Goal: Task Accomplishment & Management: Manage account settings

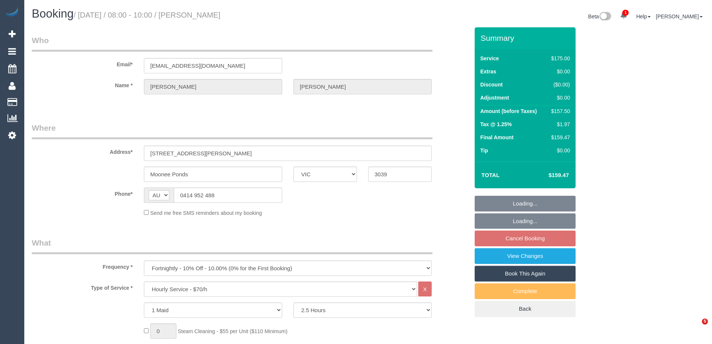
select select "VIC"
select select "150"
select select "string:stripe-pm_1N6WL92GScqysDRV2wRiubCx"
select select "number:27"
select select "number:17"
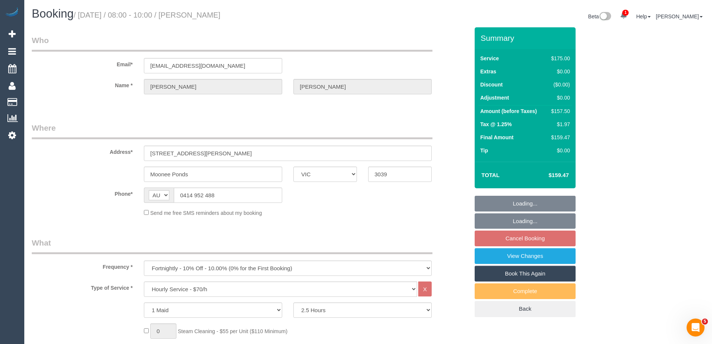
select select "number:19"
select select "number:24"
select select "number:34"
select select "number:12"
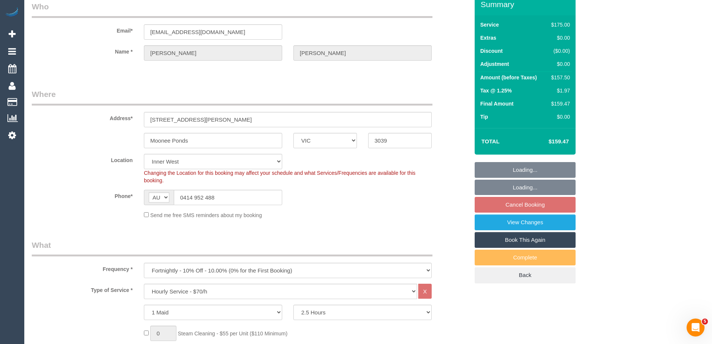
select select "object:866"
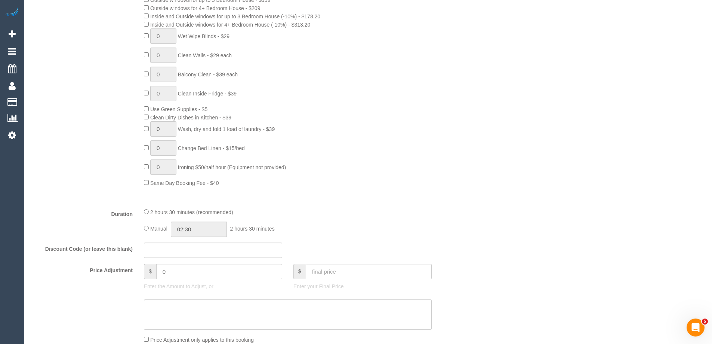
scroll to position [523, 0]
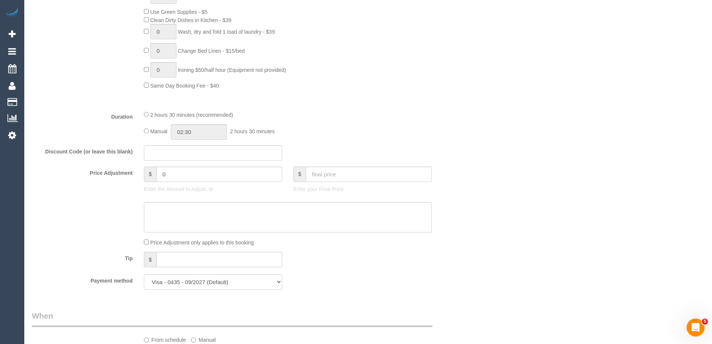
click at [147, 126] on div "Manual 02:30 2 hours 30 minutes" at bounding box center [288, 131] width 288 height 15
click at [200, 128] on input "02:30" at bounding box center [199, 131] width 56 height 15
drag, startPoint x: 185, startPoint y: 165, endPoint x: 197, endPoint y: 145, distance: 23.0
click at [185, 164] on li "01:00" at bounding box center [190, 164] width 33 height 10
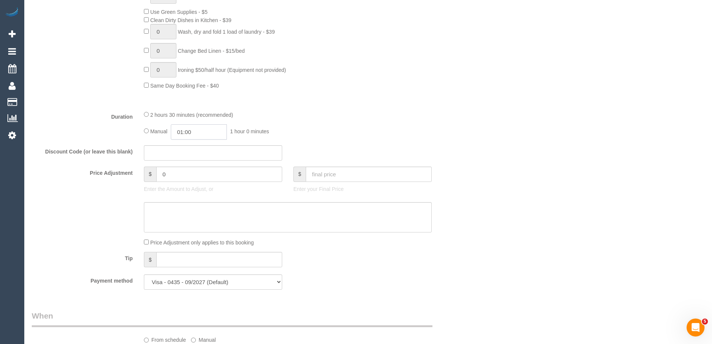
scroll to position [10, 0]
drag, startPoint x: 203, startPoint y: 129, endPoint x: 188, endPoint y: 129, distance: 14.2
click at [188, 129] on input "01:00" at bounding box center [199, 131] width 56 height 15
type input "01:15"
click at [289, 115] on div "2 hours 30 minutes (recommended)" at bounding box center [288, 114] width 288 height 8
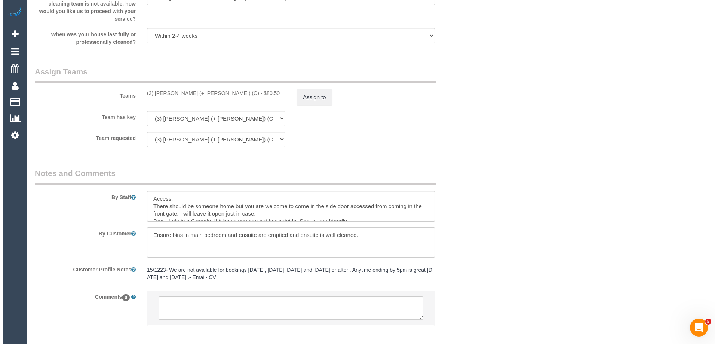
scroll to position [1157, 0]
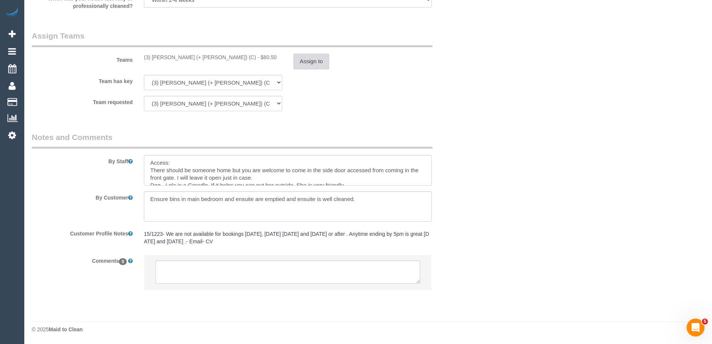
click at [302, 61] on button "Assign to" at bounding box center [311, 61] width 36 height 16
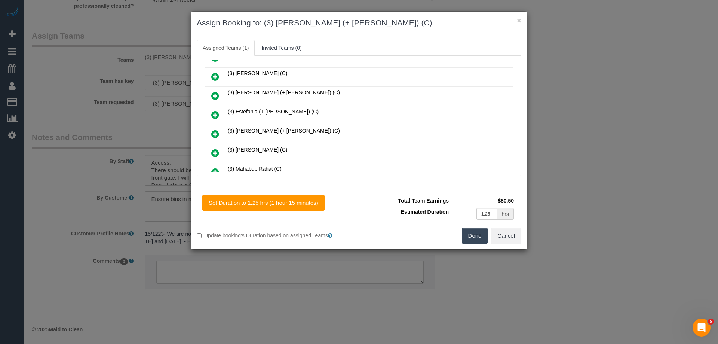
click at [218, 113] on icon at bounding box center [215, 114] width 8 height 9
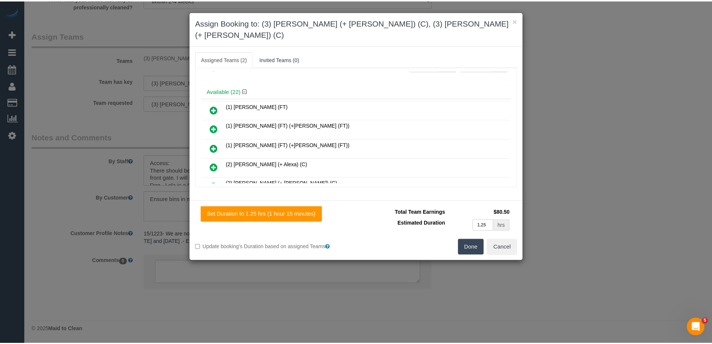
scroll to position [0, 0]
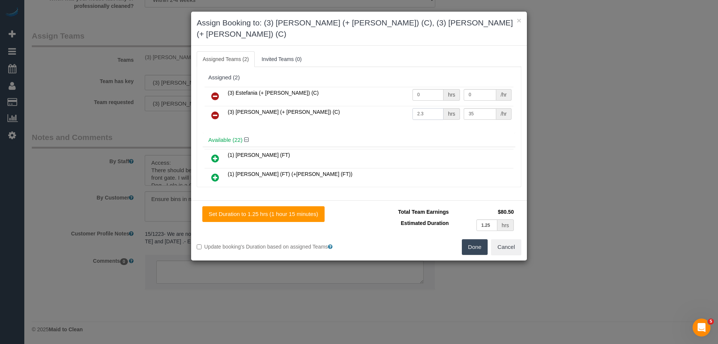
drag, startPoint x: 424, startPoint y: 102, endPoint x: 372, endPoint y: 101, distance: 52.3
click at [372, 106] on tr "(3) Juliana (+ Estefania) (C) 2.3 hrs 35 /hr" at bounding box center [358, 115] width 309 height 19
type input "1.25"
drag, startPoint x: 425, startPoint y: 84, endPoint x: 387, endPoint y: 84, distance: 37.8
click at [387, 87] on tr "(3) Estefania (+ Juliana) (C) 0 hrs 0 /hr" at bounding box center [358, 96] width 309 height 19
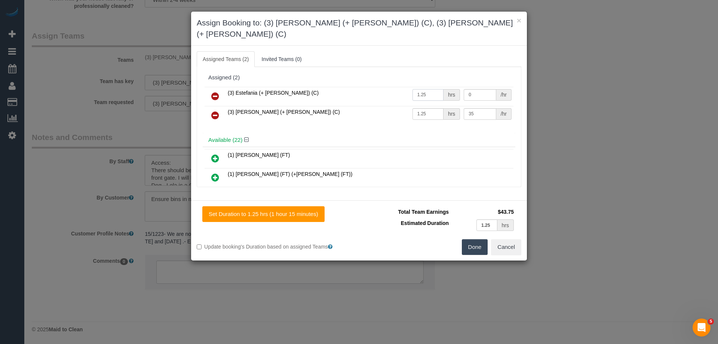
type input "1.25"
drag, startPoint x: 466, startPoint y: 82, endPoint x: 430, endPoint y: 80, distance: 36.3
click at [430, 87] on tr "(3) Estefania (+ Juliana) (C) 1.25 hrs 0 /hr" at bounding box center [358, 96] width 309 height 19
type input "35"
click at [480, 239] on button "Done" at bounding box center [475, 247] width 26 height 16
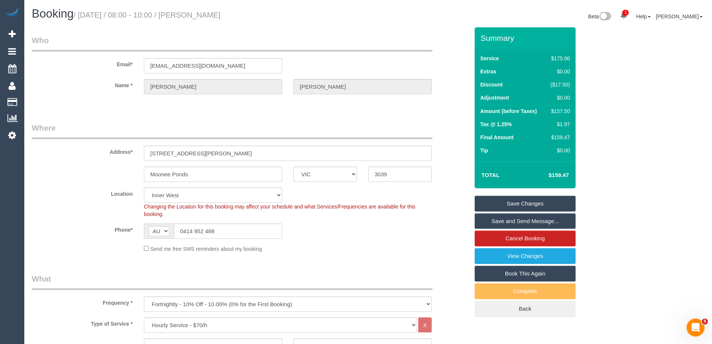
drag, startPoint x: 255, startPoint y: 17, endPoint x: 197, endPoint y: 18, distance: 58.0
click at [197, 18] on h1 "Booking / October 09, 2025 / 08:00 - 10:00 / Jane Padden" at bounding box center [197, 13] width 331 height 13
copy small "Jane Padden"
click at [523, 206] on link "Save Changes" at bounding box center [525, 204] width 101 height 16
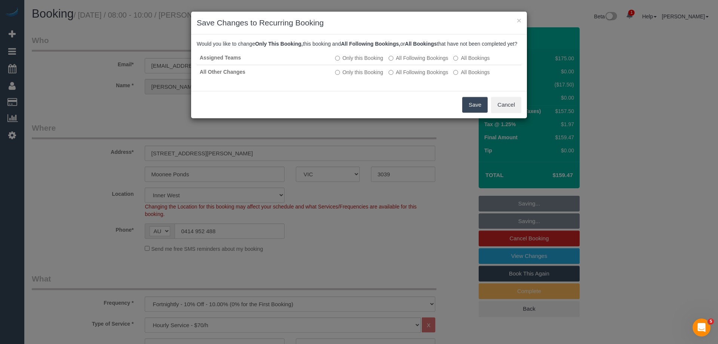
click at [472, 113] on button "Save" at bounding box center [474, 105] width 25 height 16
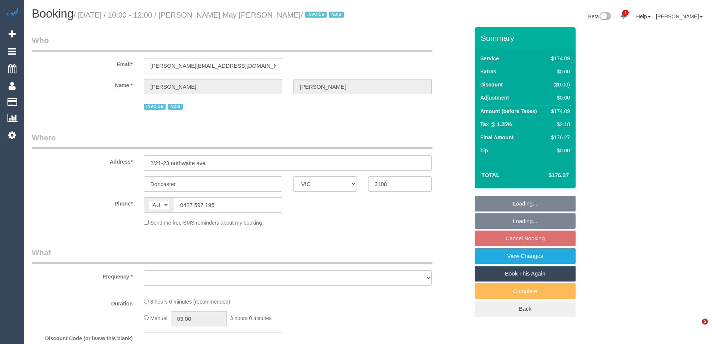
select select "VIC"
select select "number:28"
select select "number:14"
select select "number:18"
select select "number:36"
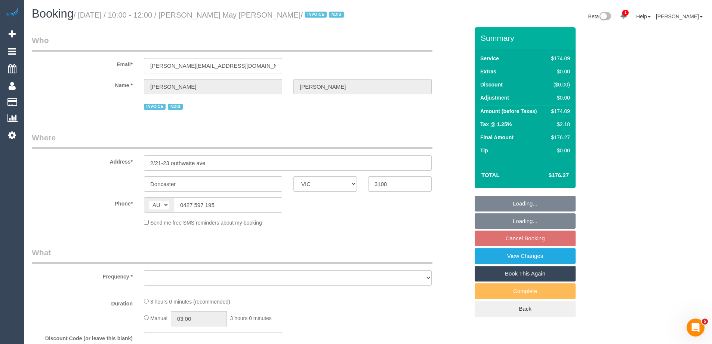
select select "number:33"
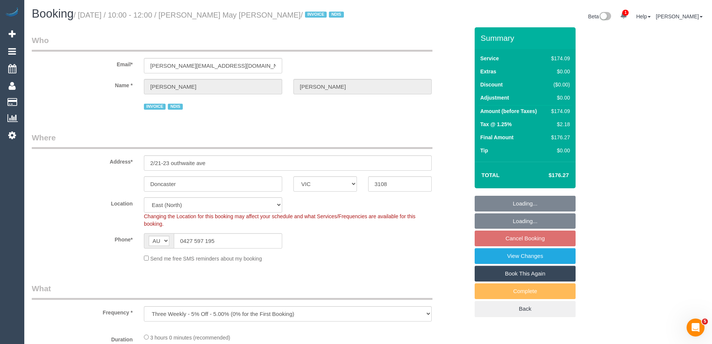
select select "object:754"
select select "180"
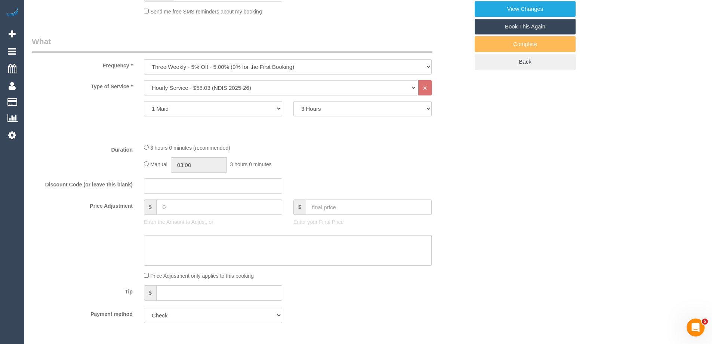
scroll to position [336, 0]
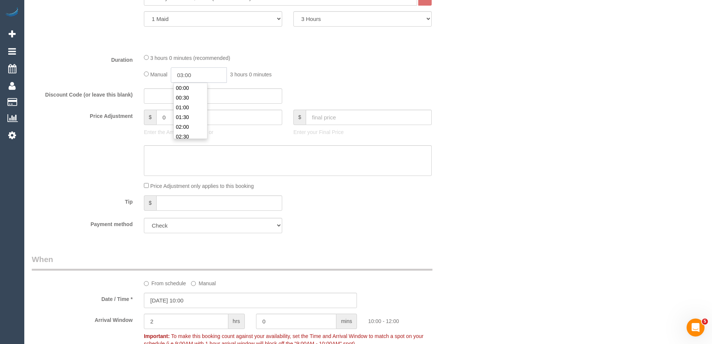
drag, startPoint x: 217, startPoint y: 77, endPoint x: 201, endPoint y: 79, distance: 15.9
click at [216, 78] on input "03:00" at bounding box center [199, 74] width 56 height 15
type input "01:30"
click at [186, 99] on li "01:30" at bounding box center [190, 98] width 33 height 10
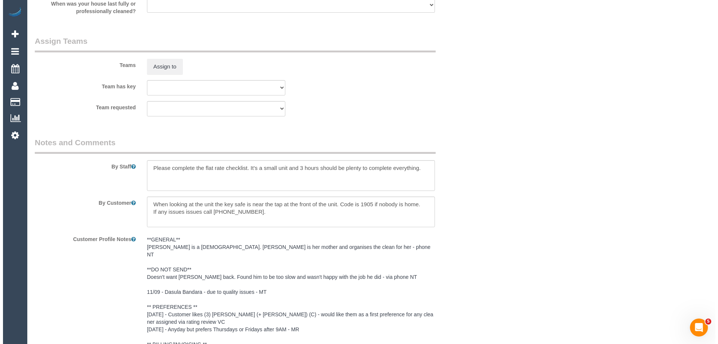
scroll to position [884, 0]
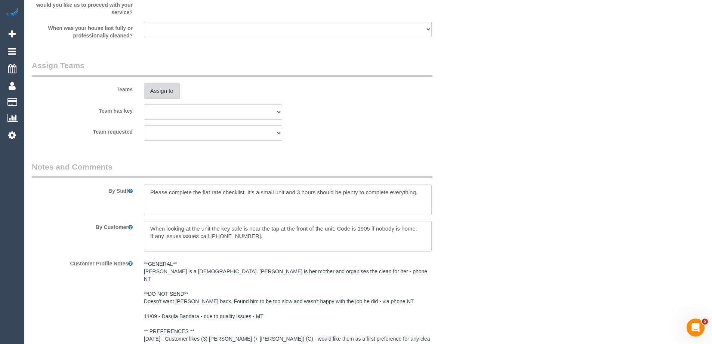
click at [168, 89] on button "Assign to" at bounding box center [162, 91] width 36 height 16
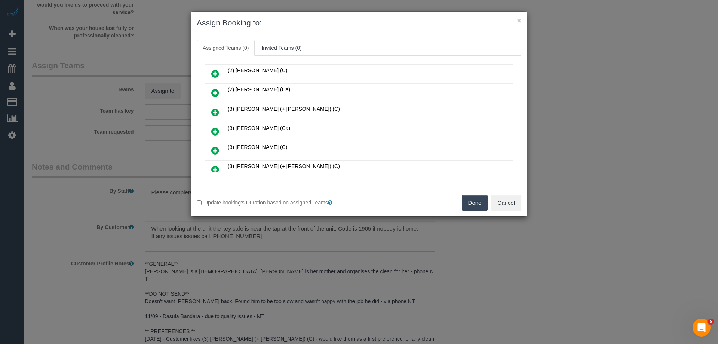
scroll to position [75, 0]
click at [213, 109] on icon at bounding box center [215, 111] width 8 height 9
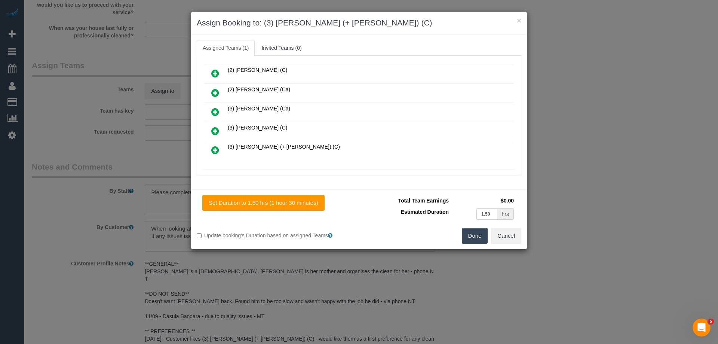
click at [214, 150] on icon at bounding box center [215, 149] width 8 height 9
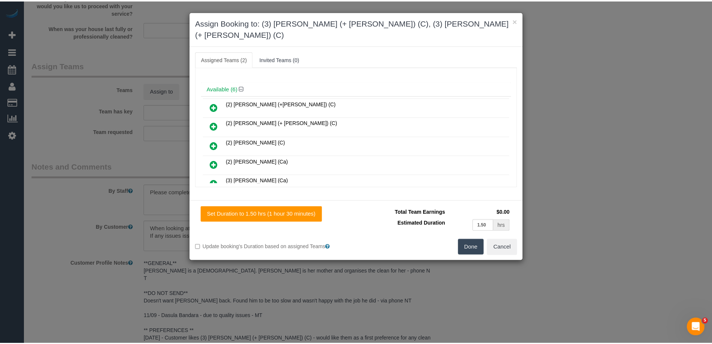
scroll to position [0, 0]
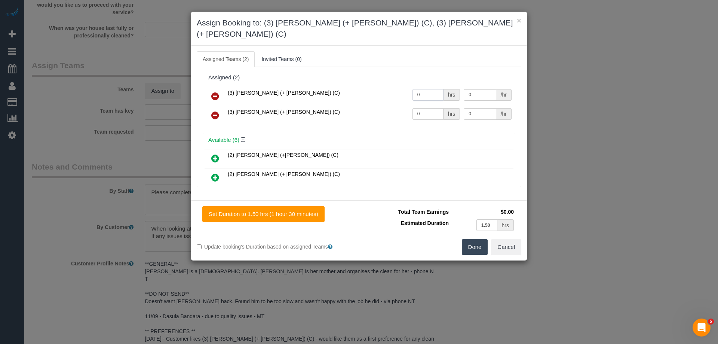
drag, startPoint x: 428, startPoint y: 83, endPoint x: 378, endPoint y: 83, distance: 50.5
click at [375, 87] on tr "(3) Jay (+ Smruti) (C) 0 hrs 0 /hr" at bounding box center [358, 96] width 309 height 19
type input "1.5"
drag, startPoint x: 429, startPoint y: 102, endPoint x: 363, endPoint y: 102, distance: 65.4
click at [363, 106] on tr "(3) Smruti (+ Jay) (C) 0 hrs 0 /hr" at bounding box center [358, 115] width 309 height 19
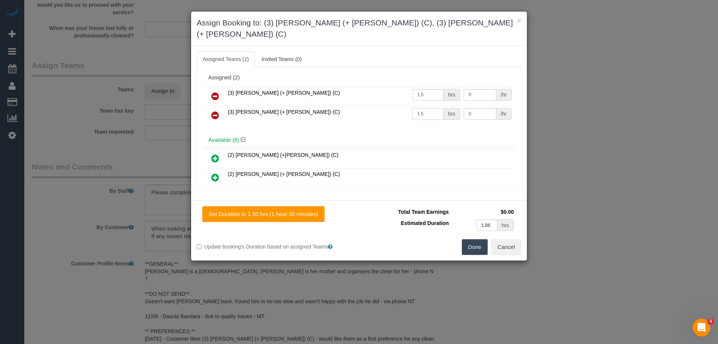
type input "1.5"
drag, startPoint x: 444, startPoint y: 102, endPoint x: 417, endPoint y: 102, distance: 27.3
click at [417, 106] on tr "(3) Smruti (+ Jay) (C) 1.5 hrs 0 /hr" at bounding box center [358, 115] width 309 height 19
type input "35"
drag, startPoint x: 470, startPoint y: 81, endPoint x: 421, endPoint y: 80, distance: 49.0
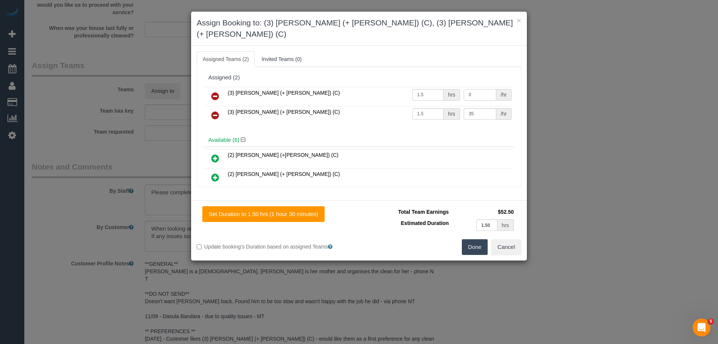
click at [424, 87] on tr "(3) Jay (+ Smruti) (C) 1.5 hrs 0 /hr" at bounding box center [358, 96] width 309 height 19
type input "35"
click at [470, 239] on button "Done" at bounding box center [475, 247] width 26 height 16
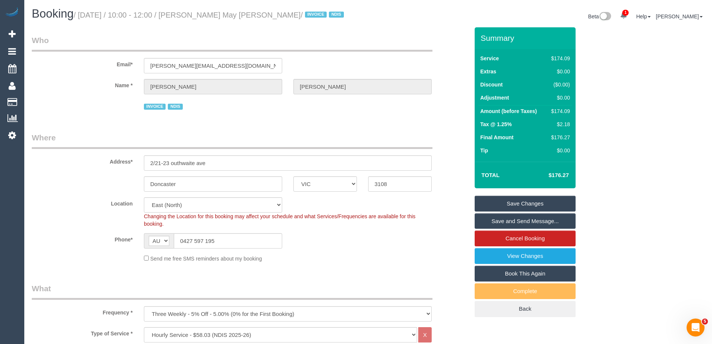
drag, startPoint x: 261, startPoint y: 13, endPoint x: 250, endPoint y: 15, distance: 10.2
click at [250, 15] on small "/ October 09, 2025 / 10:00 - 12:00 / Gracie May Driscoll / INVOICE NDIS" at bounding box center [210, 15] width 273 height 8
drag, startPoint x: 262, startPoint y: 15, endPoint x: 198, endPoint y: 16, distance: 64.3
click at [198, 16] on small "/ October 09, 2025 / 10:00 - 12:00 / Gracie May Driscoll / INVOICE NDIS" at bounding box center [210, 15] width 273 height 8
copy small "Gracie May Driscoll"
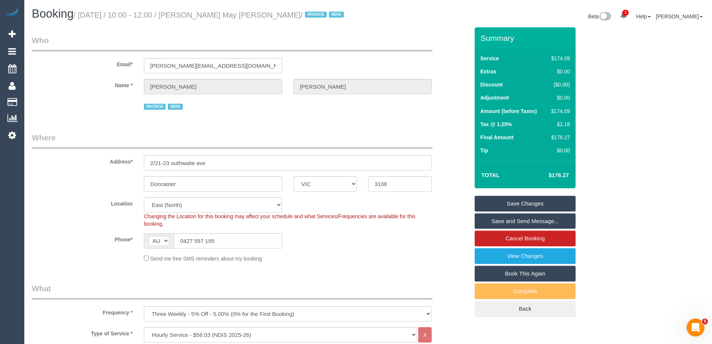
click at [497, 202] on link "Save Changes" at bounding box center [525, 204] width 101 height 16
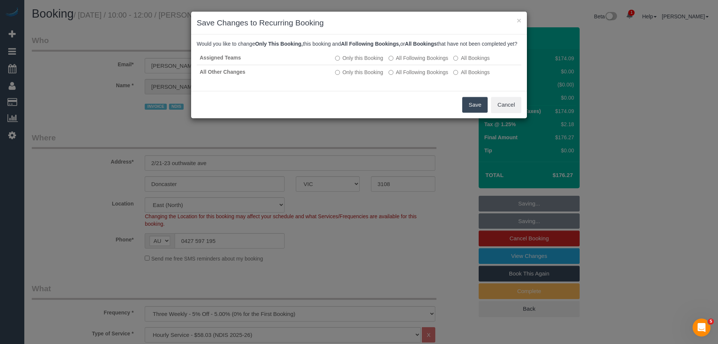
click at [468, 113] on button "Save" at bounding box center [474, 105] width 25 height 16
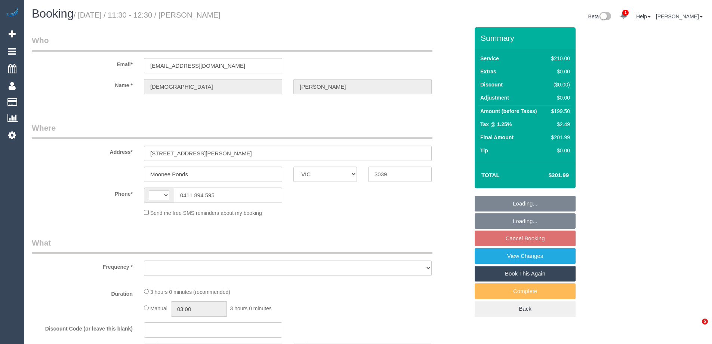
select select "VIC"
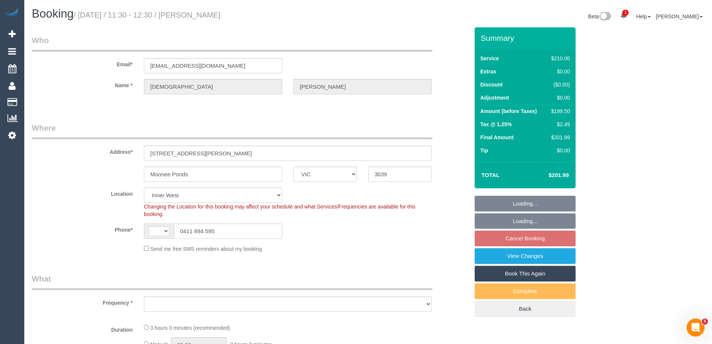
select select "string:AU"
select select "string:stripe-pm_1NDQTz2GScqysDRVnTCDnP2d"
select select "number:28"
select select "number:14"
select select "number:19"
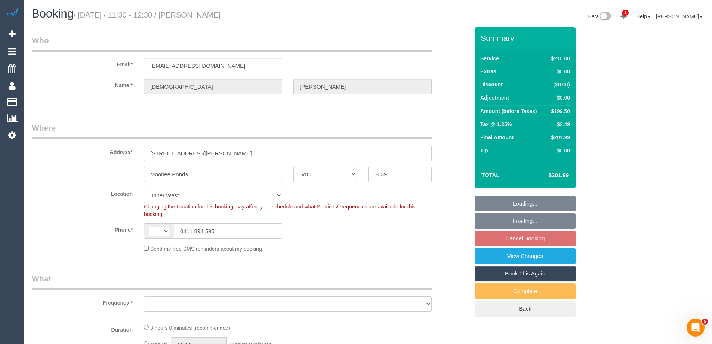
select select "number:25"
select select "number:35"
select select "number:12"
select select "object:704"
select select "180"
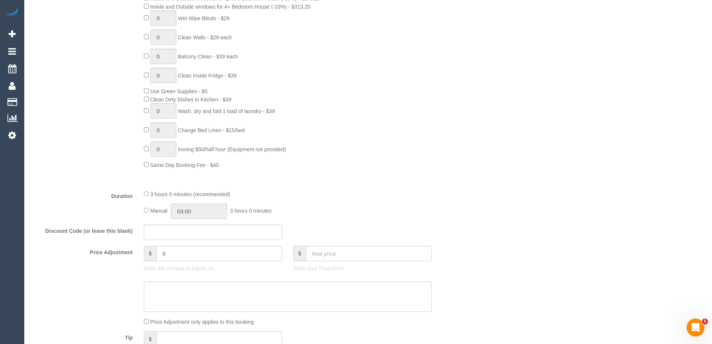
scroll to position [449, 0]
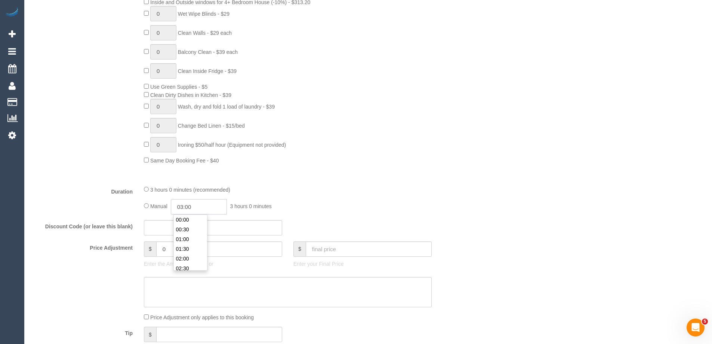
click at [201, 207] on input "03:00" at bounding box center [199, 206] width 56 height 15
type input "01:30"
click at [184, 229] on li "01:30" at bounding box center [190, 230] width 33 height 10
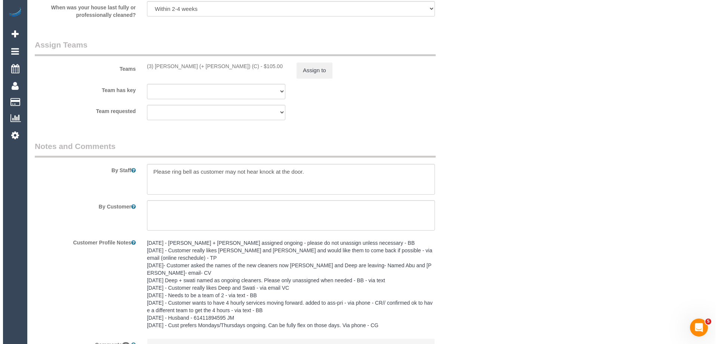
scroll to position [1196, 0]
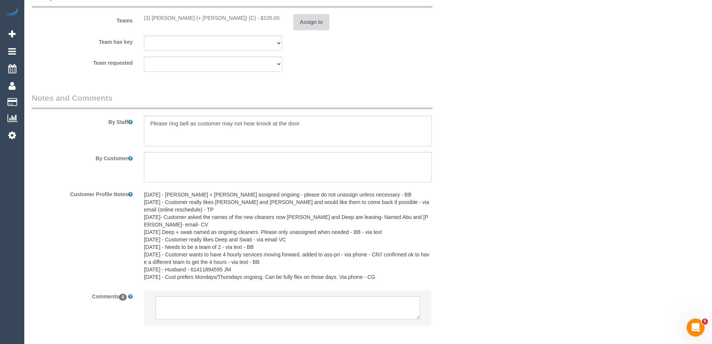
click at [311, 24] on button "Assign to" at bounding box center [311, 22] width 36 height 16
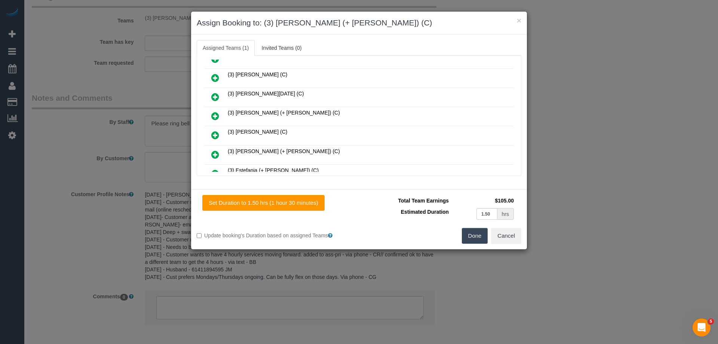
scroll to position [336, 0]
click at [212, 134] on icon at bounding box center [215, 135] width 8 height 9
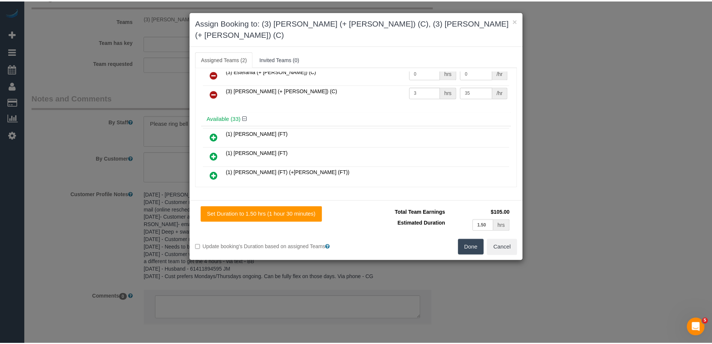
scroll to position [0, 0]
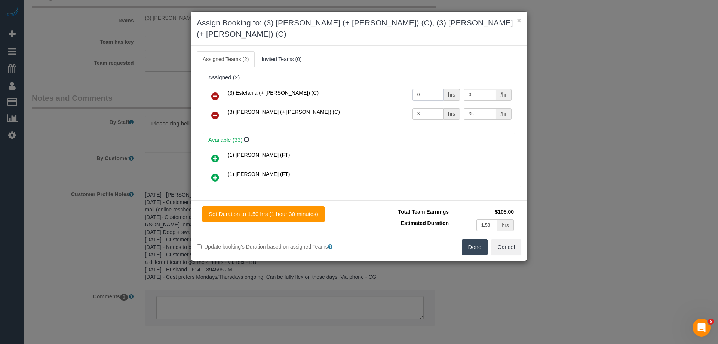
drag, startPoint x: 407, startPoint y: 83, endPoint x: 391, endPoint y: 83, distance: 16.1
click at [391, 87] on tr "(3) Estefania (+ Juliana) (C) 0 hrs 0 /hr" at bounding box center [358, 96] width 309 height 19
type input "1.5"
drag, startPoint x: 420, startPoint y: 100, endPoint x: 410, endPoint y: 104, distance: 11.0
click at [412, 108] on input "3" at bounding box center [427, 114] width 31 height 12
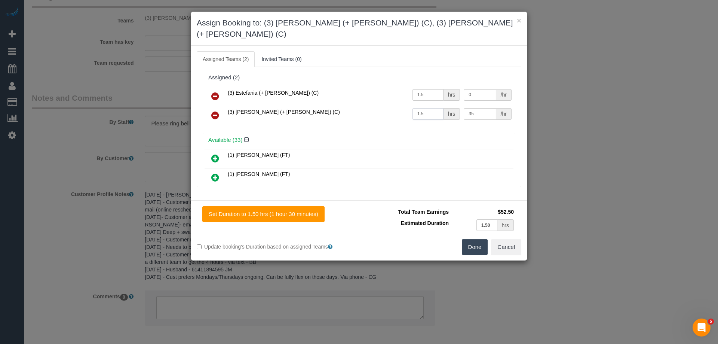
type input "1.5"
drag, startPoint x: 470, startPoint y: 83, endPoint x: 408, endPoint y: 81, distance: 61.7
click at [408, 87] on tr "(3) Estefania (+ Juliana) (C) 1.5 hrs 0 /hr" at bounding box center [358, 96] width 309 height 19
type input "35"
click at [478, 239] on button "Done" at bounding box center [475, 247] width 26 height 16
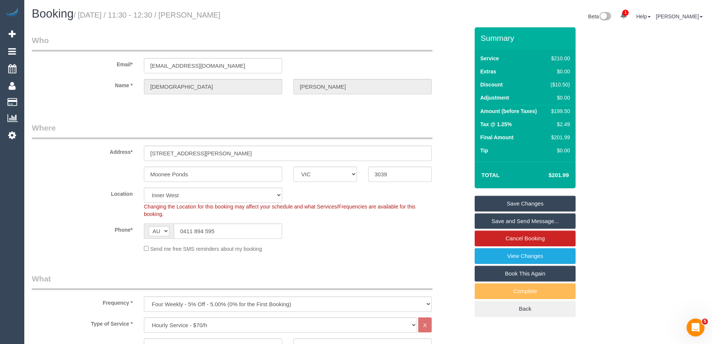
drag, startPoint x: 246, startPoint y: 13, endPoint x: 197, endPoint y: 17, distance: 49.8
click at [197, 17] on h1 "Booking / October 09, 2025 / 11:30 - 12:30 / Krishna James" at bounding box center [197, 13] width 331 height 13
copy small "Krishna James"
click at [511, 201] on link "Save Changes" at bounding box center [525, 204] width 101 height 16
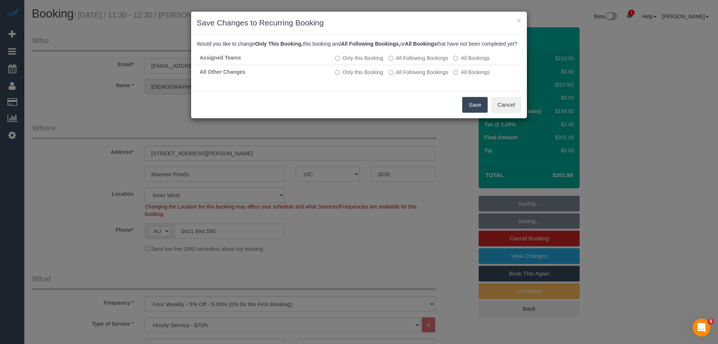
click at [477, 111] on button "Save" at bounding box center [474, 105] width 25 height 16
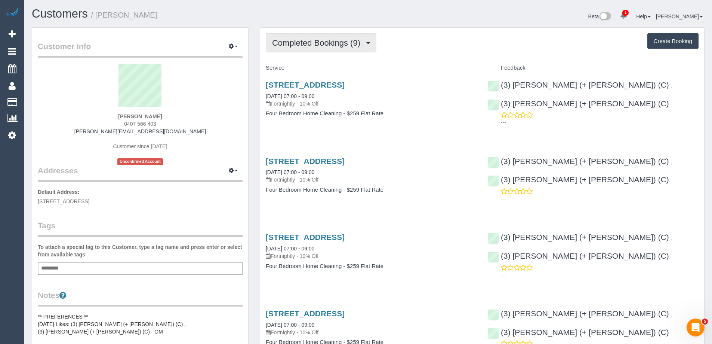
click at [317, 44] on span "Completed Bookings (9)" at bounding box center [318, 42] width 92 height 9
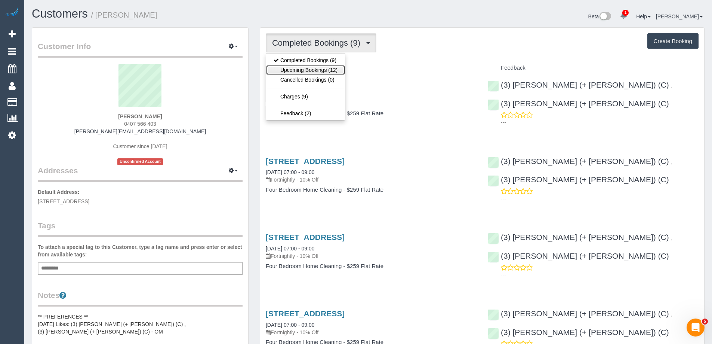
click at [324, 70] on link "Upcoming Bookings (12)" at bounding box center [305, 70] width 79 height 10
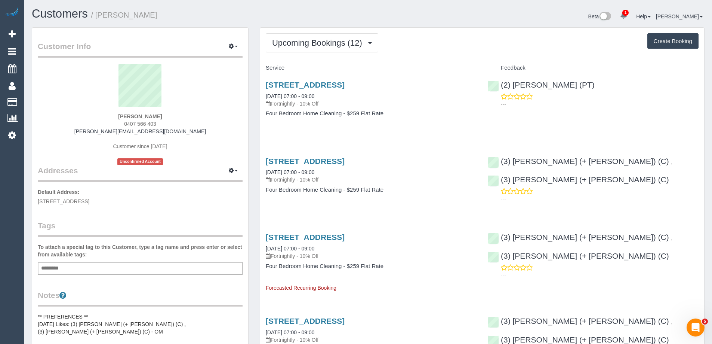
click at [342, 131] on div "[STREET_ADDRESS] [DATE] 07:00 - 09:00 Fortnightly - 10% Off Four Bedroom Home C…" at bounding box center [371, 103] width 222 height 58
click at [293, 44] on span "Upcoming Bookings (12)" at bounding box center [319, 42] width 94 height 9
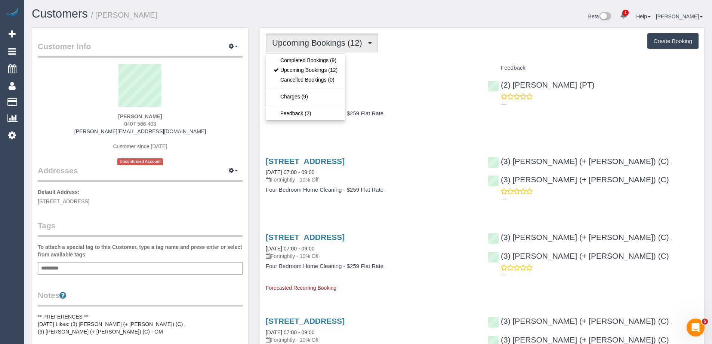
click at [405, 63] on div "Service" at bounding box center [371, 68] width 222 height 13
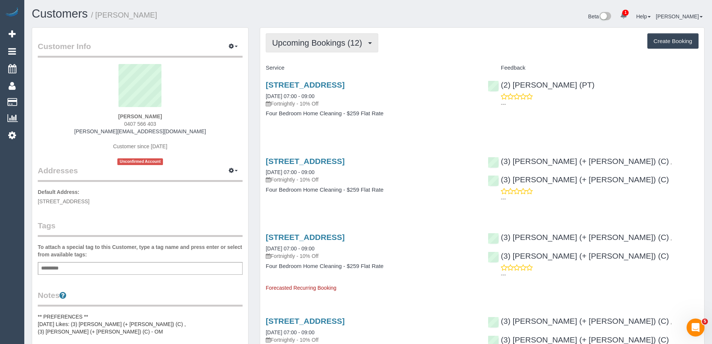
click at [325, 40] on span "Upcoming Bookings (12)" at bounding box center [319, 42] width 94 height 9
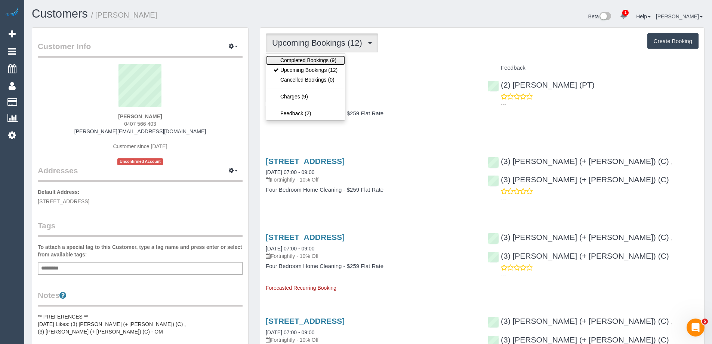
click at [320, 58] on link "Completed Bookings (9)" at bounding box center [305, 60] width 79 height 10
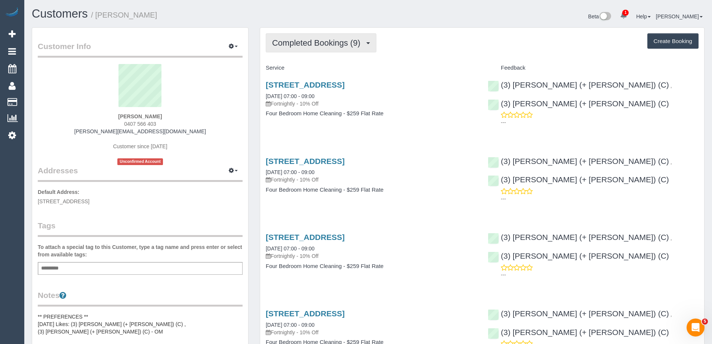
click at [318, 42] on span "Completed Bookings (9)" at bounding box center [318, 42] width 92 height 9
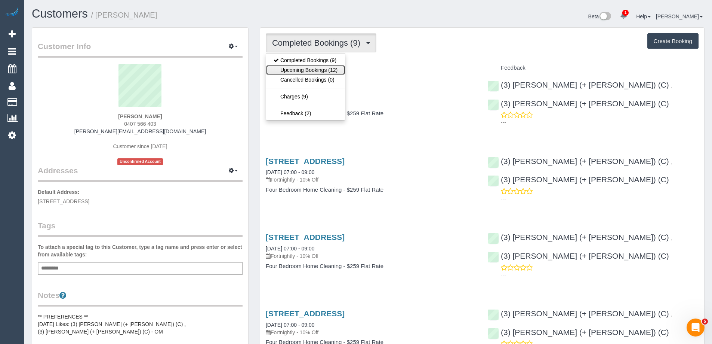
click at [310, 73] on link "Upcoming Bookings (12)" at bounding box center [305, 70] width 79 height 10
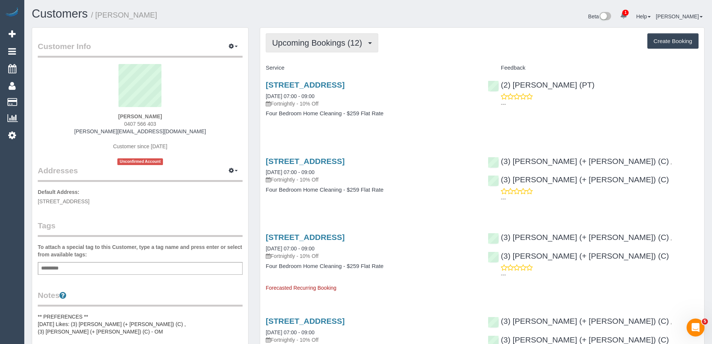
click at [293, 46] on span "Upcoming Bookings (12)" at bounding box center [319, 42] width 94 height 9
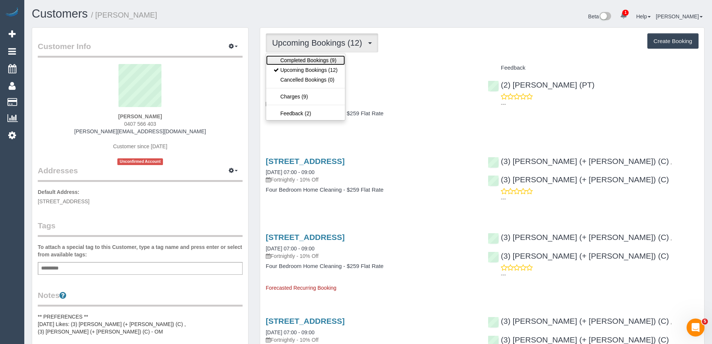
click at [292, 60] on link "Completed Bookings (9)" at bounding box center [305, 60] width 79 height 10
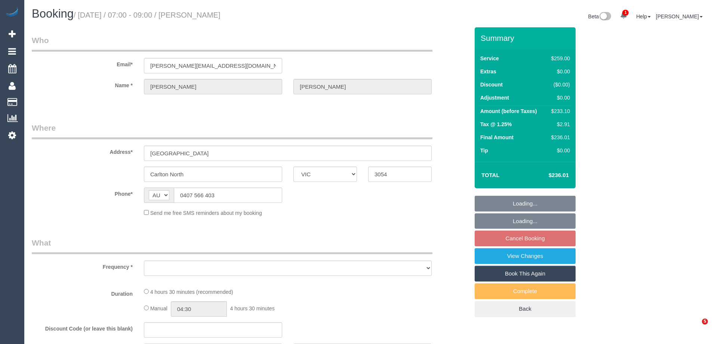
select select "VIC"
select select "object:628"
select select "string:stripe-pm_1Ri2qR2GScqysDRV0tVJpHYq"
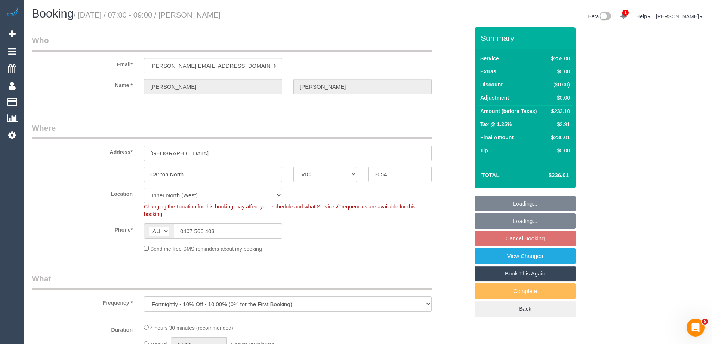
select select "object:738"
select select "number:28"
select select "number:14"
select select "number:19"
select select "number:36"
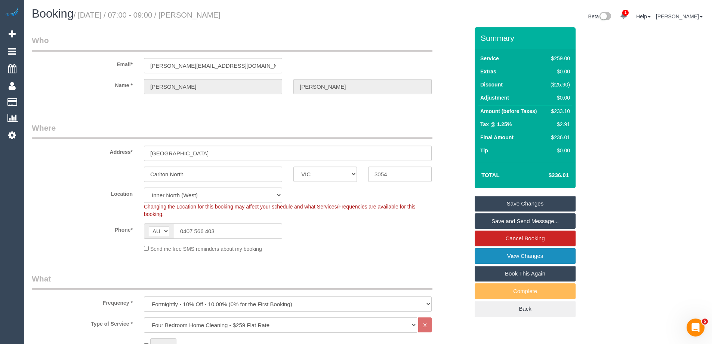
click at [495, 255] on link "View Changes" at bounding box center [525, 256] width 101 height 16
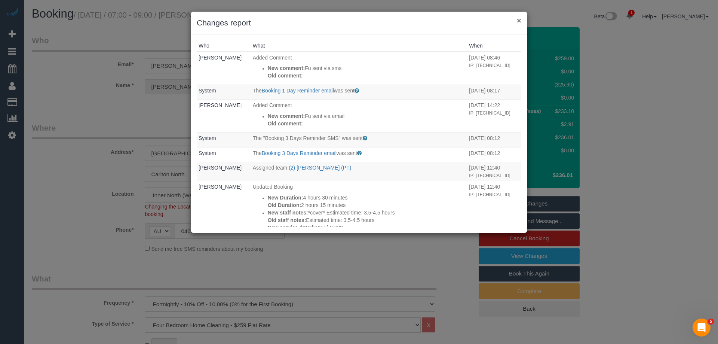
click at [519, 19] on button "×" at bounding box center [519, 20] width 4 height 8
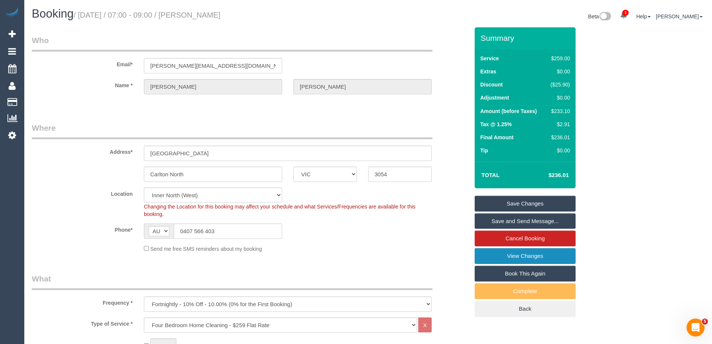
click at [501, 256] on link "View Changes" at bounding box center [525, 256] width 101 height 16
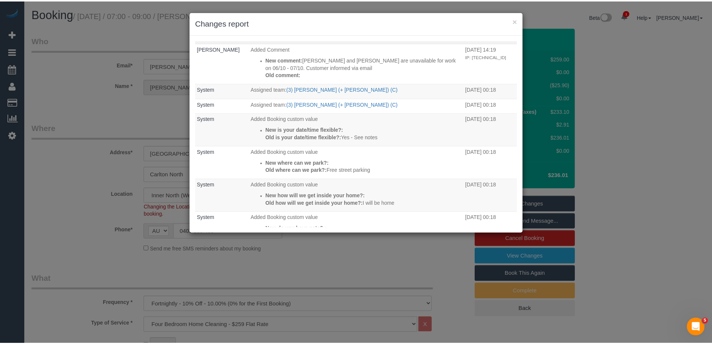
scroll to position [239, 0]
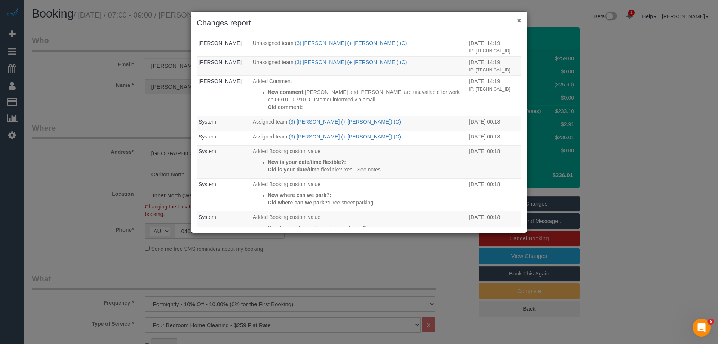
click at [520, 18] on button "×" at bounding box center [519, 20] width 4 height 8
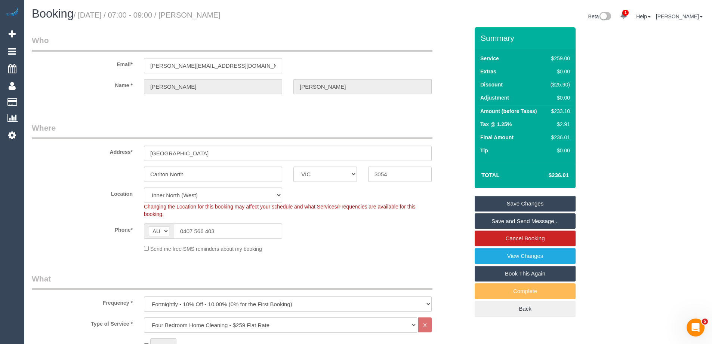
click at [294, 230] on div "Phone* AF AL DZ AD AO AI AQ AG AR AM AW AU AT AZ BS BH BD BB BY BE BZ BJ BM BT …" at bounding box center [250, 230] width 449 height 15
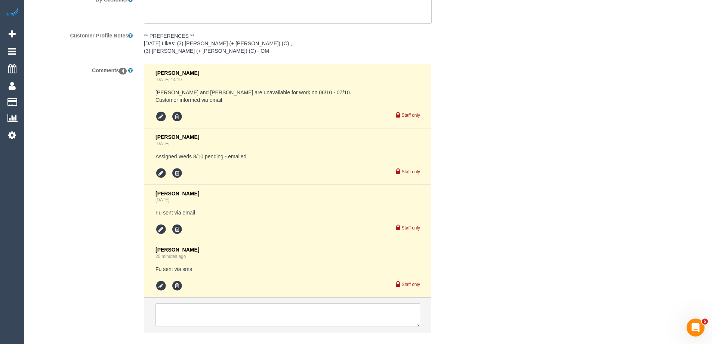
scroll to position [1383, 0]
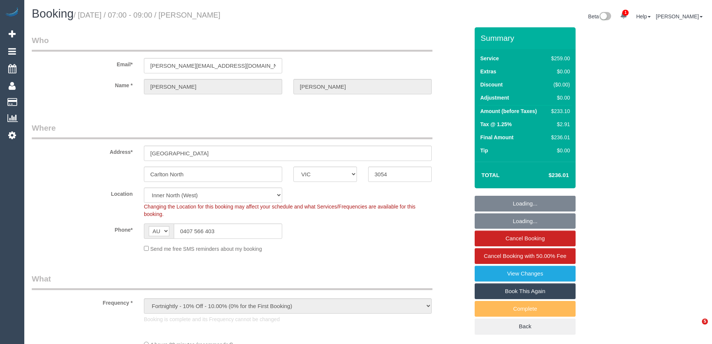
select select "VIC"
select select "string:stripe-pm_1Ri2qR2GScqysDRV0tVJpHYq"
select select "number:28"
select select "number:14"
select select "number:19"
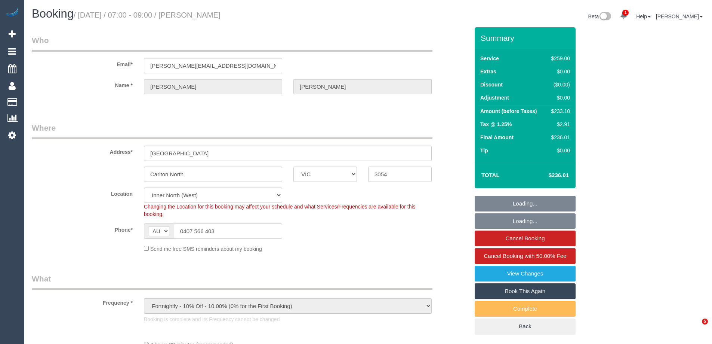
select select "number:36"
select select "object:719"
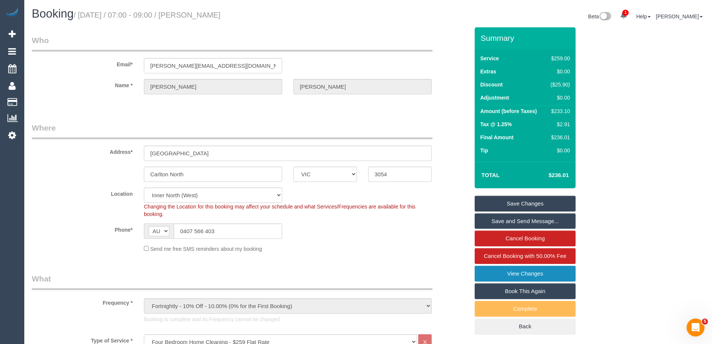
click at [502, 276] on link "View Changes" at bounding box center [525, 273] width 101 height 16
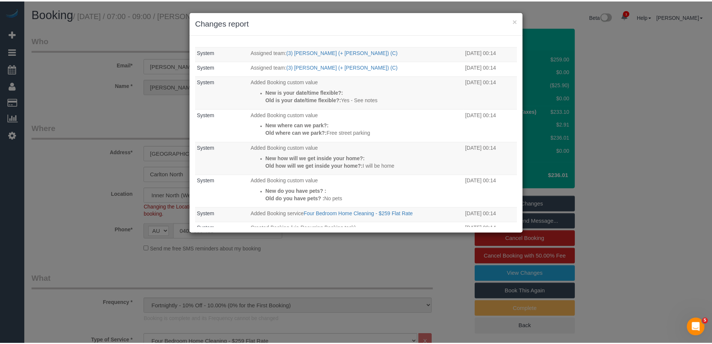
scroll to position [177, 0]
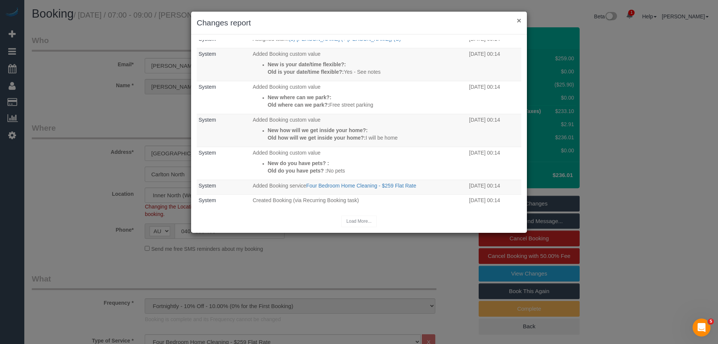
click at [518, 18] on button "×" at bounding box center [519, 20] width 4 height 8
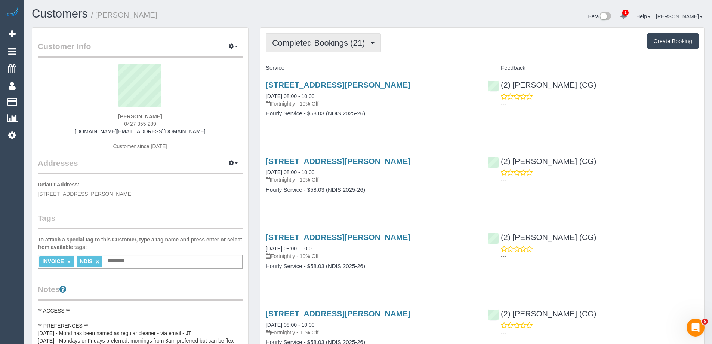
click at [320, 45] on span "Completed Bookings (21)" at bounding box center [320, 42] width 96 height 9
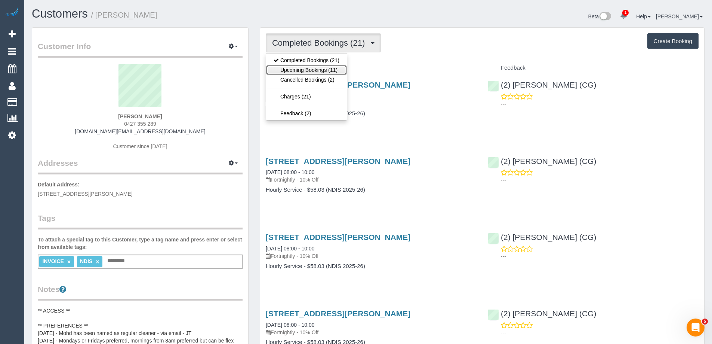
click at [320, 69] on link "Upcoming Bookings (11)" at bounding box center [306, 70] width 81 height 10
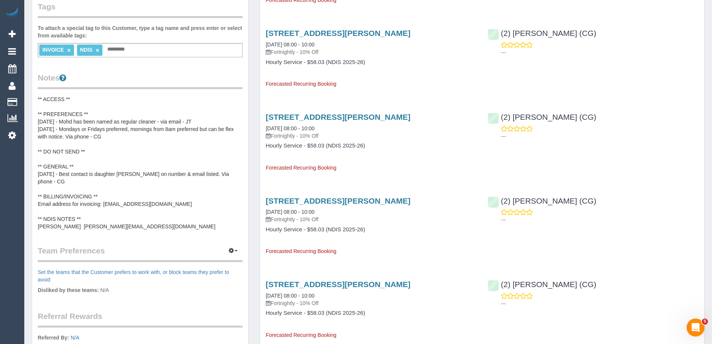
scroll to position [224, 0]
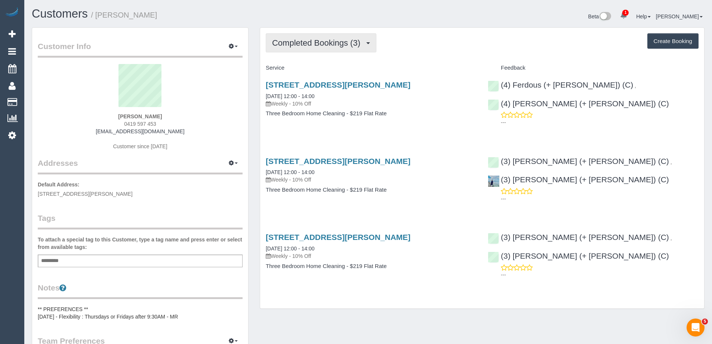
click at [330, 39] on span "Completed Bookings (3)" at bounding box center [318, 42] width 92 height 9
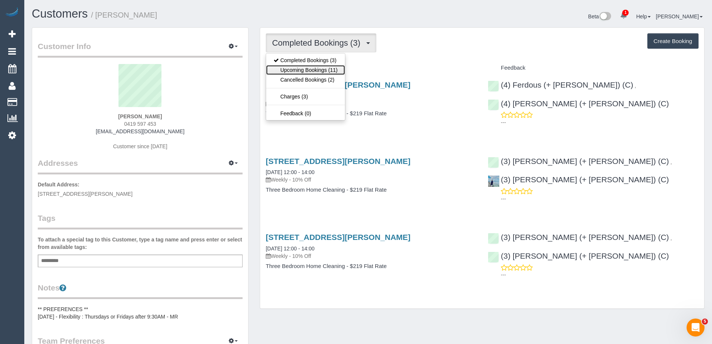
click at [326, 68] on link "Upcoming Bookings (11)" at bounding box center [305, 70] width 79 height 10
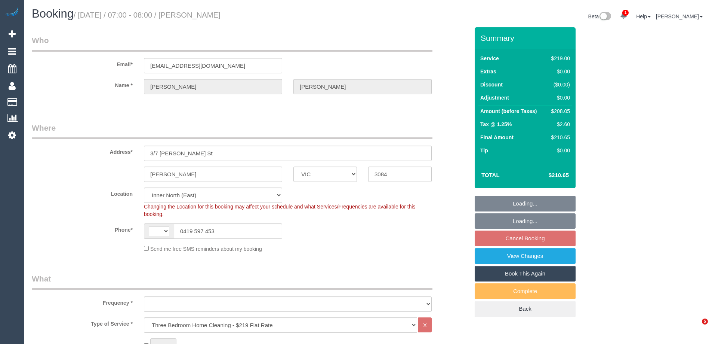
select select "VIC"
select select "string:AU"
select select "object:791"
select select "number:30"
select select "number:14"
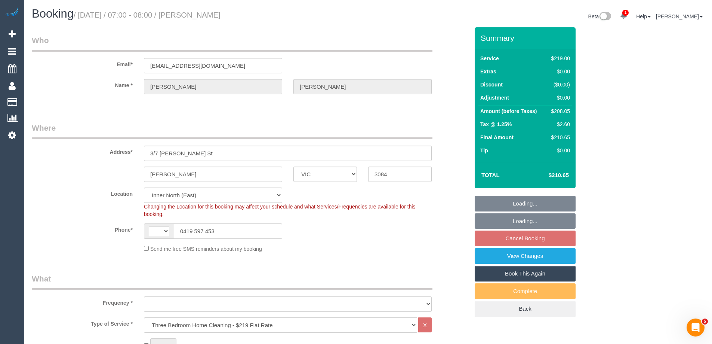
select select "number:18"
select select "number:36"
select select "number:33"
select select "object:796"
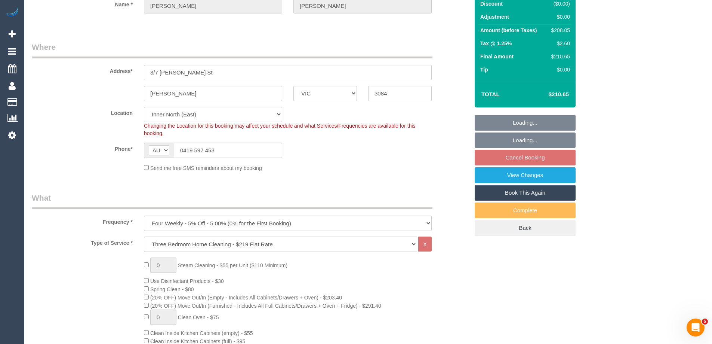
select select "string:stripe-pm_1S2i5R2GScqysDRVb3osscEz"
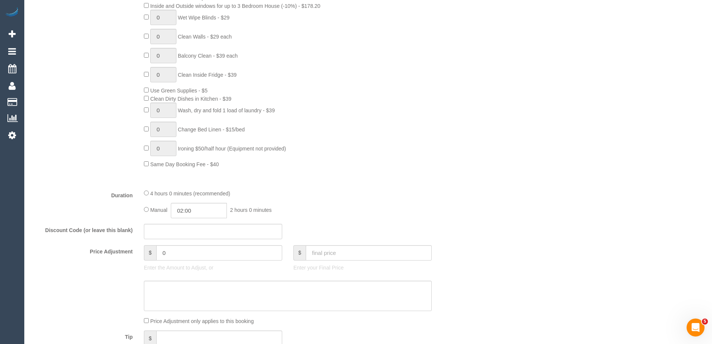
select select "spot1"
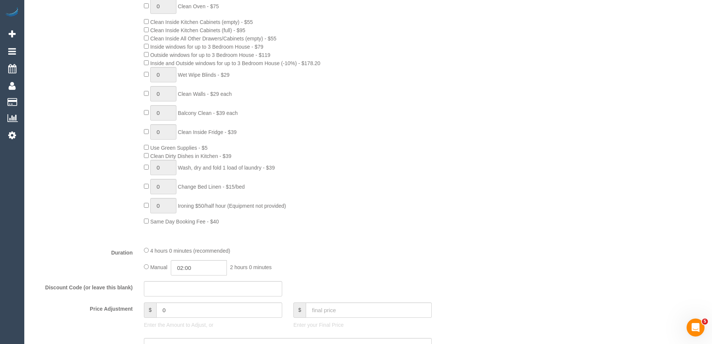
scroll to position [447, 0]
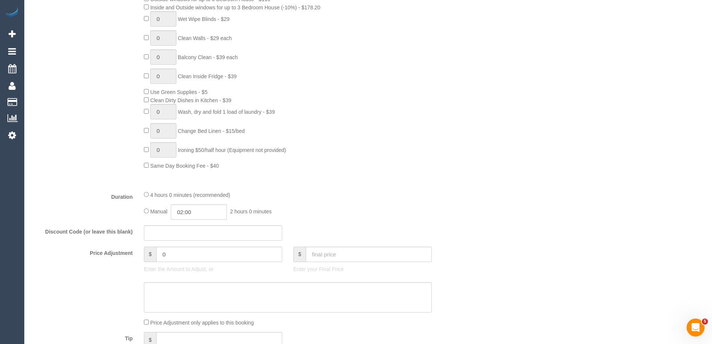
click at [143, 195] on div "4 hours 0 minutes (recommended) Manual 02:00 2 hours 0 minutes" at bounding box center [287, 204] width 299 height 29
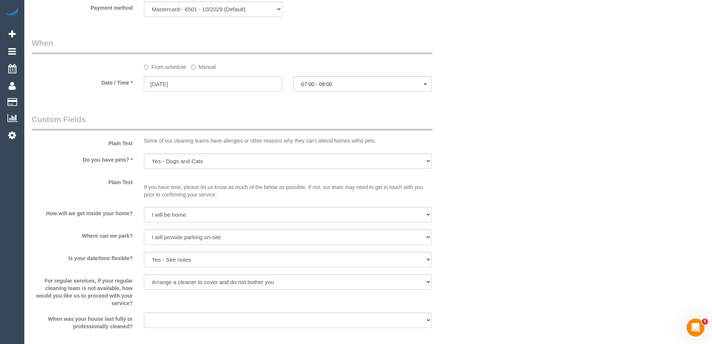
select select "spot22"
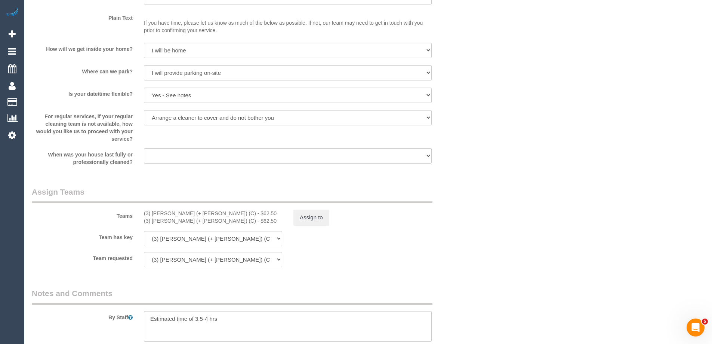
scroll to position [1045, 0]
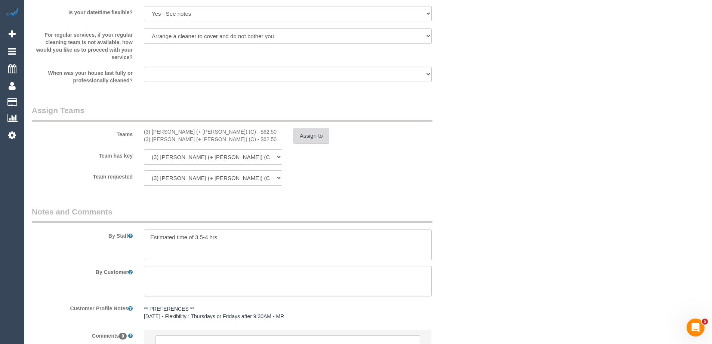
click at [309, 139] on button "Assign to" at bounding box center [311, 136] width 36 height 16
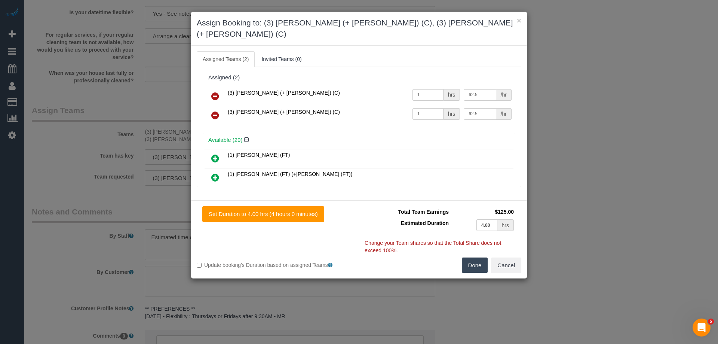
click at [212, 92] on icon at bounding box center [215, 96] width 8 height 9
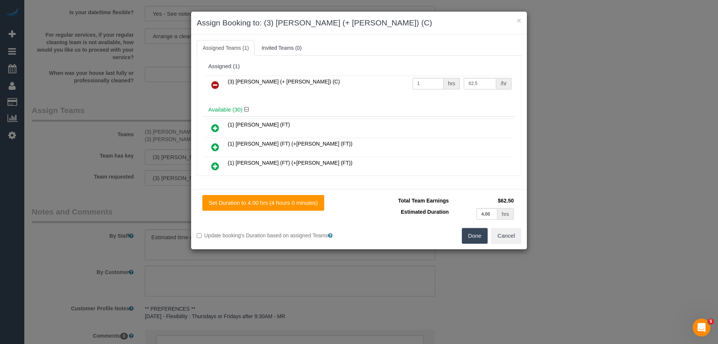
click at [212, 83] on icon at bounding box center [215, 84] width 8 height 9
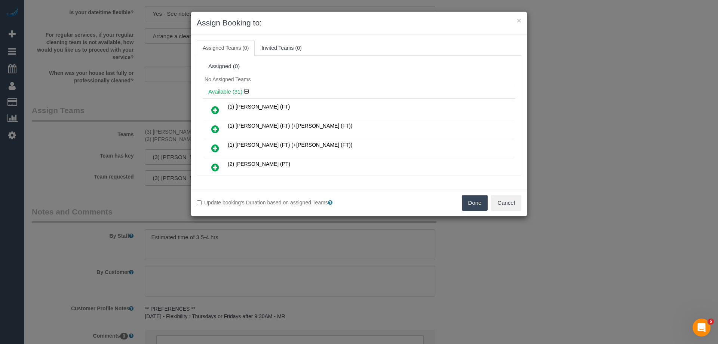
click at [469, 200] on button "Done" at bounding box center [475, 203] width 26 height 16
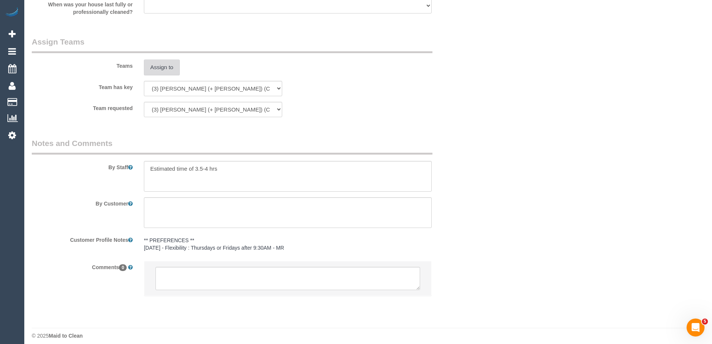
scroll to position [1120, 0]
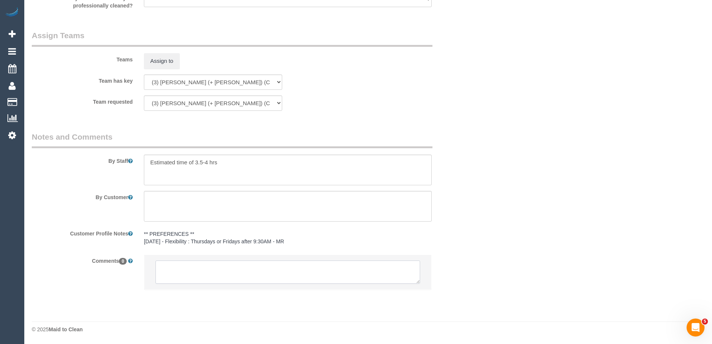
click at [197, 268] on textarea at bounding box center [288, 271] width 265 height 23
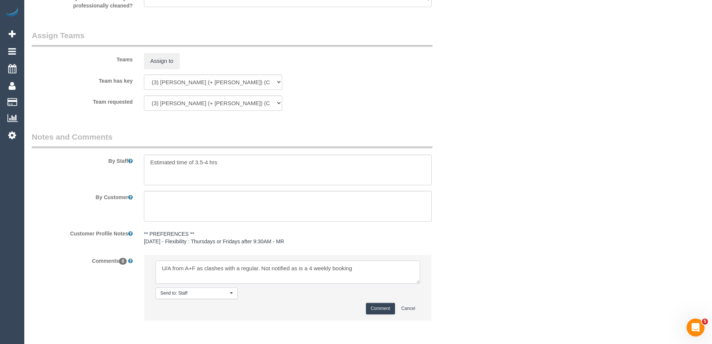
type textarea "U/A from A+F as clashes with a regular. Not notified as is a 4 weekly booking"
click at [377, 310] on button "Comment" at bounding box center [380, 308] width 29 height 12
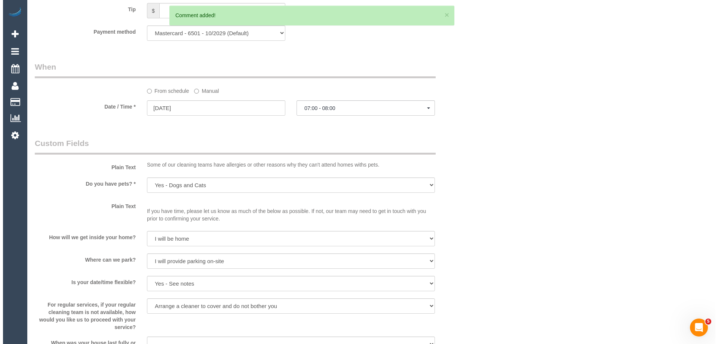
scroll to position [0, 0]
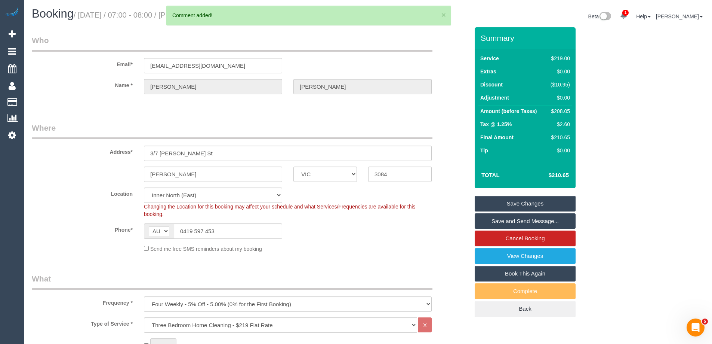
click at [492, 202] on link "Save Changes" at bounding box center [525, 204] width 101 height 16
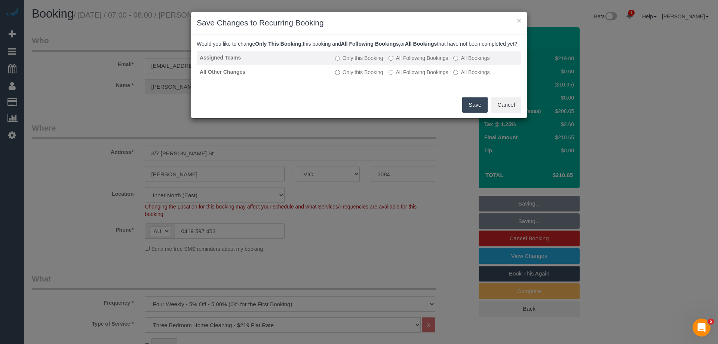
click at [407, 62] on label "All Following Bookings" at bounding box center [418, 57] width 60 height 7
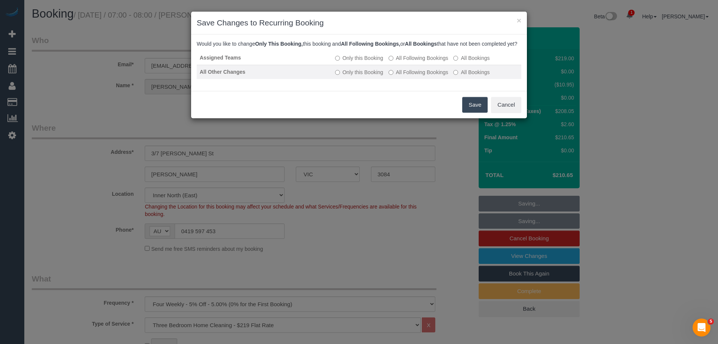
click at [406, 75] on td "Only this Booking All Following Bookings All Bookings" at bounding box center [426, 72] width 189 height 14
click at [404, 76] on label "All Following Bookings" at bounding box center [418, 71] width 60 height 7
click at [471, 113] on button "Save" at bounding box center [474, 105] width 25 height 16
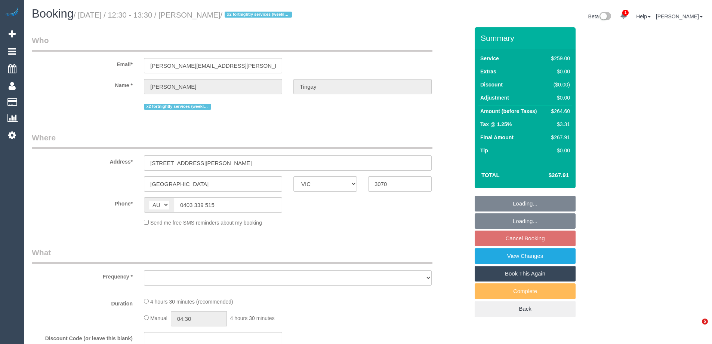
select select "VIC"
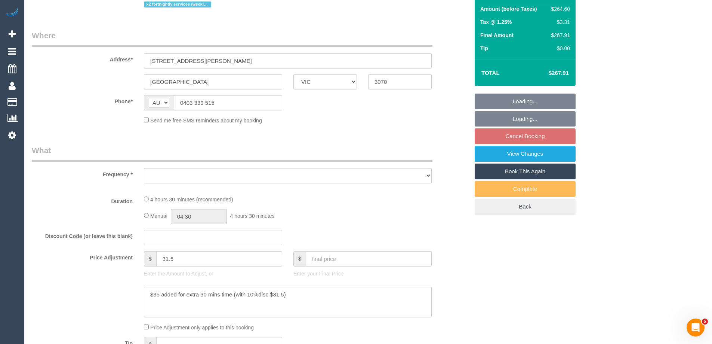
scroll to position [187, 0]
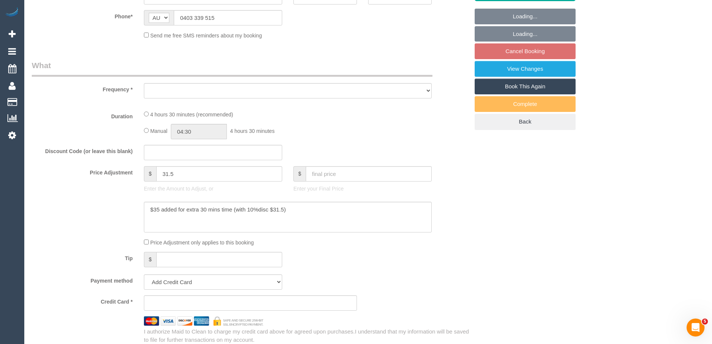
select select "string:stripe-pm_1NeCvO2GScqysDRVwnQ54kfO"
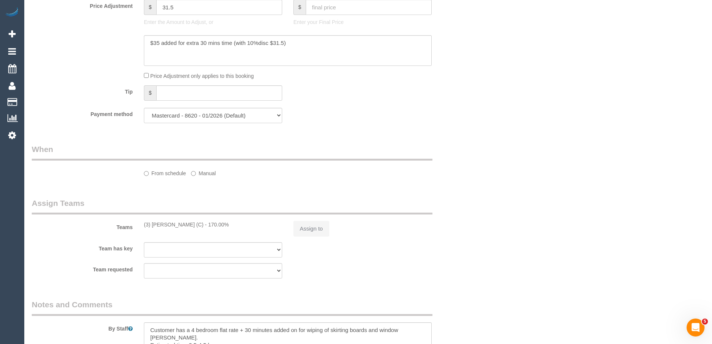
select select "object:676"
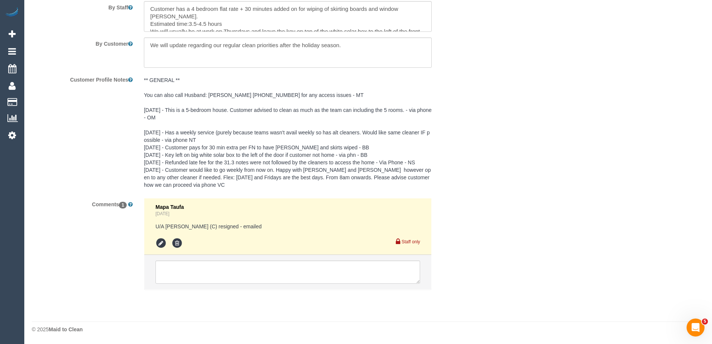
select select "number:30"
select select "number:16"
select select "number:21"
select select "number:24"
select select "number:34"
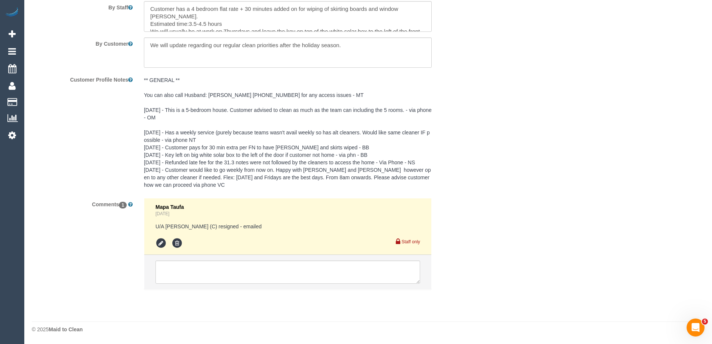
select select "number:11"
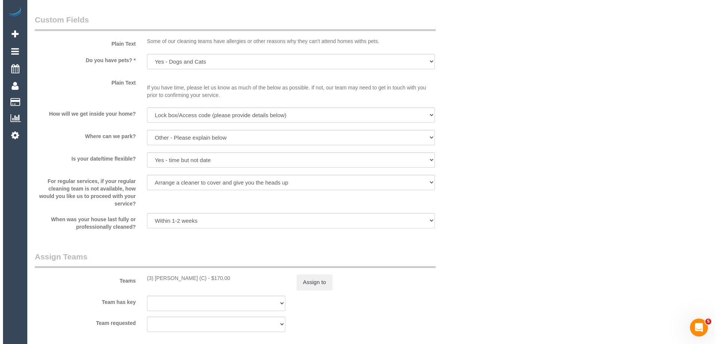
scroll to position [1137, 0]
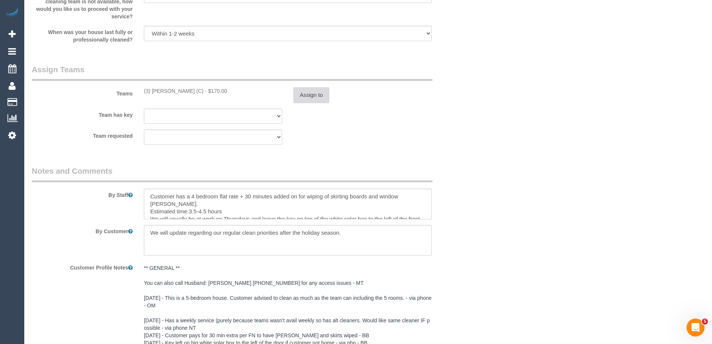
click at [308, 90] on button "Assign to" at bounding box center [311, 95] width 36 height 16
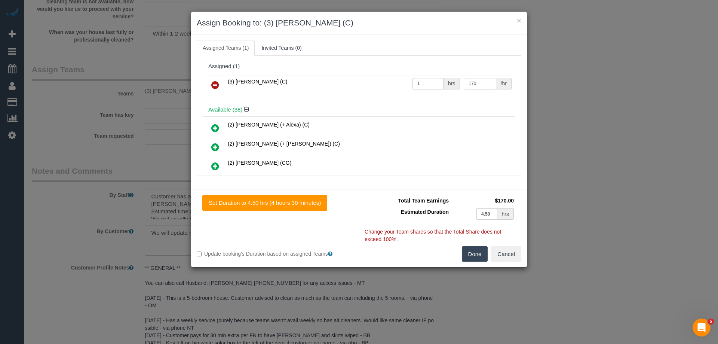
click at [218, 83] on icon at bounding box center [215, 84] width 8 height 9
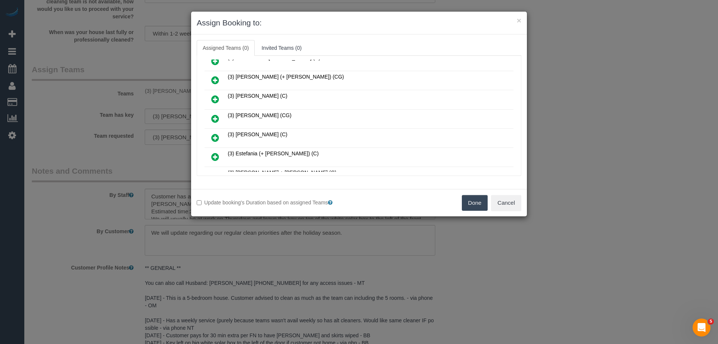
scroll to position [336, 0]
click at [213, 137] on icon at bounding box center [215, 136] width 8 height 9
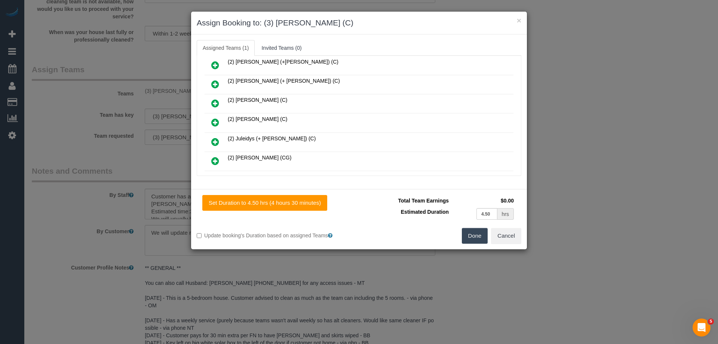
scroll to position [167, 0]
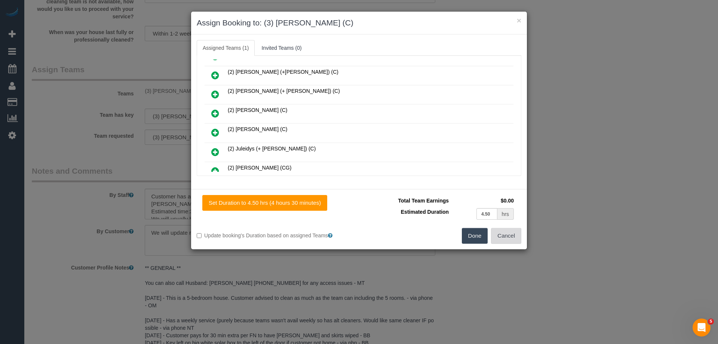
click at [503, 236] on button "Cancel" at bounding box center [506, 236] width 30 height 16
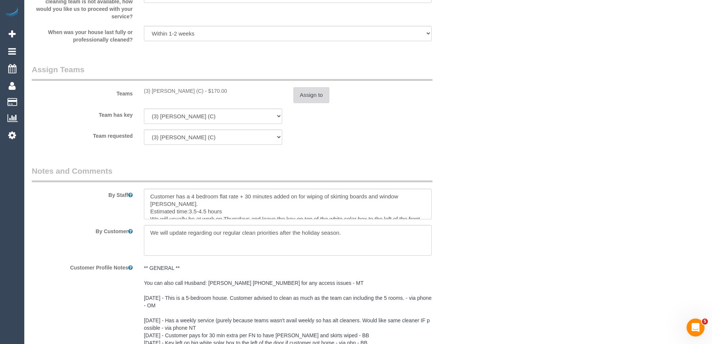
click at [311, 94] on button "Assign to" at bounding box center [311, 95] width 36 height 16
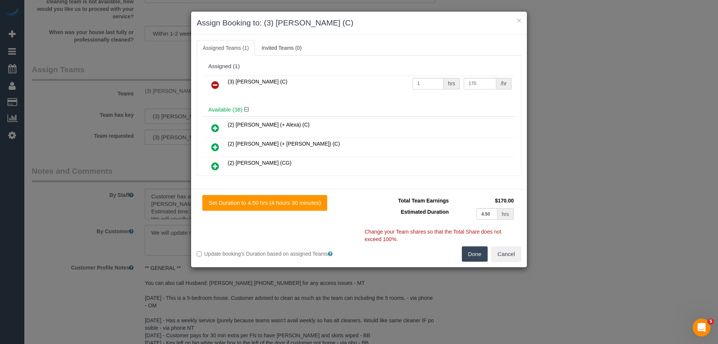
click at [216, 80] on link at bounding box center [215, 85] width 18 height 15
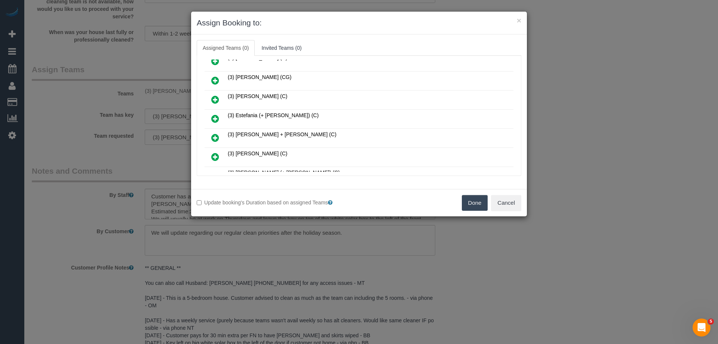
click at [215, 97] on icon at bounding box center [215, 99] width 8 height 9
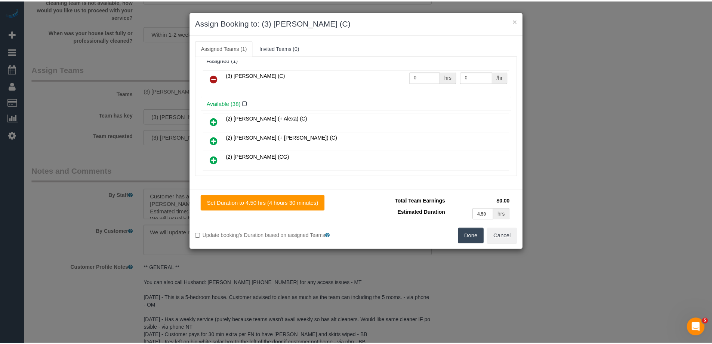
scroll to position [0, 0]
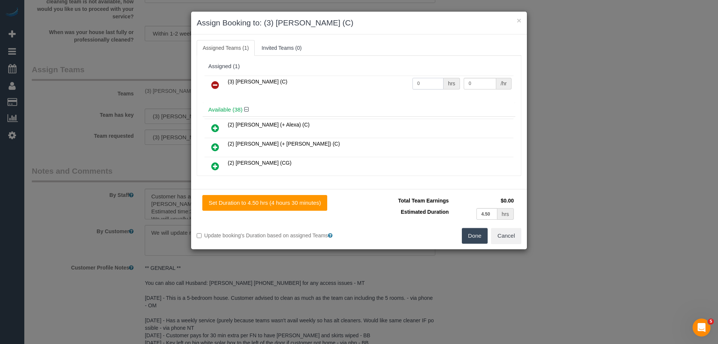
drag, startPoint x: 423, startPoint y: 84, endPoint x: 373, endPoint y: 82, distance: 50.1
click at [373, 82] on tr "(3) Barun Chand (C) 0 hrs 0 /hr" at bounding box center [358, 85] width 309 height 19
type input "1"
drag, startPoint x: 485, startPoint y: 85, endPoint x: 425, endPoint y: 86, distance: 60.2
click at [425, 86] on tr "(3) Barun Chand (C) 1 hrs 0 /hr" at bounding box center [358, 85] width 309 height 19
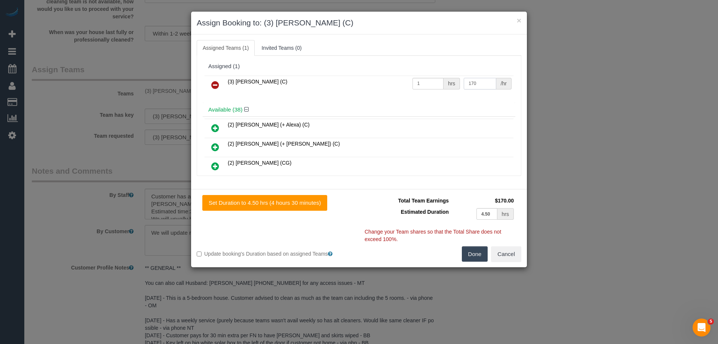
type input "170"
click at [471, 253] on button "Done" at bounding box center [475, 254] width 26 height 16
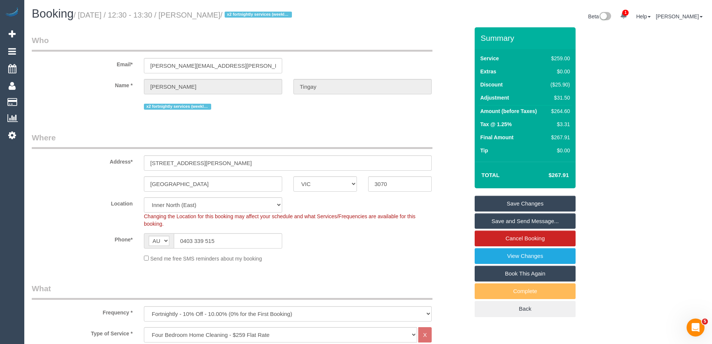
drag, startPoint x: 235, startPoint y: 15, endPoint x: 198, endPoint y: 14, distance: 37.0
click at [198, 14] on small "/ October 09, 2025 / 12:30 - 13:30 / Sally Tingay / x2 fortnightly services (we…" at bounding box center [184, 15] width 221 height 8
copy small "Sally Tingay"
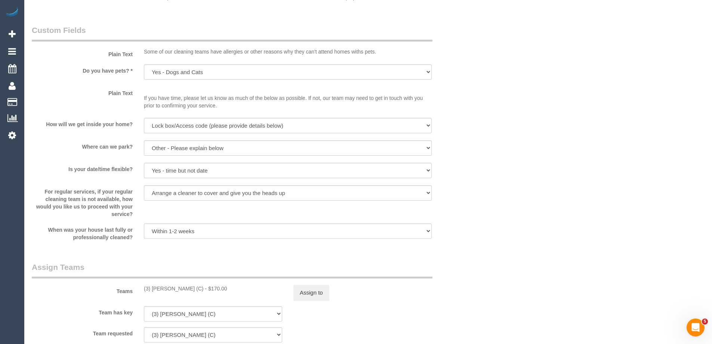
scroll to position [1047, 0]
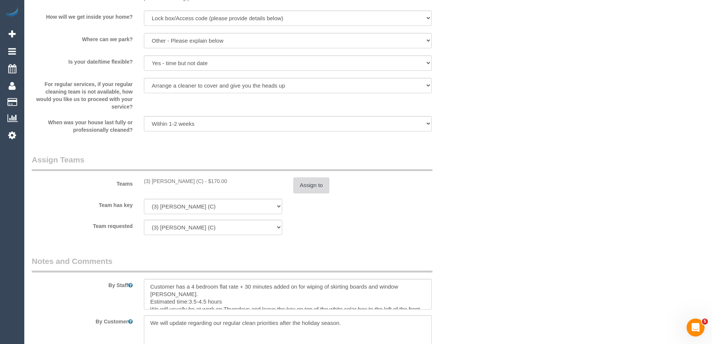
click at [313, 185] on button "Assign to" at bounding box center [311, 185] width 36 height 16
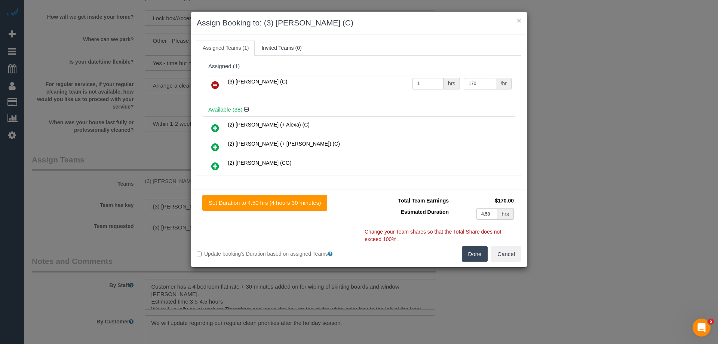
click at [475, 257] on button "Done" at bounding box center [475, 254] width 26 height 16
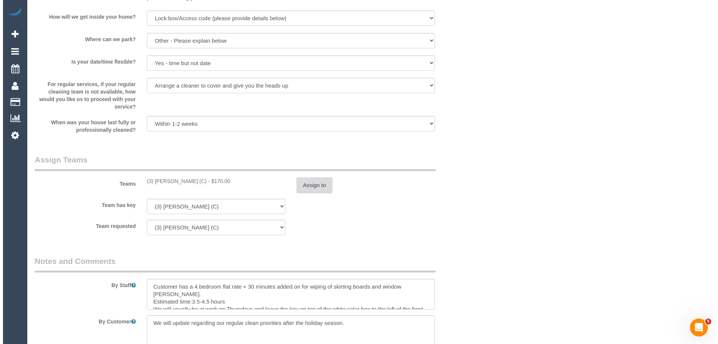
scroll to position [0, 0]
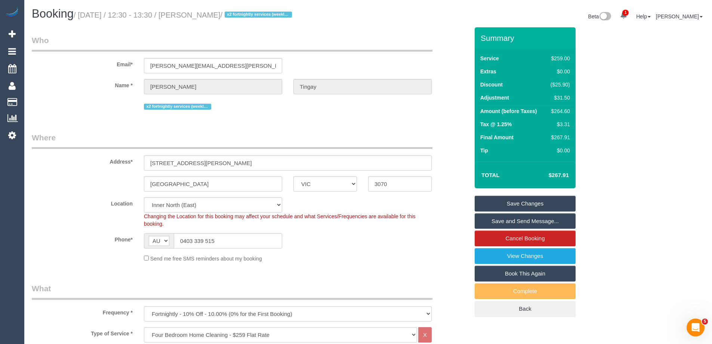
copy small "Sally Tingay"
click at [501, 203] on link "Save Changes" at bounding box center [525, 204] width 101 height 16
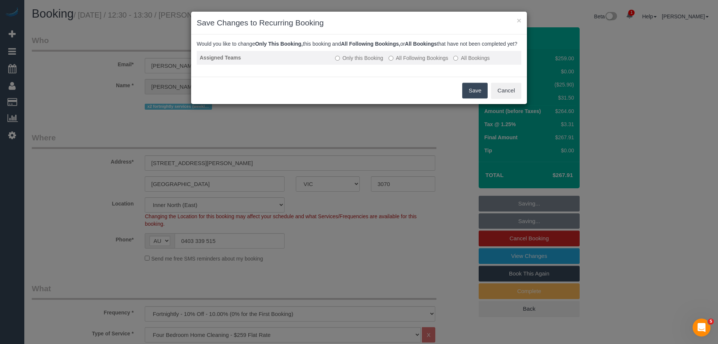
click at [402, 62] on label "All Following Bookings" at bounding box center [418, 57] width 60 height 7
drag, startPoint x: 484, startPoint y: 102, endPoint x: 444, endPoint y: 88, distance: 42.2
click at [483, 98] on button "Save" at bounding box center [474, 91] width 25 height 16
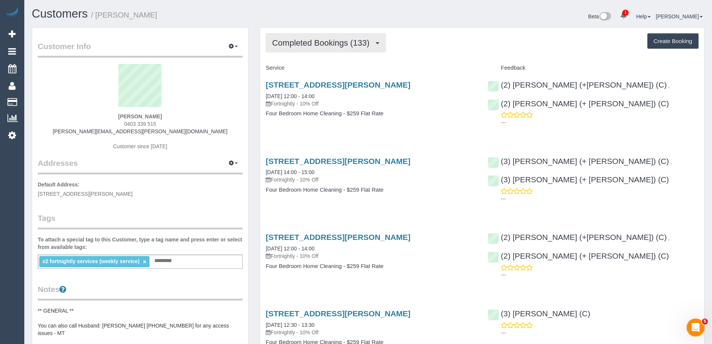
click at [330, 50] on button "Completed Bookings (133)" at bounding box center [326, 42] width 120 height 19
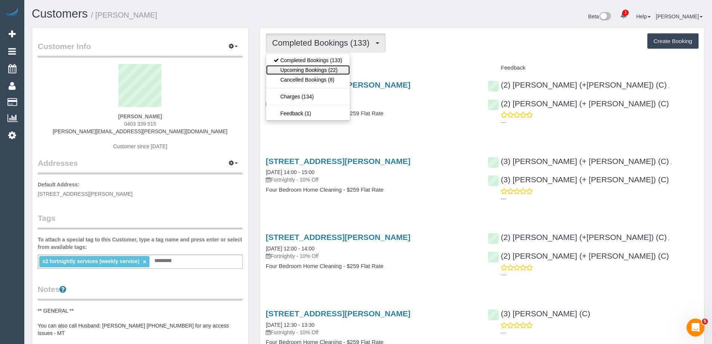
click at [323, 72] on link "Upcoming Bookings (22)" at bounding box center [308, 70] width 84 height 10
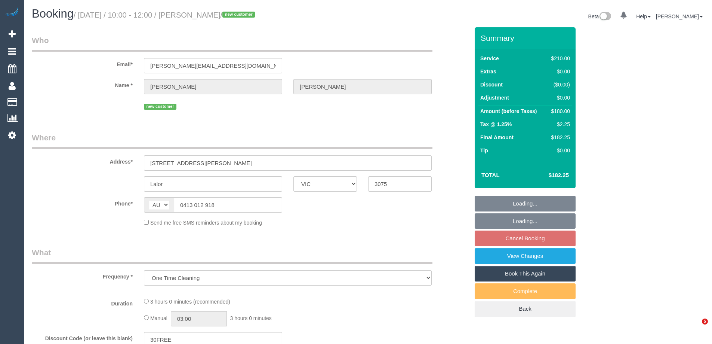
select select "VIC"
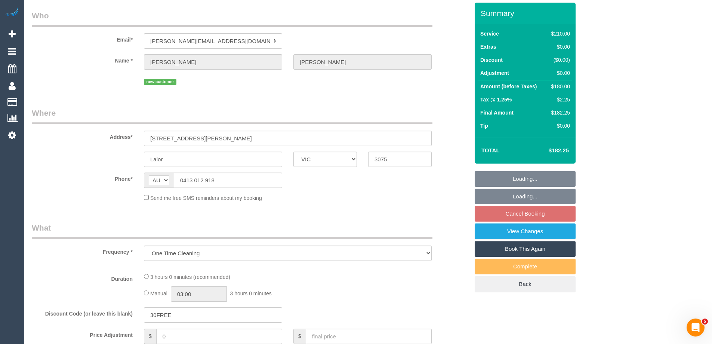
select select "180"
select select "number:29"
select select "number:14"
select select "number:18"
select select "number:36"
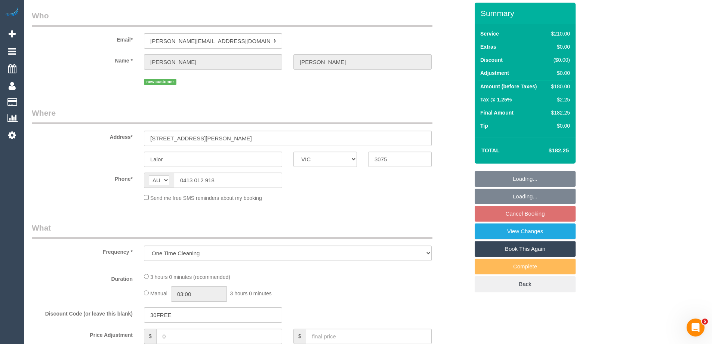
select select "number:26"
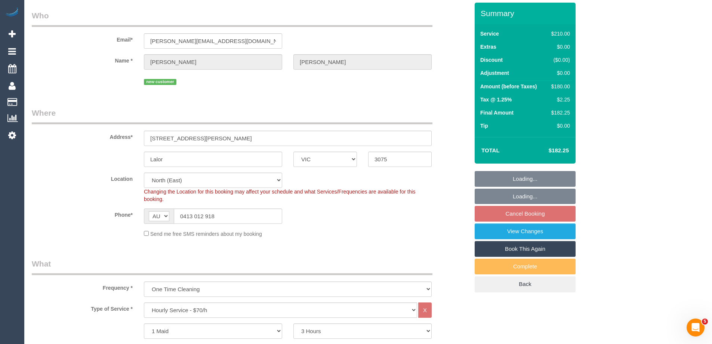
select select "object:1420"
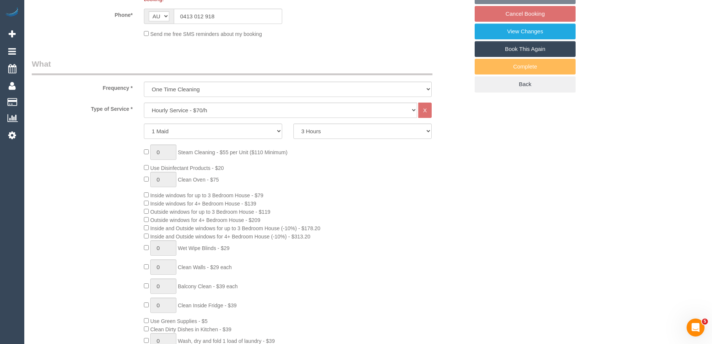
select select "string:stripe-pm_1SCZbK2GScqysDRVjjQyRrI4"
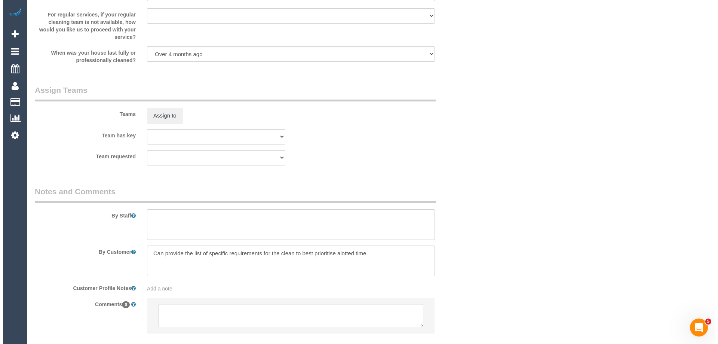
scroll to position [1156, 0]
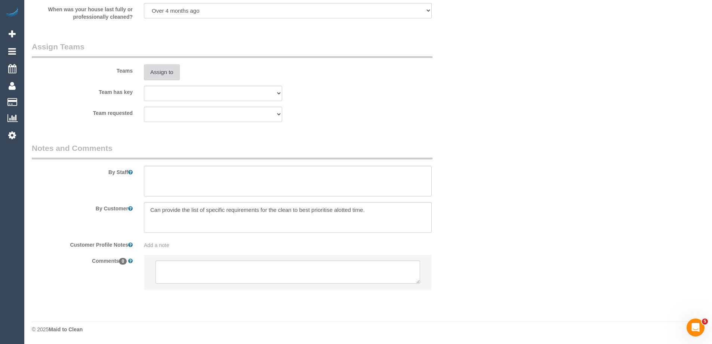
click at [168, 69] on button "Assign to" at bounding box center [162, 72] width 36 height 16
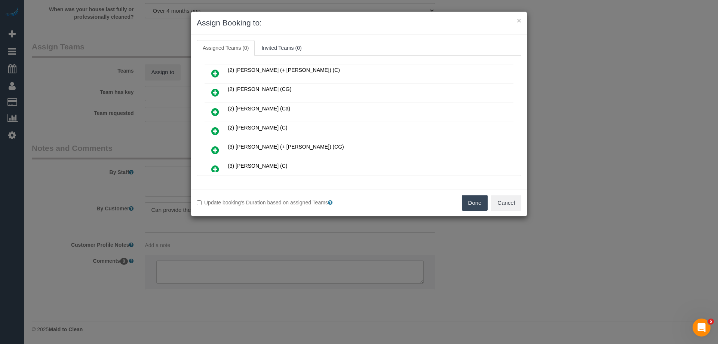
click at [215, 90] on icon at bounding box center [215, 92] width 8 height 9
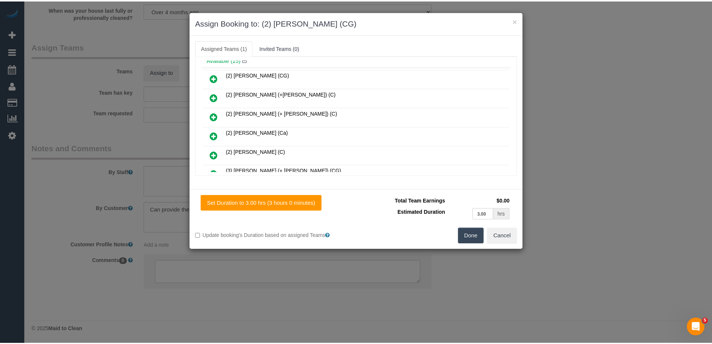
scroll to position [0, 0]
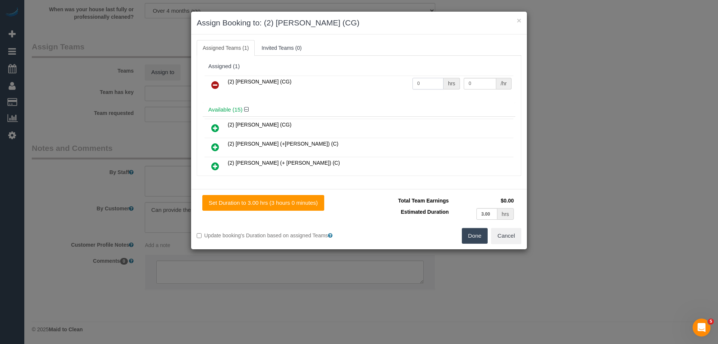
drag, startPoint x: 430, startPoint y: 81, endPoint x: 396, endPoint y: 83, distance: 34.1
click at [396, 83] on tr "(2) Mohd Che Manir (CG) 0 hrs 0 /hr" at bounding box center [358, 85] width 309 height 19
type input "3"
drag, startPoint x: 474, startPoint y: 83, endPoint x: 427, endPoint y: 77, distance: 47.9
click at [427, 77] on tr "(2) Mohd Che Manir (CG) 3 hrs 0 /hr" at bounding box center [358, 85] width 309 height 19
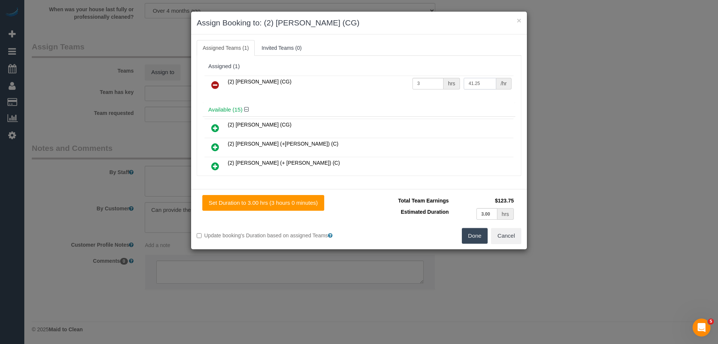
type input "41.25"
drag, startPoint x: 471, startPoint y: 237, endPoint x: 480, endPoint y: 234, distance: 8.8
click at [472, 237] on button "Done" at bounding box center [475, 236] width 26 height 16
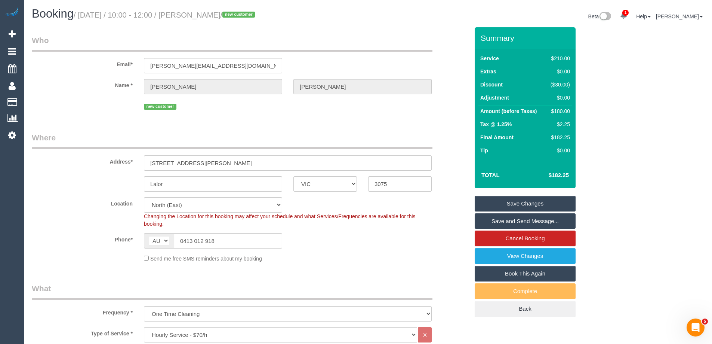
drag, startPoint x: 240, startPoint y: 16, endPoint x: 197, endPoint y: 12, distance: 43.5
click at [197, 12] on small "/ October 09, 2025 / 10:00 - 12:00 / Gareth Scott / new customer" at bounding box center [166, 15] width 184 height 8
copy small "Gareth Scott"
click at [505, 219] on link "Save and Send Message..." at bounding box center [525, 221] width 101 height 16
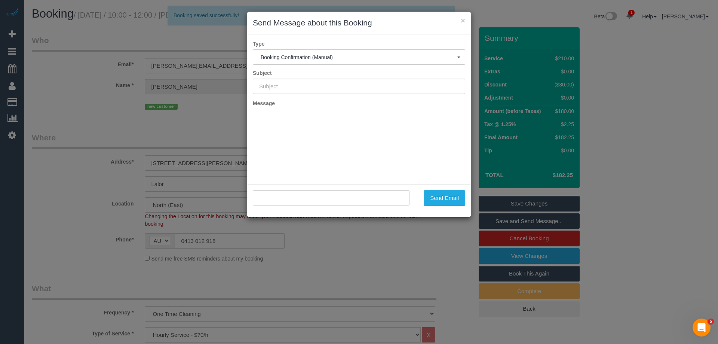
type input "Booking Confirmed"
type input ""Gareth Scott" <gareth_scotts@hotmail.com>"
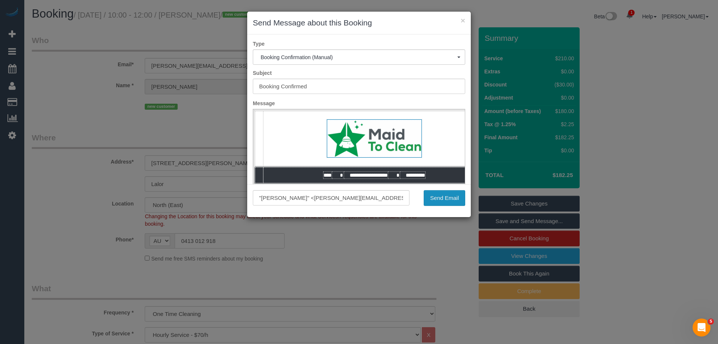
click at [433, 200] on button "Send Email" at bounding box center [444, 198] width 41 height 16
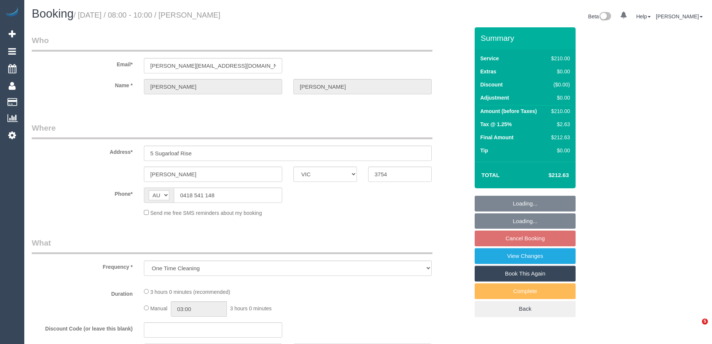
select select "VIC"
select select "string:stripe-pm_1S3ndw2GScqysDRVo8NArwwU"
select select "number:27"
select select "number:14"
select select "number:19"
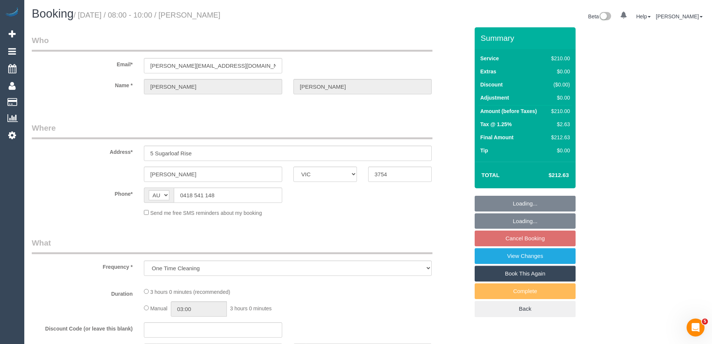
select select "number:36"
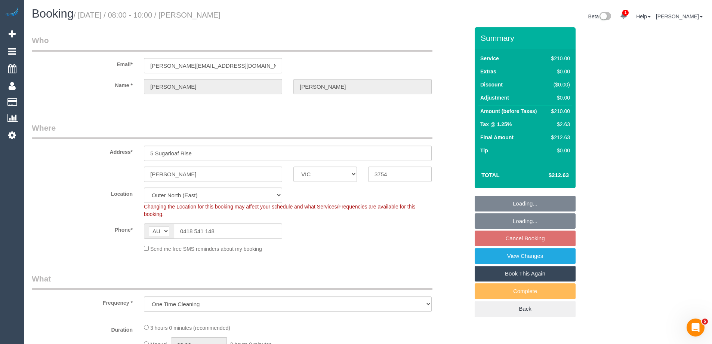
select select "object:719"
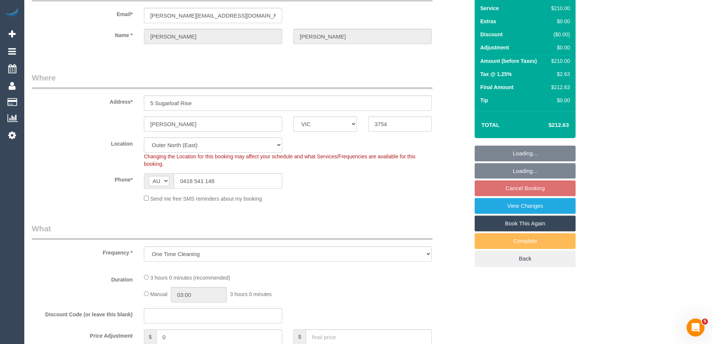
select select "180"
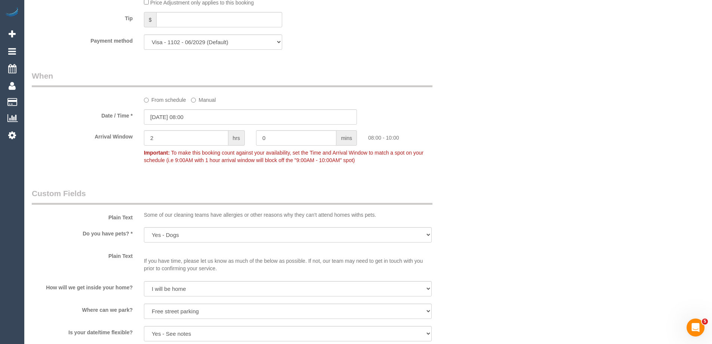
scroll to position [673, 0]
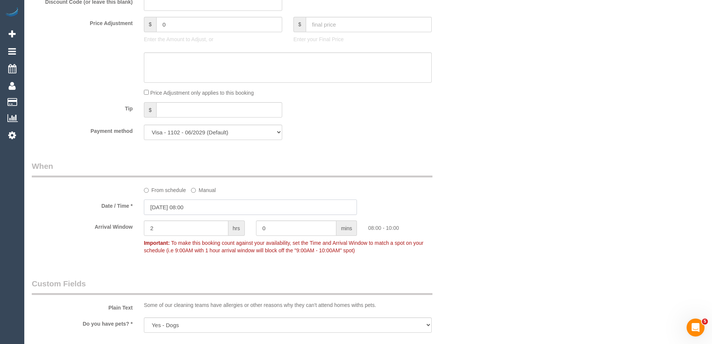
click at [155, 208] on input "[DATE] 08:00" at bounding box center [250, 206] width 213 height 15
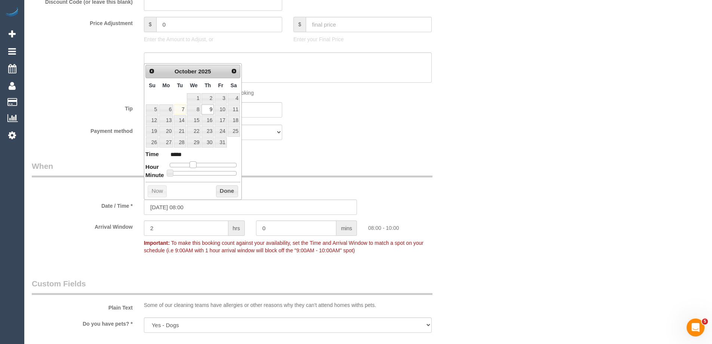
type input "09/10/2025 09:00"
type input "*****"
type input "09/10/2025 10:00"
type input "*****"
type input "09/10/2025 11:00"
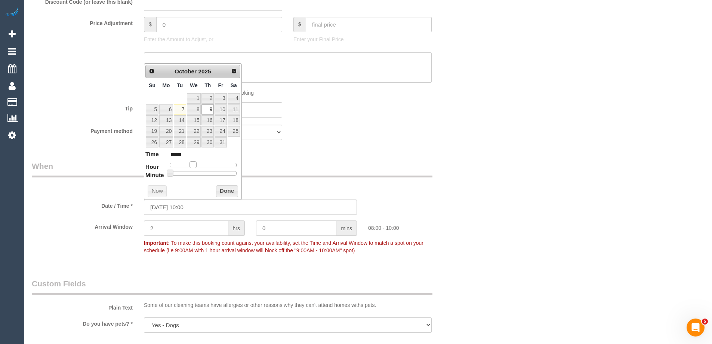
type input "*****"
type input "09/10/2025 12:00"
type input "*****"
type input "09/10/2025 13:00"
type input "*****"
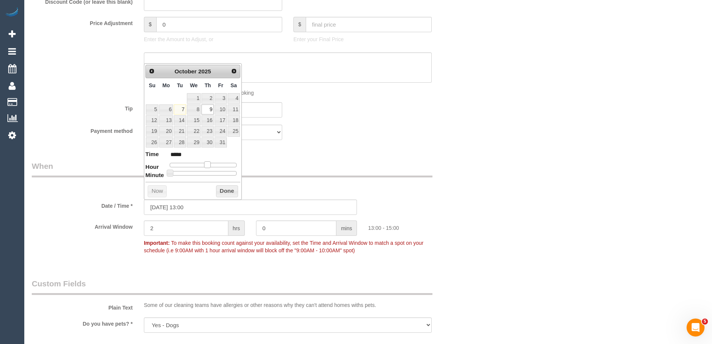
drag, startPoint x: 194, startPoint y: 167, endPoint x: 210, endPoint y: 168, distance: 15.4
click at [210, 168] on dl "Time ***** Hour Minute Second Millisecond Microsecond Time Zone ***** ***** ***…" at bounding box center [192, 163] width 95 height 26
click at [222, 187] on button "Done" at bounding box center [227, 191] width 22 height 12
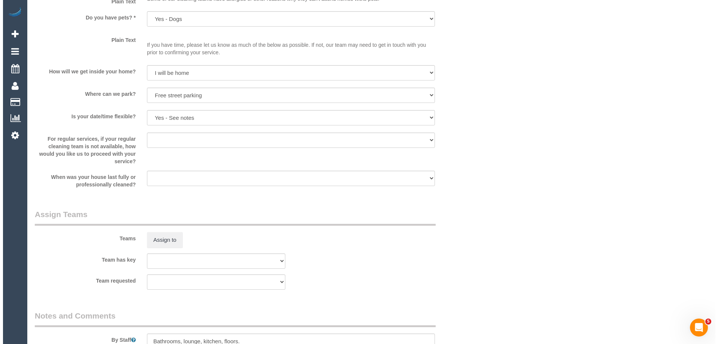
scroll to position [1084, 0]
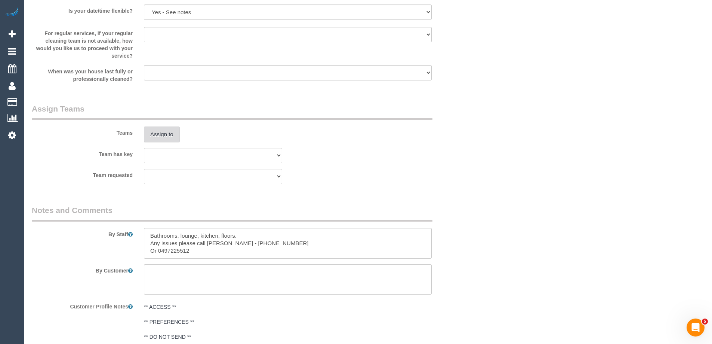
click at [159, 136] on button "Assign to" at bounding box center [162, 134] width 36 height 16
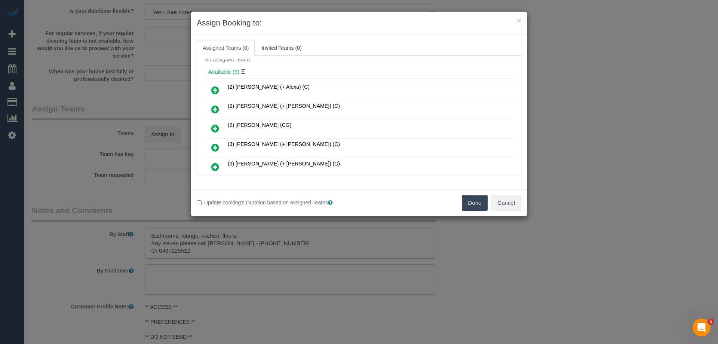
scroll to position [37, 0]
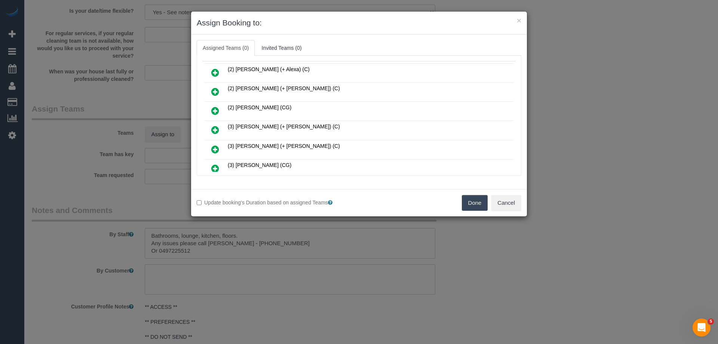
click at [210, 110] on link at bounding box center [215, 111] width 18 height 15
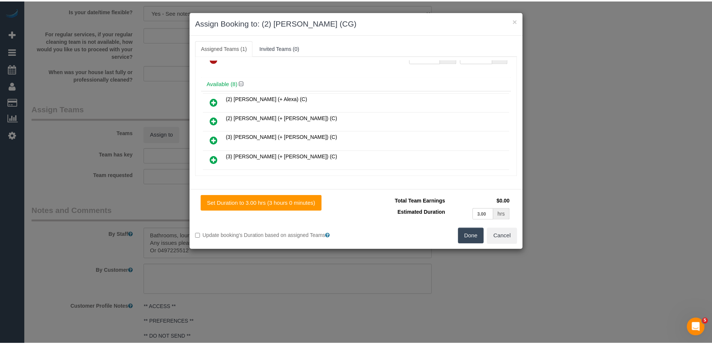
scroll to position [0, 0]
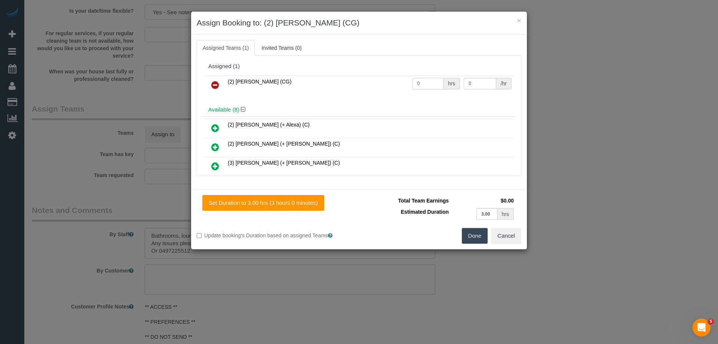
drag, startPoint x: 421, startPoint y: 82, endPoint x: 388, endPoint y: 82, distance: 32.9
click at [388, 82] on tr "(2) Mohd Che Manir (CG) 0 hrs 0 /hr" at bounding box center [358, 85] width 309 height 19
type input "3"
drag, startPoint x: 433, startPoint y: 80, endPoint x: 418, endPoint y: 79, distance: 14.7
click at [419, 79] on tr "(2) Mohd Che Manir (CG) 3 hrs 0 /hr" at bounding box center [358, 85] width 309 height 19
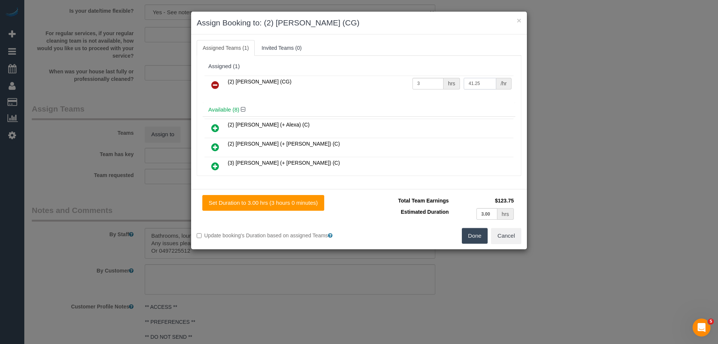
type input "41.25"
click at [480, 234] on button "Done" at bounding box center [475, 236] width 26 height 16
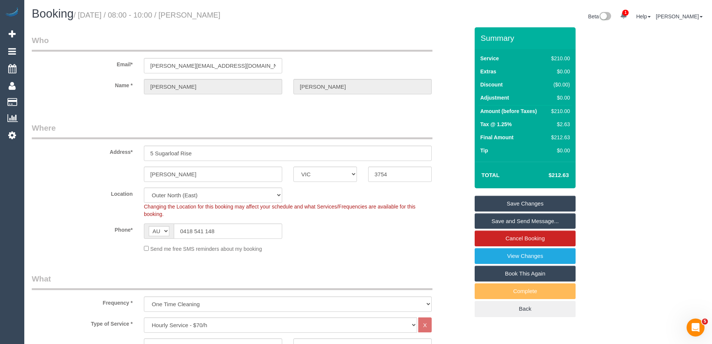
drag, startPoint x: 219, startPoint y: 16, endPoint x: 197, endPoint y: 14, distance: 22.2
click at [197, 14] on h1 "Booking / October 09, 2025 / 08:00 - 10:00 / Jason Petterson" at bounding box center [197, 13] width 331 height 13
copy small "Jason Petterson"
click at [483, 200] on link "Save Changes" at bounding box center [525, 204] width 101 height 16
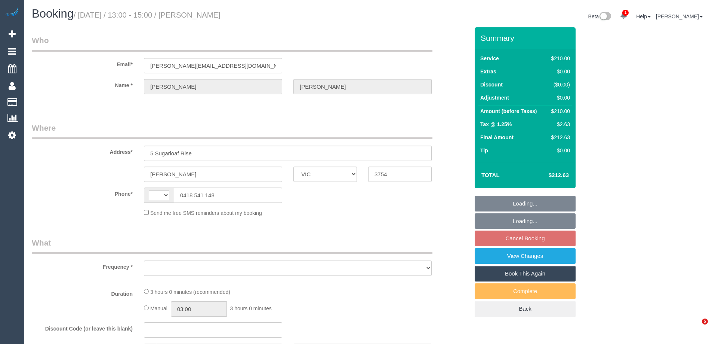
select select "VIC"
select select "object:290"
select select "string:AU"
select select "string:stripe-pm_1S3ndw2GScqysDRVo8NArwwU"
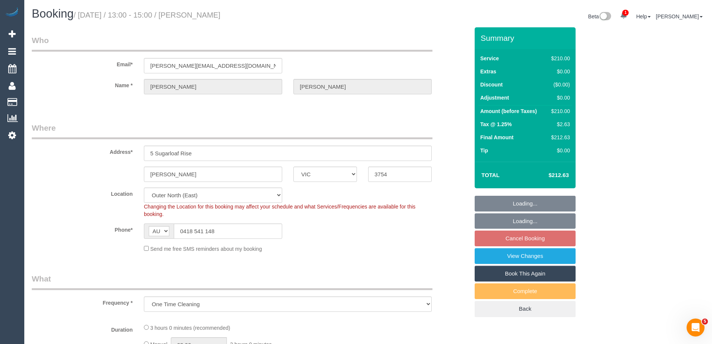
select select "object:886"
select select "180"
select select "number:27"
select select "number:14"
select select "number:19"
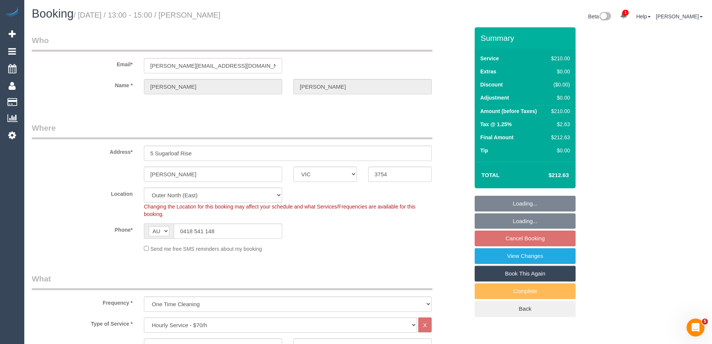
select select "number:36"
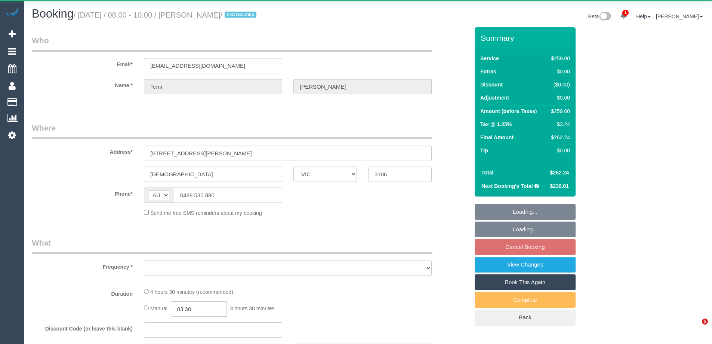
select select "VIC"
select select "number:27"
select select "number:14"
select select "number:18"
select select "number:25"
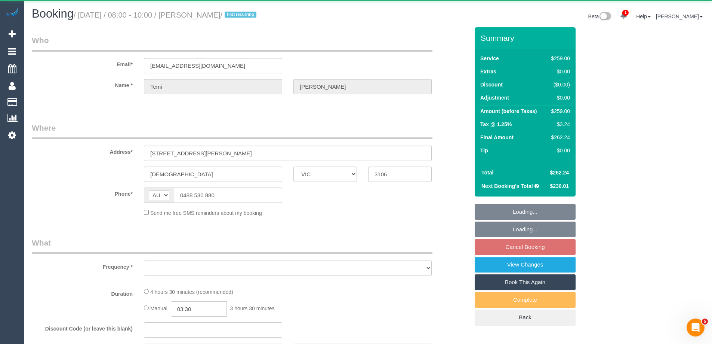
select select "number:35"
select select "number:12"
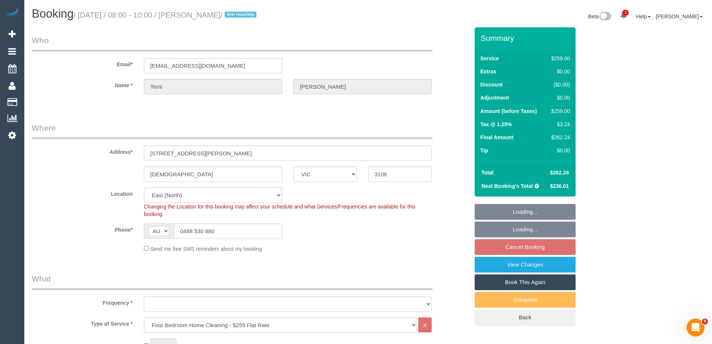
select select "string:stripe-pm_1S9bps2GScqysDRVitpWO9d4"
select select "object:1222"
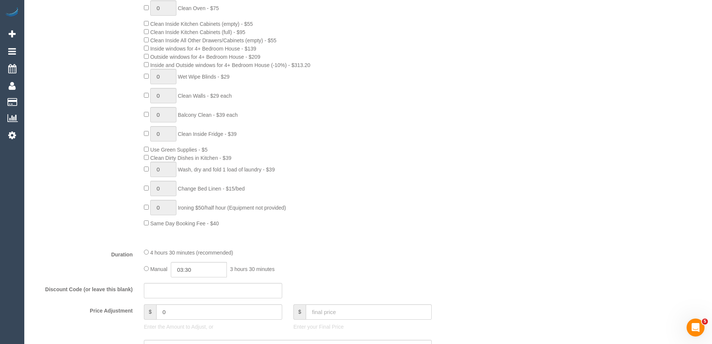
scroll to position [486, 0]
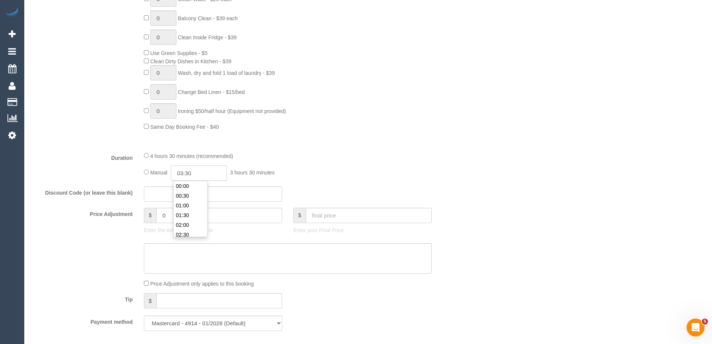
click at [195, 171] on input "03:30" at bounding box center [199, 172] width 56 height 15
type input "05:00"
click at [183, 228] on li "05:00" at bounding box center [190, 225] width 33 height 10
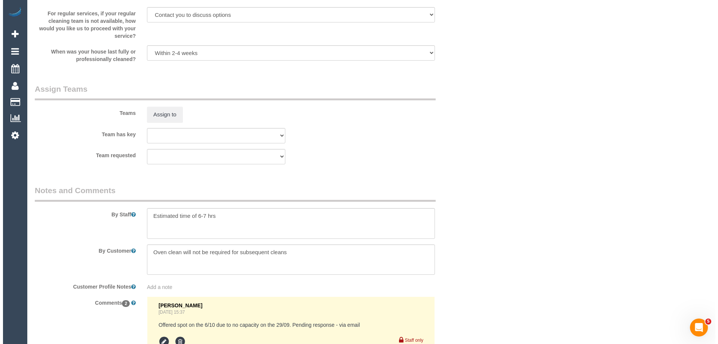
scroll to position [1159, 0]
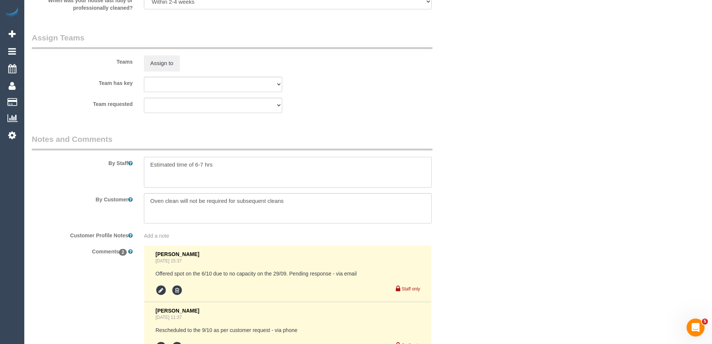
drag, startPoint x: 203, startPoint y: 163, endPoint x: 194, endPoint y: 162, distance: 9.0
click at [194, 162] on textarea at bounding box center [288, 172] width 288 height 31
type textarea "Estimated time of 4-5 hrs"
click at [160, 61] on button "Assign to" at bounding box center [162, 63] width 36 height 16
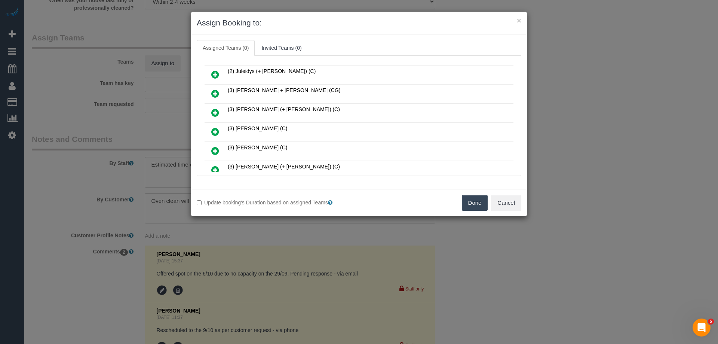
scroll to position [150, 0]
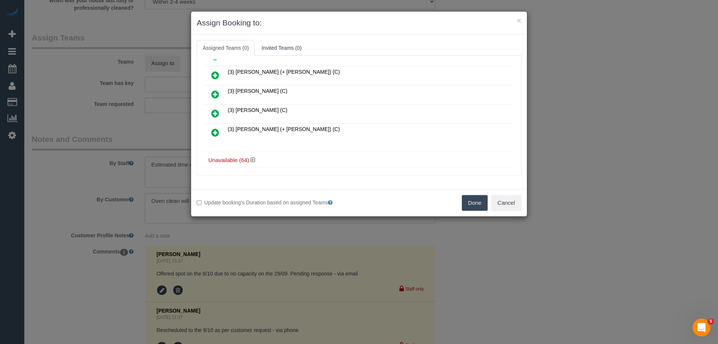
click at [215, 111] on icon at bounding box center [215, 113] width 8 height 9
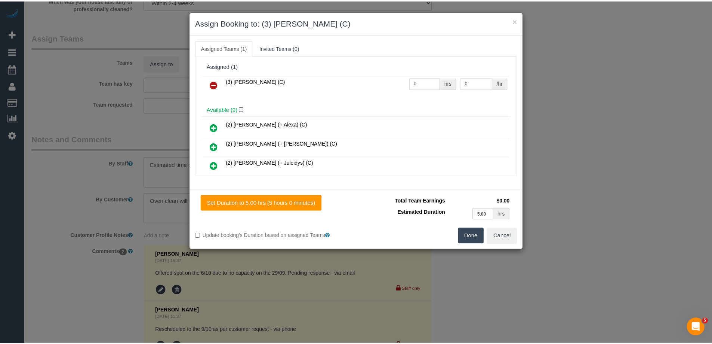
scroll to position [0, 0]
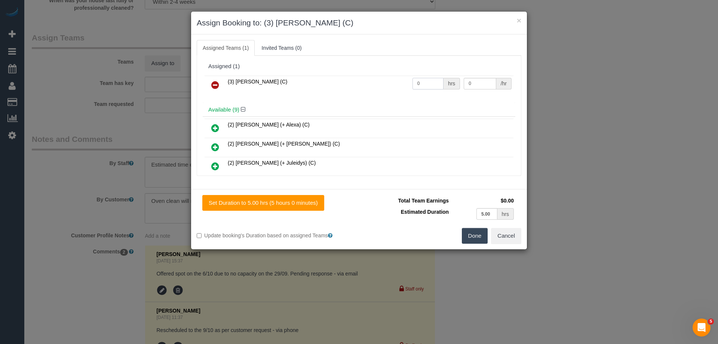
drag, startPoint x: 428, startPoint y: 82, endPoint x: 360, endPoint y: 77, distance: 68.6
click at [360, 77] on tr "(3) Rowan Walia (C) 0 hrs 0 /hr" at bounding box center [358, 85] width 309 height 19
type input "1"
drag, startPoint x: 447, startPoint y: 83, endPoint x: 419, endPoint y: 80, distance: 27.8
click at [422, 82] on tr "(3) Rowan Walia (C) 1 hrs 0 /hr" at bounding box center [358, 85] width 309 height 19
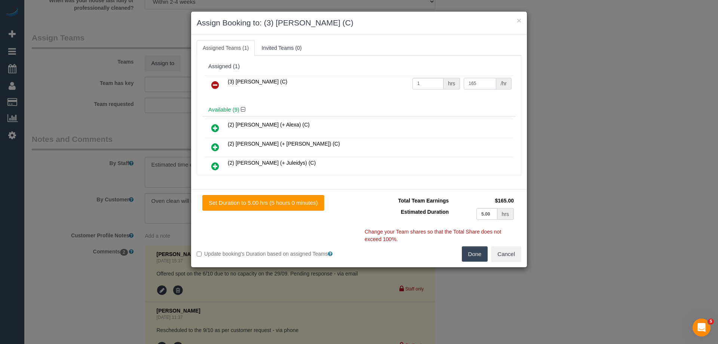
type input "165"
click at [479, 251] on button "Done" at bounding box center [475, 254] width 26 height 16
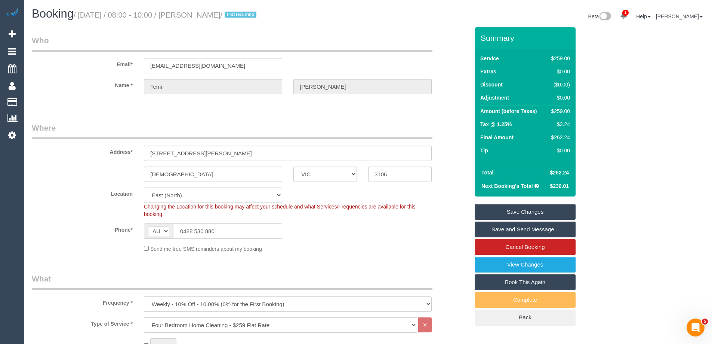
click at [496, 227] on link "Save and Send Message..." at bounding box center [525, 229] width 101 height 16
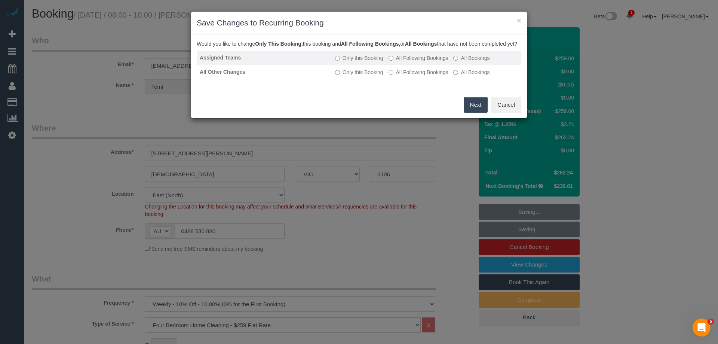
click at [397, 62] on label "All Following Bookings" at bounding box center [418, 57] width 60 height 7
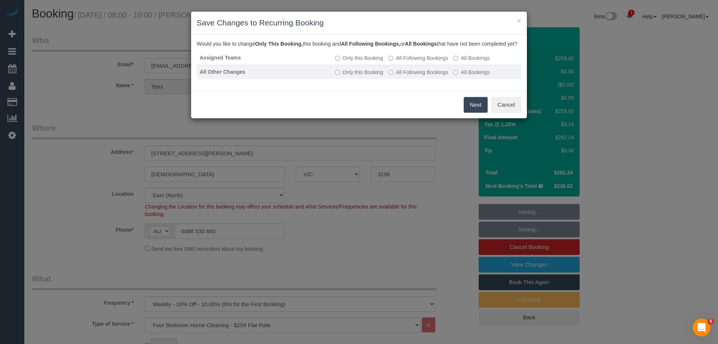
click at [394, 76] on label "All Following Bookings" at bounding box center [418, 71] width 60 height 7
click at [471, 113] on button "Save" at bounding box center [474, 105] width 25 height 16
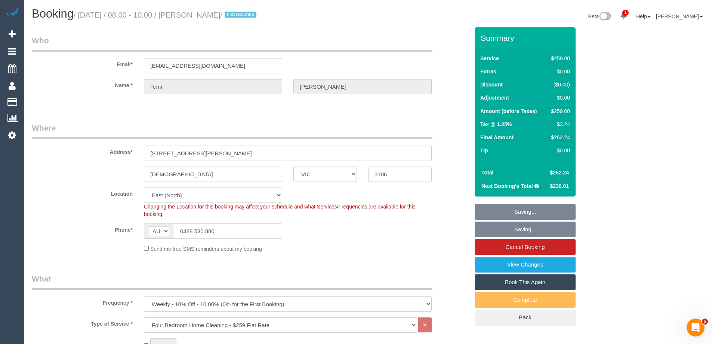
drag, startPoint x: 244, startPoint y: 16, endPoint x: 196, endPoint y: 16, distance: 47.5
click at [196, 16] on small "/ October 09, 2025 / 08:00 - 10:00 / Temi Zaharias / first recurring" at bounding box center [166, 15] width 185 height 8
copy small "[PERSON_NAME]"
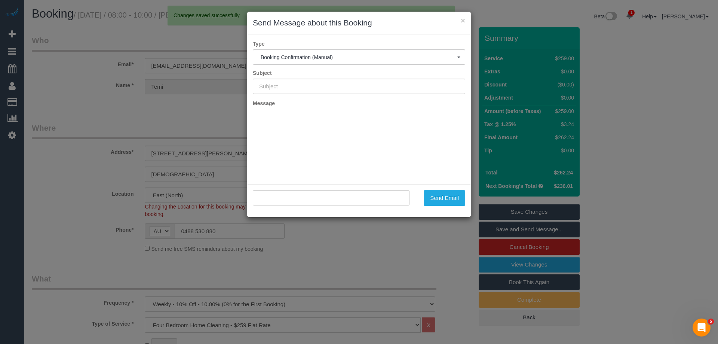
type input "Booking Confirmed"
type input ""Temi Zaharias" <temizaharias@gmail.com>"
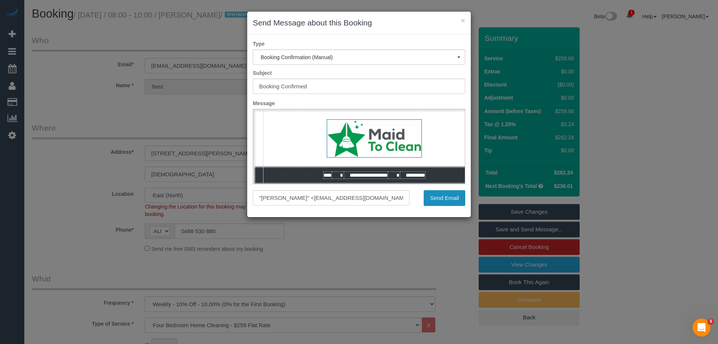
click at [435, 194] on button "Send Email" at bounding box center [444, 198] width 41 height 16
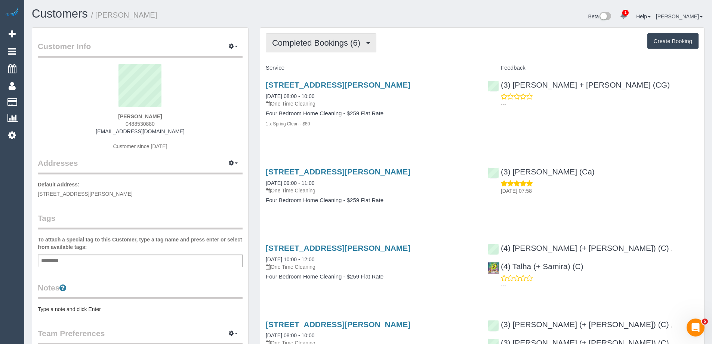
click at [309, 45] on span "Completed Bookings (6)" at bounding box center [318, 42] width 92 height 9
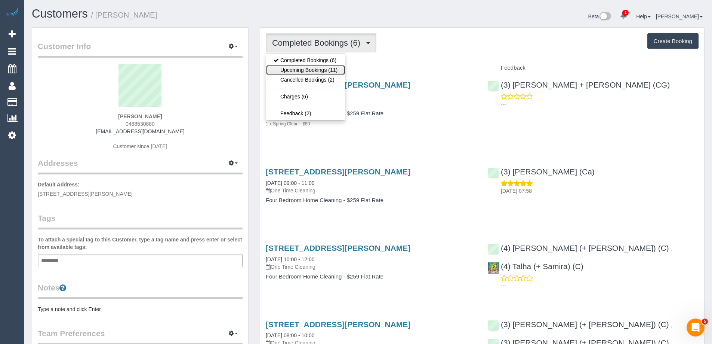
click at [314, 66] on link "Upcoming Bookings (11)" at bounding box center [305, 70] width 79 height 10
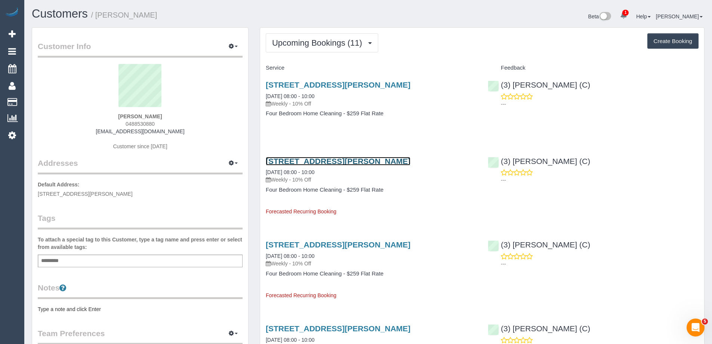
click at [298, 161] on link "[STREET_ADDRESS][PERSON_NAME]" at bounding box center [338, 161] width 145 height 9
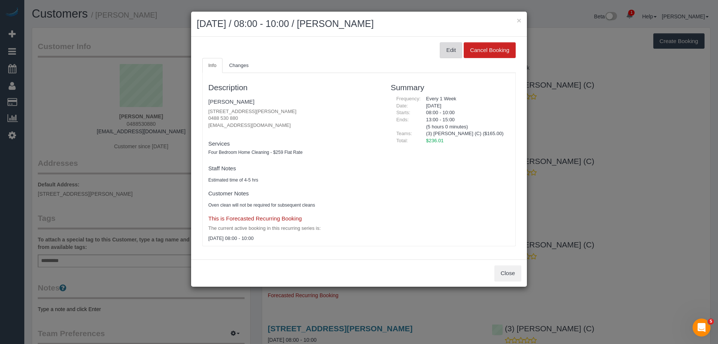
click at [449, 45] on button "Edit" at bounding box center [451, 50] width 22 height 16
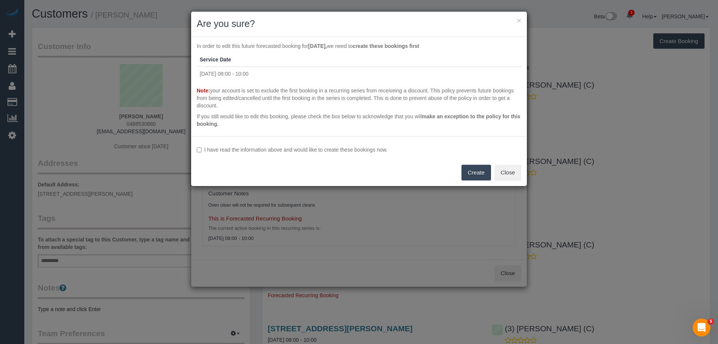
click at [286, 150] on label "I have read the information above and would like to create these bookings now." at bounding box center [359, 149] width 324 height 7
click at [475, 178] on button "Create" at bounding box center [476, 172] width 30 height 16
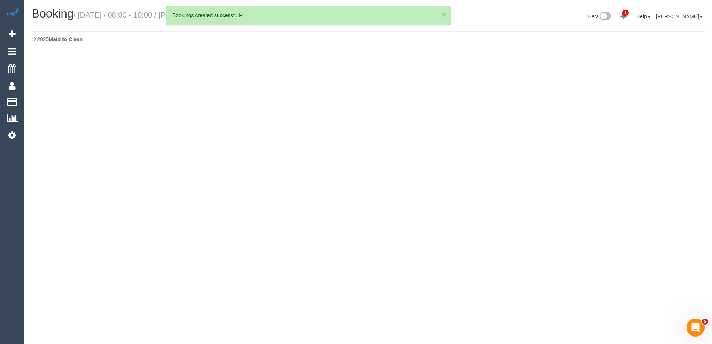
select select "VIC"
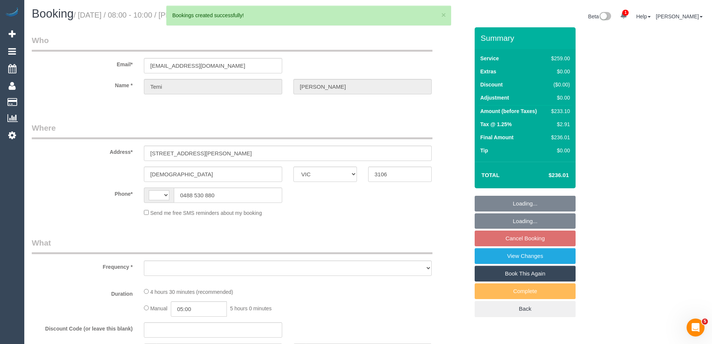
select select "string:AU"
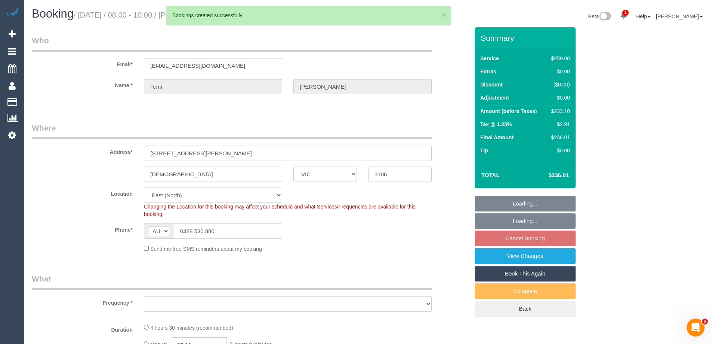
select select "number:27"
select select "number:14"
select select "number:18"
select select "number:25"
select select "number:35"
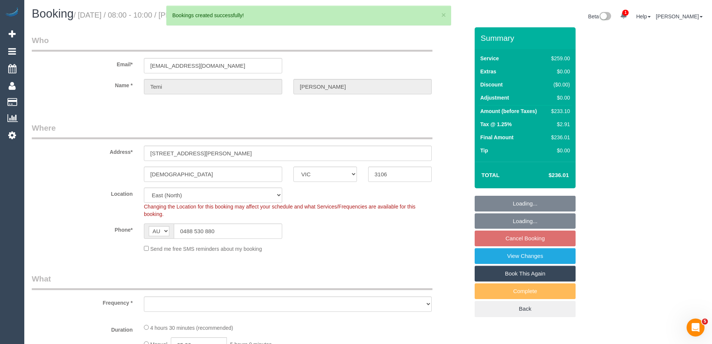
select select "number:12"
select select "object:1596"
select select "string:stripe-pm_1S9bps2GScqysDRVitpWO9d4"
select select "spot2"
select select "object:2086"
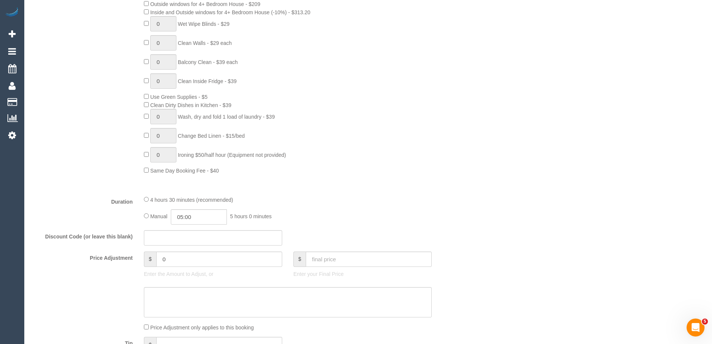
scroll to position [449, 0]
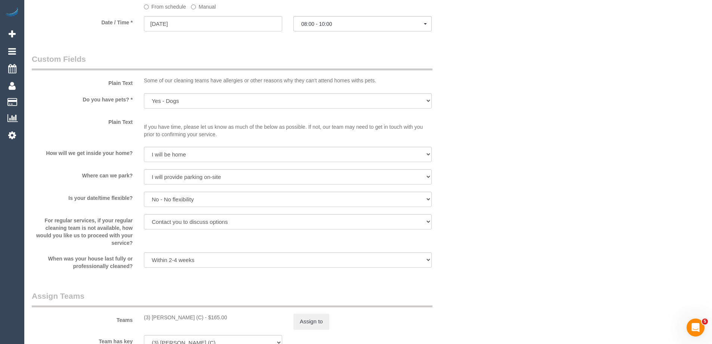
select select "spot23"
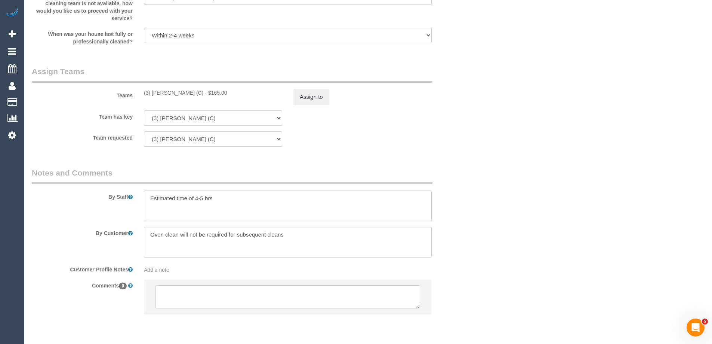
click at [203, 197] on textarea at bounding box center [288, 205] width 288 height 31
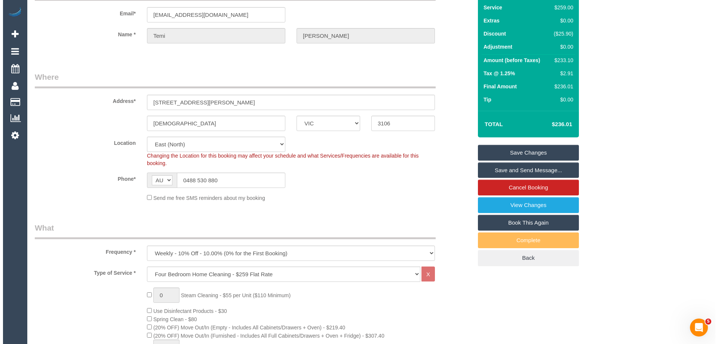
scroll to position [0, 0]
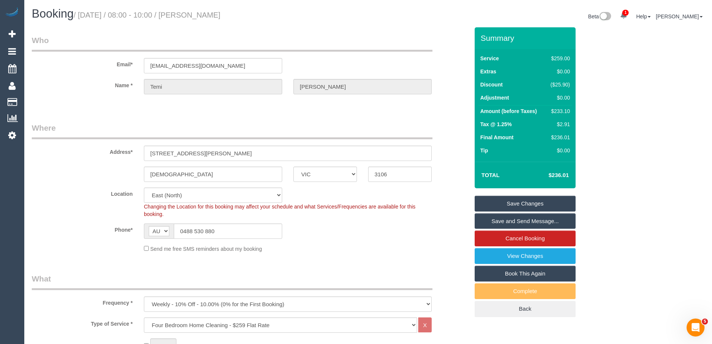
type textarea "Estimated time of 4-4.5 hrs"
click at [503, 206] on link "Save Changes" at bounding box center [525, 204] width 101 height 16
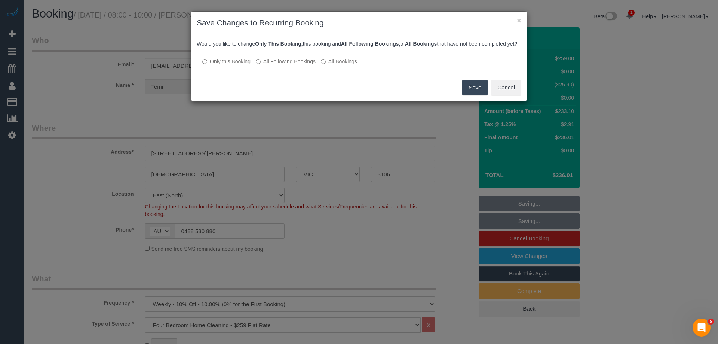
click at [267, 65] on label "All Following Bookings" at bounding box center [286, 61] width 60 height 7
click at [480, 95] on button "Save" at bounding box center [474, 88] width 25 height 16
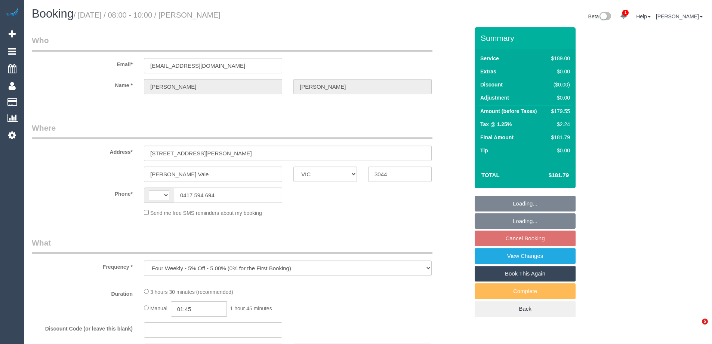
select select "VIC"
select select "string:AU"
select select "string:stripe-pm_1PsM5x2GScqysDRVN8QR8XRi"
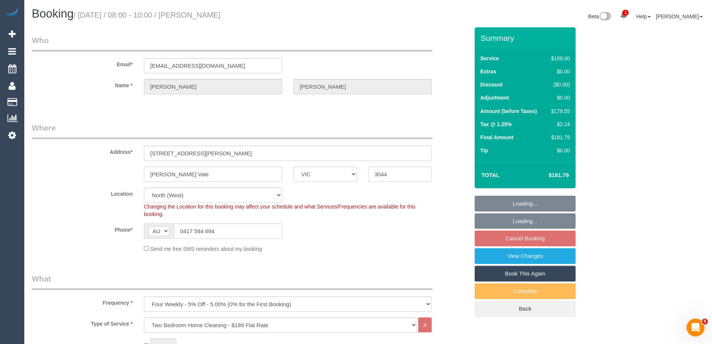
select select "object:693"
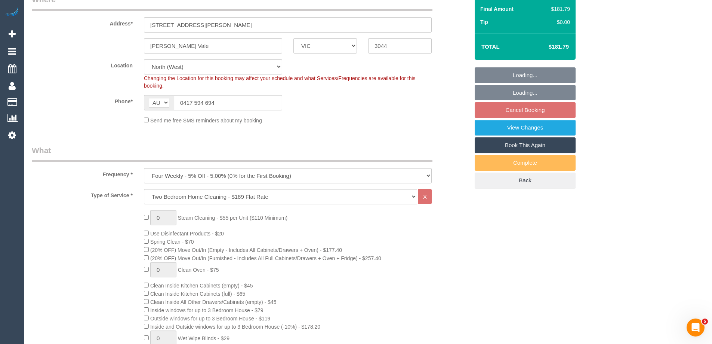
select select "number:32"
select select "number:16"
select select "number:19"
select select "number:24"
select select "number:33"
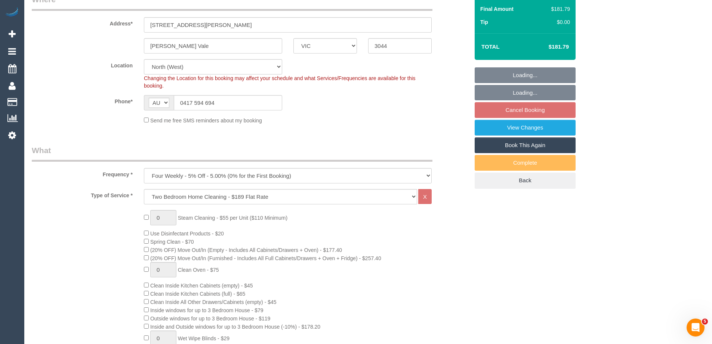
select select "number:12"
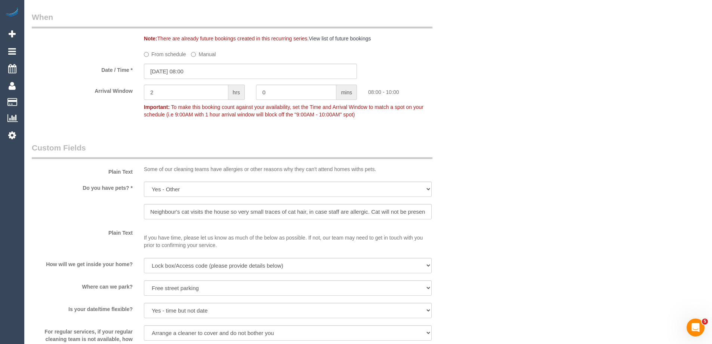
scroll to position [860, 0]
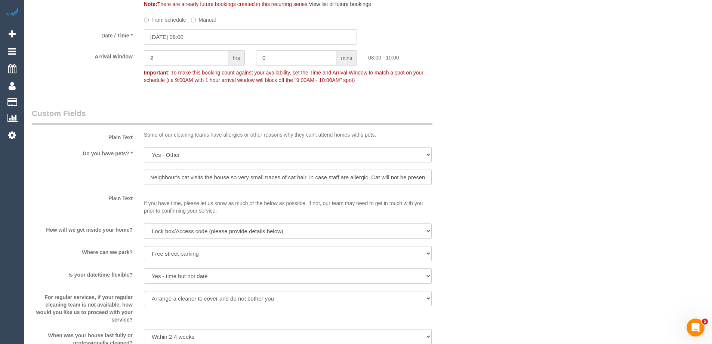
click at [171, 36] on input "09/10/2025 08:00" at bounding box center [250, 36] width 213 height 15
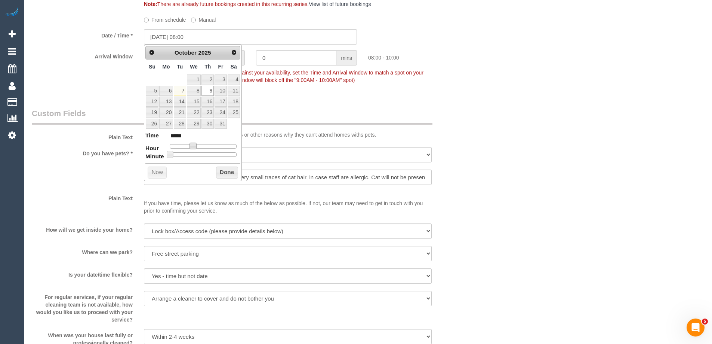
type input "09/10/2025 09:00"
type input "*****"
click at [196, 148] on span at bounding box center [196, 145] width 7 height 7
click at [225, 176] on button "Done" at bounding box center [227, 172] width 22 height 12
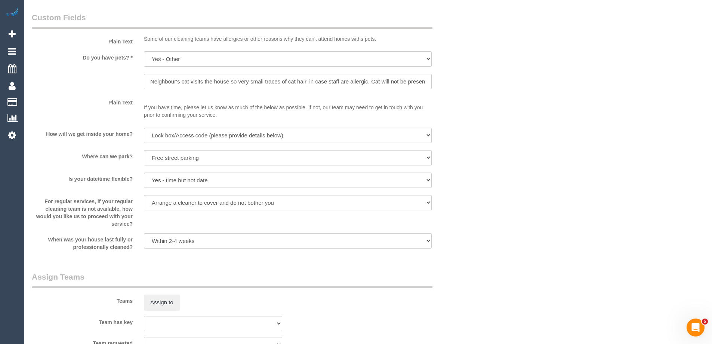
scroll to position [1009, 0]
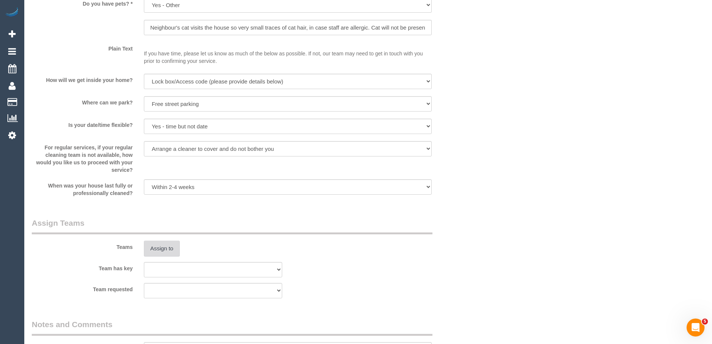
click at [161, 244] on button "Assign to" at bounding box center [162, 248] width 36 height 16
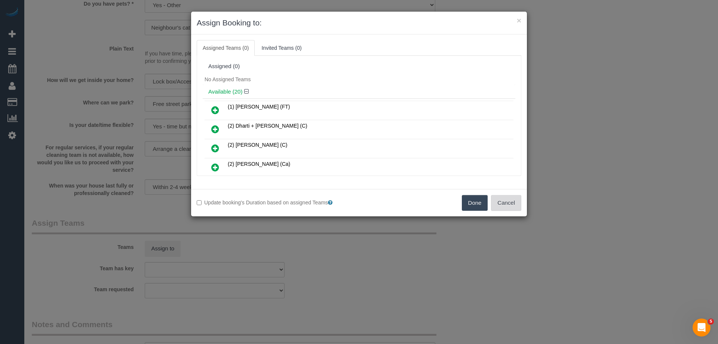
click at [503, 201] on button "Cancel" at bounding box center [506, 203] width 30 height 16
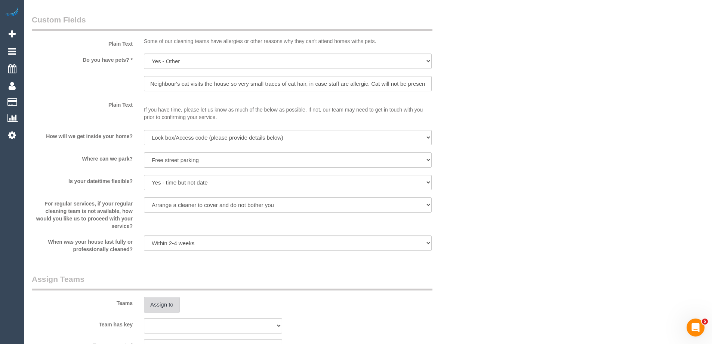
scroll to position [897, 0]
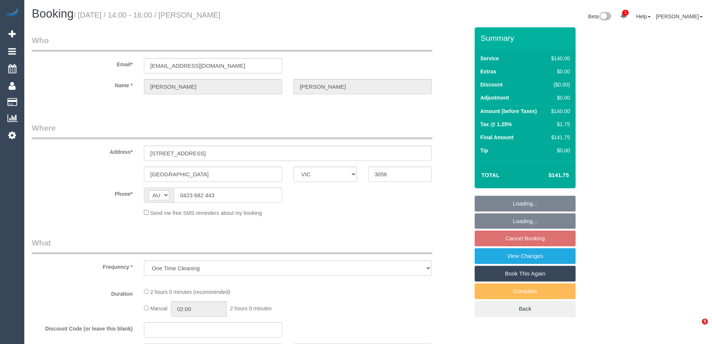
select select "VIC"
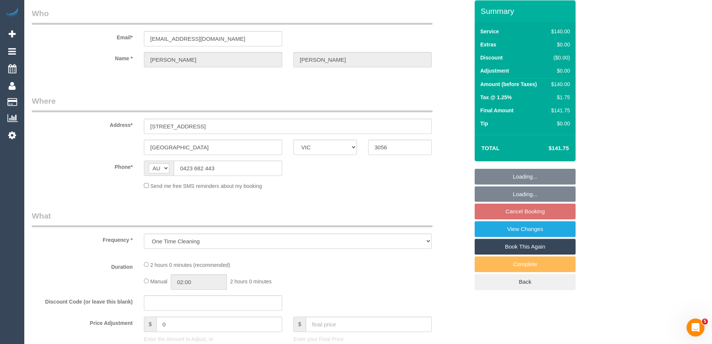
select select "string:stripe-pm_1RS4QX2GScqysDRVbinpUAOr"
select select "number:28"
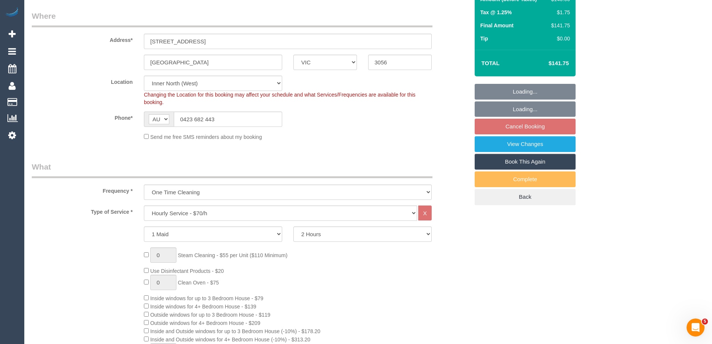
select select "object:1676"
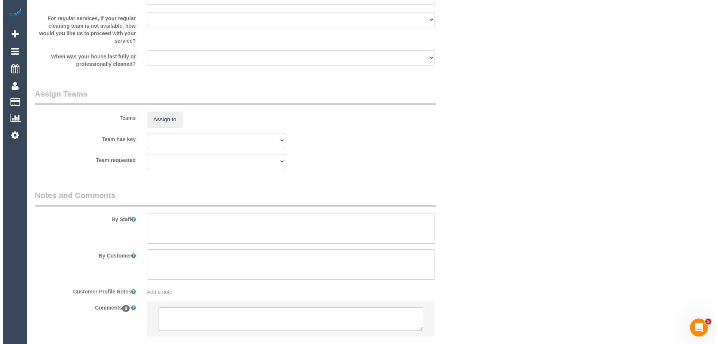
scroll to position [1146, 0]
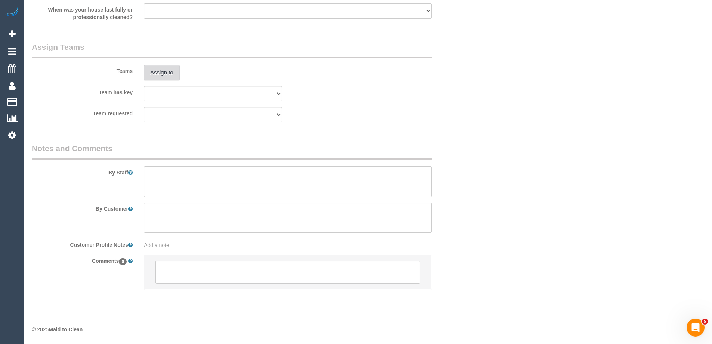
click at [154, 77] on button "Assign to" at bounding box center [162, 73] width 36 height 16
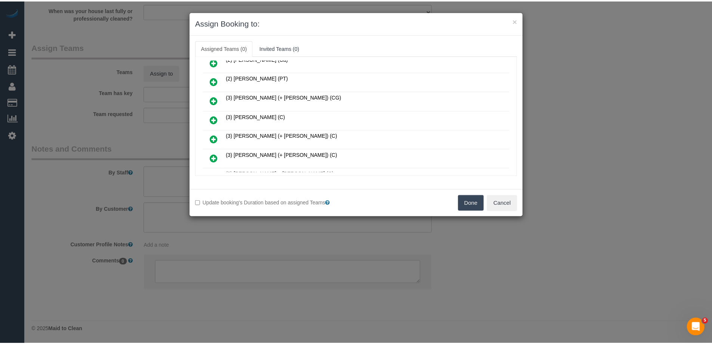
scroll to position [336, 0]
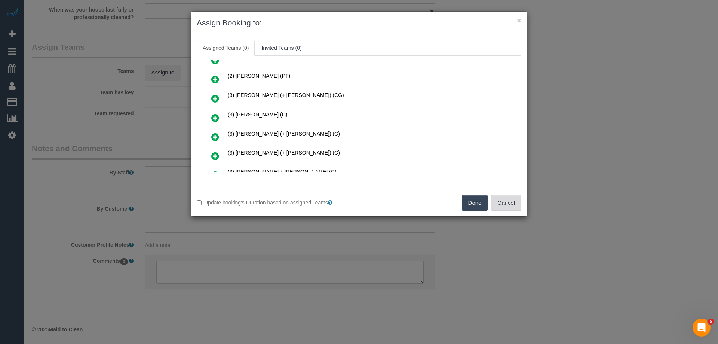
click at [506, 206] on button "Cancel" at bounding box center [506, 203] width 30 height 16
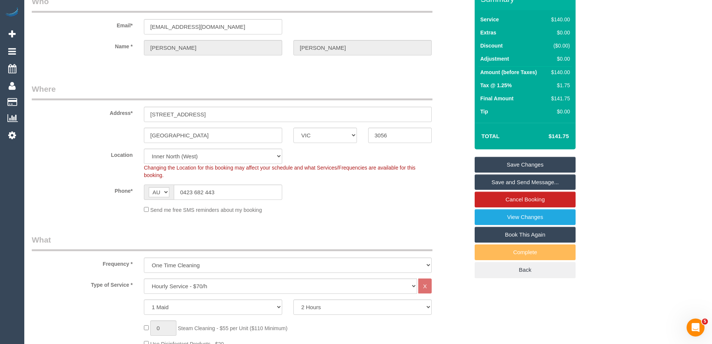
scroll to position [0, 0]
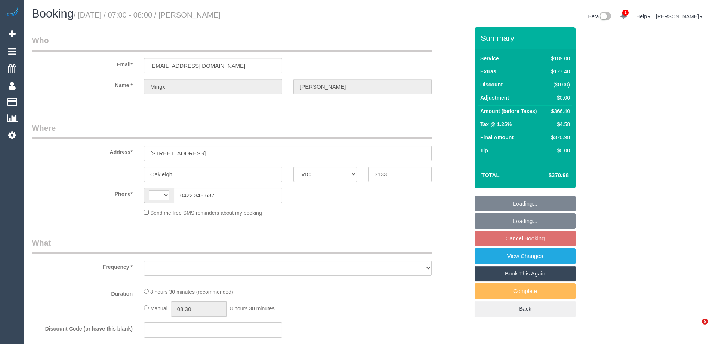
select select "VIC"
select select "string:AU"
select select "number:29"
select select "number:14"
select select "number:18"
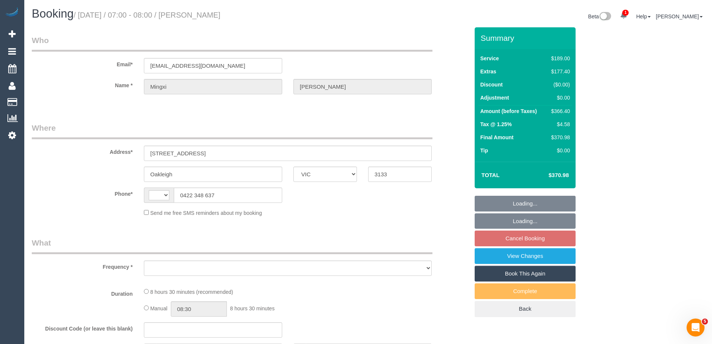
select select "number:23"
select select "number:26"
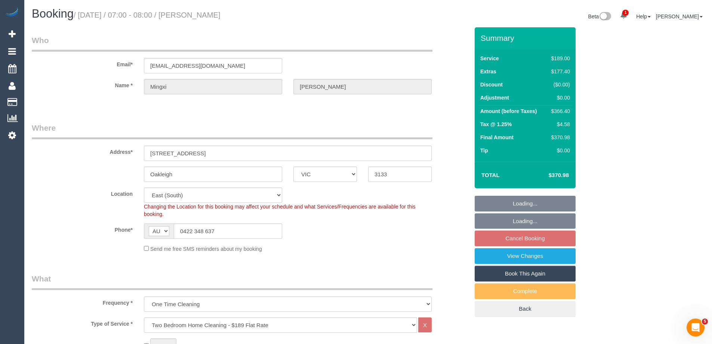
select select "object:1268"
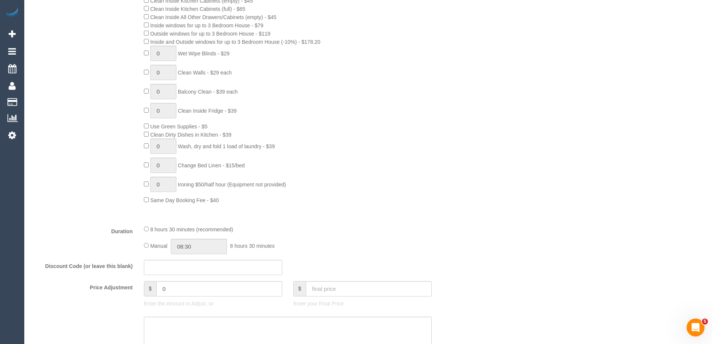
scroll to position [523, 0]
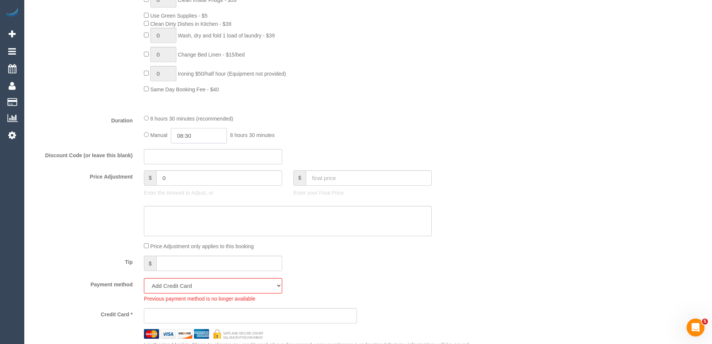
click at [193, 138] on input "08:30" at bounding box center [199, 135] width 56 height 15
type input "03:30"
drag, startPoint x: 184, startPoint y: 164, endPoint x: 187, endPoint y: 152, distance: 12.6
click at [184, 164] on li "03:30" at bounding box center [190, 166] width 33 height 10
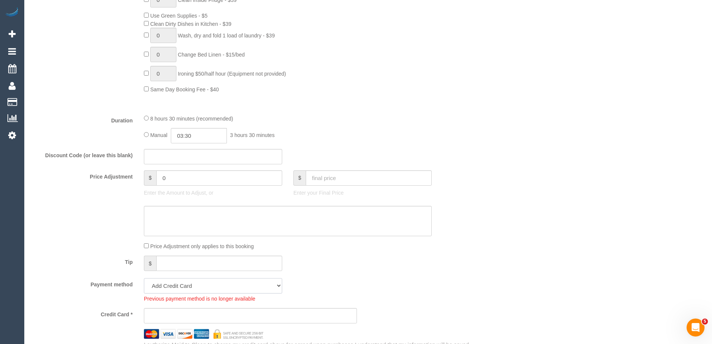
click at [166, 284] on select "Visa - 6690 - 03/2029 (Default) Add Credit Card ─────────────── Cash Check Payp…" at bounding box center [213, 285] width 138 height 15
select select "string:stripe-pm_1S9jqG2GScqysDRVReJ0QZx2"
click at [144, 278] on select "Visa - 6690 - 03/2029 (Default) Add Credit Card ─────────────── Cash Check Payp…" at bounding box center [213, 285] width 138 height 15
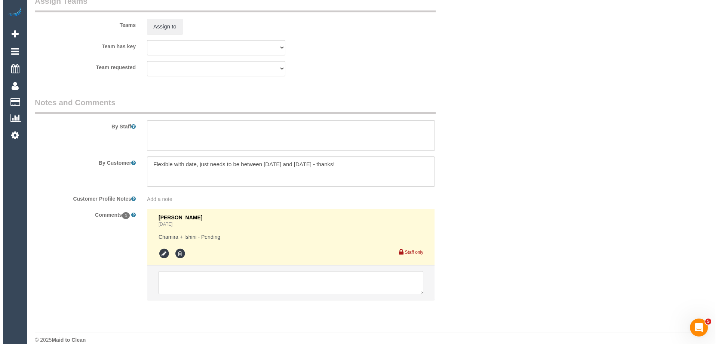
scroll to position [1196, 0]
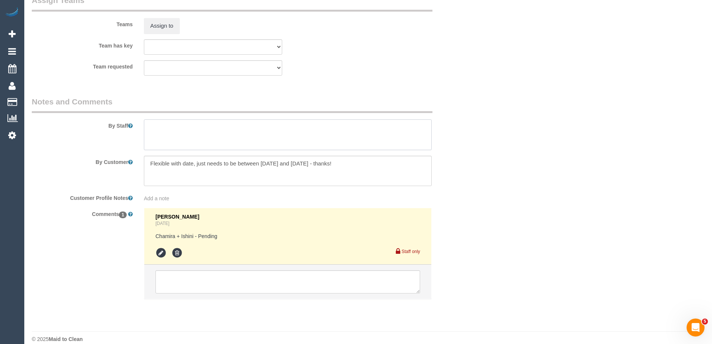
click at [170, 132] on textarea at bounding box center [288, 134] width 288 height 31
type textarea "Estimated time of 6-7 hrs"
click at [165, 28] on button "Assign to" at bounding box center [162, 26] width 36 height 16
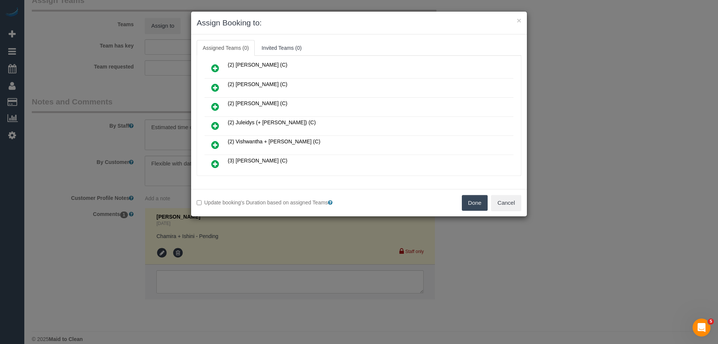
scroll to position [150, 0]
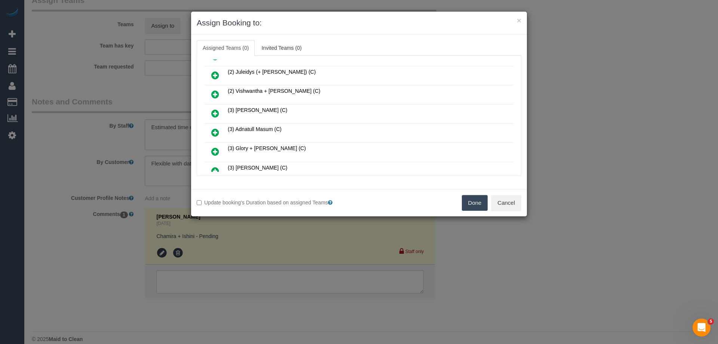
click at [216, 153] on icon at bounding box center [215, 151] width 8 height 9
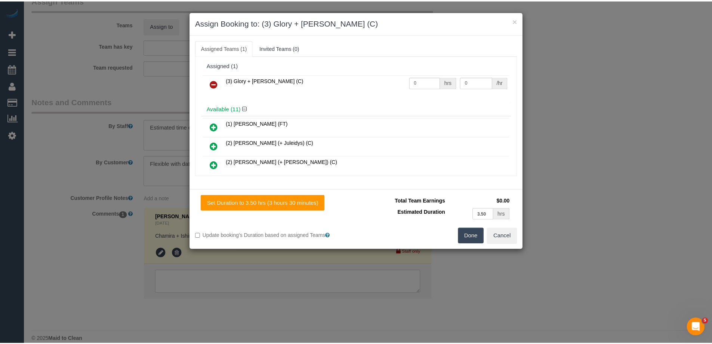
scroll to position [0, 0]
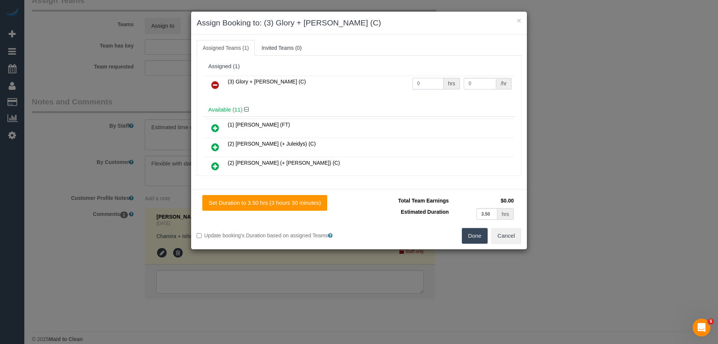
drag, startPoint x: 428, startPoint y: 83, endPoint x: 350, endPoint y: 81, distance: 78.2
click at [350, 81] on tr "(3) Glory + Mary (C) 0 hrs 0 /hr" at bounding box center [358, 85] width 309 height 19
type input "1"
drag, startPoint x: 473, startPoint y: 83, endPoint x: 429, endPoint y: 81, distance: 43.8
click at [429, 81] on tr "(3) Glory + Mary (C) 1 hrs 0 /hr" at bounding box center [358, 85] width 309 height 19
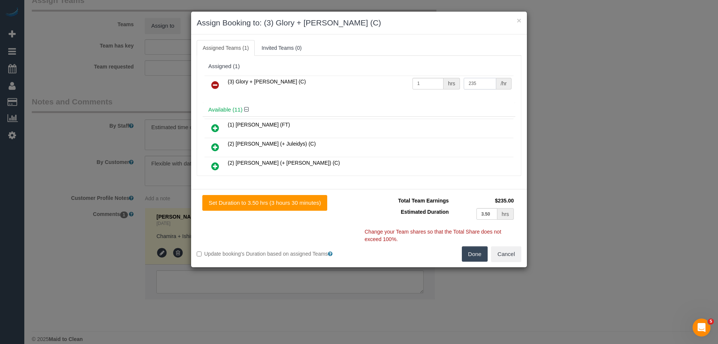
type input "235"
click at [474, 254] on button "Done" at bounding box center [475, 254] width 26 height 16
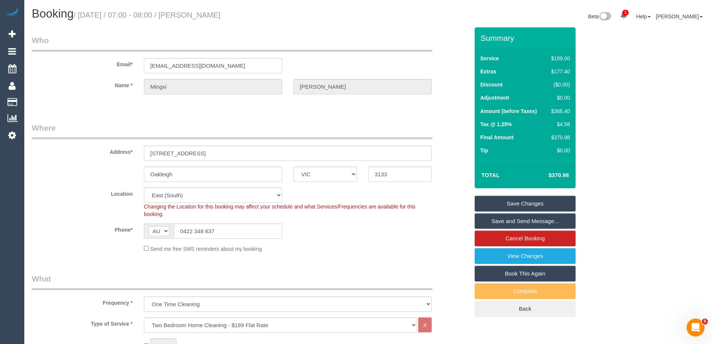
drag, startPoint x: 247, startPoint y: 14, endPoint x: 199, endPoint y: 14, distance: 48.6
click at [199, 14] on h1 "Booking / October 09, 2025 / 07:00 - 08:00 / Mingxi Lewis-Hou" at bounding box center [197, 13] width 331 height 13
copy small "Mingxi Lewis-Hou"
click at [514, 204] on link "Save Changes" at bounding box center [525, 204] width 101 height 16
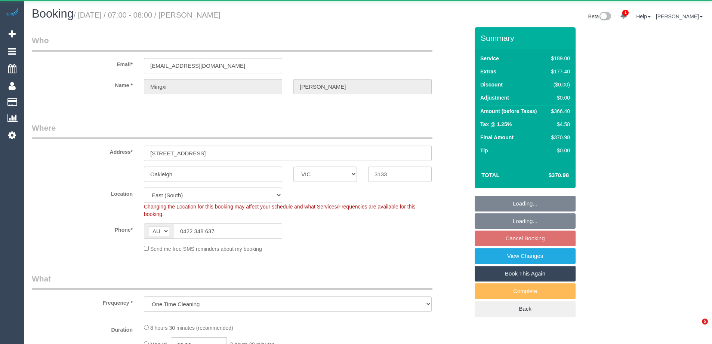
select select "VIC"
select select "object:813"
select select "string:stripe-pm_1S9jqG2GScqysDRVReJ0QZx2"
select select "number:29"
select select "number:14"
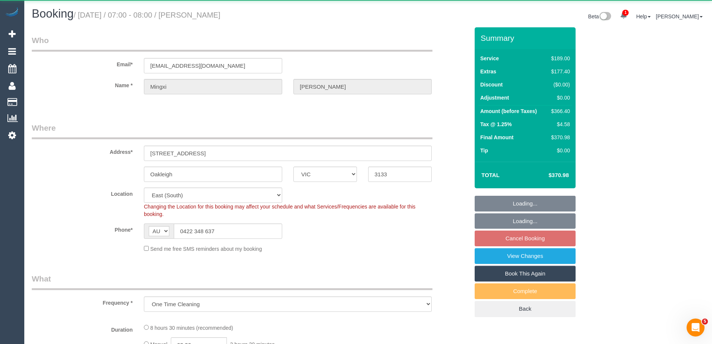
select select "number:18"
select select "number:23"
select select "number:26"
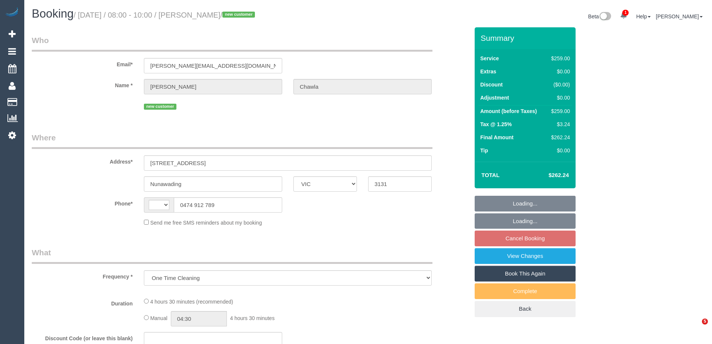
select select "VIC"
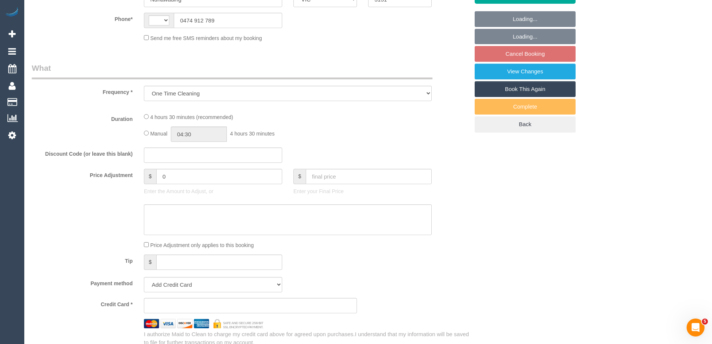
select select "string:stripe-pm_1SDywD2GScqysDRVAc4Vvw6V"
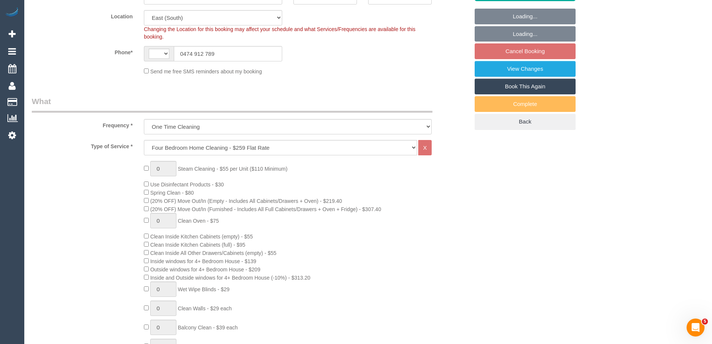
select select "object:1116"
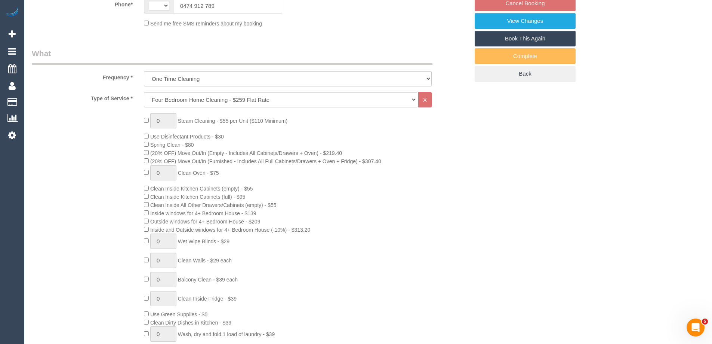
select select "string:AU"
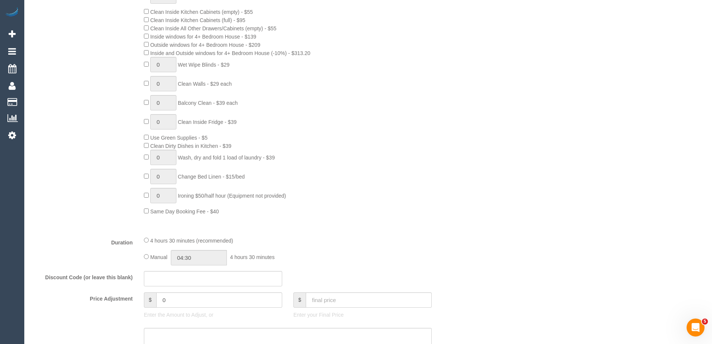
select select "number:28"
select select "number:14"
select select "number:19"
select select "number:36"
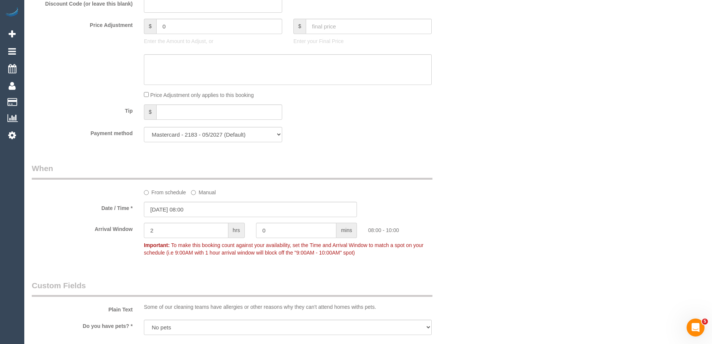
scroll to position [673, 0]
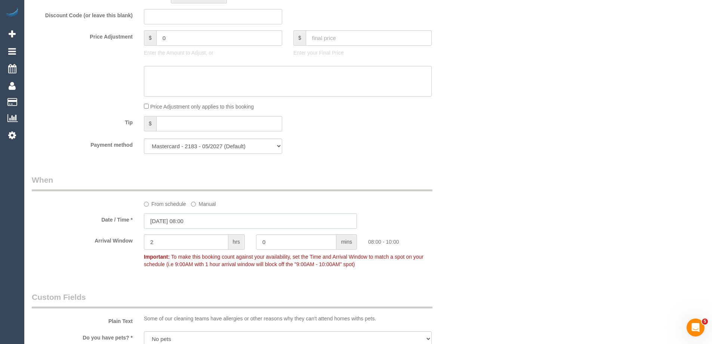
click at [181, 219] on input "09/10/2025 08:00" at bounding box center [250, 220] width 213 height 15
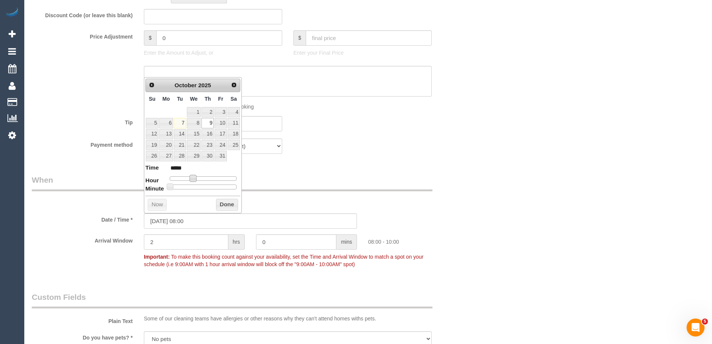
type input "09/10/2025 09:00"
type input "*****"
type input "09/10/2025 10:00"
type input "*****"
drag, startPoint x: 192, startPoint y: 178, endPoint x: 198, endPoint y: 180, distance: 6.3
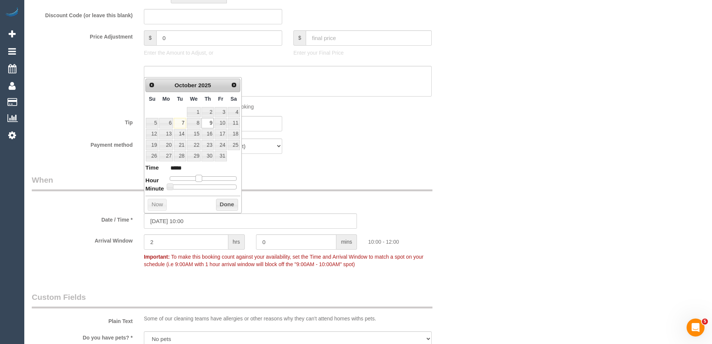
click at [198, 180] on span at bounding box center [199, 178] width 7 height 7
click at [224, 204] on button "Done" at bounding box center [227, 204] width 22 height 12
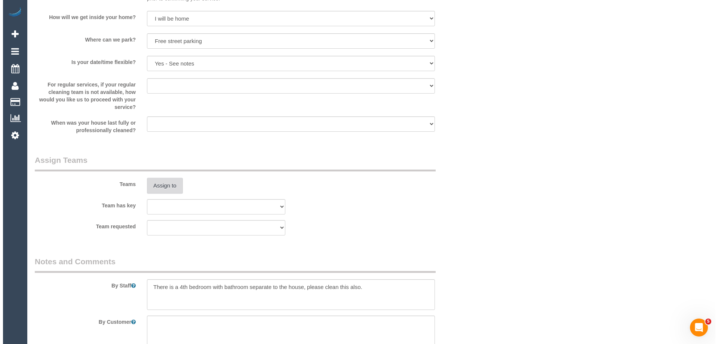
scroll to position [1047, 0]
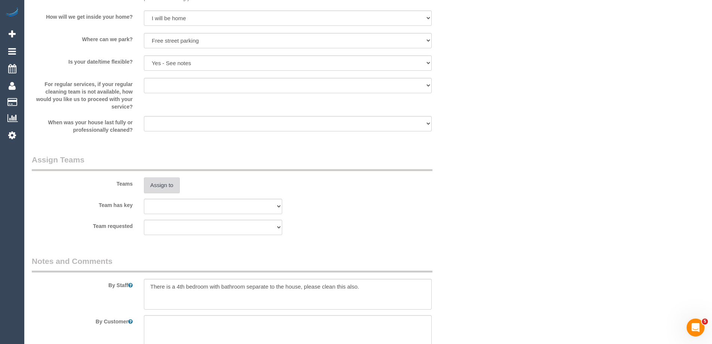
click at [169, 185] on button "Assign to" at bounding box center [162, 185] width 36 height 16
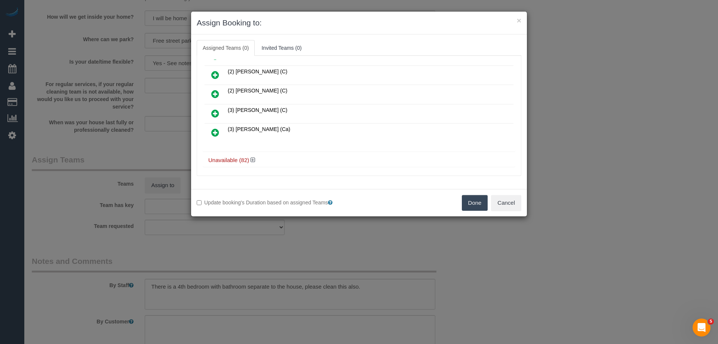
scroll to position [76, 0]
drag, startPoint x: 214, startPoint y: 132, endPoint x: 224, endPoint y: 131, distance: 9.7
click at [214, 132] on icon at bounding box center [215, 129] width 8 height 9
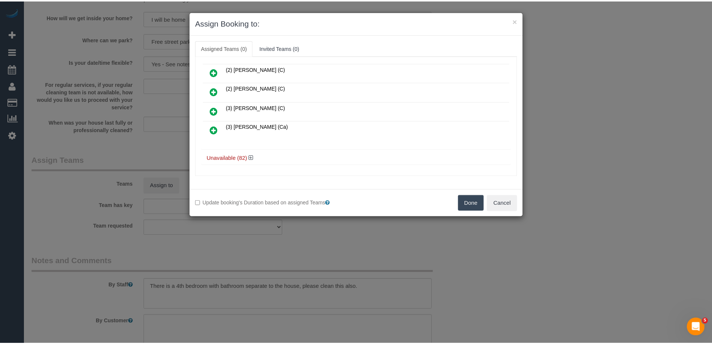
scroll to position [75, 0]
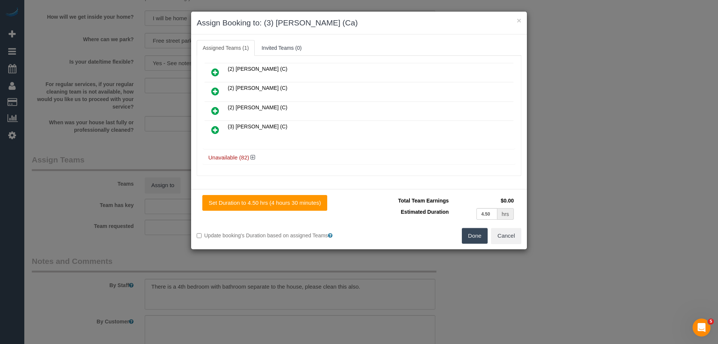
click at [479, 231] on button "Done" at bounding box center [475, 236] width 26 height 16
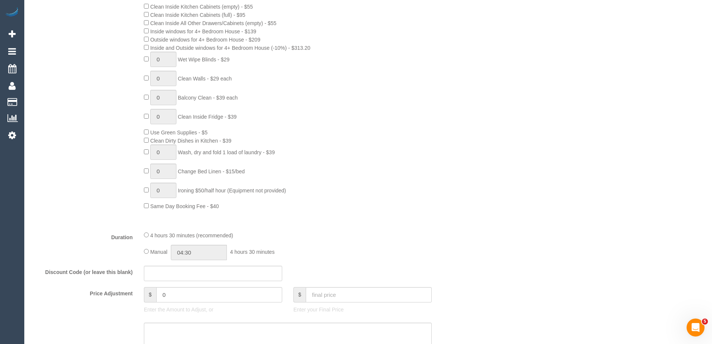
scroll to position [523, 0]
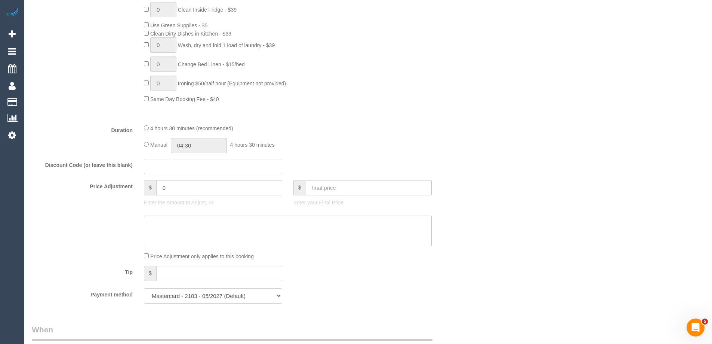
click at [143, 144] on div "4 hours 30 minutes (recommended) Manual 04:30 4 hours 30 minutes" at bounding box center [287, 138] width 299 height 29
click at [201, 148] on input "04:30" at bounding box center [199, 145] width 56 height 15
type input "05:00"
click at [186, 177] on li "05:00" at bounding box center [190, 178] width 33 height 10
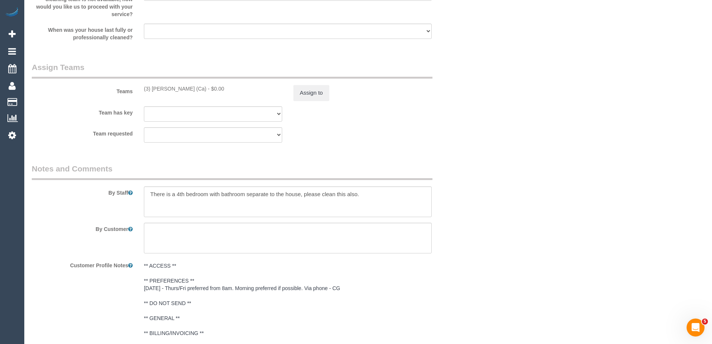
scroll to position [1179, 0]
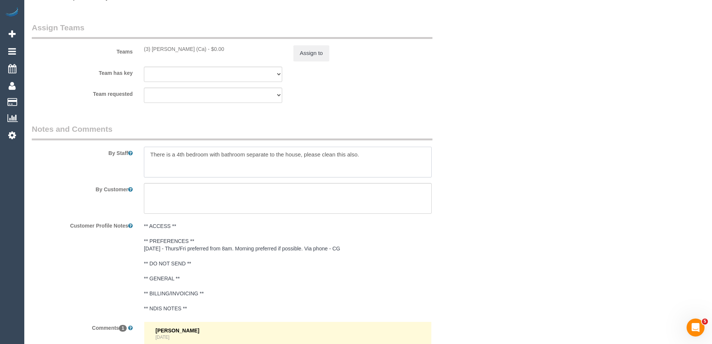
click at [146, 154] on textarea at bounding box center [288, 162] width 288 height 31
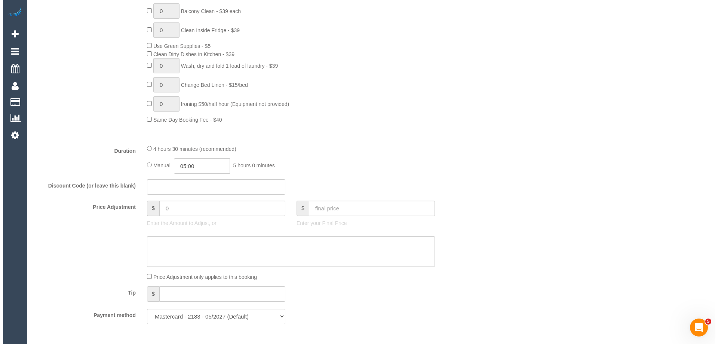
scroll to position [0, 0]
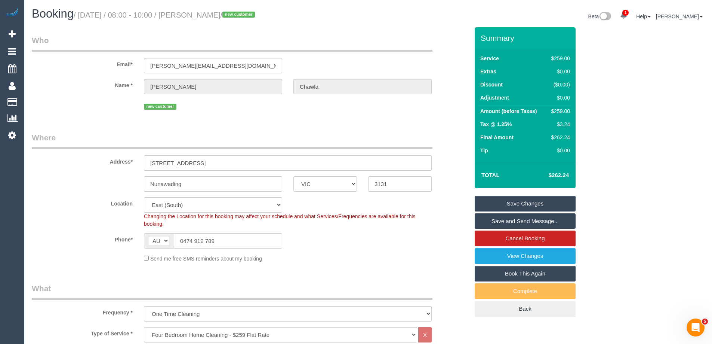
type textarea "Estimated time of 4-5 hrs. There is a 4th bedroom with bathroom separate to the…"
drag, startPoint x: 240, startPoint y: 15, endPoint x: 197, endPoint y: 11, distance: 42.8
click at [197, 11] on small "/ October 09, 2025 / 08:00 - 10:00 / Vipul Chawla / new customer" at bounding box center [166, 15] width 184 height 8
copy small "Vipul Chawla"
click at [486, 204] on link "Save Changes" at bounding box center [525, 204] width 101 height 16
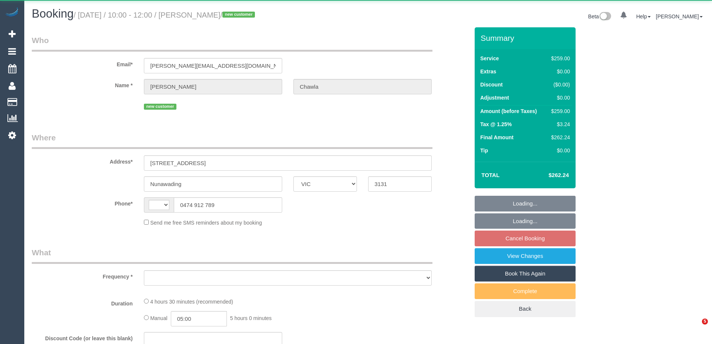
select select "VIC"
select select "string:stripe-pm_1SDywD2GScqysDRVAc4Vvw6V"
select select "number:28"
select select "number:14"
select select "number:19"
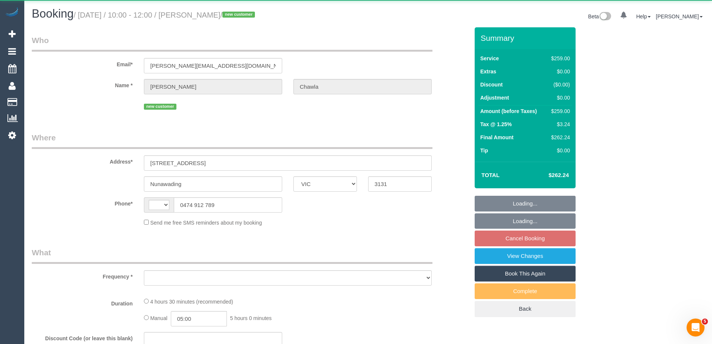
select select "number:36"
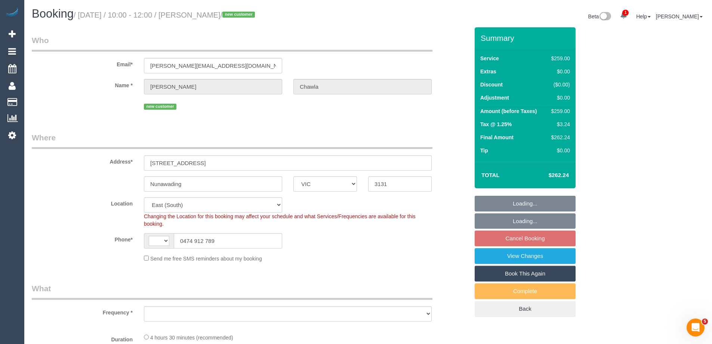
select select "string:AU"
select select "object:1284"
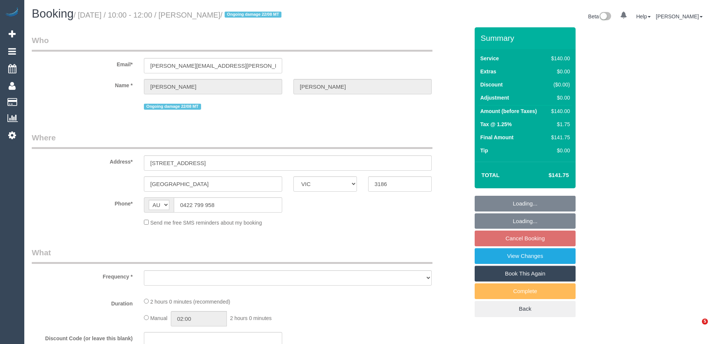
select select "VIC"
select select "string:stripe-pm_1QXwfs2GScqysDRVCBdcMq9N"
select select "number:28"
select select "number:15"
select select "number:18"
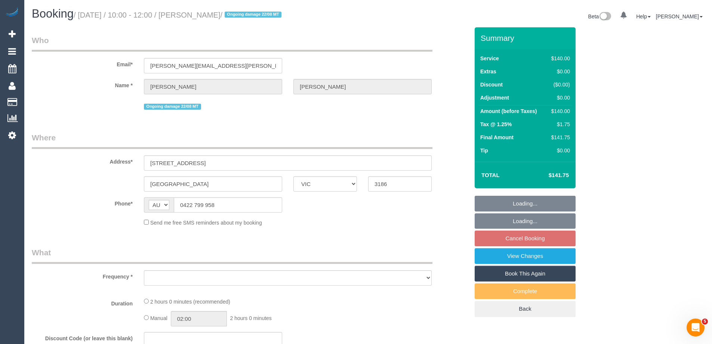
select select "number:24"
select select "number:11"
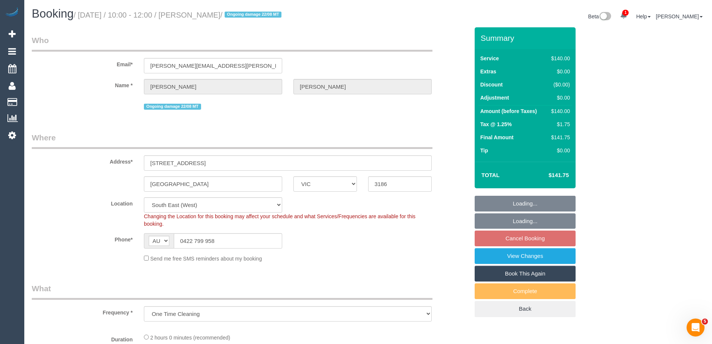
select select "object:1414"
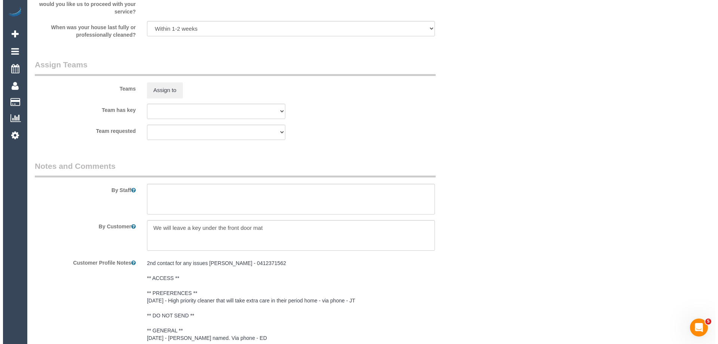
scroll to position [1137, 0]
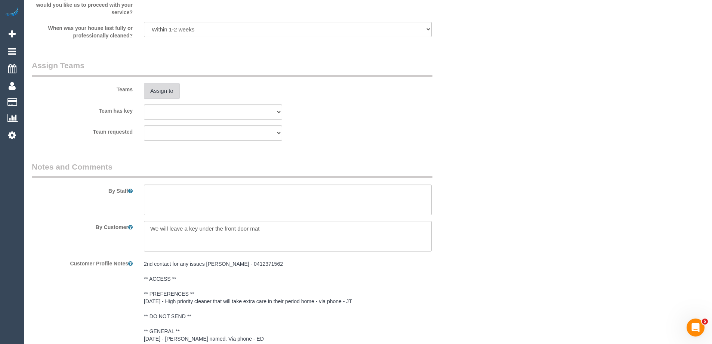
click at [158, 93] on button "Assign to" at bounding box center [162, 91] width 36 height 16
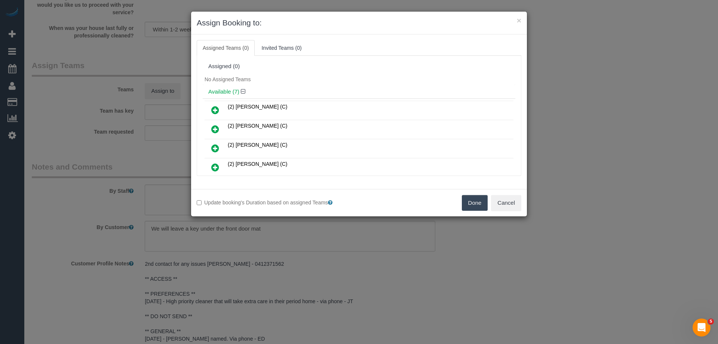
scroll to position [37, 0]
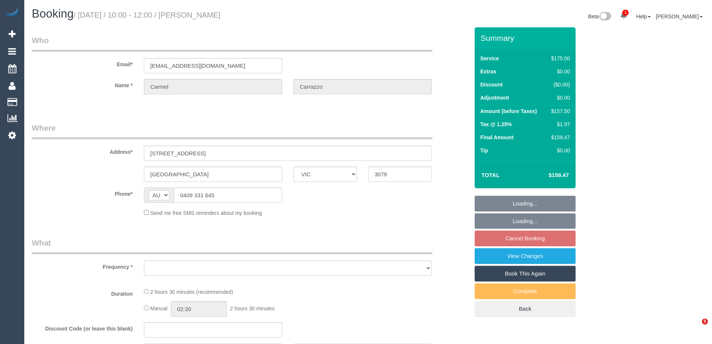
select select "VIC"
select select "string:stripe-pm_1R0sTQ2GScqysDRVyEk89Ea5"
select select "150"
select select "number:29"
select select "number:14"
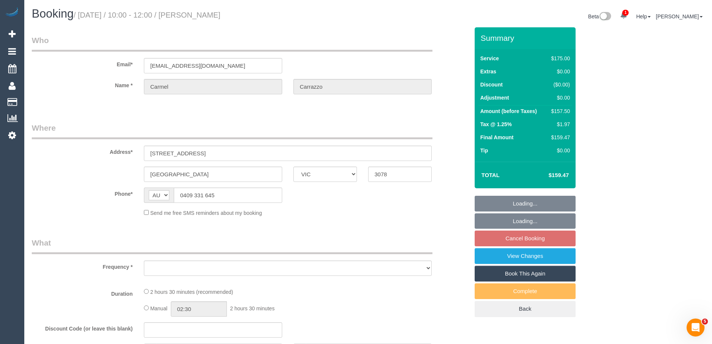
select select "number:19"
select select "number:22"
select select "number:34"
select select "number:12"
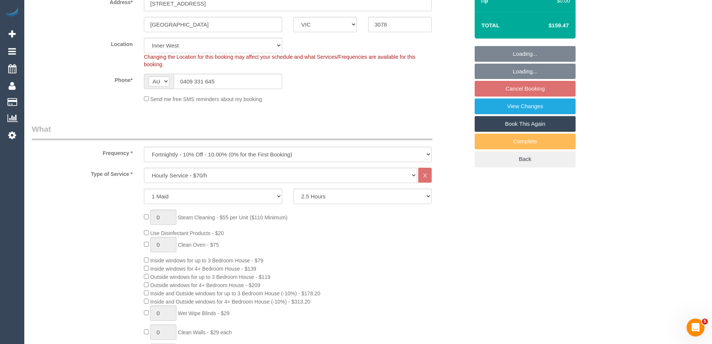
select select "object:1532"
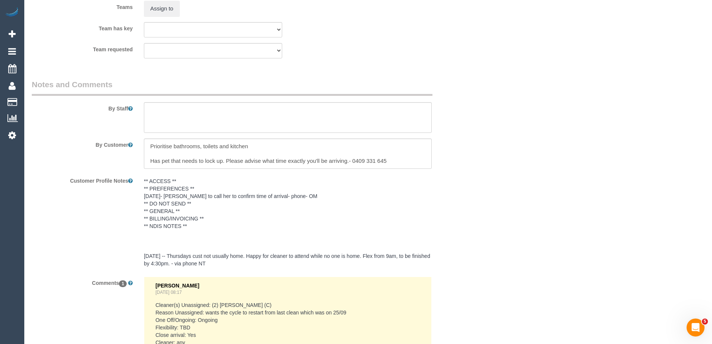
scroll to position [1341, 0]
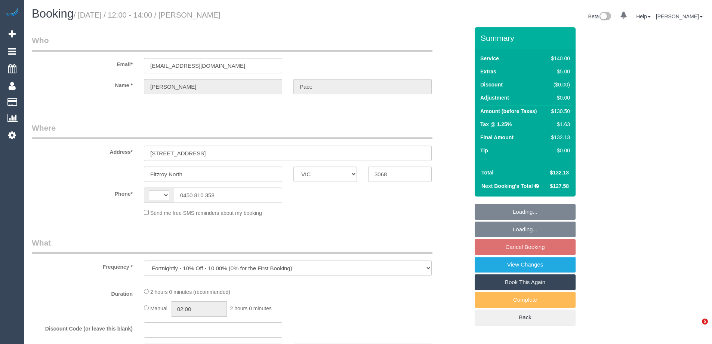
select select "VIC"
select select "string:stripe-pm_1S4uaN2GScqysDRVTctBE4O2"
select select "string:AU"
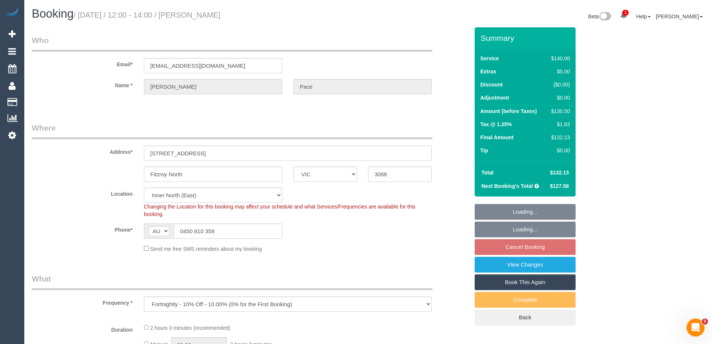
select select "object:900"
select select "number:27"
select select "number:14"
select select "number:19"
select select "number:22"
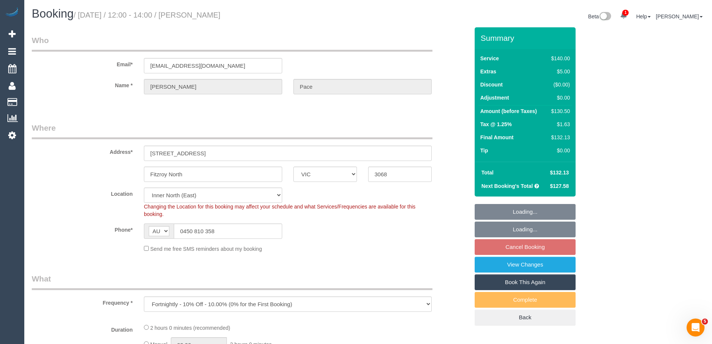
select select "number:34"
select select "number:12"
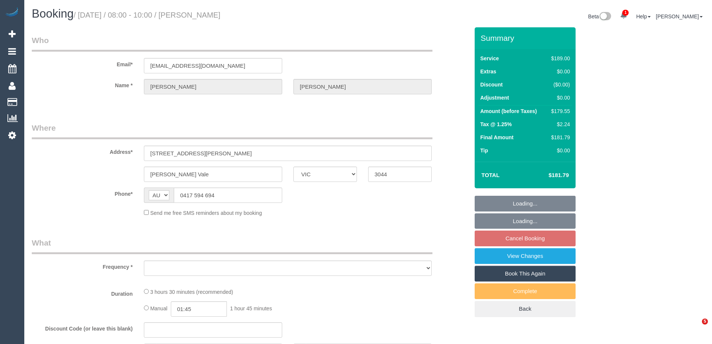
select select "VIC"
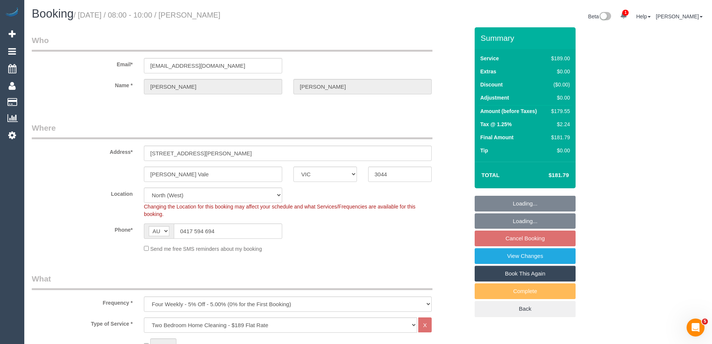
select select "object:839"
select select "string:stripe-pm_1PsM5x2GScqysDRVN8QR8XRi"
select select "number:32"
select select "number:16"
select select "number:19"
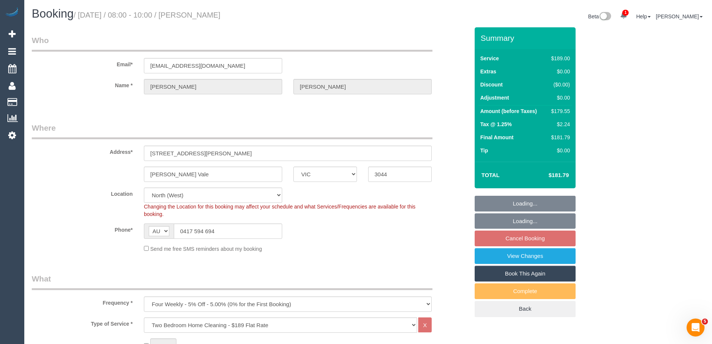
select select "number:24"
select select "number:33"
select select "number:12"
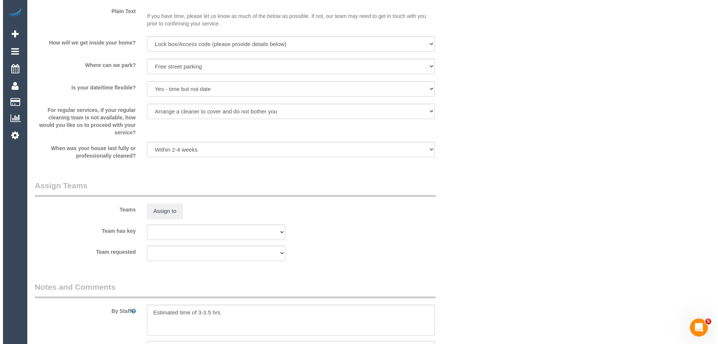
scroll to position [1084, 0]
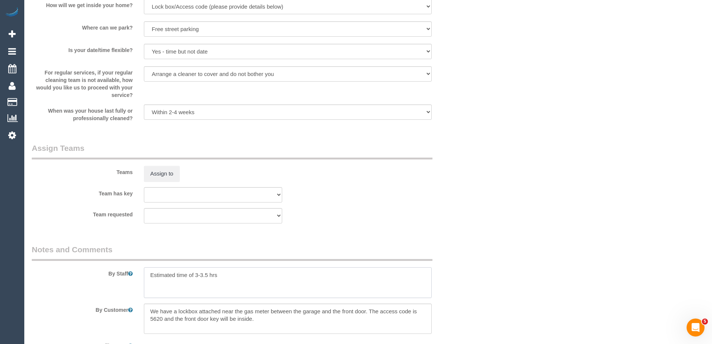
click at [146, 270] on textarea at bounding box center [288, 282] width 288 height 31
type textarea "*Cover* Estimated time of 3-3.5 hrs"
click at [166, 183] on sui-booking-teams "Teams Assign to Team has key (0) Office (1) Debbie Brodjanac (FT) (1) Karen Cru…" at bounding box center [250, 182] width 437 height 81
click at [169, 174] on button "Assign to" at bounding box center [162, 174] width 36 height 16
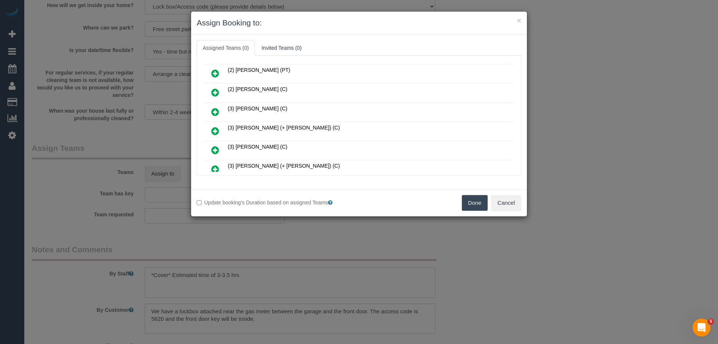
click at [216, 92] on icon at bounding box center [215, 92] width 8 height 9
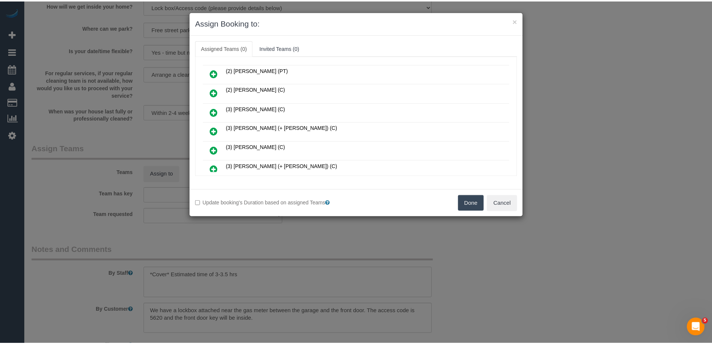
scroll to position [93, 0]
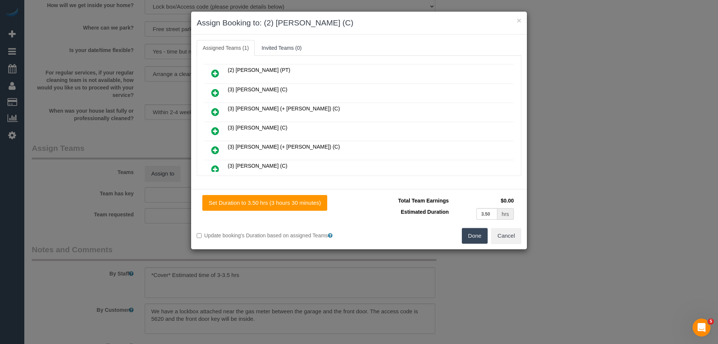
click at [479, 233] on button "Done" at bounding box center [475, 236] width 26 height 16
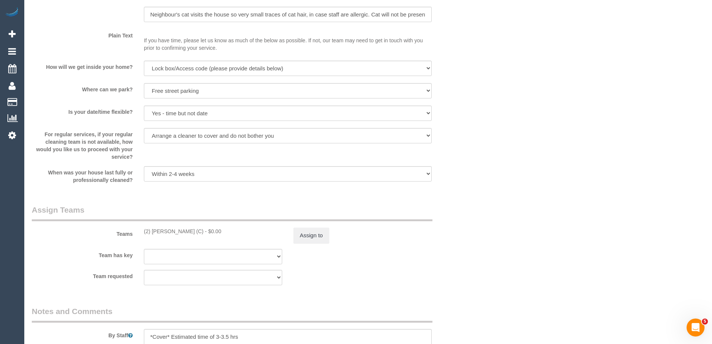
scroll to position [1159, 0]
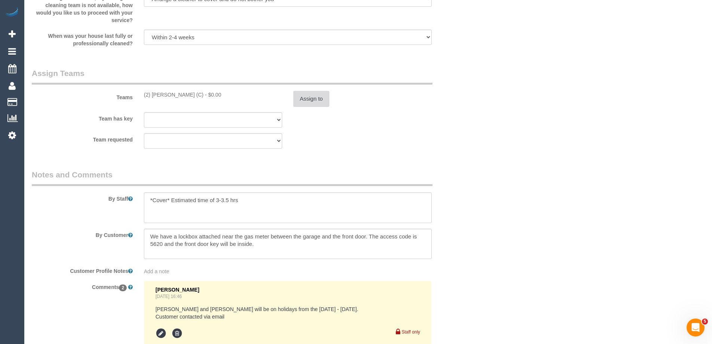
click at [313, 91] on button "Assign to" at bounding box center [311, 99] width 36 height 16
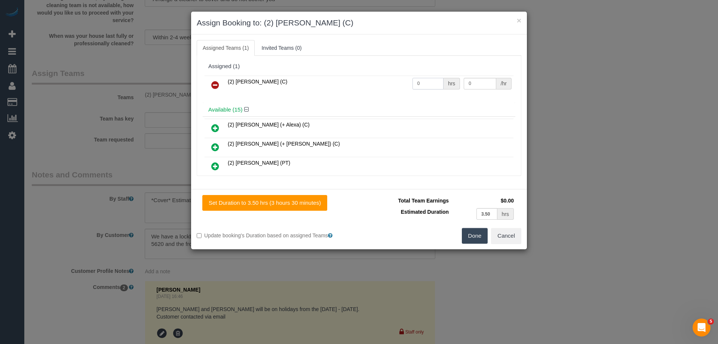
drag, startPoint x: 419, startPoint y: 83, endPoint x: 395, endPoint y: 82, distance: 24.7
click at [397, 82] on tr "(2) Uzair Saleem (C) 0 hrs 0 /hr" at bounding box center [358, 85] width 309 height 19
type input "1"
drag, startPoint x: 476, startPoint y: 80, endPoint x: 387, endPoint y: 89, distance: 89.7
click at [410, 89] on tr "(2) Uzair Saleem (C) 1 hrs 0 /hr" at bounding box center [358, 85] width 309 height 19
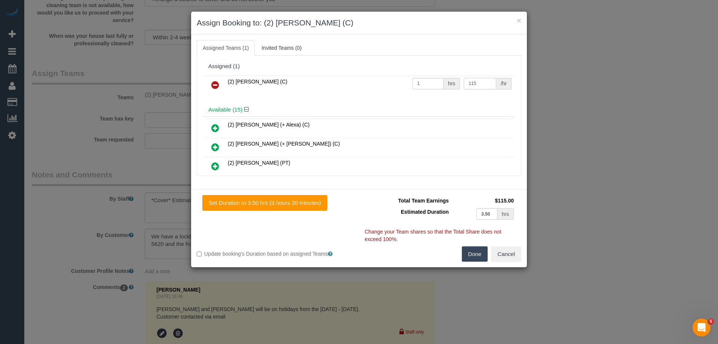
type input "115"
click at [470, 254] on button "Done" at bounding box center [475, 254] width 26 height 16
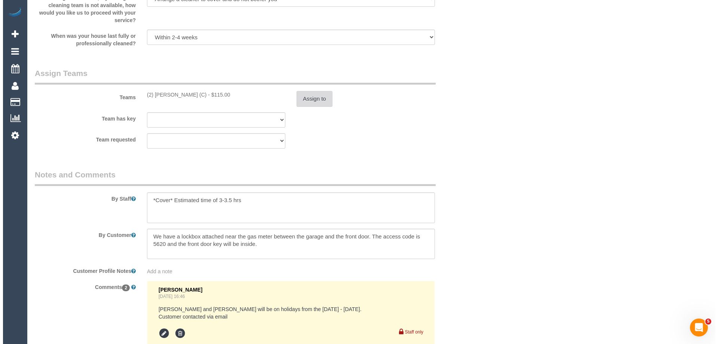
scroll to position [0, 0]
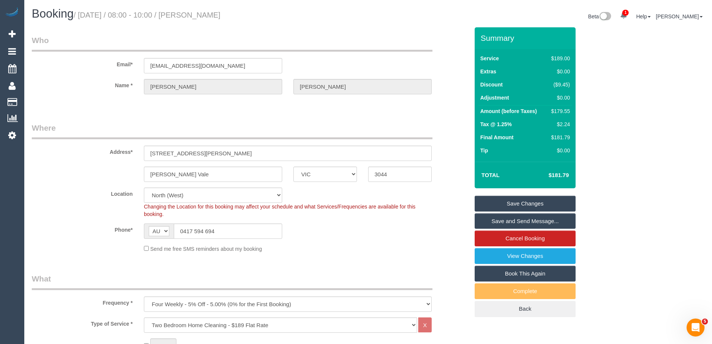
drag, startPoint x: 248, startPoint y: 13, endPoint x: 197, endPoint y: 14, distance: 51.2
click at [197, 14] on h1 "Booking / October 09, 2025 / 08:00 - 10:00 / Riley McAuliffe" at bounding box center [197, 13] width 331 height 13
copy small "Riley McAuliffe"
click at [487, 217] on link "Save and Send Message..." at bounding box center [525, 221] width 101 height 16
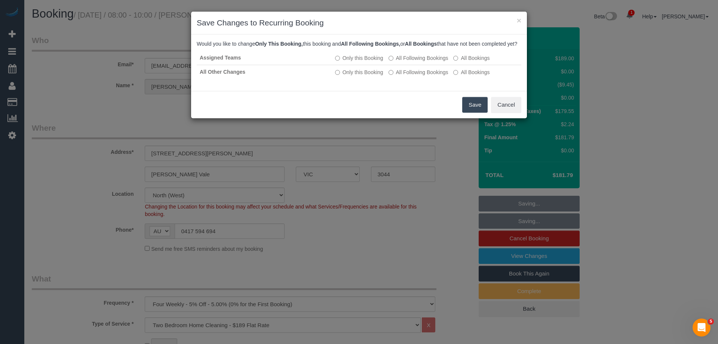
click at [469, 113] on button "Save" at bounding box center [474, 105] width 25 height 16
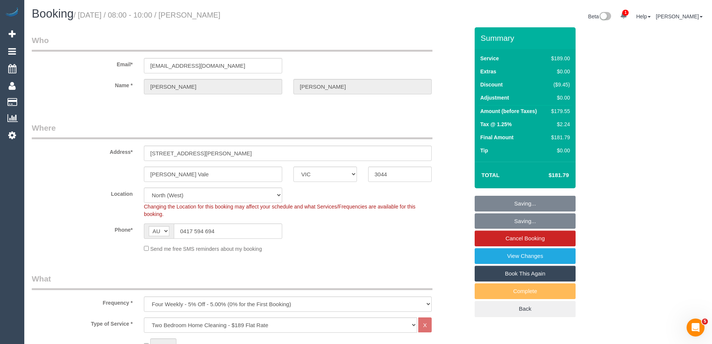
copy small "Riley McAuliffe"
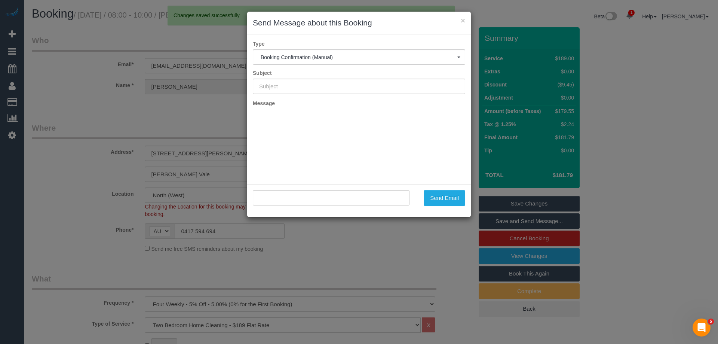
type input "Booking Confirmed"
type input ""Riley McAuliffe" <jpaul.rmcauliffe@gmail.com>"
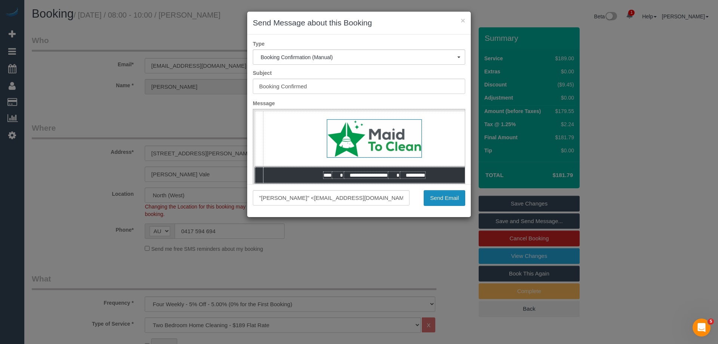
click at [429, 191] on button "Send Email" at bounding box center [444, 198] width 41 height 16
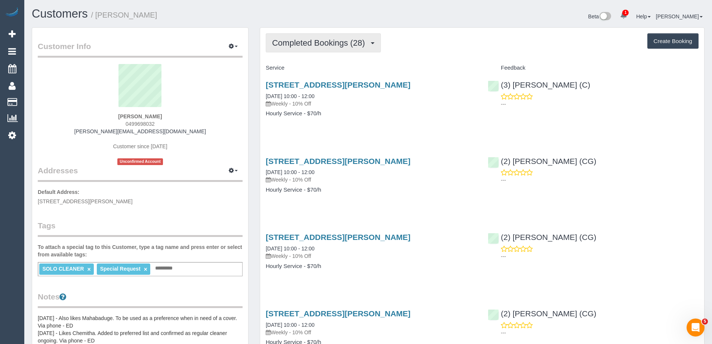
click at [312, 46] on span "Completed Bookings (28)" at bounding box center [320, 42] width 96 height 9
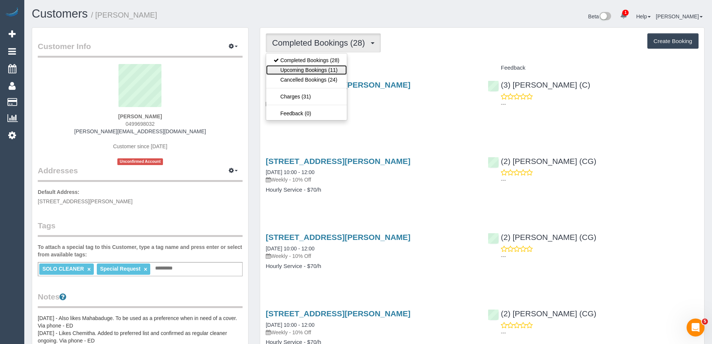
click at [307, 67] on link "Upcoming Bookings (11)" at bounding box center [306, 70] width 81 height 10
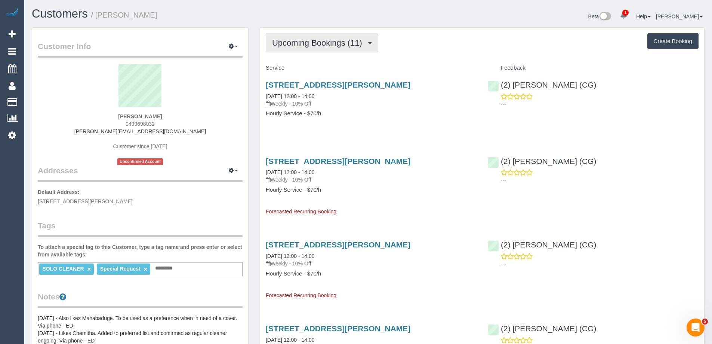
click at [318, 37] on button "Upcoming Bookings (11)" at bounding box center [322, 42] width 113 height 19
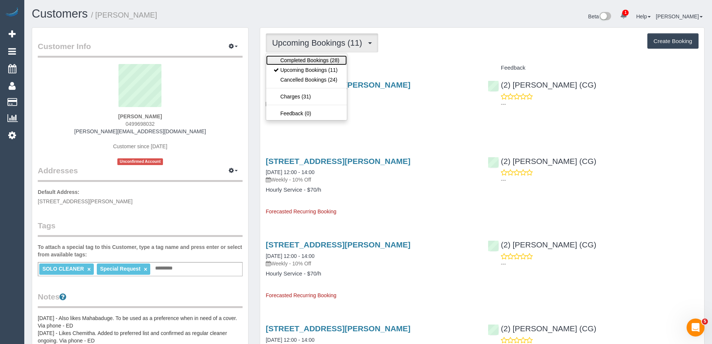
click at [307, 58] on link "Completed Bookings (28)" at bounding box center [306, 60] width 81 height 10
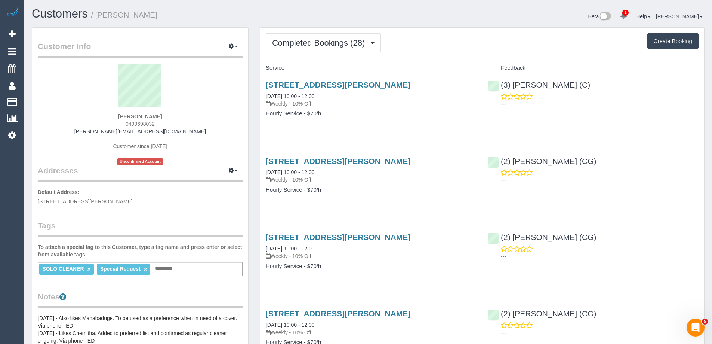
click at [353, 129] on div "[STREET_ADDRESS][PERSON_NAME] [DATE] 10:00 - 12:00 Weekly - 10% Off Hourly Serv…" at bounding box center [371, 103] width 222 height 58
click at [324, 49] on button "Completed Bookings (28)" at bounding box center [323, 42] width 115 height 19
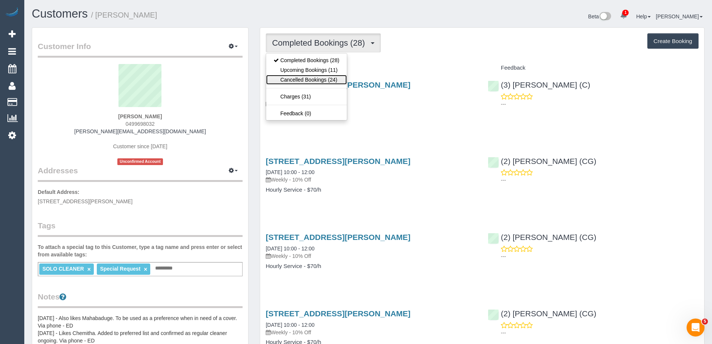
click at [299, 79] on link "Cancelled Bookings (24)" at bounding box center [306, 80] width 81 height 10
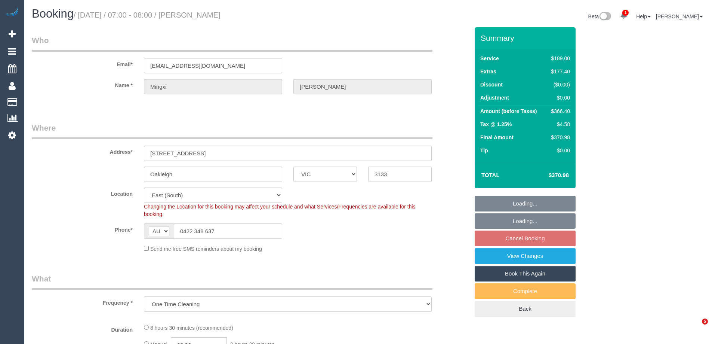
select select "VIC"
select select "object:813"
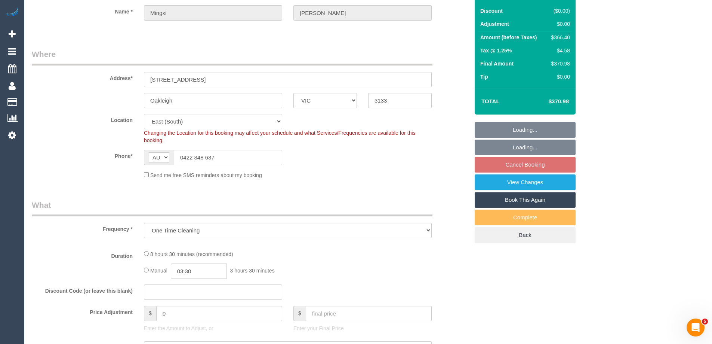
select select "string:stripe-pm_1S9jqG2GScqysDRVReJ0QZx2"
select select "number:29"
select select "number:14"
select select "number:18"
select select "number:23"
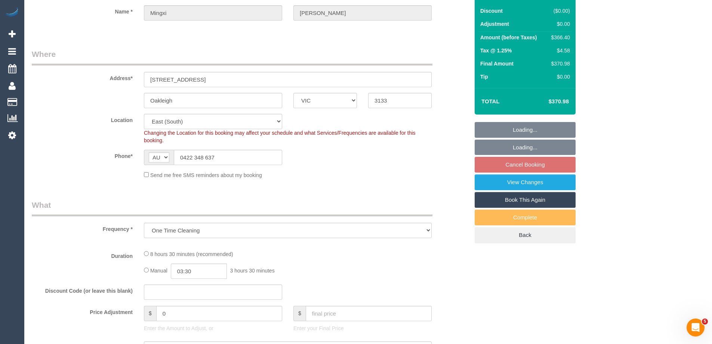
select select "number:26"
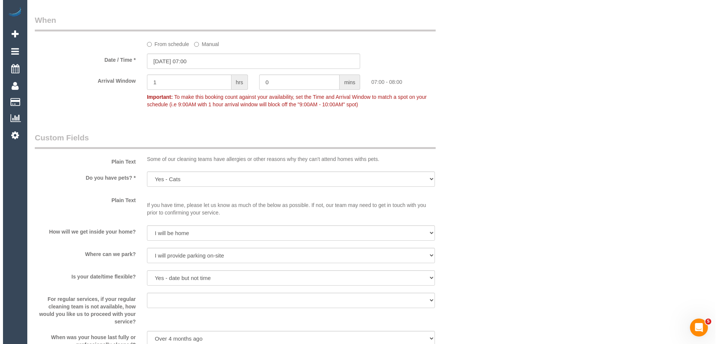
scroll to position [1009, 0]
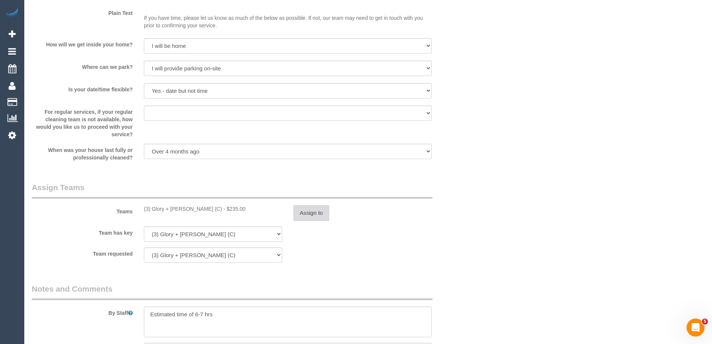
click at [307, 212] on button "Assign to" at bounding box center [311, 213] width 36 height 16
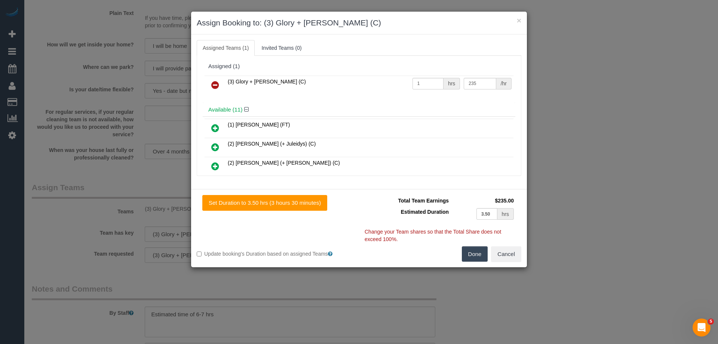
click at [218, 78] on link at bounding box center [215, 85] width 18 height 15
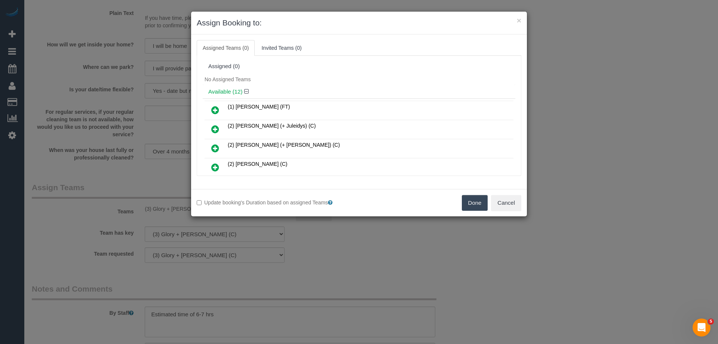
scroll to position [191, 0]
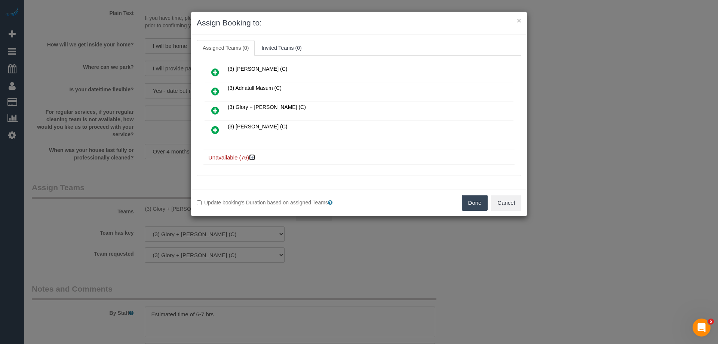
click at [253, 159] on icon at bounding box center [252, 157] width 4 height 6
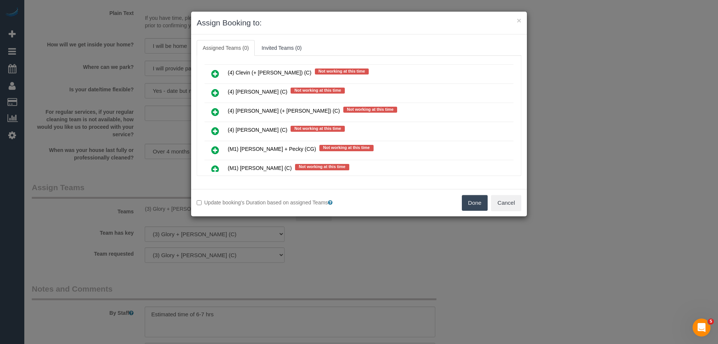
scroll to position [1387, 0]
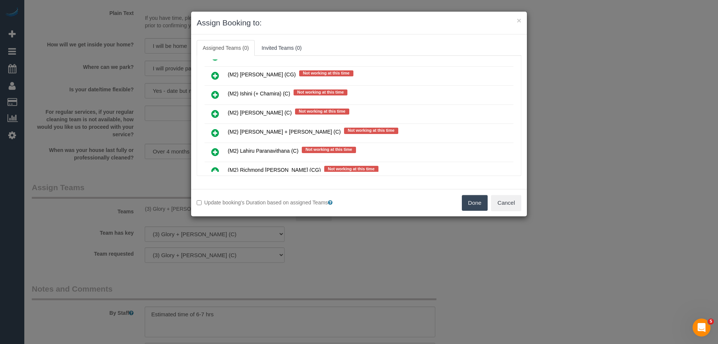
click at [218, 93] on icon at bounding box center [215, 94] width 8 height 9
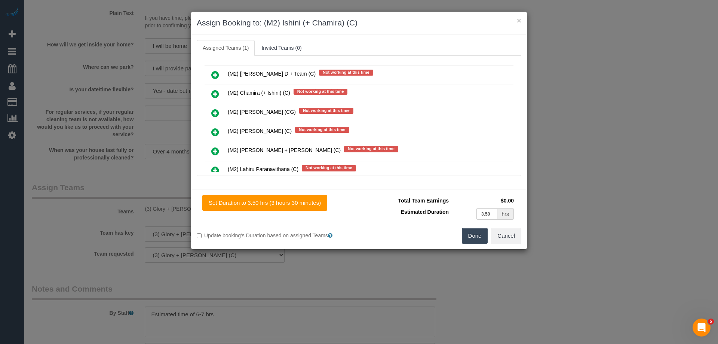
click at [218, 95] on icon at bounding box center [215, 93] width 8 height 9
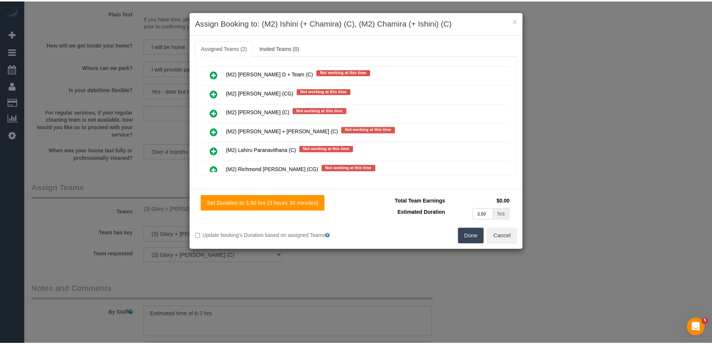
scroll to position [0, 0]
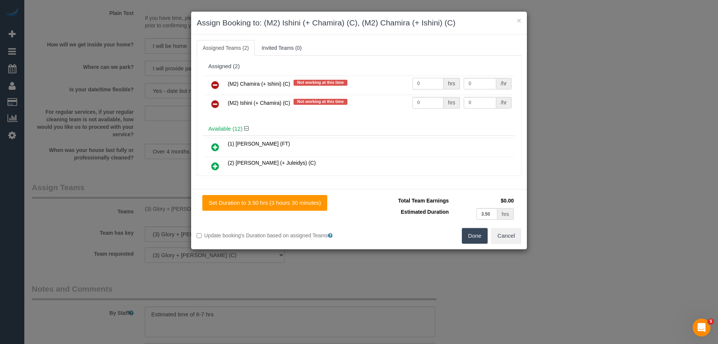
drag, startPoint x: 427, startPoint y: 86, endPoint x: 377, endPoint y: 86, distance: 50.1
click at [377, 87] on tr "(M2) Chamira (+ Ishini) (C) Not working at this time 0 hrs 0 /hr" at bounding box center [358, 85] width 309 height 19
type input "1"
drag, startPoint x: 427, startPoint y: 104, endPoint x: 386, endPoint y: 99, distance: 41.4
click at [386, 99] on tr "(M2) Ishini (+ Chamira) (C) Not working at this time 0 hrs 0 /hr" at bounding box center [358, 104] width 309 height 19
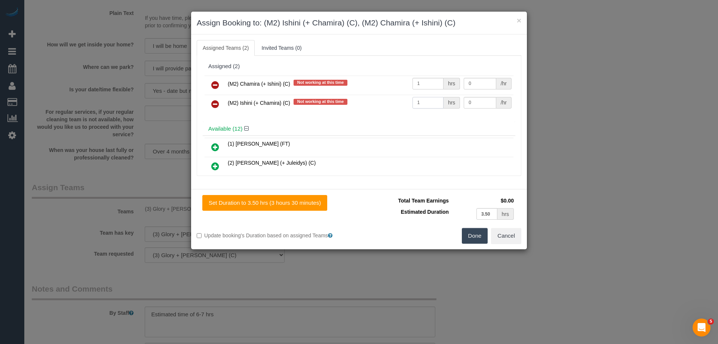
type input "1"
click at [452, 79] on tr "(M2) Chamira (+ Ishini) (C) Not working at this time 1 hrs 0 /hr" at bounding box center [358, 85] width 309 height 19
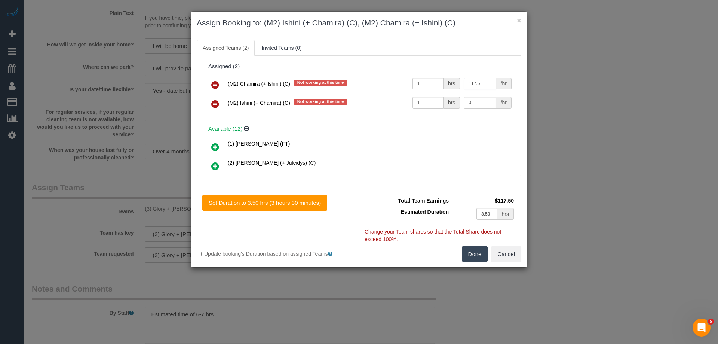
type input "117.5"
drag, startPoint x: 475, startPoint y: 98, endPoint x: 440, endPoint y: 98, distance: 35.5
click at [441, 98] on tr "(M2) Ishini (+ Chamira) (C) Not working at this time 1 hrs 0 /hr" at bounding box center [358, 104] width 309 height 19
type input "117.5"
drag, startPoint x: 475, startPoint y: 261, endPoint x: 475, endPoint y: 253, distance: 8.3
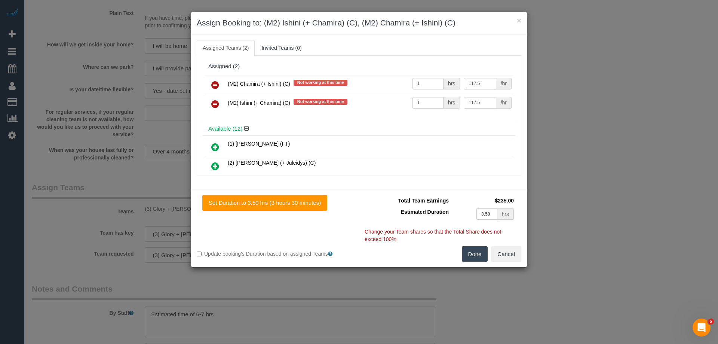
click at [475, 260] on button "Done" at bounding box center [475, 254] width 26 height 16
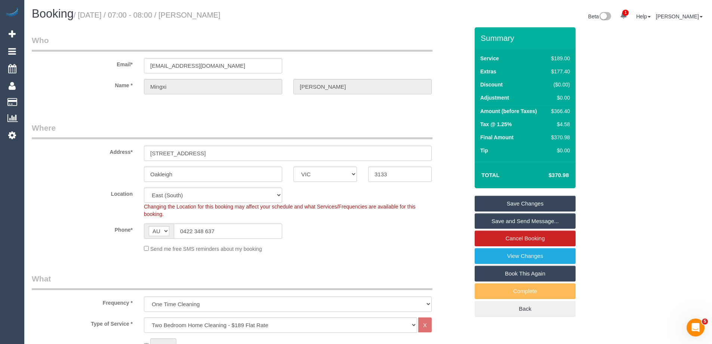
click at [487, 224] on link "Save and Send Message..." at bounding box center [525, 221] width 101 height 16
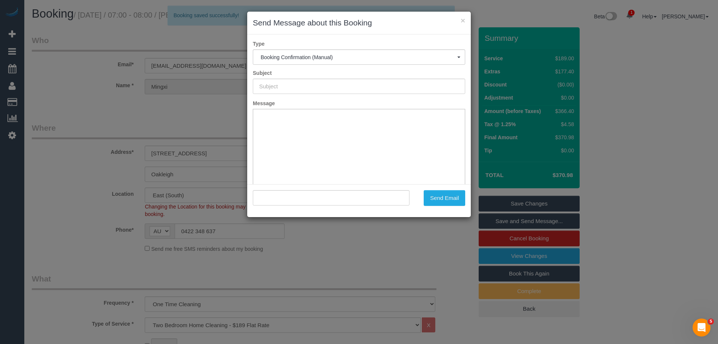
type input "Booking Confirmed"
type input ""[PERSON_NAME]" <[EMAIL_ADDRESS][DOMAIN_NAME]>"
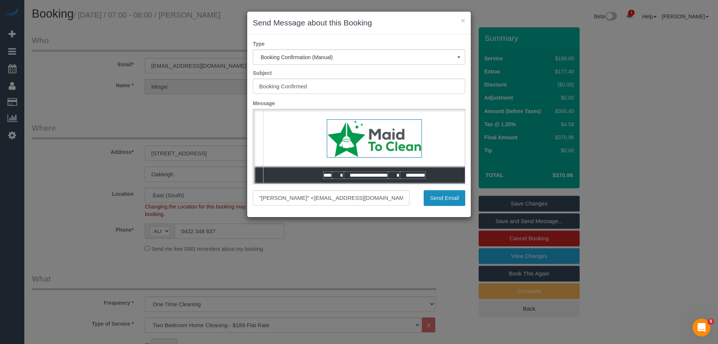
click at [441, 202] on button "Send Email" at bounding box center [444, 198] width 41 height 16
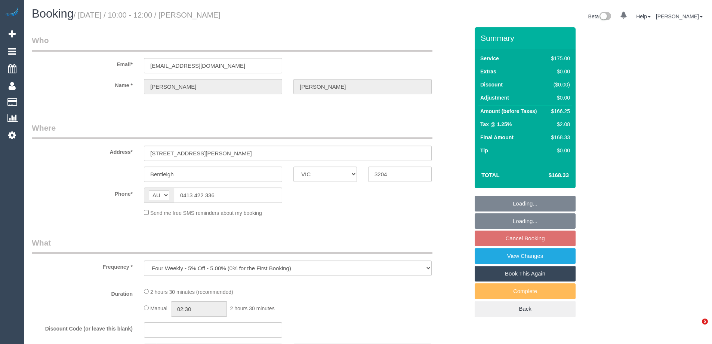
select select "VIC"
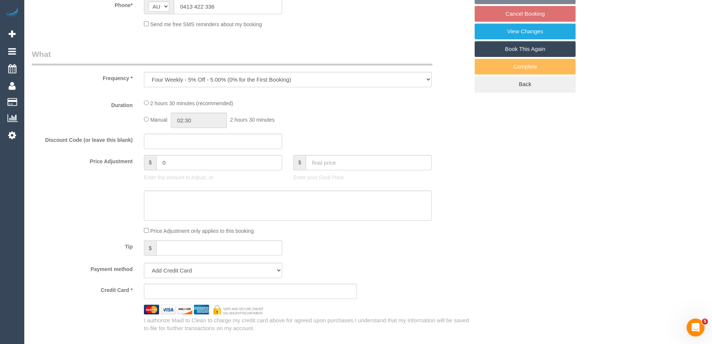
select select "object:538"
select select "string:stripe-pm_1RZ3lW2GScqysDRVNaAORKBj"
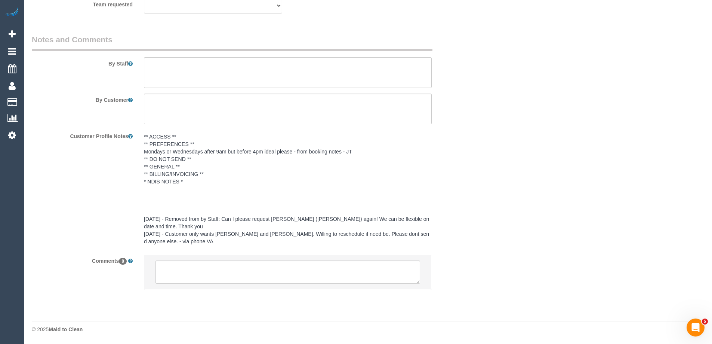
select select "150"
select select "number:28"
select select "number:14"
select select "number:19"
select select "number:36"
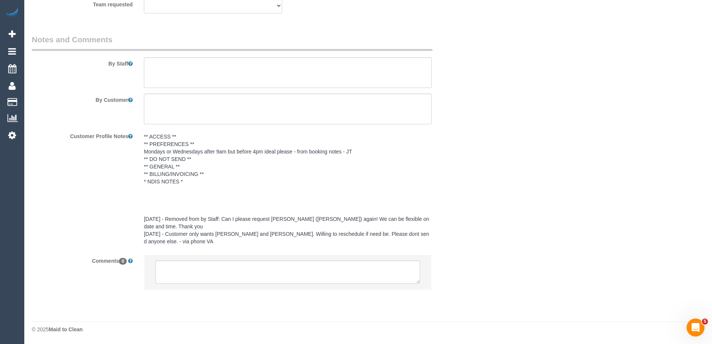
select select "number:34"
select select "number:12"
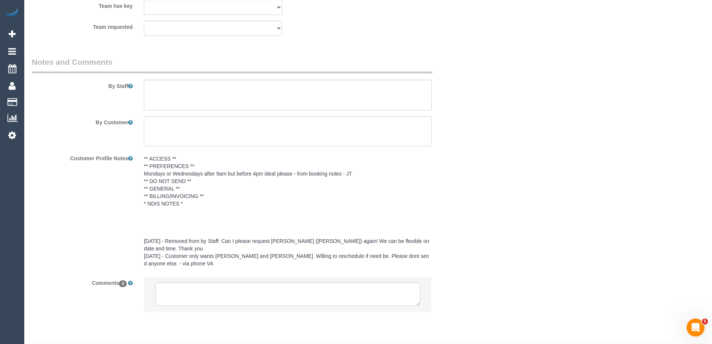
scroll to position [1267, 0]
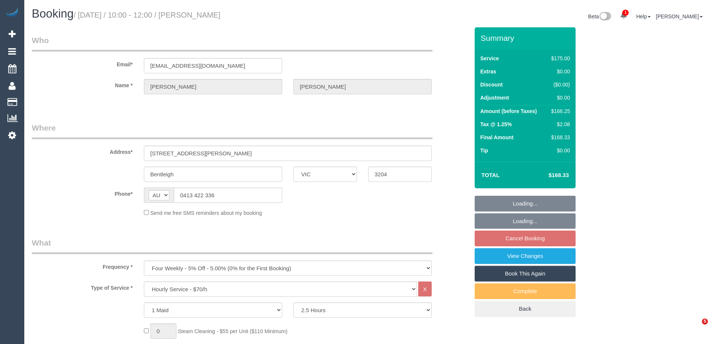
select select "VIC"
select select "150"
select select "string:stripe-pm_1RZ3lW2GScqysDRVNaAORKBj"
select select "number:28"
select select "number:14"
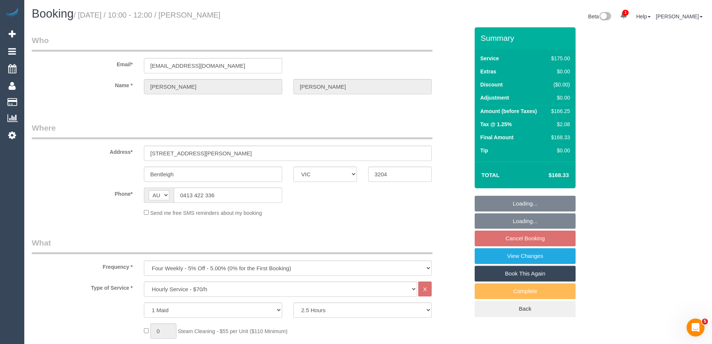
select select "number:19"
select select "number:36"
select select "number:34"
select select "number:12"
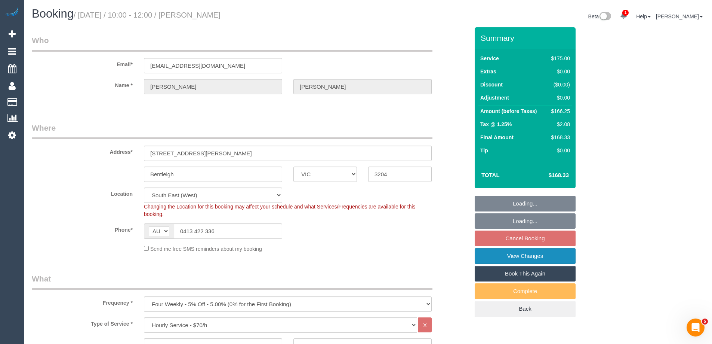
click at [500, 257] on link "View Changes" at bounding box center [525, 256] width 101 height 16
select select "object:894"
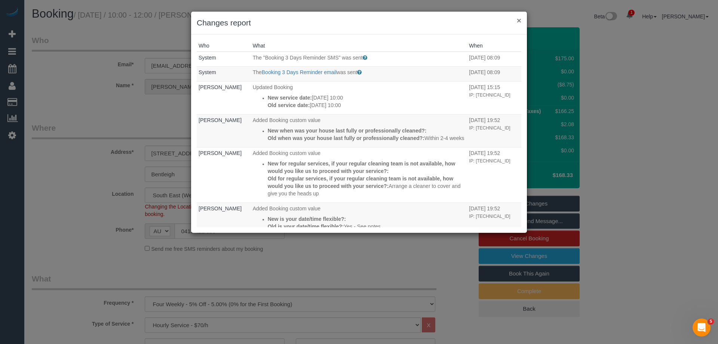
click at [518, 19] on button "×" at bounding box center [519, 20] width 4 height 8
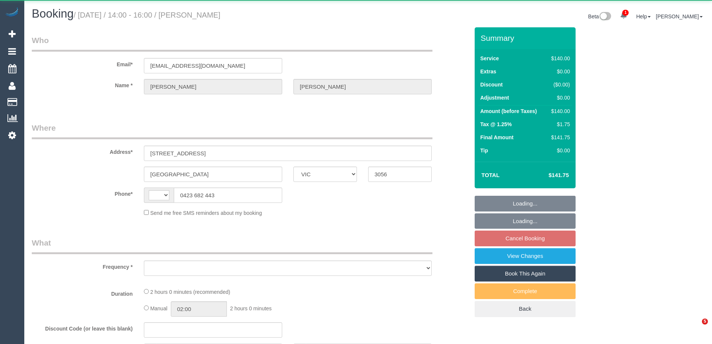
select select "VIC"
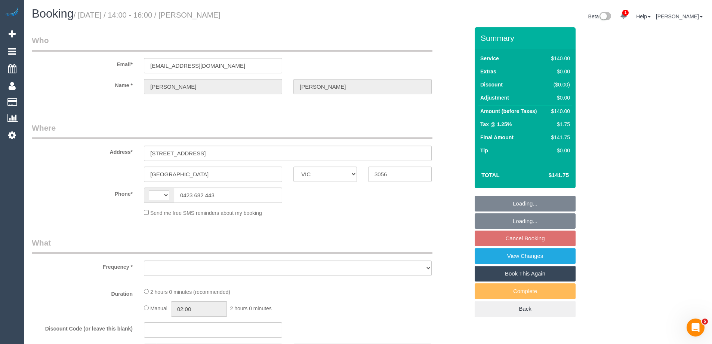
select select "number:28"
select select "string:AU"
select select "object:691"
select select "string:stripe-pm_1RS4QX2GScqysDRVbinpUAOr"
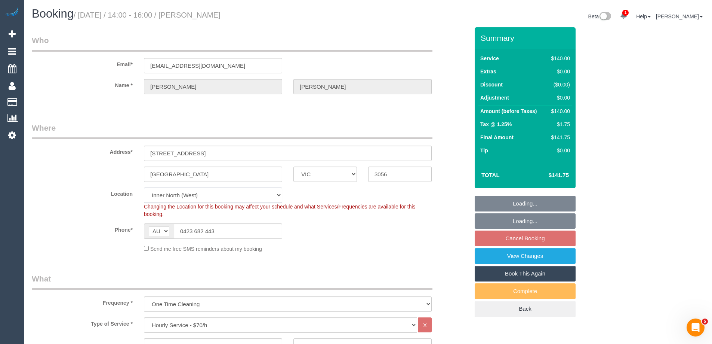
click at [156, 195] on select "Office [GEOGRAPHIC_DATA] (North) East (South) [GEOGRAPHIC_DATA] (East) [GEOGRAP…" at bounding box center [213, 194] width 138 height 15
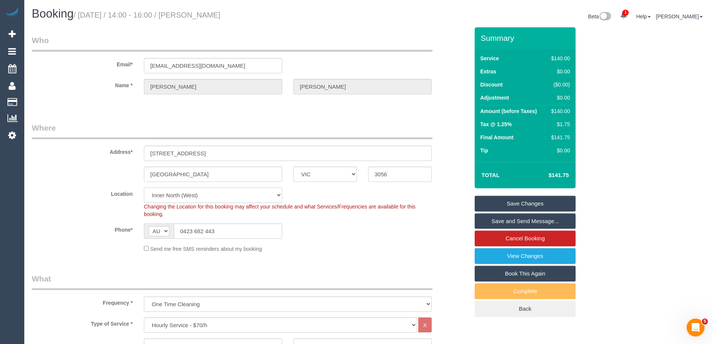
select select "object:1690"
select select "61"
click at [144, 187] on select "Office [GEOGRAPHIC_DATA] (North) East (South) [GEOGRAPHIC_DATA] (East) [GEOGRAP…" at bounding box center [213, 194] width 138 height 15
select select "object:2507"
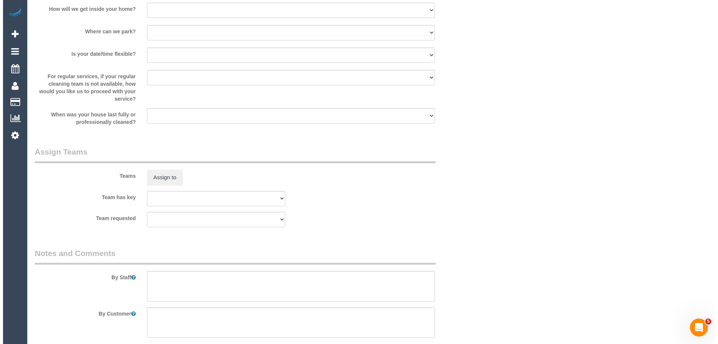
scroll to position [1121, 0]
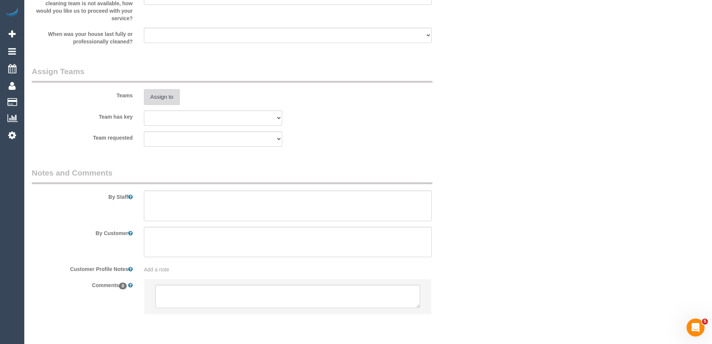
click at [155, 95] on button "Assign to" at bounding box center [162, 97] width 36 height 16
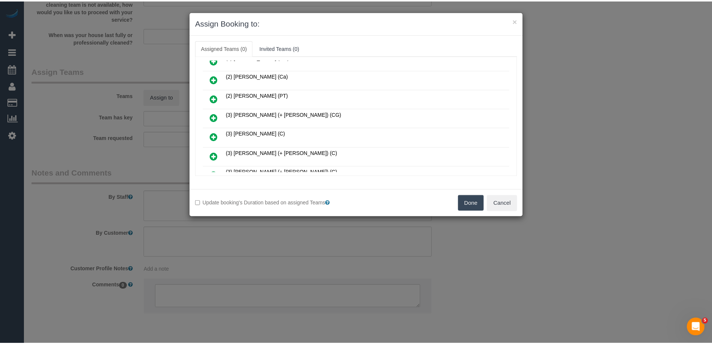
scroll to position [187, 0]
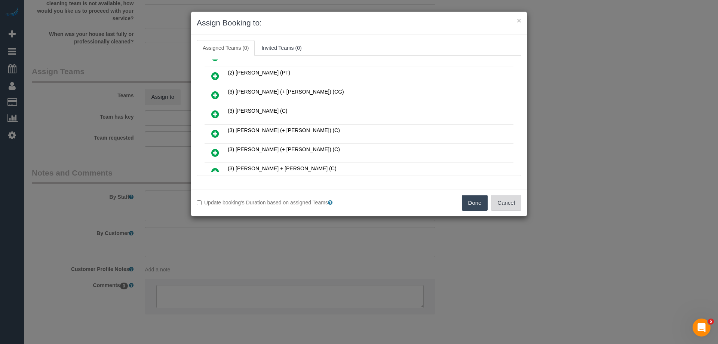
click at [501, 201] on button "Cancel" at bounding box center [506, 203] width 30 height 16
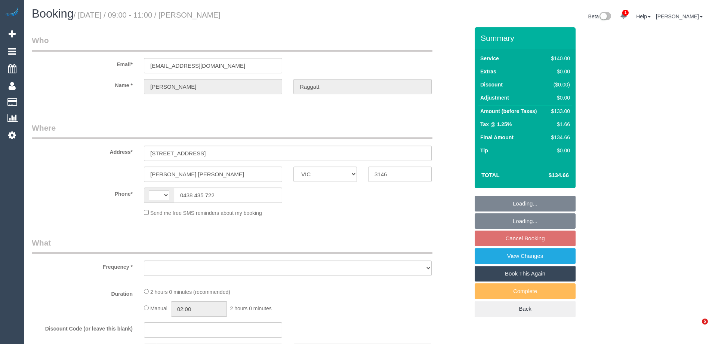
select select "VIC"
select select "string:stripe-pm_1OSDqe2GScqysDRVrLlzHFEA"
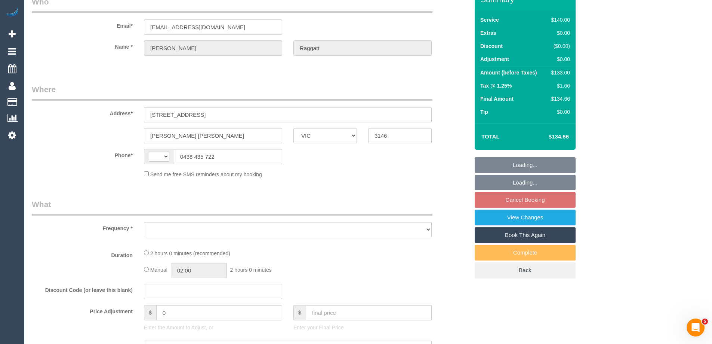
select select "object:286"
select select "number:28"
select select "number:14"
select select "number:18"
select select "number:22"
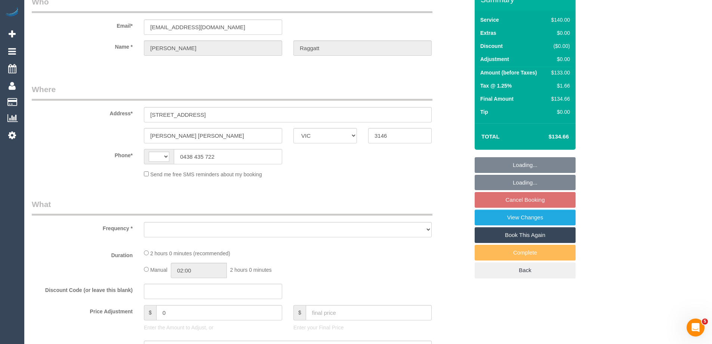
select select "number:34"
select select "number:12"
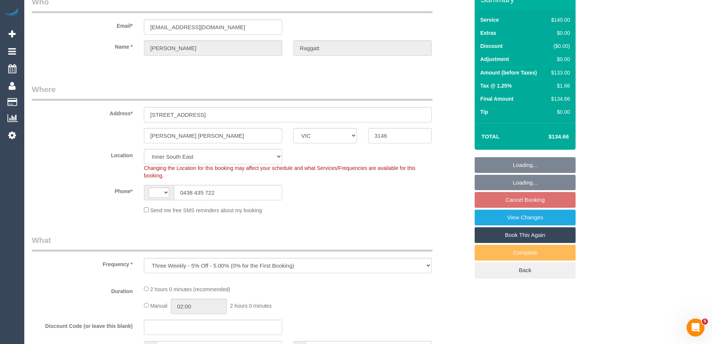
scroll to position [150, 0]
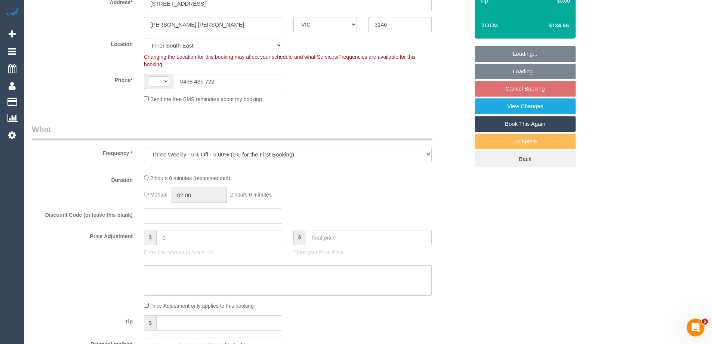
select select "string:AU"
select select "object:698"
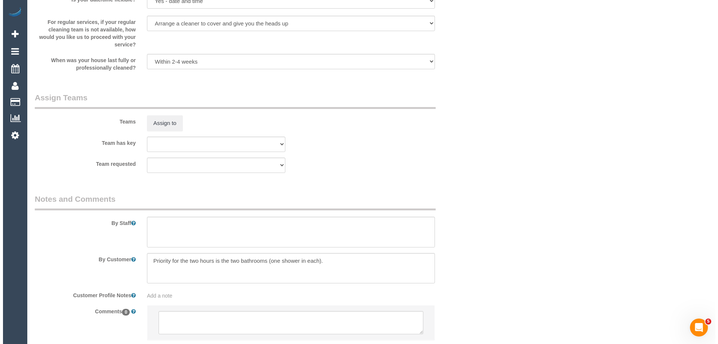
scroll to position [1146, 0]
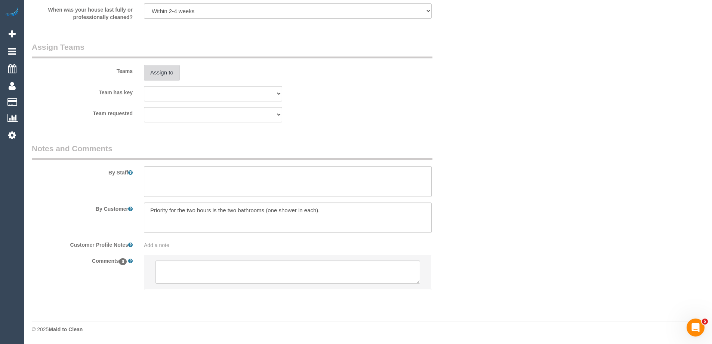
click at [164, 70] on button "Assign to" at bounding box center [162, 73] width 36 height 16
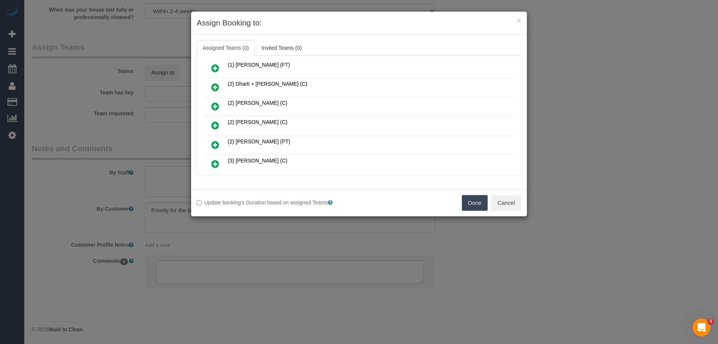
scroll to position [75, 0]
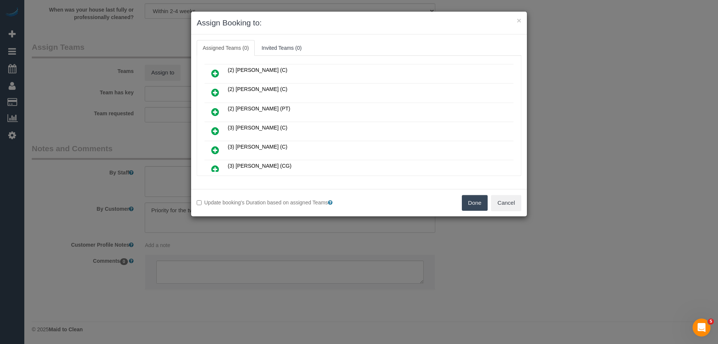
click at [212, 149] on icon at bounding box center [215, 149] width 8 height 9
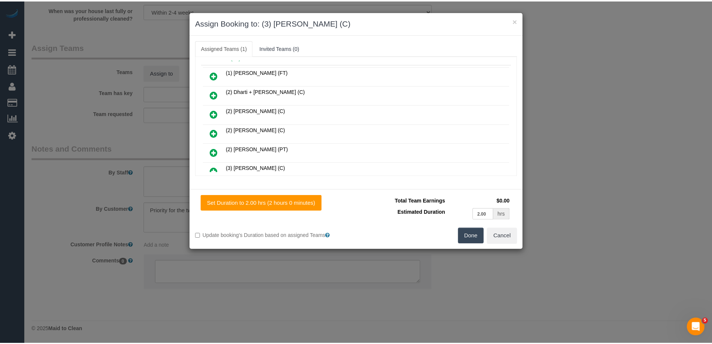
scroll to position [0, 0]
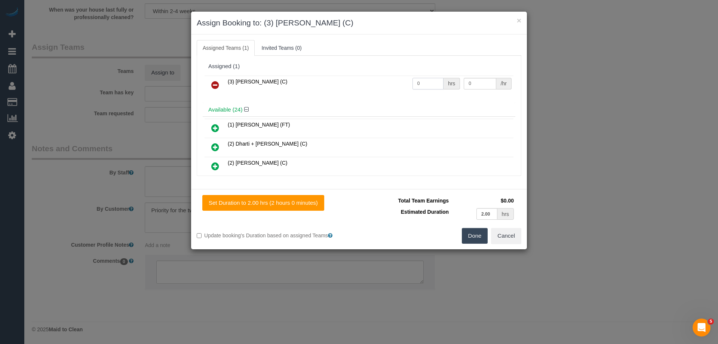
drag, startPoint x: 424, startPoint y: 81, endPoint x: 391, endPoint y: 82, distance: 32.9
click at [394, 83] on tr "(3) Andres Arredondo (C) 0 hrs 0 /hr" at bounding box center [358, 85] width 309 height 19
type input "2"
drag, startPoint x: 475, startPoint y: 82, endPoint x: 398, endPoint y: 82, distance: 76.3
click at [409, 82] on tr "(3) Andres Arredondo (C) 2 hrs 0 /hr" at bounding box center [358, 85] width 309 height 19
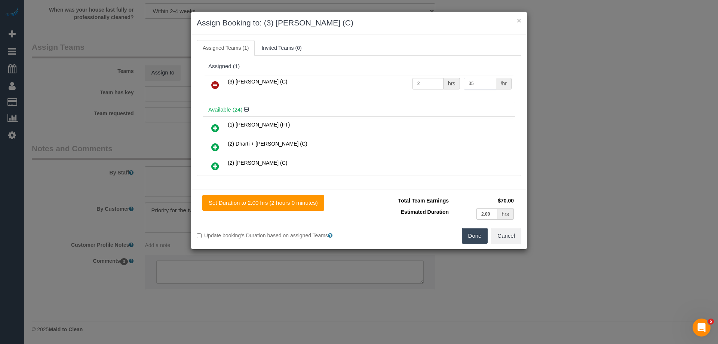
type input "35"
click at [474, 233] on button "Done" at bounding box center [475, 236] width 26 height 16
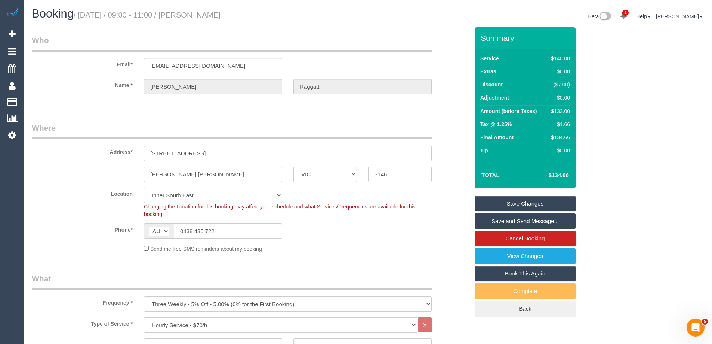
drag, startPoint x: 256, startPoint y: 15, endPoint x: 197, endPoint y: 15, distance: 58.7
click at [197, 15] on h1 "Booking / October 09, 2025 / 09:00 - 11:00 / Matthew Raggatt" at bounding box center [197, 13] width 331 height 13
copy small "Matthew Raggatt"
click at [500, 206] on link "Save Changes" at bounding box center [525, 204] width 101 height 16
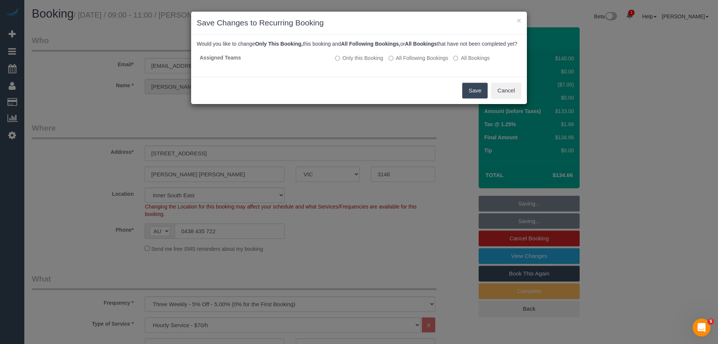
click at [472, 96] on button "Save" at bounding box center [474, 91] width 25 height 16
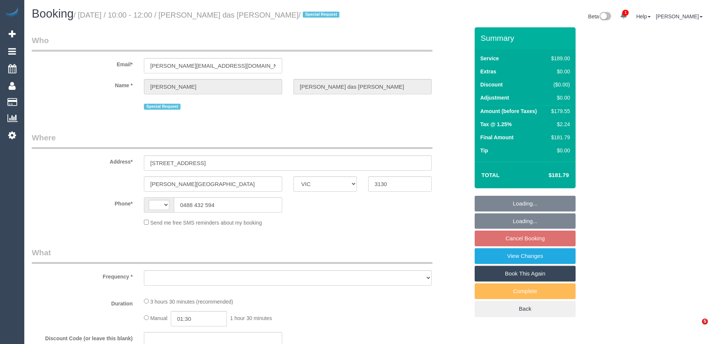
select select "VIC"
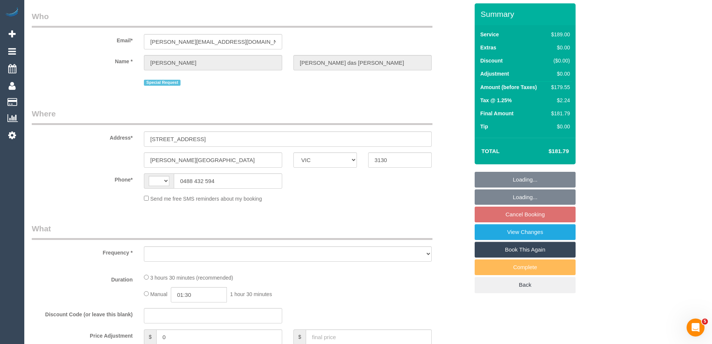
select select "string:stripe-pm_1P2Ort2GScqysDRVf7yNm12m"
select select "number:28"
select select "number:14"
select select "number:19"
select select "number:24"
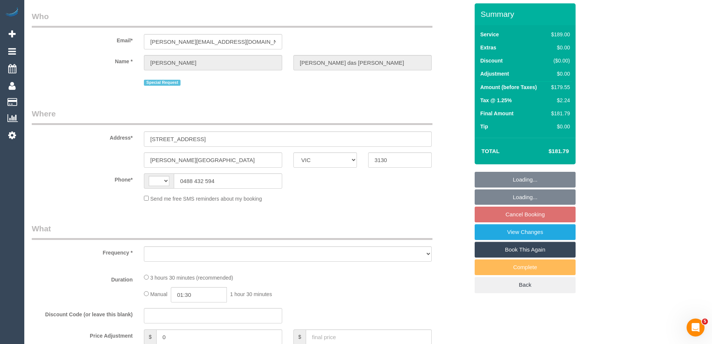
select select "number:33"
select select "number:13"
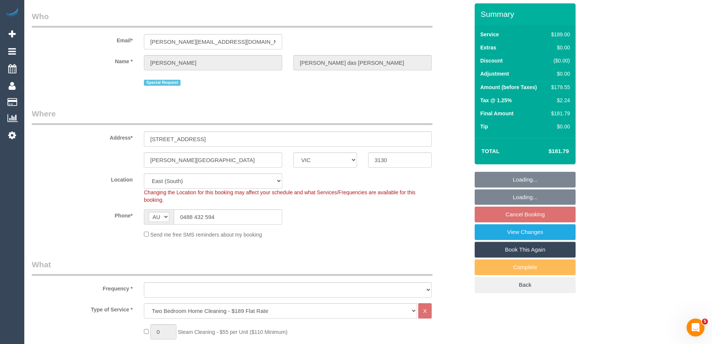
select select "string:AU"
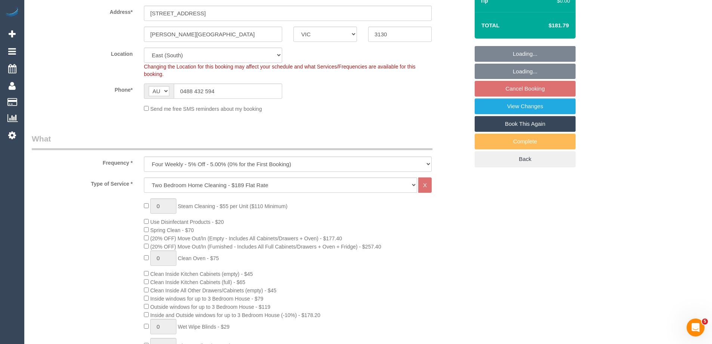
select select "object:809"
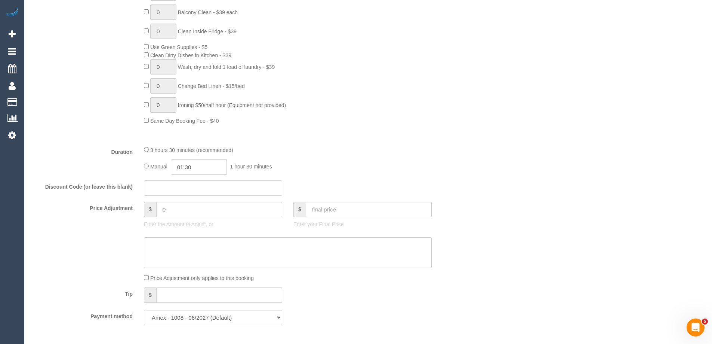
scroll to position [490, 0]
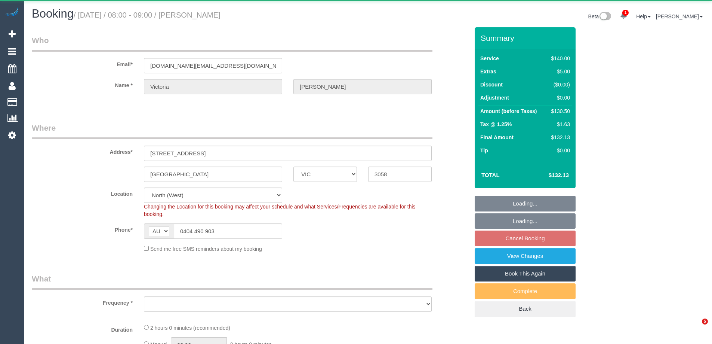
select select "VIC"
select select "object:1602"
select select "number:28"
select select "number:14"
select select "number:19"
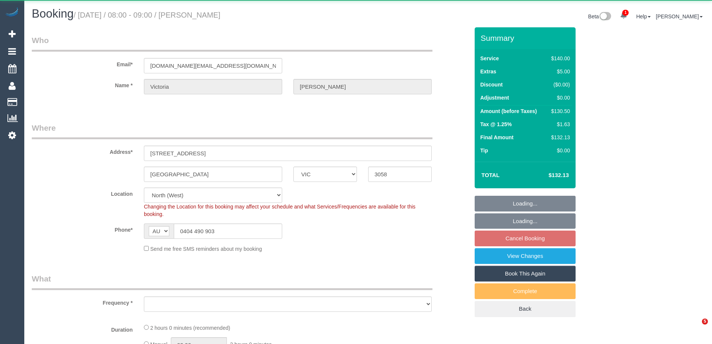
select select "number:36"
select select "number:34"
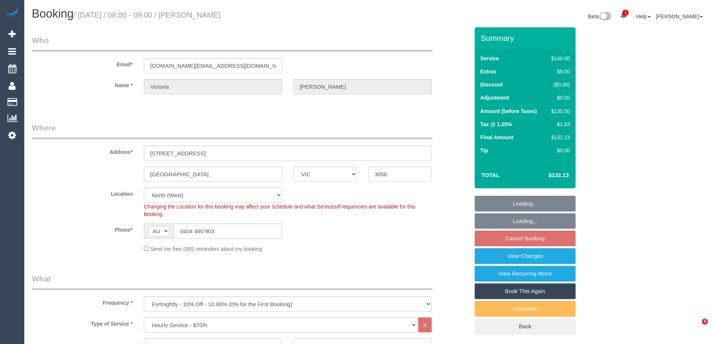
select select "VIC"
select select "object:922"
select select "string:stripe-pm_1Q0H1X2GScqysDRVKihRb1iv"
select select "number:28"
select select "number:14"
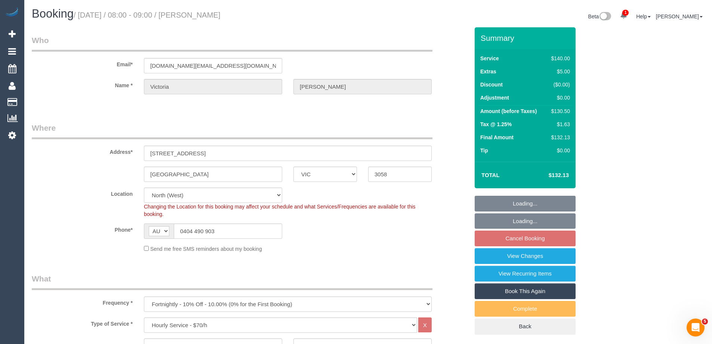
select select "number:19"
select select "number:36"
select select "number:34"
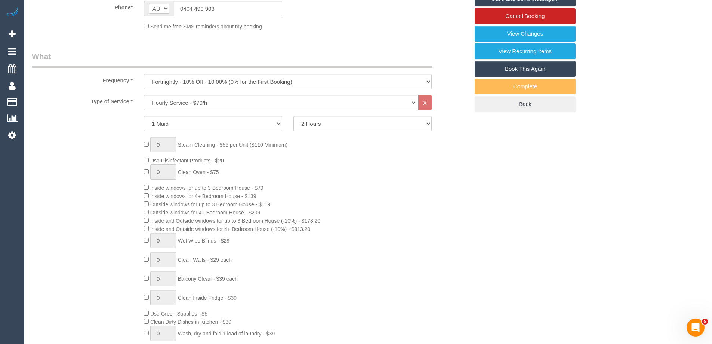
scroll to position [150, 0]
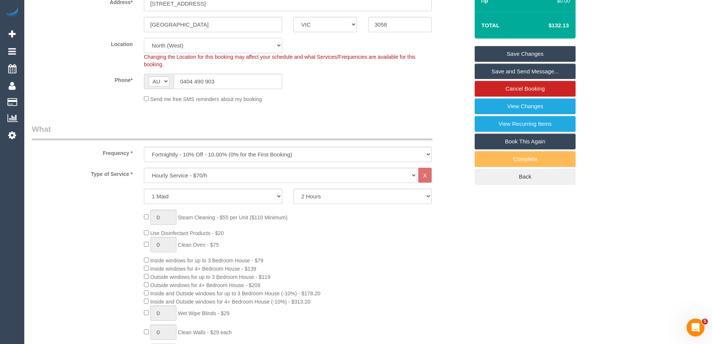
click at [166, 51] on select "Office [GEOGRAPHIC_DATA] (North) East (South) [GEOGRAPHIC_DATA] (East) [GEOGRAP…" at bounding box center [213, 45] width 138 height 15
select select "88"
click at [144, 38] on select "Office [GEOGRAPHIC_DATA] (North) East (South) [GEOGRAPHIC_DATA] (East) [GEOGRAP…" at bounding box center [213, 45] width 138 height 15
select select "object:2271"
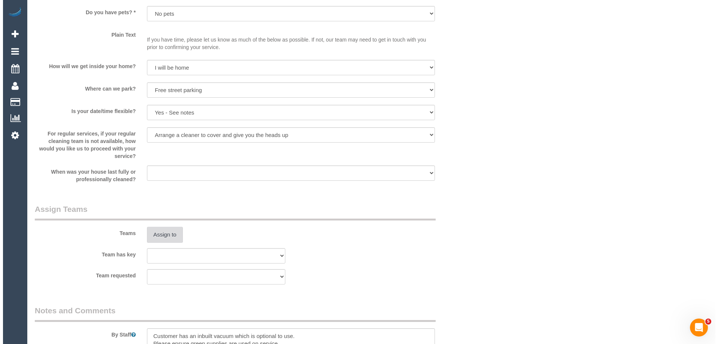
scroll to position [1121, 0]
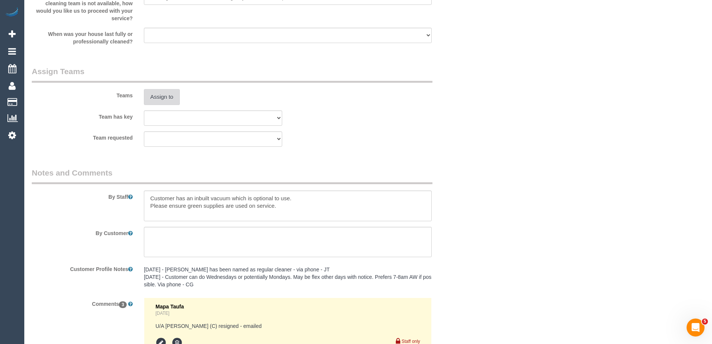
click at [163, 96] on button "Assign to" at bounding box center [162, 97] width 36 height 16
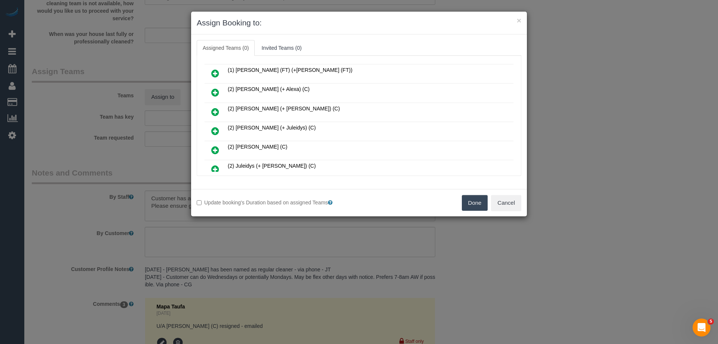
scroll to position [112, 0]
click at [213, 109] on icon at bounding box center [215, 112] width 8 height 9
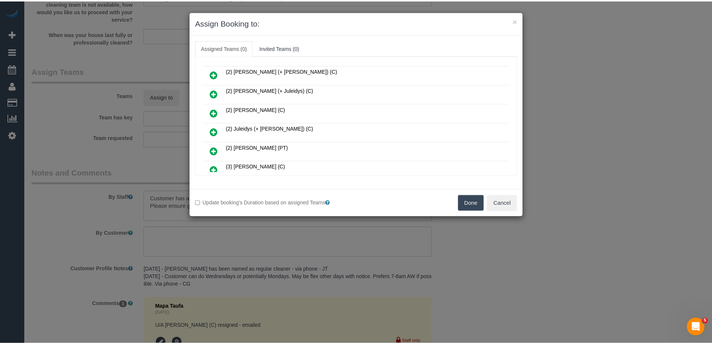
scroll to position [130, 0]
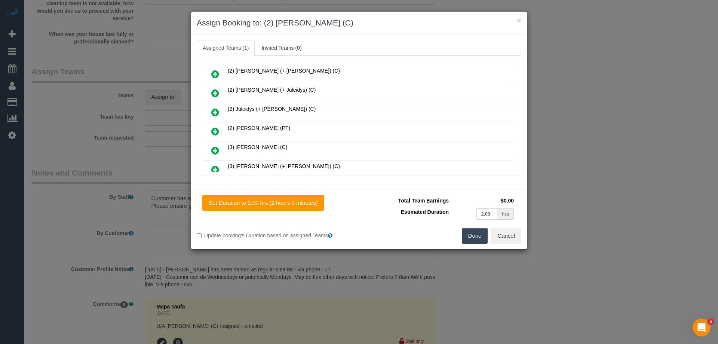
click at [477, 231] on button "Done" at bounding box center [475, 236] width 26 height 16
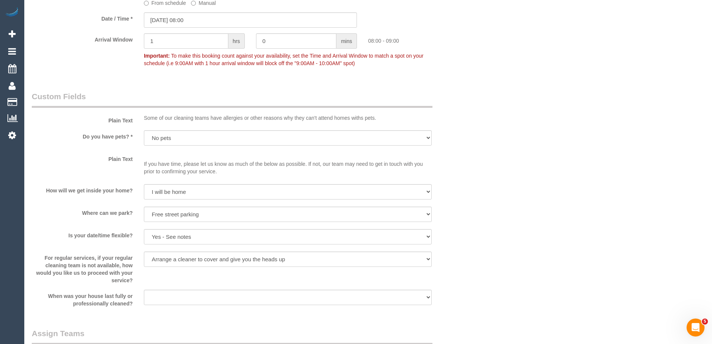
scroll to position [1047, 0]
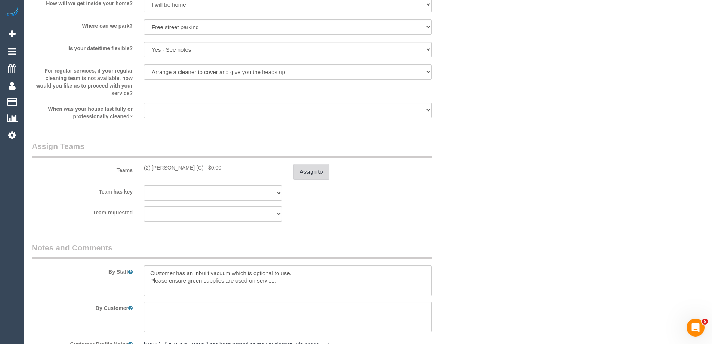
click at [319, 165] on button "Assign to" at bounding box center [311, 172] width 36 height 16
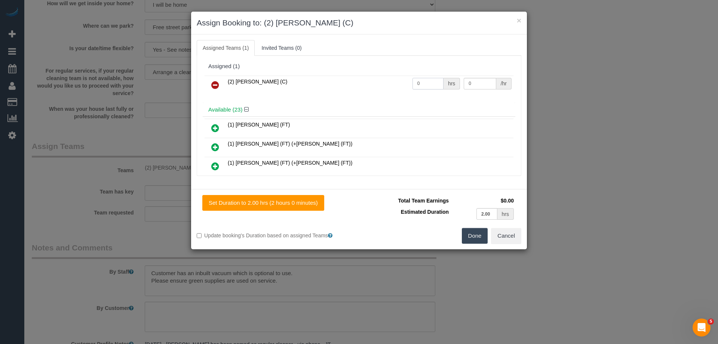
drag, startPoint x: 420, startPoint y: 83, endPoint x: 378, endPoint y: 83, distance: 41.5
click at [379, 83] on tr "(2) Joshua Russell (C) 0 hrs 0 /hr" at bounding box center [358, 85] width 309 height 19
type input "2"
drag, startPoint x: 477, startPoint y: 82, endPoint x: 422, endPoint y: 85, distance: 55.8
click at [424, 85] on tr "(2) Joshua Russell (C) 2 hrs 0 /hr" at bounding box center [358, 85] width 309 height 19
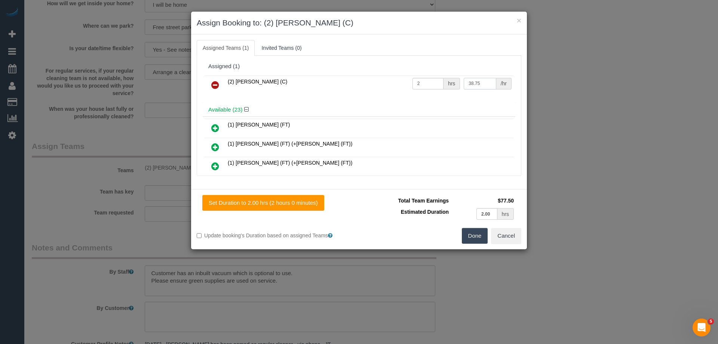
type input "38.75"
click at [468, 235] on button "Done" at bounding box center [475, 236] width 26 height 16
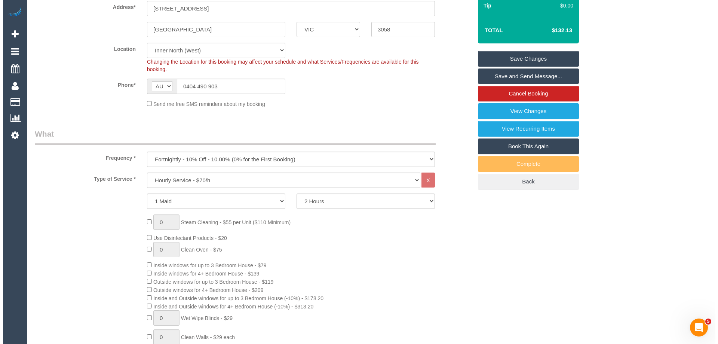
scroll to position [0, 0]
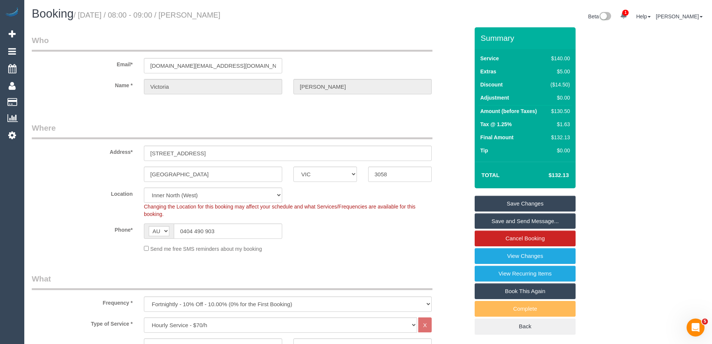
drag, startPoint x: 249, startPoint y: 12, endPoint x: 197, endPoint y: 15, distance: 52.0
click at [197, 15] on h1 "Booking / October 09, 2025 / 08:00 - 09:00 / Victoria Rowell" at bounding box center [197, 13] width 331 height 13
copy small "Victoria Rowell"
click at [498, 227] on link "Save and Send Message..." at bounding box center [525, 221] width 101 height 16
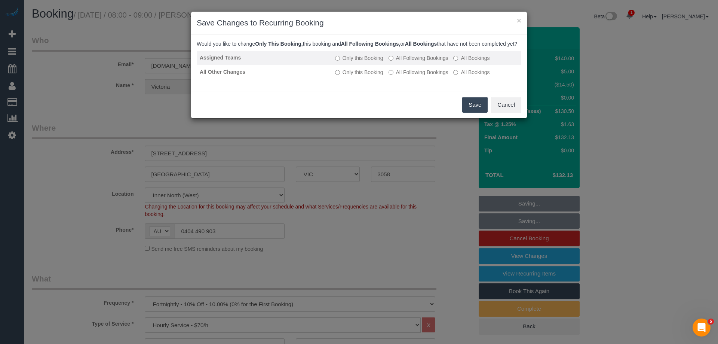
click at [403, 62] on label "All Following Bookings" at bounding box center [418, 57] width 60 height 7
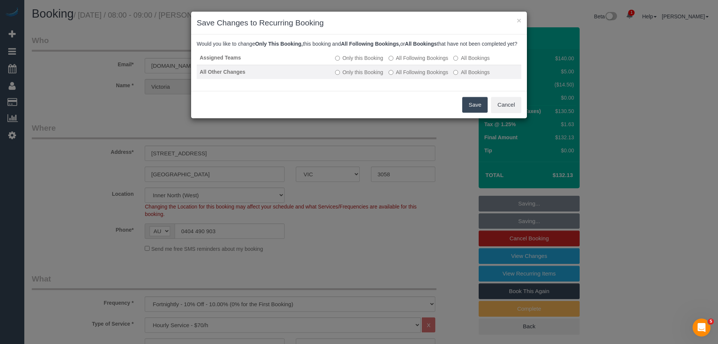
click at [402, 76] on label "All Following Bookings" at bounding box center [418, 71] width 60 height 7
click at [468, 110] on button "Save" at bounding box center [474, 105] width 25 height 16
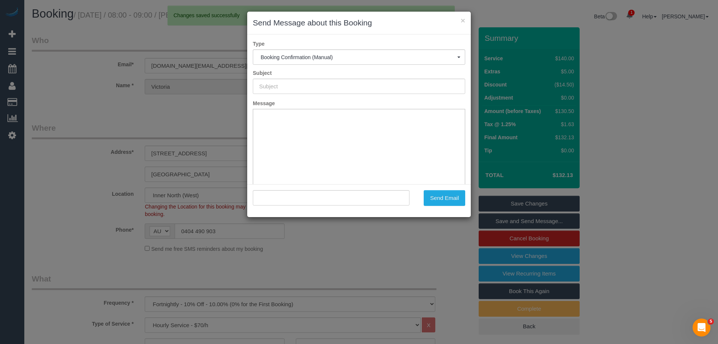
type input "Booking Confirmed"
type input ""Victoria Rowell" <i.am@victoriarowell.com.au>"
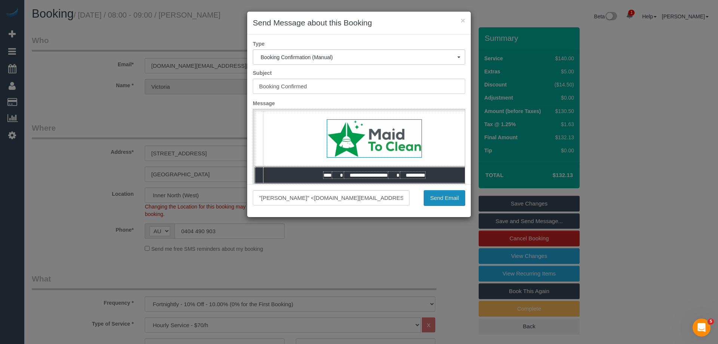
click at [433, 203] on button "Send Email" at bounding box center [444, 198] width 41 height 16
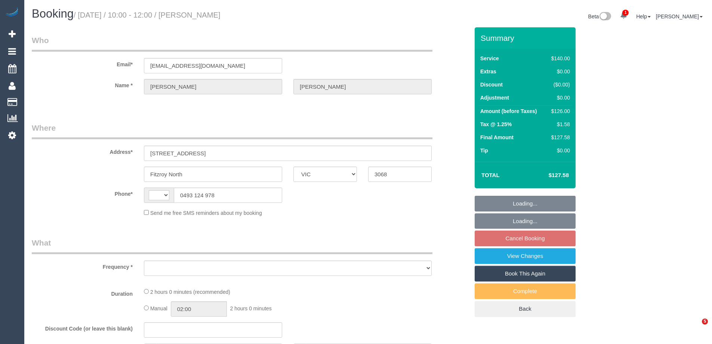
select select "VIC"
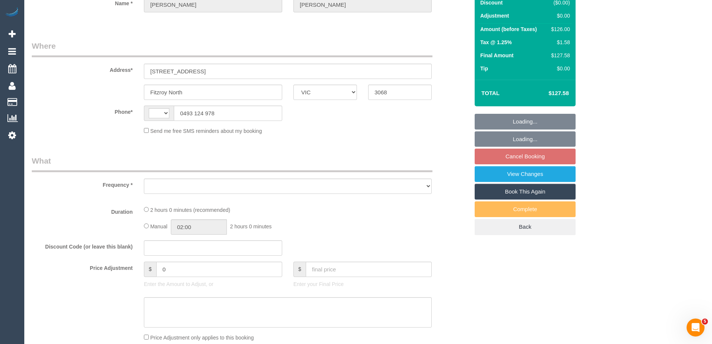
scroll to position [224, 0]
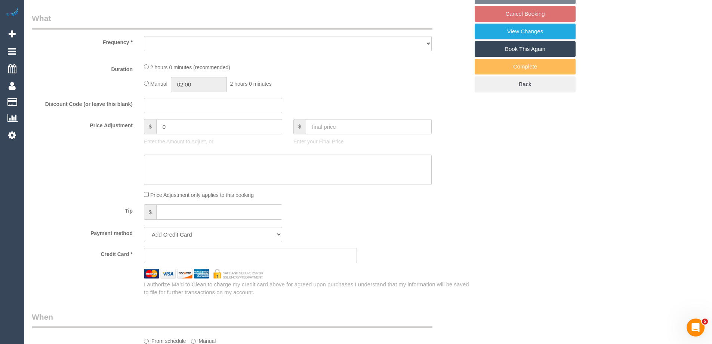
select select "string:AU"
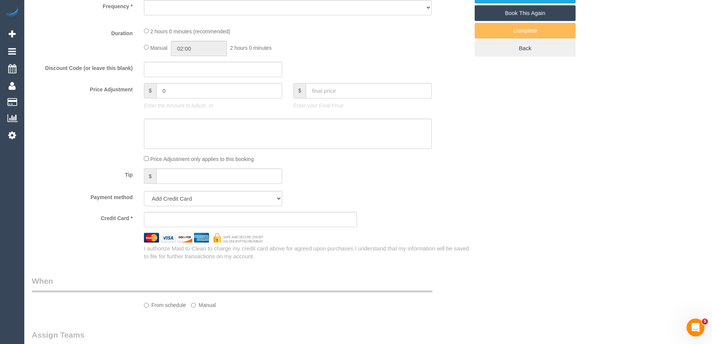
select select "object:554"
select select "string:stripe-pm_1SAO8z2GScqysDRVCBufQs4j"
select select "number:28"
select select "number:14"
select select "number:21"
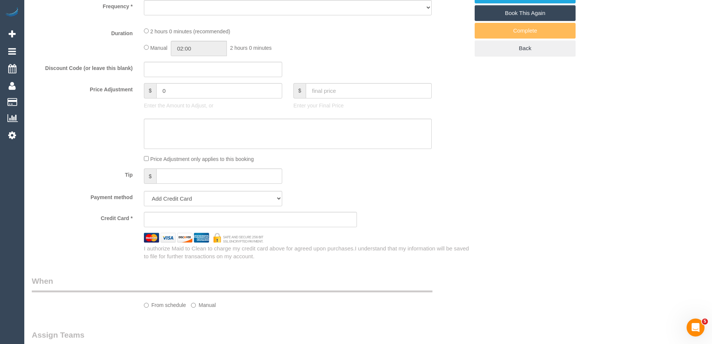
select select "number:24"
select select "number:34"
select select "number:13"
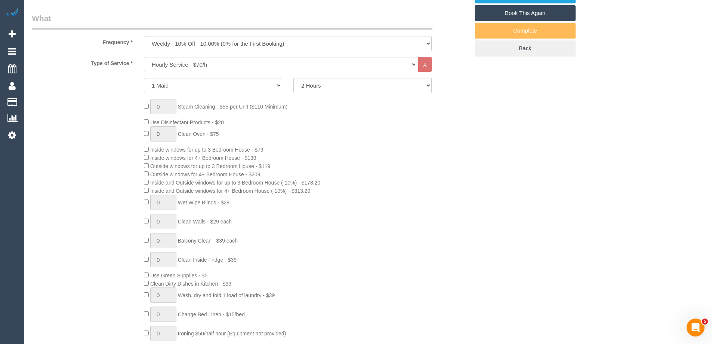
select select "object:1636"
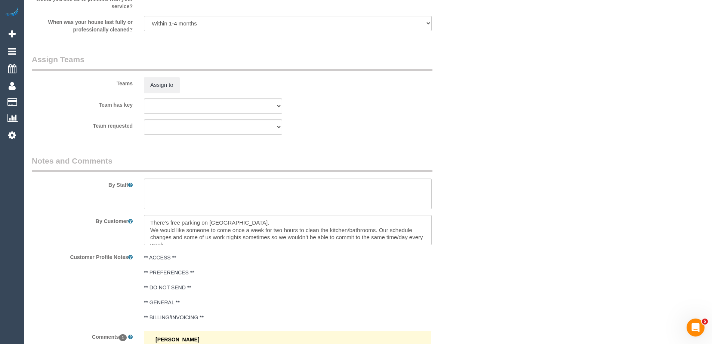
scroll to position [1279, 0]
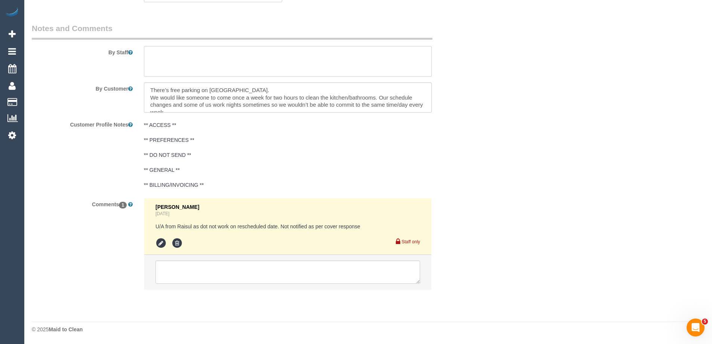
click at [161, 67] on textarea at bounding box center [288, 61] width 288 height 31
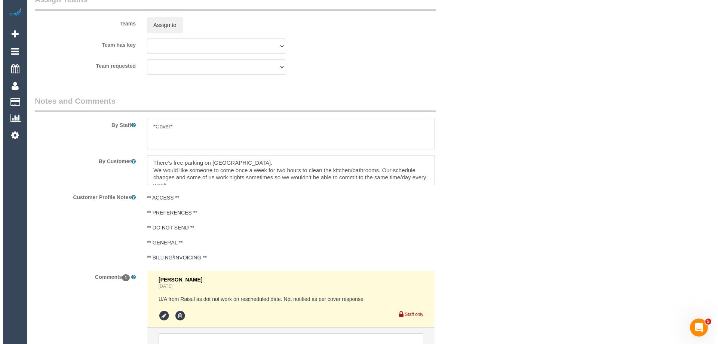
scroll to position [1204, 0]
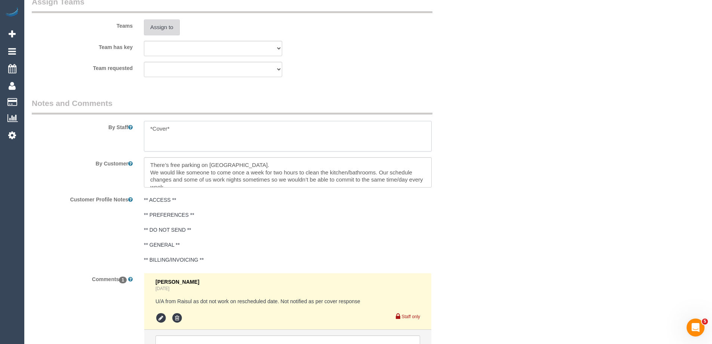
type textarea "*Cover*"
click at [154, 34] on button "Assign to" at bounding box center [162, 27] width 36 height 16
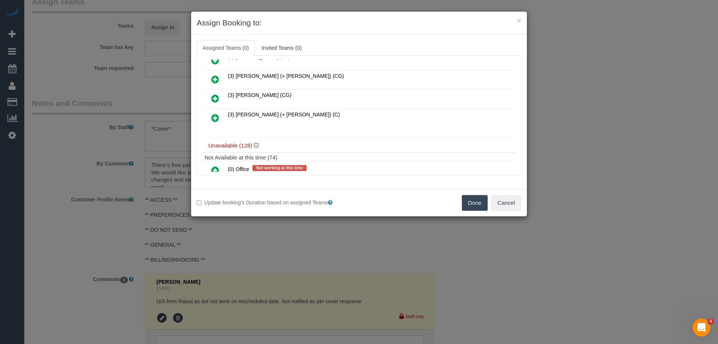
click at [213, 114] on icon at bounding box center [215, 117] width 8 height 9
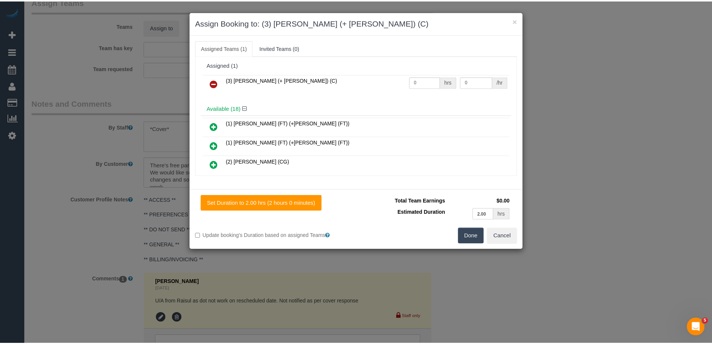
scroll to position [0, 0]
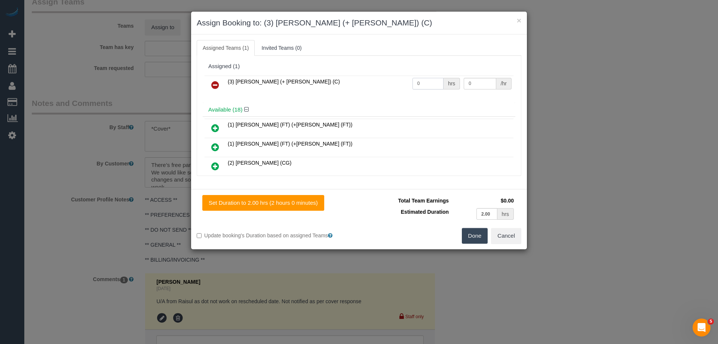
drag, startPoint x: 429, startPoint y: 86, endPoint x: 393, endPoint y: 86, distance: 36.6
click at [395, 86] on tr "(3) [PERSON_NAME] (+ [PERSON_NAME]) (C) 0 hrs 0 /hr" at bounding box center [358, 85] width 309 height 19
type input "2"
drag, startPoint x: 471, startPoint y: 83, endPoint x: 437, endPoint y: 80, distance: 33.7
click at [441, 80] on tr "(3) Tatiana (+ Felipe) (C) 2 hrs 0 /hr" at bounding box center [358, 85] width 309 height 19
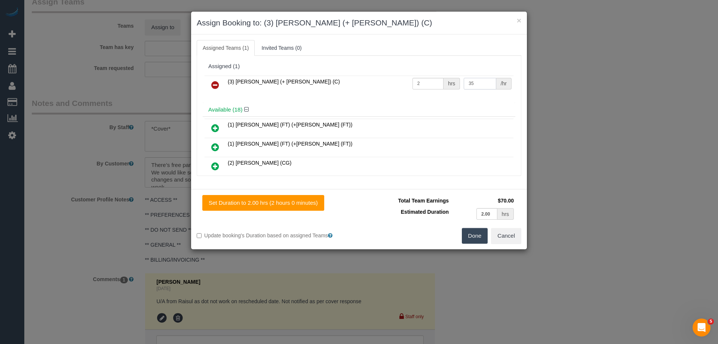
type input "35"
click at [474, 234] on button "Done" at bounding box center [475, 236] width 26 height 16
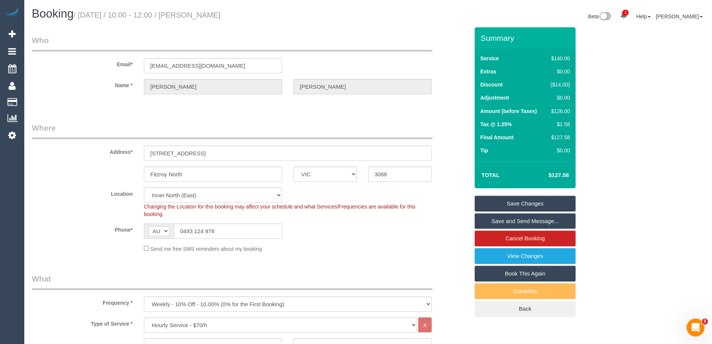
drag, startPoint x: 280, startPoint y: 10, endPoint x: 196, endPoint y: 16, distance: 83.9
click at [196, 16] on h1 "Booking / October 09, 2025 / 10:00 - 12:00 / Candice Rademaker" at bounding box center [197, 13] width 331 height 13
copy small "Candice Rademaker"
click at [495, 206] on link "Save Changes" at bounding box center [525, 204] width 101 height 16
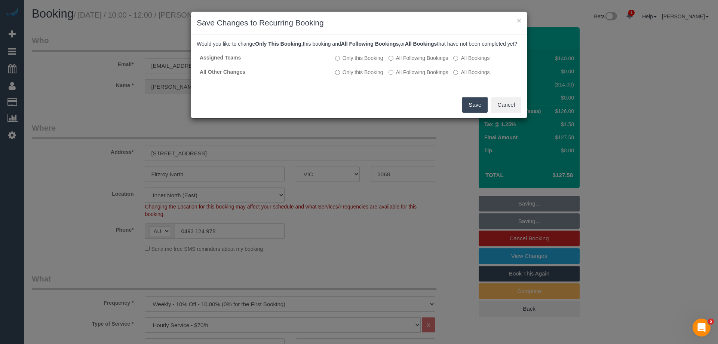
click at [477, 110] on button "Save" at bounding box center [474, 105] width 25 height 16
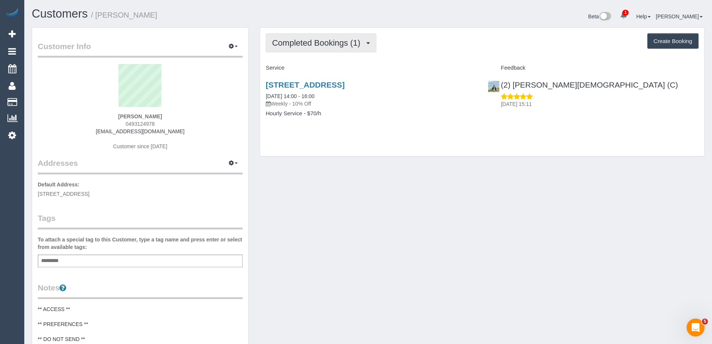
click at [339, 43] on span "Completed Bookings (1)" at bounding box center [318, 42] width 92 height 9
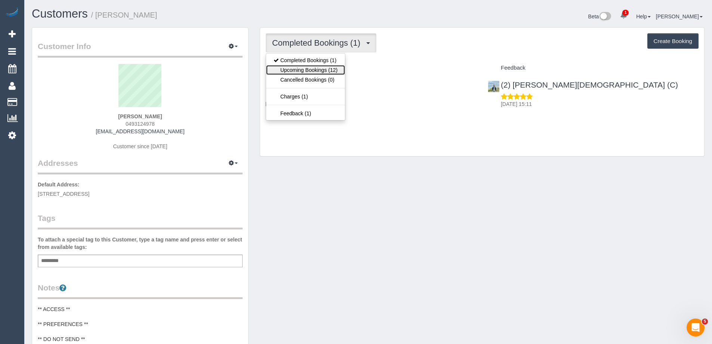
click at [328, 67] on link "Upcoming Bookings (12)" at bounding box center [305, 70] width 79 height 10
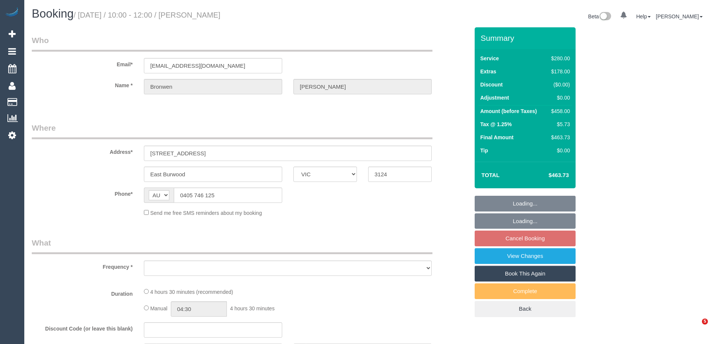
select select "VIC"
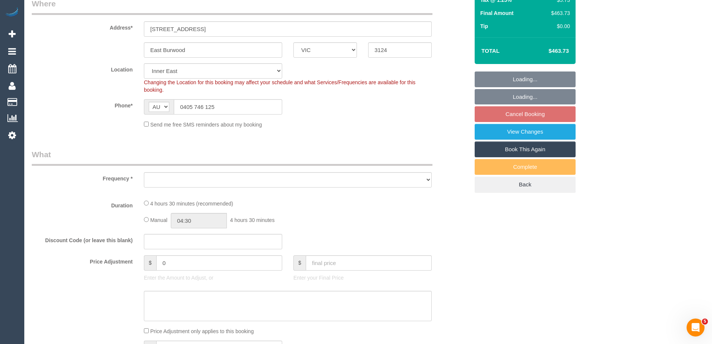
select select "object:869"
select select "2"
select select "number:28"
select select "number:14"
select select "number:18"
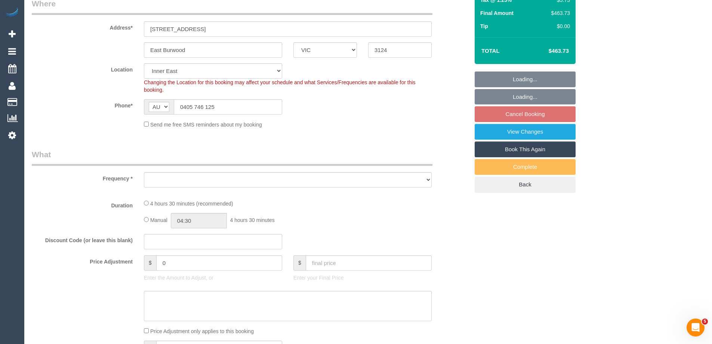
select select "number:22"
select select "number:26"
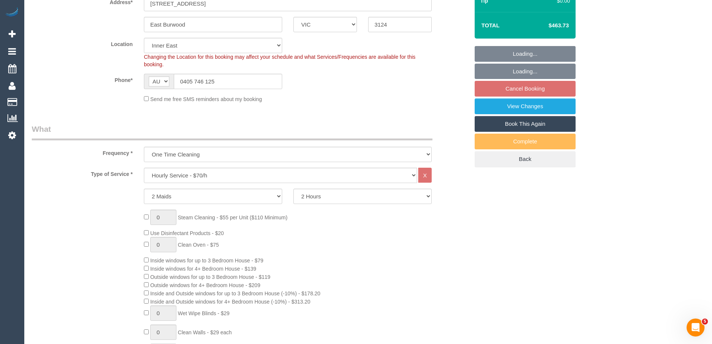
select select "string:stripe-pm_1RZihe2GScqysDRVPYIc2Vyo"
select select "object:1495"
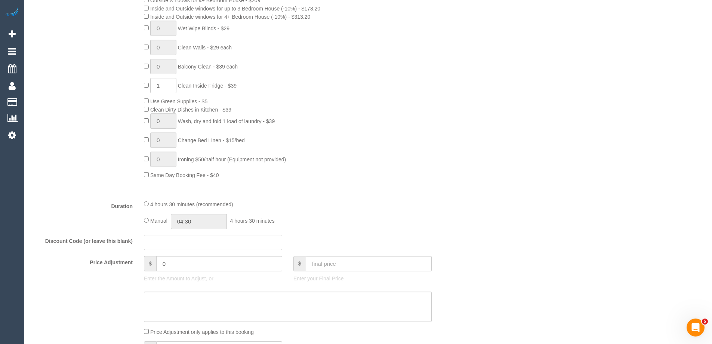
scroll to position [436, 0]
click at [203, 224] on input "04:30" at bounding box center [199, 219] width 56 height 15
click at [184, 270] on li "06:00" at bounding box center [190, 272] width 33 height 10
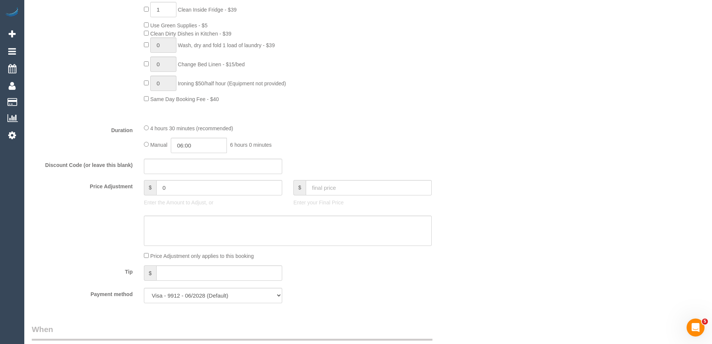
scroll to position [510, 0]
click at [205, 146] on input "06:00" at bounding box center [199, 144] width 56 height 15
click at [187, 186] on li "03:00" at bounding box center [190, 184] width 33 height 10
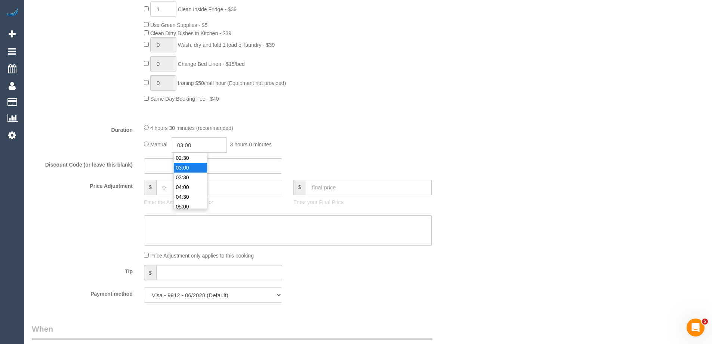
drag, startPoint x: 203, startPoint y: 139, endPoint x: 189, endPoint y: 141, distance: 14.0
click at [189, 141] on input "03:00" at bounding box center [199, 144] width 56 height 15
type input "03:15"
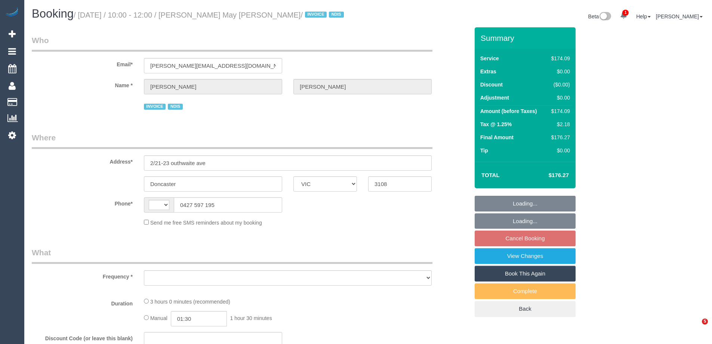
select select "VIC"
select select "string:AU"
select select "180"
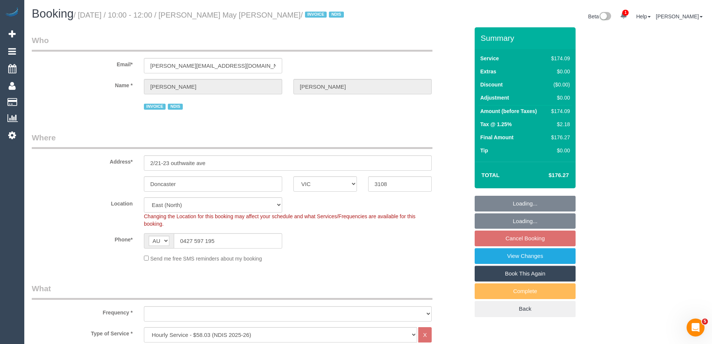
select select "number:28"
select select "number:14"
select select "number:18"
select select "number:36"
select select "number:33"
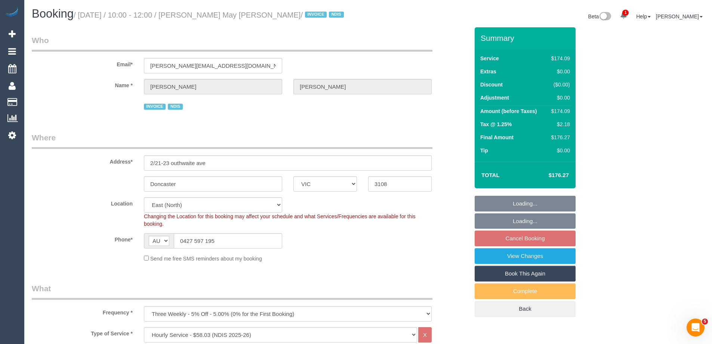
select select "object:1134"
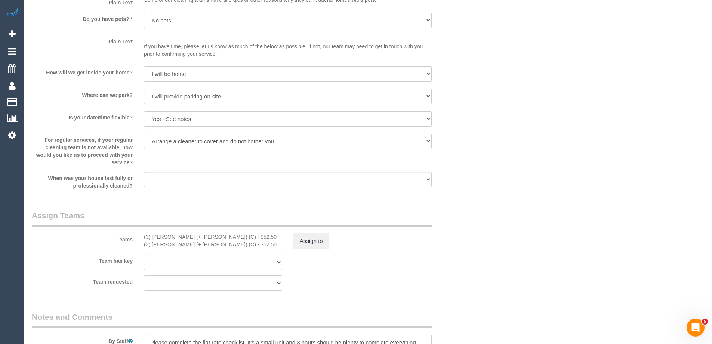
scroll to position [860, 0]
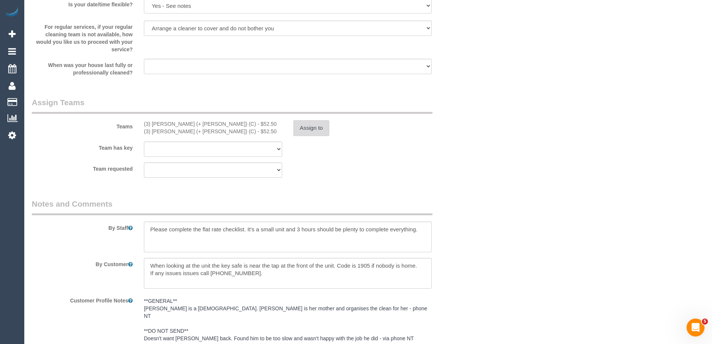
click at [305, 126] on button "Assign to" at bounding box center [311, 128] width 36 height 16
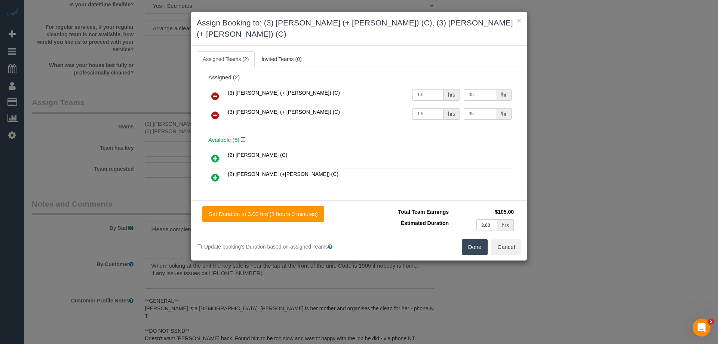
click at [218, 92] on icon at bounding box center [215, 96] width 8 height 9
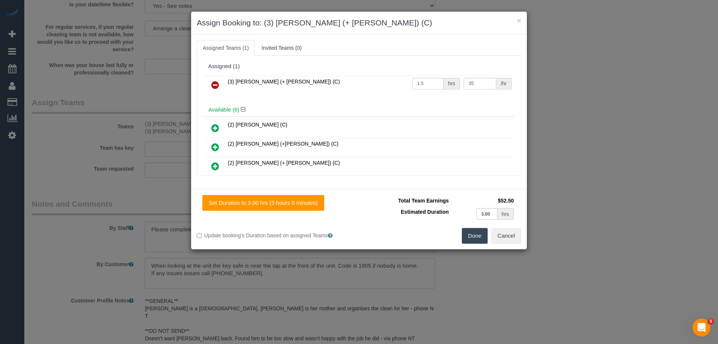
click at [212, 81] on icon at bounding box center [215, 84] width 8 height 9
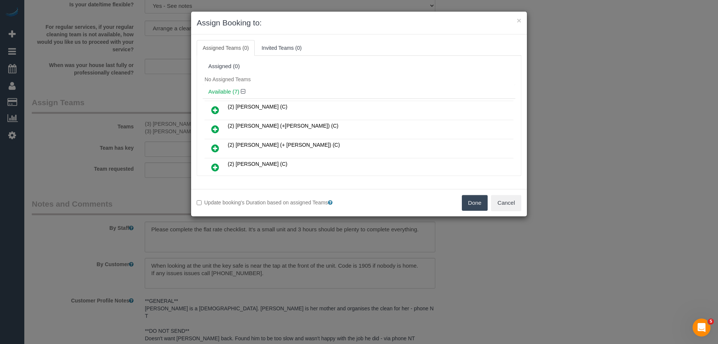
drag, startPoint x: 467, startPoint y: 205, endPoint x: 462, endPoint y: 203, distance: 6.2
click at [467, 206] on button "Done" at bounding box center [475, 203] width 26 height 16
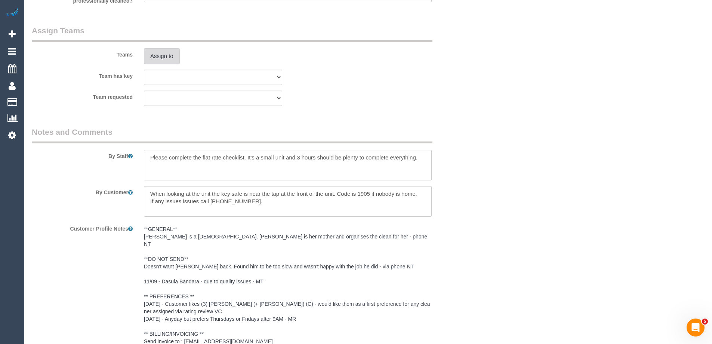
scroll to position [1046, 0]
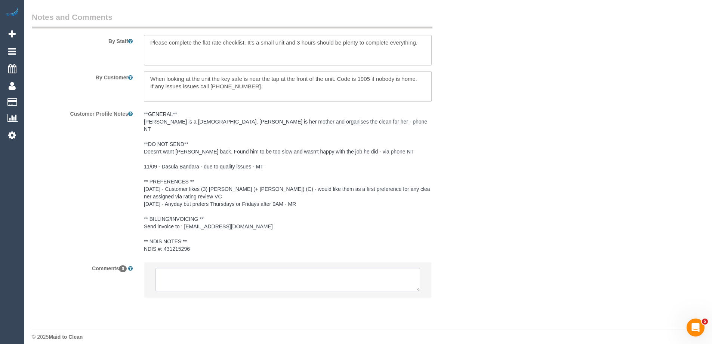
click at [179, 268] on textarea at bounding box center [288, 279] width 265 height 23
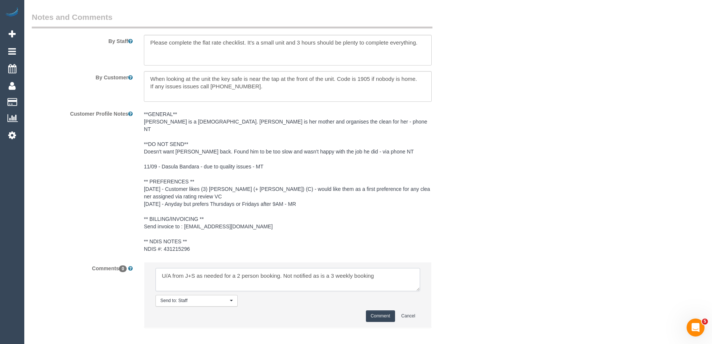
type textarea "U/A from J+S as needed for a 2 person booking. Not notified as is a 3 weekly bo…"
click at [375, 310] on button "Comment" at bounding box center [380, 316] width 29 height 12
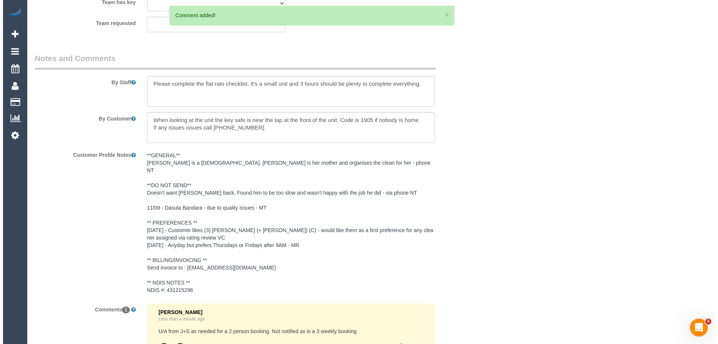
scroll to position [0, 0]
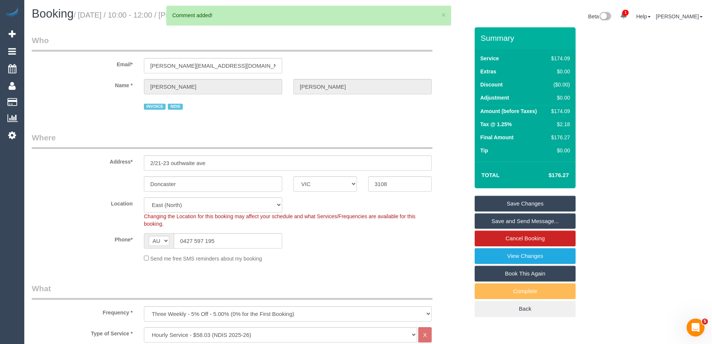
click at [505, 201] on link "Save Changes" at bounding box center [525, 204] width 101 height 16
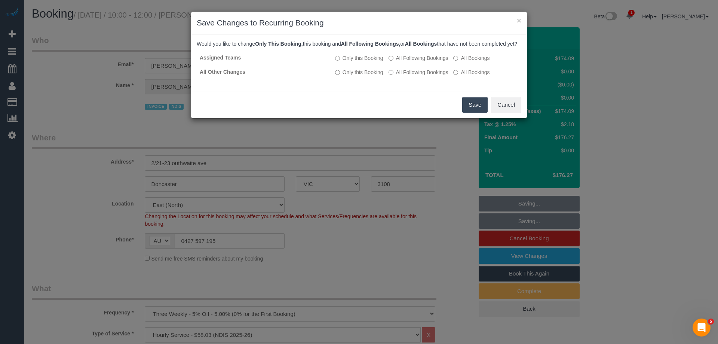
click at [474, 113] on button "Save" at bounding box center [474, 105] width 25 height 16
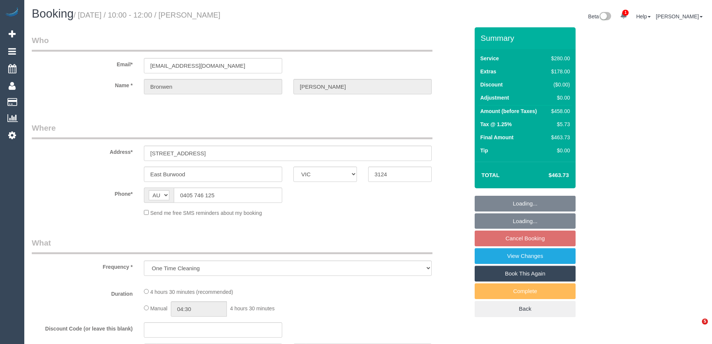
select select "VIC"
select select "string:stripe-pm_1RZihe2GScqysDRVPYIc2Vyo"
select select "2"
select select "number:28"
select select "number:14"
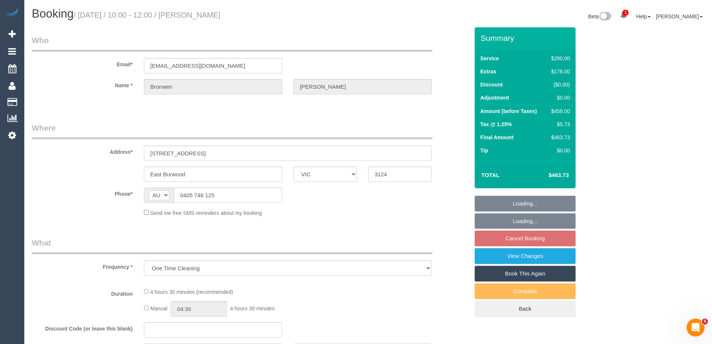
select select "number:18"
select select "number:22"
select select "number:26"
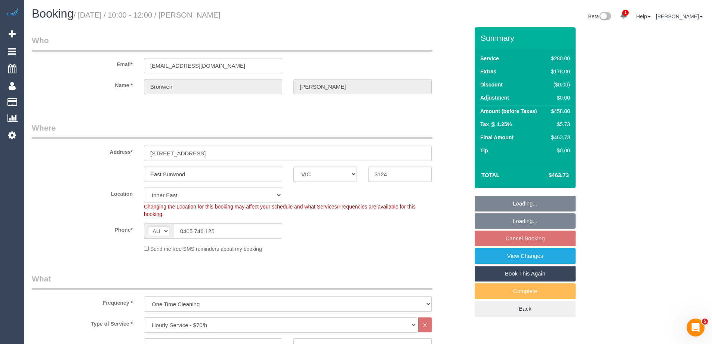
select select "object:1481"
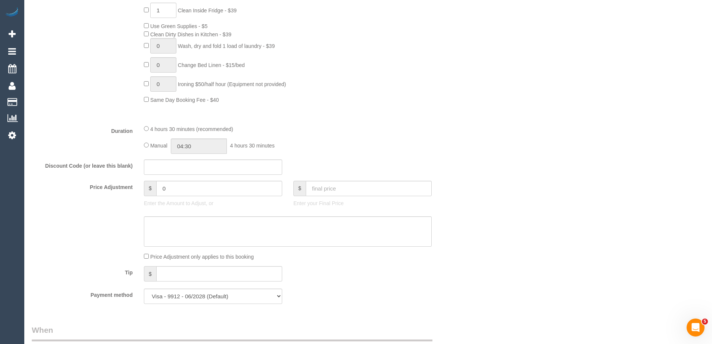
scroll to position [523, 0]
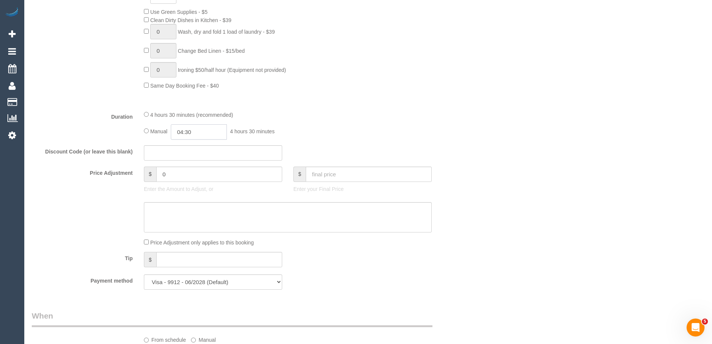
click at [207, 131] on input "04:30" at bounding box center [199, 131] width 56 height 15
click at [185, 152] on li "03:00" at bounding box center [190, 155] width 33 height 10
drag, startPoint x: 196, startPoint y: 131, endPoint x: 189, endPoint y: 131, distance: 7.1
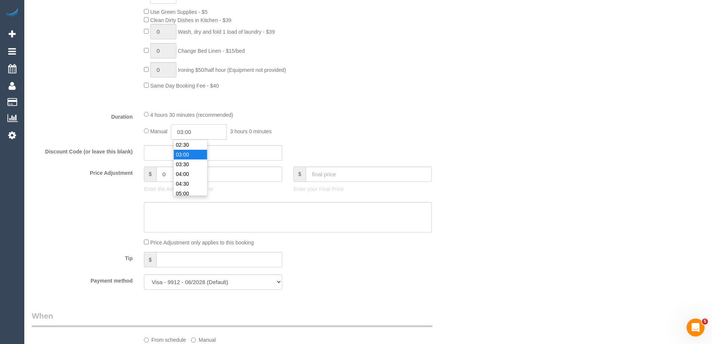
click at [189, 131] on input "03:00" at bounding box center [199, 131] width 56 height 15
type input "03:15"
click at [331, 104] on div at bounding box center [287, 104] width 299 height 0
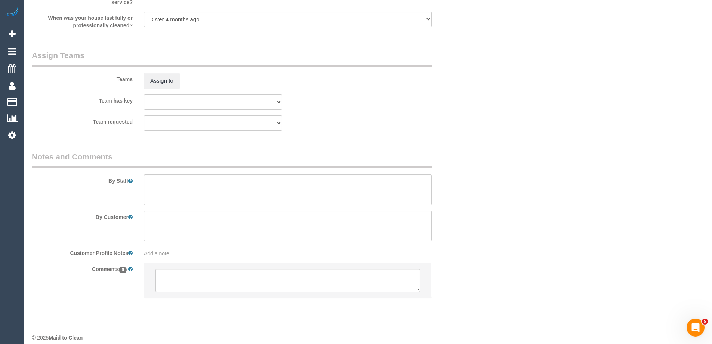
scroll to position [1146, 0]
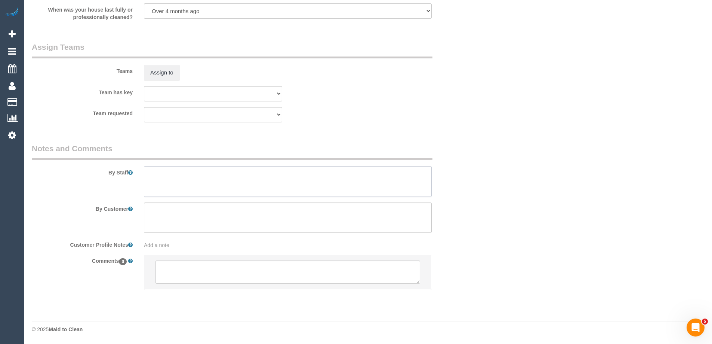
click at [160, 182] on textarea at bounding box center [288, 181] width 288 height 31
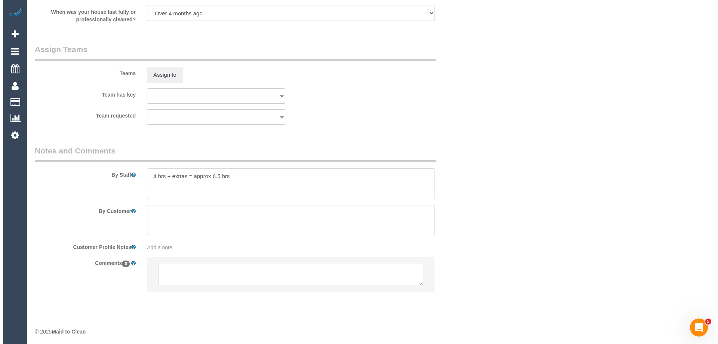
scroll to position [1034, 0]
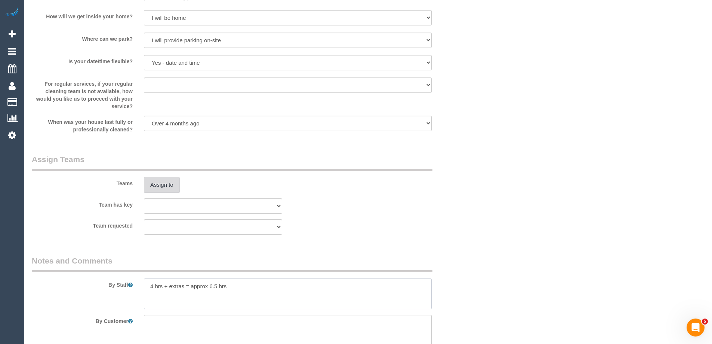
type textarea "4 hrs + extras = approx 6.5 hrs"
click at [165, 182] on button "Assign to" at bounding box center [162, 185] width 36 height 16
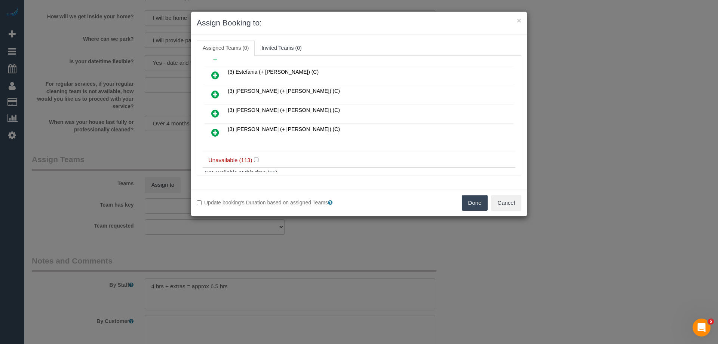
click at [216, 90] on icon at bounding box center [215, 94] width 8 height 9
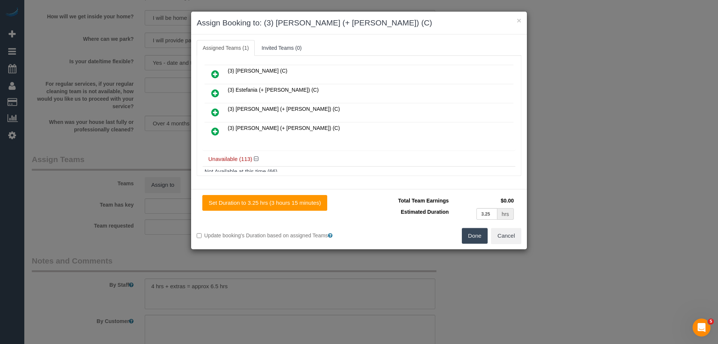
scroll to position [167, 0]
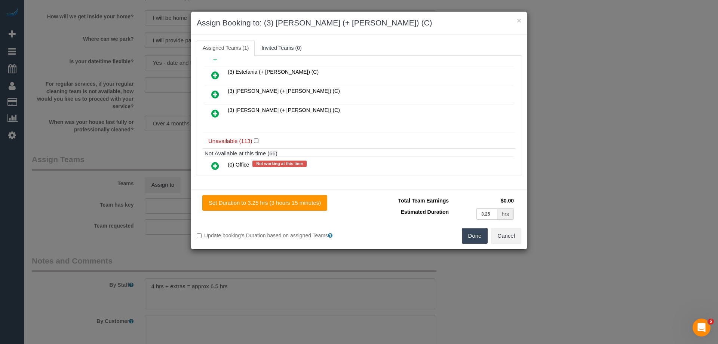
click at [215, 114] on icon at bounding box center [215, 113] width 8 height 9
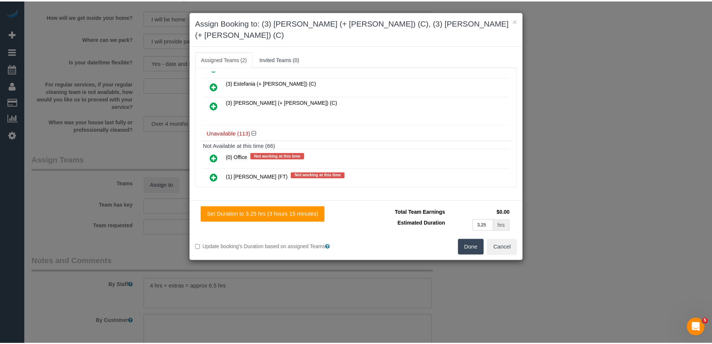
scroll to position [0, 0]
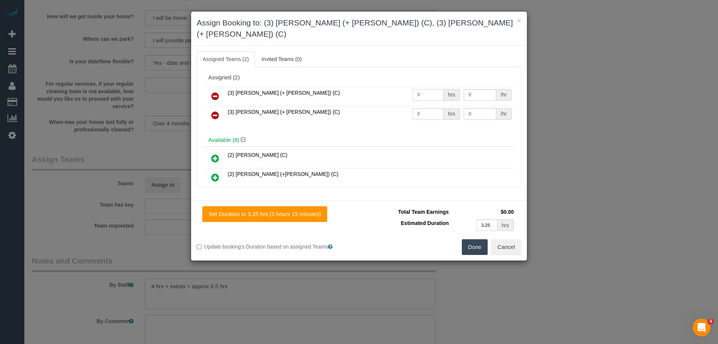
drag, startPoint x: 420, startPoint y: 82, endPoint x: 388, endPoint y: 81, distance: 31.8
click at [388, 87] on tr "(3) Jay (+ Smruti) (C) 0 hrs 0 /hr" at bounding box center [358, 96] width 309 height 19
type input "3.25"
click at [394, 106] on tr "(3) Smruti (+ Jay) (C) 0 hrs 0 /hr" at bounding box center [358, 115] width 309 height 19
type input "3.25"
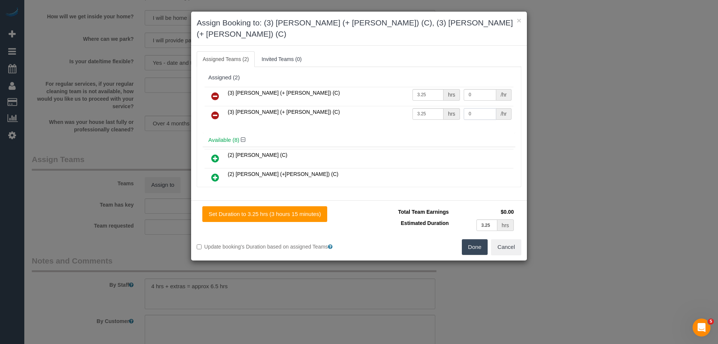
drag, startPoint x: 471, startPoint y: 103, endPoint x: 427, endPoint y: 101, distance: 44.6
click at [427, 106] on tr "(3) Smruti (+ Jay) (C) 3.25 hrs 0 /hr" at bounding box center [358, 115] width 309 height 19
type input "35"
drag, startPoint x: 465, startPoint y: 84, endPoint x: 430, endPoint y: 85, distance: 35.9
click at [430, 87] on tr "(3) Jay (+ Smruti) (C) 3.25 hrs 0 /hr" at bounding box center [358, 96] width 309 height 19
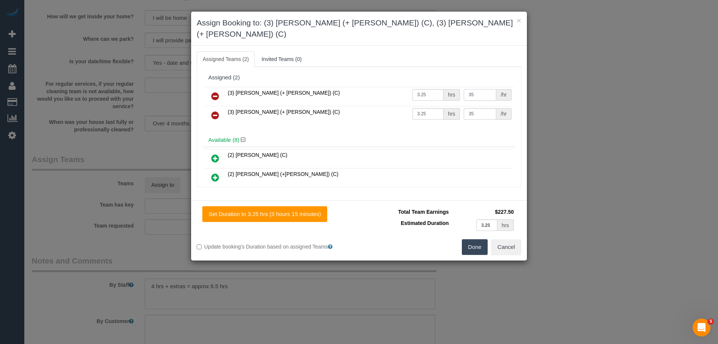
type input "35"
click at [473, 239] on button "Done" at bounding box center [475, 247] width 26 height 16
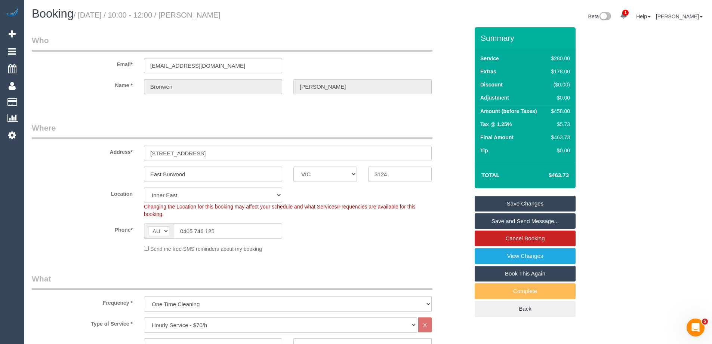
drag, startPoint x: 265, startPoint y: 13, endPoint x: 197, endPoint y: 10, distance: 68.9
click at [197, 10] on h1 "Booking / October 09, 2025 / 10:00 - 12:00 / Bronwen Dennis" at bounding box center [197, 13] width 331 height 13
copy small "Bronwen Dennis"
click at [507, 220] on link "Save and Send Message..." at bounding box center [525, 221] width 101 height 16
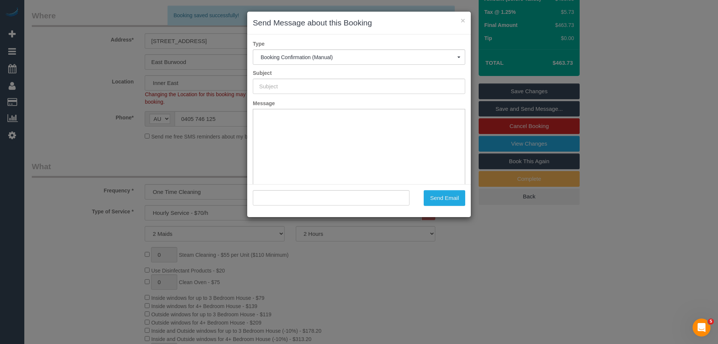
type input "Booking Confirmed"
type input ""Bronwen Dennis" <brondennis@fastmail.fm>"
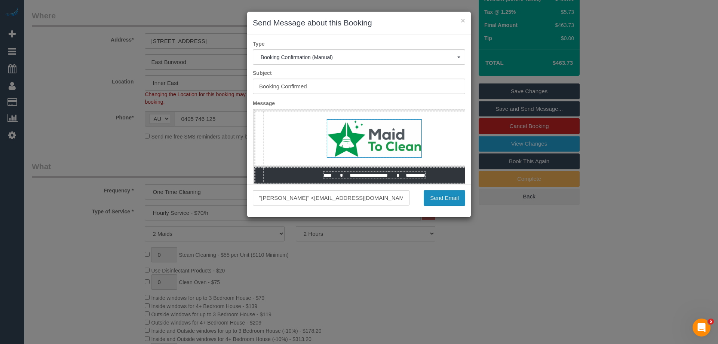
click at [433, 198] on button "Send Email" at bounding box center [444, 198] width 41 height 16
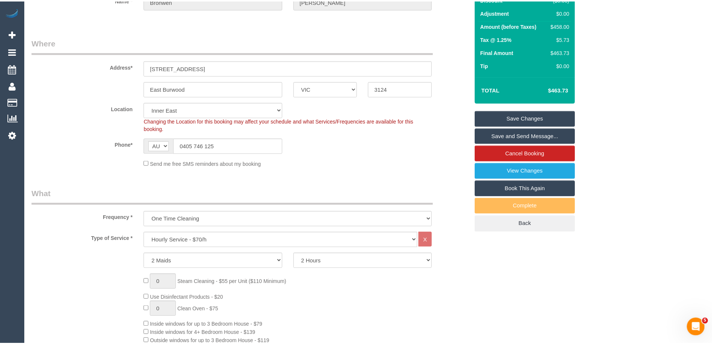
scroll to position [139, 0]
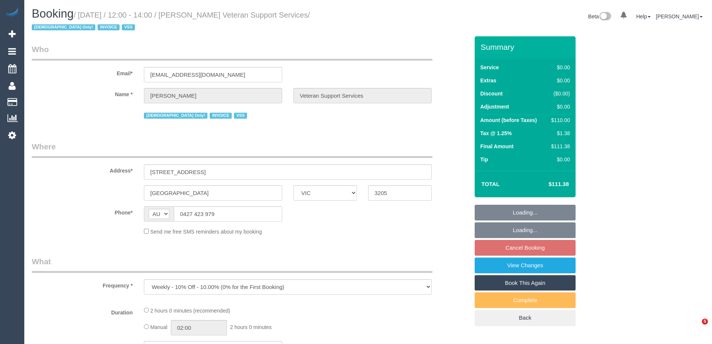
select select "VIC"
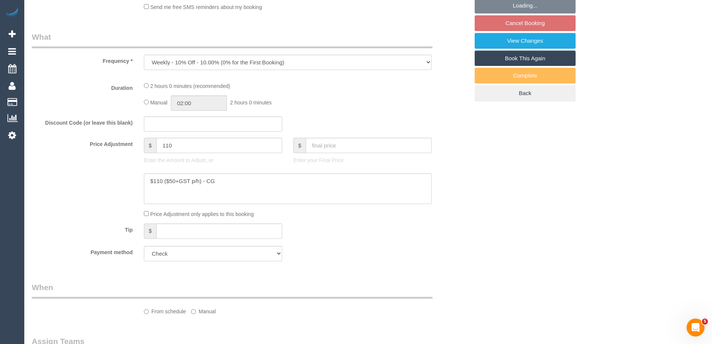
select select "number:27"
select select "number:14"
select select "number:19"
select select "number:36"
select select "number:34"
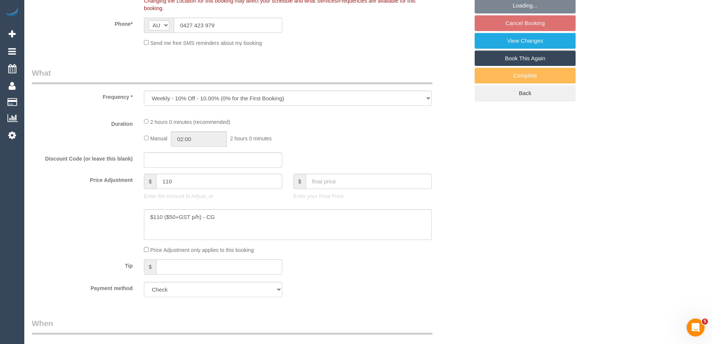
select select "object:738"
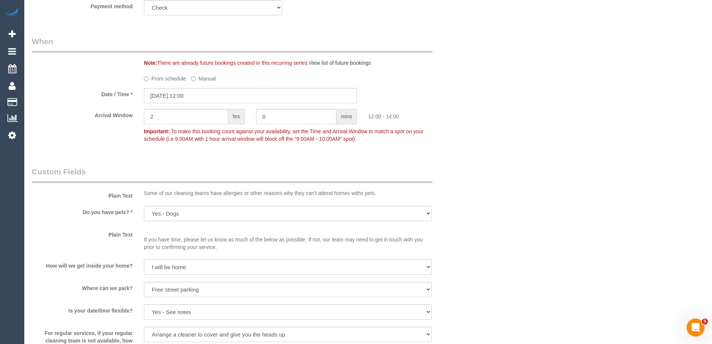
select select "120"
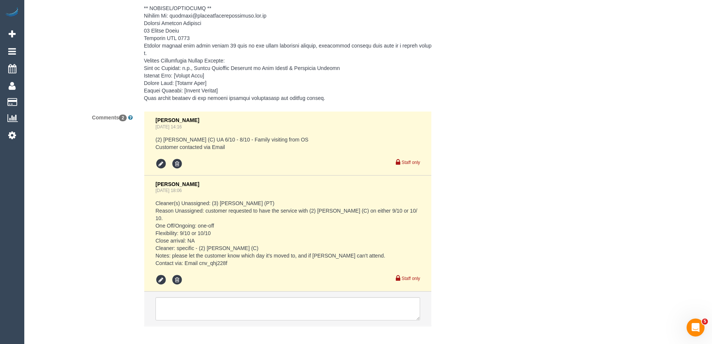
scroll to position [1291, 0]
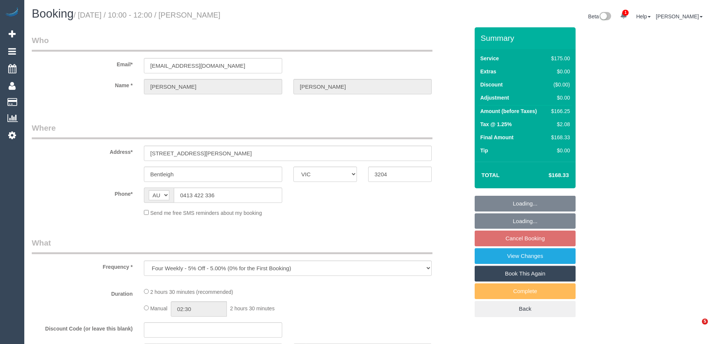
select select "VIC"
select select "150"
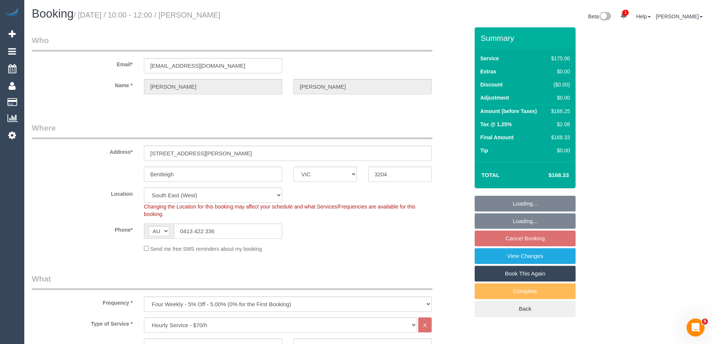
select select "object:860"
select select "string:stripe-pm_1RZ3lW2GScqysDRVNaAORKBj"
select select "number:28"
select select "number:14"
select select "number:19"
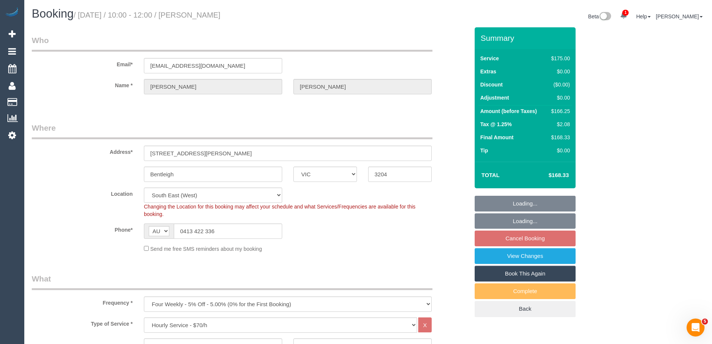
select select "number:36"
select select "number:34"
select select "number:12"
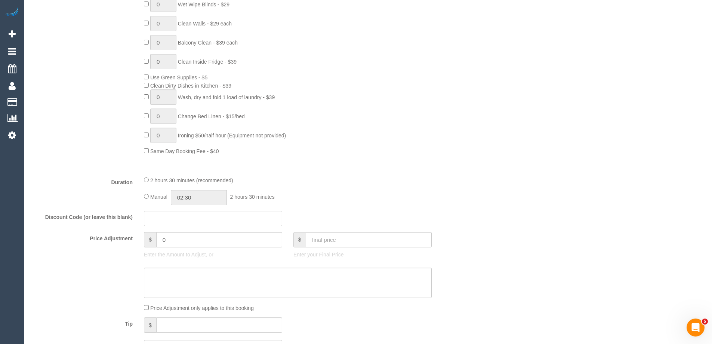
scroll to position [561, 0]
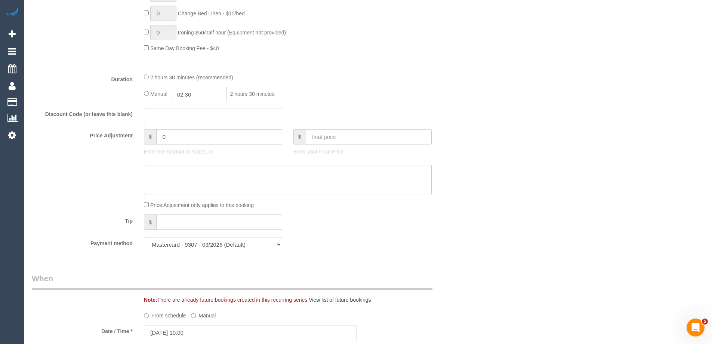
click at [196, 93] on input "02:30" at bounding box center [199, 94] width 56 height 15
click at [187, 117] on li "01:00" at bounding box center [190, 118] width 33 height 10
drag, startPoint x: 195, startPoint y: 96, endPoint x: 189, endPoint y: 92, distance: 6.7
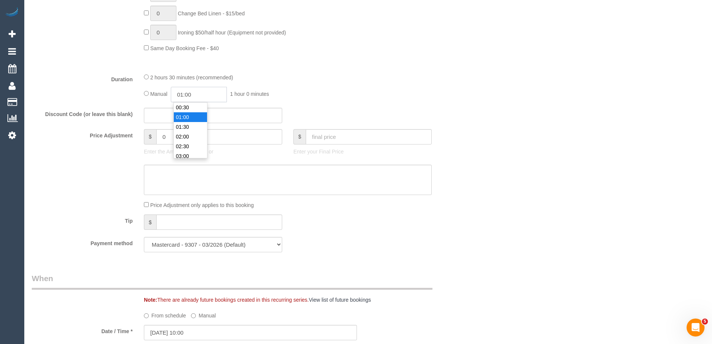
click at [189, 92] on input "01:00" at bounding box center [199, 94] width 56 height 15
type input "01:15"
click at [373, 77] on div "2 hours 30 minutes (recommended)" at bounding box center [288, 77] width 288 height 8
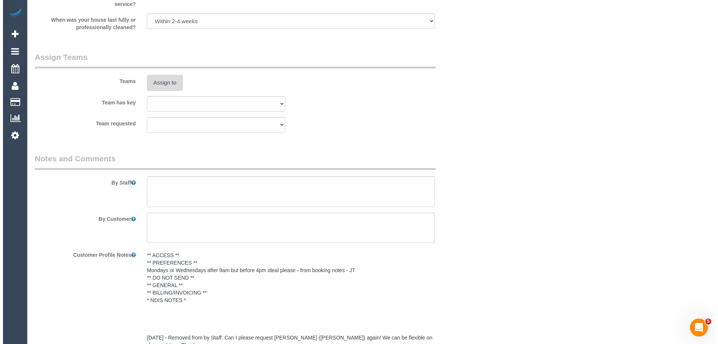
scroll to position [1080, 0]
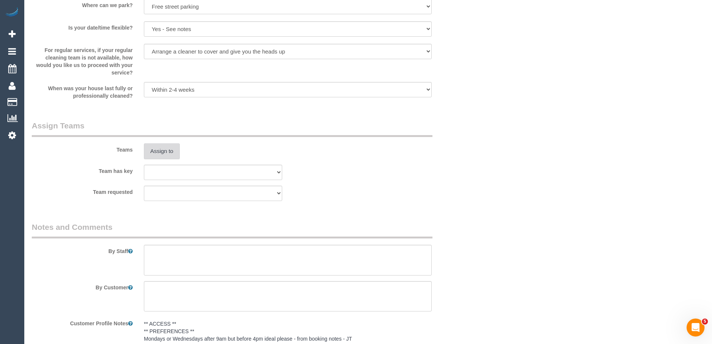
click at [164, 148] on button "Assign to" at bounding box center [162, 151] width 36 height 16
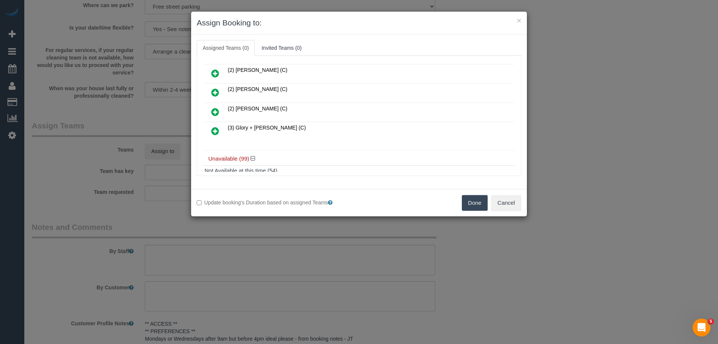
click at [214, 131] on icon at bounding box center [215, 130] width 8 height 9
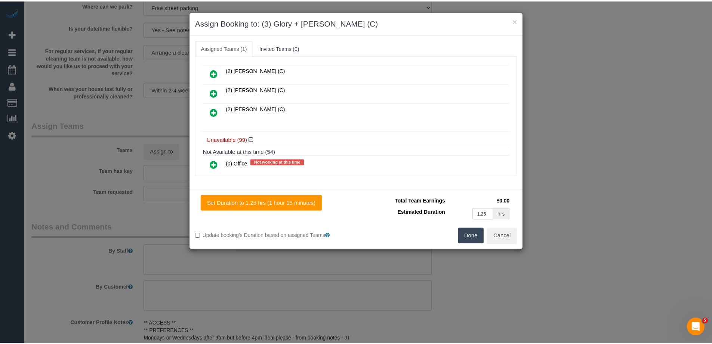
scroll to position [0, 0]
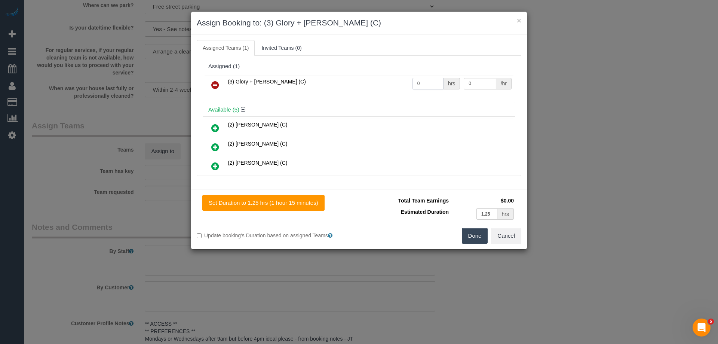
drag, startPoint x: 418, startPoint y: 83, endPoint x: 381, endPoint y: 83, distance: 36.3
click at [382, 84] on tr "(3) Glory + Mary (C) 0 hrs 0 /hr" at bounding box center [358, 85] width 309 height 19
type input "2.5"
drag, startPoint x: 425, startPoint y: 83, endPoint x: 364, endPoint y: 83, distance: 60.9
click at [390, 83] on tr "(3) Glory + Mary (C) 2.5 hrs 0 /hr" at bounding box center [358, 85] width 309 height 19
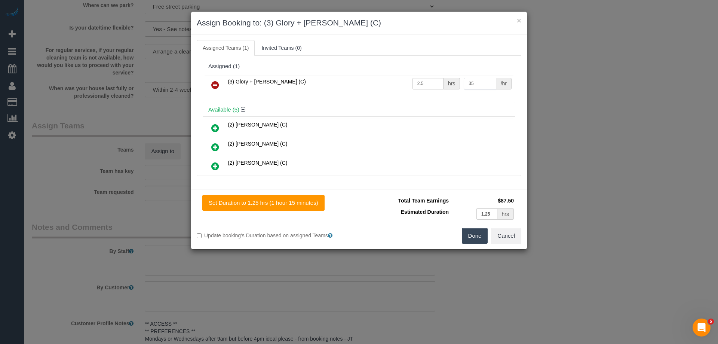
type input "35"
click at [465, 239] on button "Done" at bounding box center [475, 236] width 26 height 16
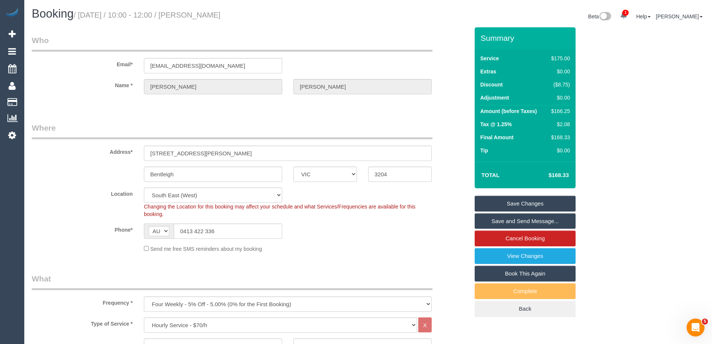
drag, startPoint x: 260, startPoint y: 15, endPoint x: 195, endPoint y: 15, distance: 64.7
click at [195, 15] on h1 "Booking / October 09, 2025 / 10:00 - 12:00 / Samantha Buckley" at bounding box center [197, 13] width 331 height 13
copy small "Samantha Buckley"
click at [499, 201] on link "Save Changes" at bounding box center [525, 204] width 101 height 16
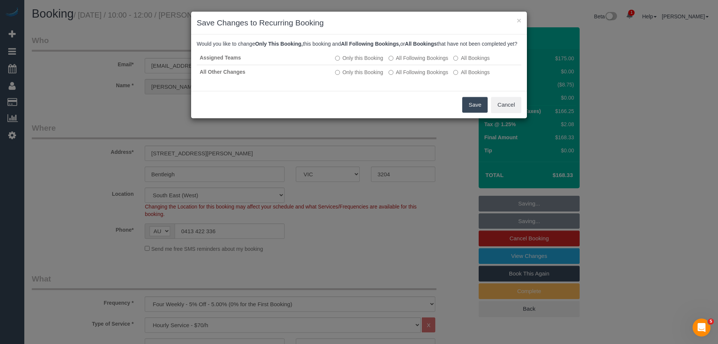
click at [471, 113] on button "Save" at bounding box center [474, 105] width 25 height 16
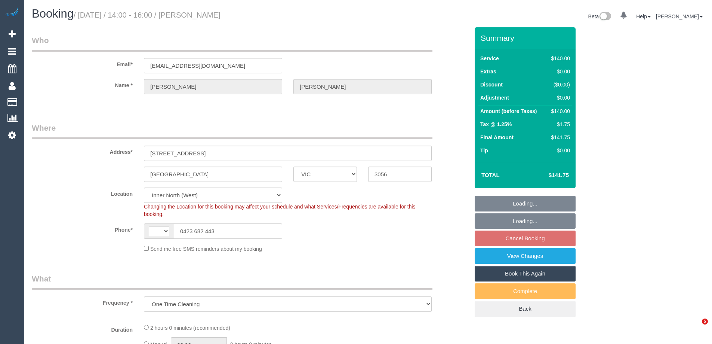
select select "VIC"
select select "string:AU"
select select "string:stripe-pm_1RS4QX2GScqysDRVbinpUAOr"
select select "number:28"
select select "object:1500"
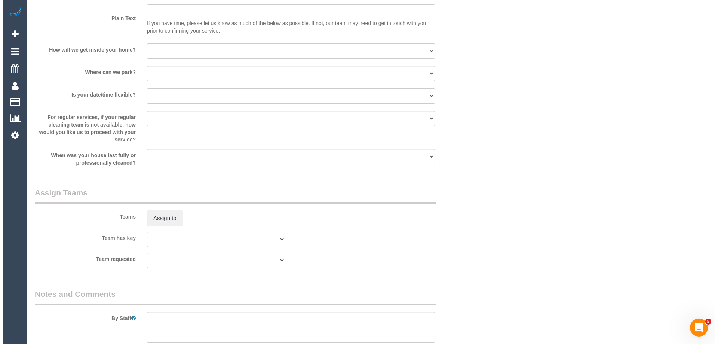
scroll to position [1121, 0]
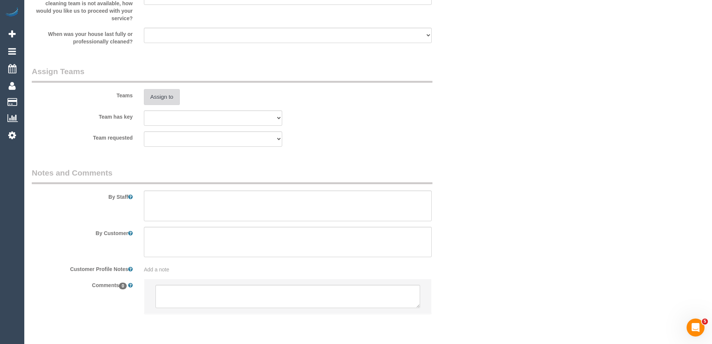
click at [158, 95] on button "Assign to" at bounding box center [162, 97] width 36 height 16
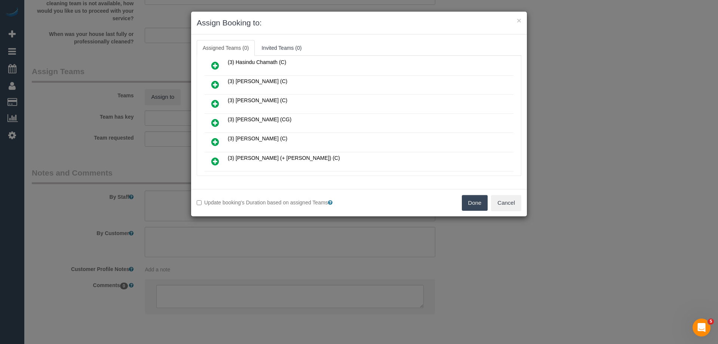
scroll to position [598, 0]
click at [214, 102] on icon at bounding box center [215, 104] width 8 height 9
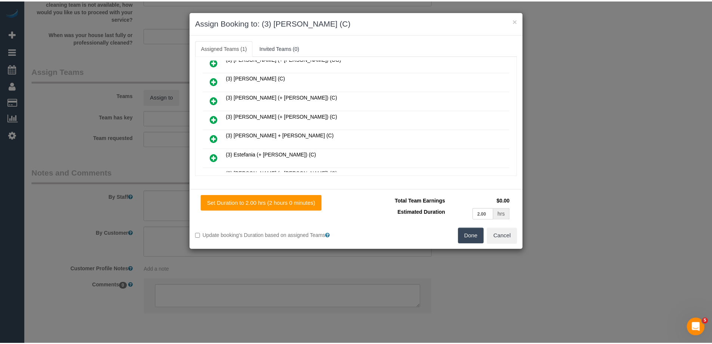
scroll to position [0, 0]
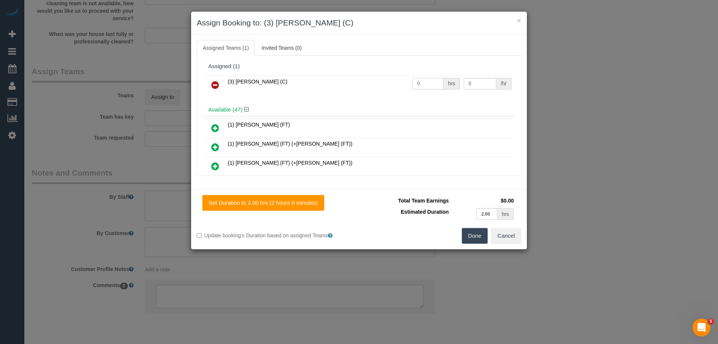
drag, startPoint x: 420, startPoint y: 86, endPoint x: 387, endPoint y: 84, distance: 33.3
click at [388, 84] on tr "(3) [PERSON_NAME] (C) 0 hrs 0 /hr" at bounding box center [358, 85] width 309 height 19
type input "2"
drag, startPoint x: 473, startPoint y: 83, endPoint x: 437, endPoint y: 83, distance: 35.1
click at [453, 83] on tr "(3) [PERSON_NAME] (C) 2 hrs 0 /hr" at bounding box center [358, 85] width 309 height 19
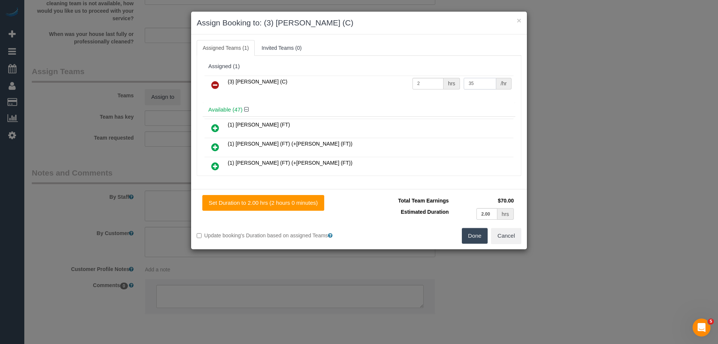
type input "35"
click at [474, 235] on button "Done" at bounding box center [475, 236] width 26 height 16
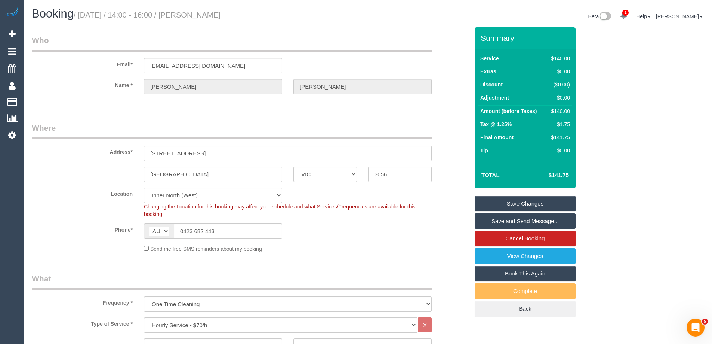
drag, startPoint x: 228, startPoint y: 11, endPoint x: 195, endPoint y: 9, distance: 33.3
click at [195, 9] on h1 "Booking / [DATE] / 14:00 - 16:00 / [PERSON_NAME]" at bounding box center [197, 13] width 331 height 13
copy small "[PERSON_NAME]"
click at [502, 219] on link "Save and Send Message..." at bounding box center [525, 221] width 101 height 16
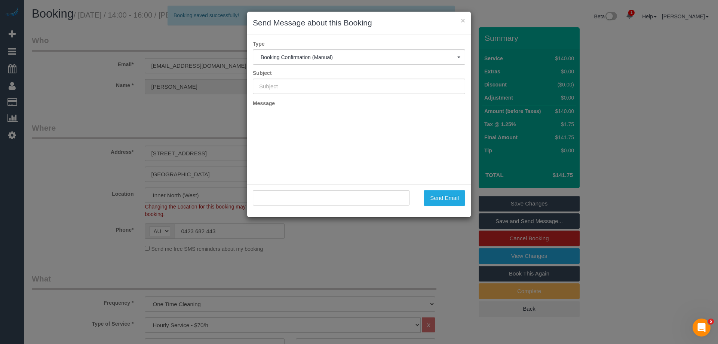
type input "Booking Confirmed"
type input ""Karolina Kant" <khkantt@gmail.com>"
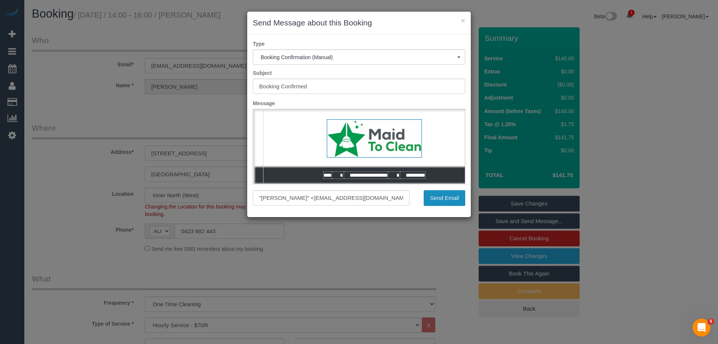
click at [442, 194] on button "Send Email" at bounding box center [444, 198] width 41 height 16
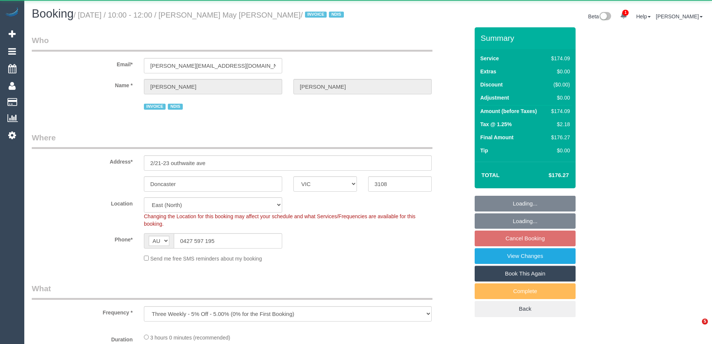
select select "VIC"
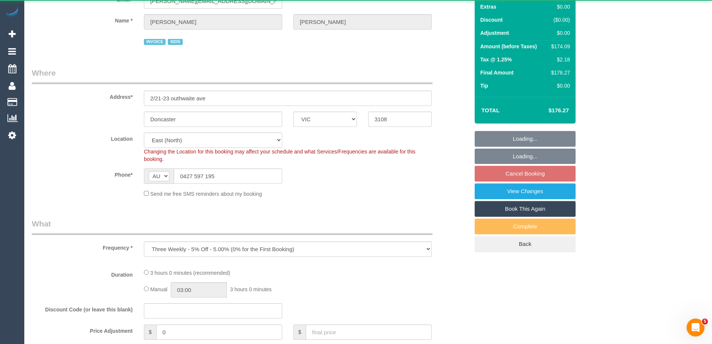
select select "object:761"
select select "180"
select select "number:28"
select select "number:14"
select select "number:18"
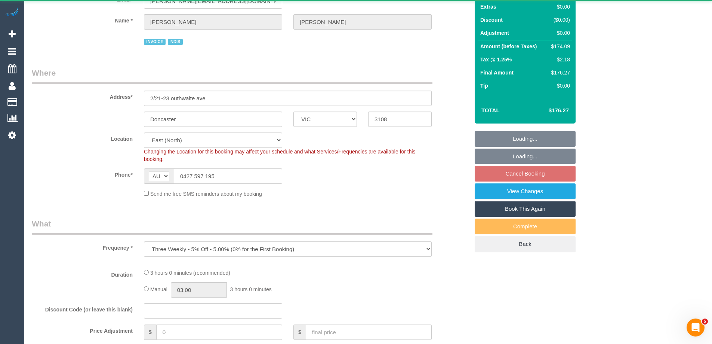
select select "number:36"
select select "number:33"
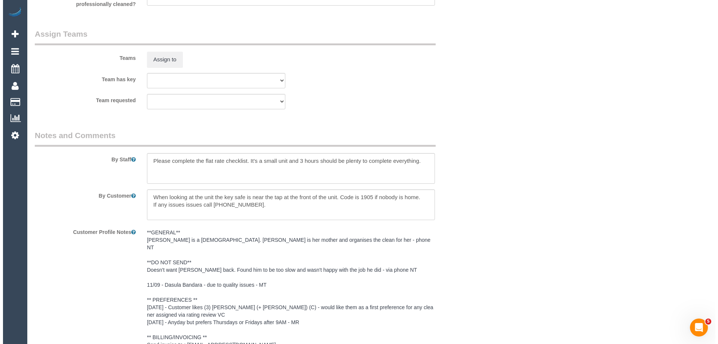
scroll to position [915, 0]
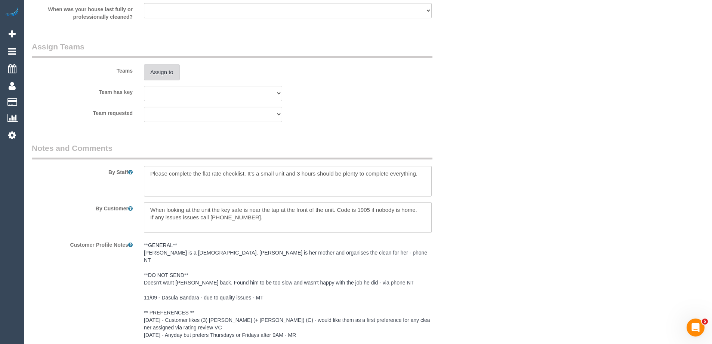
click at [167, 68] on button "Assign to" at bounding box center [162, 72] width 36 height 16
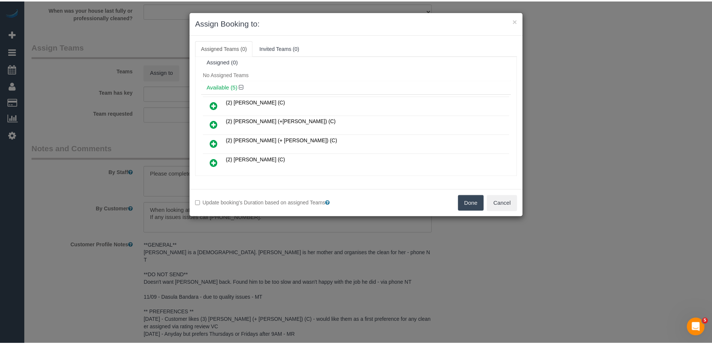
scroll to position [0, 0]
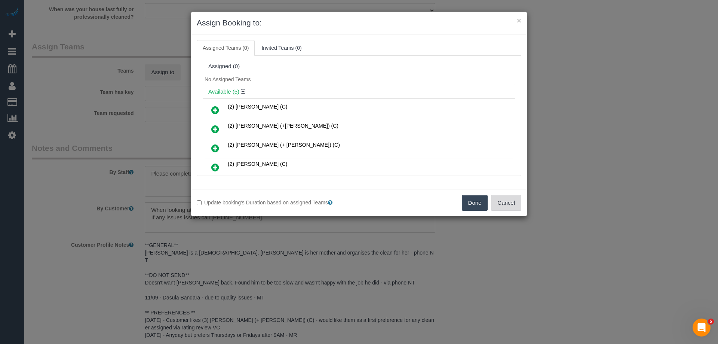
click at [511, 208] on button "Cancel" at bounding box center [506, 203] width 30 height 16
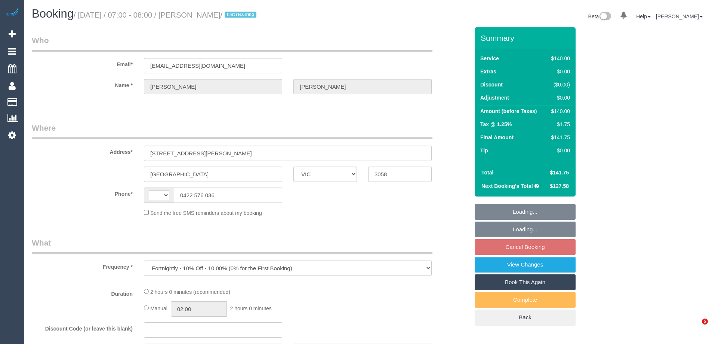
select select "VIC"
select select "string:AU"
select select "string:stripe-pm_1S0bAk2GScqysDRV06FGhkRC"
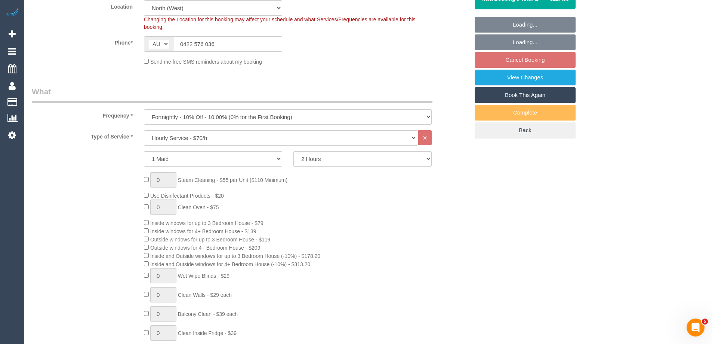
select select "object:1568"
select select "number:27"
select select "number:14"
select select "number:19"
select select "number:25"
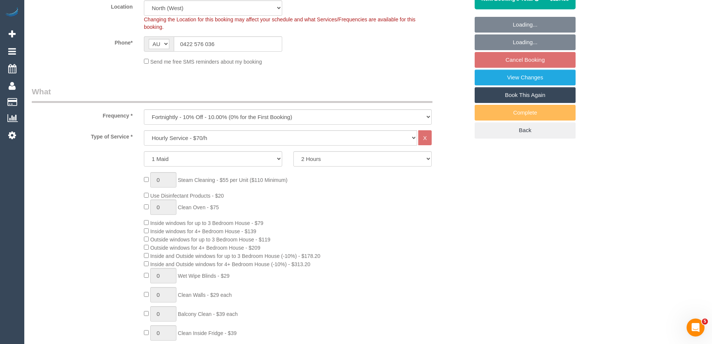
select select "number:35"
select select "number:12"
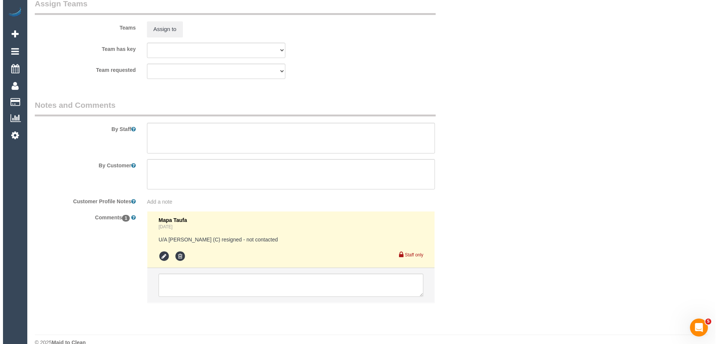
scroll to position [1202, 0]
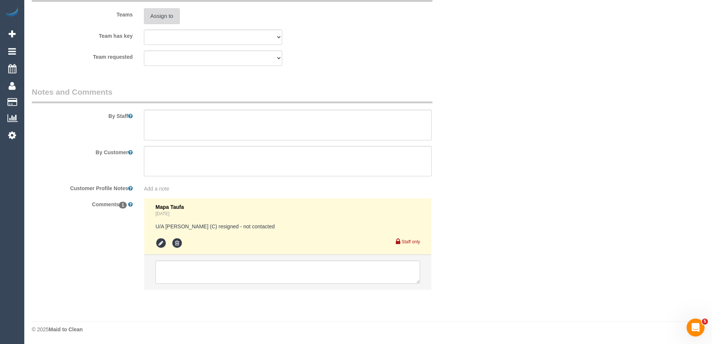
click at [163, 15] on button "Assign to" at bounding box center [162, 16] width 36 height 16
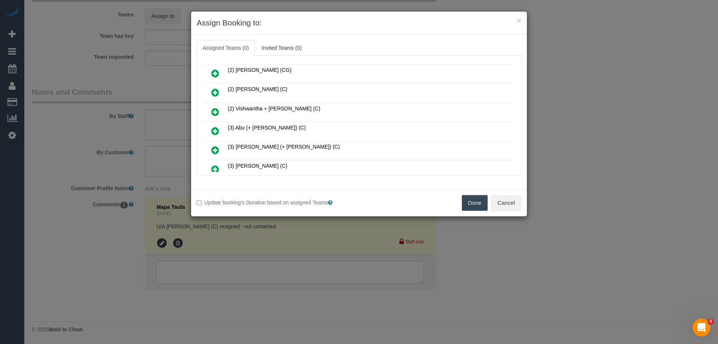
scroll to position [112, 0]
click at [218, 131] on icon at bounding box center [215, 131] width 8 height 9
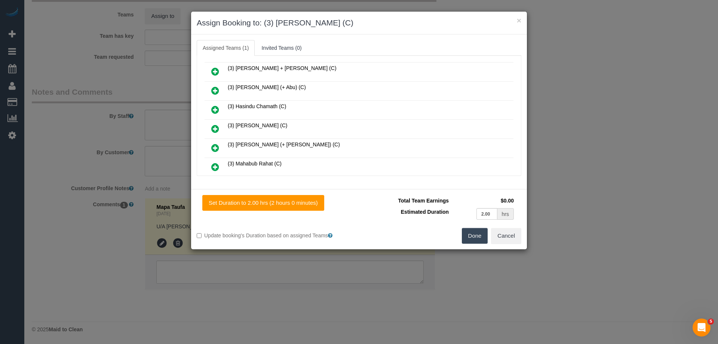
scroll to position [280, 0]
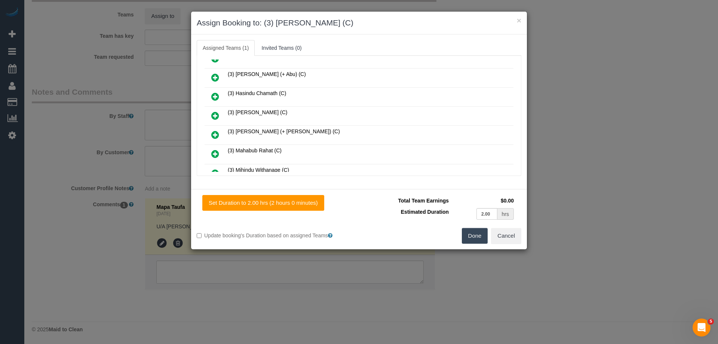
click at [215, 148] on link at bounding box center [215, 154] width 18 height 15
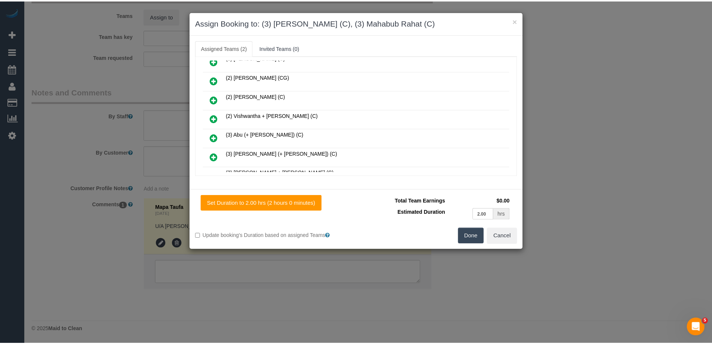
scroll to position [0, 0]
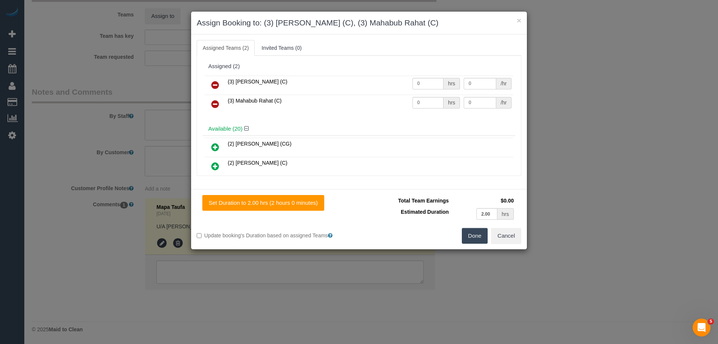
click at [210, 86] on link at bounding box center [215, 85] width 18 height 15
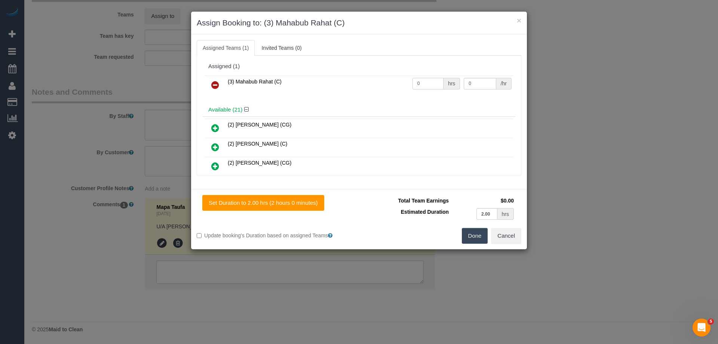
drag, startPoint x: 419, startPoint y: 84, endPoint x: 365, endPoint y: 79, distance: 54.8
click at [378, 80] on tr "(3) Mahabub Rahat (C) 0 hrs 0 /hr" at bounding box center [358, 85] width 309 height 19
type input "2"
drag, startPoint x: 479, startPoint y: 86, endPoint x: 431, endPoint y: 81, distance: 47.7
click at [436, 82] on tr "(3) Mahabub Rahat (C) 2 hrs 0 /hr" at bounding box center [358, 85] width 309 height 19
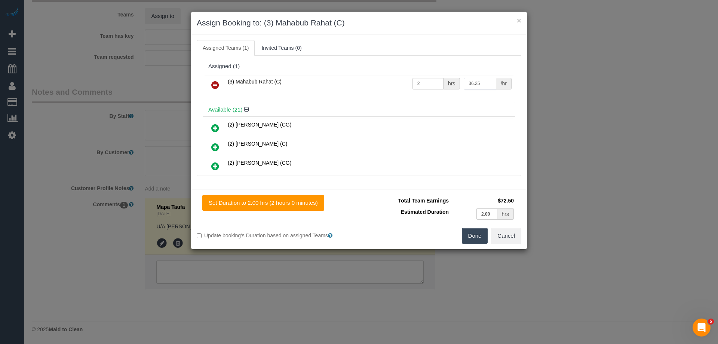
type input "36.25"
click at [474, 239] on button "Done" at bounding box center [475, 236] width 26 height 16
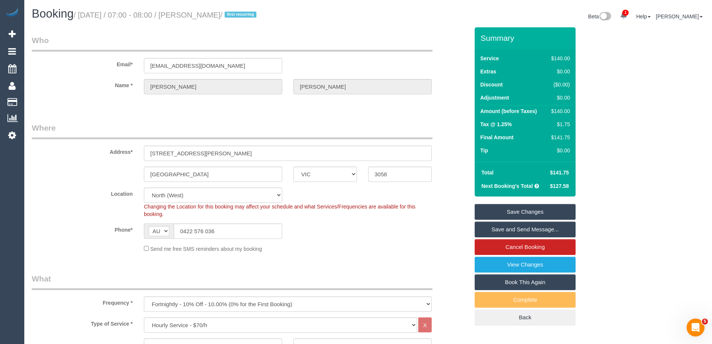
drag, startPoint x: 231, startPoint y: 14, endPoint x: 198, endPoint y: 14, distance: 33.3
click at [198, 14] on small "/ October 09, 2025 / 07:00 - 08:00 / Kelly Flynn / first recurring" at bounding box center [166, 15] width 185 height 8
copy small "Kelly Flynn"
click at [498, 209] on link "Save Changes" at bounding box center [525, 212] width 101 height 16
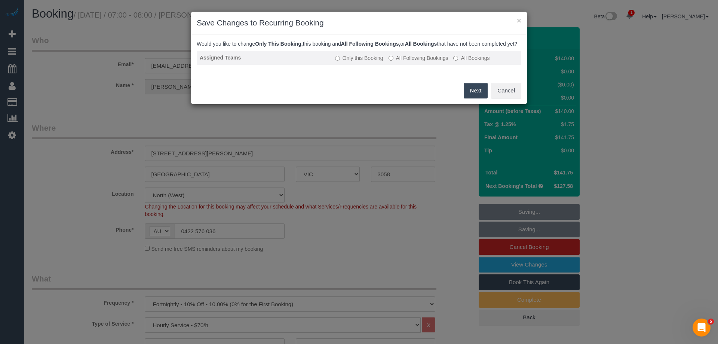
drag, startPoint x: 412, startPoint y: 69, endPoint x: 412, endPoint y: 65, distance: 4.1
click at [412, 62] on label "All Following Bookings" at bounding box center [418, 57] width 60 height 7
click at [472, 95] on button "Save" at bounding box center [474, 91] width 25 height 16
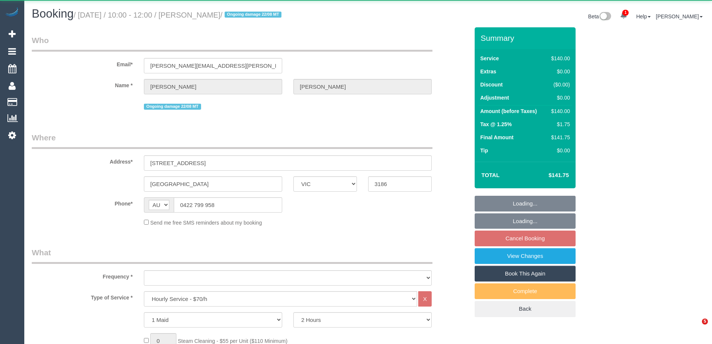
select select "VIC"
select select "string:stripe-pm_1QXwfs2GScqysDRVCBdcMq9N"
select select "number:28"
select select "number:15"
select select "number:18"
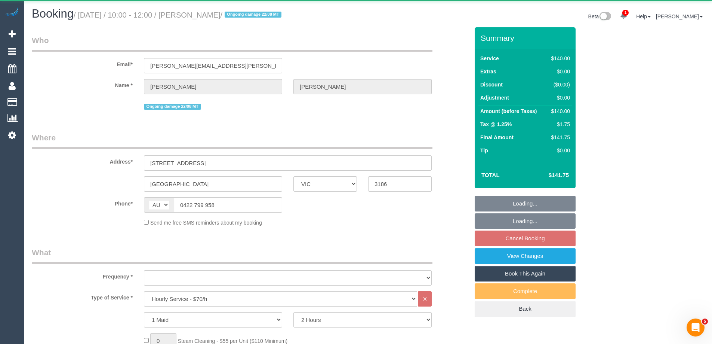
select select "number:24"
select select "number:11"
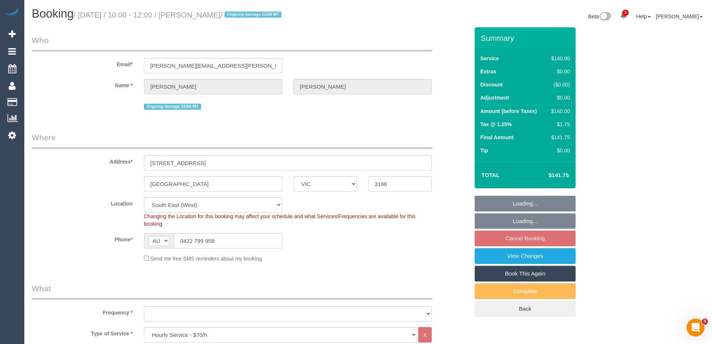
select select "object:883"
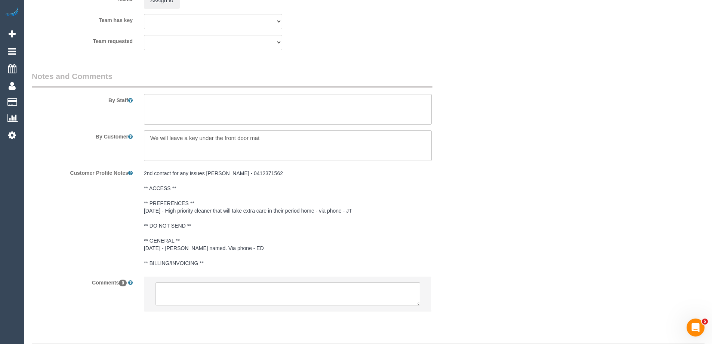
scroll to position [1249, 0]
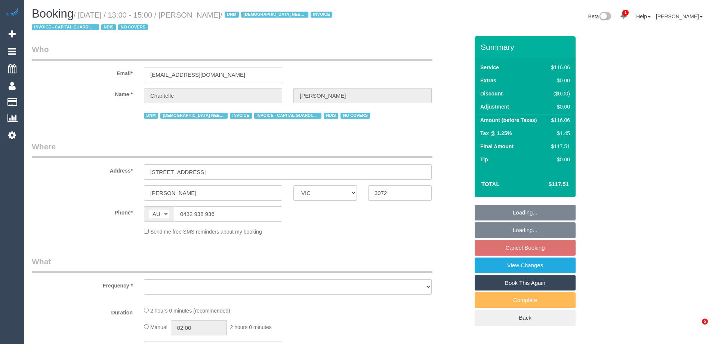
select select "VIC"
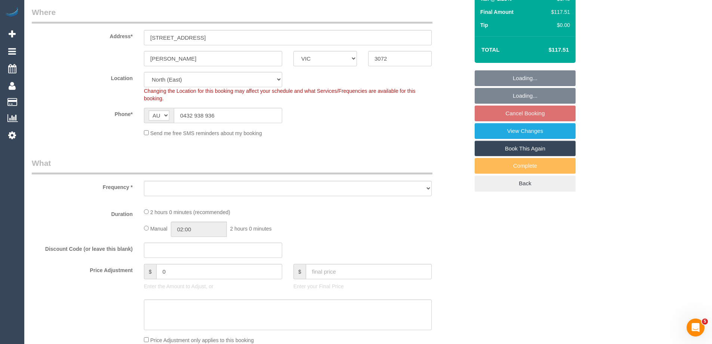
select select "object:567"
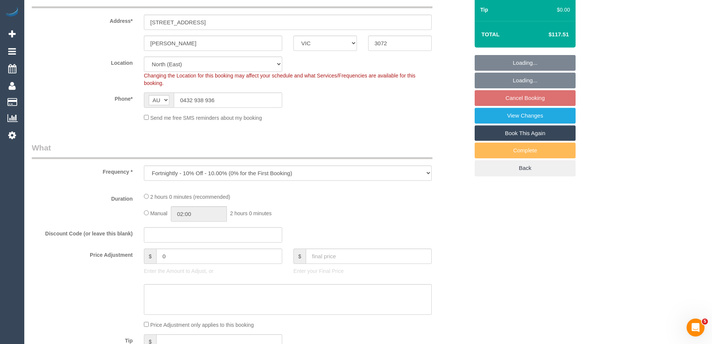
select select "number:29"
select select "number:14"
select select "number:19"
select select "number:25"
select select "number:35"
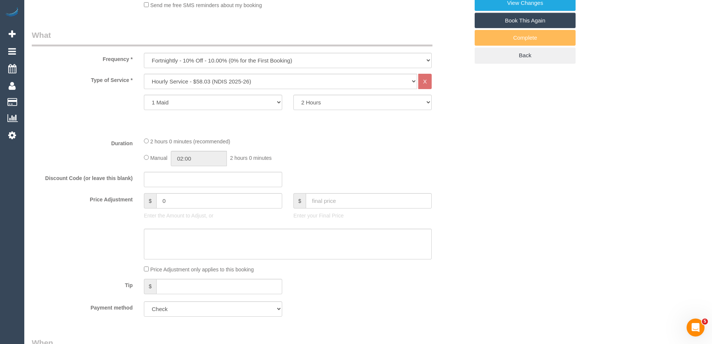
select select "object:1333"
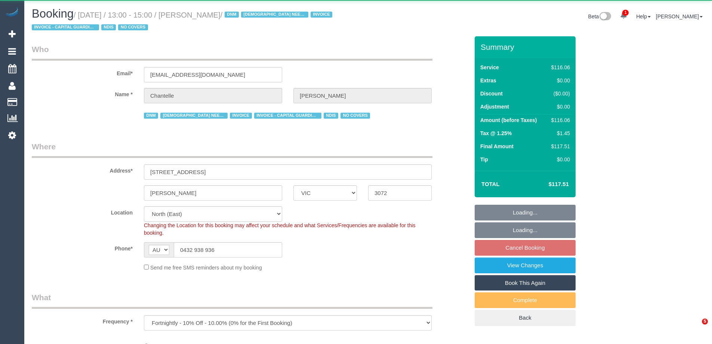
select select "VIC"
select select "number:29"
select select "number:14"
select select "number:19"
select select "number:25"
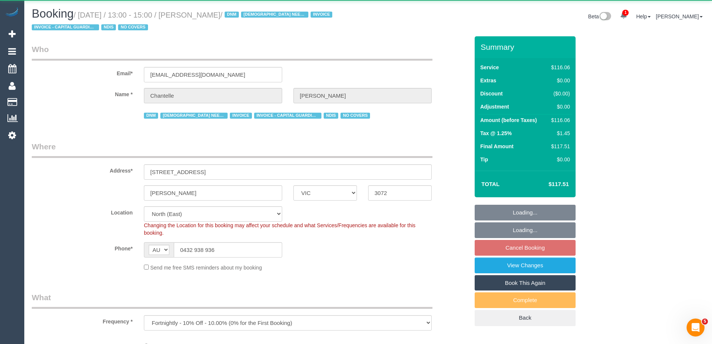
select select "number:35"
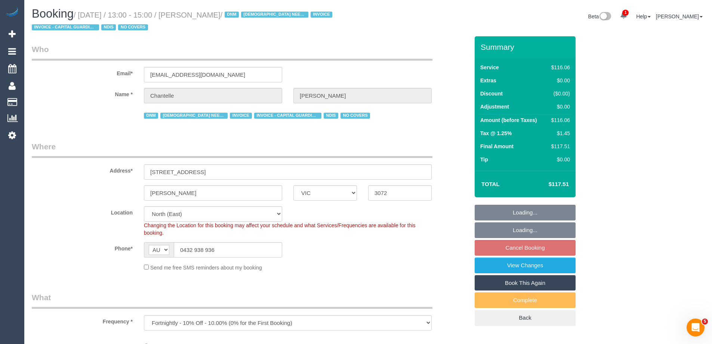
select select "object:1288"
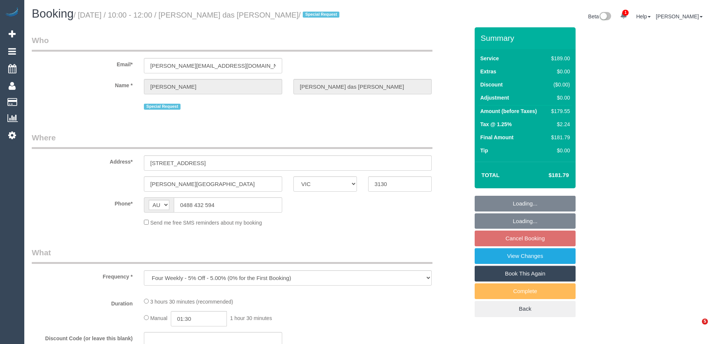
select select "VIC"
select select "string:stripe-pm_1P2Ort2GScqysDRVf7yNm12m"
select select "number:28"
select select "number:14"
select select "number:19"
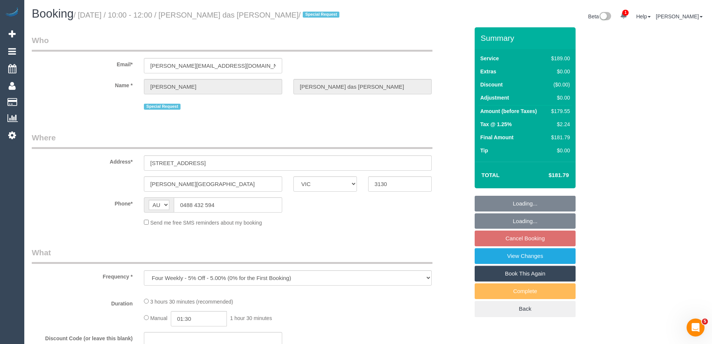
select select "number:24"
select select "number:33"
select select "number:13"
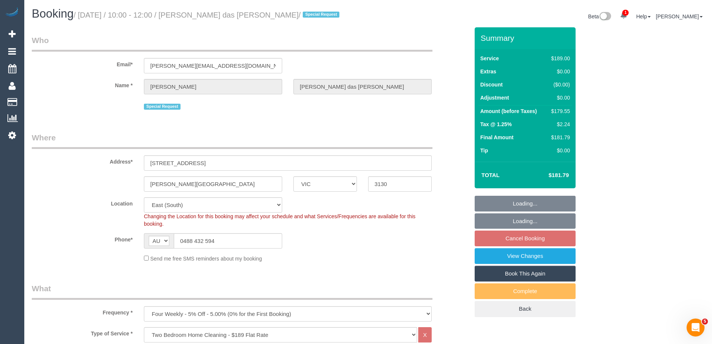
select select "object:795"
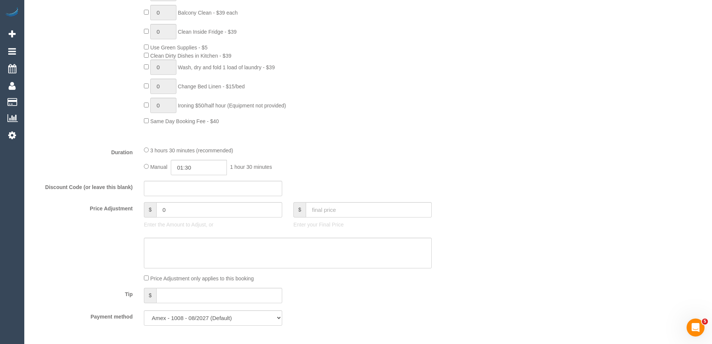
scroll to position [523, 0]
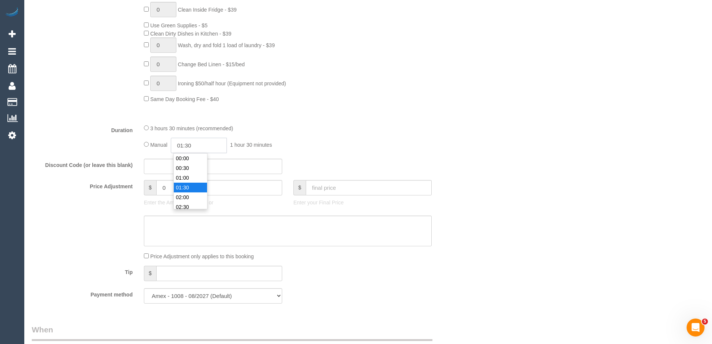
click at [192, 146] on input "01:30" at bounding box center [199, 145] width 56 height 15
type input "03:00"
click at [189, 198] on li "03:00" at bounding box center [190, 197] width 33 height 10
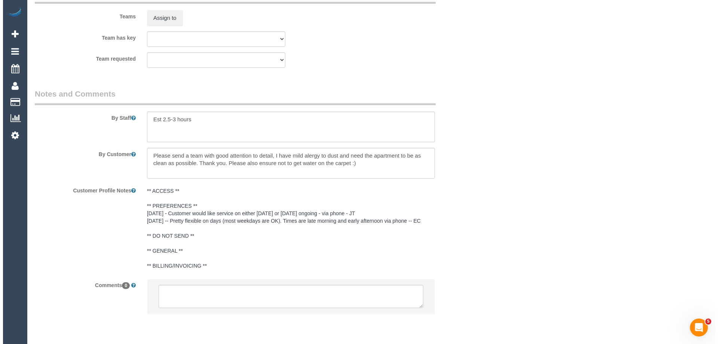
scroll to position [1201, 0]
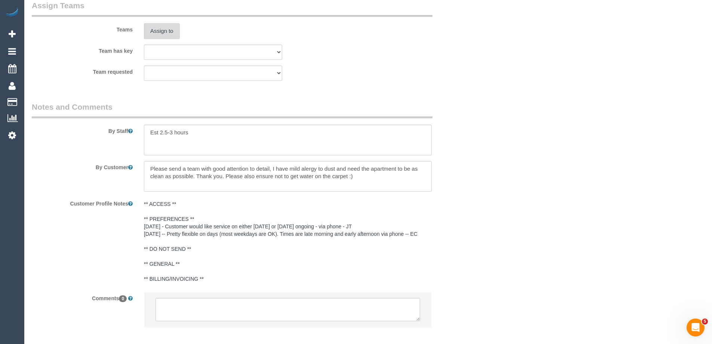
click at [167, 36] on button "Assign to" at bounding box center [162, 31] width 36 height 16
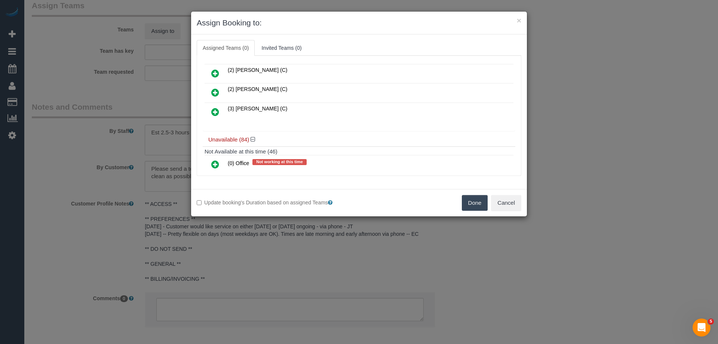
click at [212, 108] on icon at bounding box center [215, 111] width 8 height 9
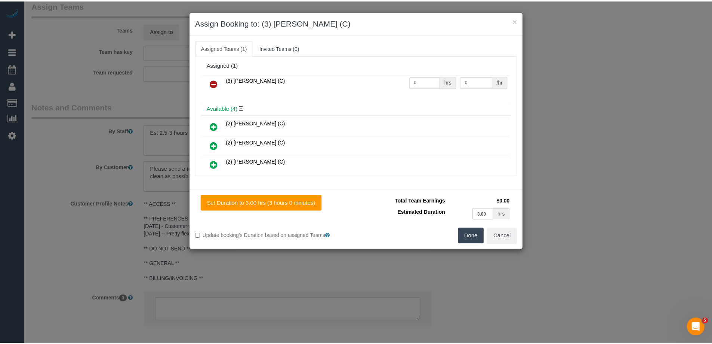
scroll to position [0, 0]
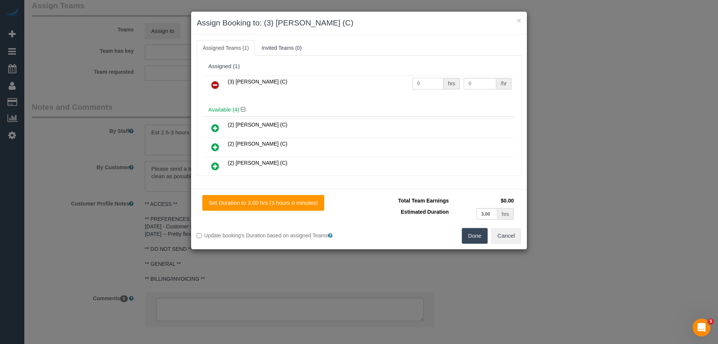
drag, startPoint x: 426, startPoint y: 78, endPoint x: 369, endPoint y: 81, distance: 56.9
click at [369, 81] on tr "(3) [PERSON_NAME] (C) 0 hrs 0 /hr" at bounding box center [358, 85] width 309 height 19
type input "1"
drag, startPoint x: 475, startPoint y: 83, endPoint x: 400, endPoint y: 81, distance: 75.5
click at [403, 81] on tr "(3) Ishini De Silva (C) 1 hrs 0 /hr" at bounding box center [358, 85] width 309 height 19
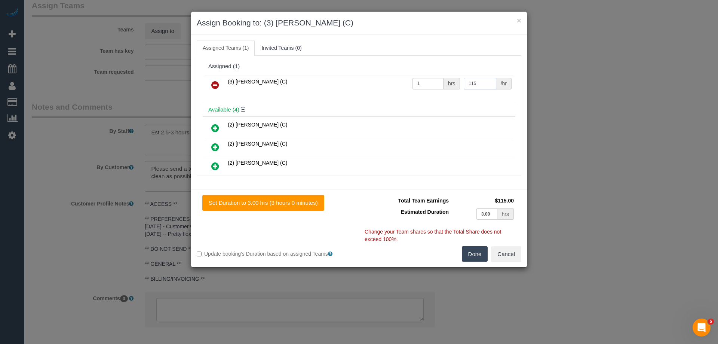
type input "115"
click at [472, 254] on button "Done" at bounding box center [475, 254] width 26 height 16
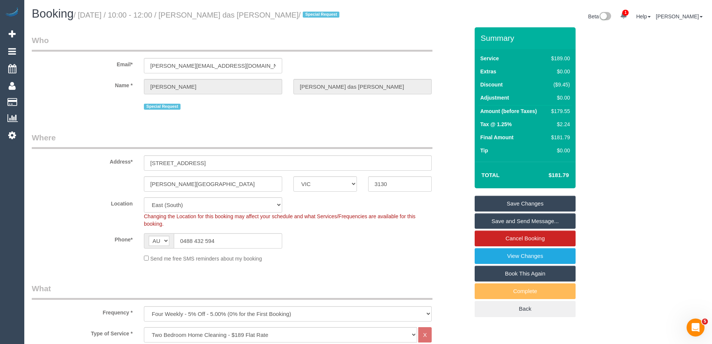
drag, startPoint x: 298, startPoint y: 16, endPoint x: 197, endPoint y: 14, distance: 101.3
click at [197, 14] on small "/ October 09, 2025 / 10:00 - 12:00 / Angelo Luis Ribeiro das Neves / Special Re…" at bounding box center [208, 15] width 268 height 8
copy small "Angelo Luis Ribeiro das Neves"
click at [502, 206] on link "Save Changes" at bounding box center [525, 204] width 101 height 16
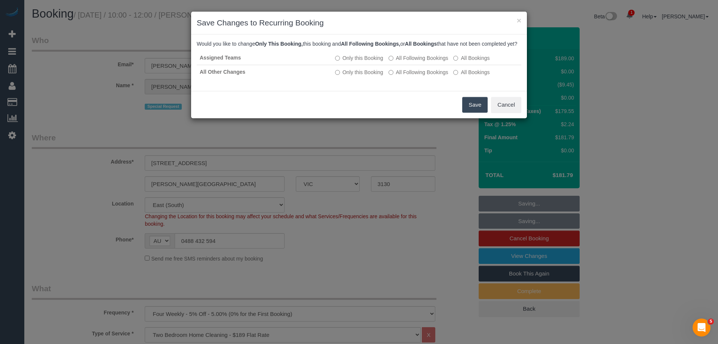
click at [471, 113] on button "Save" at bounding box center [474, 105] width 25 height 16
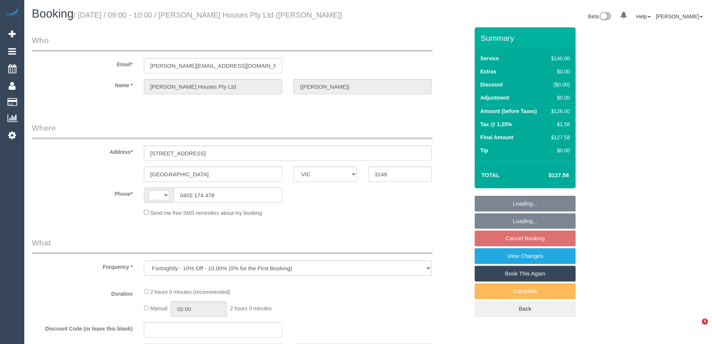
select select "VIC"
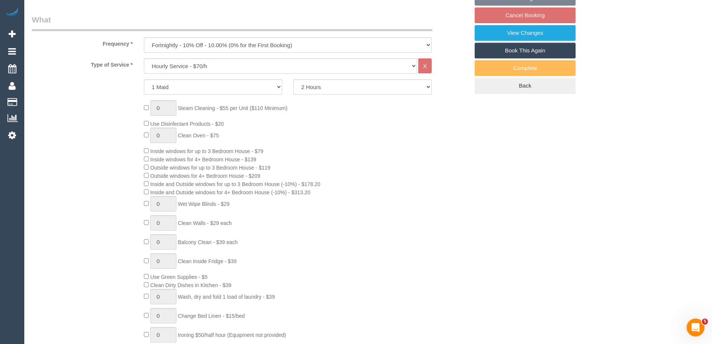
select select "string:AU"
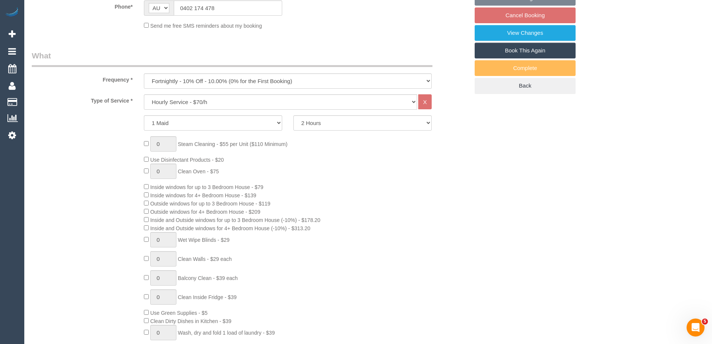
select select "object:753"
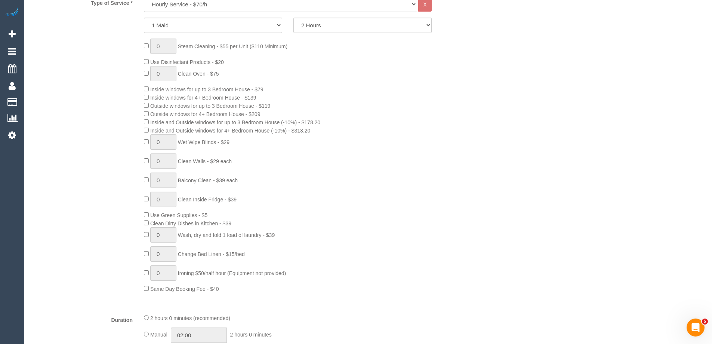
select select "string:stripe-pm_1NB6UL2GScqysDRVWTQp27ov"
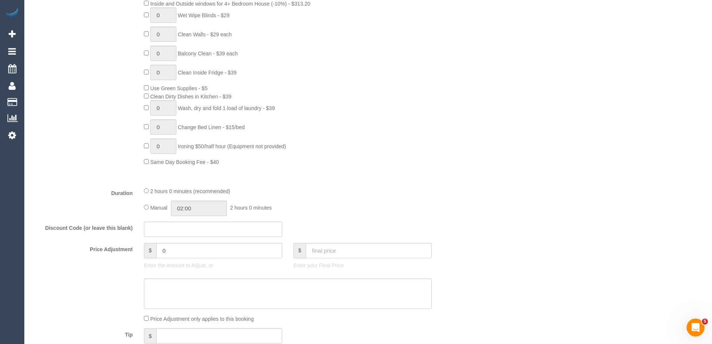
select select "number:28"
select select "number:14"
select select "number:19"
select select "number:23"
select select "number:34"
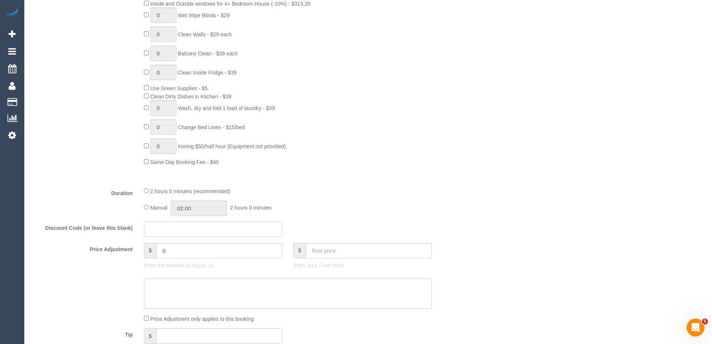
select select "number:11"
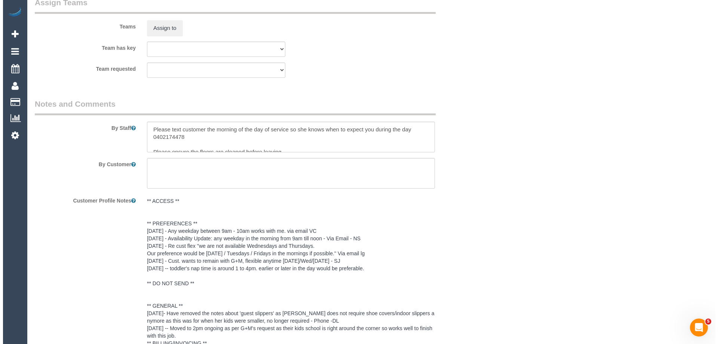
scroll to position [1120, 0]
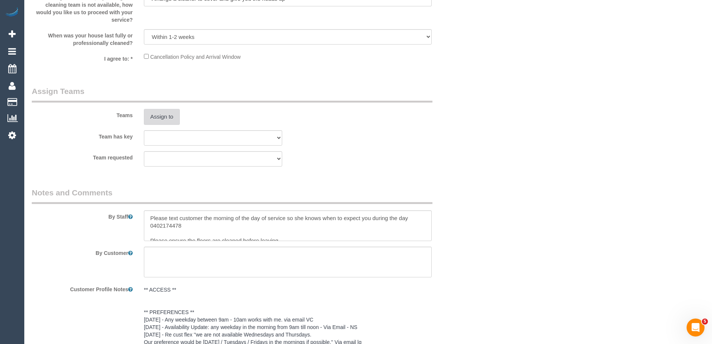
click at [164, 114] on button "Assign to" at bounding box center [162, 117] width 36 height 16
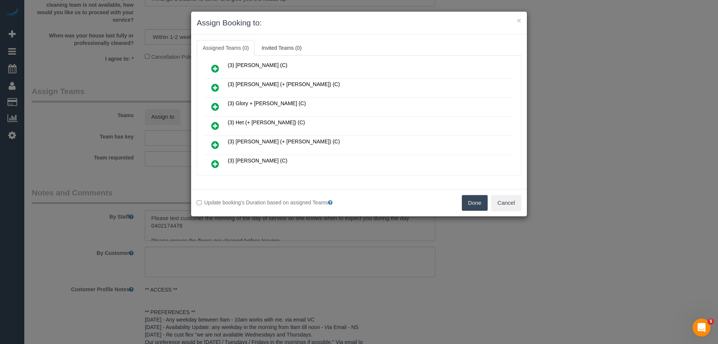
scroll to position [150, 0]
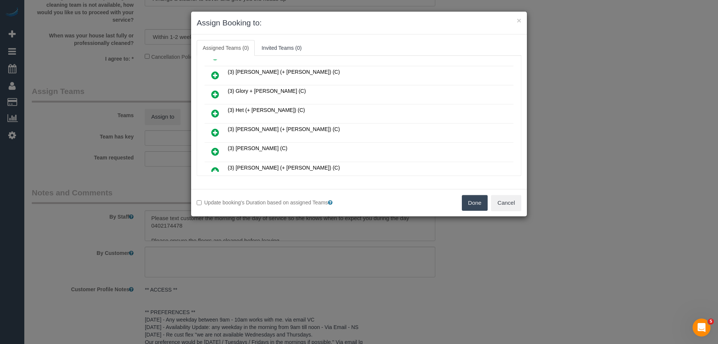
click at [213, 150] on icon at bounding box center [215, 151] width 8 height 9
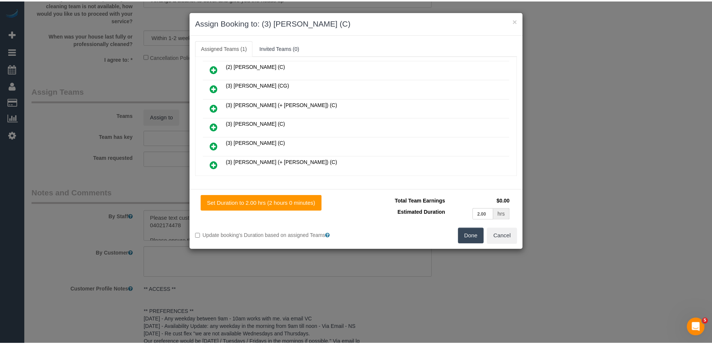
scroll to position [0, 0]
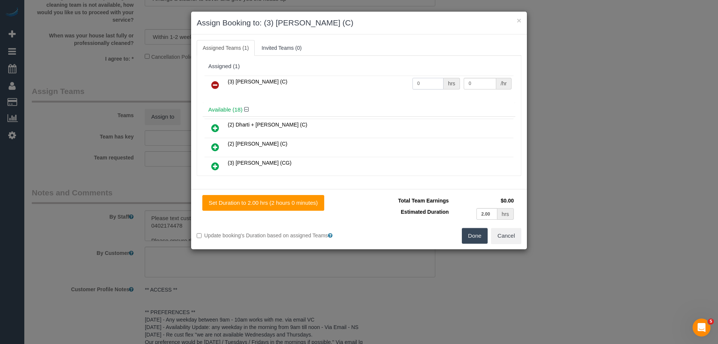
drag, startPoint x: 418, startPoint y: 84, endPoint x: 363, endPoint y: 84, distance: 54.6
click at [364, 85] on tr "(3) Ishini De Silva (C) 0 hrs 0 /hr" at bounding box center [358, 85] width 309 height 19
type input "2"
drag, startPoint x: 445, startPoint y: 82, endPoint x: 378, endPoint y: 81, distance: 66.9
click at [390, 82] on tr "(3) Ishini De Silva (C) 2 hrs 0 /hr" at bounding box center [358, 85] width 309 height 19
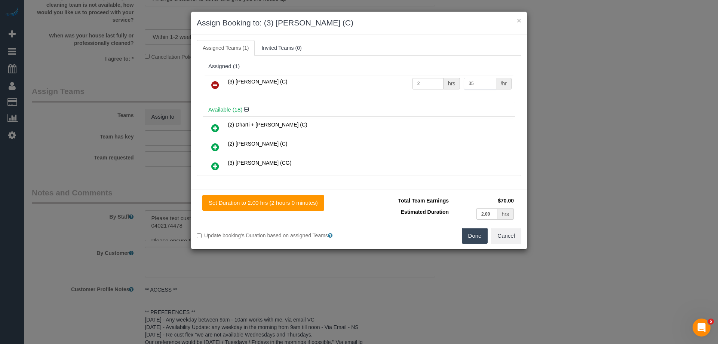
type input "35"
click at [475, 235] on button "Done" at bounding box center [475, 236] width 26 height 16
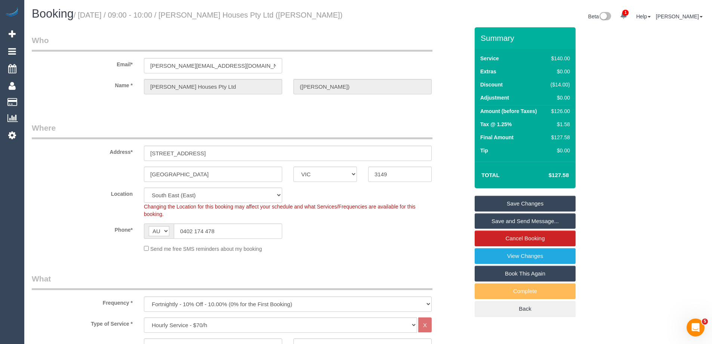
drag, startPoint x: 326, startPoint y: 10, endPoint x: 197, endPoint y: 12, distance: 128.6
click at [197, 12] on h1 "Booking / October 09, 2025 / 09:00 - 10:00 / Lisa Buys Houses Pty Ltd (Uyen Tra…" at bounding box center [197, 13] width 331 height 13
copy small "Lisa Buys Houses Pty Ltd (Uyen Tran)"
click at [494, 222] on link "Save and Send Message..." at bounding box center [525, 221] width 101 height 16
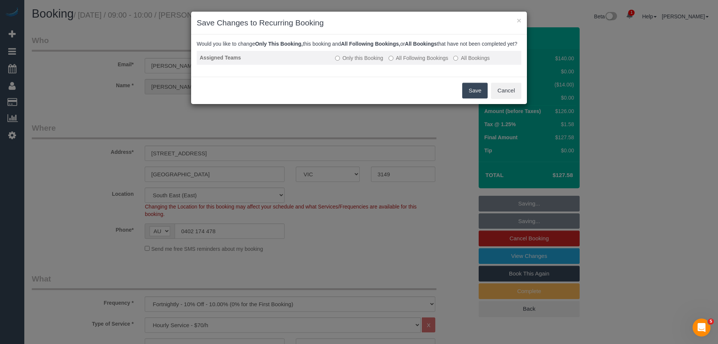
click at [410, 62] on label "All Following Bookings" at bounding box center [418, 57] width 60 height 7
click at [474, 96] on button "Save" at bounding box center [474, 91] width 25 height 16
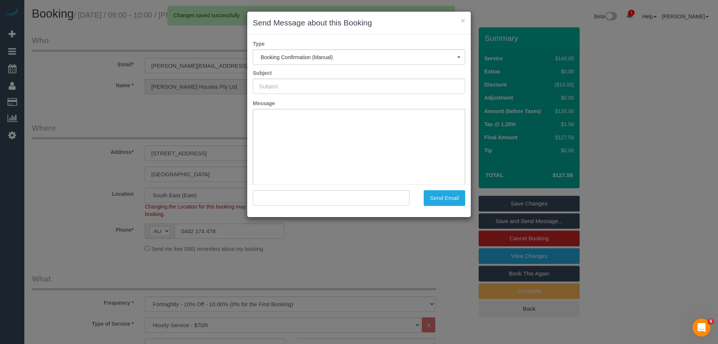
type input "Booking Confirmed"
type input ""Lisa Buys Houses Pty Ltd (Uyen Tran)" <lisa@lisabuyshouses.com.au>"
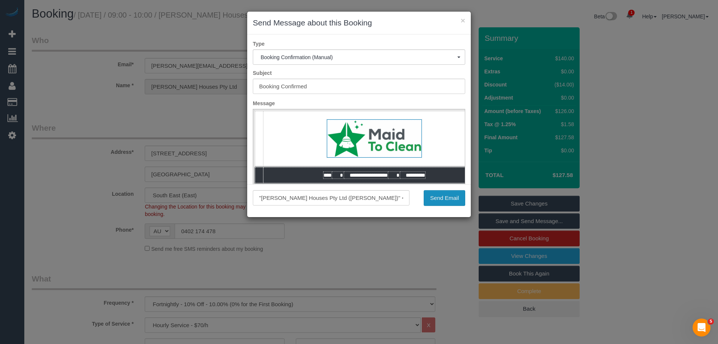
click at [454, 194] on button "Send Email" at bounding box center [444, 198] width 41 height 16
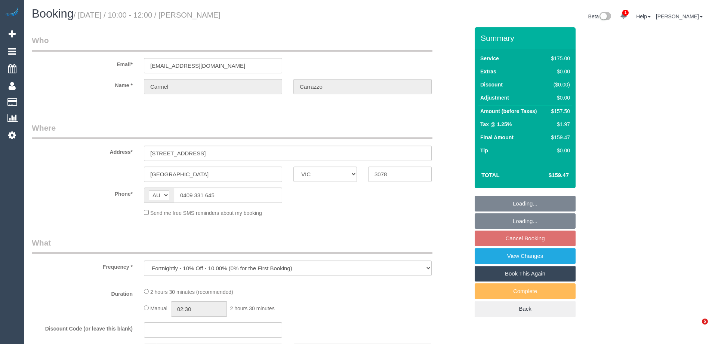
select select "VIC"
select select "string:stripe-pm_1R0sTQ2GScqysDRVyEk89Ea5"
select select "150"
select select "number:29"
select select "number:14"
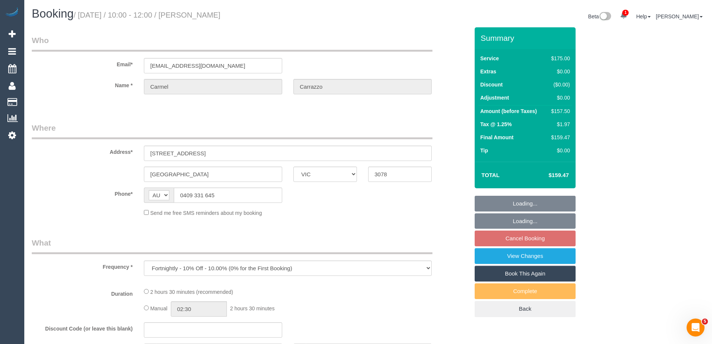
select select "number:19"
select select "number:22"
select select "number:34"
select select "number:12"
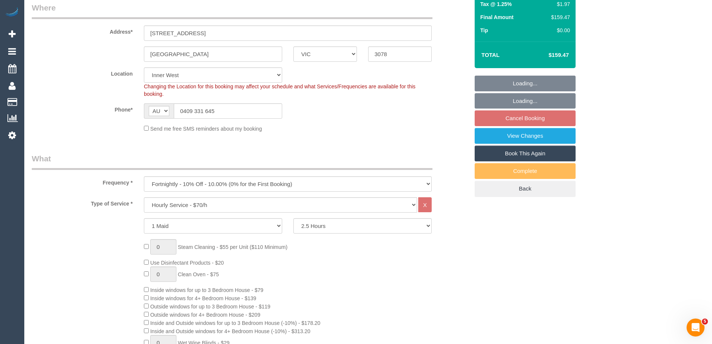
select select "object:895"
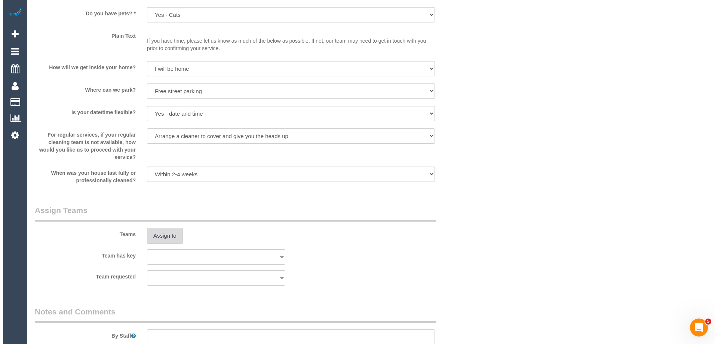
scroll to position [1121, 0]
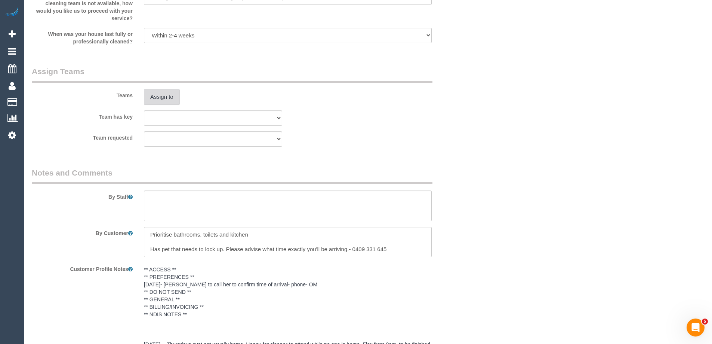
click at [159, 93] on button "Assign to" at bounding box center [162, 97] width 36 height 16
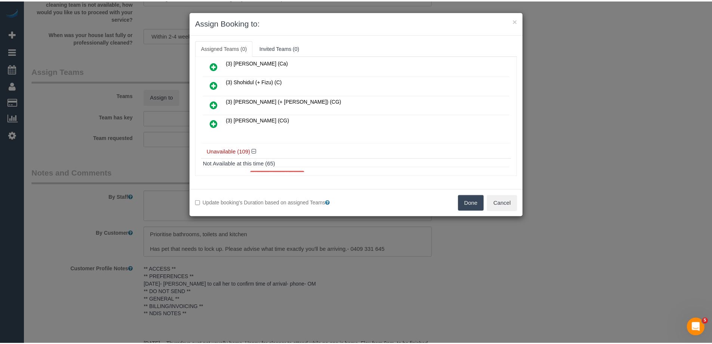
scroll to position [336, 0]
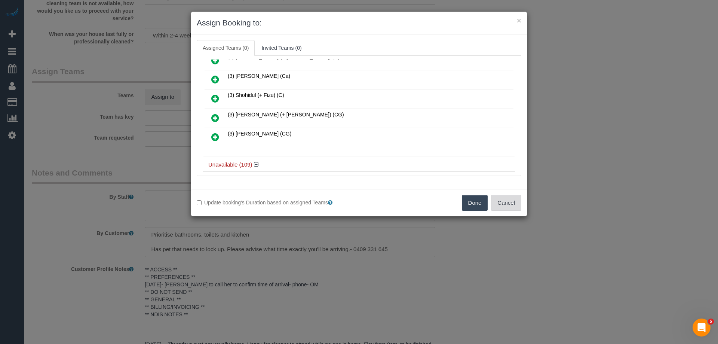
click at [514, 202] on button "Cancel" at bounding box center [506, 203] width 30 height 16
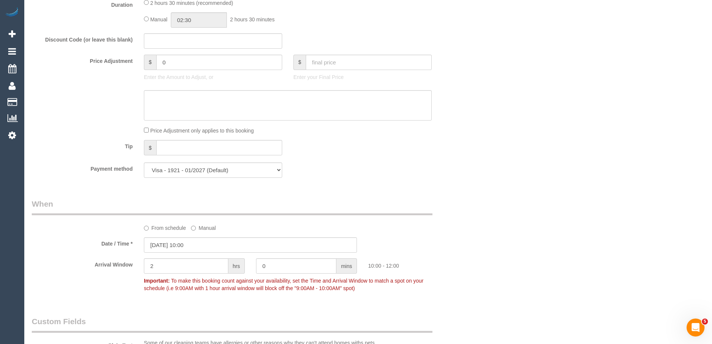
scroll to position [0, 0]
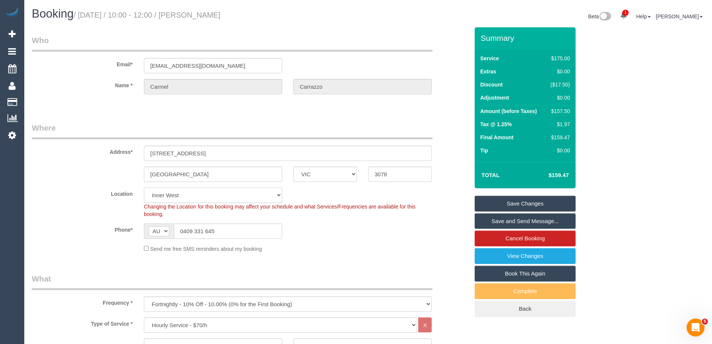
click at [170, 196] on select "Office City East (North) East (South) Inner East Inner North (East) Inner North…" at bounding box center [213, 194] width 138 height 15
select select "47"
click at [144, 187] on select "Office City East (North) East (South) Inner East Inner North (East) Inner North…" at bounding box center [213, 194] width 138 height 15
select select "object:4498"
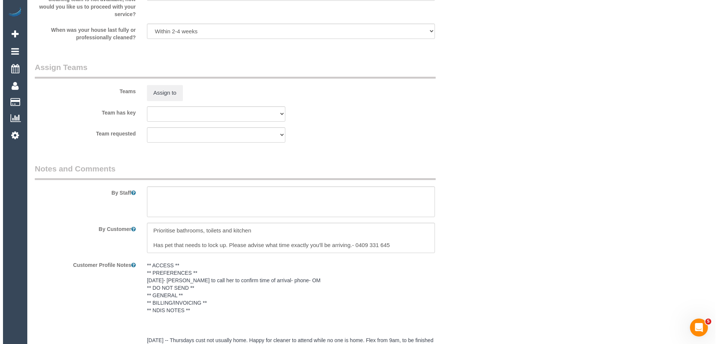
scroll to position [1196, 0]
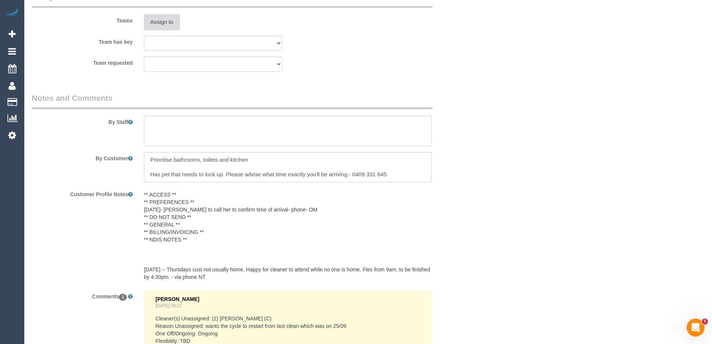
click at [162, 22] on button "Assign to" at bounding box center [162, 22] width 36 height 16
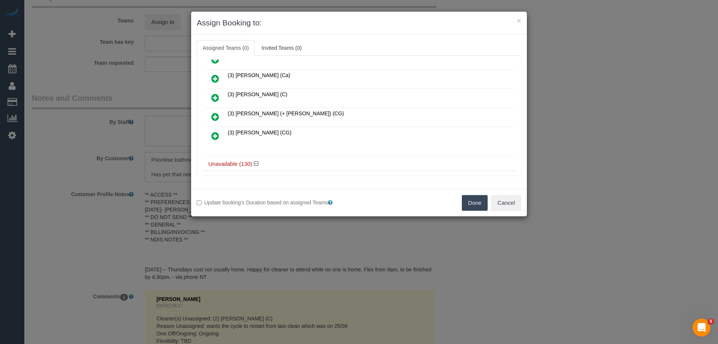
click at [220, 94] on link at bounding box center [215, 97] width 18 height 15
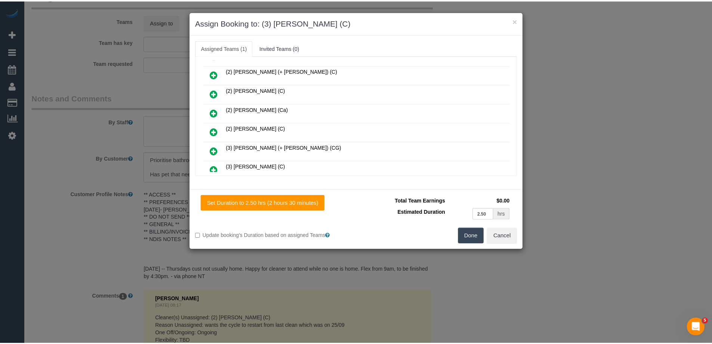
scroll to position [0, 0]
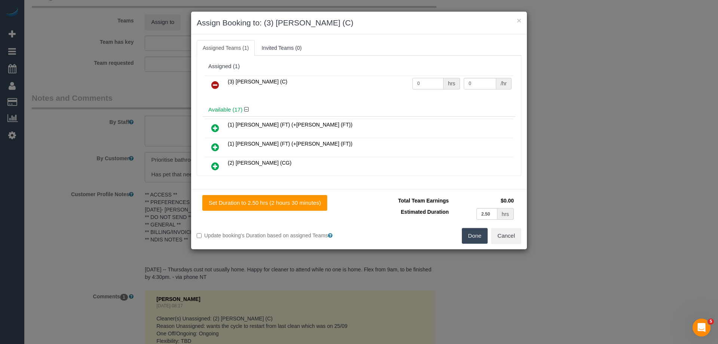
drag, startPoint x: 433, startPoint y: 83, endPoint x: 334, endPoint y: 83, distance: 98.7
click at [334, 84] on tr "(3) [PERSON_NAME] (C) 0 hrs 0 /hr" at bounding box center [358, 85] width 309 height 19
type input "2.5"
drag, startPoint x: 475, startPoint y: 82, endPoint x: 432, endPoint y: 76, distance: 43.0
click at [428, 79] on tr "(3) Sharon Sparks (C) 2.5 hrs 0 /hr" at bounding box center [358, 85] width 309 height 19
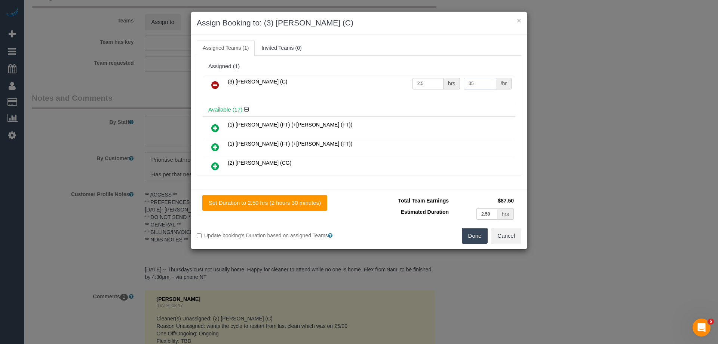
type input "35"
click at [470, 238] on button "Done" at bounding box center [475, 236] width 26 height 16
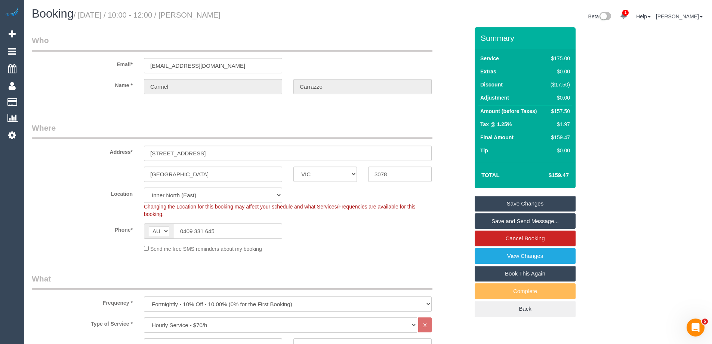
drag, startPoint x: 260, startPoint y: 16, endPoint x: 197, endPoint y: 16, distance: 63.2
click at [197, 16] on h1 "Booking / October 09, 2025 / 10:00 - 12:00 / Carmel Carrazzo" at bounding box center [197, 13] width 331 height 13
copy small "Carmel Carrazzo"
click at [492, 222] on link "Save and Send Message..." at bounding box center [525, 221] width 101 height 16
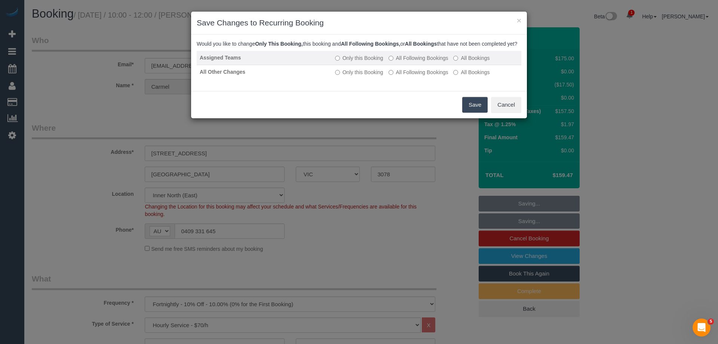
click at [419, 62] on label "All Following Bookings" at bounding box center [418, 57] width 60 height 7
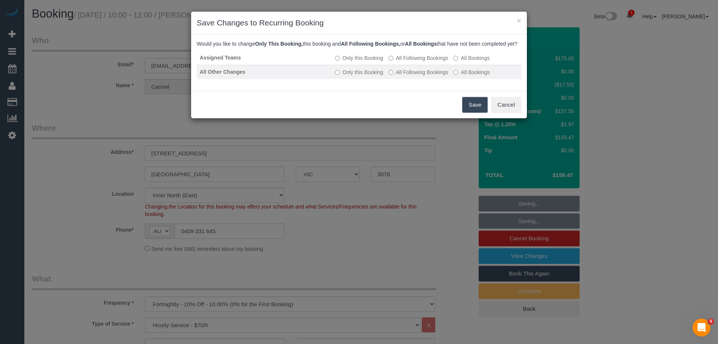
click at [406, 76] on label "All Following Bookings" at bounding box center [418, 71] width 60 height 7
click at [475, 110] on button "Save" at bounding box center [474, 105] width 25 height 16
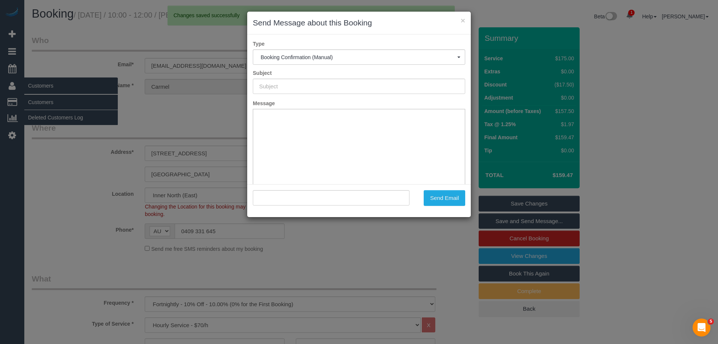
type input "Booking Confirmed"
type input ""Carmel Carrazzo" <carmel@carrazzo.com.au>"
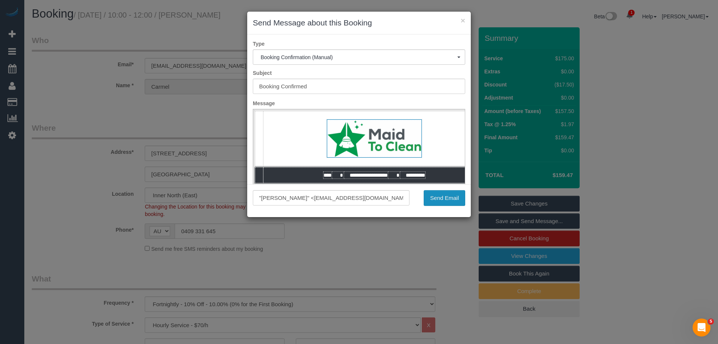
click at [440, 200] on button "Send Email" at bounding box center [444, 198] width 41 height 16
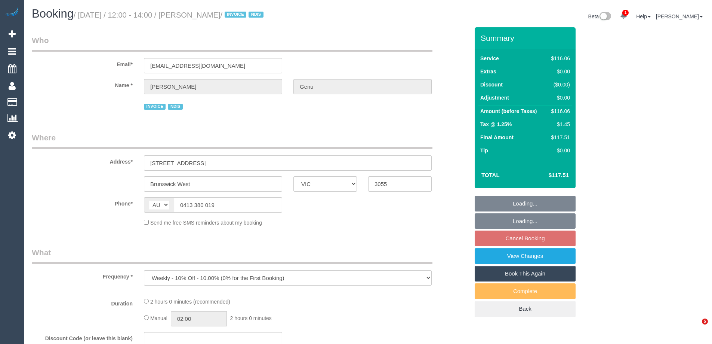
select select "VIC"
select select "number:28"
select select "number:14"
select select "number:21"
select select "number:36"
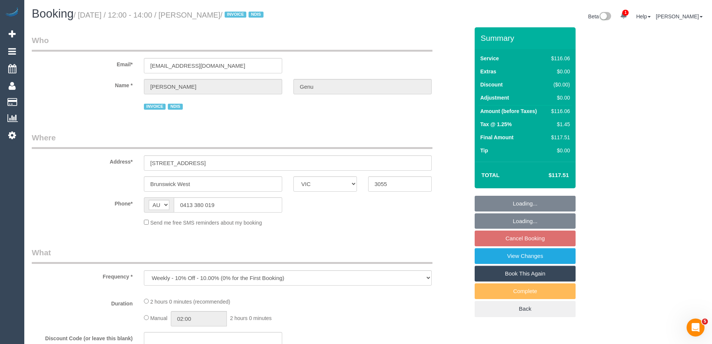
select select "number:35"
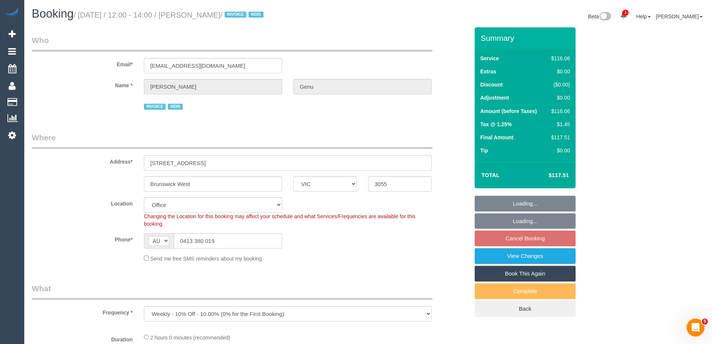
select select "object:687"
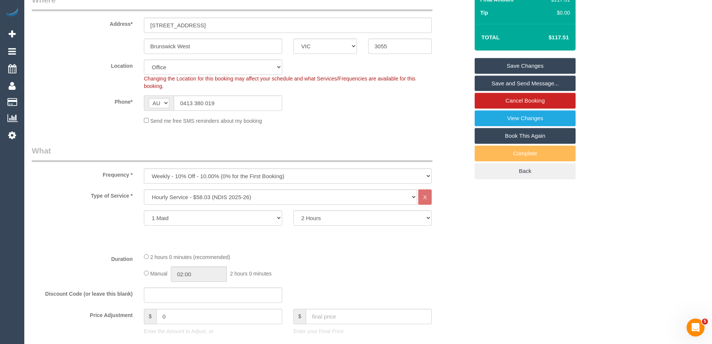
scroll to position [150, 0]
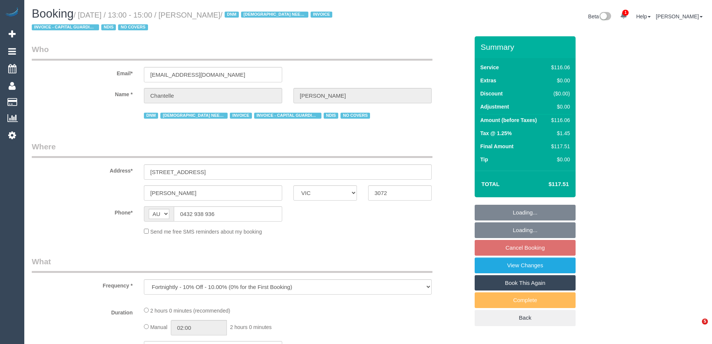
select select "VIC"
select select "number:29"
select select "number:14"
select select "number:19"
select select "number:25"
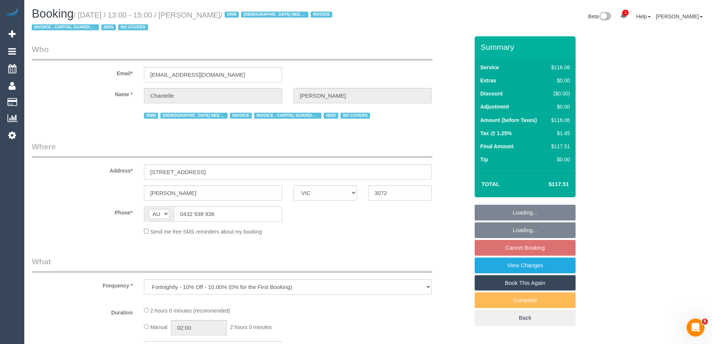
select select "number:35"
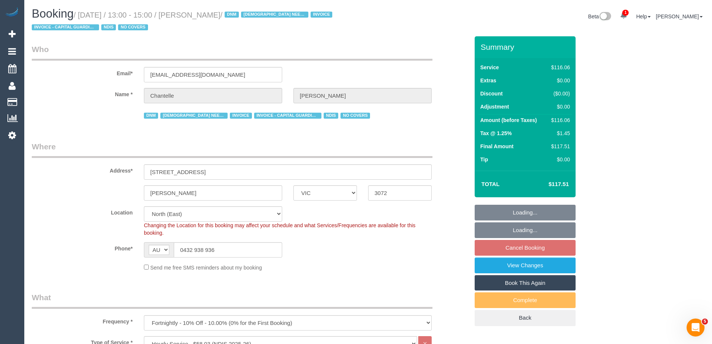
select select "object:791"
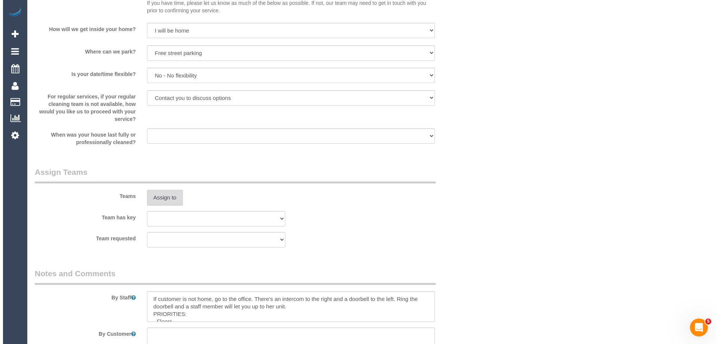
scroll to position [897, 0]
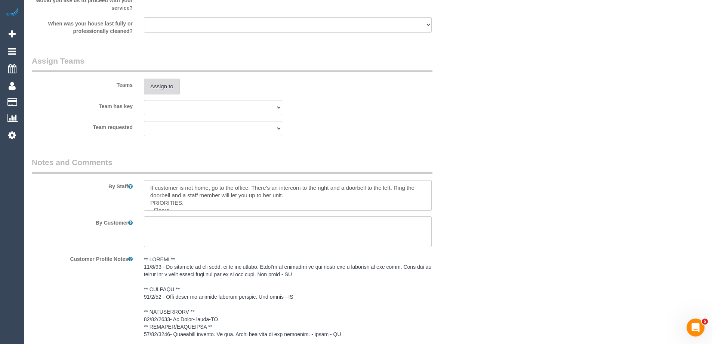
click at [157, 88] on button "Assign to" at bounding box center [162, 87] width 36 height 16
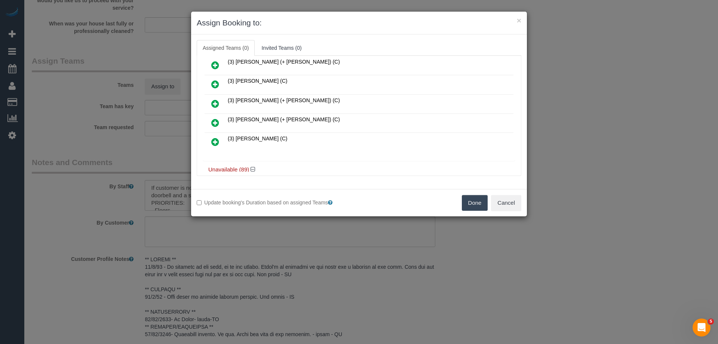
scroll to position [374, 0]
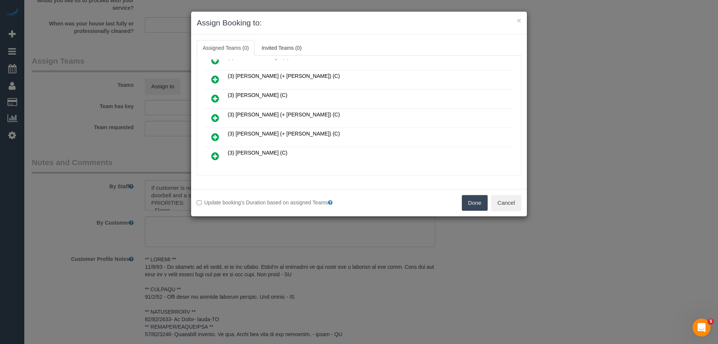
click at [218, 96] on link at bounding box center [215, 98] width 18 height 15
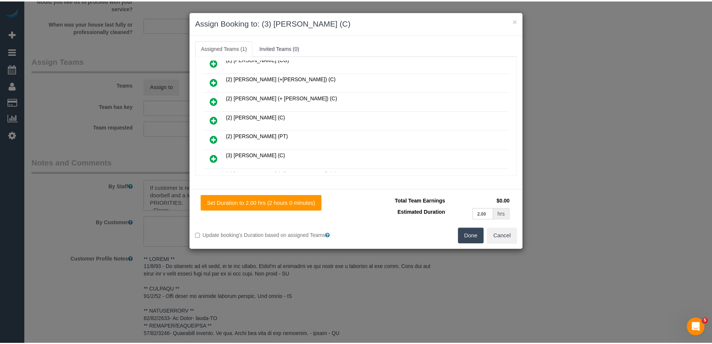
scroll to position [0, 0]
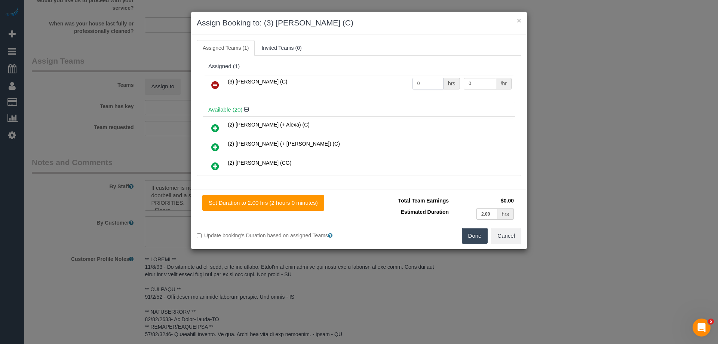
drag, startPoint x: 419, startPoint y: 86, endPoint x: 378, endPoint y: 87, distance: 41.1
click at [378, 87] on tr "(3) Sharon Sparks (C) 0 hrs 0 /hr" at bounding box center [358, 85] width 309 height 19
type input "2"
drag, startPoint x: 466, startPoint y: 83, endPoint x: 427, endPoint y: 95, distance: 40.8
click at [411, 82] on tr "(3) Sharon Sparks (C) 2 hrs 0 /hr" at bounding box center [358, 85] width 309 height 19
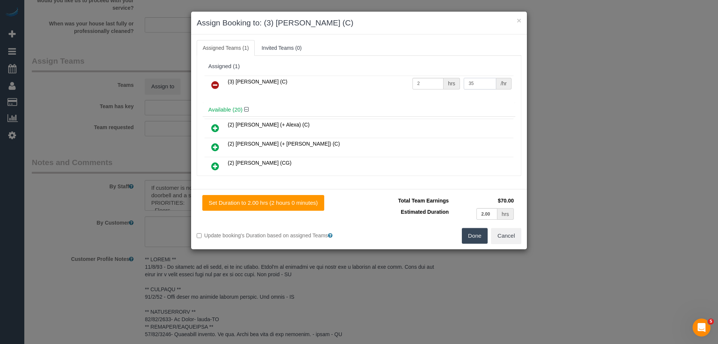
type input "35"
click at [464, 233] on button "Done" at bounding box center [475, 236] width 26 height 16
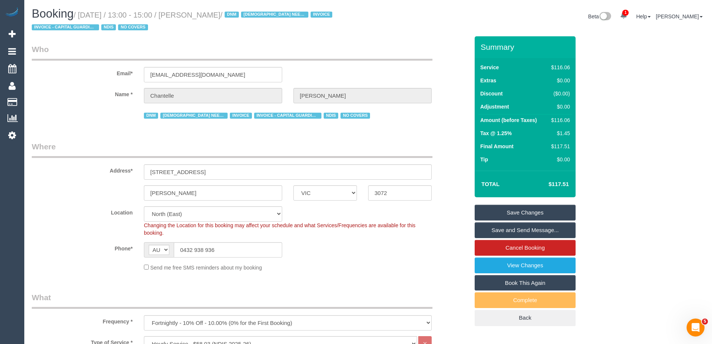
drag, startPoint x: 252, startPoint y: 15, endPoint x: 198, endPoint y: 14, distance: 54.6
click at [198, 14] on small "/ October 09, 2025 / 13:00 - 15:00 / Chantelle Roberts / DNM FEMALE NEEDED INVO…" at bounding box center [183, 21] width 303 height 21
copy small "Chantelle Roberts"
click at [489, 209] on link "Save Changes" at bounding box center [525, 212] width 101 height 16
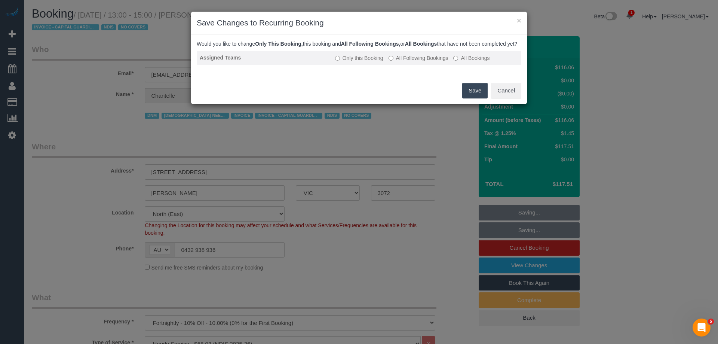
click at [412, 62] on label "All Following Bookings" at bounding box center [418, 57] width 60 height 7
drag, startPoint x: 467, startPoint y: 95, endPoint x: 448, endPoint y: 90, distance: 19.9
click at [468, 95] on button "Save" at bounding box center [474, 91] width 25 height 16
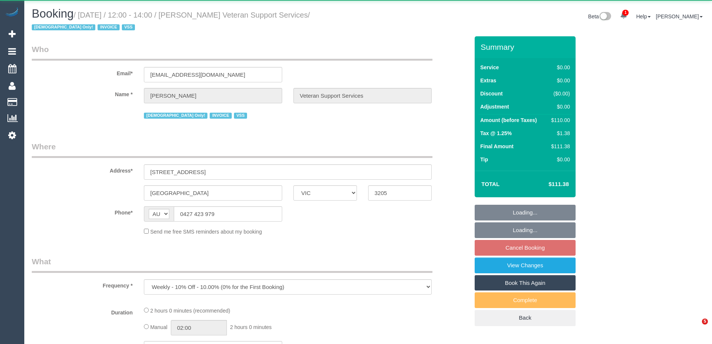
select select "VIC"
select select "120"
select select "number:27"
select select "number:14"
select select "number:19"
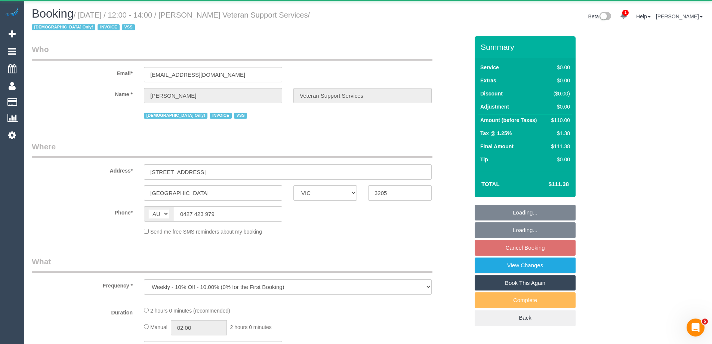
select select "number:36"
select select "number:34"
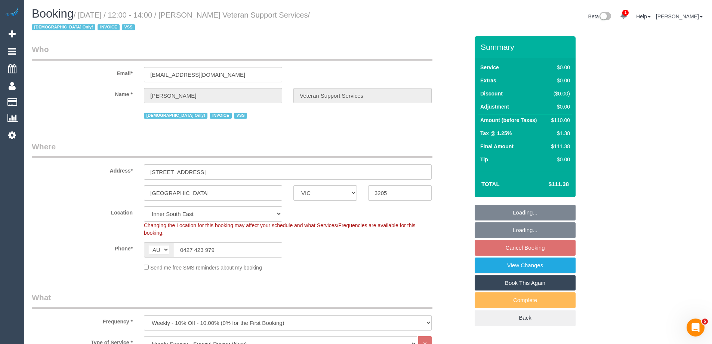
select select "object:1463"
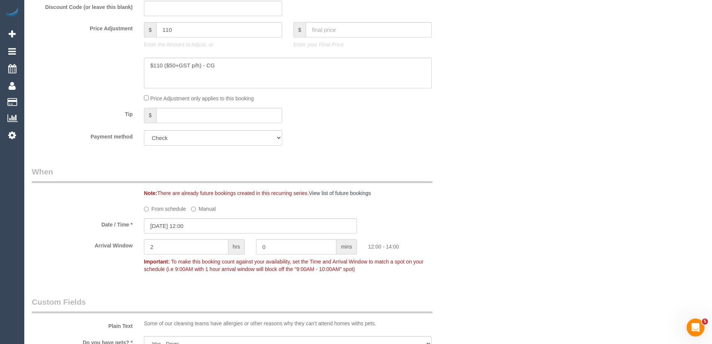
scroll to position [486, 0]
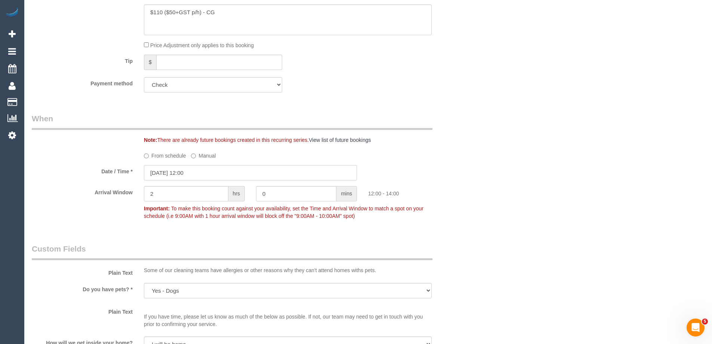
click at [169, 175] on input "[DATE] 12:00" at bounding box center [250, 172] width 213 height 15
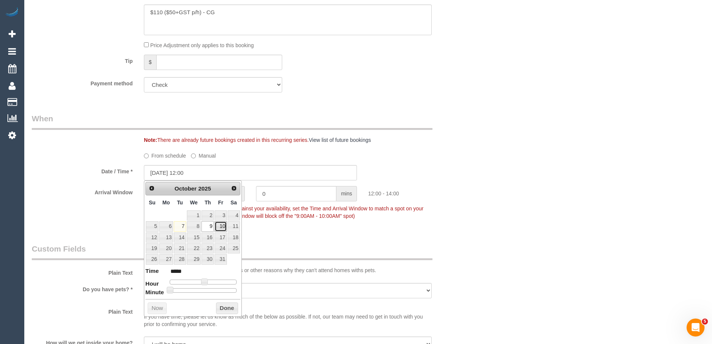
click at [222, 228] on link "10" at bounding box center [221, 226] width 12 height 10
type input "[DATE] 12:00"
click at [221, 310] on button "Done" at bounding box center [227, 308] width 22 height 12
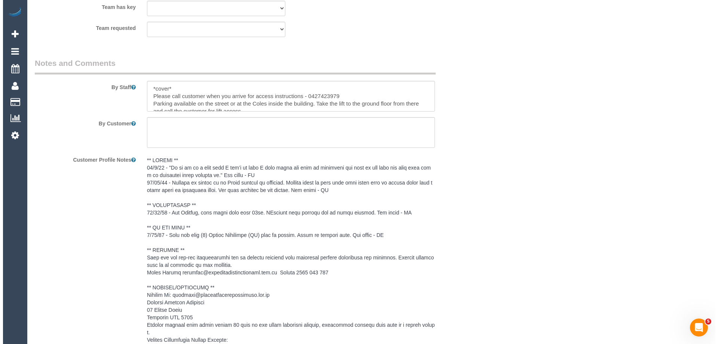
scroll to position [935, 0]
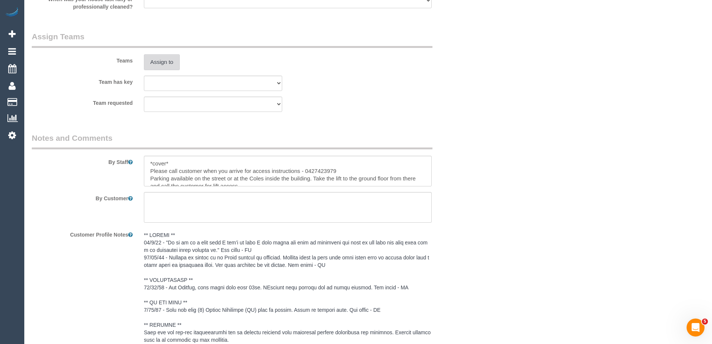
click at [158, 68] on button "Assign to" at bounding box center [162, 62] width 36 height 16
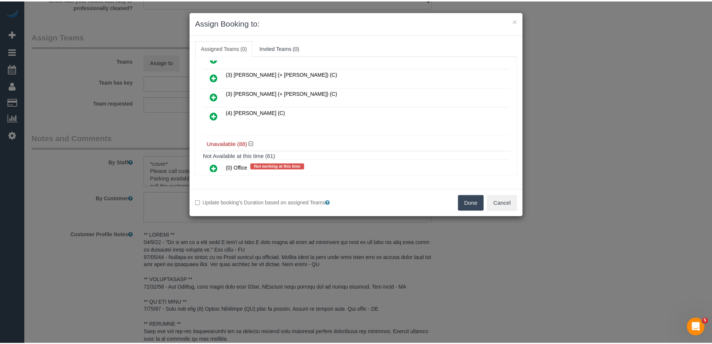
scroll to position [598, 0]
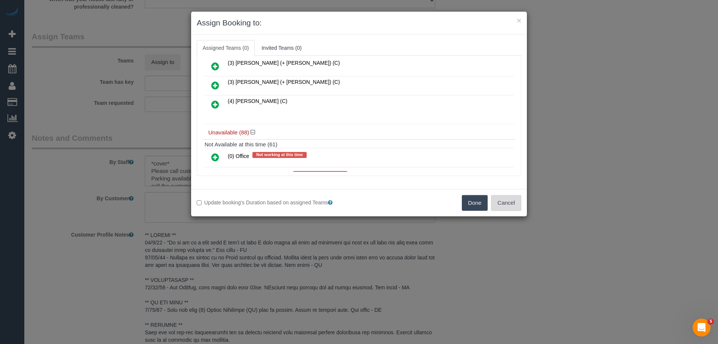
click at [506, 204] on button "Cancel" at bounding box center [506, 203] width 30 height 16
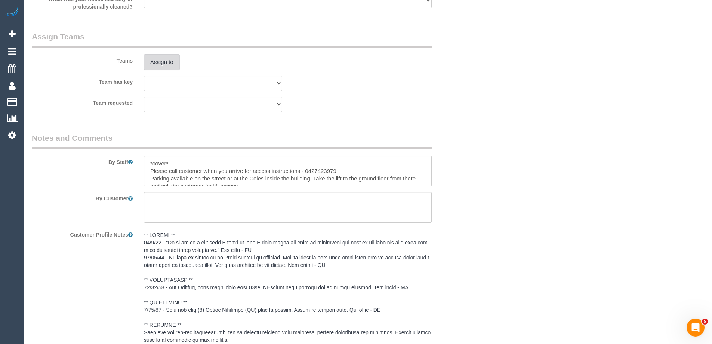
scroll to position [0, 0]
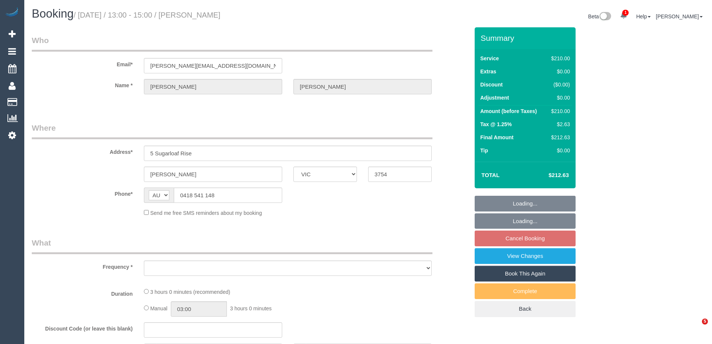
select select "VIC"
select select "object:537"
select select "string:stripe-pm_1S3ndw2GScqysDRVo8NArwwU"
select select "180"
select select "number:27"
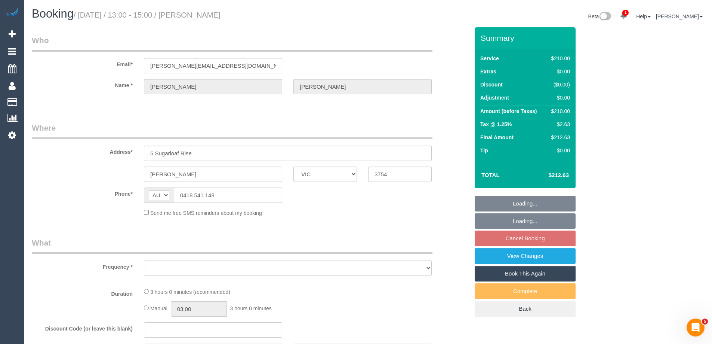
select select "number:14"
select select "number:19"
select select "number:36"
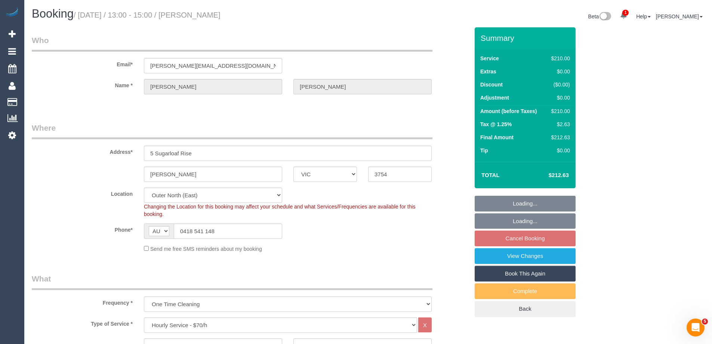
select select "object:887"
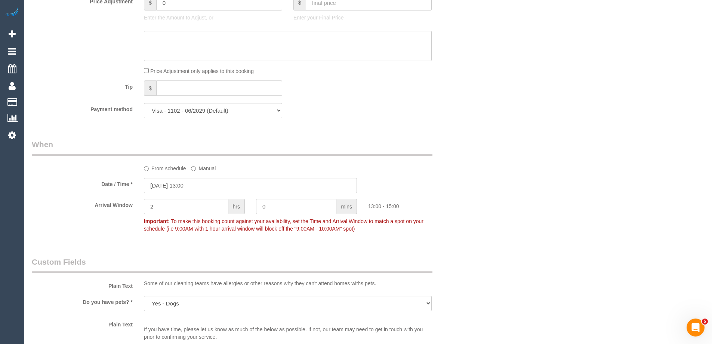
scroll to position [785, 0]
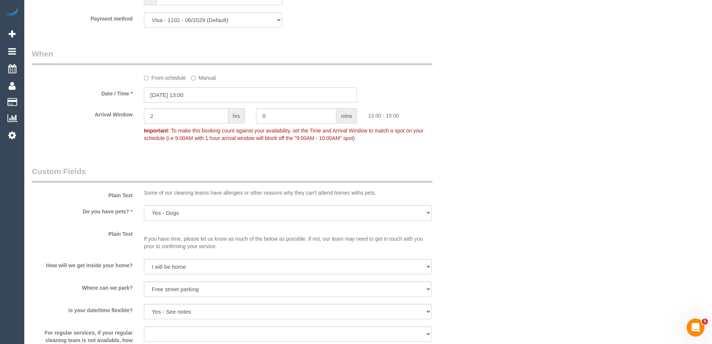
click at [191, 90] on input "[DATE] 13:00" at bounding box center [250, 94] width 213 height 15
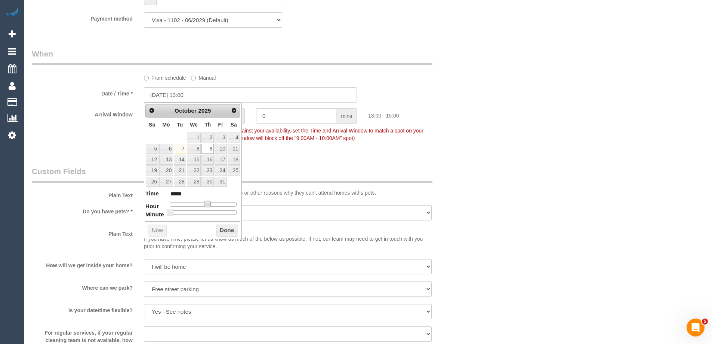
type input "[DATE] 12:00"
type input "*****"
type input "[DATE] 11:00"
type input "*****"
type input "[DATE] 10:00"
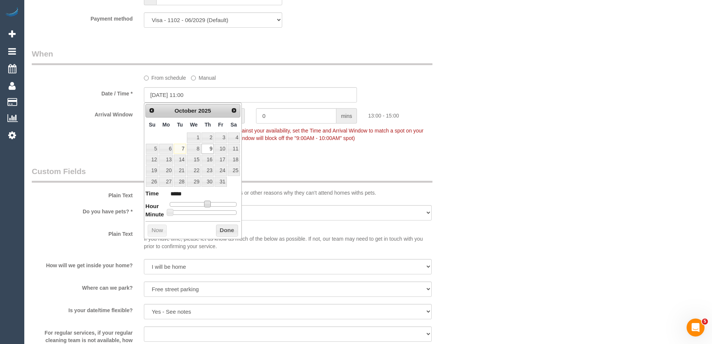
type input "*****"
drag, startPoint x: 207, startPoint y: 205, endPoint x: 199, endPoint y: 205, distance: 7.9
click at [199, 205] on span at bounding box center [199, 203] width 7 height 7
click at [233, 233] on button "Done" at bounding box center [227, 230] width 22 height 12
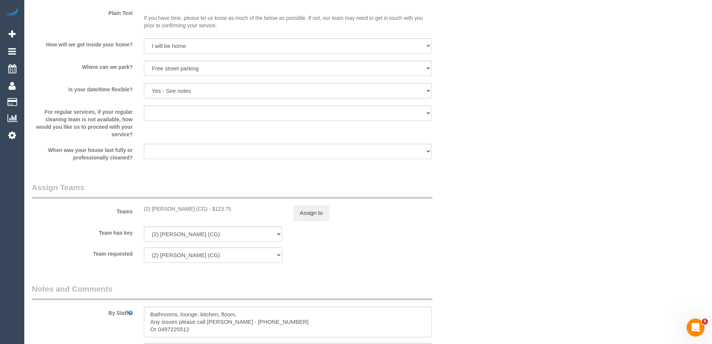
scroll to position [1084, 0]
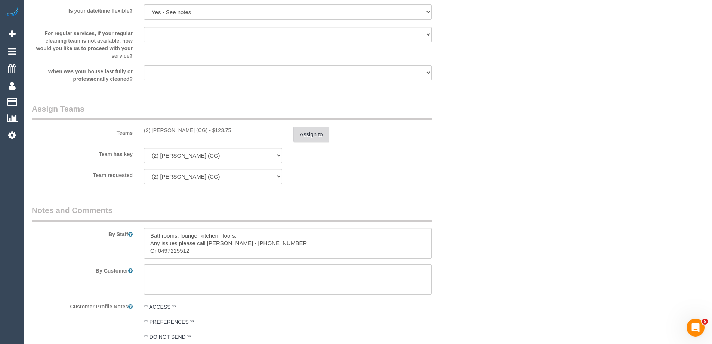
click at [308, 136] on button "Assign to" at bounding box center [311, 134] width 36 height 16
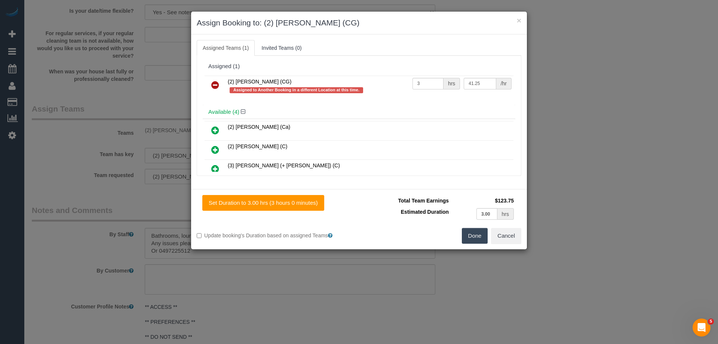
click at [215, 85] on icon at bounding box center [215, 84] width 8 height 9
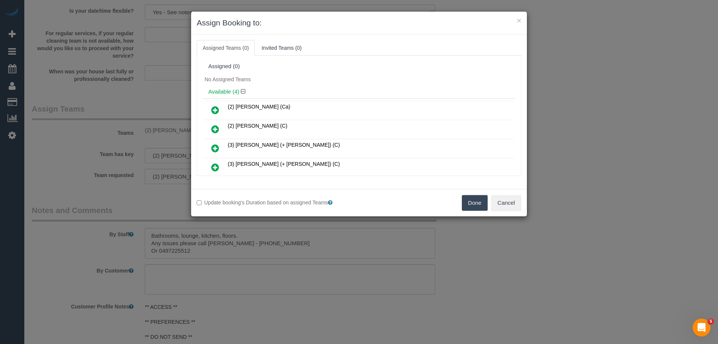
click at [471, 202] on button "Done" at bounding box center [475, 203] width 26 height 16
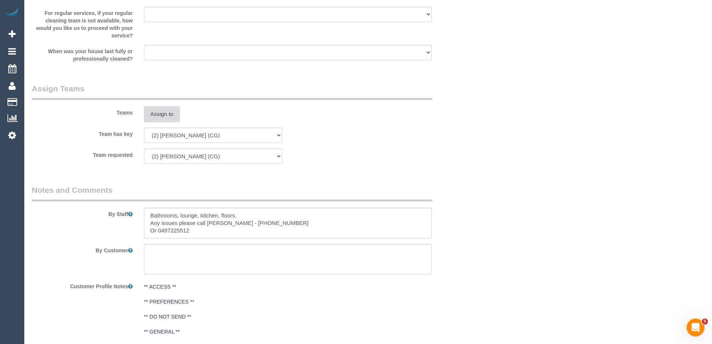
scroll to position [1288, 0]
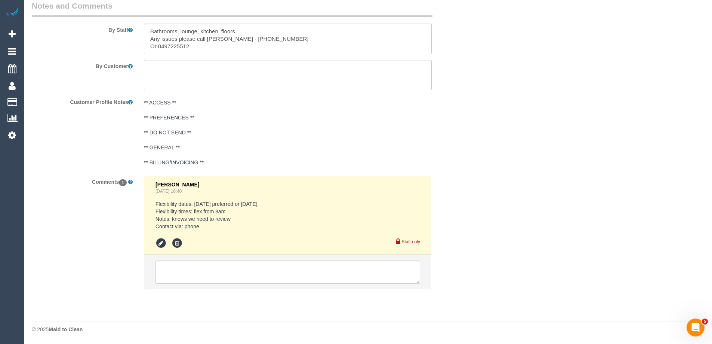
click at [215, 257] on li at bounding box center [287, 272] width 287 height 34
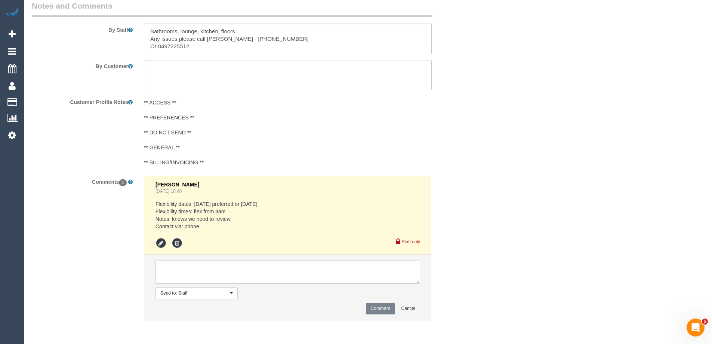
click at [208, 276] on textarea at bounding box center [288, 271] width 265 height 23
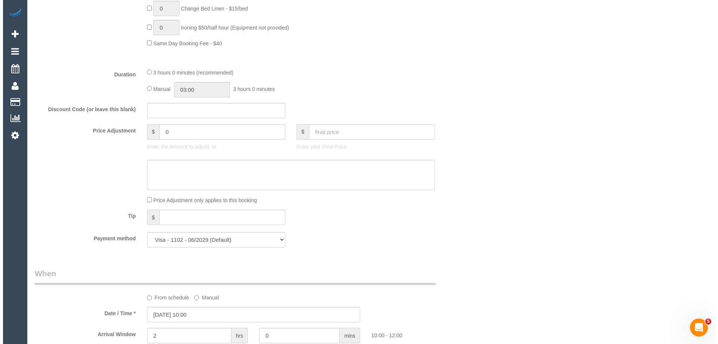
scroll to position [0, 0]
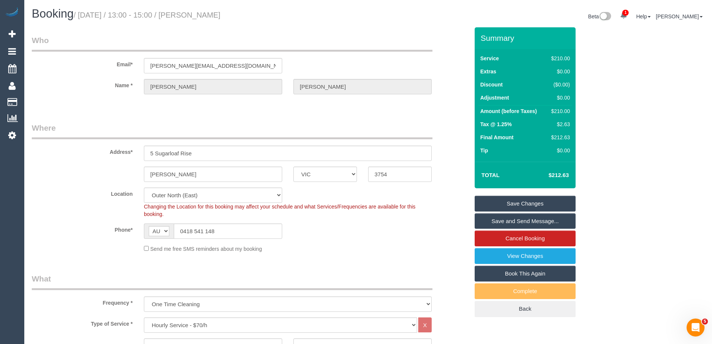
click at [505, 207] on link "Save Changes" at bounding box center [525, 204] width 101 height 16
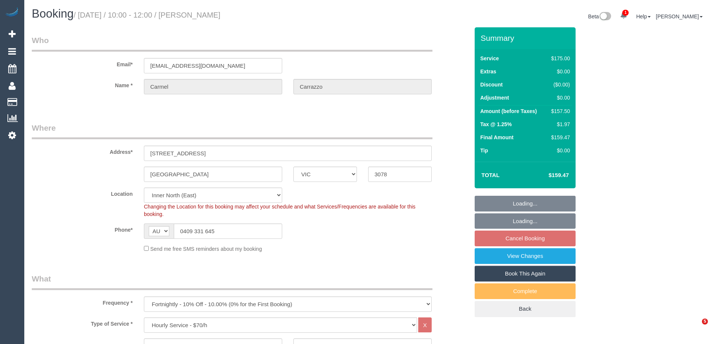
select select "VIC"
select select "150"
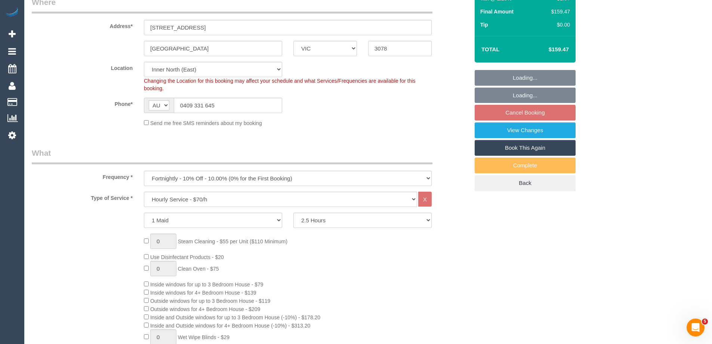
select select "object:887"
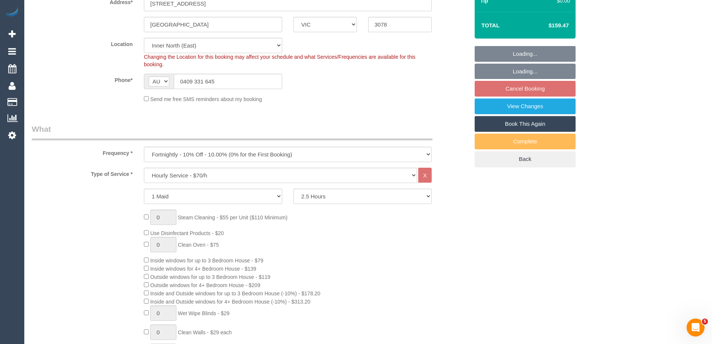
select select "string:stripe-pm_1R0sTQ2GScqysDRVyEk89Ea5"
select select "number:29"
select select "number:14"
select select "number:19"
select select "number:22"
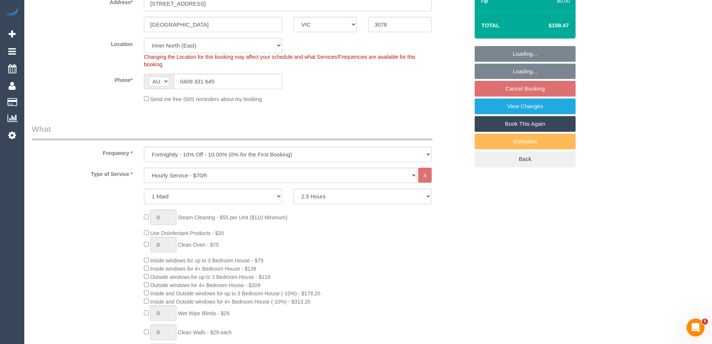
select select "number:34"
select select "number:12"
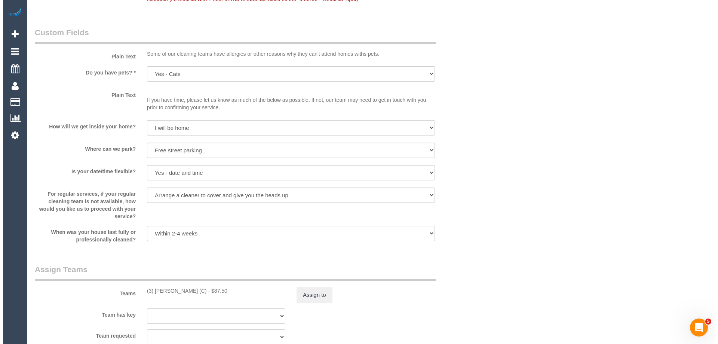
scroll to position [1047, 0]
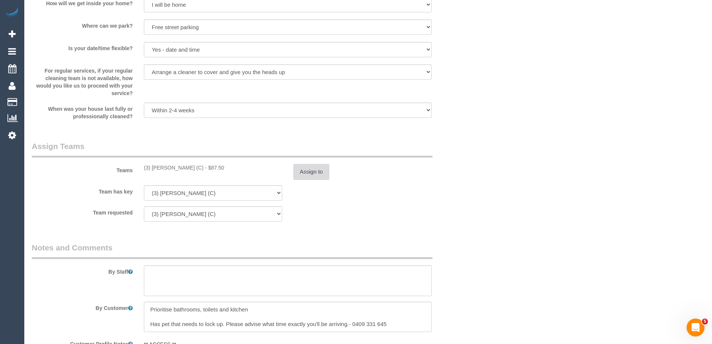
click at [313, 169] on button "Assign to" at bounding box center [311, 172] width 36 height 16
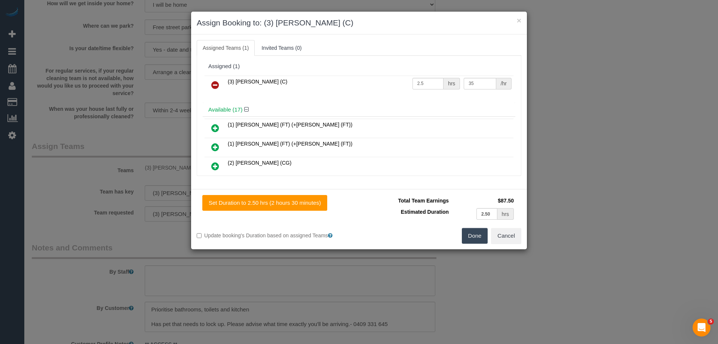
click at [216, 83] on icon at bounding box center [215, 84] width 8 height 9
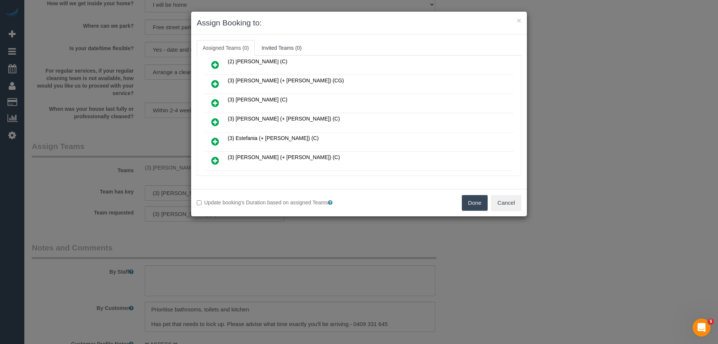
scroll to position [187, 0]
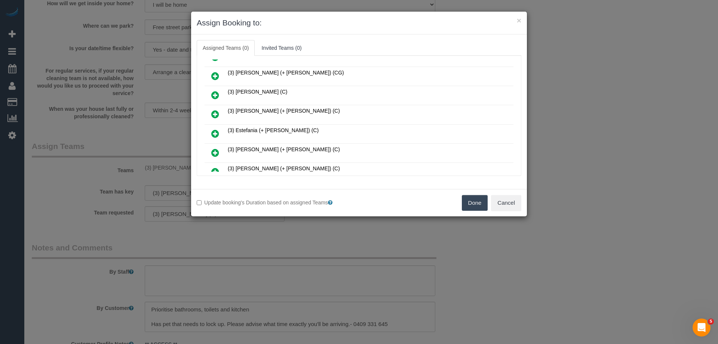
click at [212, 93] on icon at bounding box center [215, 94] width 8 height 9
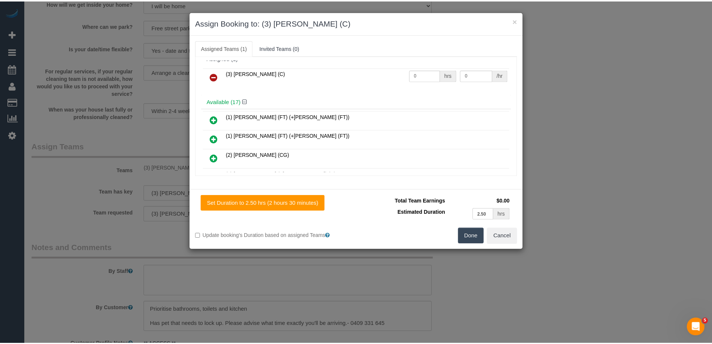
scroll to position [0, 0]
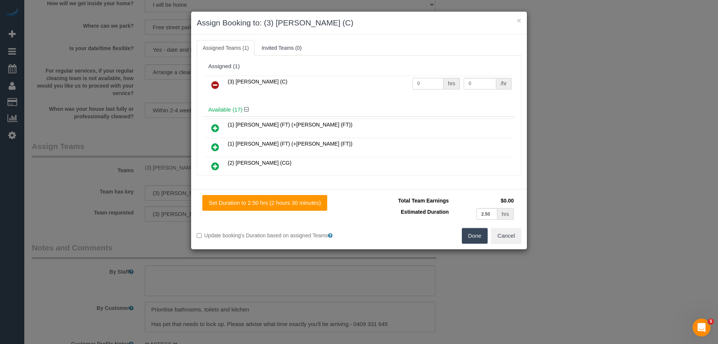
drag, startPoint x: 427, startPoint y: 83, endPoint x: 382, endPoint y: 80, distance: 45.7
click at [397, 83] on tr "(3) Andrea Di Bella (C) 0 hrs 0 /hr" at bounding box center [358, 85] width 309 height 19
type input "2.5"
drag, startPoint x: 472, startPoint y: 83, endPoint x: 416, endPoint y: 77, distance: 55.6
click at [416, 77] on tr "(3) Andrea Di Bella (C) 2.5 hrs 0 /hr" at bounding box center [358, 85] width 309 height 19
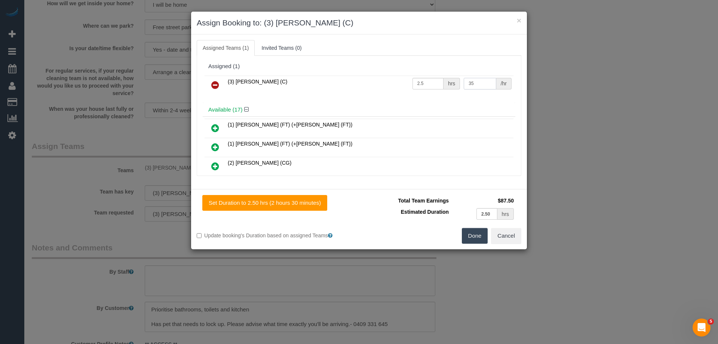
type input "35"
click at [471, 236] on button "Done" at bounding box center [475, 236] width 26 height 16
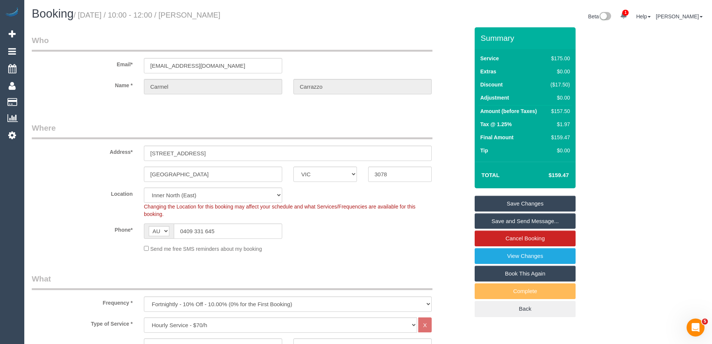
click at [496, 204] on link "Save Changes" at bounding box center [525, 204] width 101 height 16
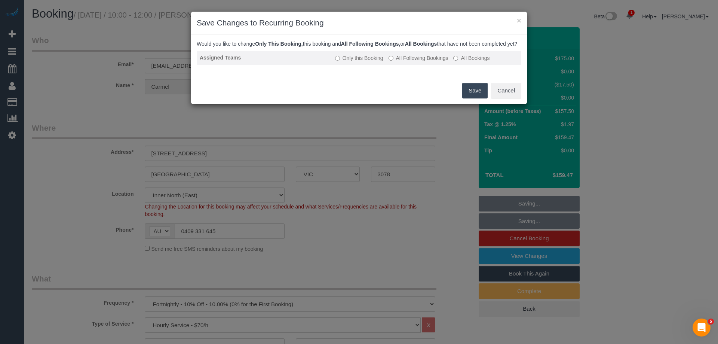
click at [400, 62] on label "All Following Bookings" at bounding box center [418, 57] width 60 height 7
click at [474, 98] on button "Save" at bounding box center [474, 91] width 25 height 16
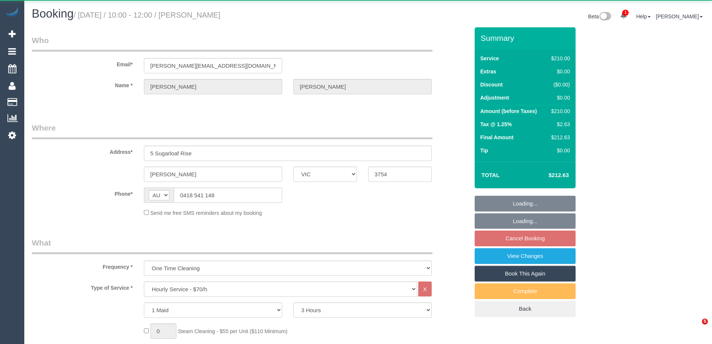
select select "VIC"
select select "180"
select select "object:881"
select select "string:stripe-pm_1S3ndw2GScqysDRVo8NArwwU"
select select "number:27"
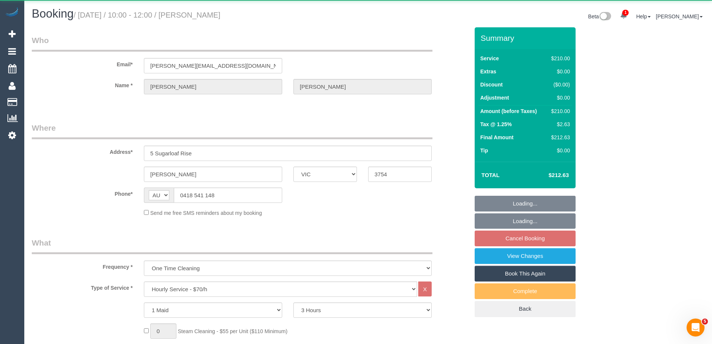
select select "number:14"
select select "number:19"
select select "number:36"
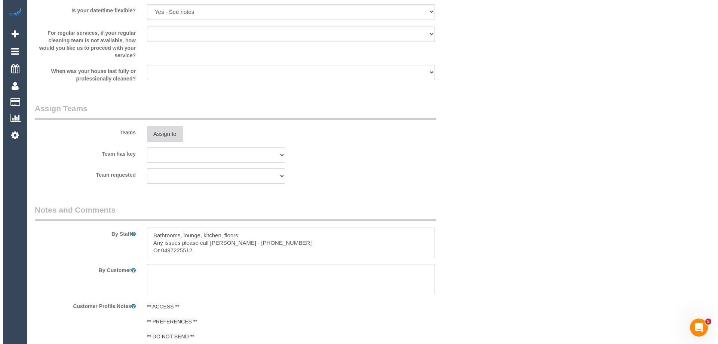
scroll to position [1084, 0]
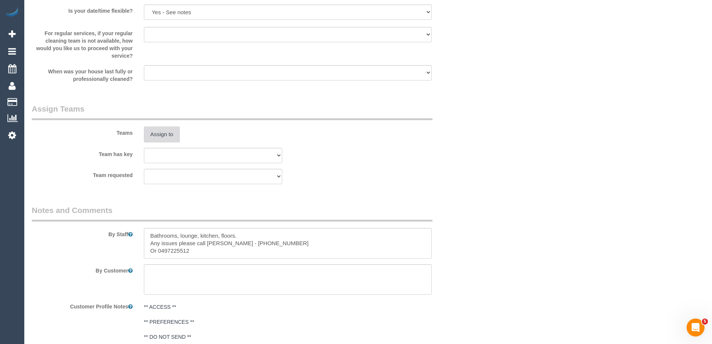
click at [159, 129] on button "Assign to" at bounding box center [162, 134] width 36 height 16
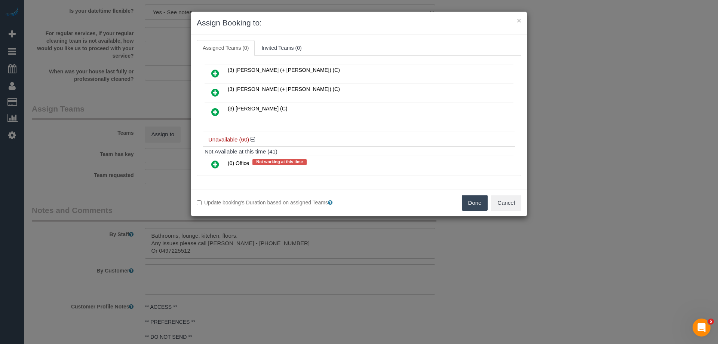
click at [214, 110] on icon at bounding box center [215, 111] width 8 height 9
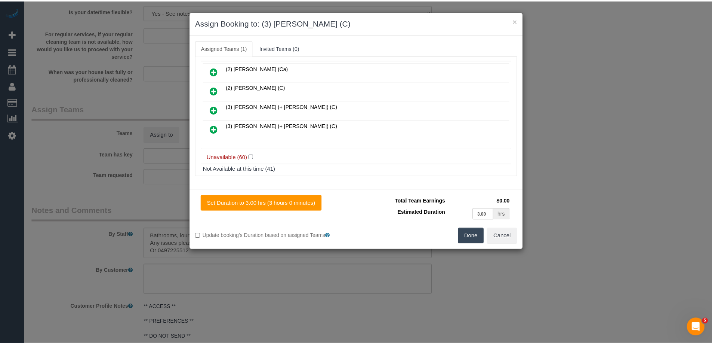
scroll to position [0, 0]
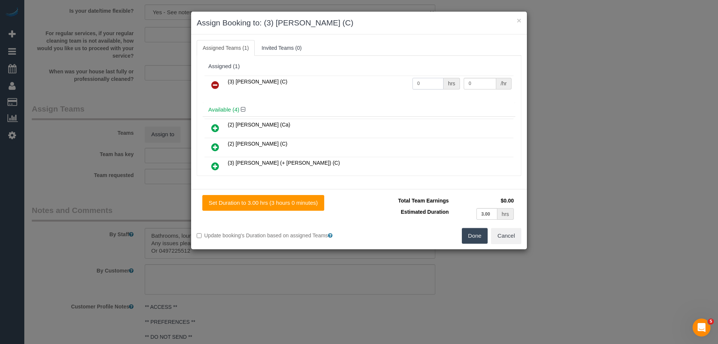
drag, startPoint x: 433, startPoint y: 84, endPoint x: 387, endPoint y: 82, distance: 46.0
click at [387, 82] on tr "(3) Sharon Sparks (C) 0 hrs 0 /hr" at bounding box center [358, 85] width 309 height 19
type input "3"
drag, startPoint x: 475, startPoint y: 79, endPoint x: 413, endPoint y: 79, distance: 62.1
click at [425, 79] on tr "(3) Sharon Sparks (C) 3 hrs 0 /hr" at bounding box center [358, 85] width 309 height 19
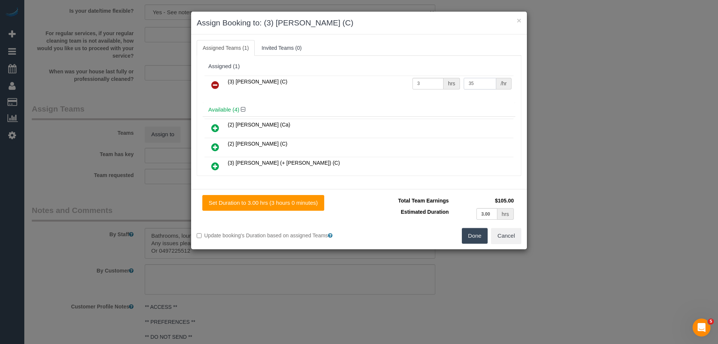
type input "35"
drag, startPoint x: 475, startPoint y: 236, endPoint x: 478, endPoint y: 233, distance: 4.2
click at [475, 237] on button "Done" at bounding box center [475, 236] width 26 height 16
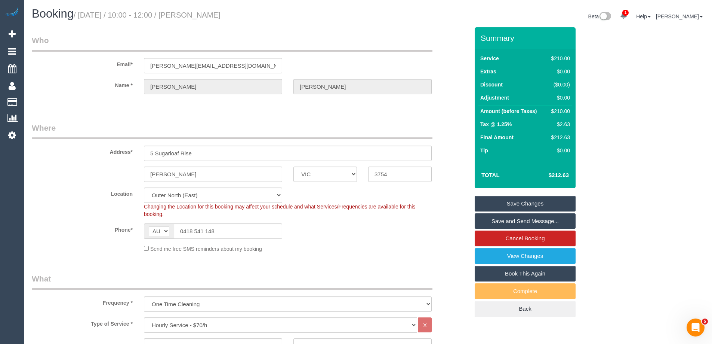
click at [496, 218] on link "Save and Send Message..." at bounding box center [525, 221] width 101 height 16
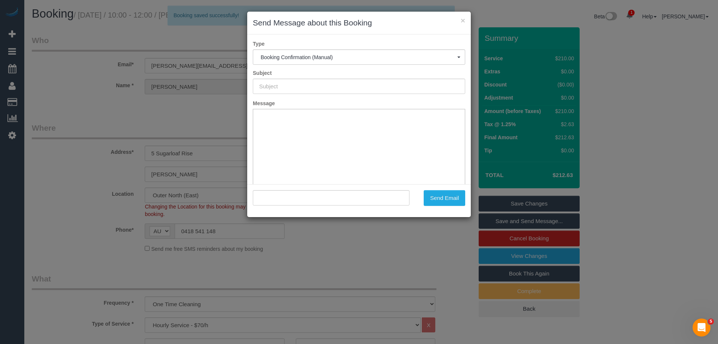
type input "Booking Confirmed"
type input ""Jason Petterson" <jason@floor91.com.au>"
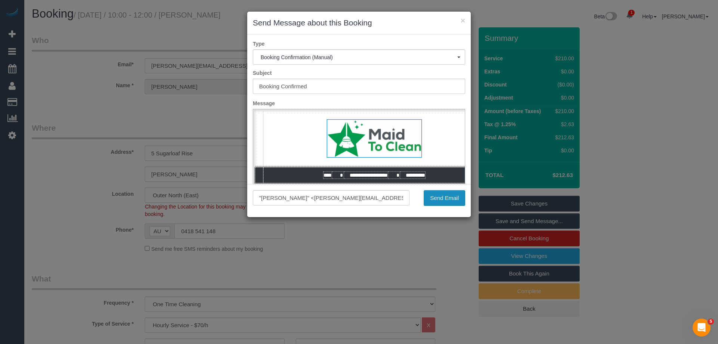
click at [445, 201] on button "Send Email" at bounding box center [444, 198] width 41 height 16
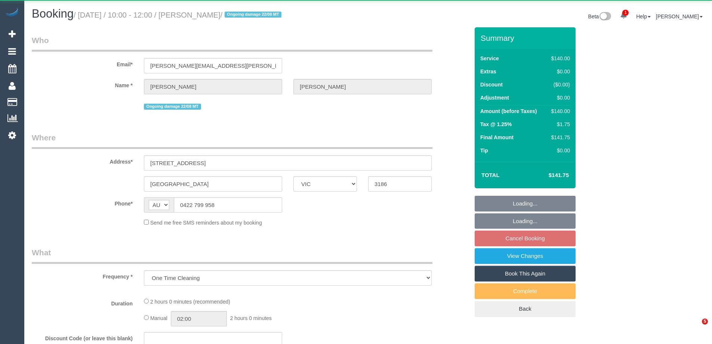
select select "VIC"
select select "string:stripe-pm_1QXwfs2GScqysDRVCBdcMq9N"
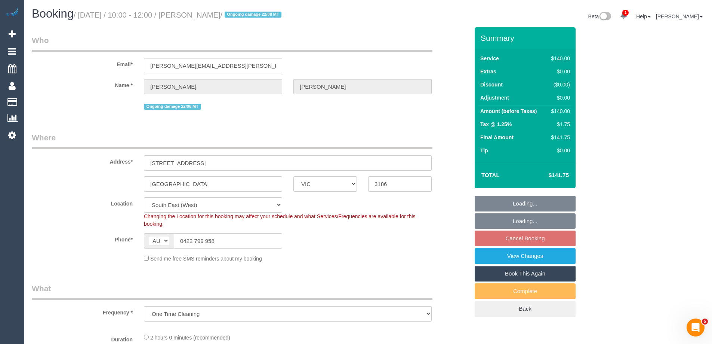
select select "object:693"
select select "number:28"
select select "number:15"
select select "number:18"
select select "number:24"
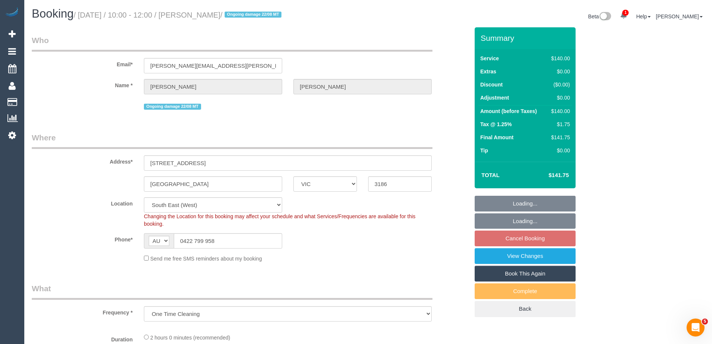
select select "number:11"
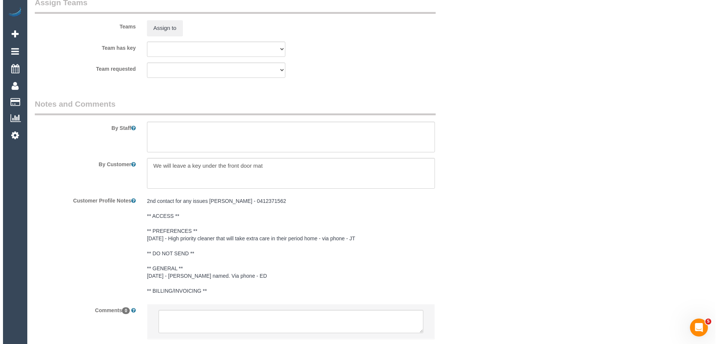
scroll to position [1137, 0]
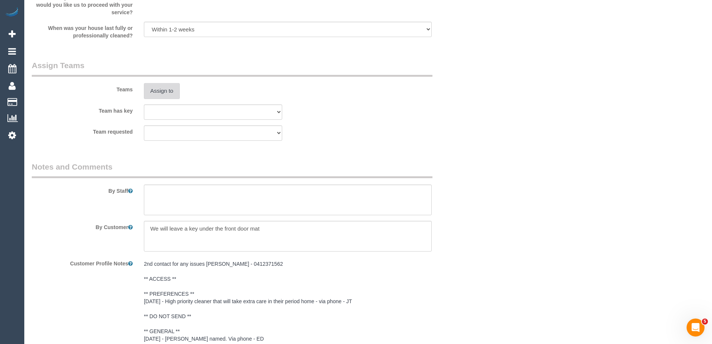
click at [160, 90] on button "Assign to" at bounding box center [162, 91] width 36 height 16
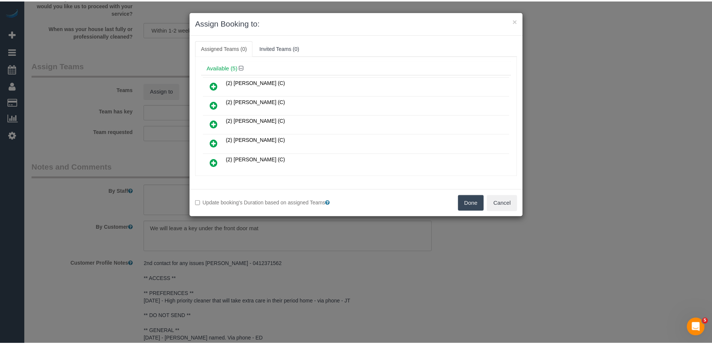
scroll to position [37, 0]
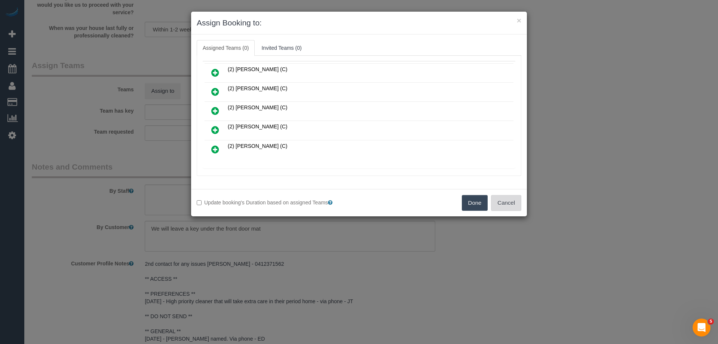
click at [510, 204] on button "Cancel" at bounding box center [506, 203] width 30 height 16
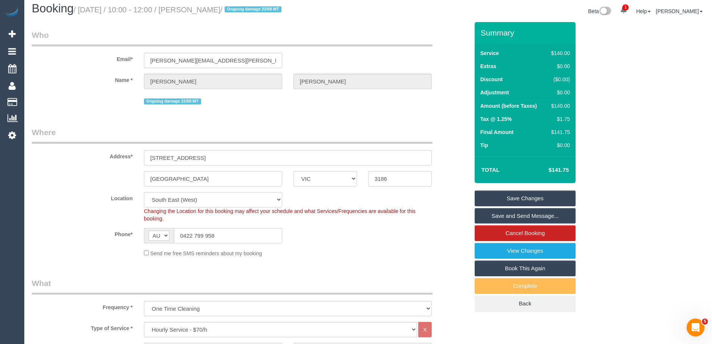
scroll to position [0, 0]
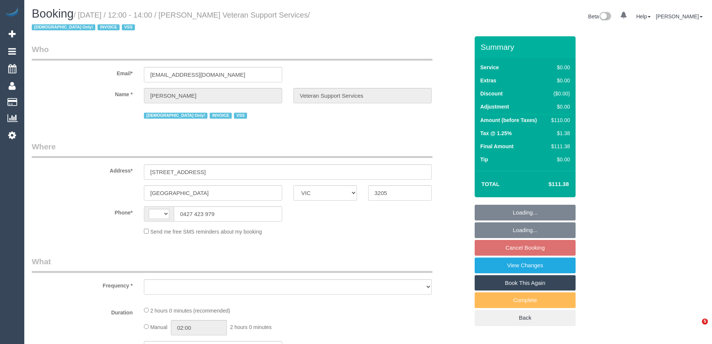
select select "VIC"
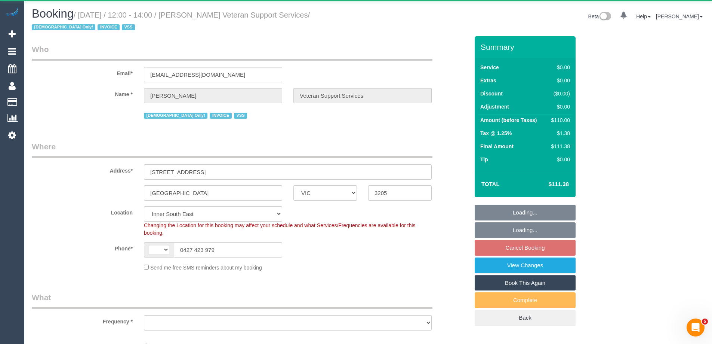
select select "string:AU"
select select "120"
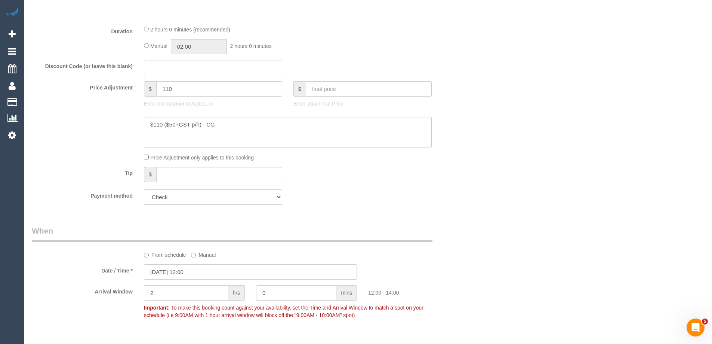
select select "number:27"
select select "number:14"
select select "number:19"
select select "number:36"
select select "number:34"
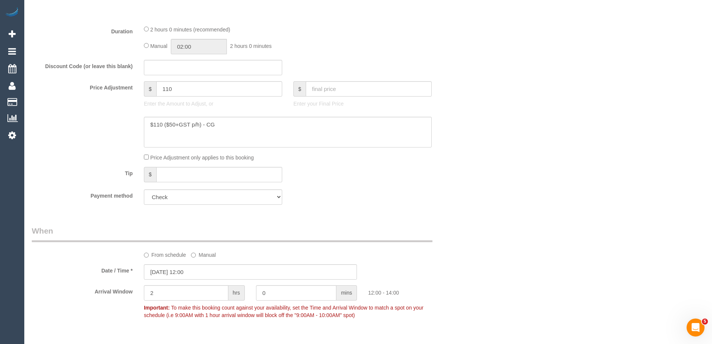
scroll to position [561, 0]
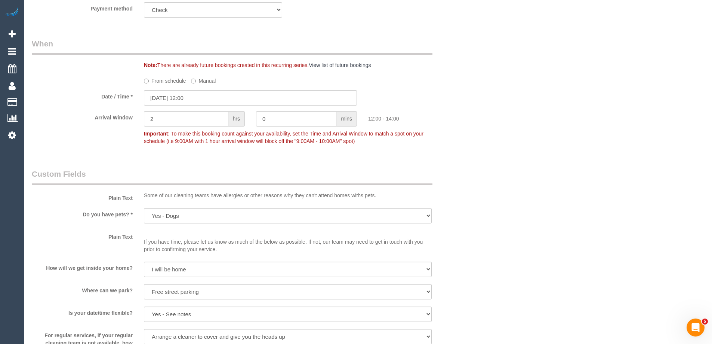
select select "object:1466"
click at [158, 98] on input "[DATE] 12:00" at bounding box center [250, 97] width 213 height 15
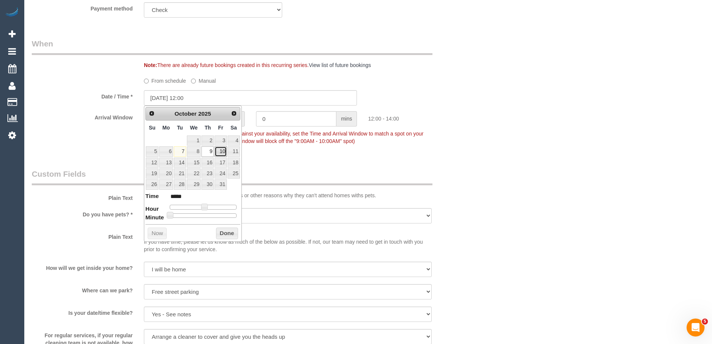
click at [220, 149] on link "10" at bounding box center [221, 151] width 12 height 10
type input "10/10/2025 12:00"
click at [222, 237] on button "Done" at bounding box center [227, 233] width 22 height 12
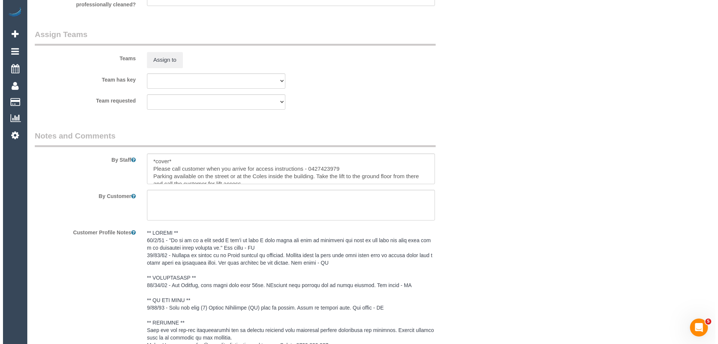
scroll to position [972, 0]
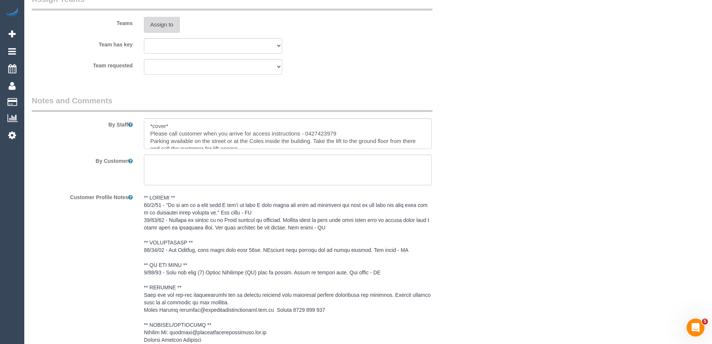
click at [165, 22] on button "Assign to" at bounding box center [162, 25] width 36 height 16
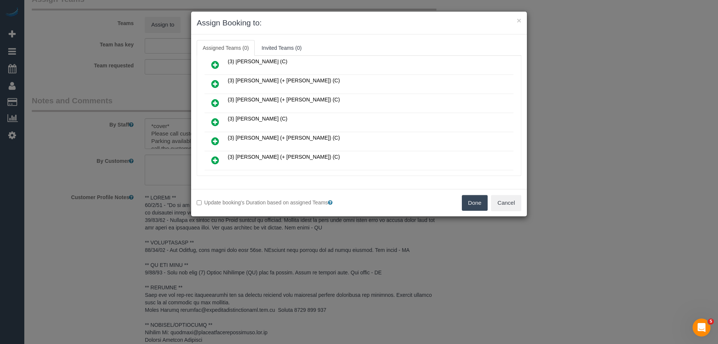
click at [216, 118] on icon at bounding box center [215, 121] width 8 height 9
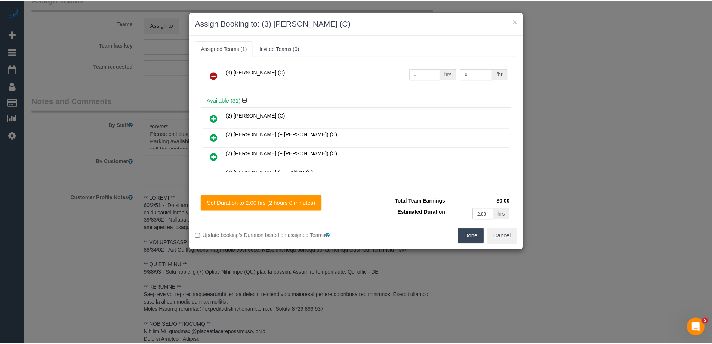
scroll to position [0, 0]
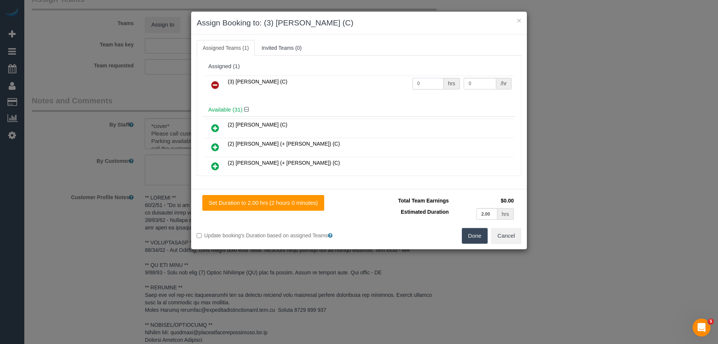
drag, startPoint x: 425, startPoint y: 83, endPoint x: 395, endPoint y: 83, distance: 30.3
click at [396, 83] on tr "(3) Shani Moloney (C) 0 hrs 0 /hr" at bounding box center [358, 85] width 309 height 19
type input "2"
drag, startPoint x: 478, startPoint y: 83, endPoint x: 390, endPoint y: 75, distance: 88.2
click at [390, 76] on table "(3) Shani Moloney (C) 2 hrs 0 /hr" at bounding box center [358, 85] width 309 height 19
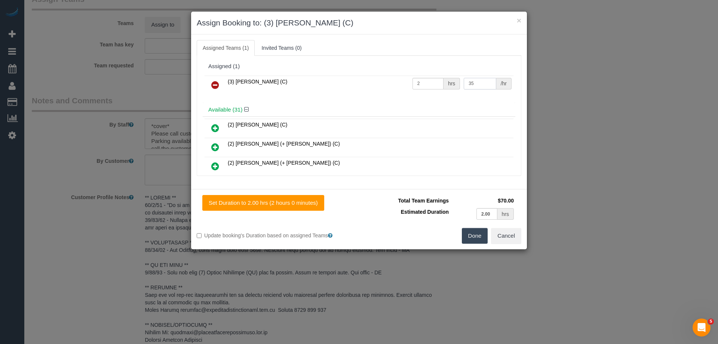
type input "35"
click at [473, 233] on button "Done" at bounding box center [475, 236] width 26 height 16
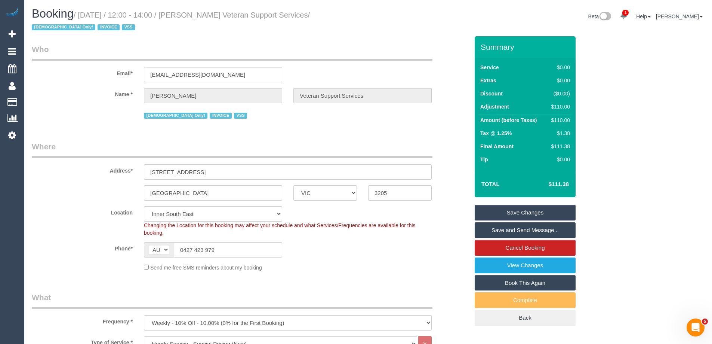
drag, startPoint x: 329, startPoint y: 13, endPoint x: 197, endPoint y: 10, distance: 132.4
click at [197, 10] on h1 "Booking / October 09, 2025 / 12:00 - 14:00 / Evelyne Ward Veteran Support Servi…" at bounding box center [197, 19] width 331 height 25
copy small "Evelyne Ward Veteran Support Services"
click at [486, 207] on link "Save Changes" at bounding box center [525, 212] width 101 height 16
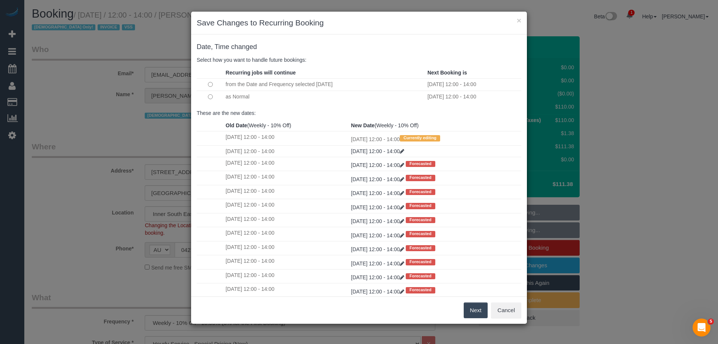
click at [487, 311] on button "Next" at bounding box center [476, 310] width 24 height 16
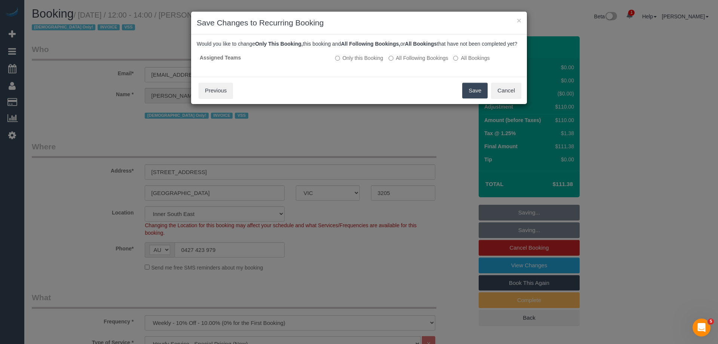
click at [467, 96] on button "Save" at bounding box center [474, 91] width 25 height 16
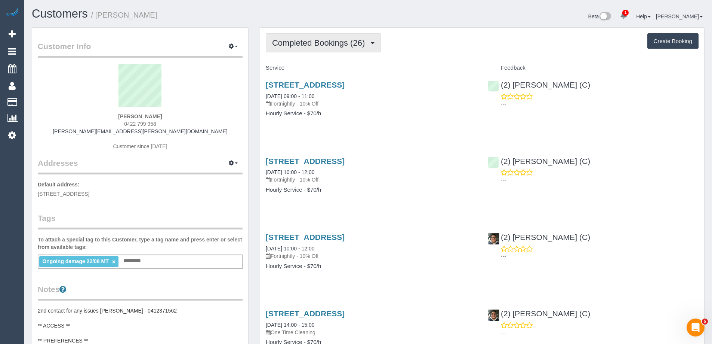
click at [296, 50] on button "Completed Bookings (26)" at bounding box center [323, 42] width 115 height 19
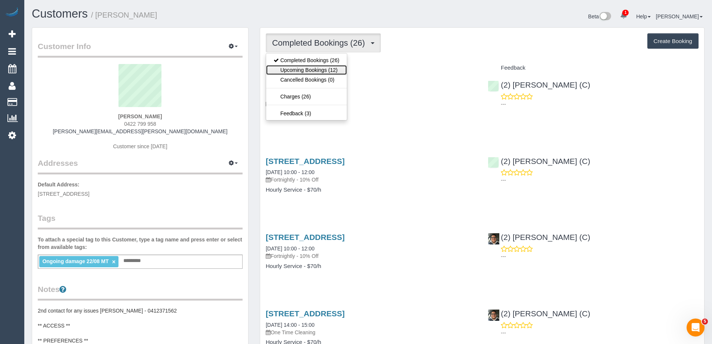
click at [305, 70] on link "Upcoming Bookings (12)" at bounding box center [306, 70] width 81 height 10
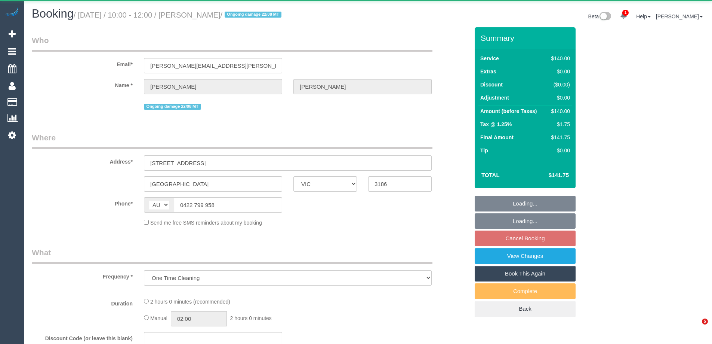
select select "VIC"
select select "string:stripe-pm_1QXwfs2GScqysDRVCBdcMq9N"
select select "number:28"
select select "number:15"
select select "number:18"
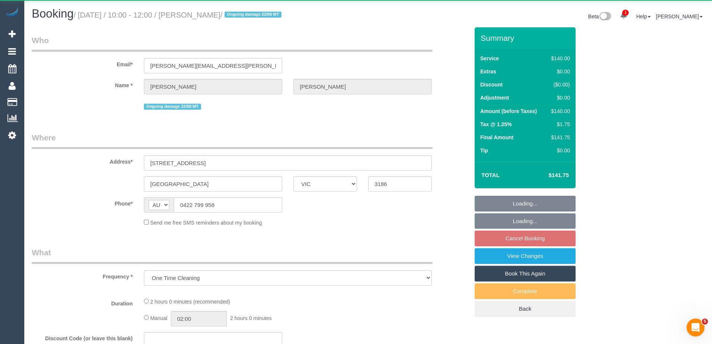
select select "number:24"
select select "number:11"
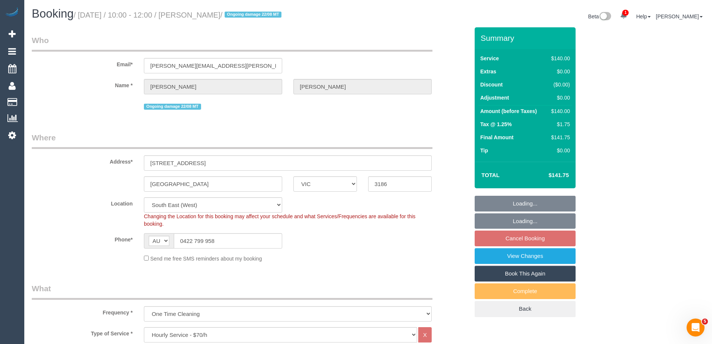
select select "object:869"
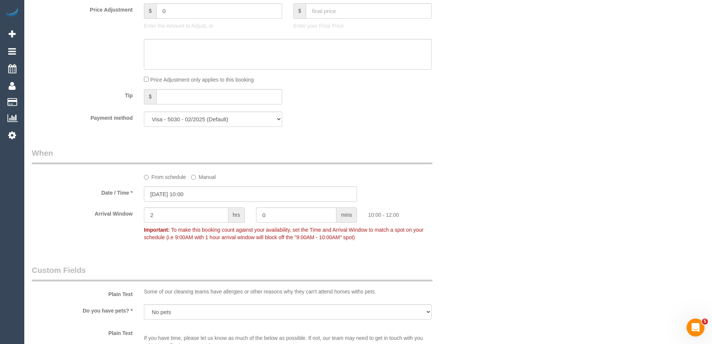
scroll to position [689, 0]
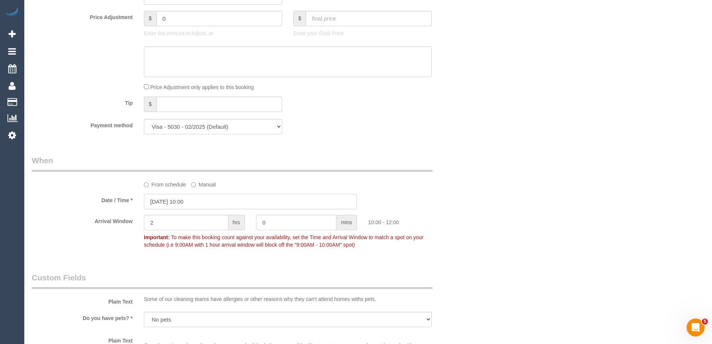
click at [162, 202] on input "[DATE] 10:00" at bounding box center [250, 201] width 213 height 15
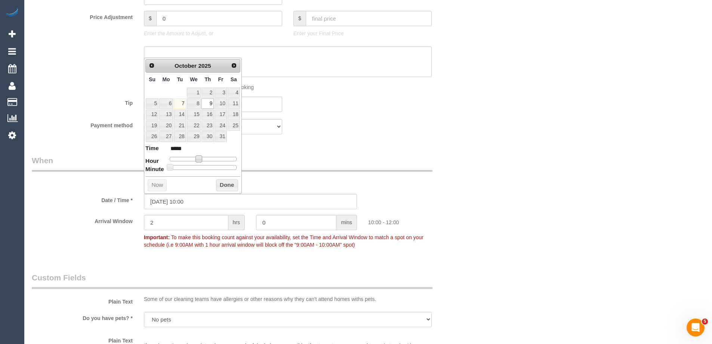
type input "[DATE] 11:00"
type input "*****"
type input "[DATE] 12:00"
type input "*****"
drag, startPoint x: 199, startPoint y: 158, endPoint x: 204, endPoint y: 159, distance: 5.3
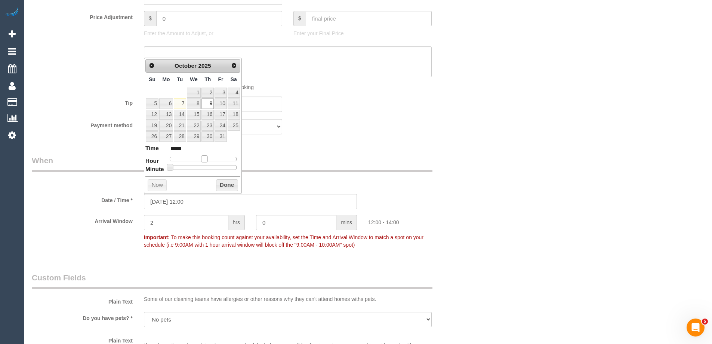
click at [204, 159] on span at bounding box center [204, 158] width 7 height 7
click at [225, 183] on button "Done" at bounding box center [227, 185] width 22 height 12
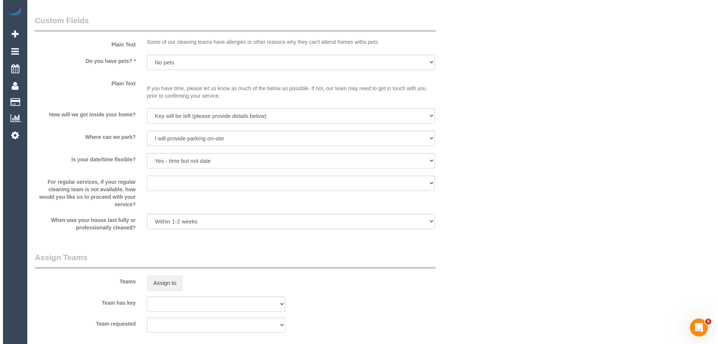
scroll to position [1062, 0]
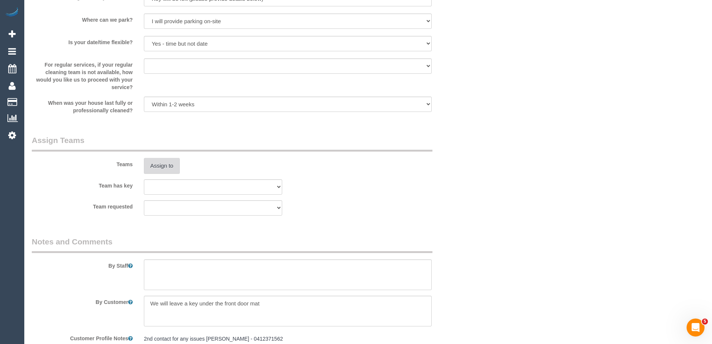
click at [162, 165] on button "Assign to" at bounding box center [162, 166] width 36 height 16
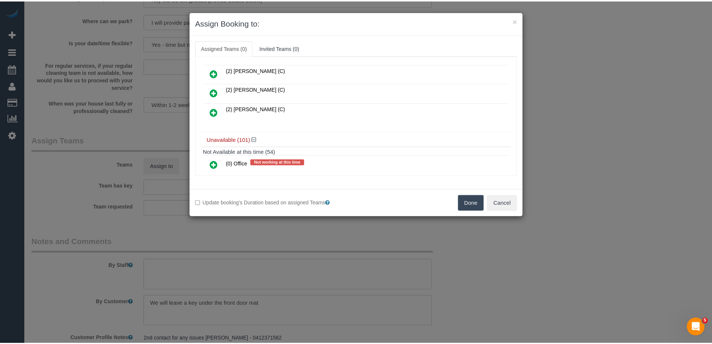
scroll to position [37, 0]
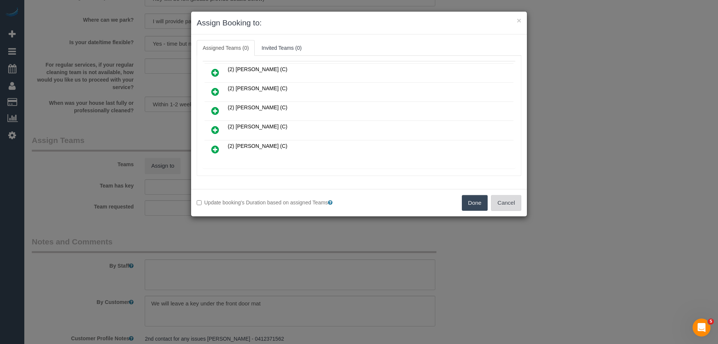
click at [500, 203] on button "Cancel" at bounding box center [506, 203] width 30 height 16
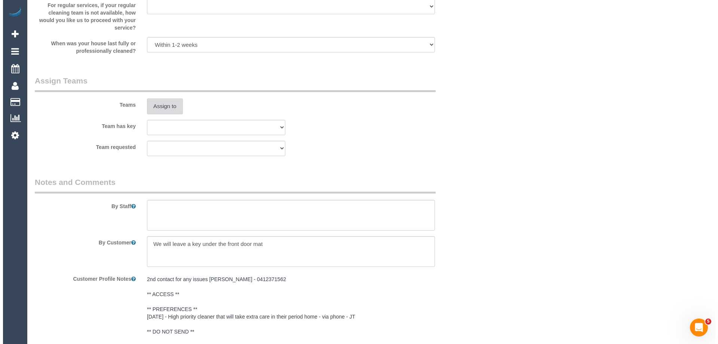
scroll to position [1120, 0]
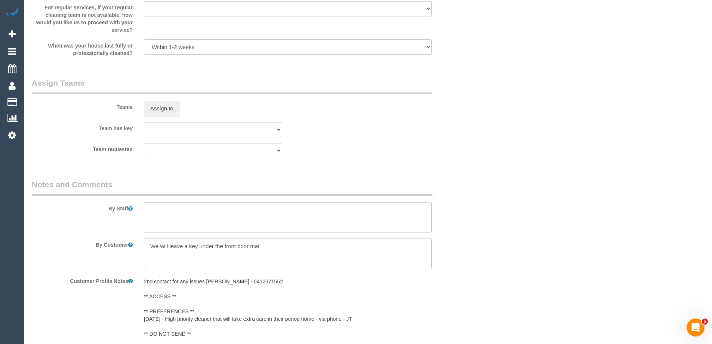
drag, startPoint x: 99, startPoint y: 135, endPoint x: 142, endPoint y: 114, distance: 47.3
click at [101, 134] on div "Team has key (0) Office (1) Helen Trickett (FT) (1) Karen Cruz (FT) (1) Kumpee …" at bounding box center [250, 129] width 449 height 15
click at [158, 109] on button "Assign to" at bounding box center [162, 109] width 36 height 16
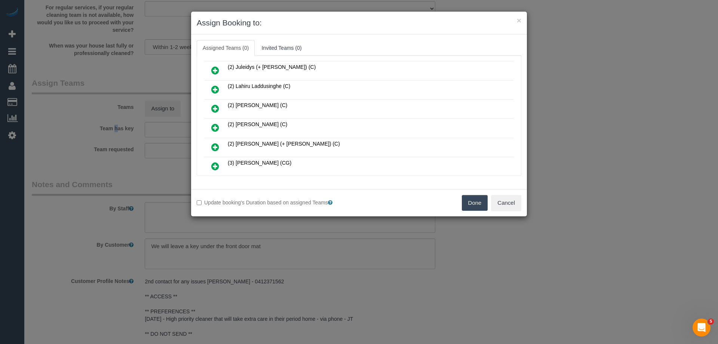
scroll to position [187, 0]
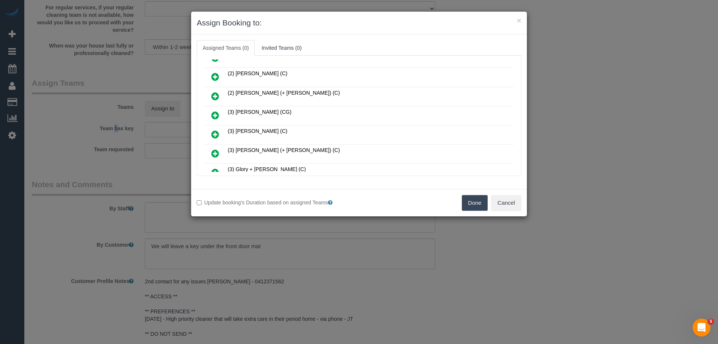
click at [215, 111] on icon at bounding box center [215, 115] width 8 height 9
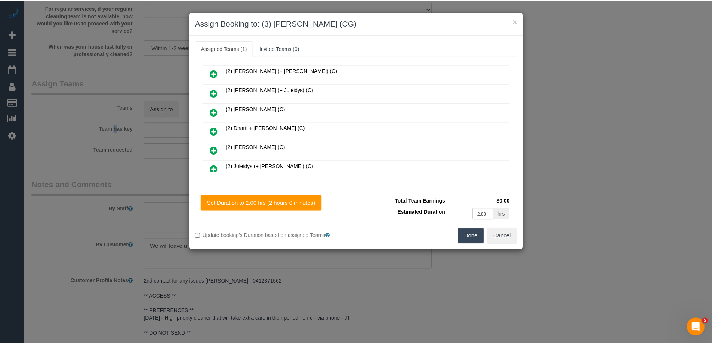
scroll to position [0, 0]
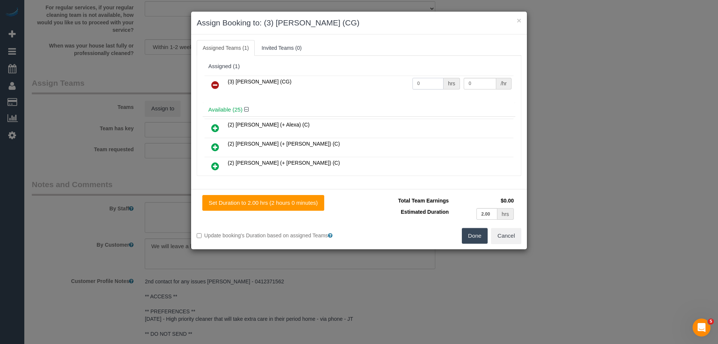
drag, startPoint x: 421, startPoint y: 83, endPoint x: 379, endPoint y: 79, distance: 41.7
click at [380, 79] on tr "(3) Ashish Patel (CG) 0 hrs 0 /hr" at bounding box center [358, 85] width 309 height 19
type input "2"
drag, startPoint x: 463, startPoint y: 84, endPoint x: 437, endPoint y: 80, distance: 26.4
click at [437, 80] on tr "(3) Ashish Patel (CG) 2 hrs 0 /hr" at bounding box center [358, 85] width 309 height 19
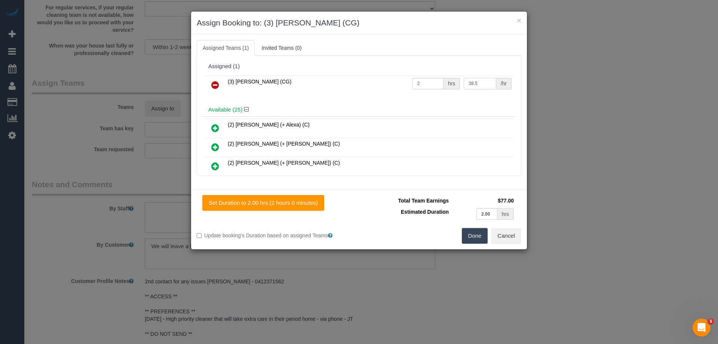
type input "38.5"
click at [472, 236] on button "Done" at bounding box center [475, 236] width 26 height 16
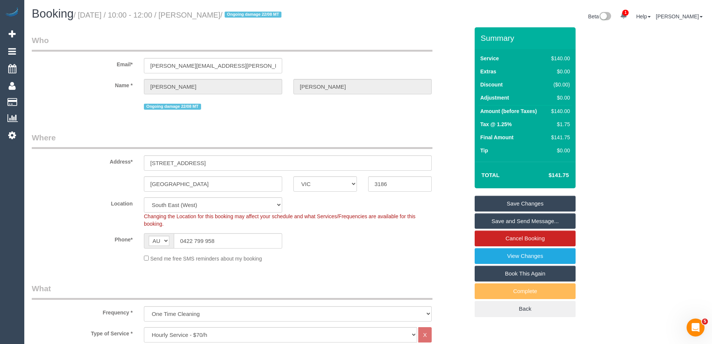
drag, startPoint x: 238, startPoint y: 14, endPoint x: 198, endPoint y: 12, distance: 39.7
click at [198, 12] on small "/ October 09, 2025 / 10:00 - 12:00 / Nancy Phan / Ongoing damage 22/08 MT" at bounding box center [179, 15] width 210 height 8
copy small "Nancy Phan"
click at [495, 200] on link "Save Changes" at bounding box center [525, 204] width 101 height 16
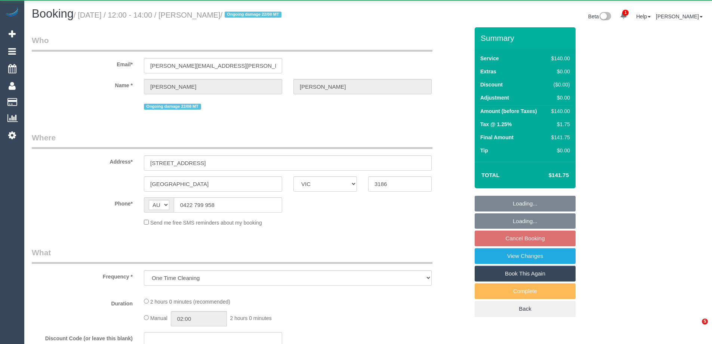
select select "VIC"
select select "string:stripe-pm_1QXwfs2GScqysDRVCBdcMq9N"
select select "number:28"
select select "number:15"
select select "number:18"
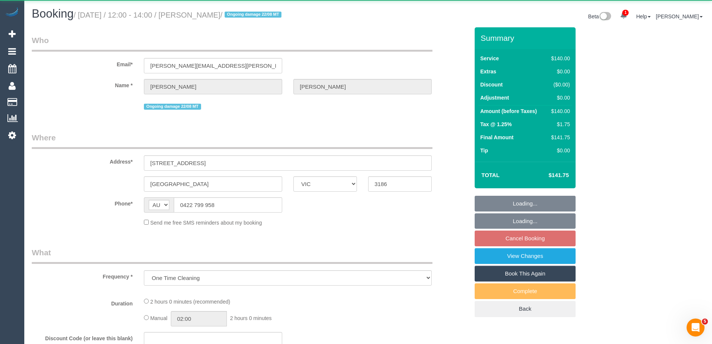
select select "number:24"
select select "number:11"
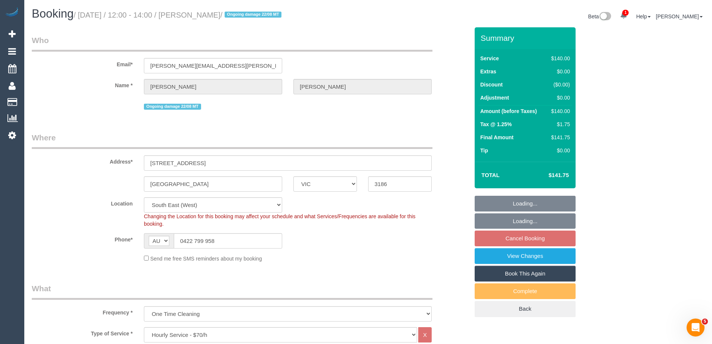
select select "object:875"
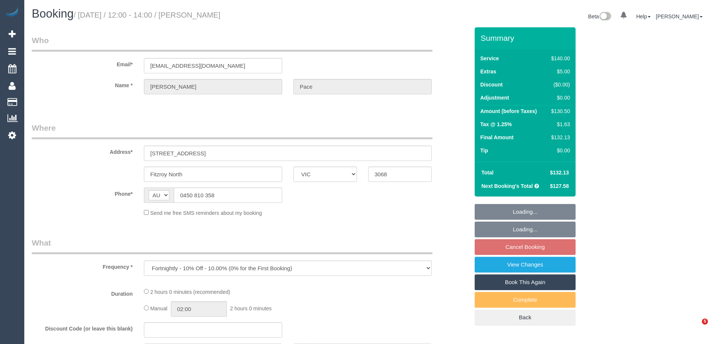
select select "VIC"
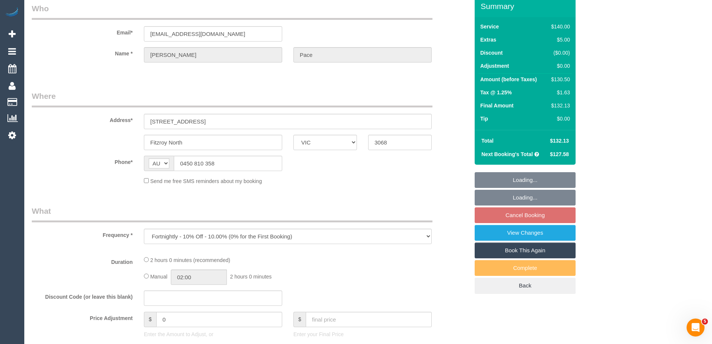
select select "number:27"
select select "number:14"
select select "number:19"
select select "number:22"
select select "number:34"
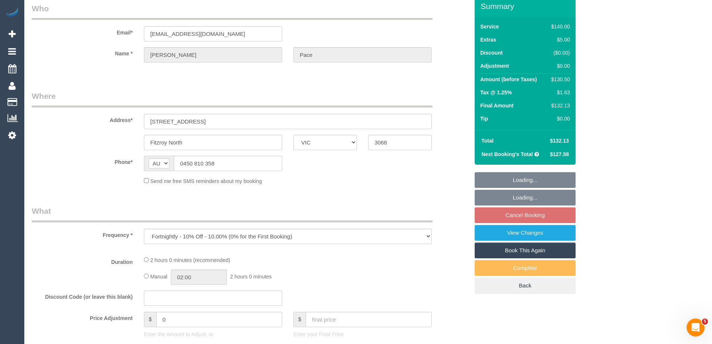
select select "number:12"
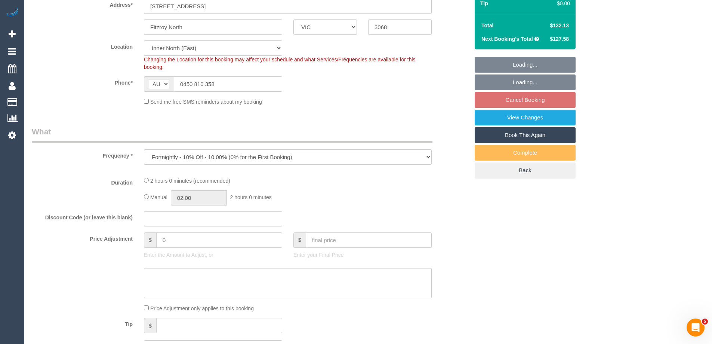
select select "object:708"
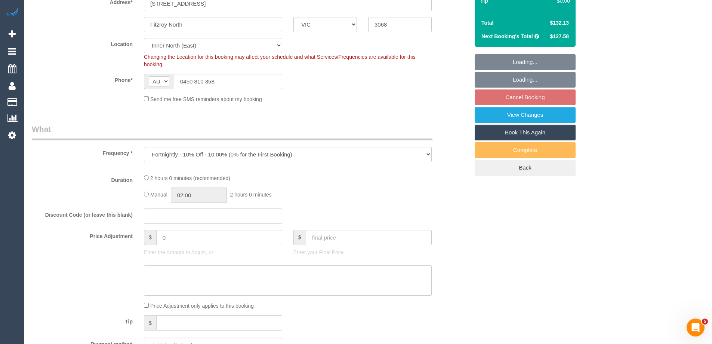
select select "string:stripe-pm_1S4uaN2GScqysDRVTctBE4O2"
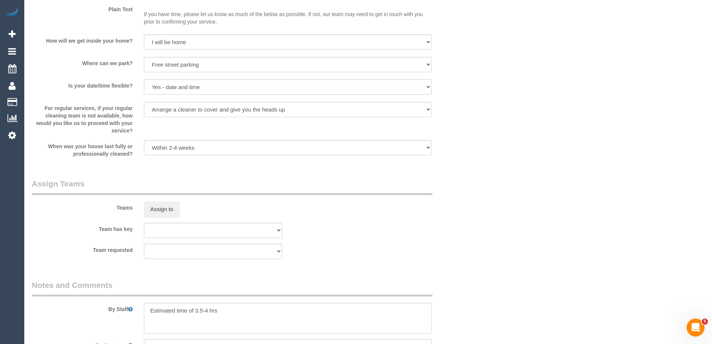
scroll to position [1159, 0]
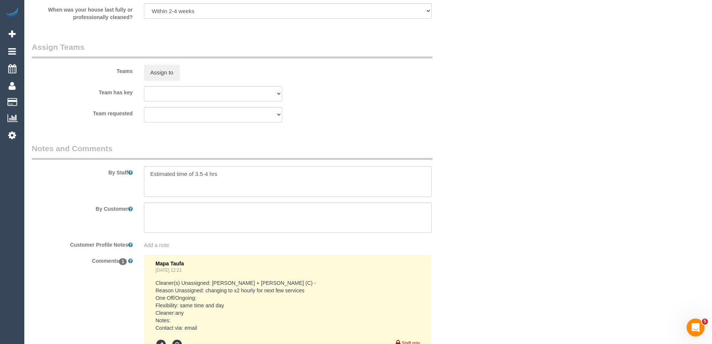
drag, startPoint x: 241, startPoint y: 175, endPoint x: 23, endPoint y: 175, distance: 217.9
type textarea "*Cover*"
click at [161, 67] on button "Assign to" at bounding box center [162, 73] width 36 height 16
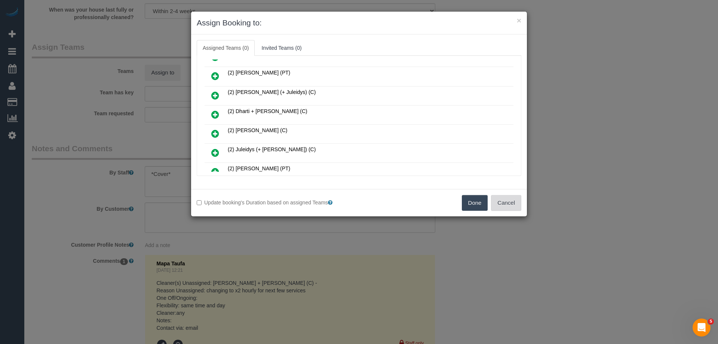
scroll to position [75, 0]
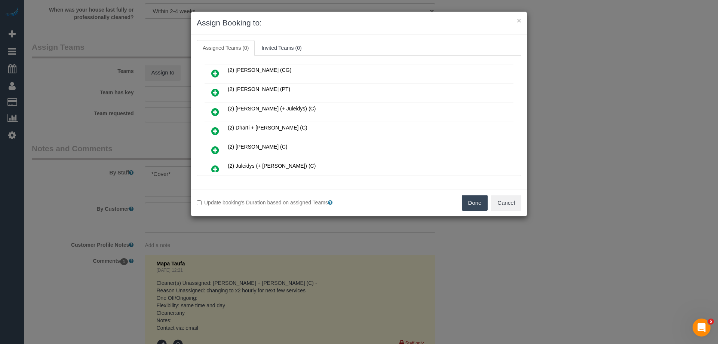
click at [468, 206] on button "Done" at bounding box center [475, 203] width 26 height 16
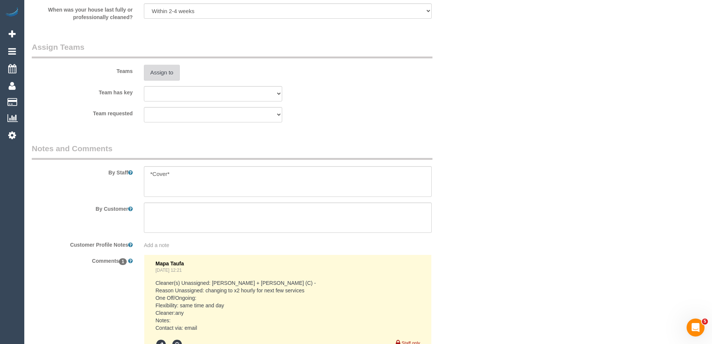
click at [161, 75] on button "Assign to" at bounding box center [162, 73] width 36 height 16
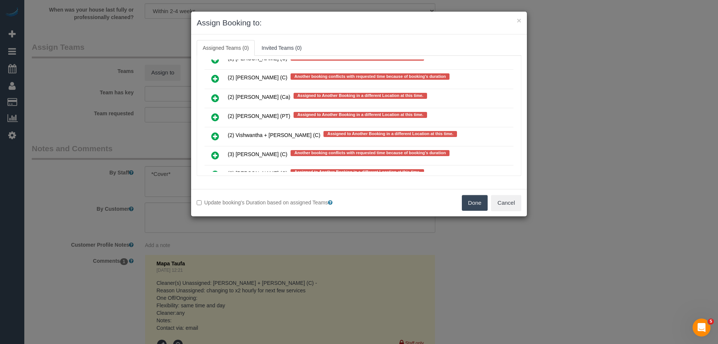
click at [209, 119] on link at bounding box center [215, 117] width 18 height 15
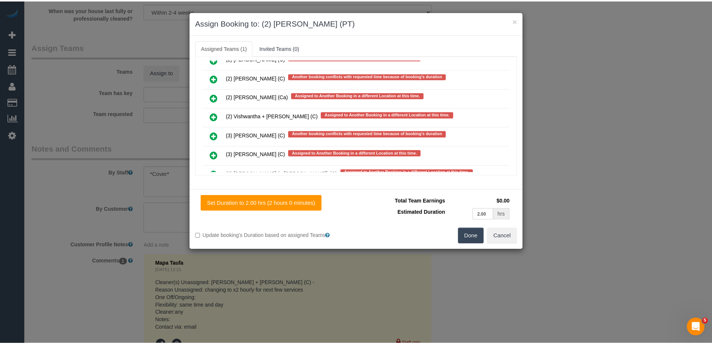
scroll to position [0, 0]
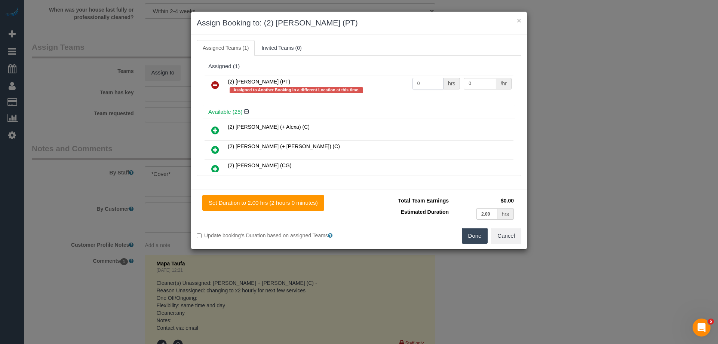
drag, startPoint x: 412, startPoint y: 86, endPoint x: 388, endPoint y: 86, distance: 23.9
click at [391, 86] on tr "(2) [PERSON_NAME] (PT) Assigned to Another Booking in a different Location at t…" at bounding box center [358, 86] width 309 height 21
type input "2"
drag, startPoint x: 477, startPoint y: 83, endPoint x: 413, endPoint y: 84, distance: 63.2
click at [417, 84] on tr "(2) [PERSON_NAME] (PT) Assigned to Another Booking in a different Location at t…" at bounding box center [358, 86] width 309 height 21
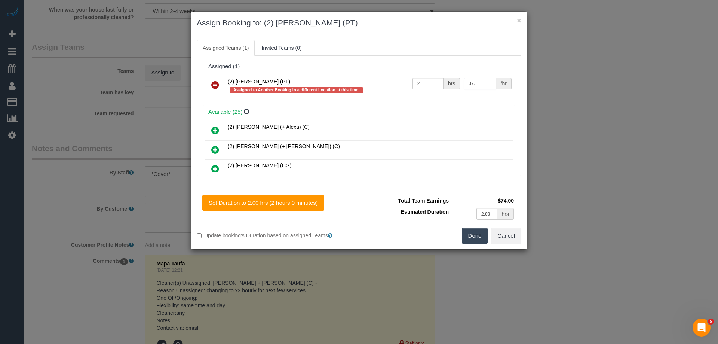
drag, startPoint x: 475, startPoint y: 83, endPoint x: 410, endPoint y: 84, distance: 65.0
click at [410, 84] on tr "(2) [PERSON_NAME] (PT) Assigned to Another Booking in a different Location at t…" at bounding box center [358, 86] width 309 height 21
type input "38.75"
click at [469, 235] on button "Done" at bounding box center [475, 236] width 26 height 16
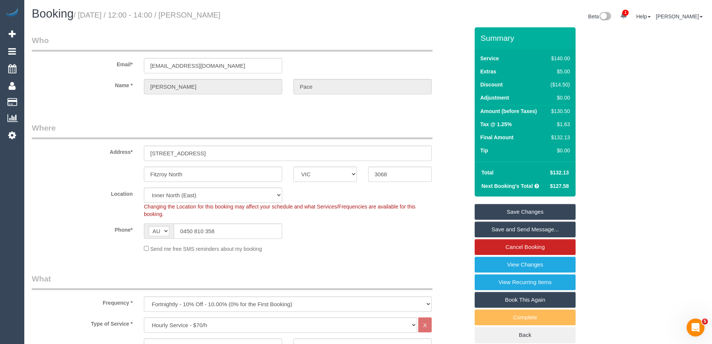
drag, startPoint x: 247, startPoint y: 16, endPoint x: 196, endPoint y: 15, distance: 50.5
click at [196, 15] on h1 "Booking / [DATE] / 12:00 - 14:00 / [PERSON_NAME]" at bounding box center [197, 13] width 331 height 13
copy small "[PERSON_NAME]"
click at [498, 207] on link "Save Changes" at bounding box center [525, 212] width 101 height 16
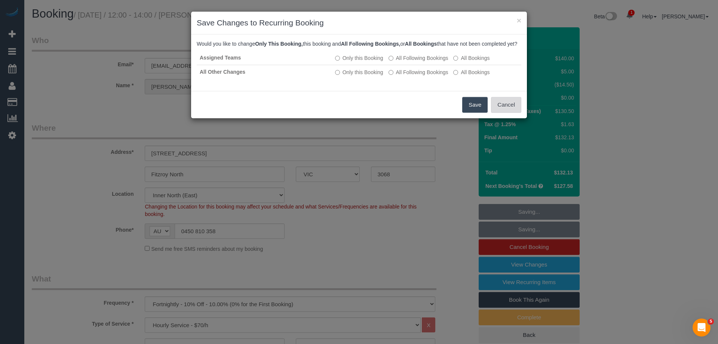
drag, startPoint x: 501, startPoint y: 114, endPoint x: 497, endPoint y: 113, distance: 4.3
click at [501, 113] on button "Cancel" at bounding box center [506, 105] width 30 height 16
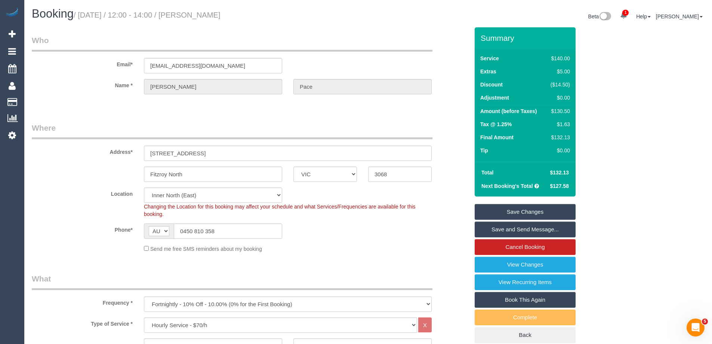
click at [492, 228] on link "Save and Send Message..." at bounding box center [525, 229] width 101 height 16
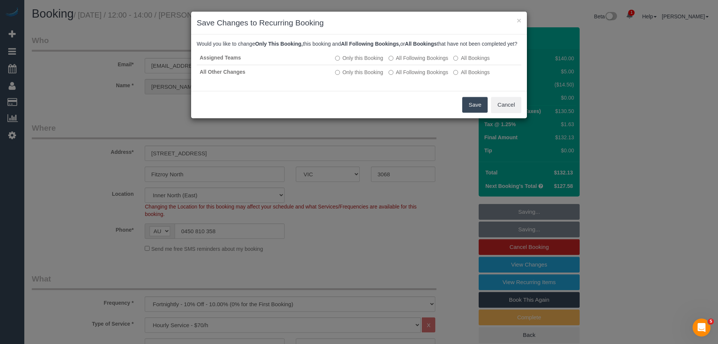
click at [465, 112] on button "Save" at bounding box center [474, 105] width 25 height 16
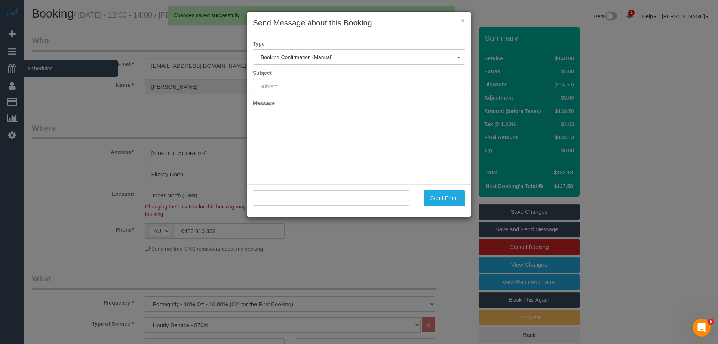
type input "Booking Confirmed"
type input ""[PERSON_NAME]" <[PERSON_NAME][EMAIL_ADDRESS][DOMAIN_NAME]>"
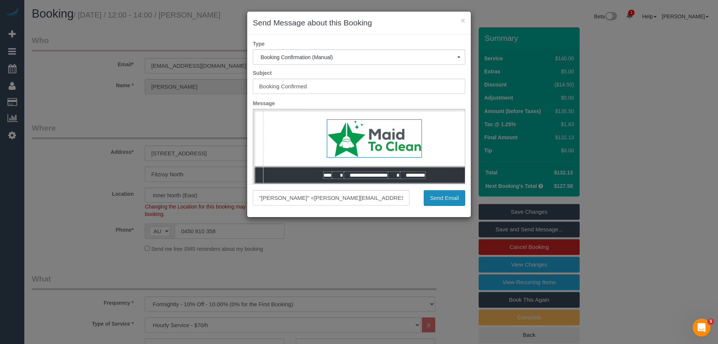
click at [457, 201] on button "Send Email" at bounding box center [444, 198] width 41 height 16
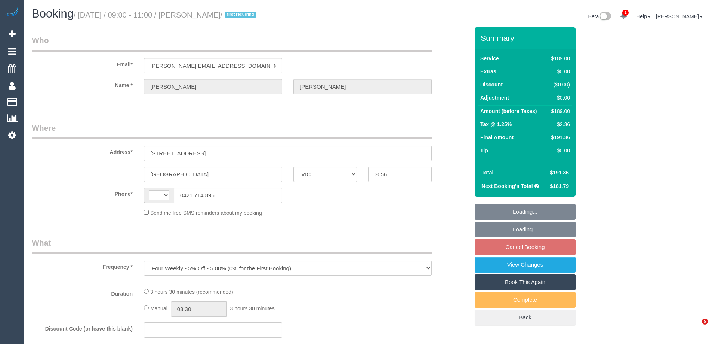
select select "VIC"
select select "string:stripe-pm_1SDZ8u2GScqysDRVX4Ruxdko"
select select "number:29"
select select "number:15"
select select "number:19"
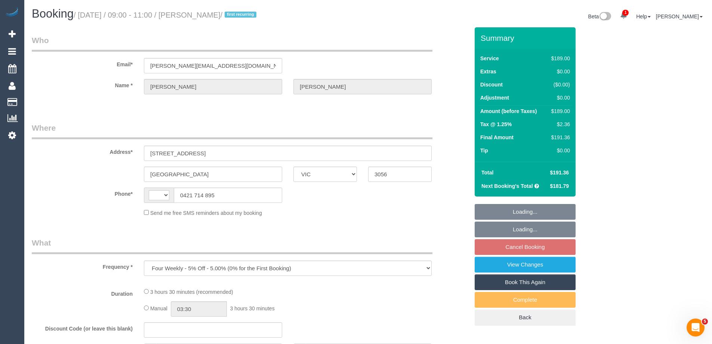
select select "number:22"
select select "number:34"
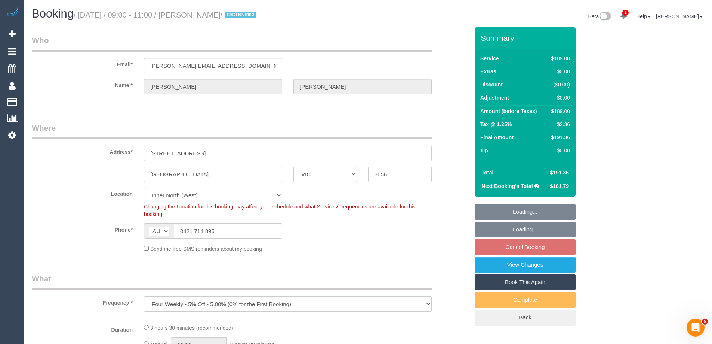
select select "string:AU"
select select "object:1649"
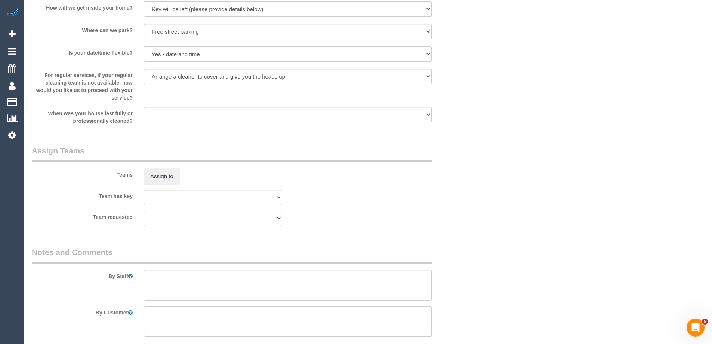
scroll to position [1047, 0]
click at [166, 176] on button "Assign to" at bounding box center [162, 175] width 36 height 16
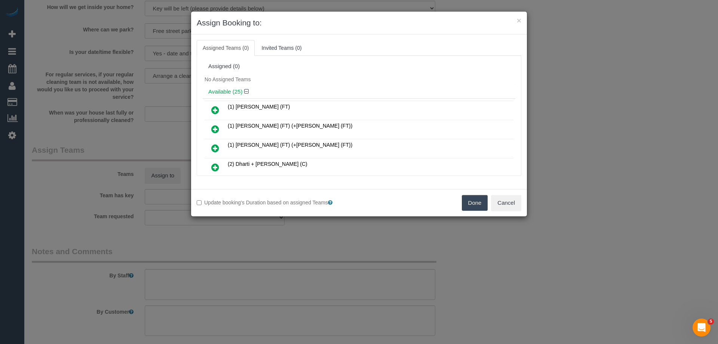
click at [213, 131] on icon at bounding box center [215, 128] width 8 height 9
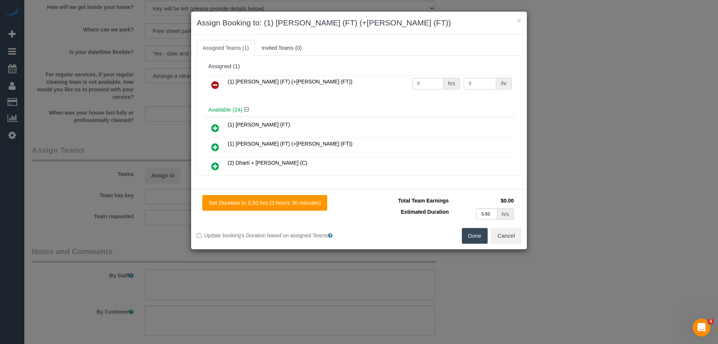
click at [210, 150] on link at bounding box center [215, 147] width 18 height 15
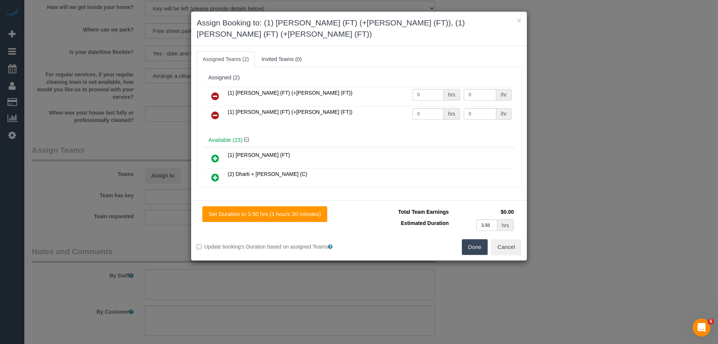
click at [486, 239] on button "Done" at bounding box center [475, 247] width 26 height 16
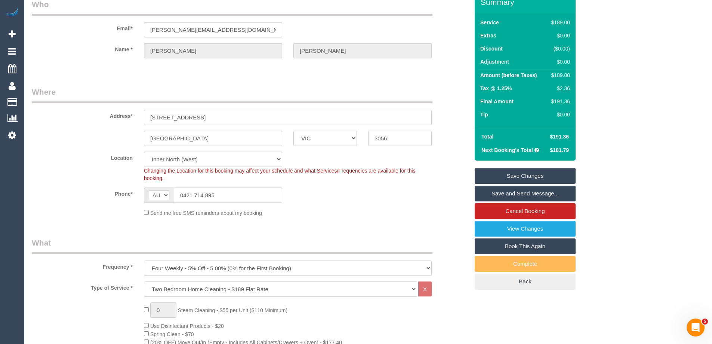
scroll to position [0, 0]
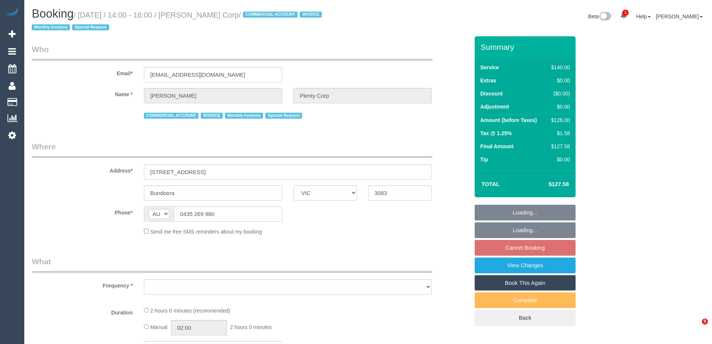
select select "VIC"
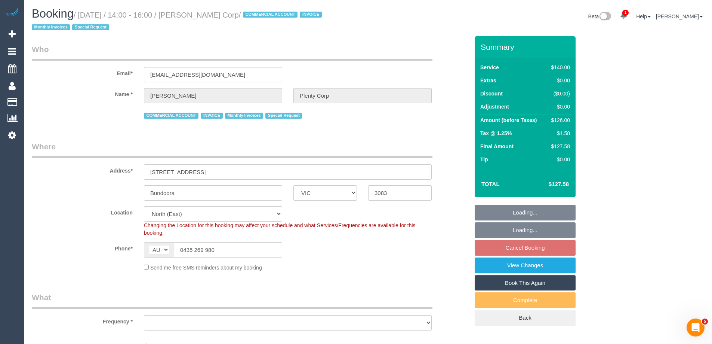
select select "object:690"
select select "number:28"
select select "number:14"
select select "number:18"
select select "number:24"
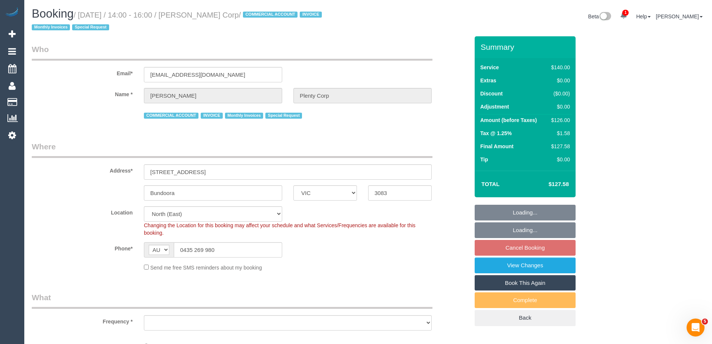
select select "number:34"
select select "number:11"
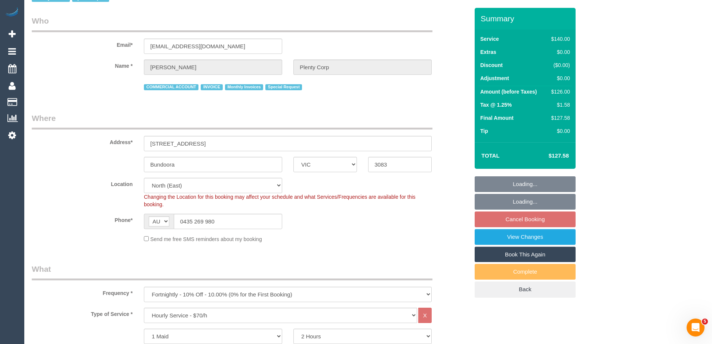
select select "object:885"
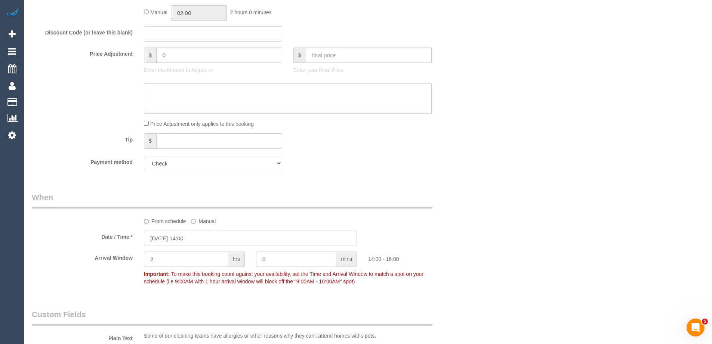
scroll to position [673, 0]
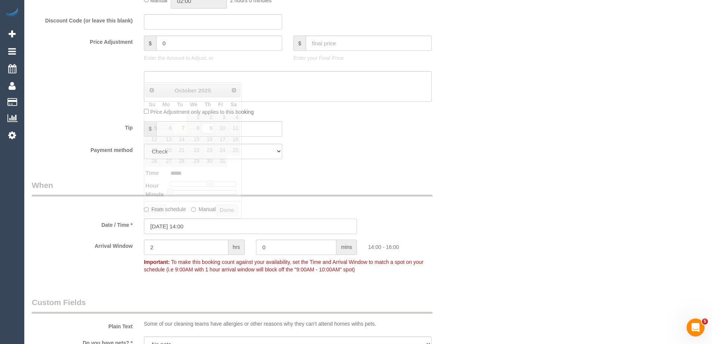
click at [190, 228] on input "09/10/2025 14:00" at bounding box center [250, 225] width 213 height 15
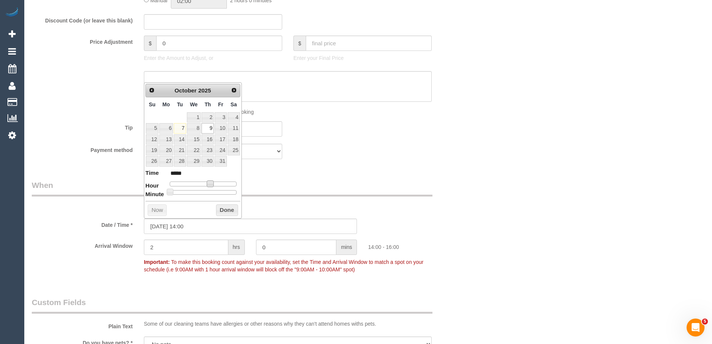
type input "09/10/2025 13:00"
type input "*****"
click at [209, 185] on span at bounding box center [207, 183] width 7 height 7
click at [218, 210] on button "Done" at bounding box center [227, 210] width 22 height 12
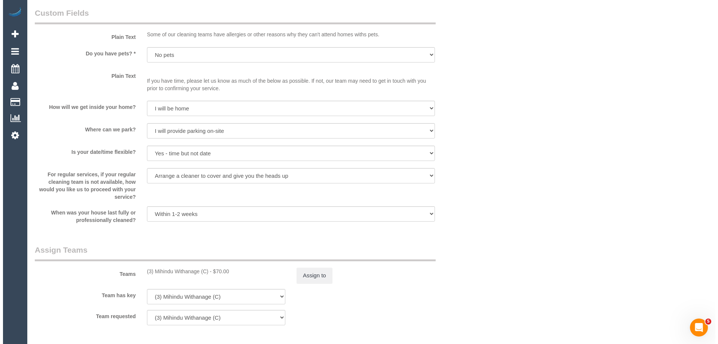
scroll to position [1159, 0]
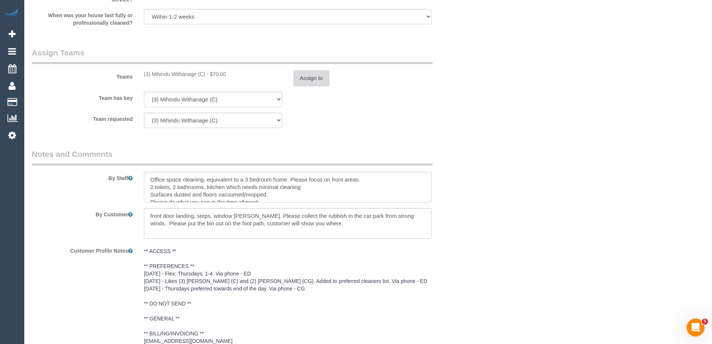
click at [310, 78] on button "Assign to" at bounding box center [311, 78] width 36 height 16
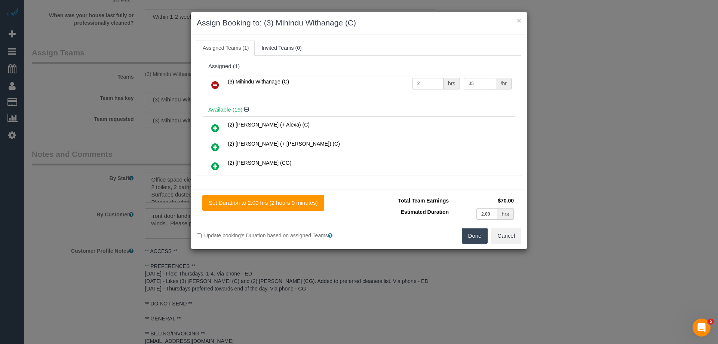
click at [217, 82] on icon at bounding box center [215, 84] width 8 height 9
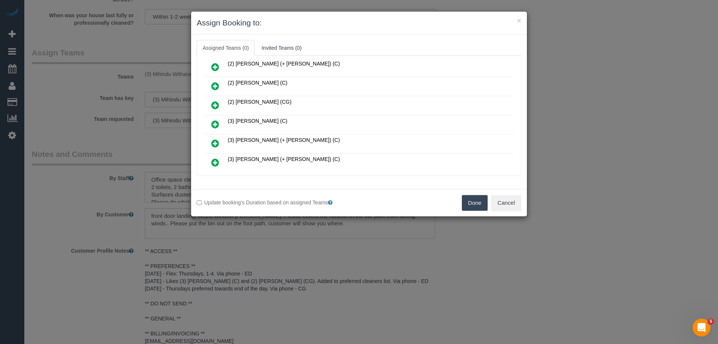
scroll to position [150, 0]
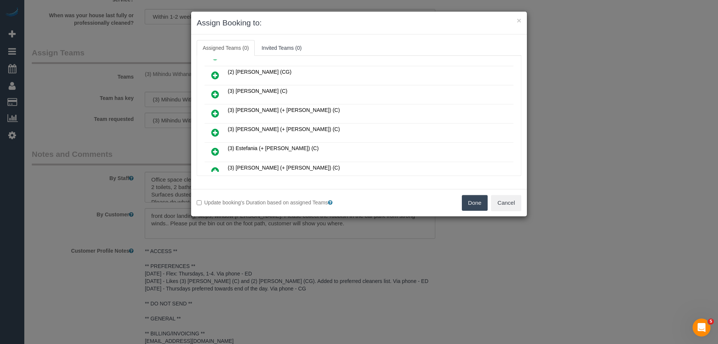
click at [207, 92] on link at bounding box center [215, 94] width 18 height 15
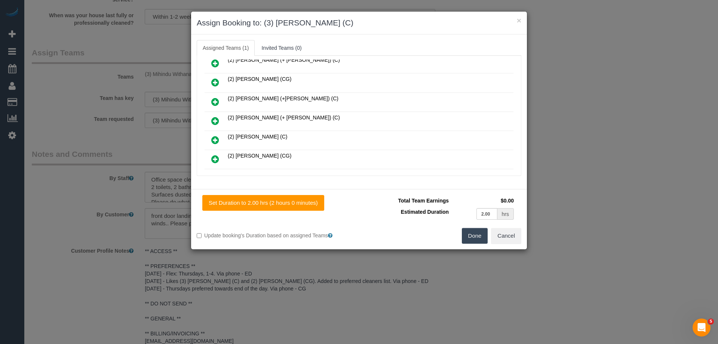
scroll to position [0, 0]
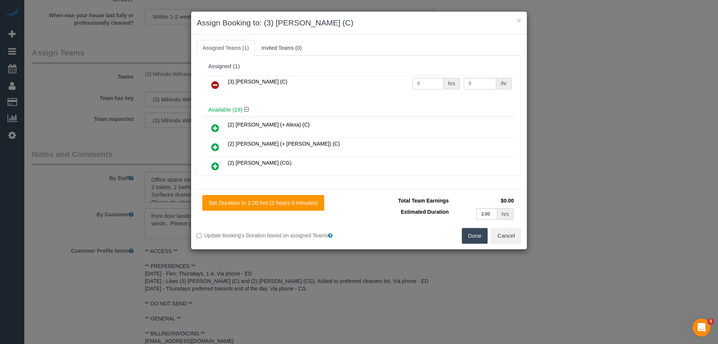
drag, startPoint x: 433, startPoint y: 82, endPoint x: 331, endPoint y: 81, distance: 101.7
click at [331, 81] on tr "(3) Andrea Di Bella (C) 0 hrs 0 /hr" at bounding box center [358, 85] width 309 height 19
type input "2"
drag, startPoint x: 471, startPoint y: 82, endPoint x: 409, endPoint y: 81, distance: 61.7
click at [410, 81] on tr "(3) Andrea Di Bella (C) 2 hrs 0 /hr" at bounding box center [358, 85] width 309 height 19
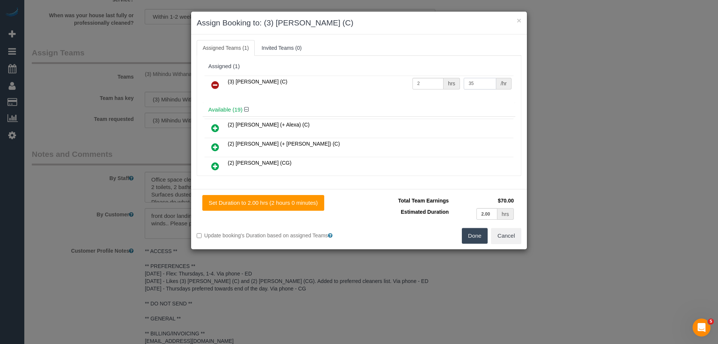
type input "35"
click at [470, 233] on button "Done" at bounding box center [475, 236] width 26 height 16
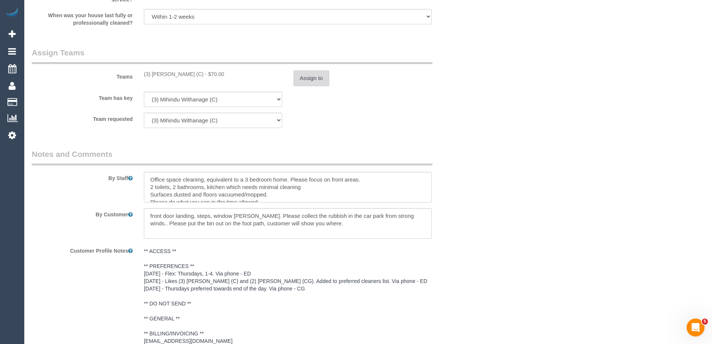
click at [299, 74] on button "Assign to" at bounding box center [311, 78] width 36 height 16
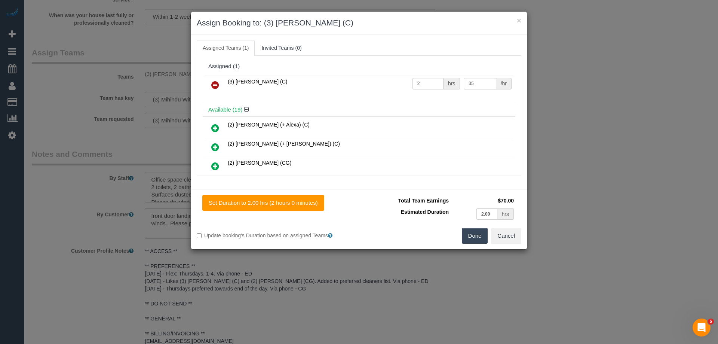
click at [215, 82] on icon at bounding box center [215, 84] width 8 height 9
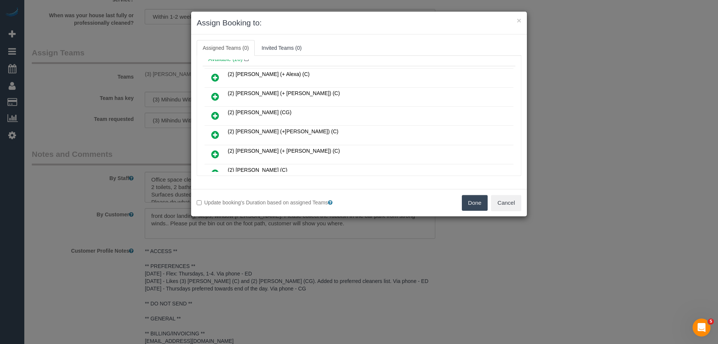
scroll to position [75, 0]
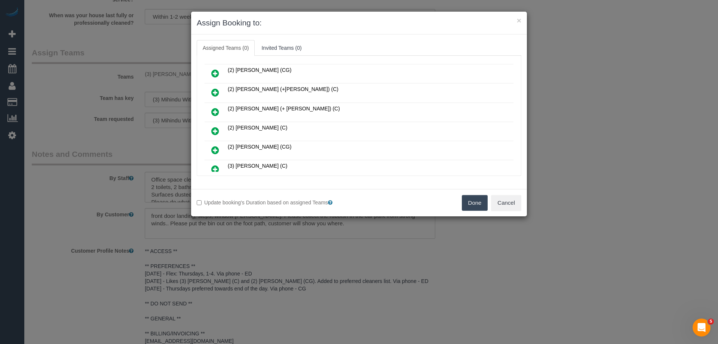
click at [213, 149] on icon at bounding box center [215, 149] width 8 height 9
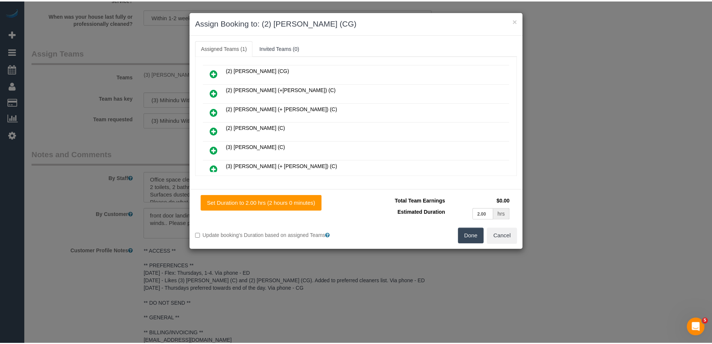
scroll to position [0, 0]
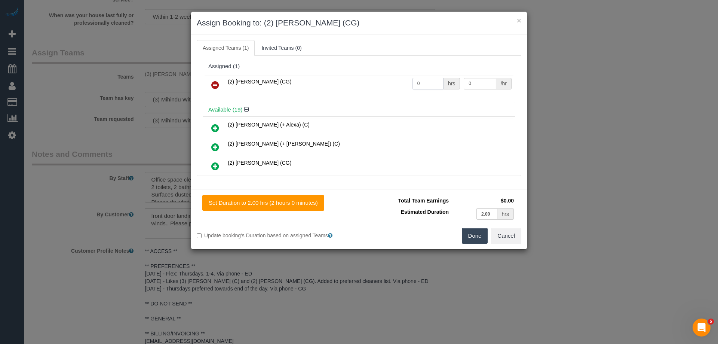
drag, startPoint x: 425, startPoint y: 81, endPoint x: 372, endPoint y: 79, distance: 53.1
click at [374, 80] on tr "(2) Mohd Che Manir (CG) 0 hrs 0 /hr" at bounding box center [358, 85] width 309 height 19
type input "2"
drag, startPoint x: 467, startPoint y: 80, endPoint x: 425, endPoint y: 79, distance: 41.9
click at [425, 79] on tr "(2) Mohd Che Manir (CG) 2 hrs 0 /hr" at bounding box center [358, 85] width 309 height 19
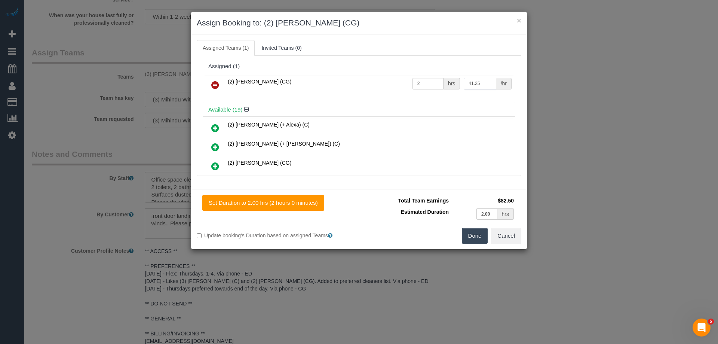
type input "41.25"
click at [470, 238] on button "Done" at bounding box center [475, 236] width 26 height 16
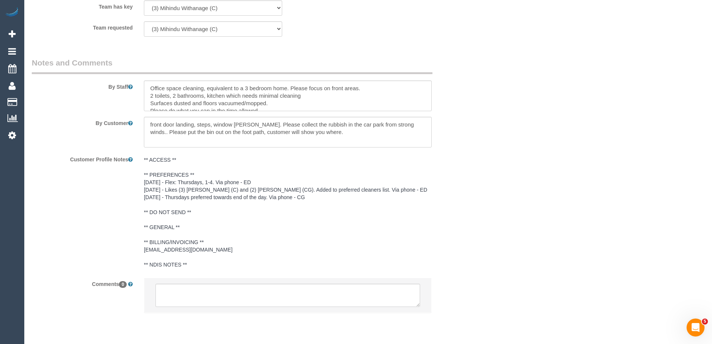
scroll to position [1273, 0]
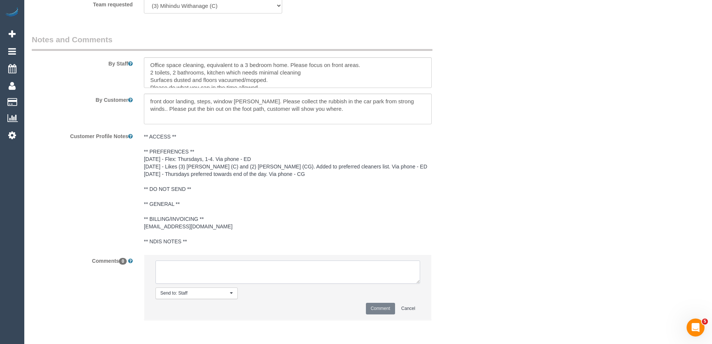
click at [186, 276] on textarea at bounding box center [288, 271] width 265 height 23
type textarea "U/A from Mihindu - as per SR. Notified via email"
click at [370, 314] on li "Send to: Staff Nothing selected Send to: Staff Send to: Customer Send to: Team …" at bounding box center [287, 287] width 287 height 65
click at [374, 310] on button "Comment" at bounding box center [380, 308] width 29 height 12
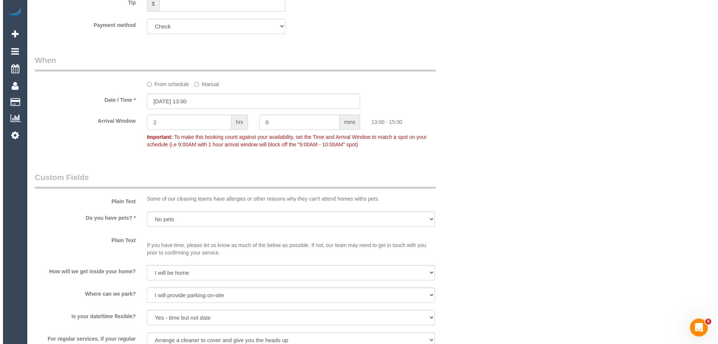
scroll to position [0, 0]
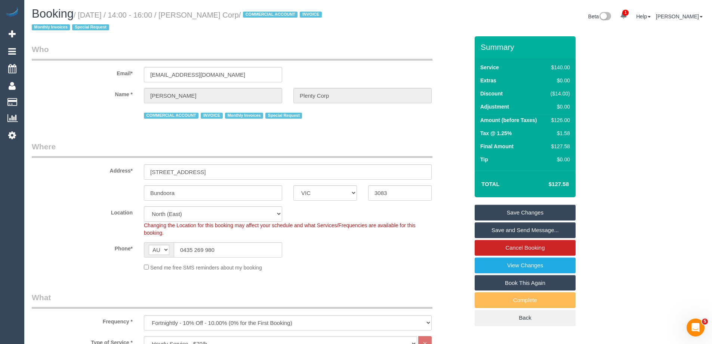
drag, startPoint x: 263, startPoint y: 12, endPoint x: 196, endPoint y: 13, distance: 67.3
click at [196, 13] on small "/ October 09, 2025 / 14:00 - 16:00 / Brendan Plenty Corp / COMMERCIAL ACCOUNT I…" at bounding box center [178, 21] width 292 height 21
copy small "Brendan Plenty Corp"
click at [498, 212] on link "Save Changes" at bounding box center [525, 212] width 101 height 16
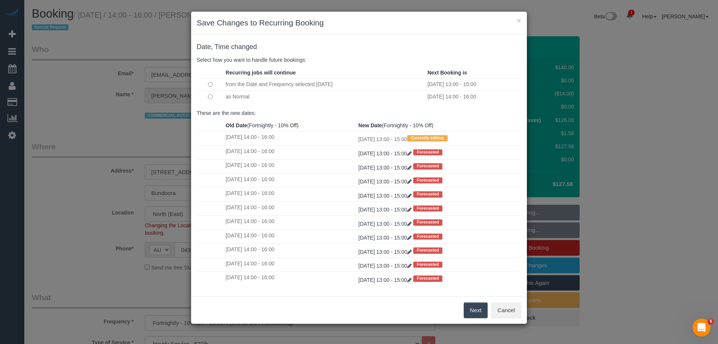
click at [478, 310] on button "Next" at bounding box center [476, 310] width 24 height 16
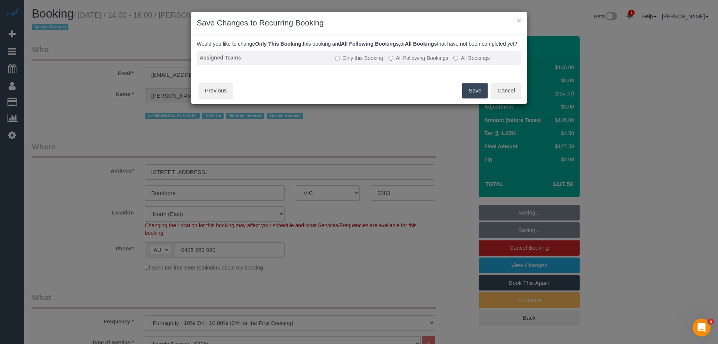
click at [403, 62] on label "All Following Bookings" at bounding box center [418, 57] width 60 height 7
click at [470, 95] on button "Save" at bounding box center [474, 91] width 25 height 16
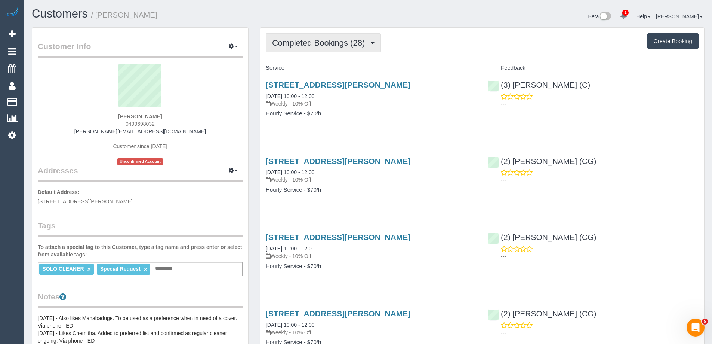
click at [318, 44] on span "Completed Bookings (28)" at bounding box center [320, 42] width 96 height 9
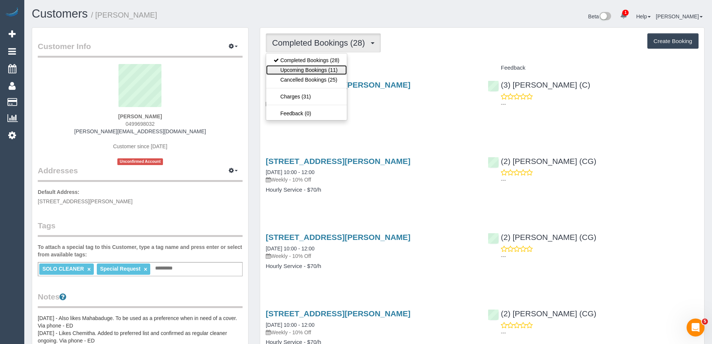
click at [321, 69] on link "Upcoming Bookings (11)" at bounding box center [306, 70] width 81 height 10
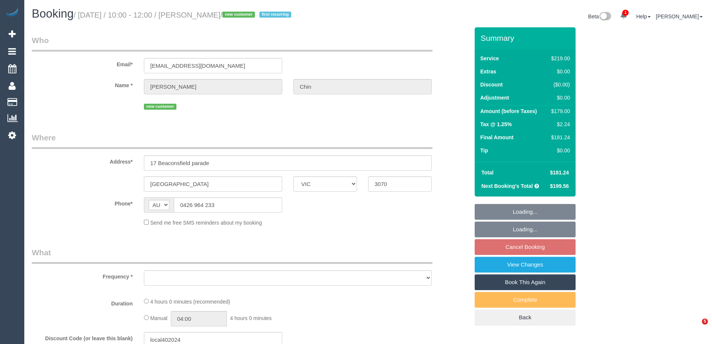
select select "VIC"
select select "string:stripe-pm_1SCWE12GScqysDRVxiMX51pW"
select select "number:29"
select select "number:15"
select select "number:19"
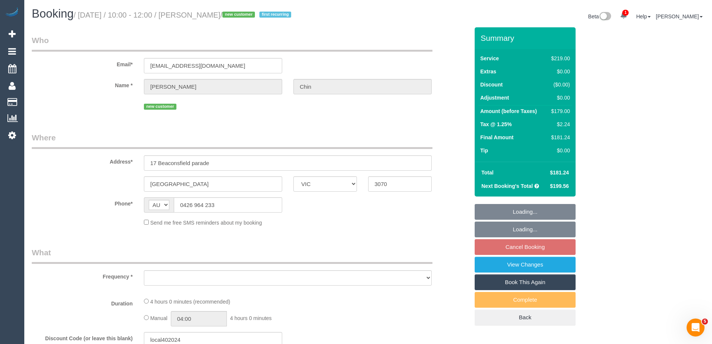
select select "number:22"
select select "number:34"
select select "number:11"
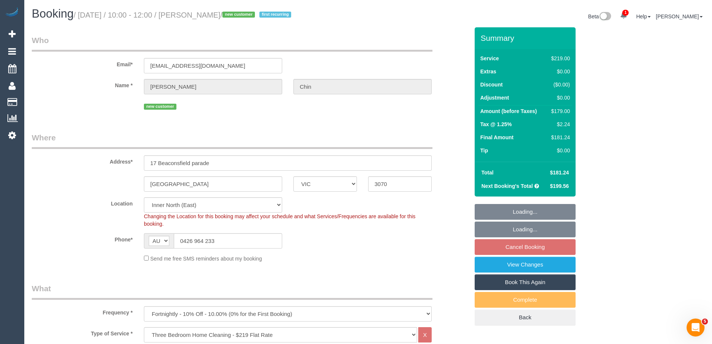
select select "object:814"
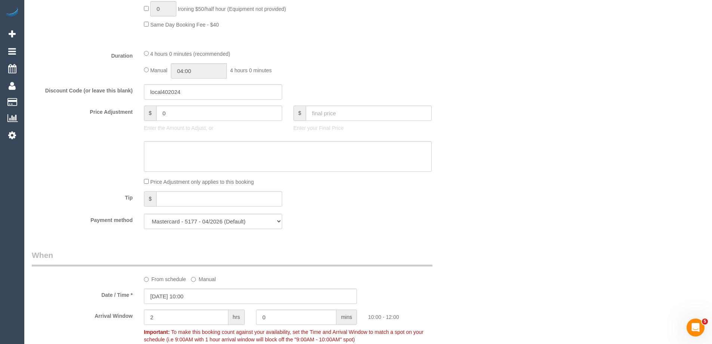
scroll to position [598, 0]
click at [146, 68] on div "Manual 04:00 4 hours 0 minutes" at bounding box center [288, 70] width 288 height 15
click at [209, 71] on input "04:00" at bounding box center [199, 70] width 56 height 15
type input "02:00"
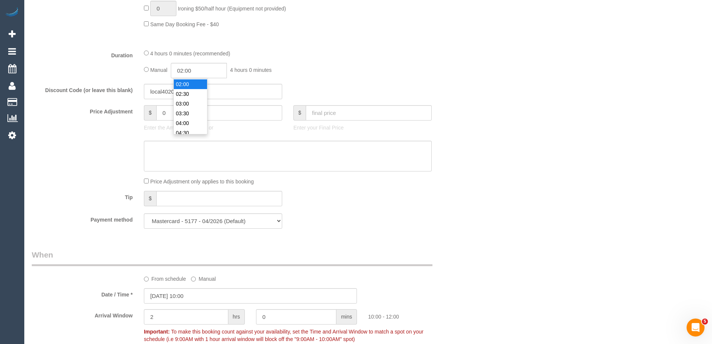
click at [193, 81] on li "02:00" at bounding box center [190, 84] width 33 height 10
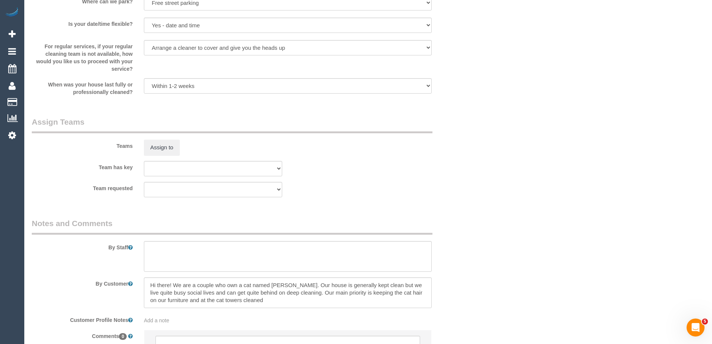
scroll to position [1160, 0]
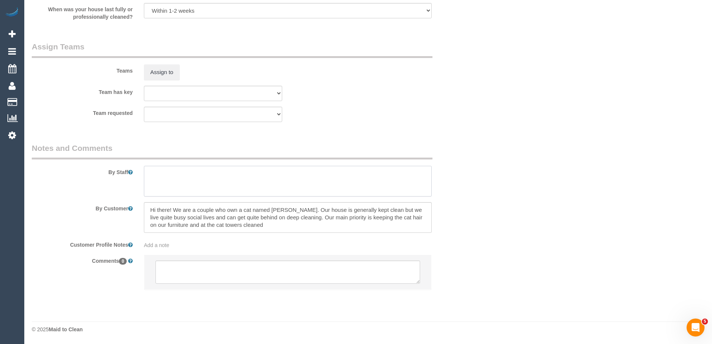
click at [162, 184] on textarea at bounding box center [288, 181] width 288 height 31
drag, startPoint x: 199, startPoint y: 173, endPoint x: 207, endPoint y: 179, distance: 9.6
click at [200, 173] on textarea at bounding box center [288, 181] width 288 height 31
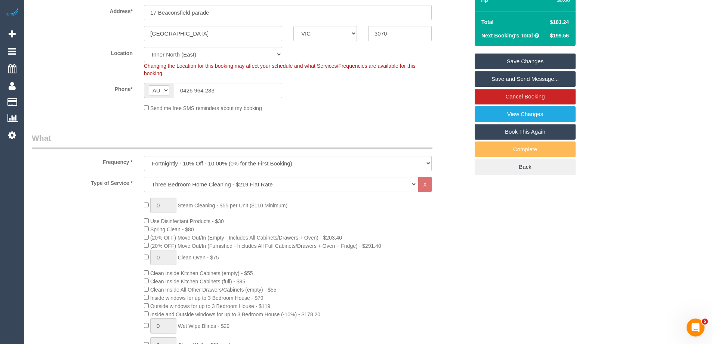
scroll to position [0, 0]
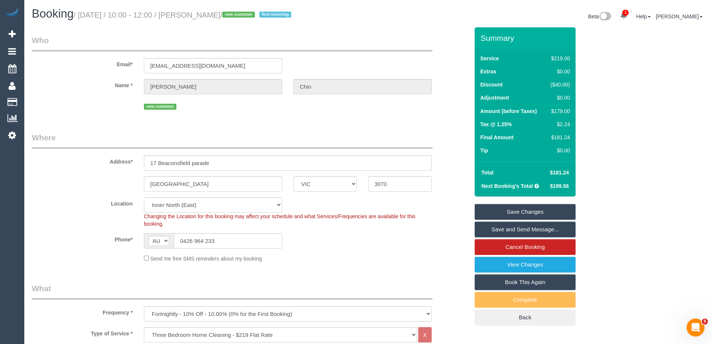
type textarea "Estimated time of 3.5-4 hrs"
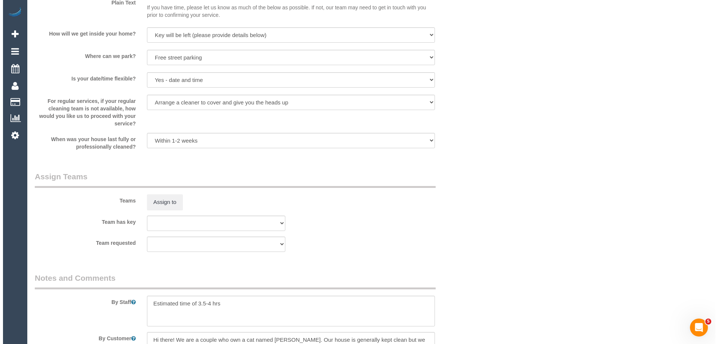
scroll to position [1084, 0]
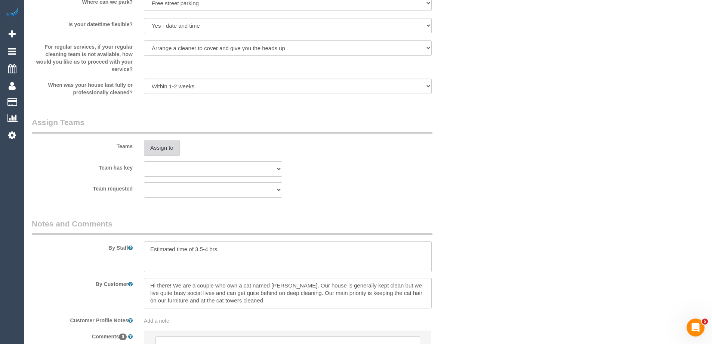
click at [155, 152] on button "Assign to" at bounding box center [162, 148] width 36 height 16
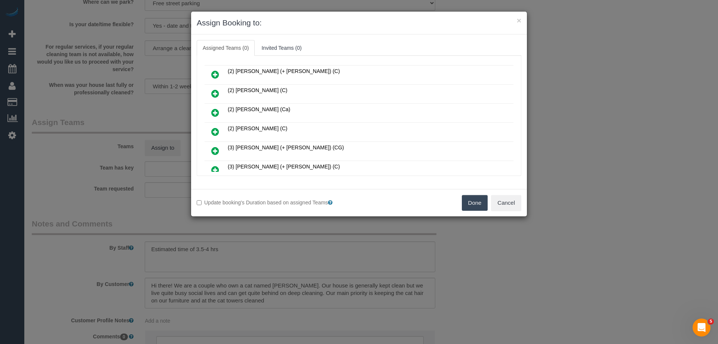
scroll to position [150, 0]
click at [213, 113] on icon at bounding box center [215, 113] width 8 height 9
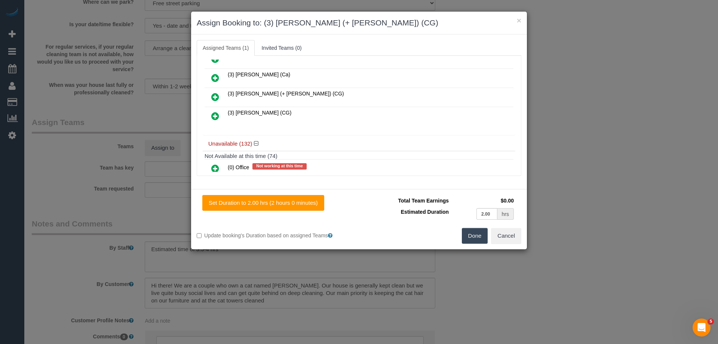
click at [212, 96] on icon at bounding box center [215, 96] width 8 height 9
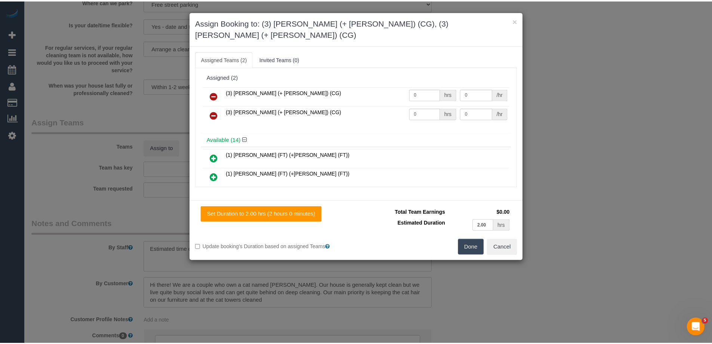
scroll to position [0, 0]
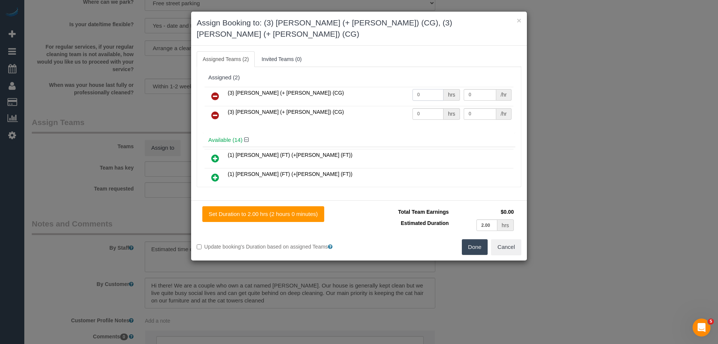
drag, startPoint x: 422, startPoint y: 82, endPoint x: 390, endPoint y: 82, distance: 31.4
click at [391, 87] on tr "(3) Amninder (+ Sohail) (CG) 0 hrs 0 /hr" at bounding box center [358, 96] width 309 height 19
type input "1"
drag, startPoint x: 408, startPoint y: 102, endPoint x: 390, endPoint y: 98, distance: 18.2
click at [390, 106] on tr "(3) Sohail (+ Amninder) (CG) 0 hrs 0 /hr" at bounding box center [358, 115] width 309 height 19
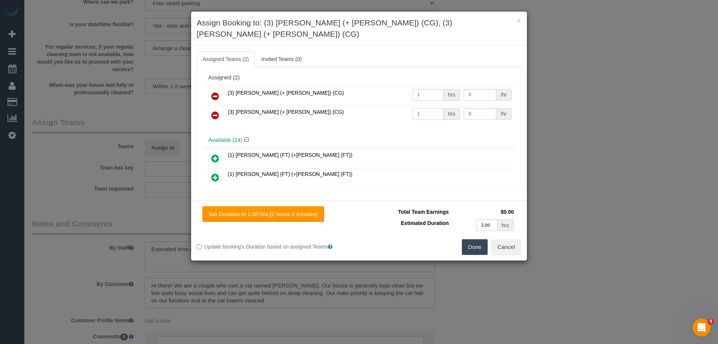
type input "1"
drag, startPoint x: 473, startPoint y: 85, endPoint x: 445, endPoint y: 83, distance: 28.5
click at [447, 87] on tr "(3) Amninder (+ Sohail) (CG) 1 hrs 0 /hr" at bounding box center [358, 96] width 309 height 19
type input "77.5"
drag, startPoint x: 470, startPoint y: 103, endPoint x: 433, endPoint y: 99, distance: 37.6
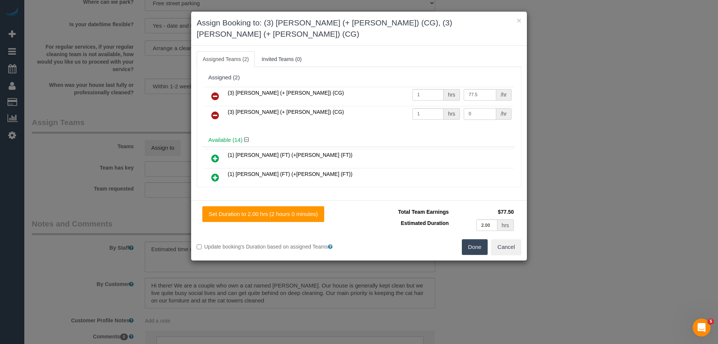
click at [435, 106] on tr "(3) Sohail (+ Amninder) (CG) 1 hrs 0 /hr" at bounding box center [358, 115] width 309 height 19
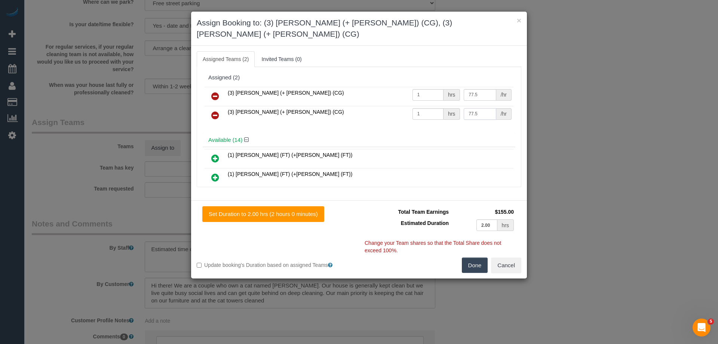
type input "77.5"
drag, startPoint x: 475, startPoint y: 255, endPoint x: 468, endPoint y: 250, distance: 8.5
click at [475, 257] on button "Done" at bounding box center [475, 265] width 26 height 16
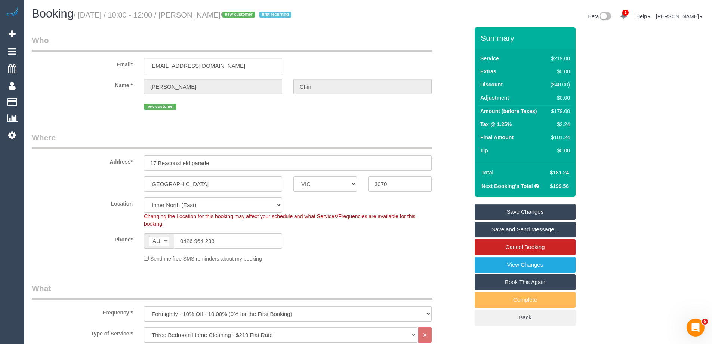
drag, startPoint x: 243, startPoint y: 14, endPoint x: 197, endPoint y: 18, distance: 46.5
click at [197, 18] on small "/ October 09, 2025 / 10:00 - 12:00 / Charlene Chin / new customer first recurri…" at bounding box center [184, 15] width 220 height 8
copy small "Charlene Chin"
click at [510, 209] on link "Save Changes" at bounding box center [525, 212] width 101 height 16
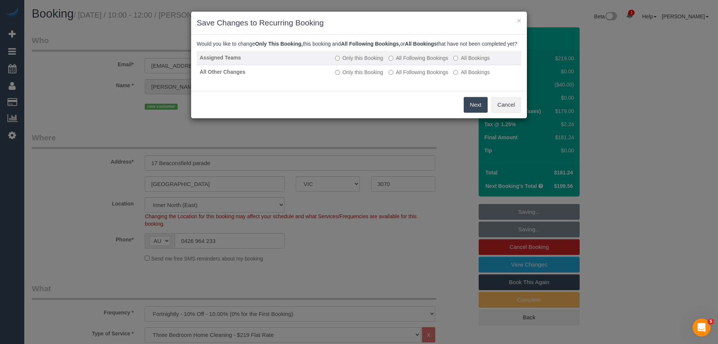
click at [409, 62] on label "All Following Bookings" at bounding box center [418, 57] width 60 height 7
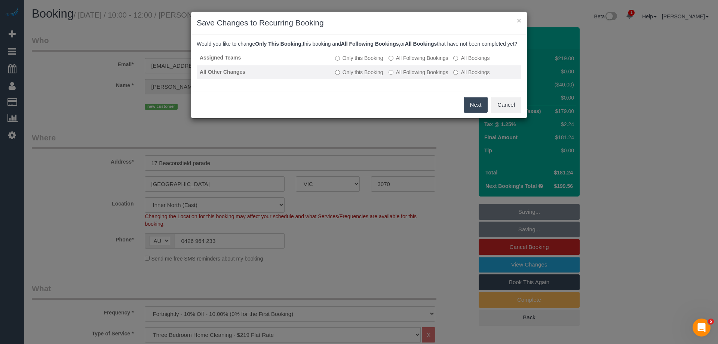
click at [403, 76] on label "All Following Bookings" at bounding box center [418, 71] width 60 height 7
click at [471, 111] on button "Save" at bounding box center [474, 105] width 25 height 16
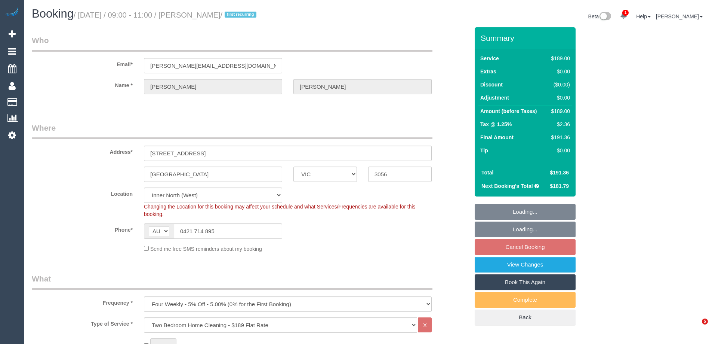
select select "VIC"
select select "string:stripe-pm_1SDZ8u2GScqysDRVX4Ruxdko"
select select "number:29"
select select "number:15"
select select "number:19"
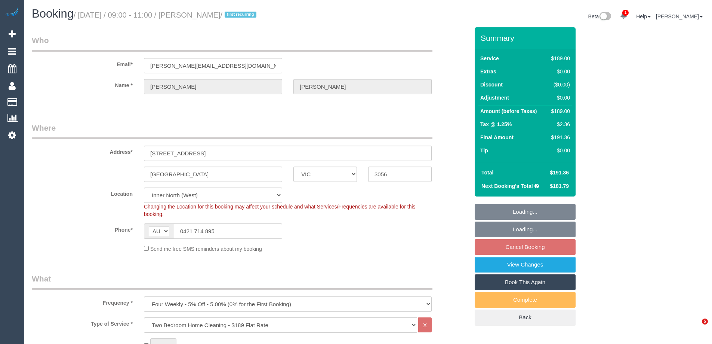
select select "number:22"
select select "number:34"
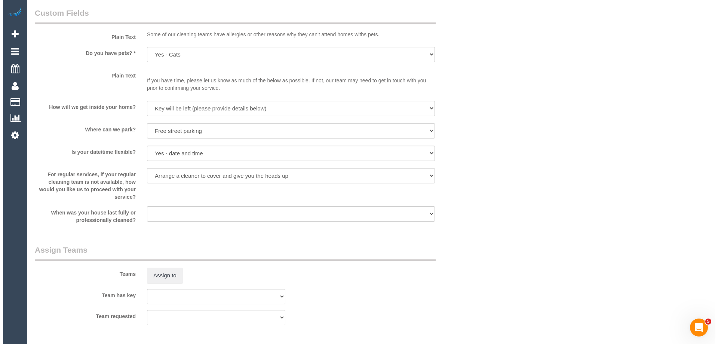
scroll to position [1084, 0]
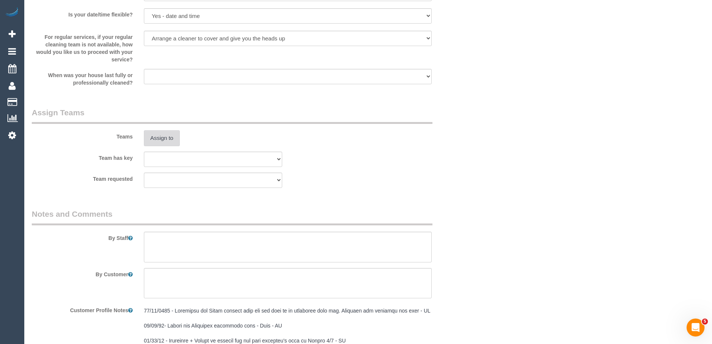
click at [157, 135] on button "Assign to" at bounding box center [162, 138] width 36 height 16
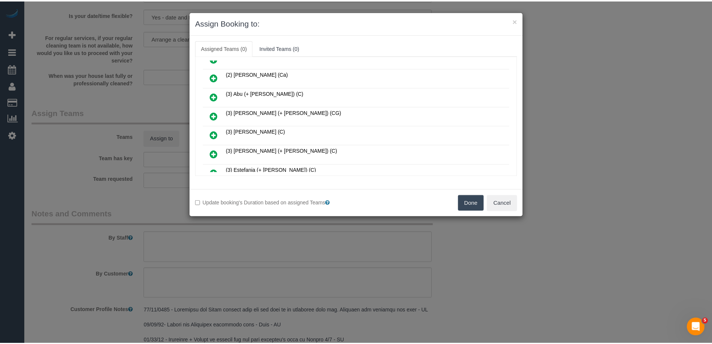
scroll to position [150, 0]
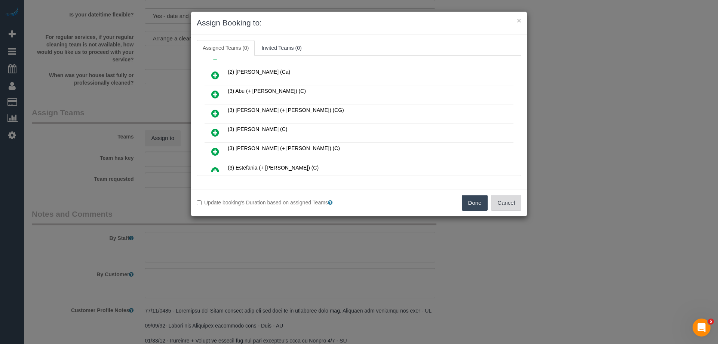
drag, startPoint x: 499, startPoint y: 211, endPoint x: 501, endPoint y: 205, distance: 6.9
click at [499, 210] on div "Update booking's Duration based on assigned Teams Done Cancel" at bounding box center [359, 202] width 336 height 27
drag, startPoint x: 501, startPoint y: 205, endPoint x: 566, endPoint y: 203, distance: 64.7
click at [502, 204] on button "Cancel" at bounding box center [506, 203] width 30 height 16
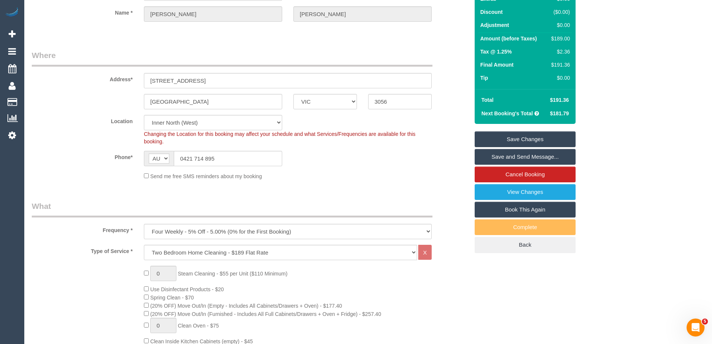
scroll to position [64, 0]
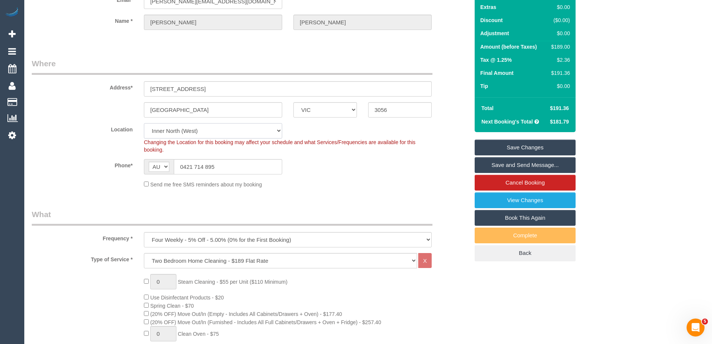
click at [156, 132] on select "Office [GEOGRAPHIC_DATA] (North) East (South) [GEOGRAPHIC_DATA] (East) [GEOGRAP…" at bounding box center [213, 130] width 138 height 15
select select "59"
click at [144, 123] on select "Office [GEOGRAPHIC_DATA] (North) East (South) [GEOGRAPHIC_DATA] (East) [GEOGRAP…" at bounding box center [213, 130] width 138 height 15
select select "object:5356"
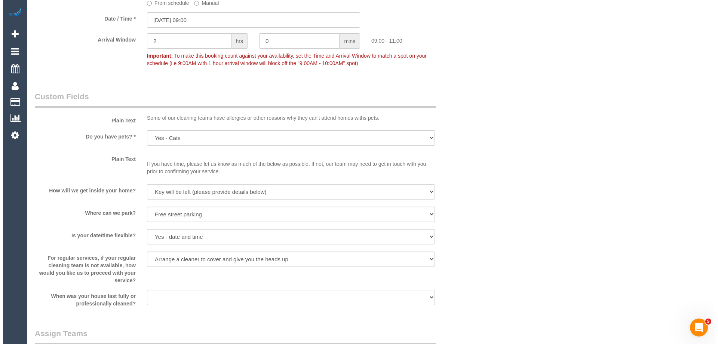
scroll to position [999, 0]
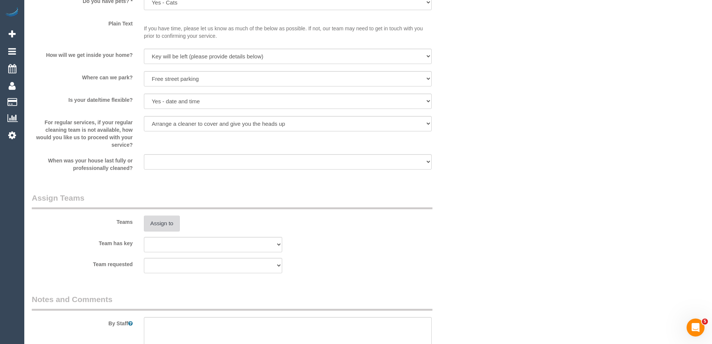
click at [162, 220] on button "Assign to" at bounding box center [162, 223] width 36 height 16
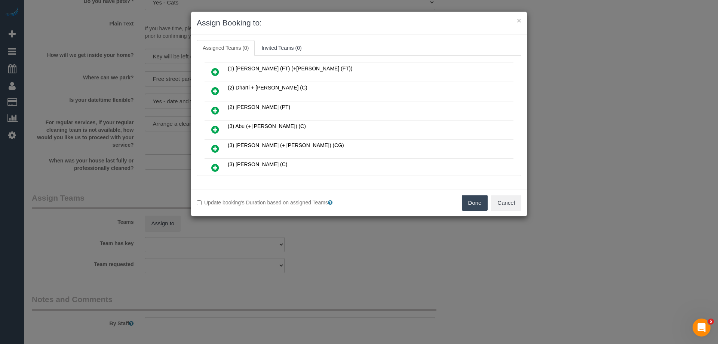
scroll to position [112, 0]
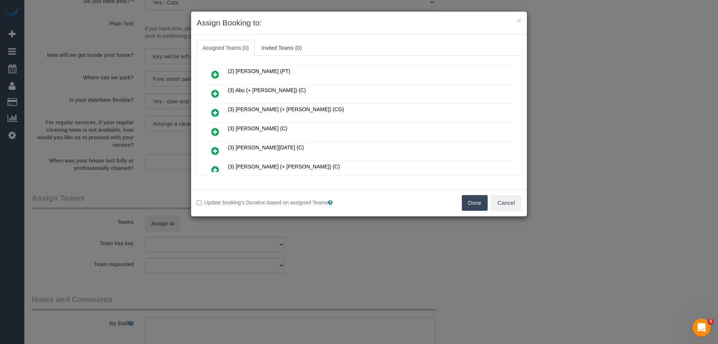
click at [217, 147] on icon at bounding box center [215, 150] width 8 height 9
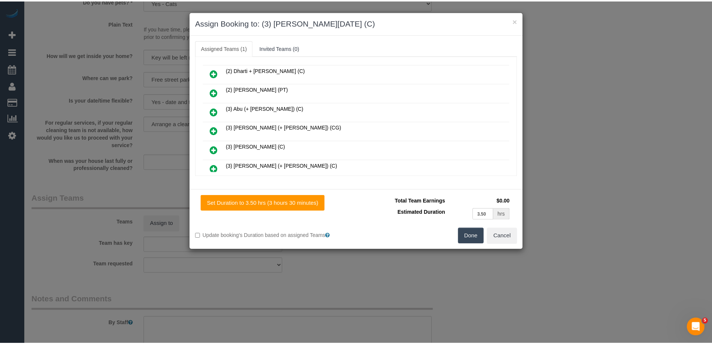
scroll to position [130, 0]
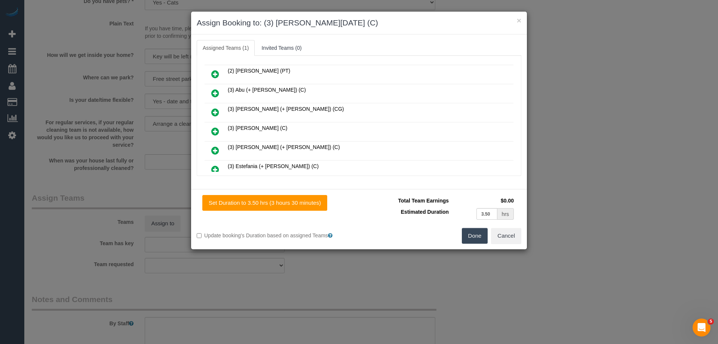
click at [475, 234] on button "Done" at bounding box center [475, 236] width 26 height 16
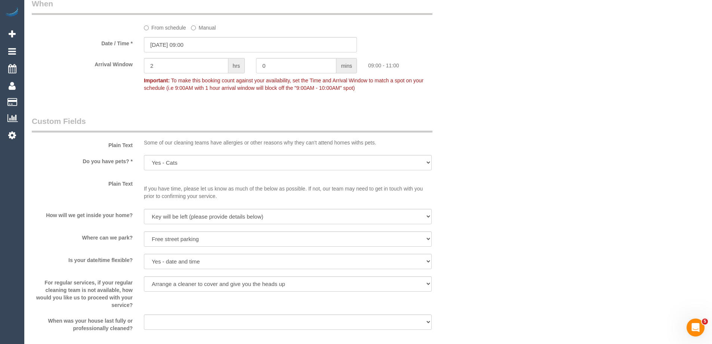
scroll to position [972, 0]
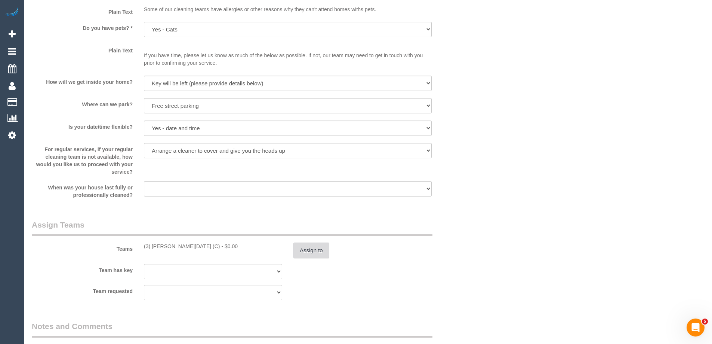
click at [306, 247] on button "Assign to" at bounding box center [311, 250] width 36 height 16
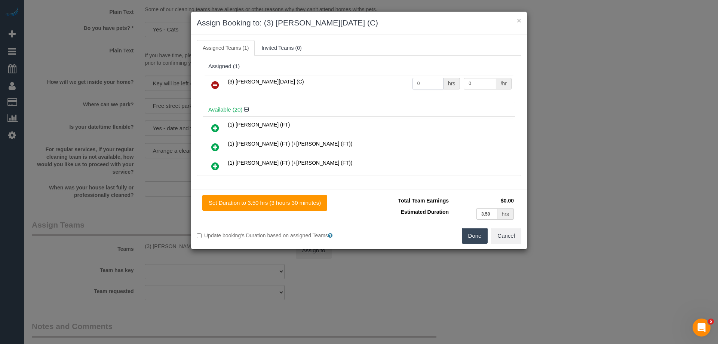
drag, startPoint x: 418, startPoint y: 87, endPoint x: 378, endPoint y: 82, distance: 40.2
click at [378, 82] on tr "(3) [PERSON_NAME][DATE] (C) 0 hrs 0 /hr" at bounding box center [358, 85] width 309 height 19
type input "1"
drag, startPoint x: 479, startPoint y: 80, endPoint x: 399, endPoint y: 78, distance: 80.4
click at [398, 78] on tr "(3) [PERSON_NAME][DATE] (C) 1 hrs 0 /hr" at bounding box center [358, 85] width 309 height 19
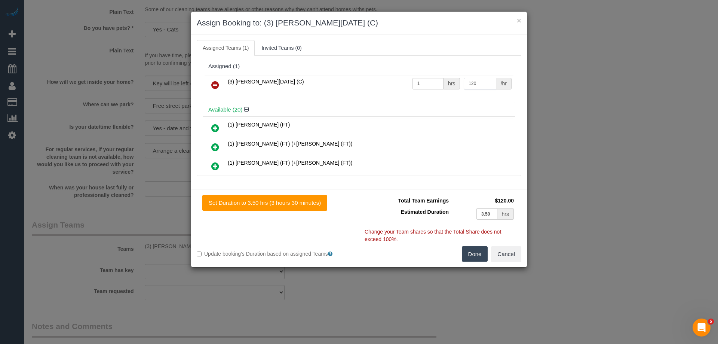
type input "120"
click at [470, 244] on div "Total Team Earnings $120.00 Estimated Duration 3.50 hrs Warning: The Company sh…" at bounding box center [440, 220] width 162 height 51
click at [470, 248] on button "Done" at bounding box center [475, 254] width 26 height 16
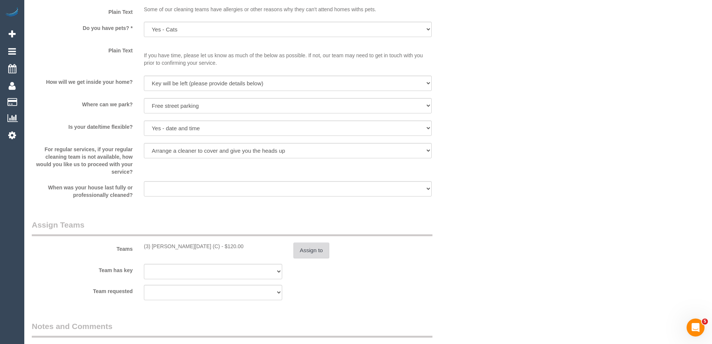
scroll to position [1159, 0]
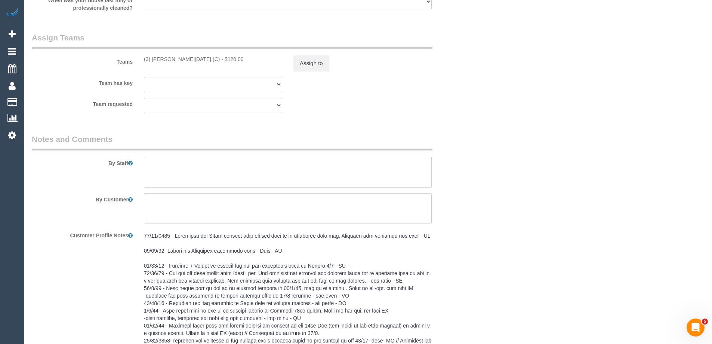
click at [159, 176] on textarea at bounding box center [288, 172] width 288 height 31
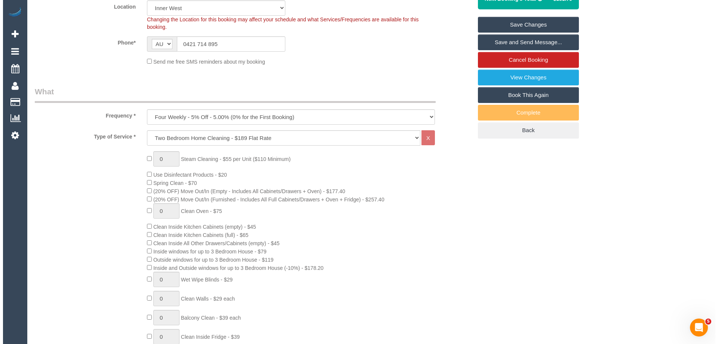
scroll to position [0, 0]
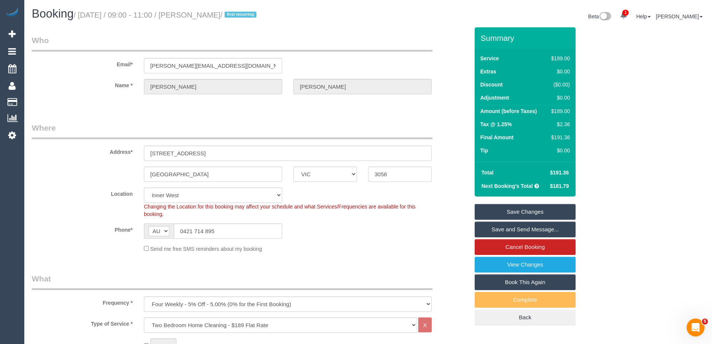
type textarea "Estimated time of 3-3.5 hrs"
drag, startPoint x: 255, startPoint y: 15, endPoint x: 197, endPoint y: 13, distance: 58.3
click at [197, 13] on small "/ October 09, 2025 / 09:00 - 11:00 / Jonathan Williams / first recurring" at bounding box center [166, 15] width 185 height 8
copy small "Jonathan Williams"
click at [500, 213] on link "Save Changes" at bounding box center [525, 212] width 101 height 16
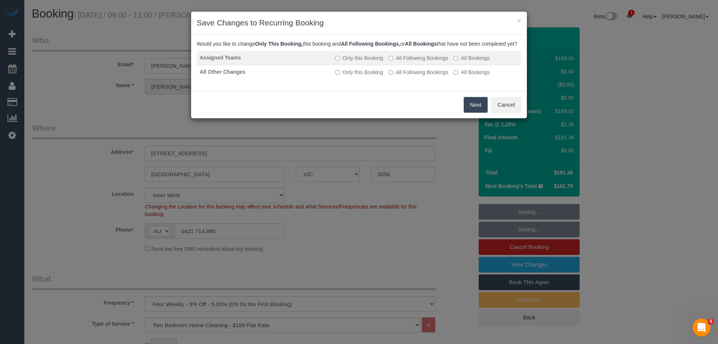
click at [404, 62] on label "All Following Bookings" at bounding box center [418, 57] width 60 height 7
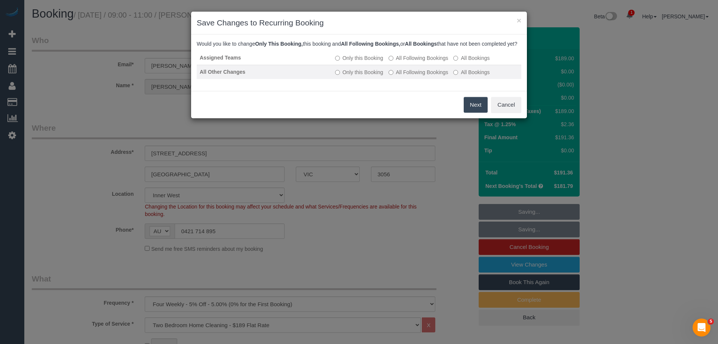
click at [403, 76] on label "All Following Bookings" at bounding box center [418, 71] width 60 height 7
click at [474, 112] on button "Save" at bounding box center [474, 105] width 25 height 16
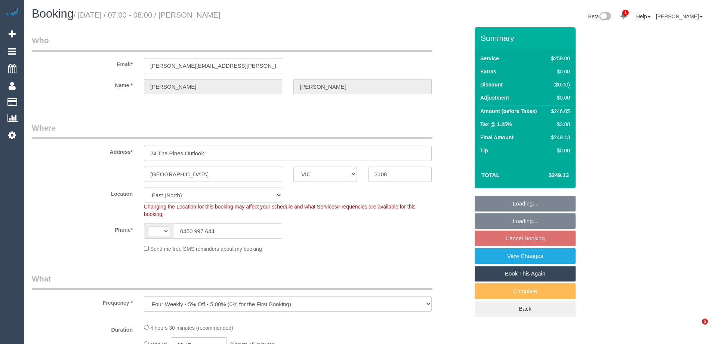
select select "VIC"
select select "object:705"
select select "string:AU"
select select "string:stripe-pm_1Qfa3Q2GScqysDRVSf6bx62l"
select select "number:27"
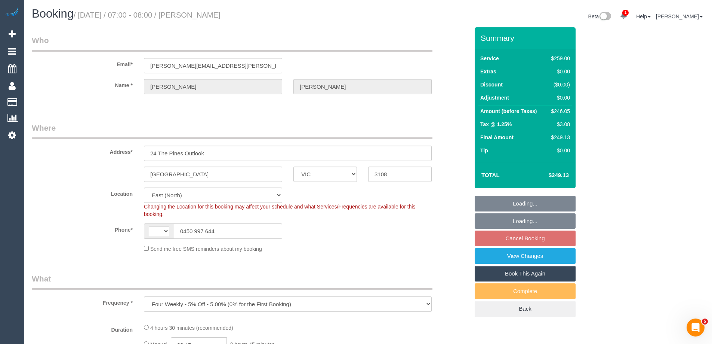
select select "number:14"
select select "number:19"
select select "number:25"
select select "number:33"
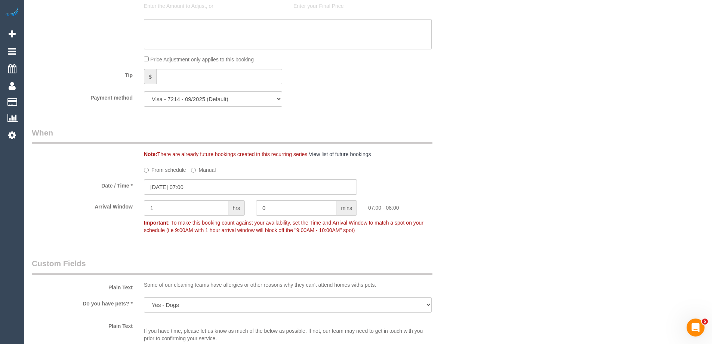
scroll to position [710, 0]
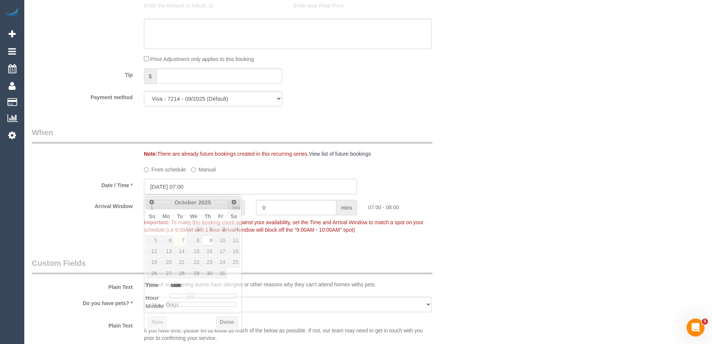
click at [155, 188] on input "[DATE] 07:00" at bounding box center [250, 186] width 213 height 15
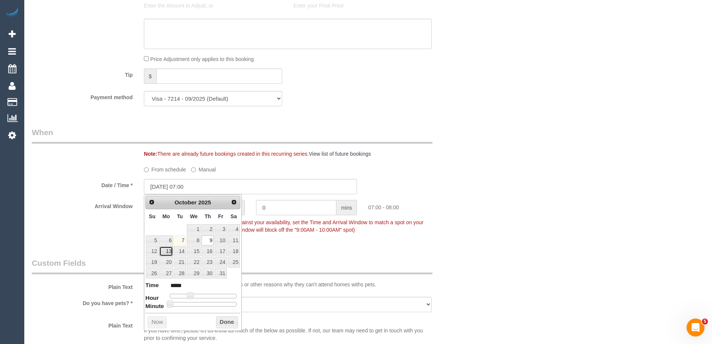
click at [167, 250] on link "13" at bounding box center [166, 251] width 14 height 10
type input "[DATE] 07:00"
click at [221, 324] on button "Done" at bounding box center [227, 322] width 22 height 12
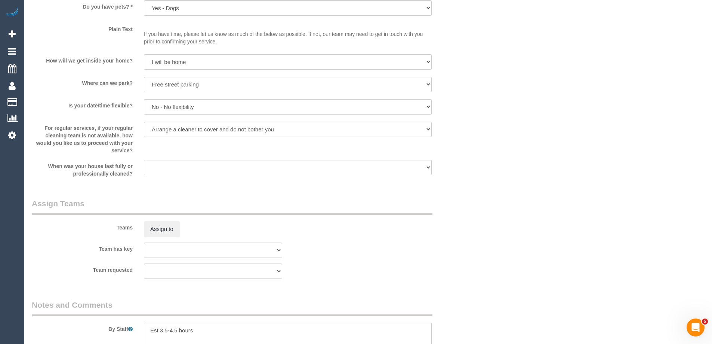
scroll to position [1047, 0]
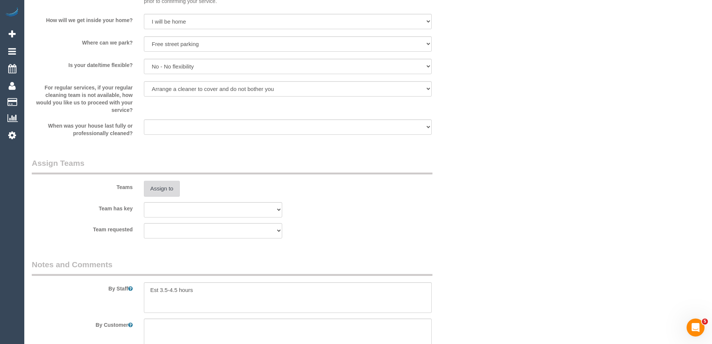
click at [160, 187] on button "Assign to" at bounding box center [162, 189] width 36 height 16
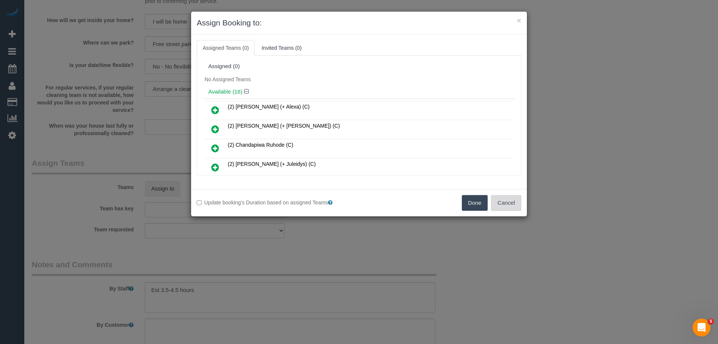
click at [495, 205] on button "Cancel" at bounding box center [506, 203] width 30 height 16
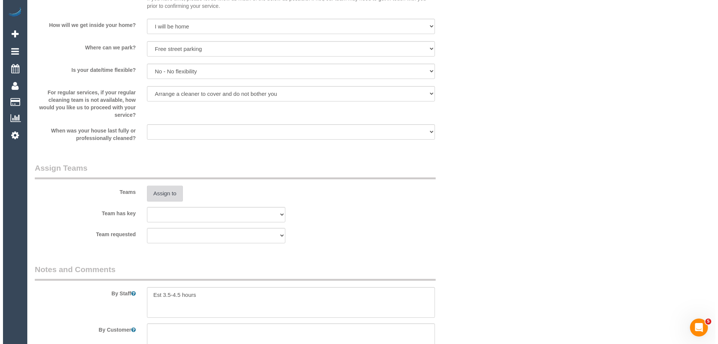
scroll to position [1121, 0]
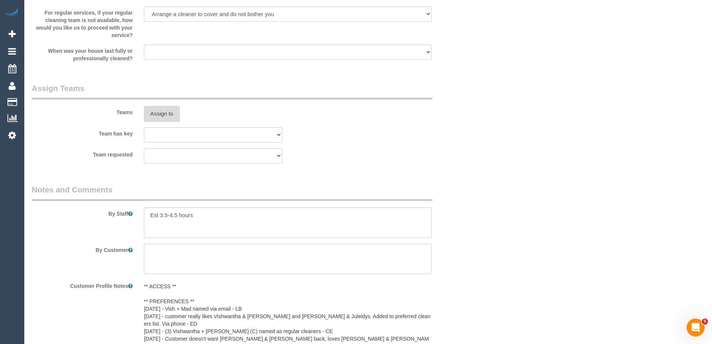
click at [164, 108] on button "Assign to" at bounding box center [162, 114] width 36 height 16
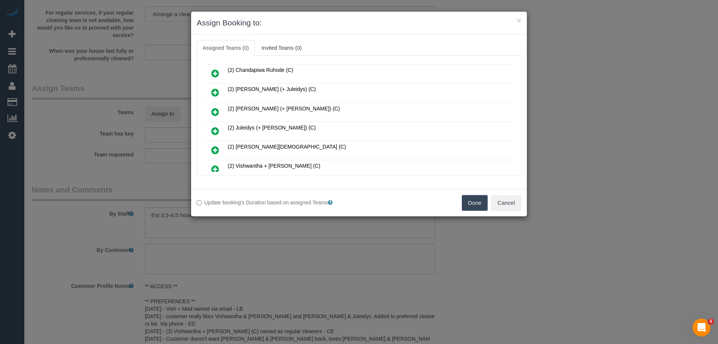
click at [215, 93] on icon at bounding box center [215, 92] width 8 height 9
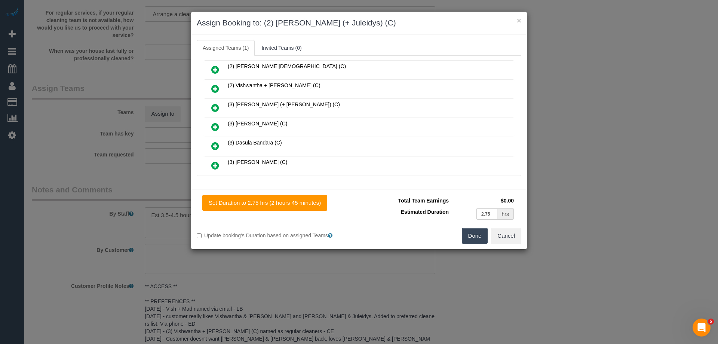
scroll to position [167, 0]
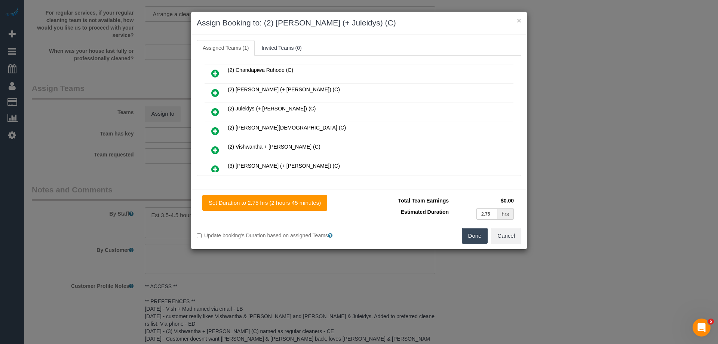
click at [218, 112] on icon at bounding box center [215, 111] width 8 height 9
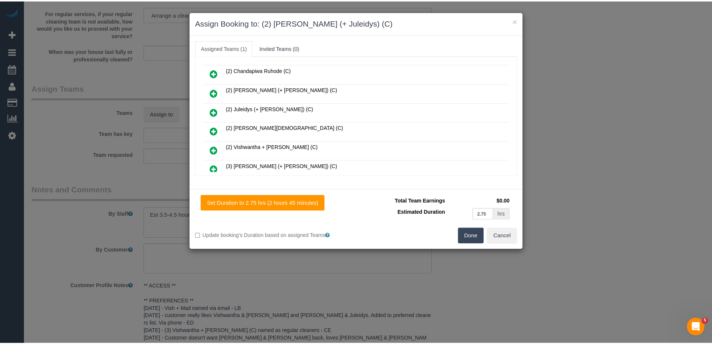
scroll to position [112, 0]
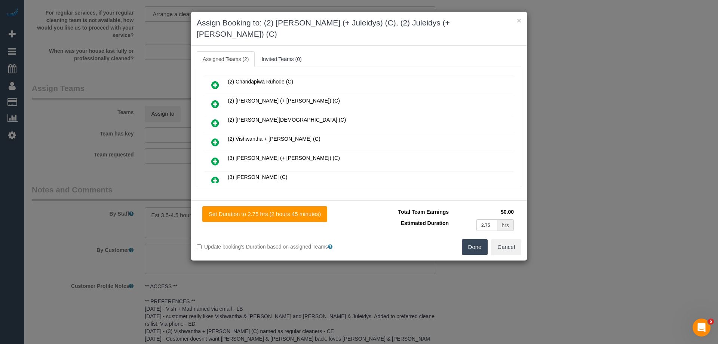
click at [475, 239] on button "Done" at bounding box center [475, 247] width 26 height 16
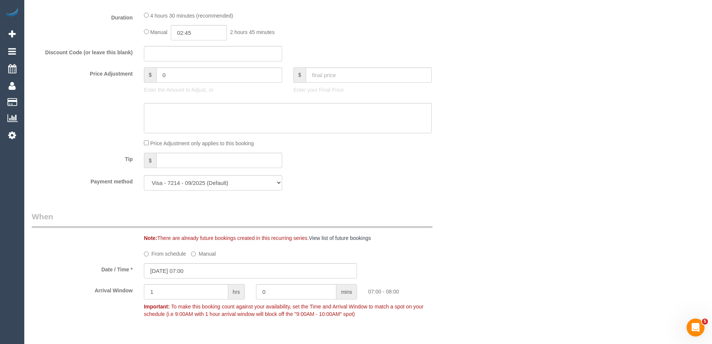
scroll to position [523, 0]
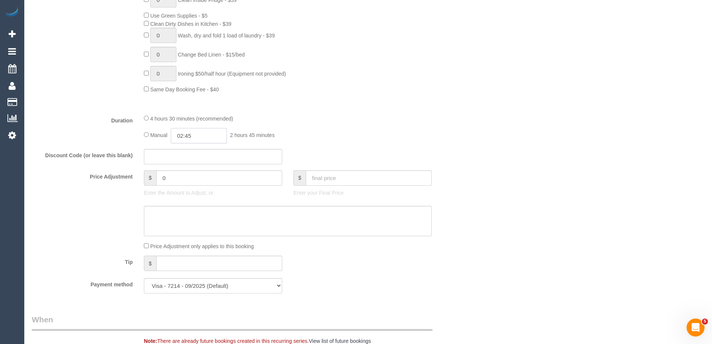
click at [204, 140] on input "02:45" at bounding box center [199, 135] width 56 height 15
click at [186, 188] on li "02:00" at bounding box center [190, 187] width 33 height 10
drag, startPoint x: 198, startPoint y: 136, endPoint x: 188, endPoint y: 138, distance: 10.2
click at [188, 138] on input "02:00" at bounding box center [199, 135] width 56 height 15
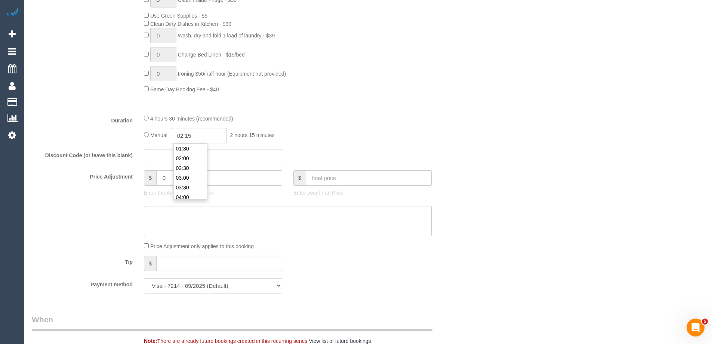
type input "02:15"
click at [279, 109] on fieldset "What Frequency * One Time Cleaning Weekly - 10% Off - 10.00% (0% for the First …" at bounding box center [250, 25] width 437 height 550
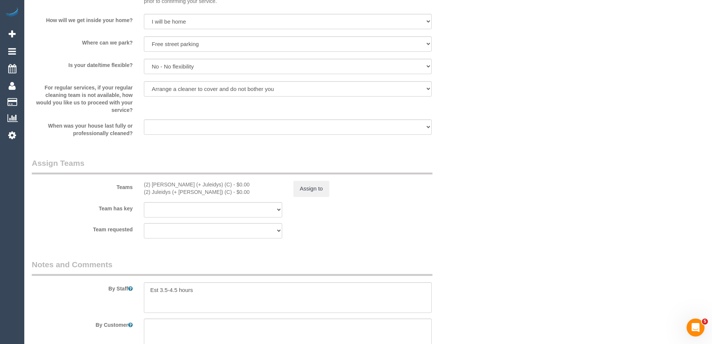
scroll to position [1084, 0]
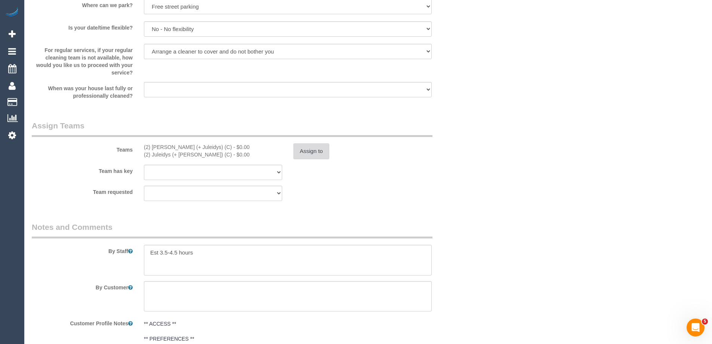
click at [301, 153] on button "Assign to" at bounding box center [311, 151] width 36 height 16
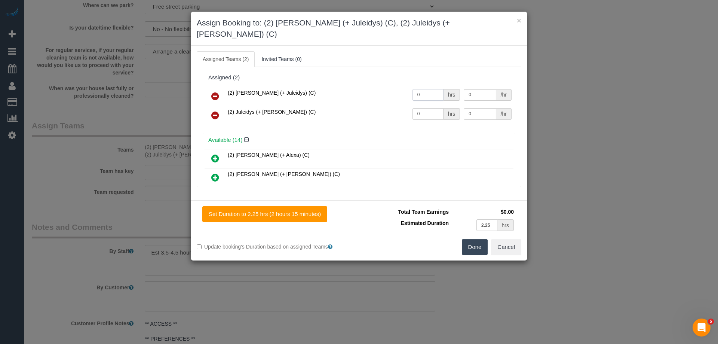
drag, startPoint x: 418, startPoint y: 86, endPoint x: 373, endPoint y: 81, distance: 44.4
click at [374, 87] on tr "(2) Cris (+ Juleidys) (C) 0 hrs 0 /hr" at bounding box center [358, 96] width 309 height 19
type input "1"
drag, startPoint x: 423, startPoint y: 101, endPoint x: 388, endPoint y: 100, distance: 34.4
click at [390, 106] on tr "(2) Juleidys (+ Cris) (C) 0 hrs 0 /hr" at bounding box center [358, 115] width 309 height 19
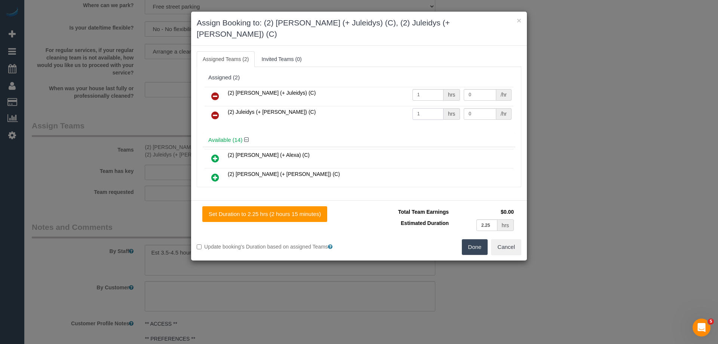
type input "1"
drag, startPoint x: 477, startPoint y: 86, endPoint x: 416, endPoint y: 83, distance: 61.0
click at [416, 87] on tr "(2) Cris (+ Juleidys) (C) 1 hrs 0 /hr" at bounding box center [358, 96] width 309 height 19
type input "77.5"
drag, startPoint x: 467, startPoint y: 101, endPoint x: 440, endPoint y: 100, distance: 26.2
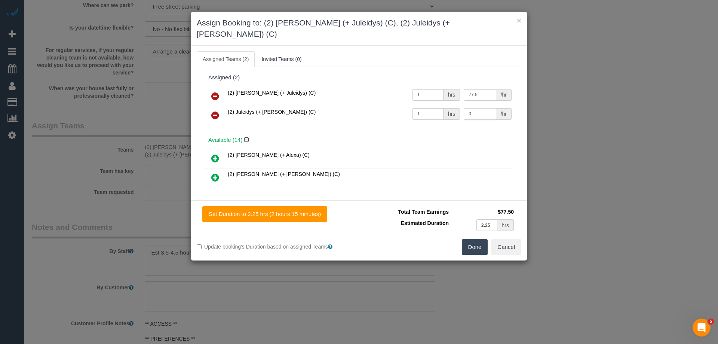
click at [441, 106] on tr "(2) Juleidys (+ Cris) (C) 1 hrs 0 /hr" at bounding box center [358, 115] width 309 height 19
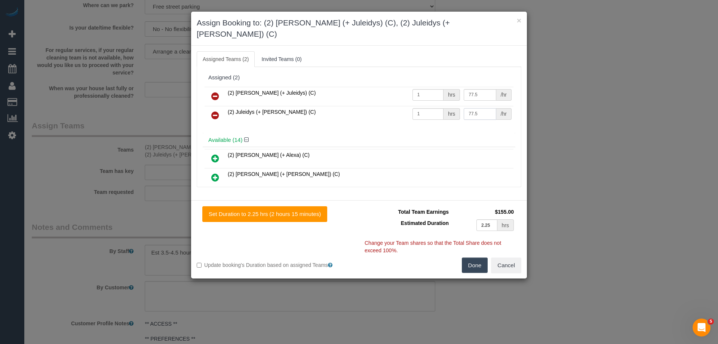
type input "77.5"
click at [486, 257] on button "Done" at bounding box center [475, 265] width 26 height 16
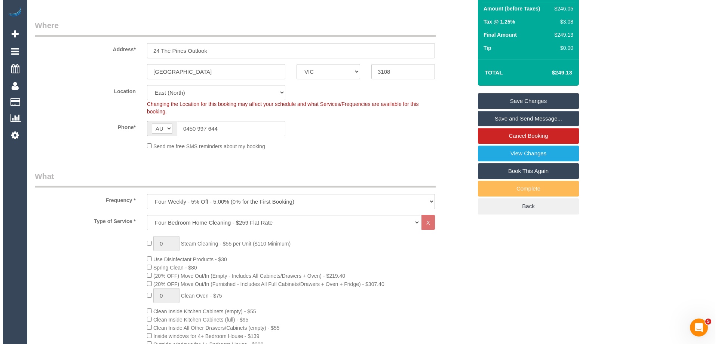
scroll to position [0, 0]
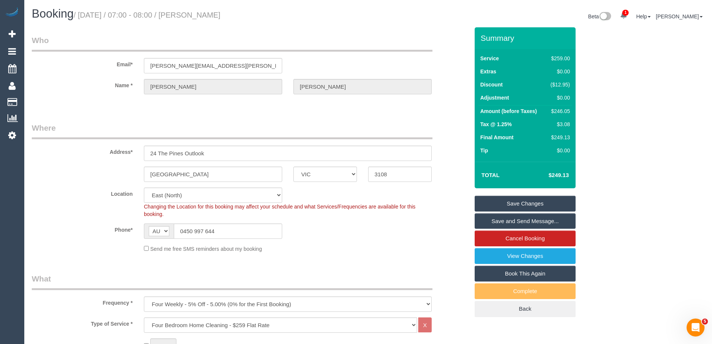
drag, startPoint x: 242, startPoint y: 14, endPoint x: 197, endPoint y: 11, distance: 44.6
click at [197, 11] on small "/ October 09, 2025 / 07:00 - 08:00 / Sara Yaghoub" at bounding box center [147, 15] width 147 height 8
copy small "Sara Yaghoub"
click at [497, 198] on link "Save Changes" at bounding box center [525, 204] width 101 height 16
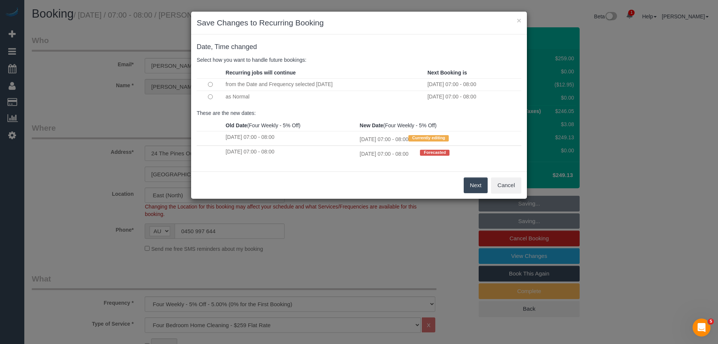
click at [475, 188] on button "Next" at bounding box center [476, 185] width 24 height 16
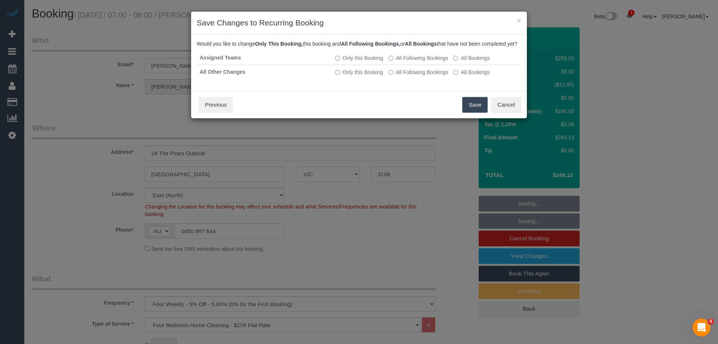
click at [470, 113] on button "Save" at bounding box center [474, 105] width 25 height 16
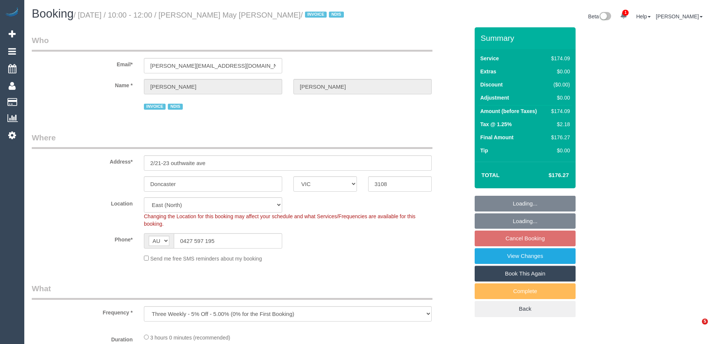
select select "VIC"
select select "number:28"
select select "number:14"
select select "number:18"
select select "number:36"
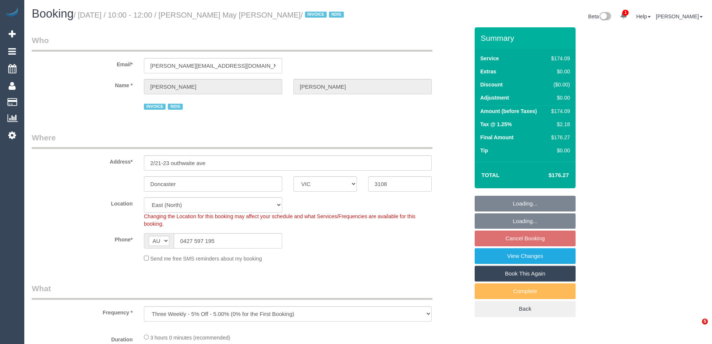
select select "number:33"
select select "object:775"
select select "180"
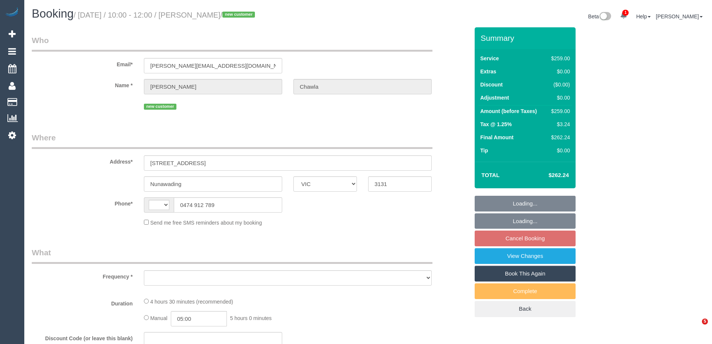
select select "VIC"
select select "object:320"
select select "string:stripe-pm_1SDywD2GScqysDRVAc4Vvw6V"
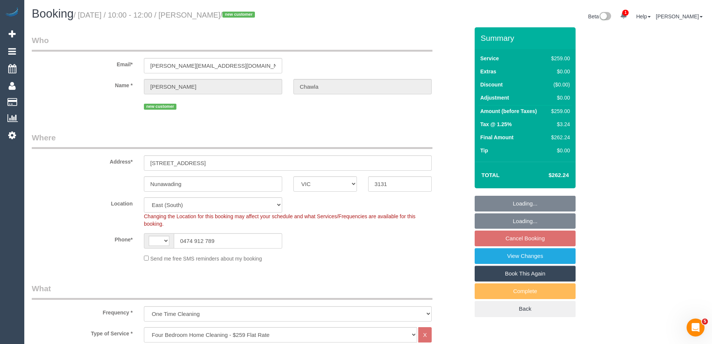
select select "object:822"
select select "string:AU"
select select "number:28"
select select "number:14"
select select "number:19"
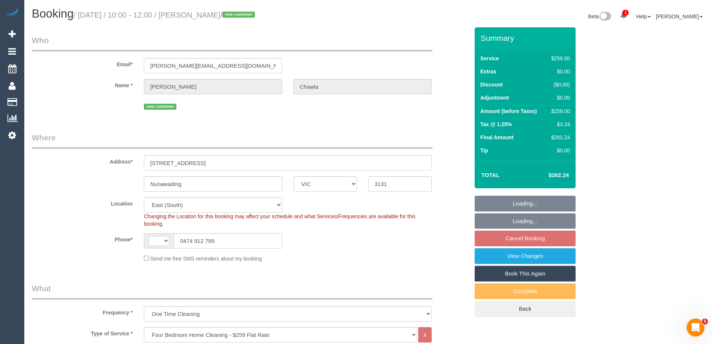
select select "number:36"
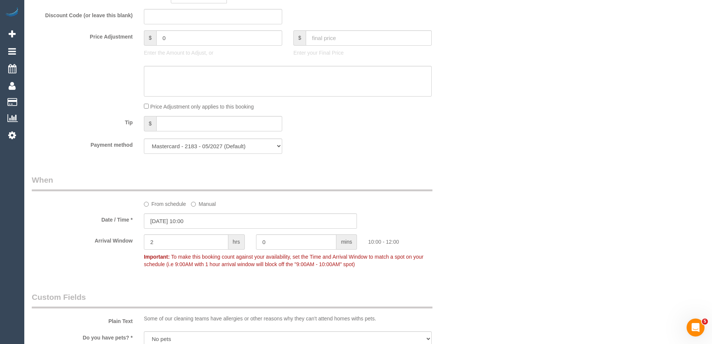
scroll to position [598, 0]
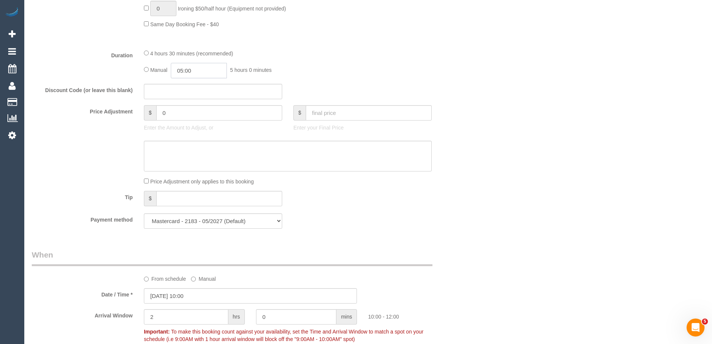
click at [201, 69] on input "05:00" at bounding box center [199, 70] width 56 height 15
type input "02:30"
click at [194, 87] on li "02:30" at bounding box center [190, 89] width 33 height 10
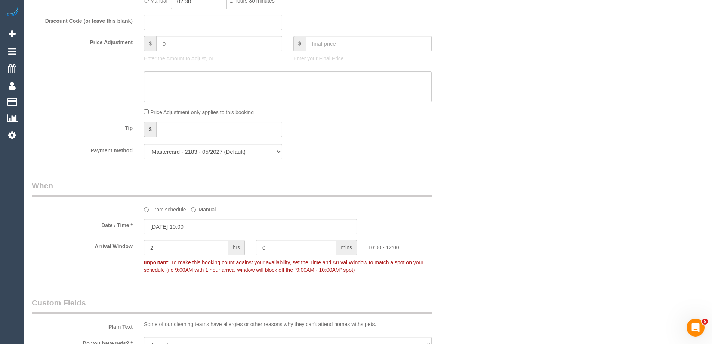
scroll to position [785, 0]
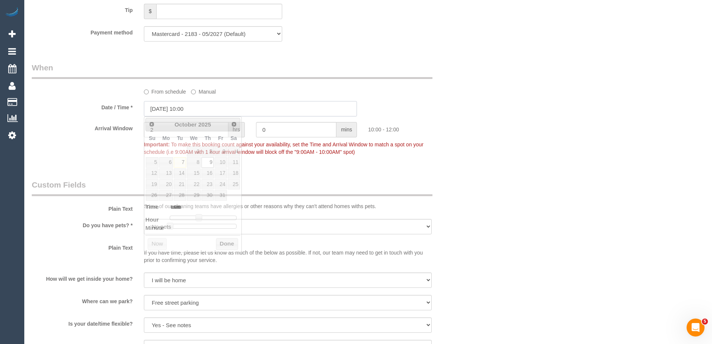
click at [178, 106] on input "[DATE] 10:00" at bounding box center [250, 108] width 213 height 15
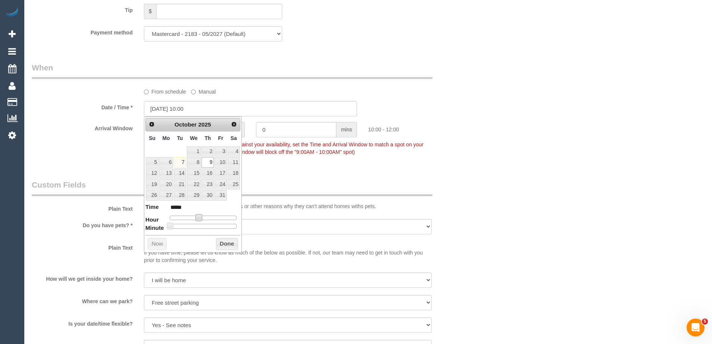
type input "[DATE] 09:00"
type input "*****"
type input "[DATE] 08:00"
type input "*****"
drag, startPoint x: 198, startPoint y: 215, endPoint x: 193, endPoint y: 216, distance: 5.0
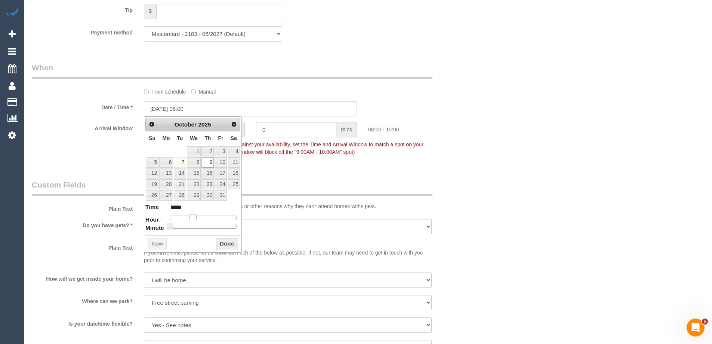
click at [193, 216] on span at bounding box center [193, 217] width 7 height 7
click at [218, 243] on button "Done" at bounding box center [227, 244] width 22 height 12
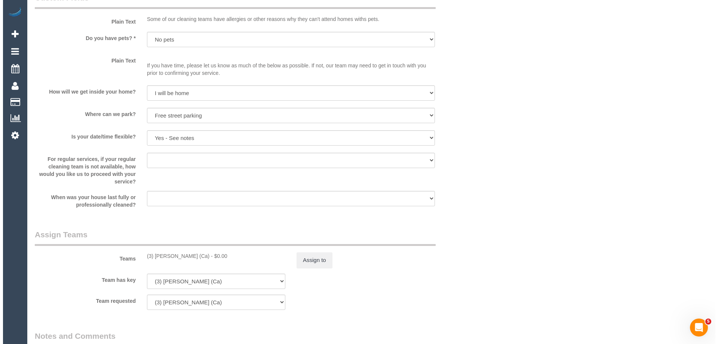
scroll to position [1121, 0]
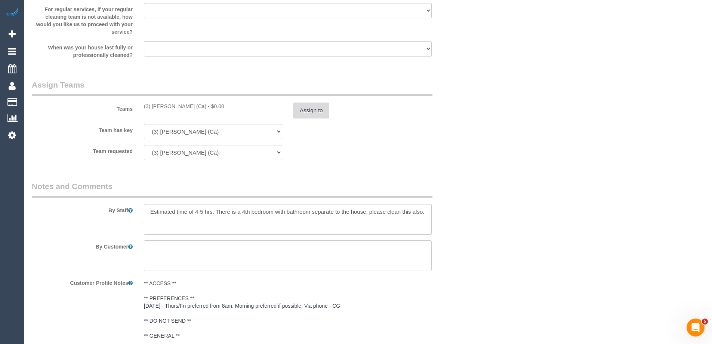
click at [309, 106] on button "Assign to" at bounding box center [311, 110] width 36 height 16
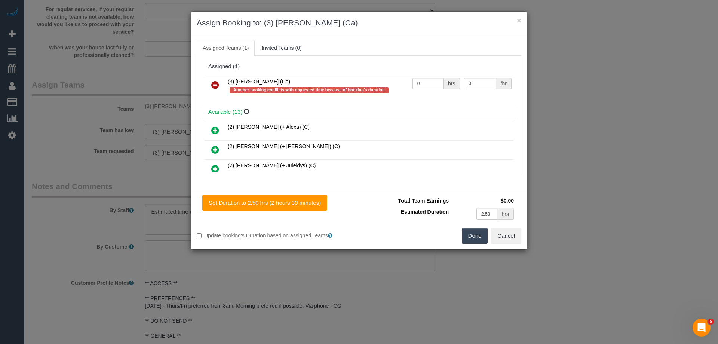
click at [211, 80] on link at bounding box center [215, 85] width 18 height 15
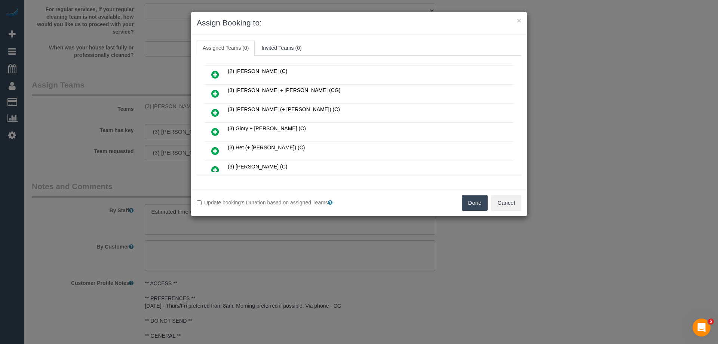
scroll to position [150, 0]
click at [213, 113] on icon at bounding box center [215, 113] width 8 height 9
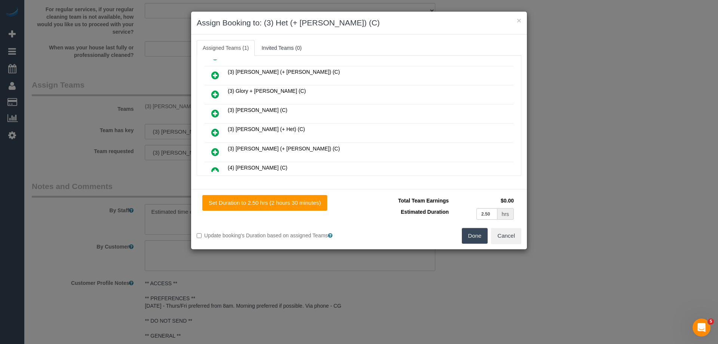
click at [215, 133] on icon at bounding box center [215, 132] width 8 height 9
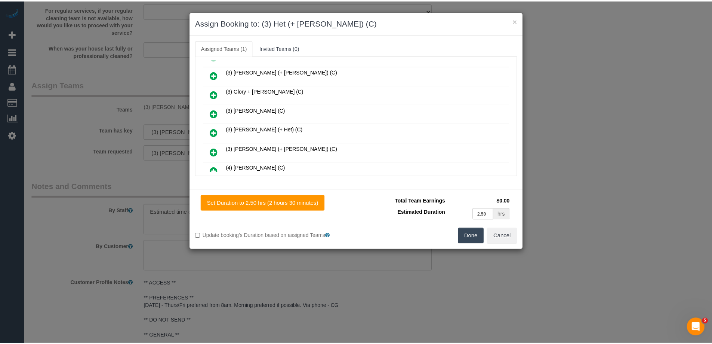
scroll to position [187, 0]
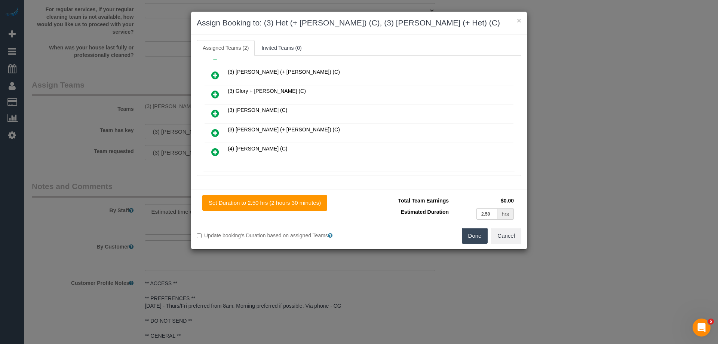
click at [470, 238] on button "Done" at bounding box center [475, 236] width 26 height 16
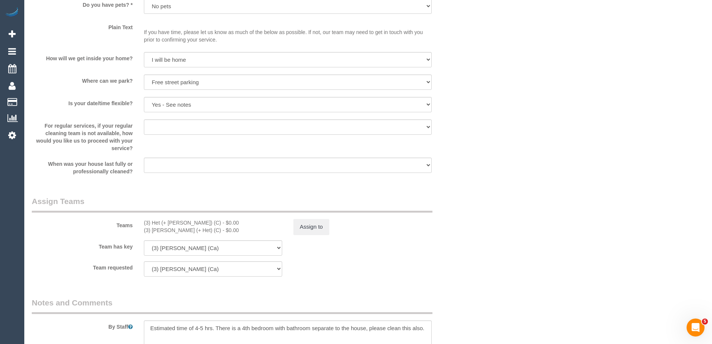
scroll to position [1084, 0]
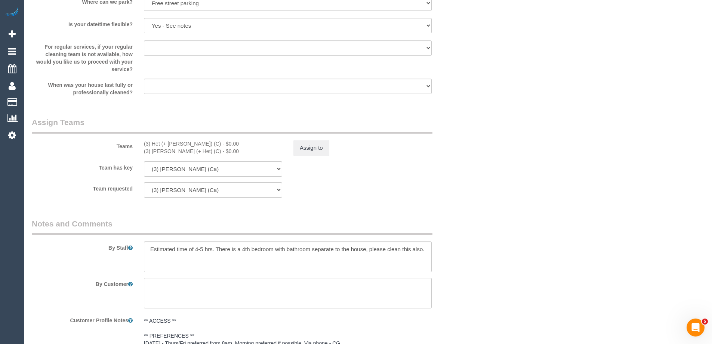
drag, startPoint x: 317, startPoint y: 158, endPoint x: 278, endPoint y: 154, distance: 39.0
click at [305, 157] on sui-booking-teams "Teams (3) Het (+ Ronak) (C) - $0.00 (3) Ronak (+ Het) (C) - $0.00 Assign to Tea…" at bounding box center [250, 157] width 437 height 81
click at [317, 150] on button "Assign to" at bounding box center [311, 148] width 36 height 16
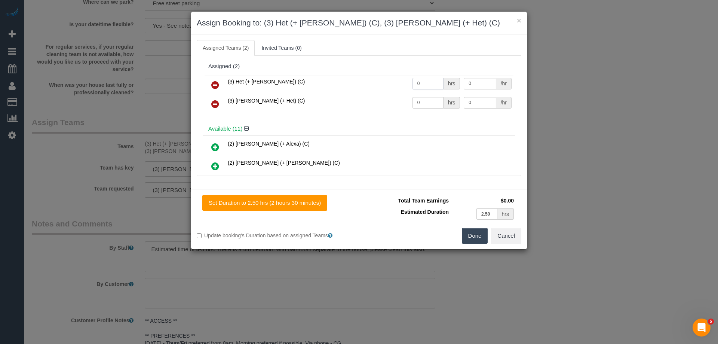
drag, startPoint x: 429, startPoint y: 79, endPoint x: 416, endPoint y: 92, distance: 17.7
click at [391, 76] on tr "(3) Het (+ Ronak) (C) 0 hrs 0 /hr" at bounding box center [358, 85] width 309 height 19
type input "1"
drag, startPoint x: 427, startPoint y: 102, endPoint x: 386, endPoint y: 99, distance: 40.9
click at [387, 99] on tr "(3) Ronak (+ Het) (C) 0 hrs 0 /hr" at bounding box center [358, 104] width 309 height 19
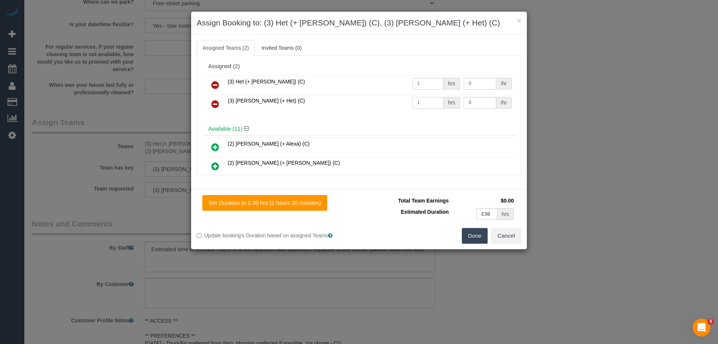
type input "1"
drag, startPoint x: 481, startPoint y: 80, endPoint x: 435, endPoint y: 79, distance: 46.0
click at [436, 79] on tr "(3) Het (+ Ronak) (C) 1 hrs 0 /hr" at bounding box center [358, 85] width 309 height 19
type input "82.5"
drag, startPoint x: 475, startPoint y: 102, endPoint x: 421, endPoint y: 96, distance: 54.9
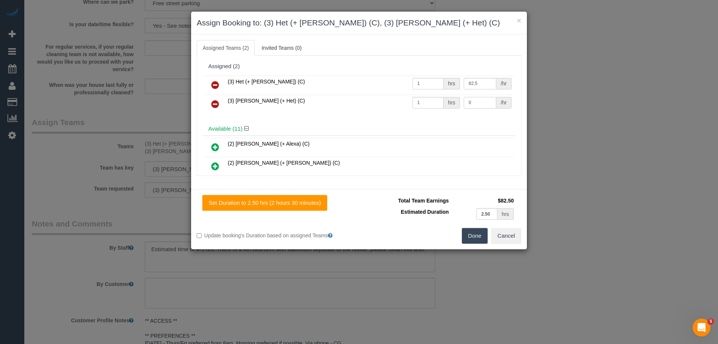
click at [424, 98] on tr "(3) Ronak (+ Het) (C) 1 hrs 0 /hr" at bounding box center [358, 104] width 309 height 19
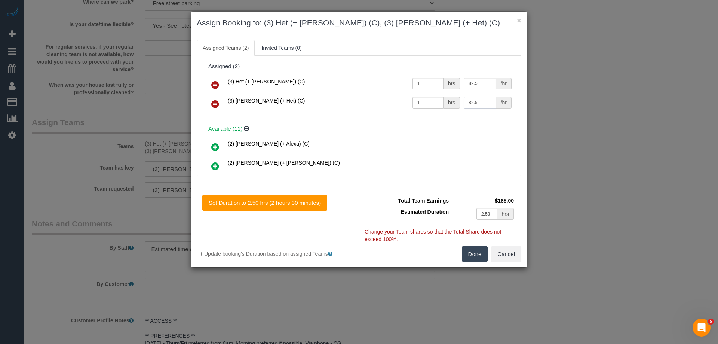
type input "82.5"
click at [469, 256] on button "Done" at bounding box center [475, 254] width 26 height 16
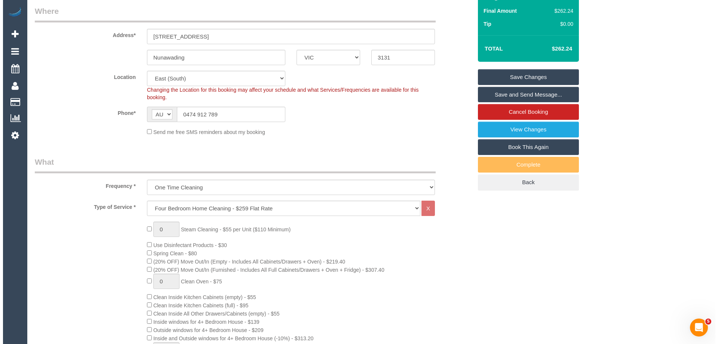
scroll to position [0, 0]
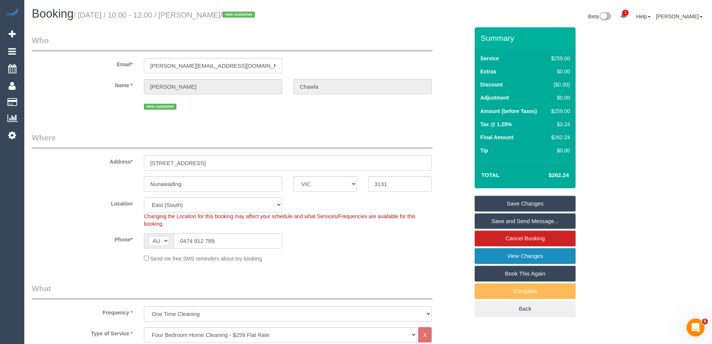
click at [494, 257] on link "View Changes" at bounding box center [525, 256] width 101 height 16
click at [493, 220] on link "Save and Send Message..." at bounding box center [525, 221] width 101 height 16
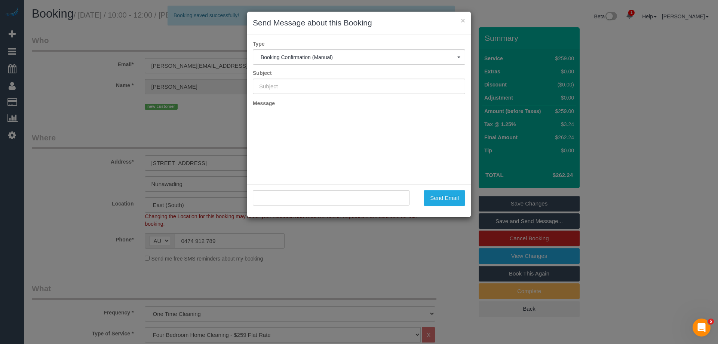
type input "Booking Confirmed"
type input ""Vipul Chawla" <vipul.chawla00@gmail.com>"
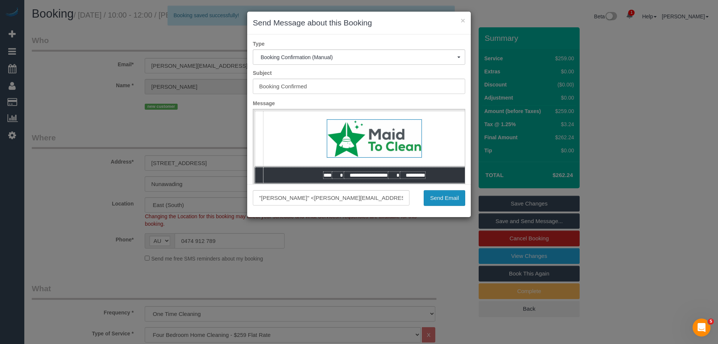
click at [433, 198] on button "Send Email" at bounding box center [444, 198] width 41 height 16
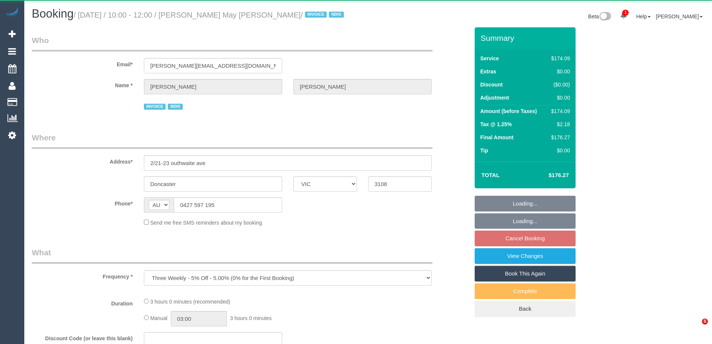
select select "VIC"
select select "180"
select select "number:28"
select select "number:14"
select select "number:18"
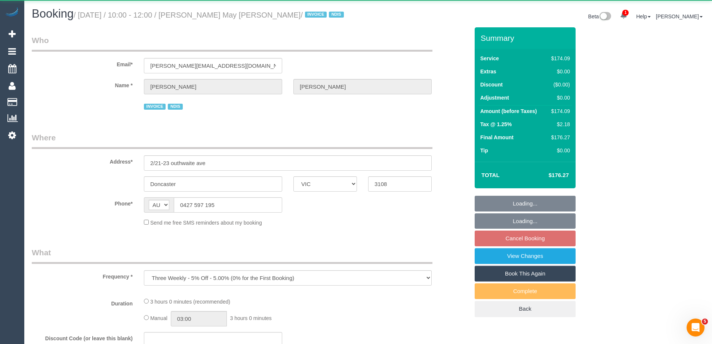
select select "number:36"
select select "number:33"
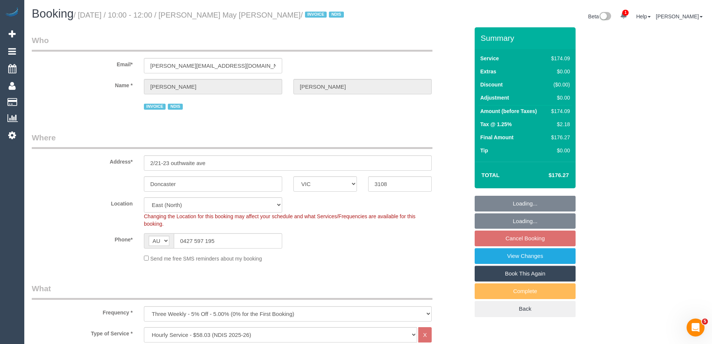
select select "object:761"
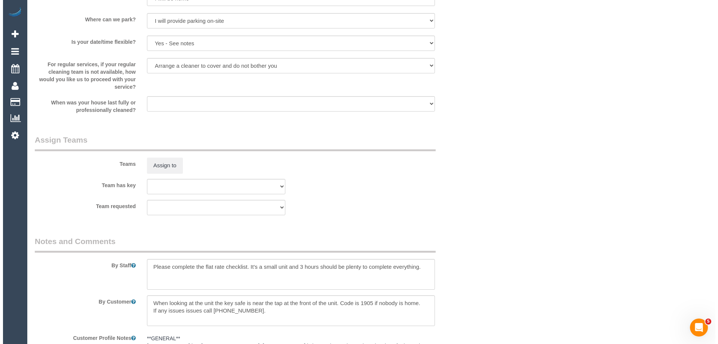
scroll to position [860, 0]
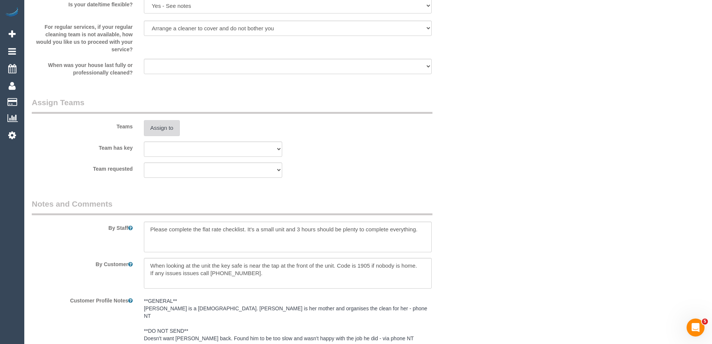
click at [156, 127] on button "Assign to" at bounding box center [162, 128] width 36 height 16
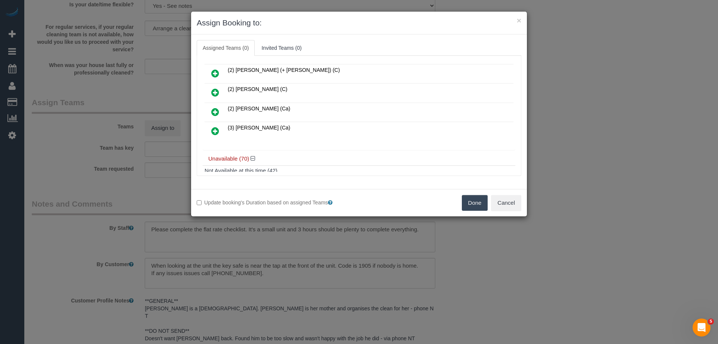
click at [208, 129] on link at bounding box center [215, 131] width 18 height 15
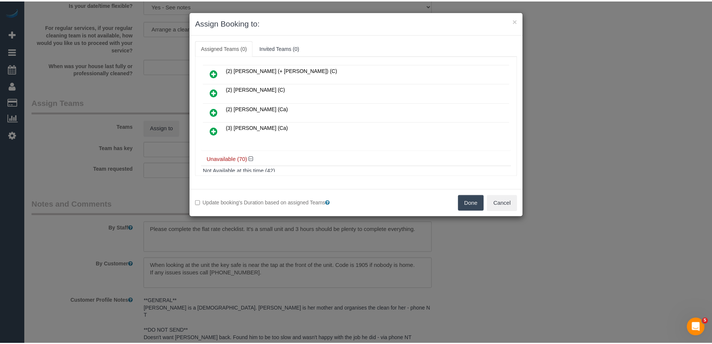
scroll to position [93, 0]
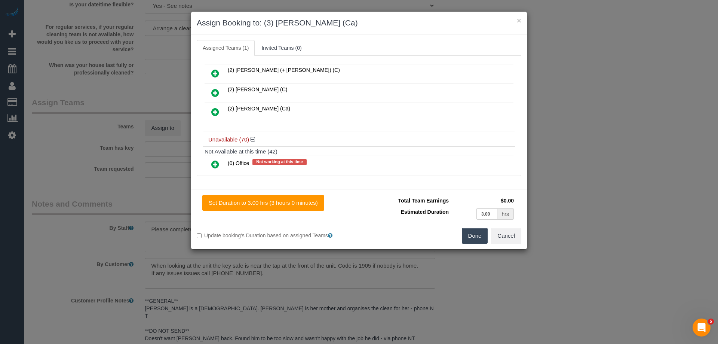
click at [475, 240] on button "Done" at bounding box center [475, 236] width 26 height 16
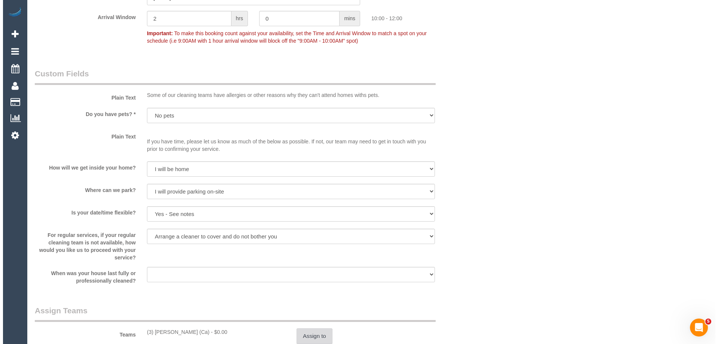
scroll to position [0, 0]
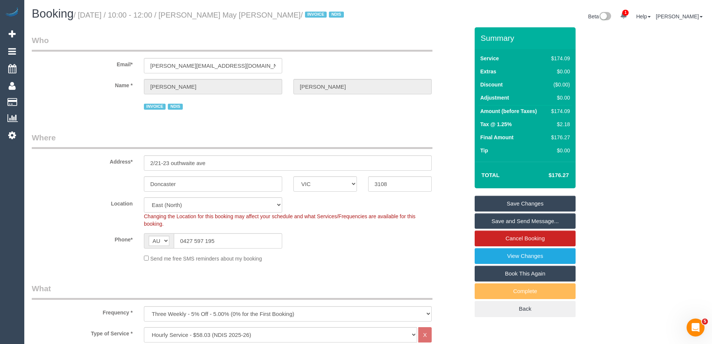
drag, startPoint x: 261, startPoint y: 17, endPoint x: 198, endPoint y: 13, distance: 63.3
click at [198, 13] on small "/ October 09, 2025 / 10:00 - 12:00 / Gracie May Driscoll / INVOICE NDIS" at bounding box center [210, 15] width 273 height 8
copy small "Gracie May Driscoll"
click at [505, 198] on link "Save Changes" at bounding box center [525, 204] width 101 height 16
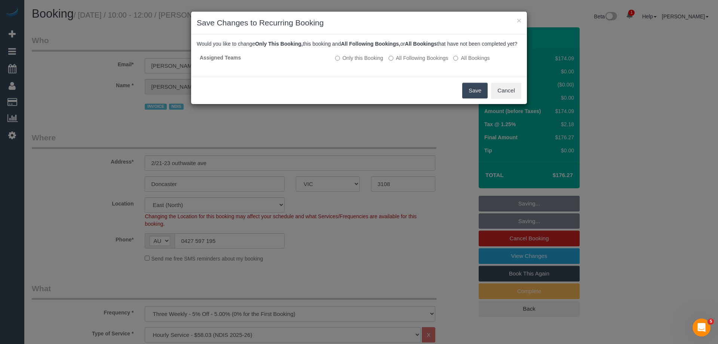
click at [481, 96] on button "Save" at bounding box center [474, 91] width 25 height 16
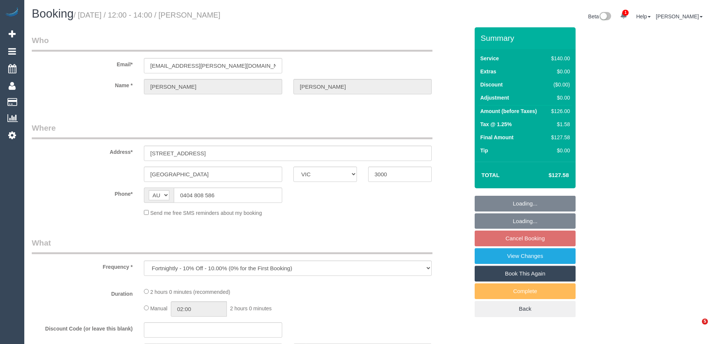
select select "VIC"
select select "string:stripe-pm_1O4Afb2GScqysDRVgqkikGsr"
select select "number:29"
select select "number:14"
select select "number:20"
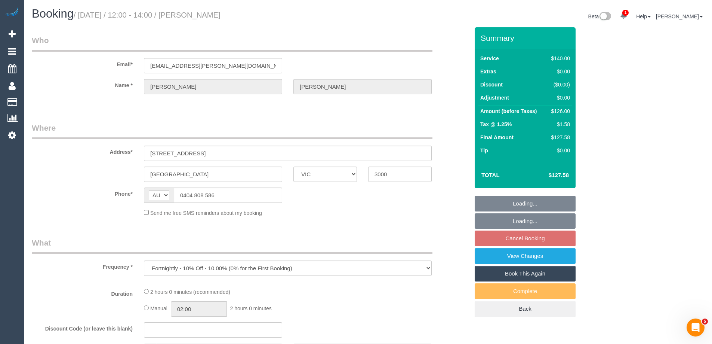
select select "number:24"
select select "number:34"
select select "number:26"
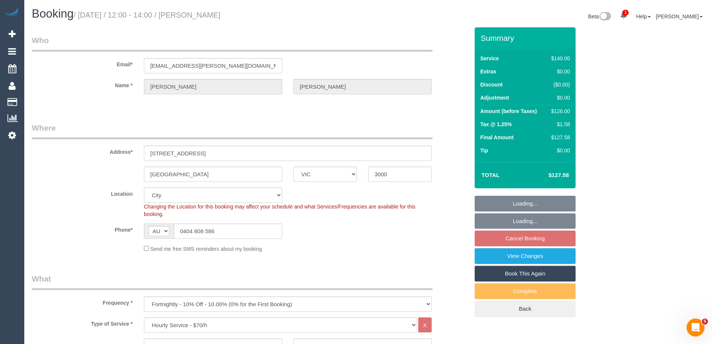
select select "object:866"
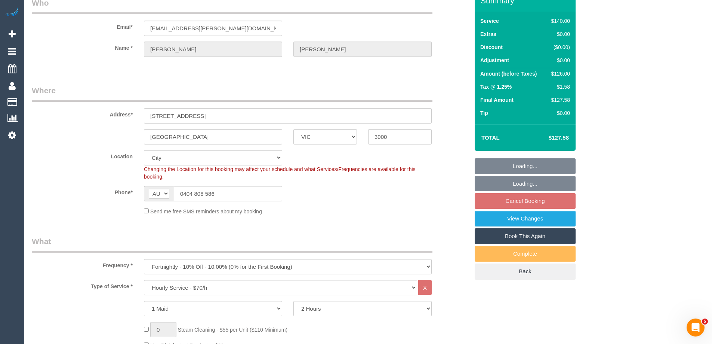
select select "spot4"
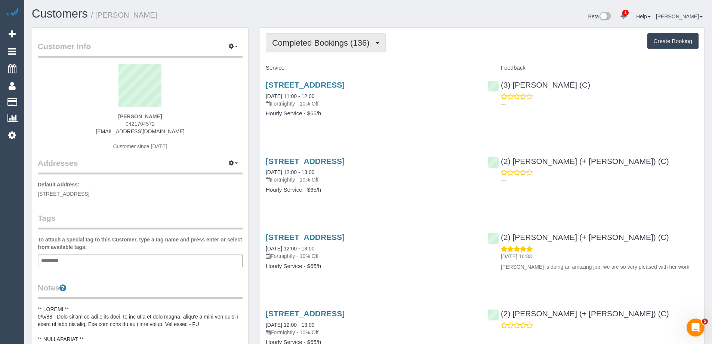
click at [324, 46] on span "Completed Bookings (136)" at bounding box center [322, 42] width 101 height 9
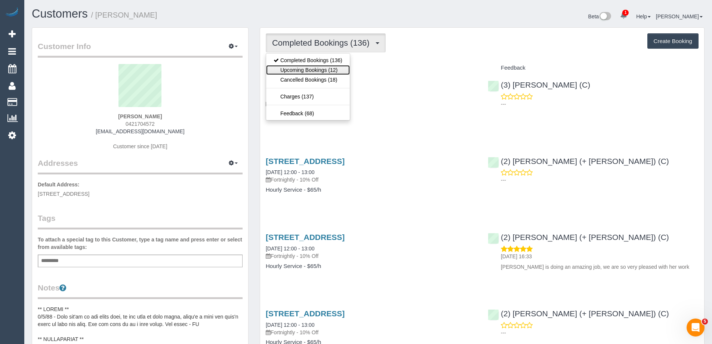
click at [324, 69] on link "Upcoming Bookings (12)" at bounding box center [308, 70] width 84 height 10
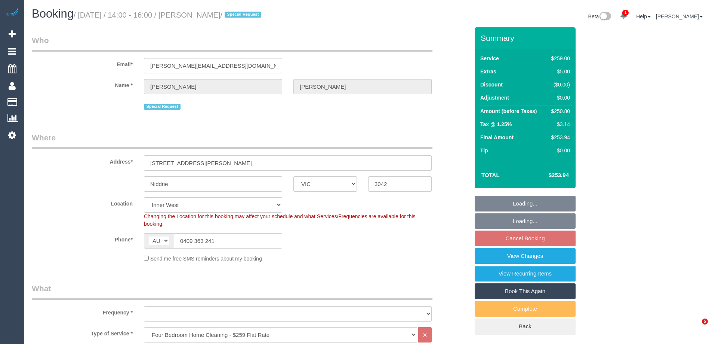
select select "VIC"
select select "string:stripe-pm_1RVOdo2GScqysDRVIPqA0kVJ"
select select "object:841"
select select "number:29"
select select "number:15"
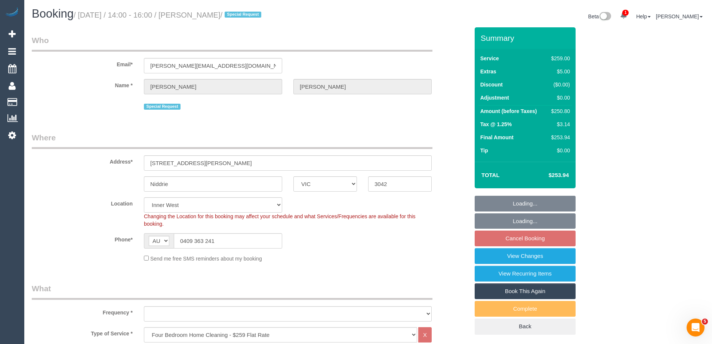
select select "number:19"
select select "number:36"
select select "number:34"
select select "number:12"
select select "object:846"
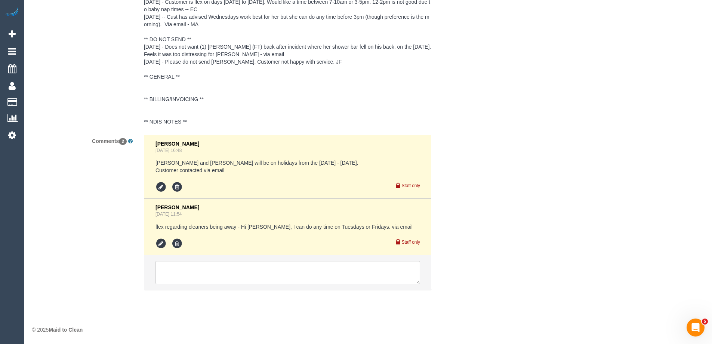
scroll to position [1461, 0]
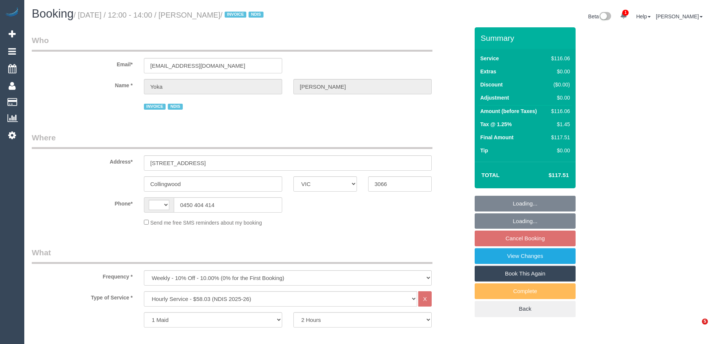
select select "VIC"
select select "string:AU"
select select "number:28"
select select "number:14"
select select "number:19"
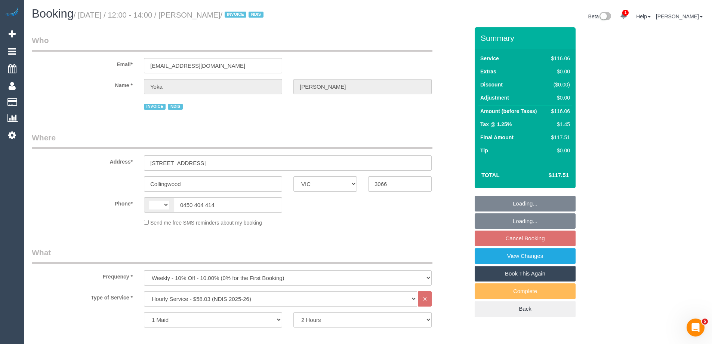
select select "number:25"
select select "number:35"
select select "number:11"
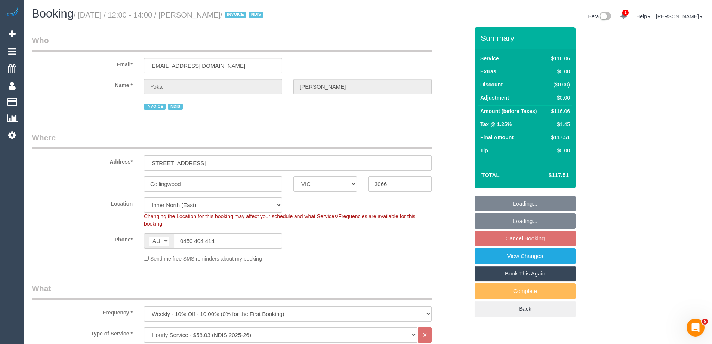
select select "object:746"
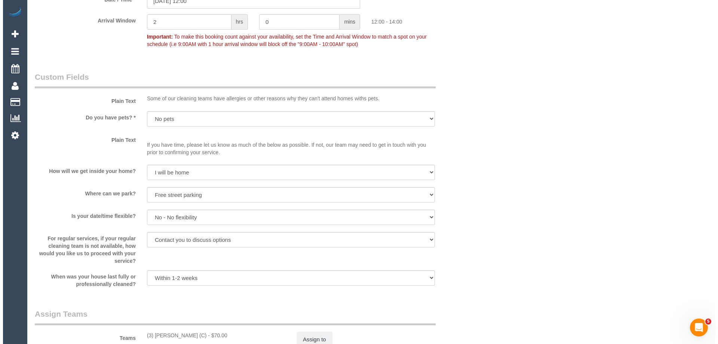
scroll to position [860, 0]
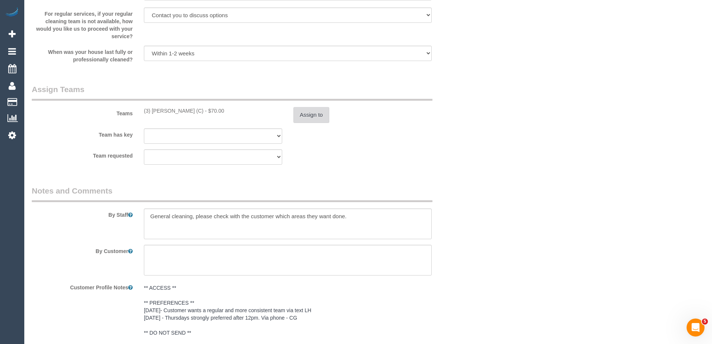
click at [304, 116] on button "Assign to" at bounding box center [311, 115] width 36 height 16
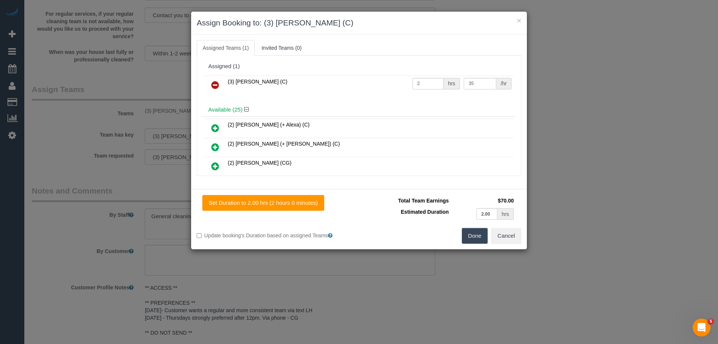
click at [210, 83] on link at bounding box center [215, 85] width 18 height 15
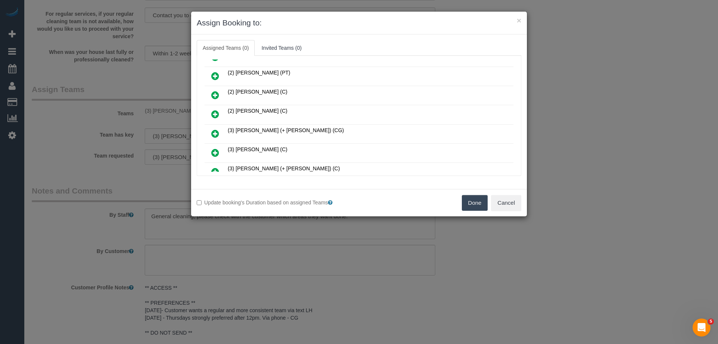
scroll to position [224, 0]
click at [507, 203] on button "Cancel" at bounding box center [506, 203] width 30 height 16
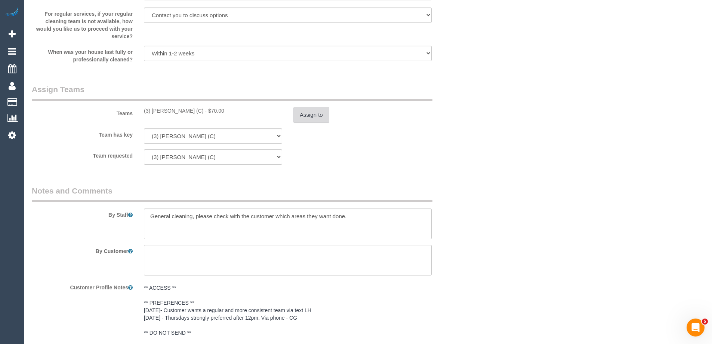
click at [316, 116] on button "Assign to" at bounding box center [311, 115] width 36 height 16
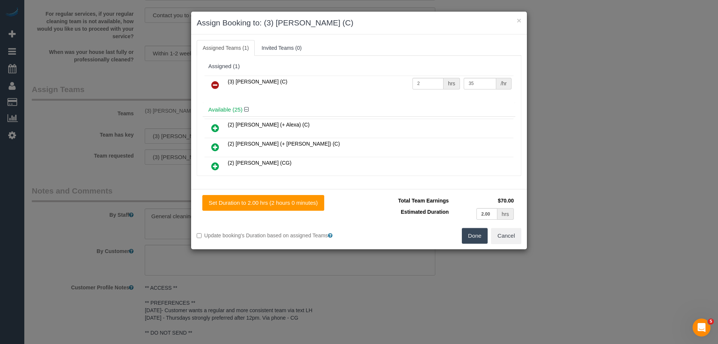
click at [217, 81] on icon at bounding box center [215, 84] width 8 height 9
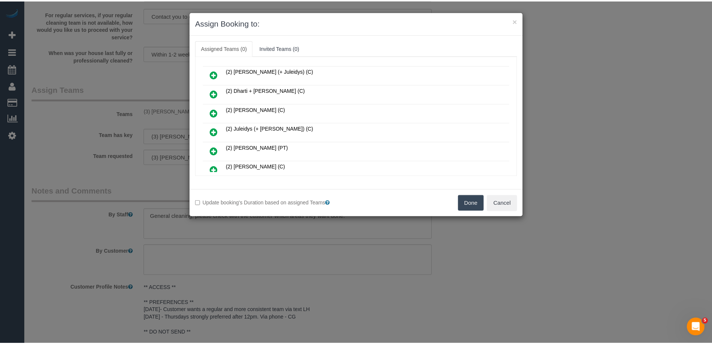
scroll to position [150, 0]
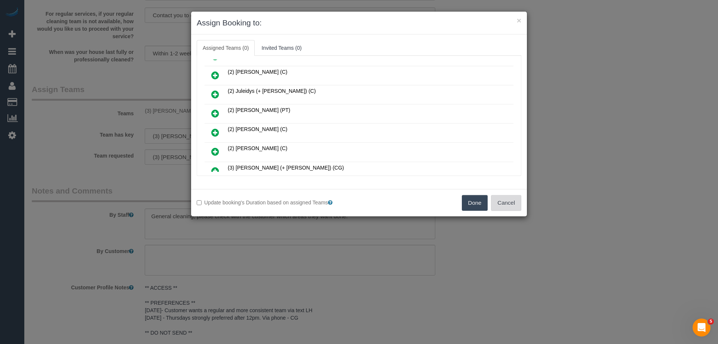
click at [503, 201] on button "Cancel" at bounding box center [506, 203] width 30 height 16
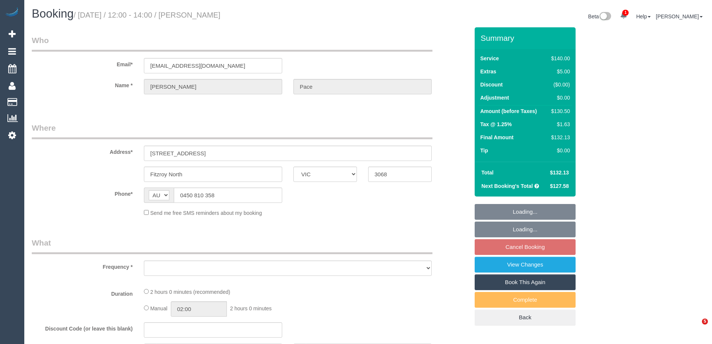
select select "VIC"
select select "object:561"
select select "string:stripe-pm_1S4uaN2GScqysDRVTctBE4O2"
select select "number:27"
select select "number:14"
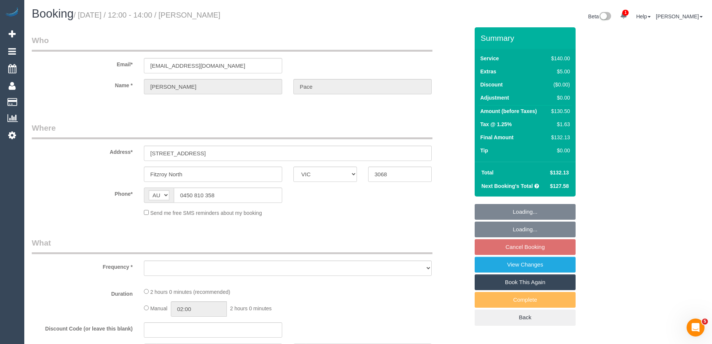
select select "number:19"
select select "number:22"
select select "number:34"
select select "number:12"
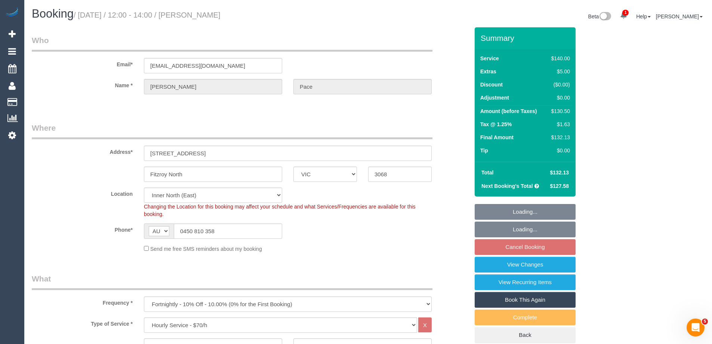
select select "object:892"
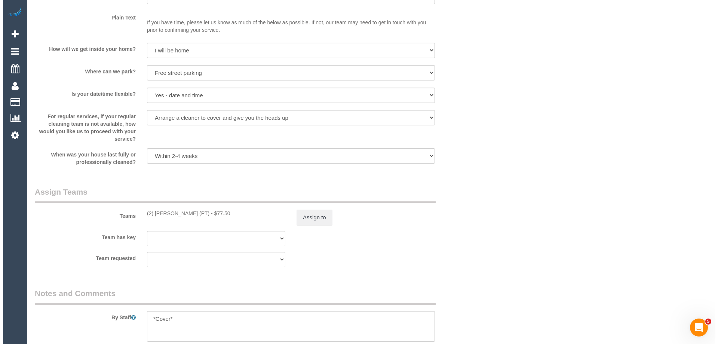
scroll to position [1121, 0]
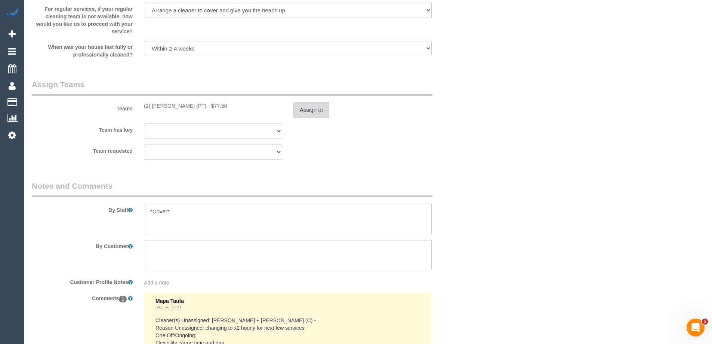
click at [302, 107] on button "Assign to" at bounding box center [311, 110] width 36 height 16
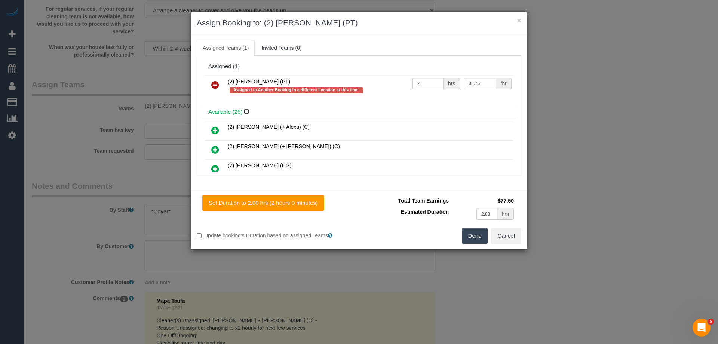
click at [213, 80] on icon at bounding box center [215, 84] width 8 height 9
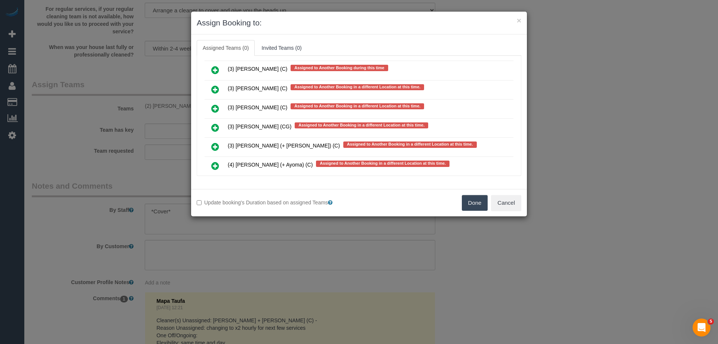
scroll to position [2745, 0]
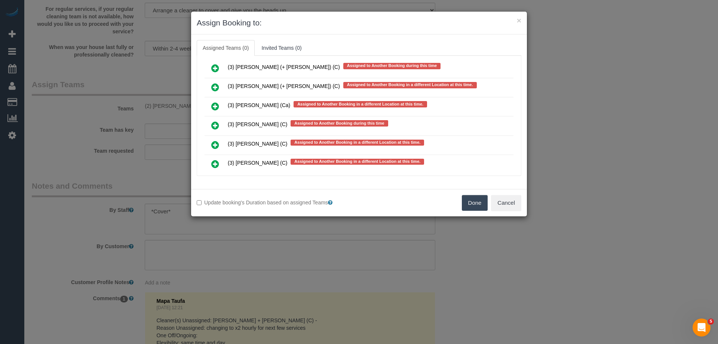
click at [217, 126] on icon at bounding box center [215, 125] width 8 height 9
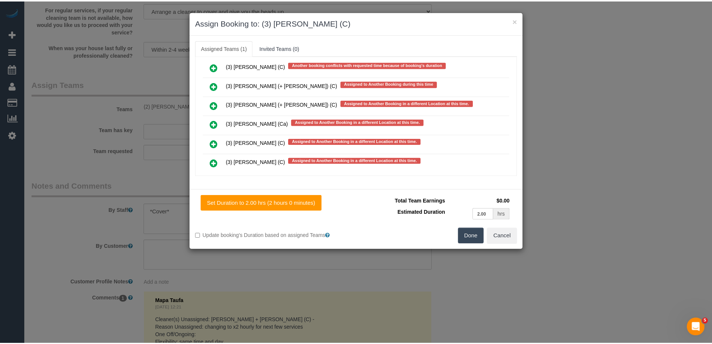
scroll to position [2763, 0]
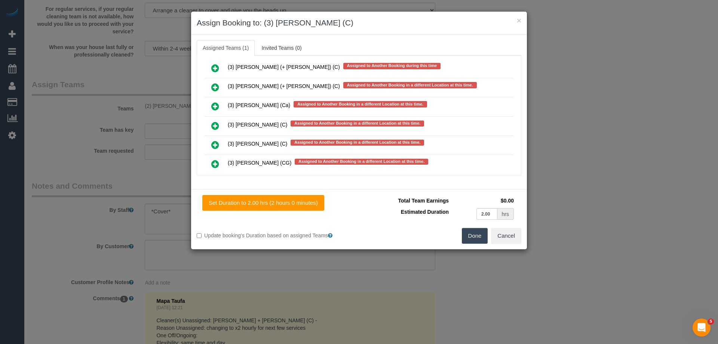
click at [478, 238] on button "Done" at bounding box center [475, 236] width 26 height 16
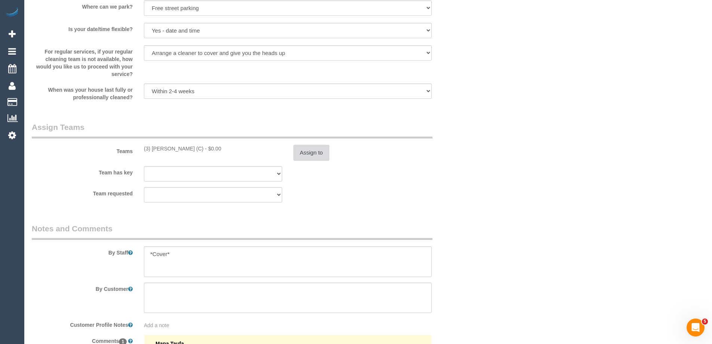
scroll to position [1084, 0]
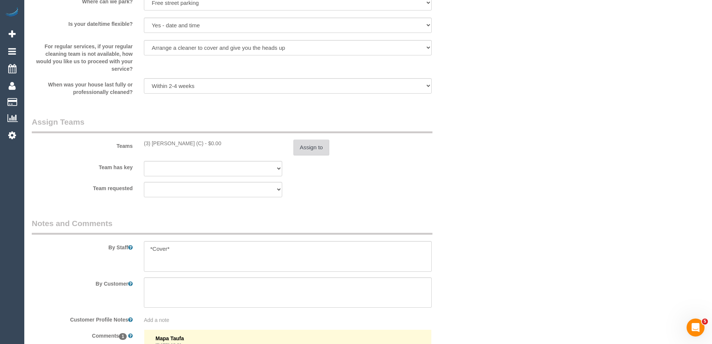
click at [307, 148] on button "Assign to" at bounding box center [311, 147] width 36 height 16
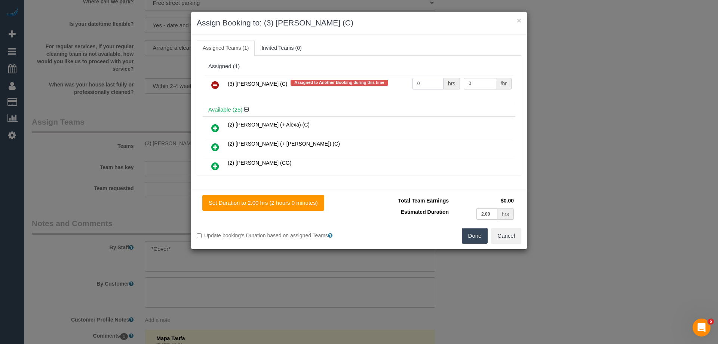
drag, startPoint x: 382, startPoint y: 83, endPoint x: 371, endPoint y: 81, distance: 10.9
click at [373, 81] on tr "(3) Raj Suram (C) Assigned to Another Booking during this time 0 hrs 0 /hr" at bounding box center [358, 85] width 309 height 19
type input "2"
drag, startPoint x: 466, startPoint y: 86, endPoint x: 414, endPoint y: 85, distance: 52.0
click at [414, 85] on tr "(3) Raj Suram (C) Assigned to Another Booking during this time 2 hrs 0 /hr" at bounding box center [358, 85] width 309 height 19
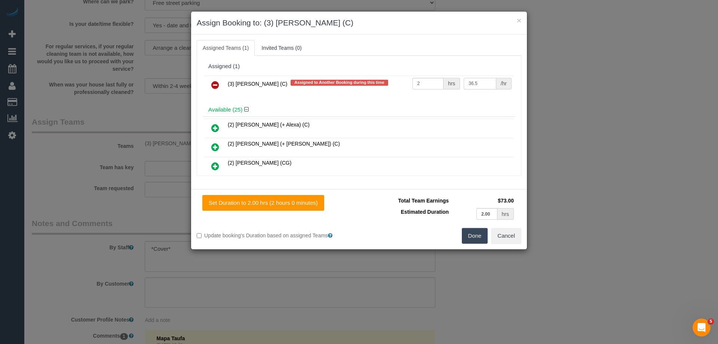
type input "36.5"
click at [469, 235] on button "Done" at bounding box center [475, 236] width 26 height 16
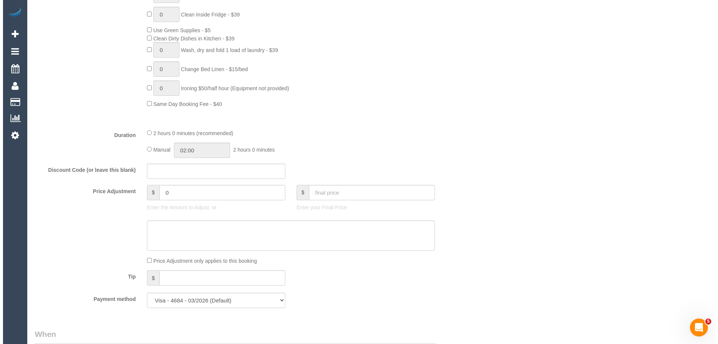
scroll to position [0, 0]
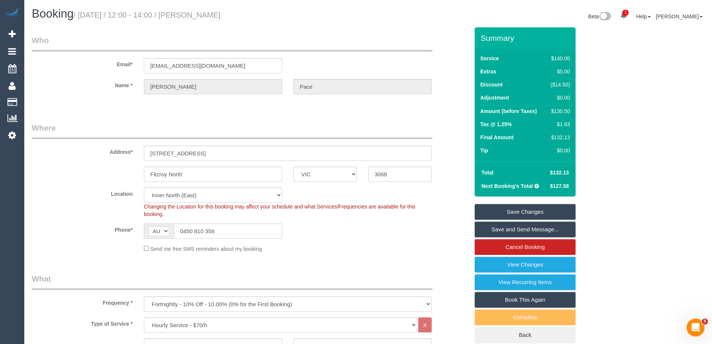
click at [510, 212] on link "Save Changes" at bounding box center [525, 212] width 101 height 16
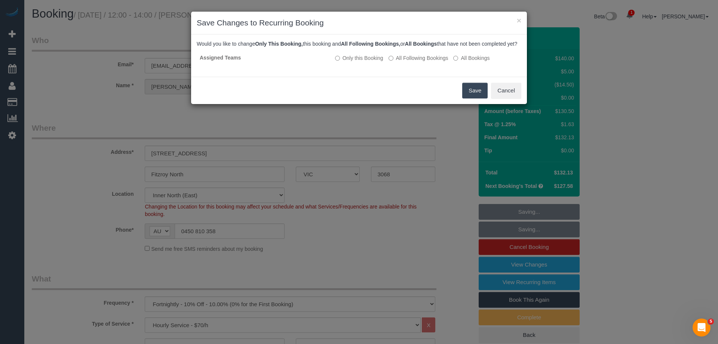
click at [472, 98] on button "Save" at bounding box center [474, 91] width 25 height 16
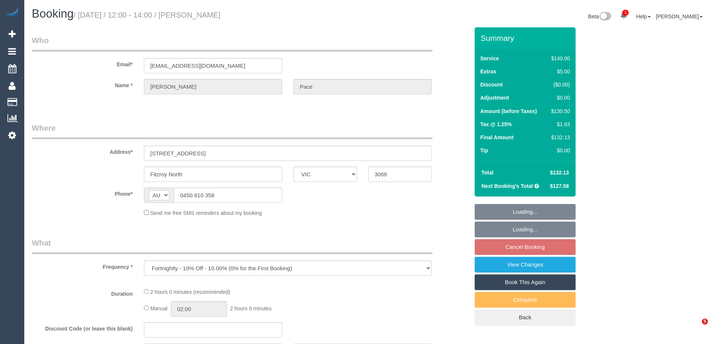
select select "VIC"
select select "string:stripe-pm_1S4uaN2GScqysDRVTctBE4O2"
select select "number:27"
select select "number:14"
select select "number:19"
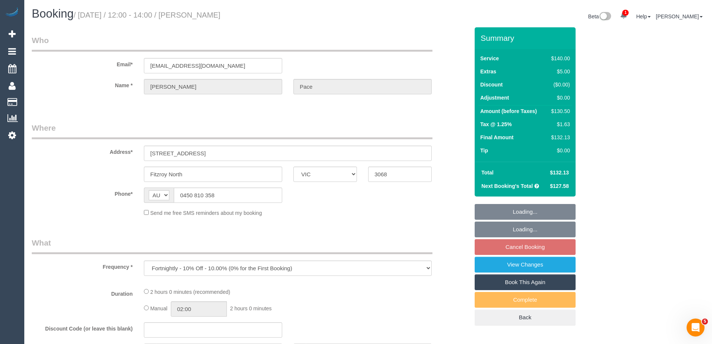
select select "number:22"
select select "number:34"
select select "number:12"
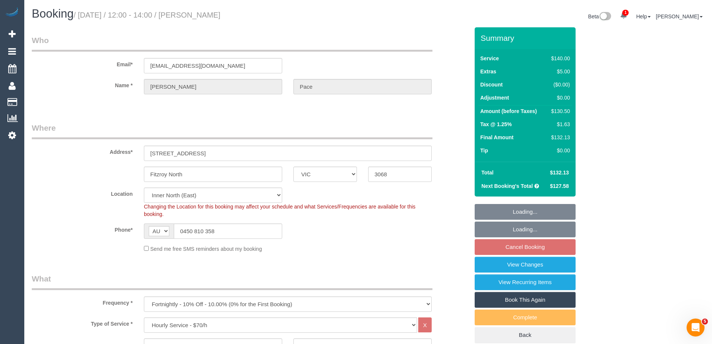
select select "object:1654"
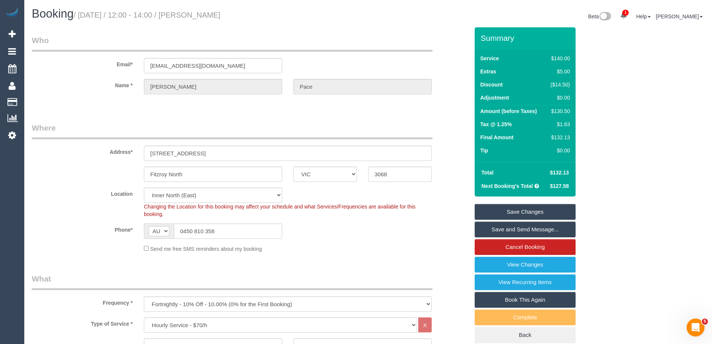
drag, startPoint x: 244, startPoint y: 18, endPoint x: 198, endPoint y: 15, distance: 45.7
click at [198, 15] on h1 "Booking / [DATE] / 12:00 - 14:00 / [PERSON_NAME]" at bounding box center [197, 13] width 331 height 13
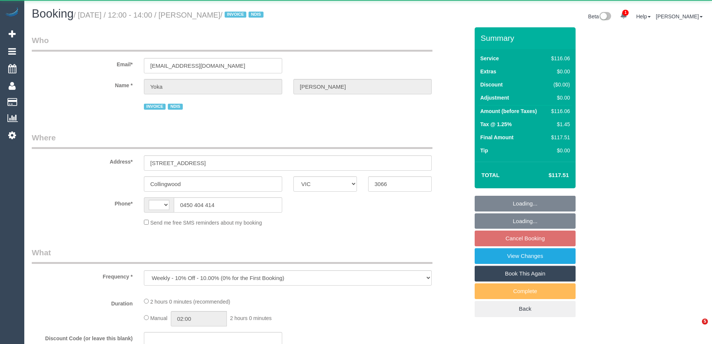
select select "VIC"
select select "number:28"
select select "number:14"
select select "number:19"
select select "number:25"
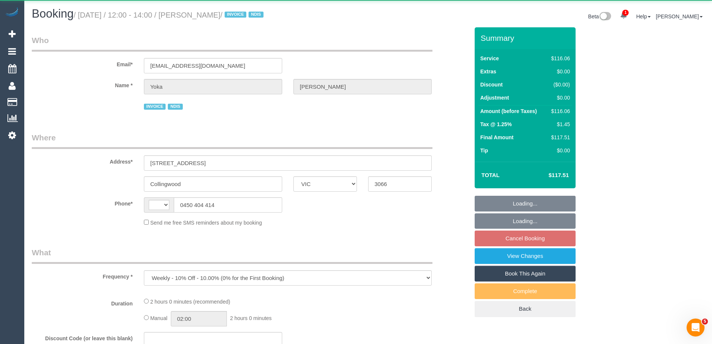
select select "number:35"
select select "number:11"
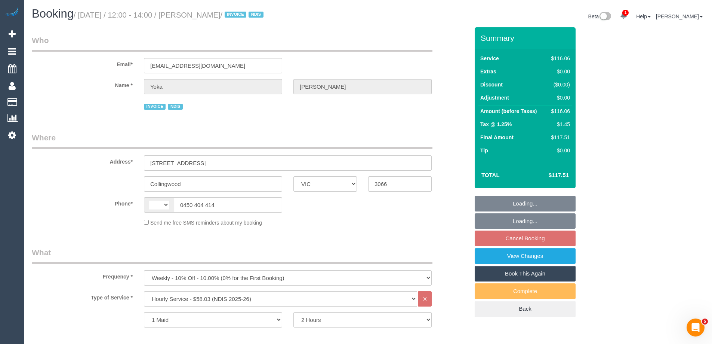
select select "string:AU"
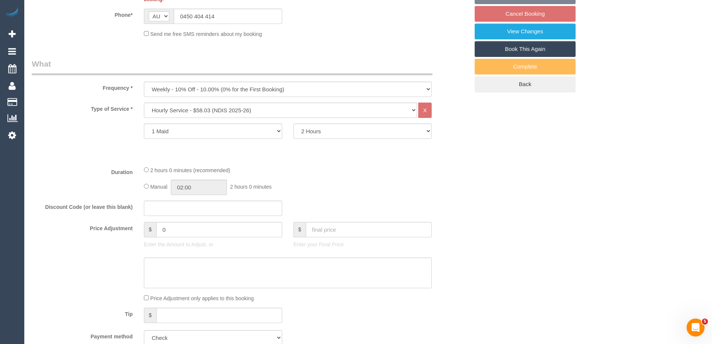
select select "object:1508"
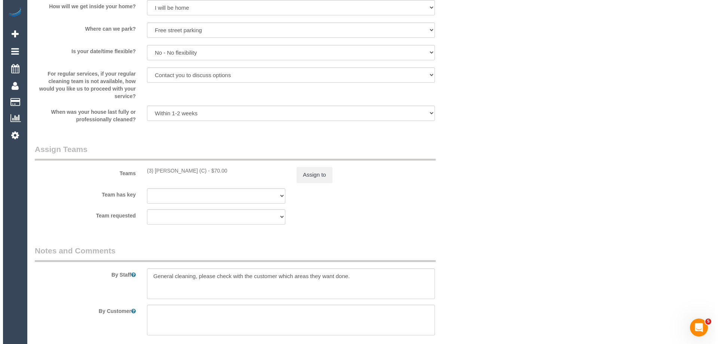
scroll to position [897, 0]
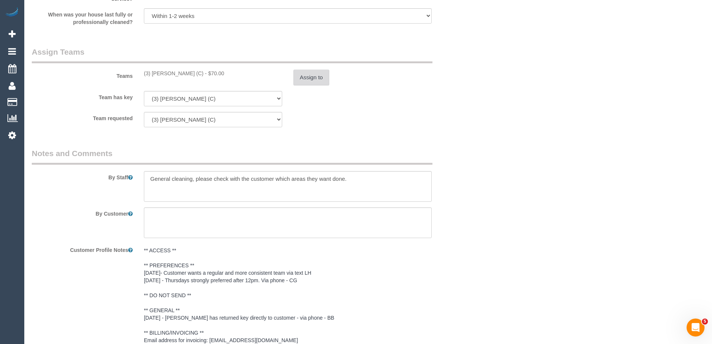
click at [304, 82] on button "Assign to" at bounding box center [311, 78] width 36 height 16
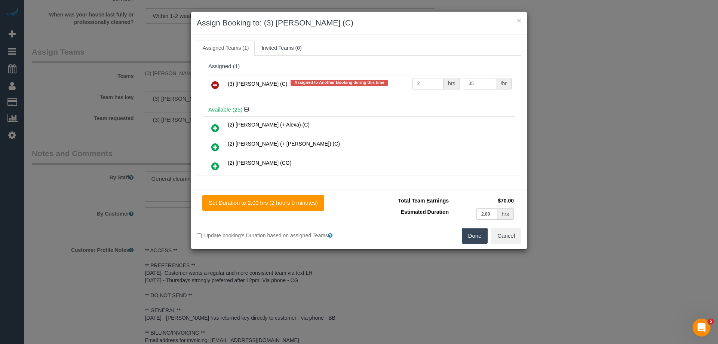
drag, startPoint x: 214, startPoint y: 82, endPoint x: 233, endPoint y: 92, distance: 21.2
click at [214, 82] on icon at bounding box center [215, 84] width 8 height 9
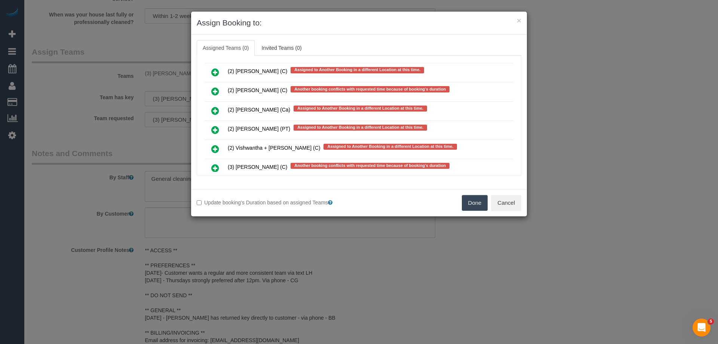
scroll to position [2370, 0]
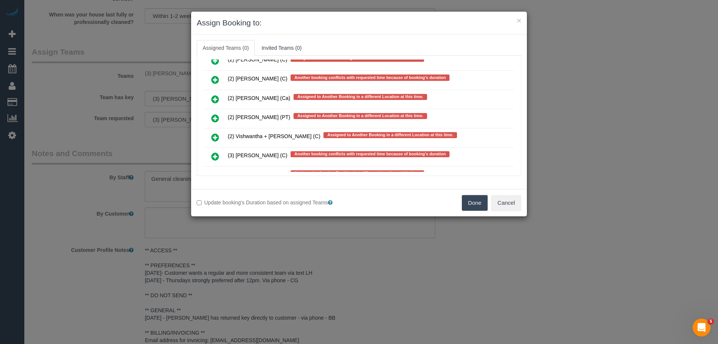
click at [210, 115] on link at bounding box center [215, 118] width 18 height 15
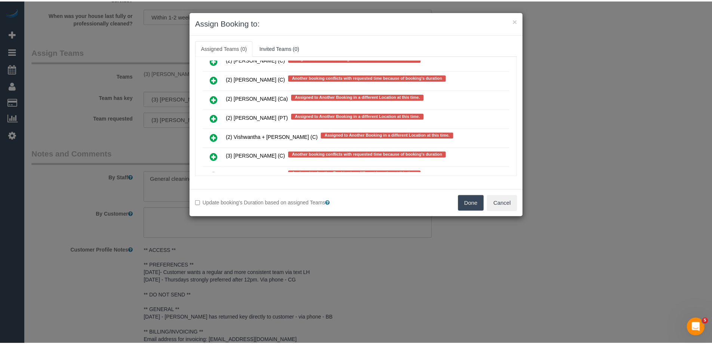
scroll to position [2391, 0]
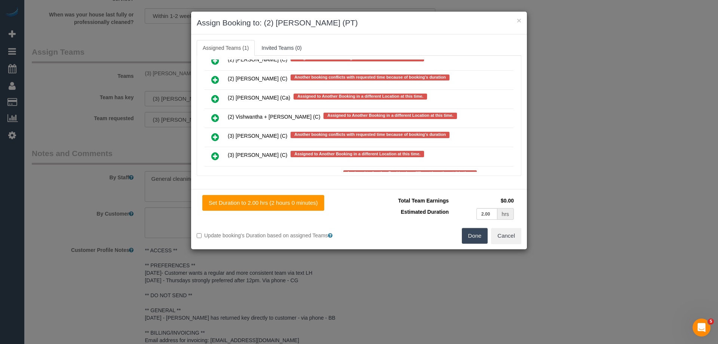
drag, startPoint x: 475, startPoint y: 226, endPoint x: 475, endPoint y: 231, distance: 5.2
click at [475, 227] on div "Total Team Earnings $0.00 Estimated Duration 2.00 hrs Warning: The Company shar…" at bounding box center [440, 211] width 162 height 33
click at [473, 235] on button "Done" at bounding box center [475, 236] width 26 height 16
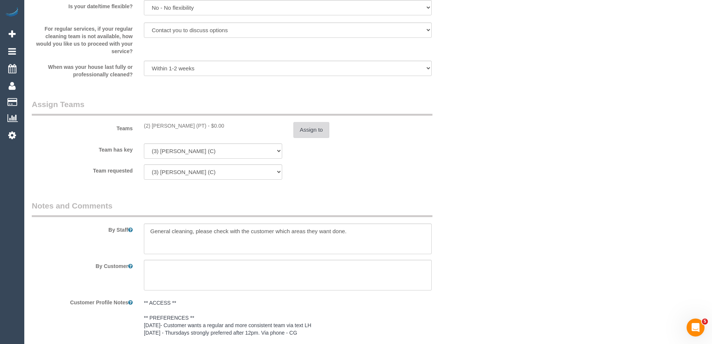
scroll to position [846, 0]
click at [304, 130] on button "Assign to" at bounding box center [311, 128] width 36 height 16
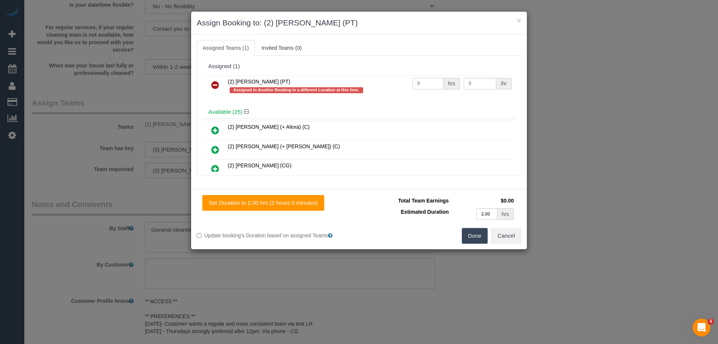
drag, startPoint x: 424, startPoint y: 83, endPoint x: 366, endPoint y: 83, distance: 58.3
click at [367, 83] on tr "(2) Theo Rohmer (PT) Assigned to Another Booking in a different Location at thi…" at bounding box center [358, 86] width 309 height 21
type input "2"
drag, startPoint x: 473, startPoint y: 83, endPoint x: 419, endPoint y: 79, distance: 54.4
click at [421, 80] on tr "(2) Theo Rohmer (PT) Assigned to Another Booking in a different Location at thi…" at bounding box center [358, 86] width 309 height 21
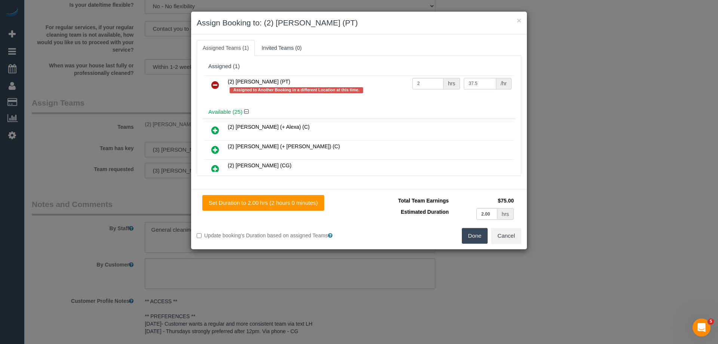
type input "37.5"
click at [468, 235] on button "Done" at bounding box center [475, 236] width 26 height 16
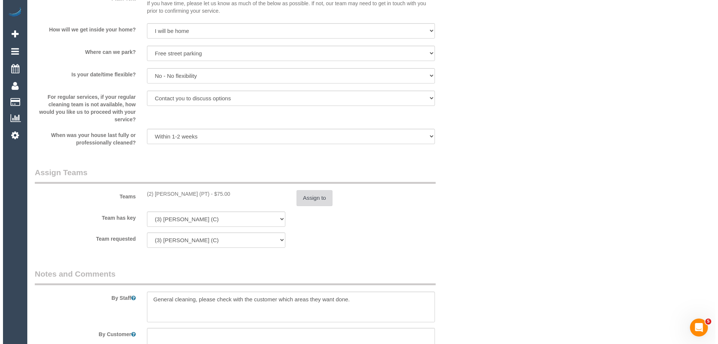
scroll to position [0, 0]
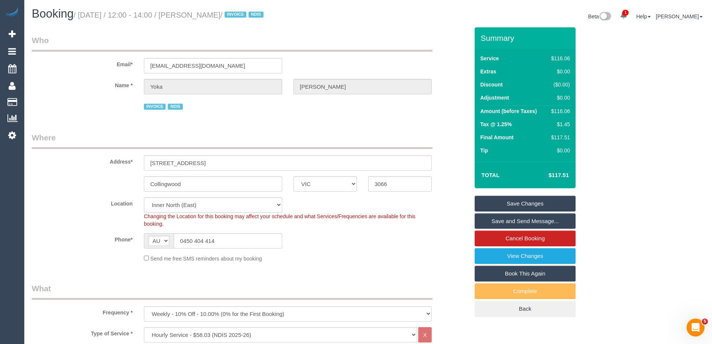
drag, startPoint x: 236, startPoint y: 14, endPoint x: 195, endPoint y: 10, distance: 40.5
click at [195, 10] on h1 "Booking / October 09, 2025 / 12:00 - 14:00 / Yoka Jones / INVOICE NDIS" at bounding box center [197, 13] width 331 height 13
copy small "[PERSON_NAME]"
click at [493, 209] on link "Save Changes" at bounding box center [525, 204] width 101 height 16
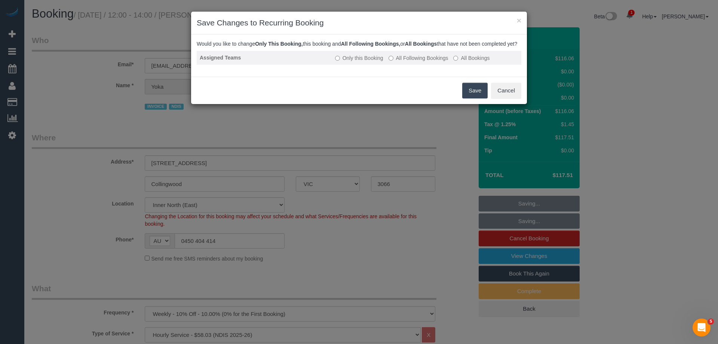
click at [409, 62] on label "All Following Bookings" at bounding box center [418, 57] width 60 height 7
click at [471, 96] on button "Save" at bounding box center [474, 91] width 25 height 16
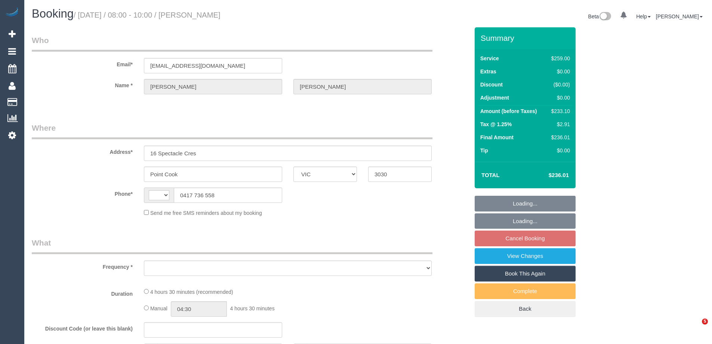
select select "VIC"
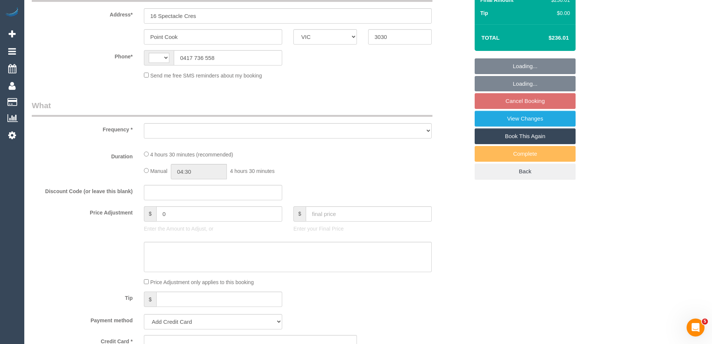
select select "string:stripe-pm_1Q240T2GScqysDRVfE1v4bUx"
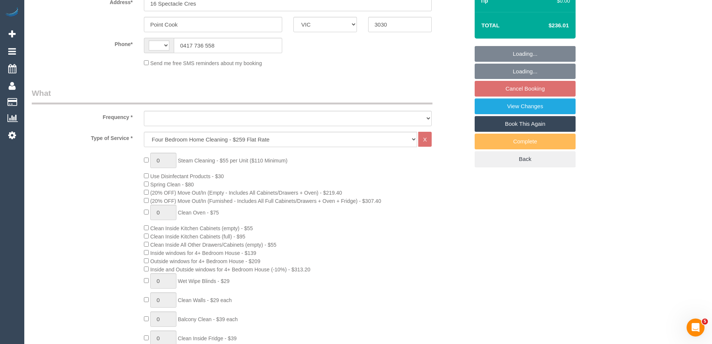
select select "string:AU"
select select "object:672"
select select "spot2"
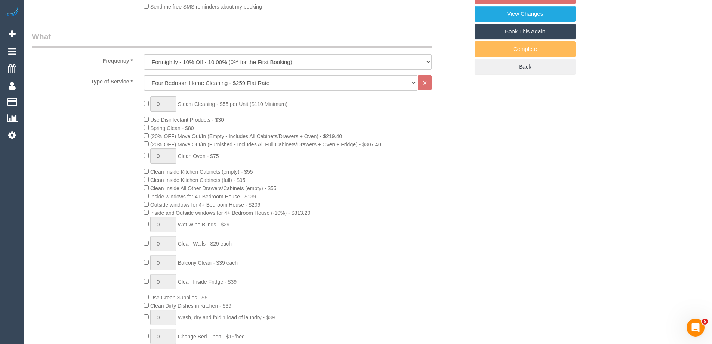
select select "number:28"
select select "number:14"
select select "number:18"
select select "number:36"
select select "number:34"
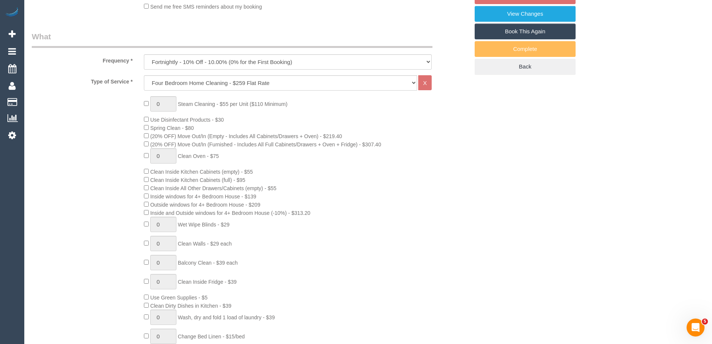
select select "number:11"
select select "spot27"
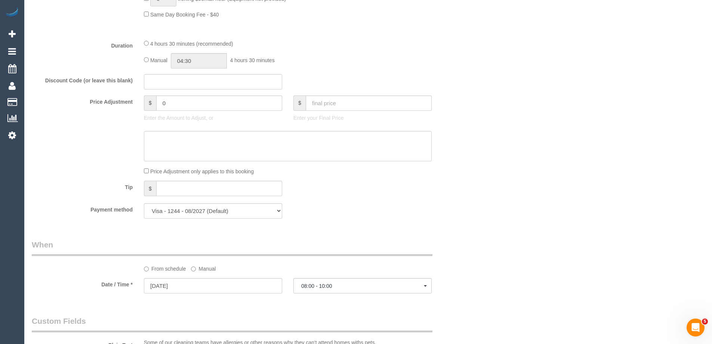
select select "object:1216"
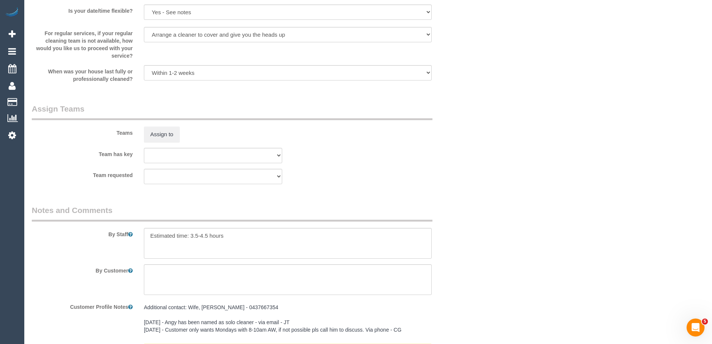
scroll to position [1255, 0]
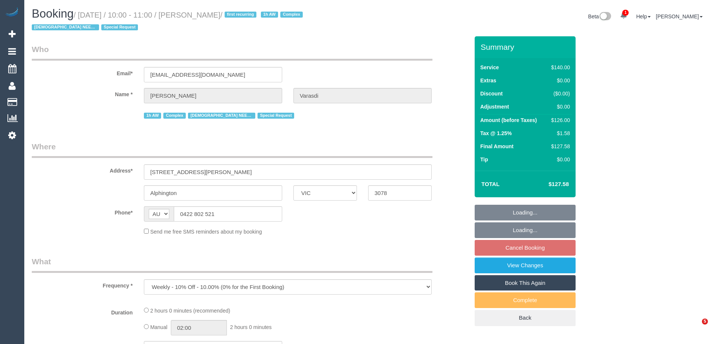
select select "VIC"
select select "string:stripe-pm_1Nz9uZ2GScqysDRVOBu4ZANx"
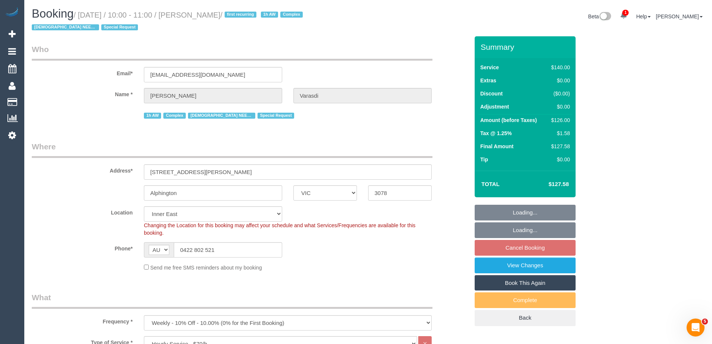
select select "object:758"
select select "number:27"
select select "number:14"
select select "number:19"
select select "number:36"
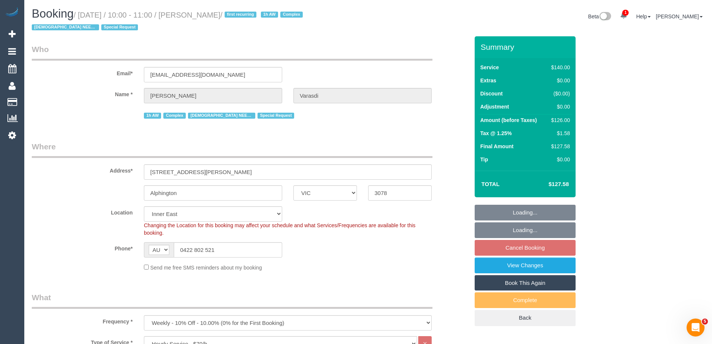
select select "number:35"
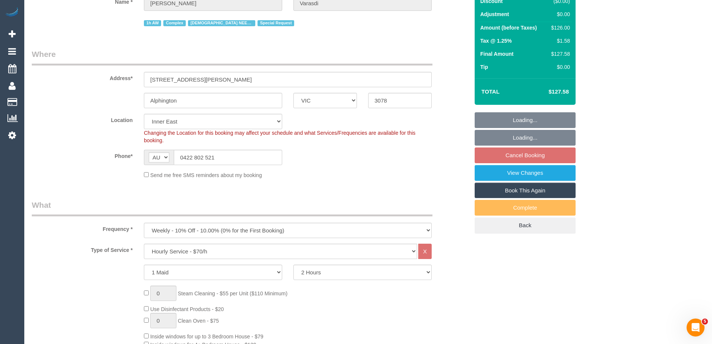
scroll to position [112, 0]
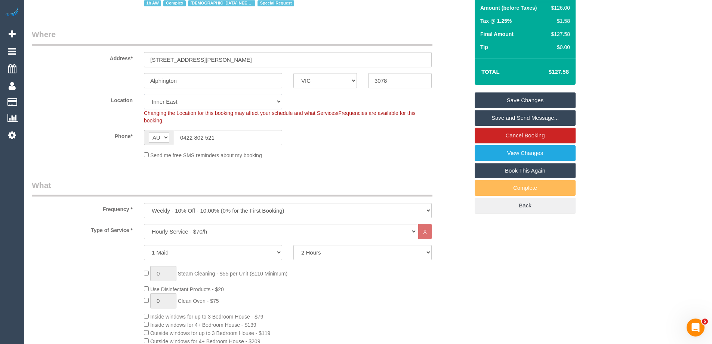
click at [162, 103] on select "Office City East (North) East (South) Inner East Inner North (East) Inner North…" at bounding box center [213, 101] width 138 height 15
select select "47"
click at [144, 94] on select "Office City East (North) East (South) Inner East Inner North (East) Inner North…" at bounding box center [213, 101] width 138 height 15
select select "object:2171"
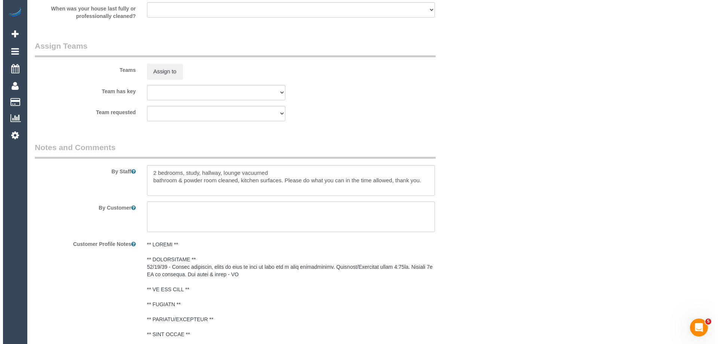
scroll to position [1159, 0]
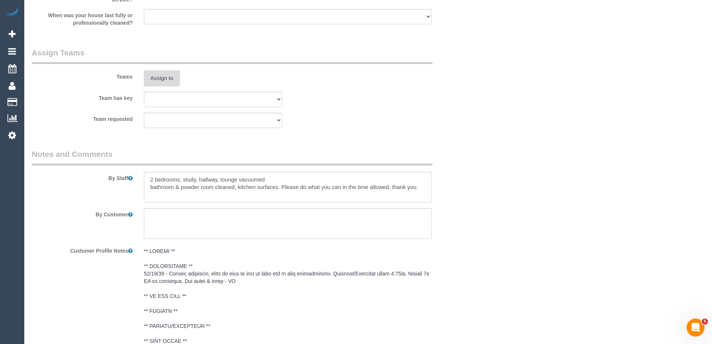
click at [166, 76] on button "Assign to" at bounding box center [162, 78] width 36 height 16
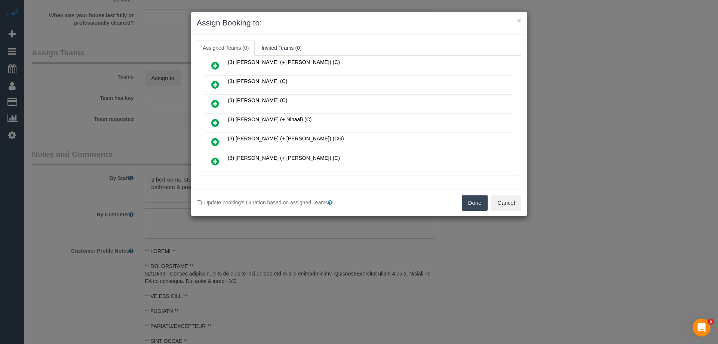
drag, startPoint x: 215, startPoint y: 100, endPoint x: 224, endPoint y: 99, distance: 8.3
click at [215, 100] on icon at bounding box center [215, 103] width 8 height 9
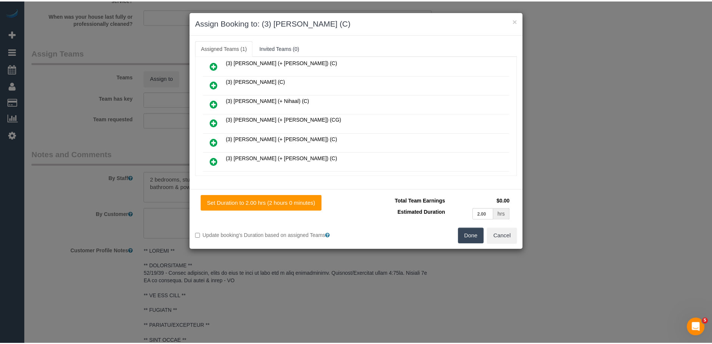
scroll to position [0, 0]
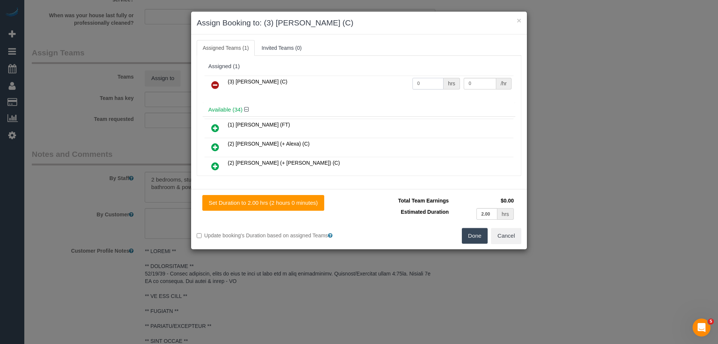
drag, startPoint x: 425, startPoint y: 83, endPoint x: 366, endPoint y: 80, distance: 59.2
click at [378, 81] on tr "(3) Sharon Sparks (C) 0 hrs 0 /hr" at bounding box center [358, 85] width 309 height 19
type input "2"
drag, startPoint x: 475, startPoint y: 85, endPoint x: 426, endPoint y: 85, distance: 49.0
click at [439, 85] on tr "(3) Sharon Sparks (C) 2 hrs 0 /hr" at bounding box center [358, 85] width 309 height 19
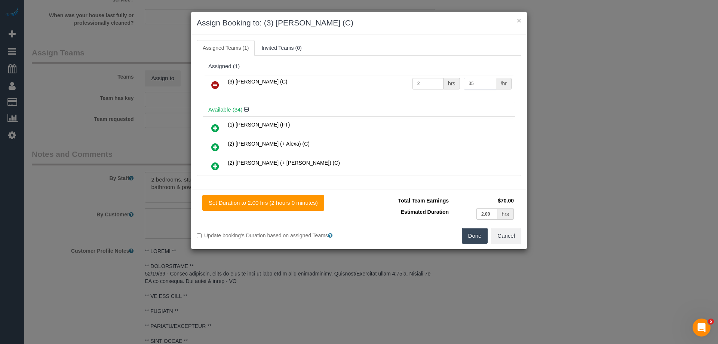
type input "35"
click at [474, 235] on button "Done" at bounding box center [475, 236] width 26 height 16
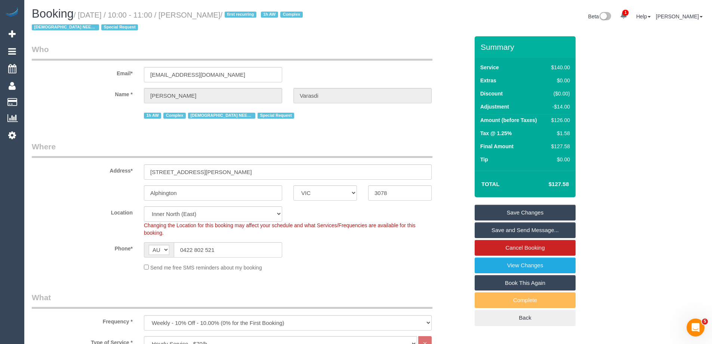
drag, startPoint x: 247, startPoint y: 13, endPoint x: 198, endPoint y: 13, distance: 49.0
click at [198, 13] on small "/ October 14, 2025 / 10:00 - 11:00 / Valerie Varasdi / first recurring 1h AW Co…" at bounding box center [168, 21] width 273 height 21
copy small "Valerie Varasdi"
click at [491, 229] on link "Save and Send Message..." at bounding box center [525, 230] width 101 height 16
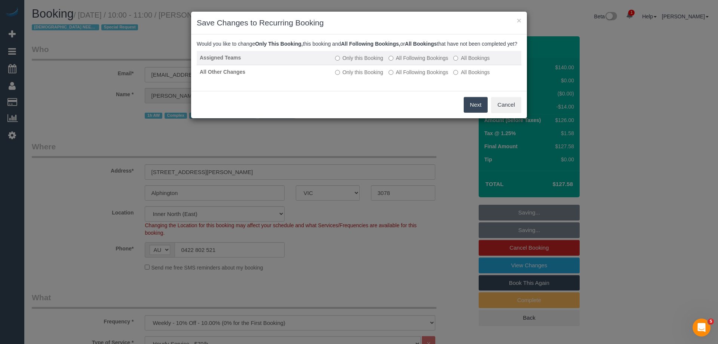
click at [402, 62] on label "All Following Bookings" at bounding box center [418, 57] width 60 height 7
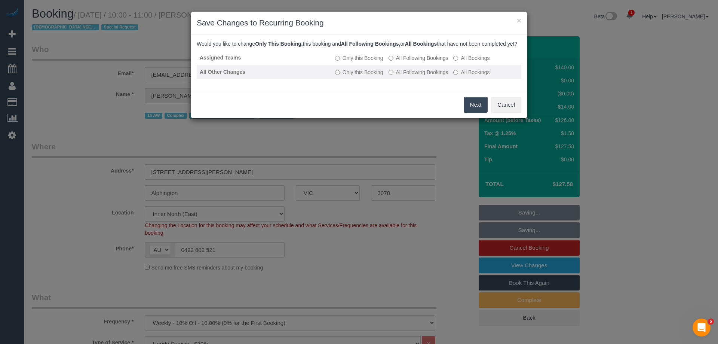
click at [399, 76] on label "All Following Bookings" at bounding box center [418, 71] width 60 height 7
click at [470, 110] on button "Save" at bounding box center [474, 105] width 25 height 16
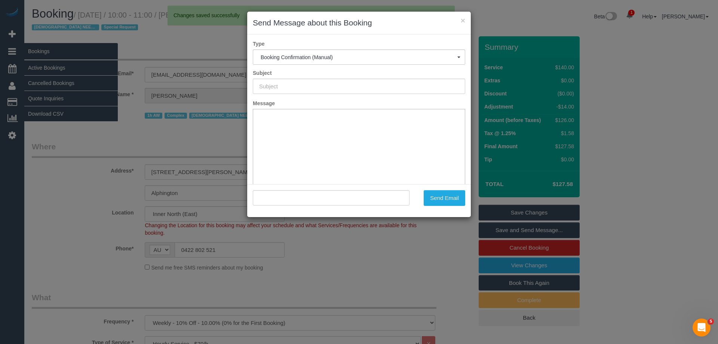
type input "Booking Confirmed"
type input ""Valerie Varasdi" <vmvarasdi@gmail.com>"
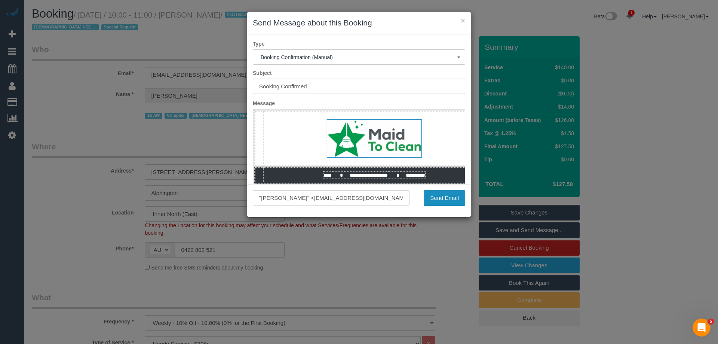
click at [439, 201] on button "Send Email" at bounding box center [444, 198] width 41 height 16
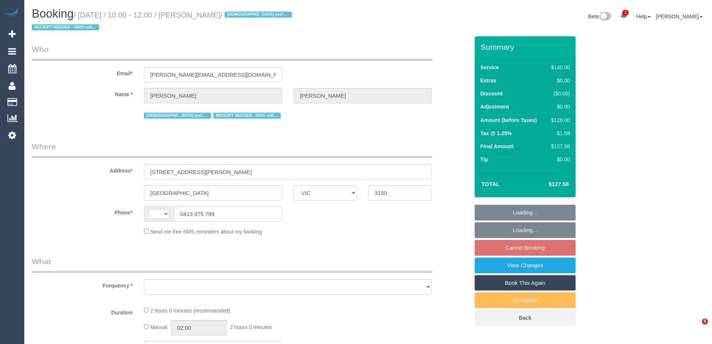
select select "VIC"
select select "string:AU"
select select "object:550"
select select "string:stripe-pm_1S7Pfz2GScqysDRVJBX9gj0W"
select select "spot3"
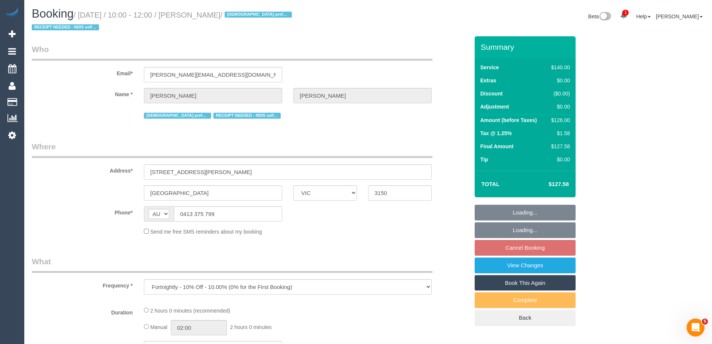
select select "number:28"
select select "number:14"
select select "number:19"
select select "number:36"
select select "number:35"
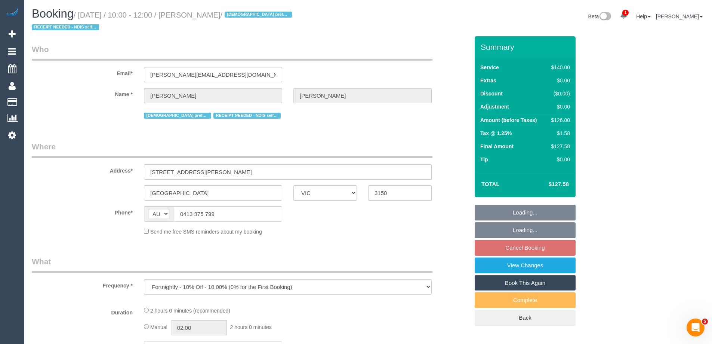
select select "number:11"
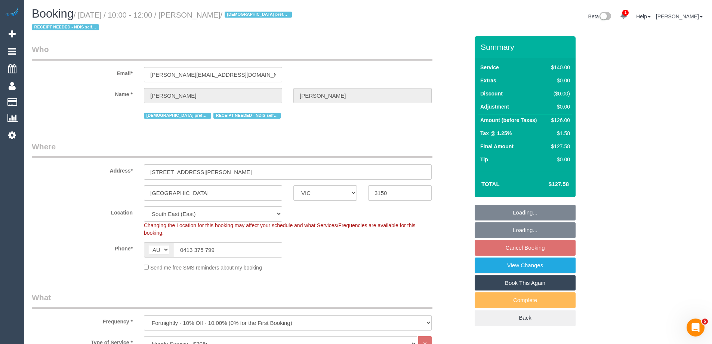
select select "object:1417"
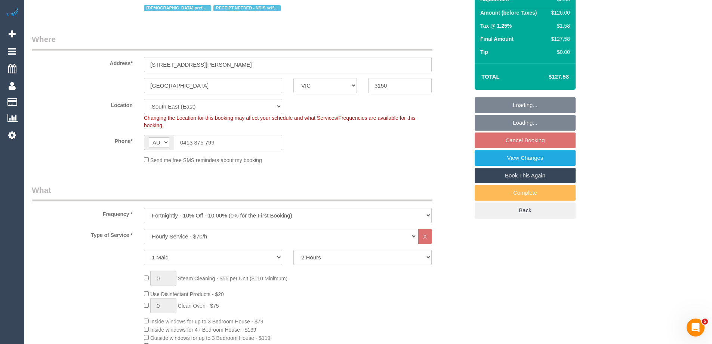
select select "spot28"
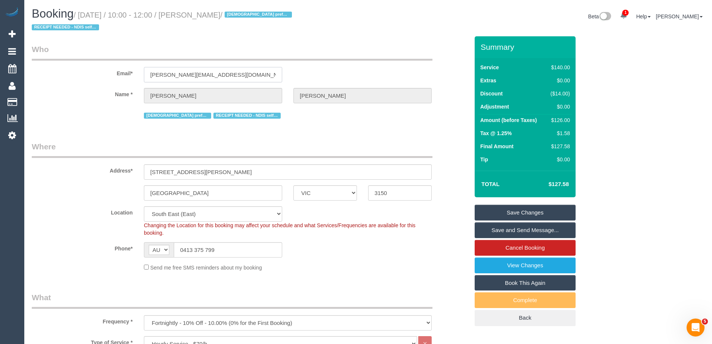
drag, startPoint x: 190, startPoint y: 74, endPoint x: 65, endPoint y: 74, distance: 125.2
click at [65, 74] on div "Email* [PERSON_NAME][EMAIL_ADDRESS][DOMAIN_NAME]" at bounding box center [250, 63] width 449 height 39
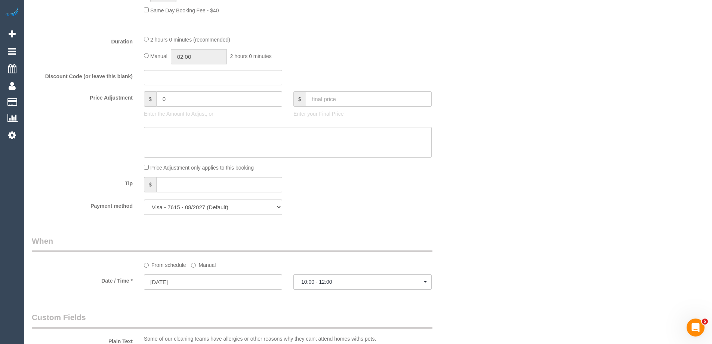
scroll to position [673, 0]
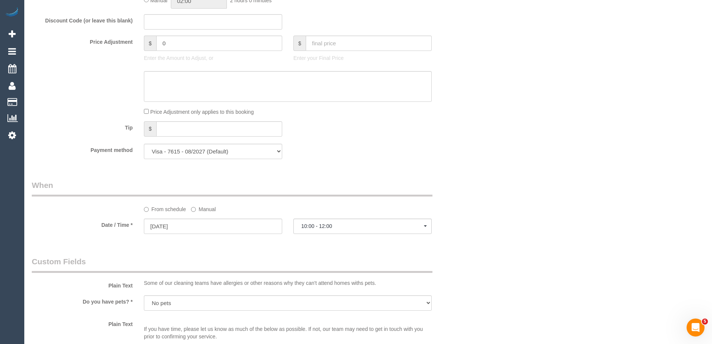
click at [198, 209] on label "Manual" at bounding box center [203, 208] width 25 height 10
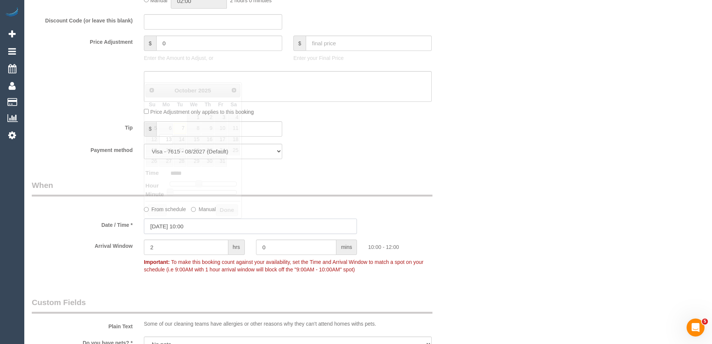
click at [178, 225] on input "[DATE] 10:00" at bounding box center [250, 225] width 213 height 15
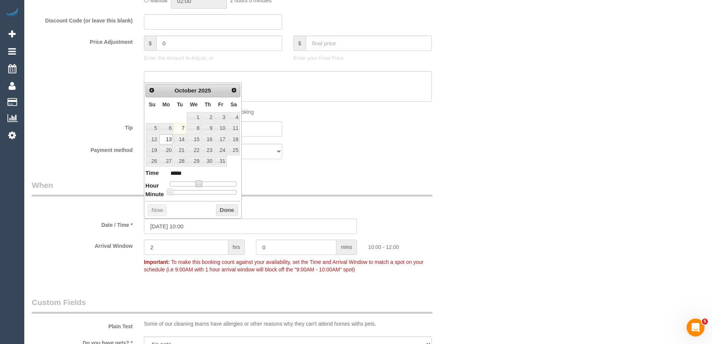
type input "[DATE] 11:00"
type input "*****"
click at [201, 182] on span at bounding box center [201, 183] width 7 height 7
type input "[DATE] 11:05"
type input "*****"
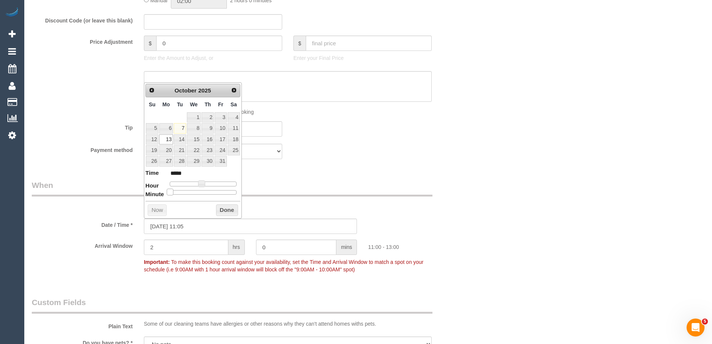
type input "[DATE] 11:10"
type input "*****"
type input "[DATE] 11:15"
type input "*****"
type input "[DATE] 11:20"
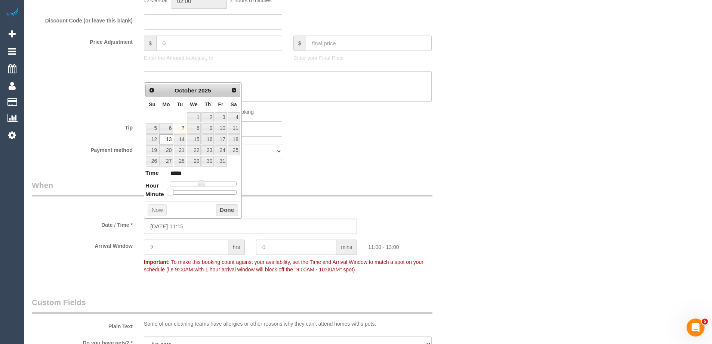
type input "*****"
type input "[DATE] 11:25"
type input "*****"
type input "[DATE] 11:30"
type input "*****"
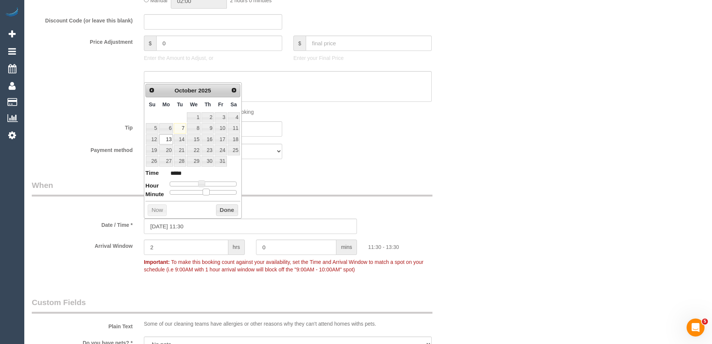
drag, startPoint x: 169, startPoint y: 191, endPoint x: 204, endPoint y: 192, distance: 34.8
click at [204, 192] on span at bounding box center [206, 191] width 7 height 7
click at [231, 213] on button "Done" at bounding box center [227, 210] width 22 height 12
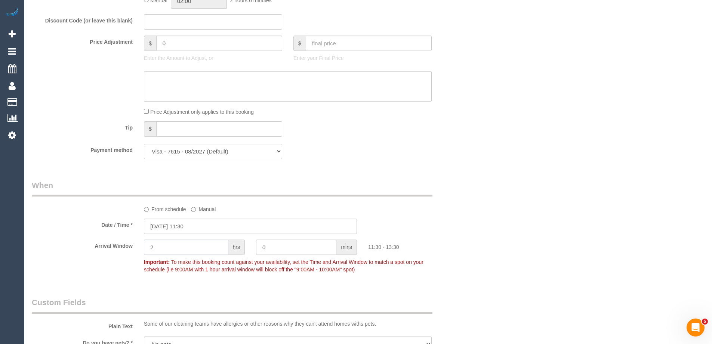
drag, startPoint x: 170, startPoint y: 246, endPoint x: 115, endPoint y: 243, distance: 55.8
click at [115, 243] on div "Arrival Window 2 hrs 0 mins 11:30 - 13:30 Important: To make this booking count…" at bounding box center [250, 257] width 449 height 37
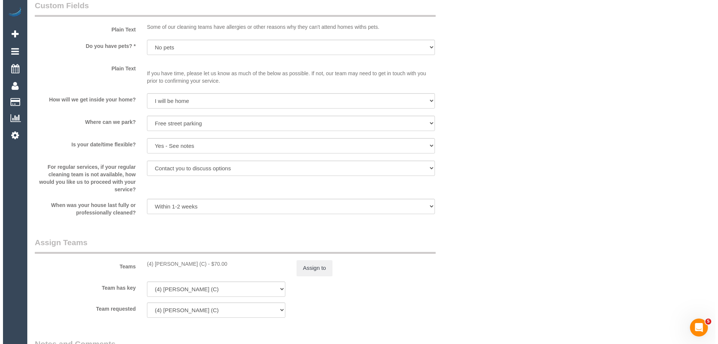
scroll to position [1009, 0]
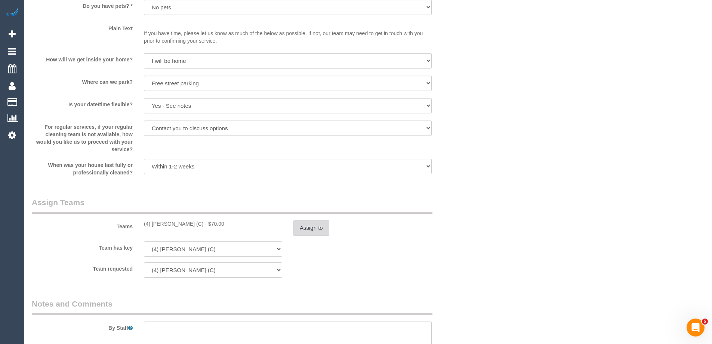
type input "0"
click at [306, 233] on button "Assign to" at bounding box center [311, 228] width 36 height 16
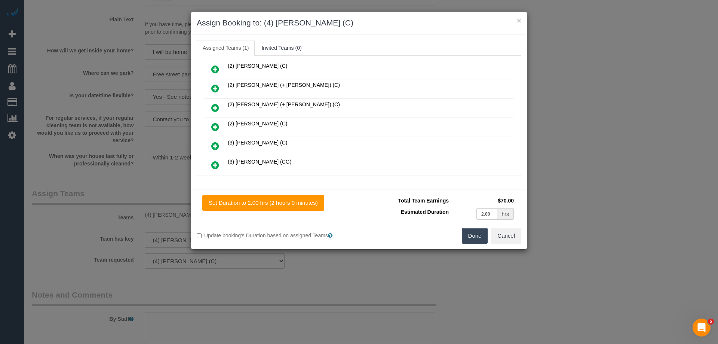
scroll to position [224, 0]
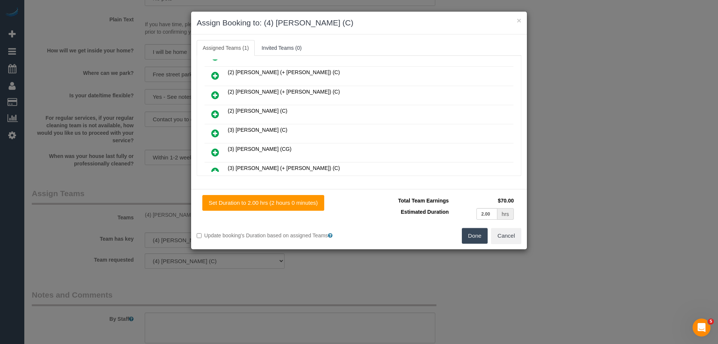
click at [215, 112] on icon at bounding box center [215, 114] width 8 height 9
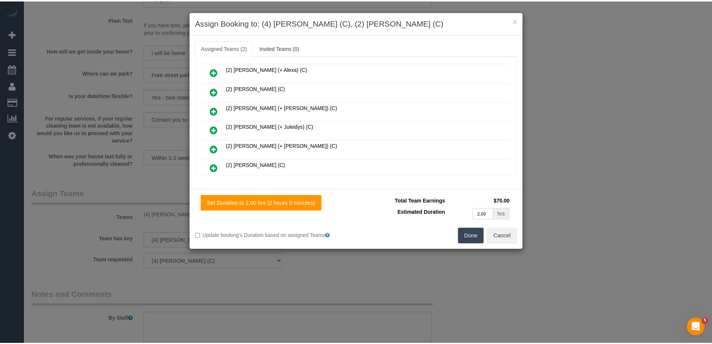
scroll to position [0, 0]
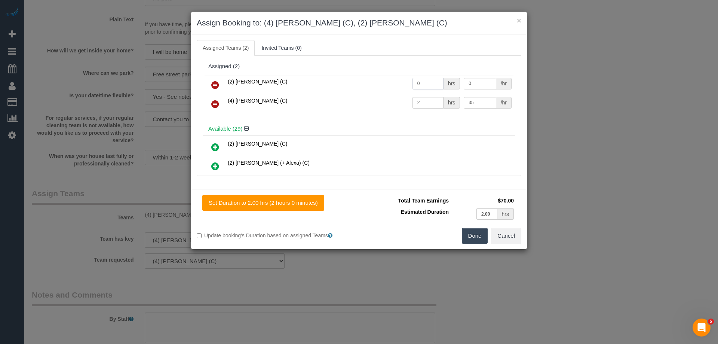
drag, startPoint x: 421, startPoint y: 84, endPoint x: 390, endPoint y: 81, distance: 31.6
click at [394, 81] on tr "(2) Roumany Gergis (C) 0 hrs 0 /hr" at bounding box center [358, 85] width 309 height 19
type input "2"
drag, startPoint x: 434, startPoint y: 77, endPoint x: 430, endPoint y: 76, distance: 4.6
click at [430, 76] on tr "(2) Roumany Gergis (C) 2 hrs 0 /hr" at bounding box center [358, 85] width 309 height 19
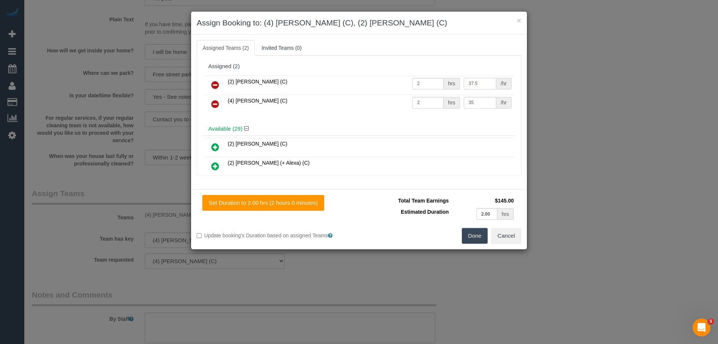
type input "37.5"
click at [475, 238] on button "Done" at bounding box center [475, 236] width 26 height 16
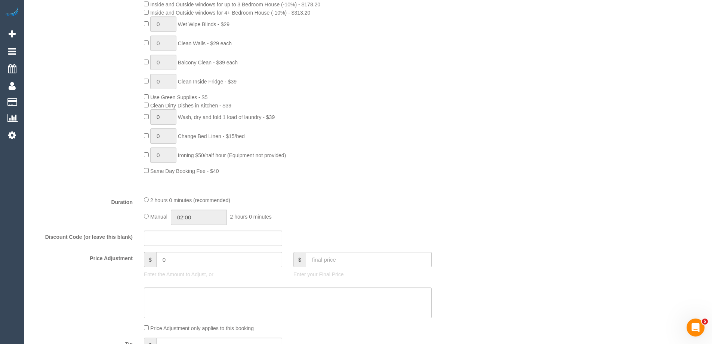
scroll to position [486, 0]
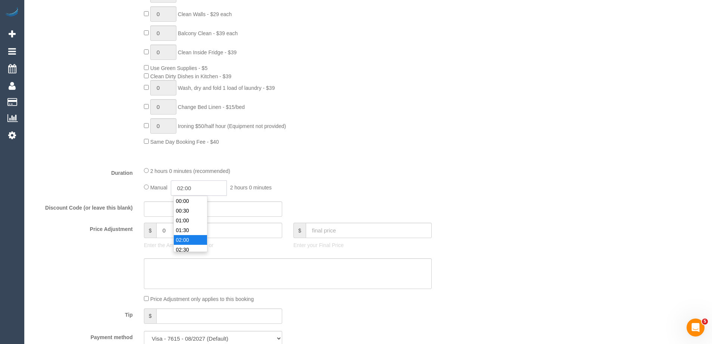
click at [205, 193] on input "02:00" at bounding box center [199, 187] width 56 height 15
type input "01:00"
click at [190, 203] on li "01:00" at bounding box center [190, 206] width 33 height 10
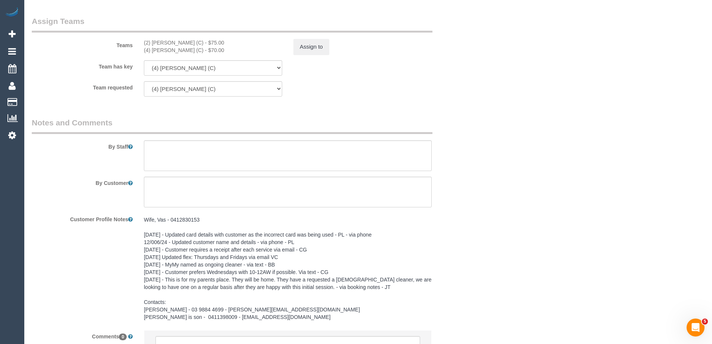
scroll to position [1196, 0]
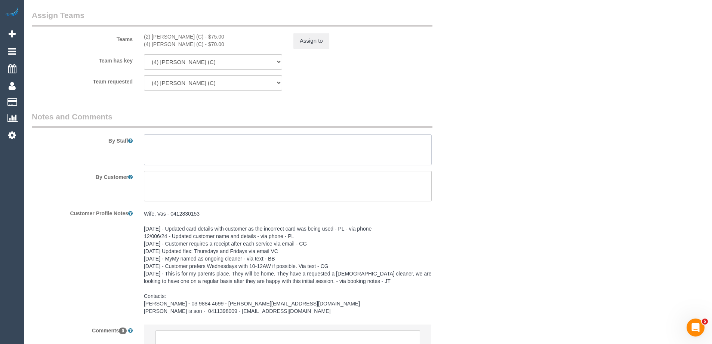
click at [173, 148] on textarea at bounding box center [288, 149] width 288 height 31
paste textarea "Please do not be late to the service and arrive on time. (Candidate): This is a…"
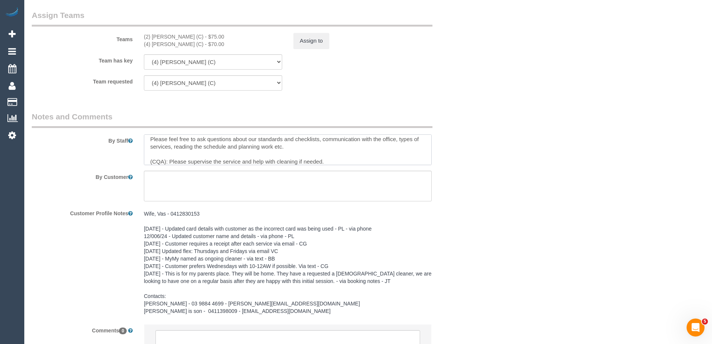
scroll to position [0, 0]
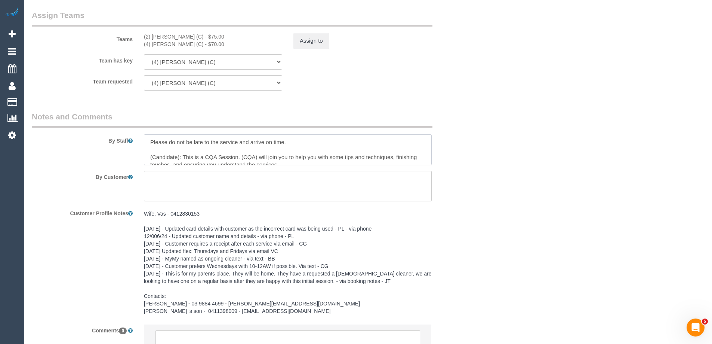
drag, startPoint x: 180, startPoint y: 157, endPoint x: 150, endPoint y: 155, distance: 29.6
click at [150, 155] on textarea at bounding box center [288, 149] width 288 height 31
drag, startPoint x: 240, startPoint y: 156, endPoint x: 225, endPoint y: 155, distance: 15.3
click at [225, 155] on textarea at bounding box center [288, 149] width 288 height 31
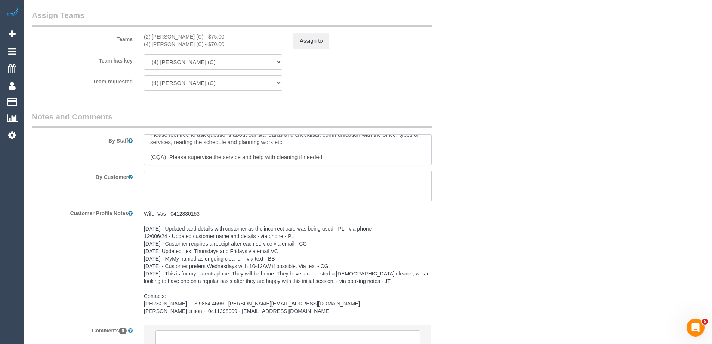
drag, startPoint x: 166, startPoint y: 156, endPoint x: 126, endPoint y: 155, distance: 40.8
click at [126, 155] on div "By Staff" at bounding box center [250, 138] width 449 height 54
type textarea "Please do not be late to the service and arrive on time. Disni: This is a CQA S…"
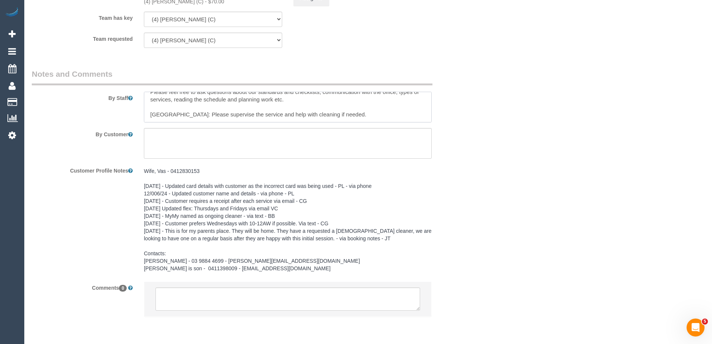
scroll to position [1266, 0]
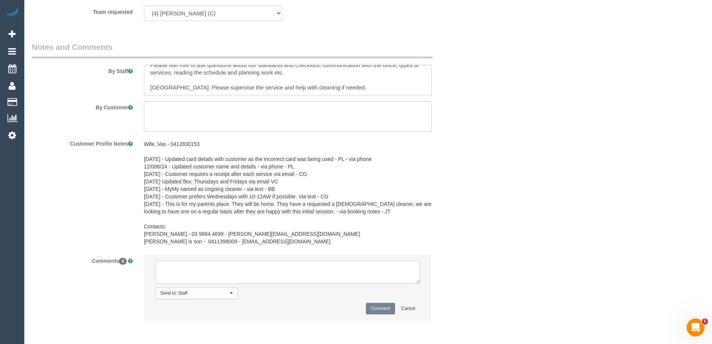
click at [181, 274] on textarea at bounding box center [288, 271] width 265 height 23
paste textarea "This is a CQA session on (cleaner's name) customer. The customer has been infor…"
drag, startPoint x: 268, startPoint y: 269, endPoint x: 226, endPoint y: 264, distance: 41.8
click at [226, 264] on textarea at bounding box center [288, 271] width 265 height 23
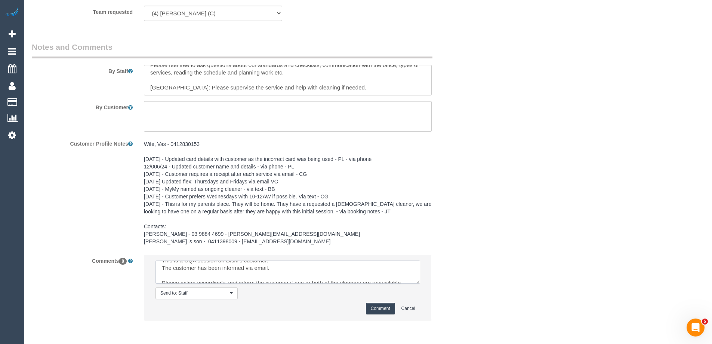
scroll to position [15, 0]
type textarea "This is a CQA session on Disni's customer. The customer has been informed via e…"
click at [376, 307] on button "Comment" at bounding box center [380, 308] width 29 height 12
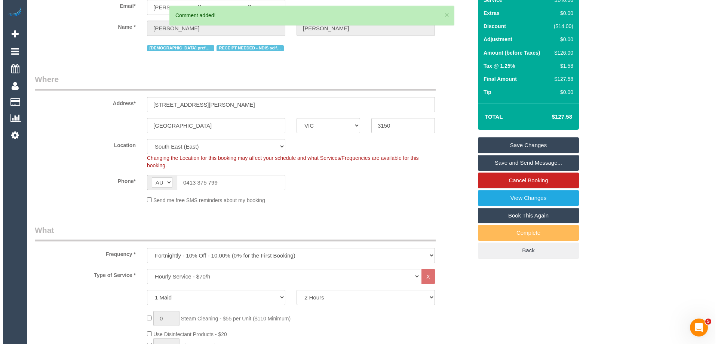
scroll to position [0, 0]
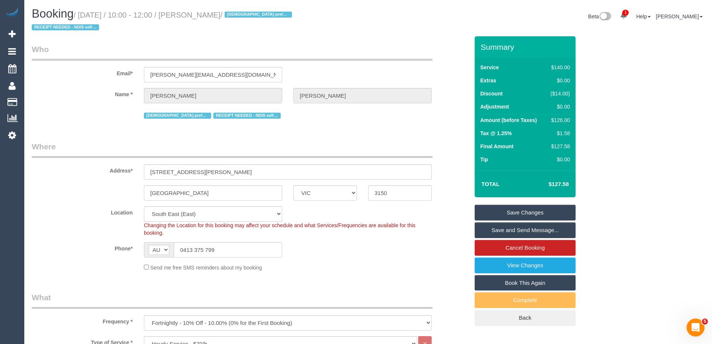
drag, startPoint x: 283, startPoint y: 13, endPoint x: 199, endPoint y: 17, distance: 84.2
click at [199, 17] on small "/ October 13, 2025 / 10:00 - 12:00 / Mr Anandan Sangarapillai / Female preferre…" at bounding box center [163, 21] width 262 height 21
copy small "Mr Anandan Sangarapillai"
click at [499, 216] on link "Save Changes" at bounding box center [525, 212] width 101 height 16
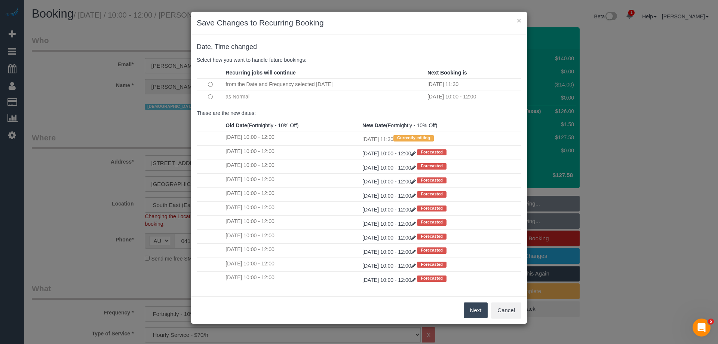
click at [476, 310] on button "Next" at bounding box center [476, 310] width 24 height 16
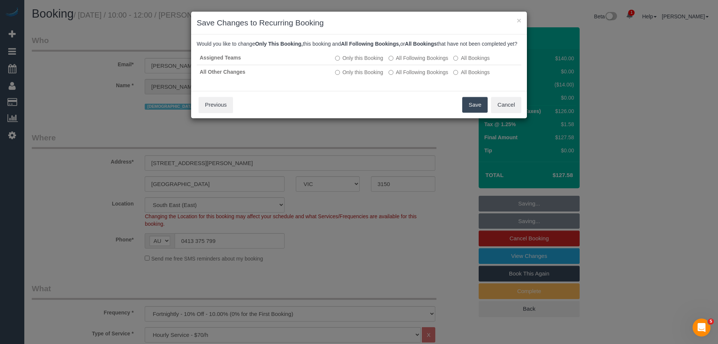
click at [469, 111] on button "Save" at bounding box center [474, 105] width 25 height 16
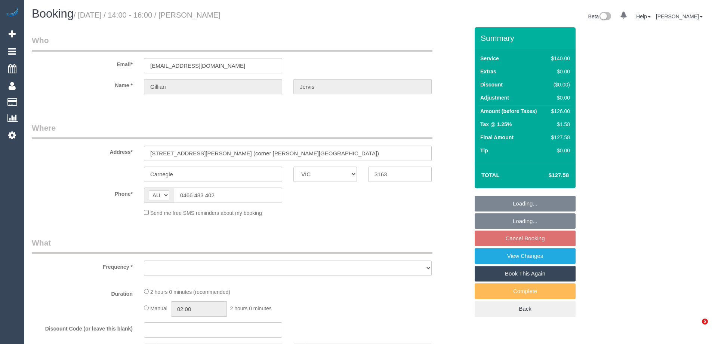
select select "VIC"
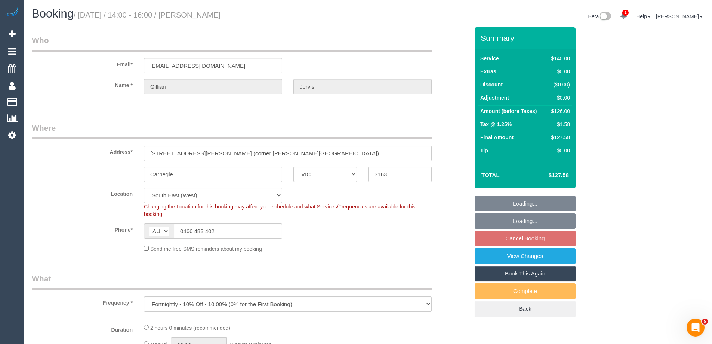
select select "object:544"
select select "string:stripe-pm_1QCEkH2GScqysDRVEeZf6qZ4"
select select "number:29"
select select "number:16"
select select "number:19"
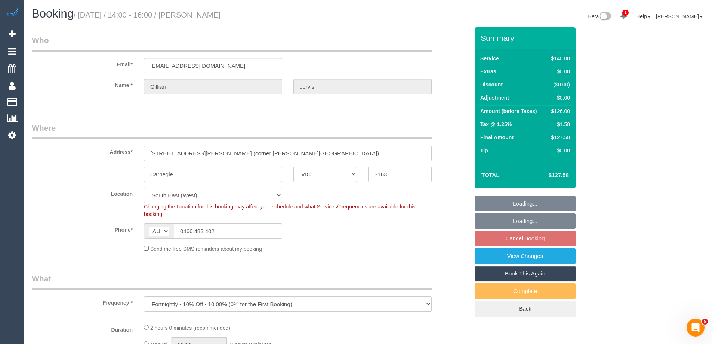
select select "number:36"
select select "number:35"
select select "spot5"
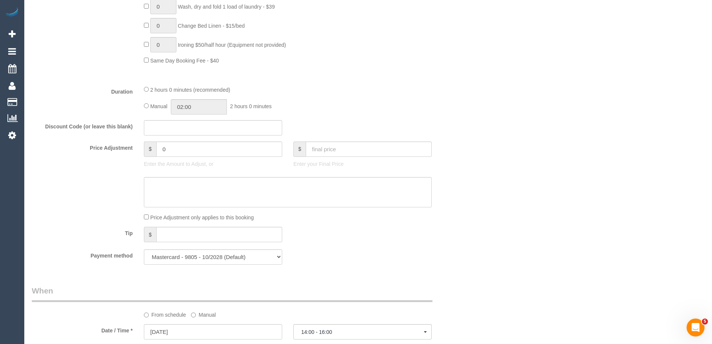
scroll to position [561, 0]
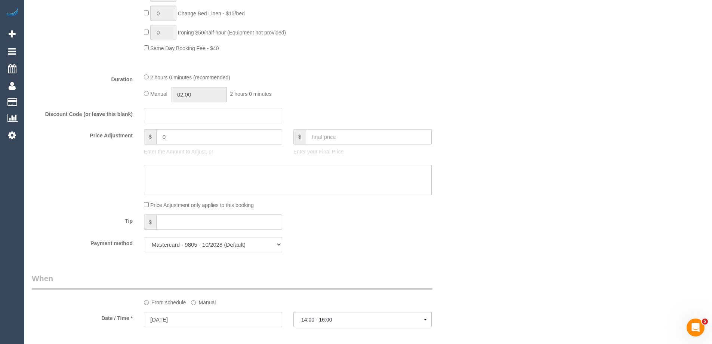
click at [145, 95] on div "Manual 02:00 2 hours 0 minutes" at bounding box center [288, 94] width 288 height 15
click at [209, 99] on input "02:00" at bounding box center [199, 94] width 56 height 15
type input "01:00"
click at [184, 114] on li "01:00" at bounding box center [190, 113] width 33 height 10
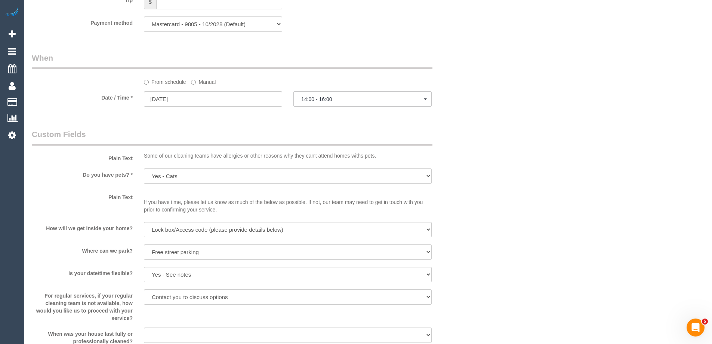
scroll to position [785, 0]
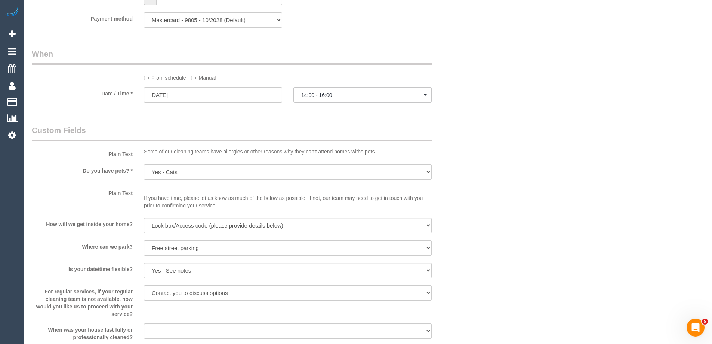
select select "spot30"
click at [201, 75] on label "Manual" at bounding box center [203, 76] width 25 height 10
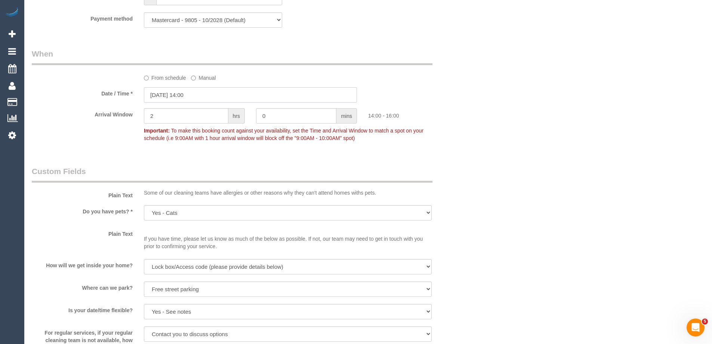
click at [180, 95] on input "[DATE] 14:00" at bounding box center [250, 94] width 213 height 15
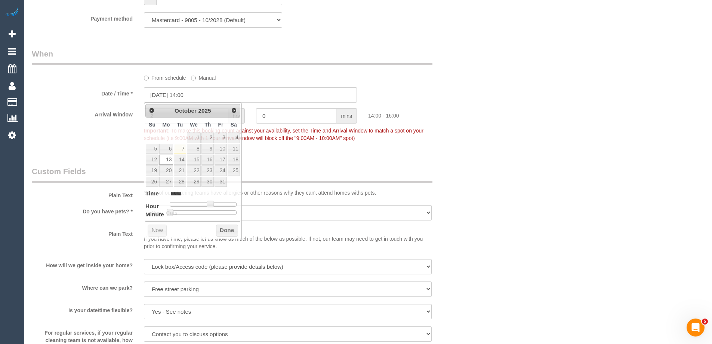
click at [139, 81] on div "From schedule Manual" at bounding box center [287, 76] width 299 height 10
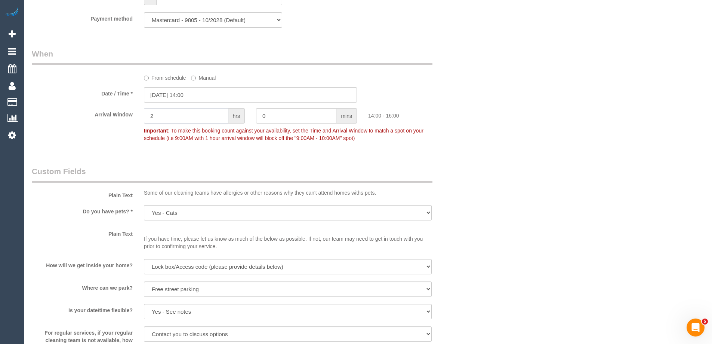
drag, startPoint x: 123, startPoint y: 114, endPoint x: 102, endPoint y: 116, distance: 21.7
click at [102, 116] on div "Arrival Window 2 hrs 0 mins 14:00 - 16:00 Important: To make this booking count…" at bounding box center [250, 126] width 449 height 37
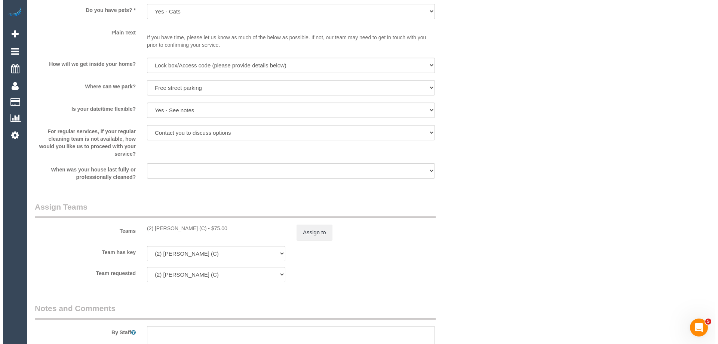
scroll to position [1084, 0]
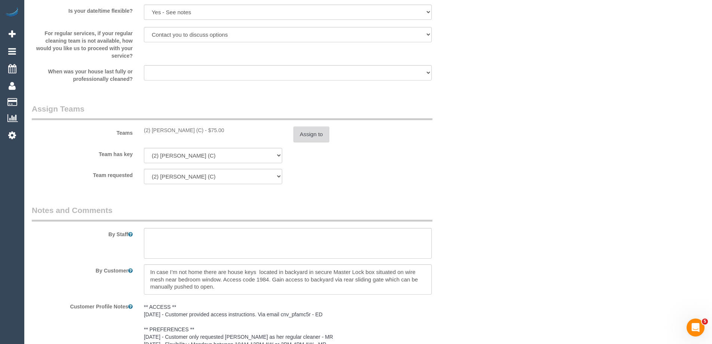
type input "0"
click at [301, 135] on button "Assign to" at bounding box center [311, 134] width 36 height 16
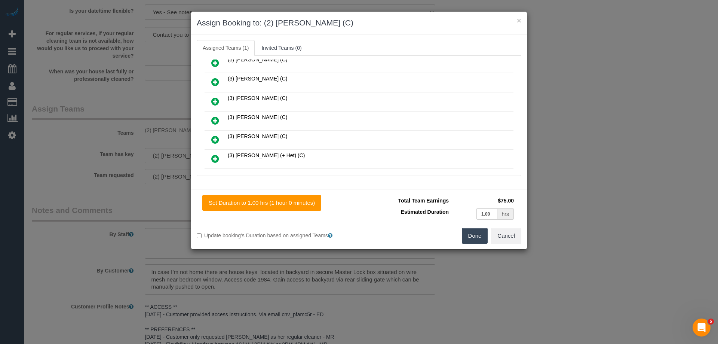
scroll to position [486, 0]
drag, startPoint x: 212, startPoint y: 117, endPoint x: 222, endPoint y: 117, distance: 10.1
click at [212, 117] on icon at bounding box center [215, 120] width 8 height 9
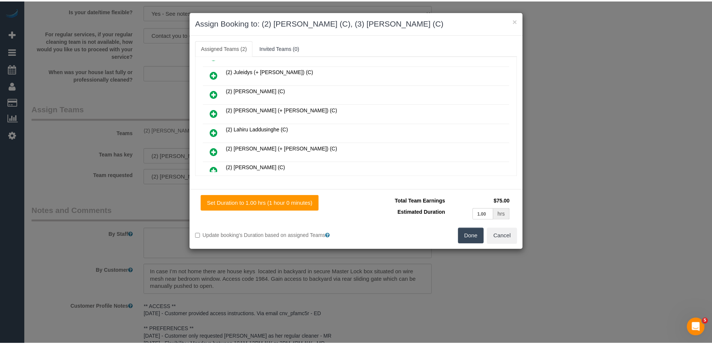
scroll to position [0, 0]
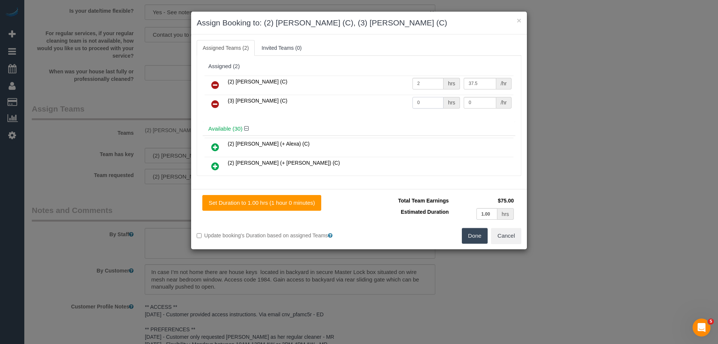
drag, startPoint x: 419, startPoint y: 102, endPoint x: 384, endPoint y: 102, distance: 34.8
click at [384, 102] on tr "(3) [PERSON_NAME] (C) 0 hrs 0 /hr" at bounding box center [358, 104] width 309 height 19
type input "2"
drag, startPoint x: 469, startPoint y: 104, endPoint x: 443, endPoint y: 101, distance: 25.5
click at [443, 101] on tr "(3) Nethaki Fernando (C) 2 hrs 0 /hr" at bounding box center [358, 104] width 309 height 19
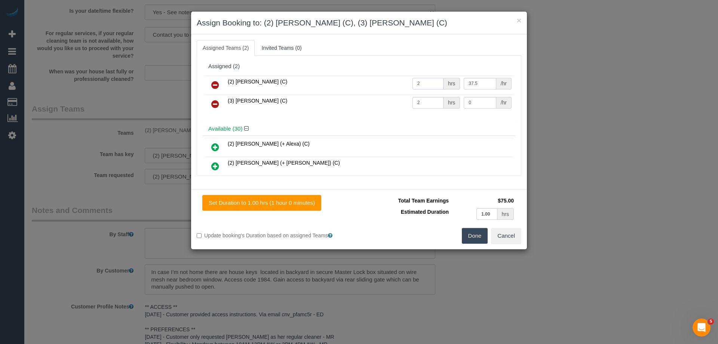
drag, startPoint x: 424, startPoint y: 83, endPoint x: 393, endPoint y: 81, distance: 30.3
click at [393, 81] on tr "(2) Roumany Gergis (C) 2 hrs 37.5 /hr" at bounding box center [358, 85] width 309 height 19
drag, startPoint x: 420, startPoint y: 105, endPoint x: 399, endPoint y: 103, distance: 21.0
click at [399, 103] on tr "(3) Nethaki Fernando (C) 2 hrs 0 /hr" at bounding box center [358, 104] width 309 height 19
drag, startPoint x: 421, startPoint y: 83, endPoint x: 402, endPoint y: 81, distance: 18.8
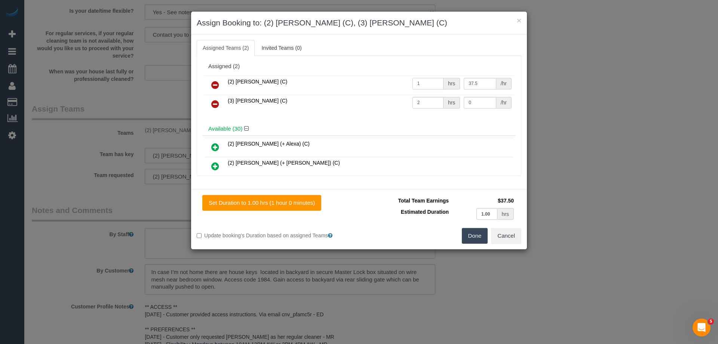
click at [402, 81] on tr "(2) Roumany Gergis (C) 1 hrs 37.5 /hr" at bounding box center [358, 85] width 309 height 19
type input "2"
drag, startPoint x: 456, startPoint y: 100, endPoint x: 434, endPoint y: 100, distance: 22.1
click at [434, 100] on tr "(3) Nethaki Fernando (C) 2 hrs 0 /hr" at bounding box center [358, 104] width 309 height 19
type input "35"
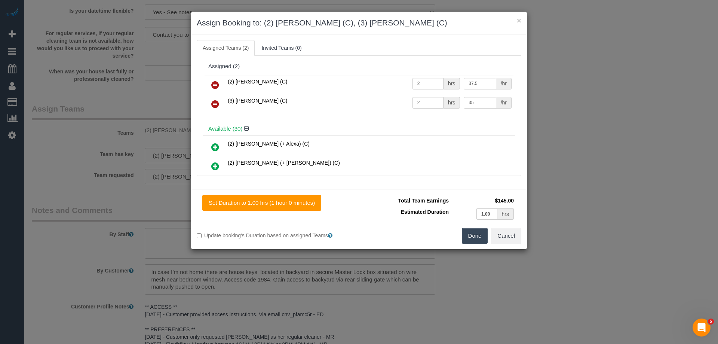
click at [467, 237] on button "Done" at bounding box center [475, 236] width 26 height 16
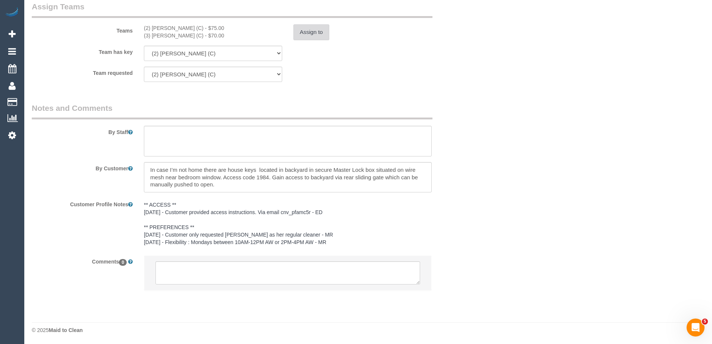
scroll to position [1187, 0]
click at [163, 147] on textarea at bounding box center [288, 140] width 288 height 31
paste textarea "Please do not be late to the service and arrive on time. (Candidate): This is a…"
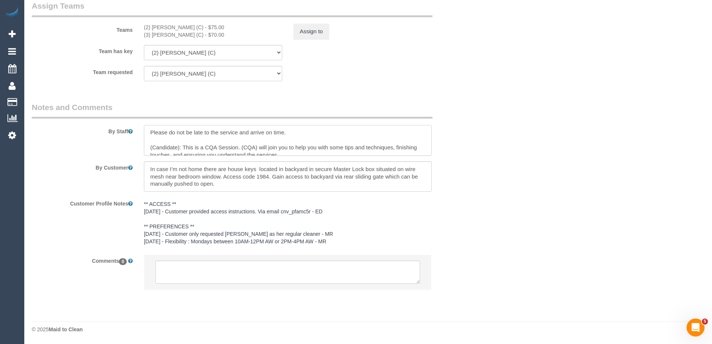
scroll to position [0, 0]
drag, startPoint x: 180, startPoint y: 147, endPoint x: 151, endPoint y: 147, distance: 28.8
click at [151, 147] on textarea at bounding box center [288, 140] width 288 height 31
drag, startPoint x: 247, startPoint y: 146, endPoint x: 252, endPoint y: 156, distance: 10.4
click at [232, 147] on textarea at bounding box center [288, 140] width 288 height 31
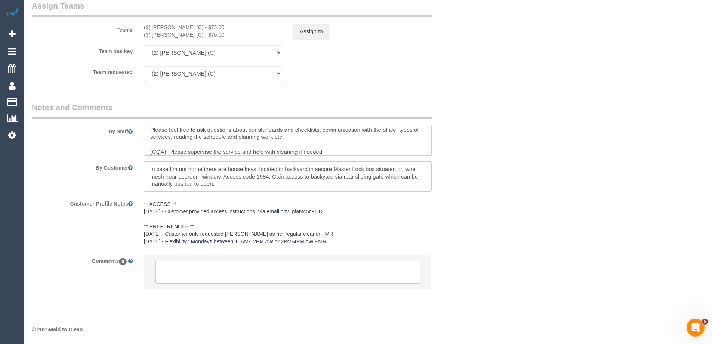
scroll to position [37, 0]
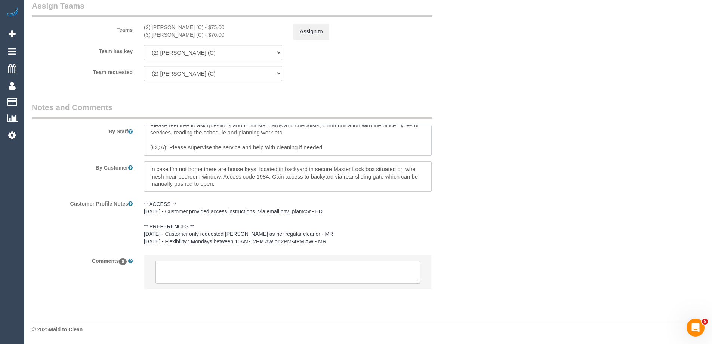
drag, startPoint x: 166, startPoint y: 151, endPoint x: 136, endPoint y: 154, distance: 29.2
click at [136, 154] on div "By Staff" at bounding box center [250, 129] width 449 height 54
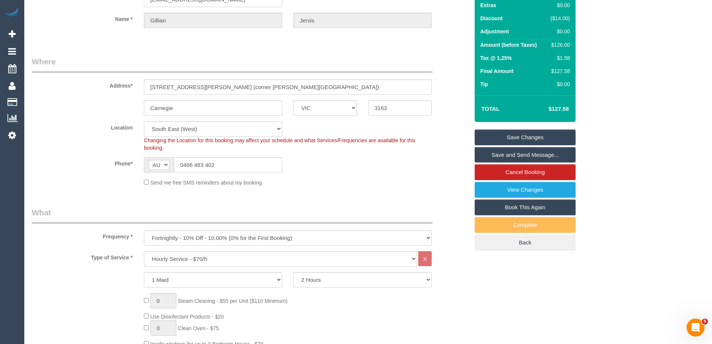
scroll to position [0, 0]
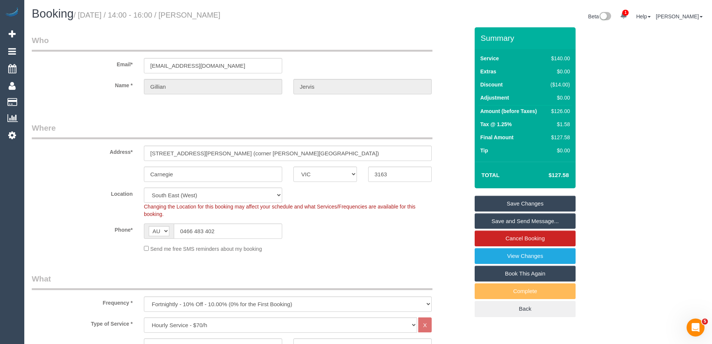
type textarea "Please do not be late to the service and arrive on time. Nethaki: This is a CQA…"
drag, startPoint x: 225, startPoint y: 69, endPoint x: -8, endPoint y: 72, distance: 233.3
click at [0, 72] on html "1 Beta Your Notifications You have 0 alerts × You have 3 to charge for 07/10/20…" at bounding box center [356, 172] width 712 height 344
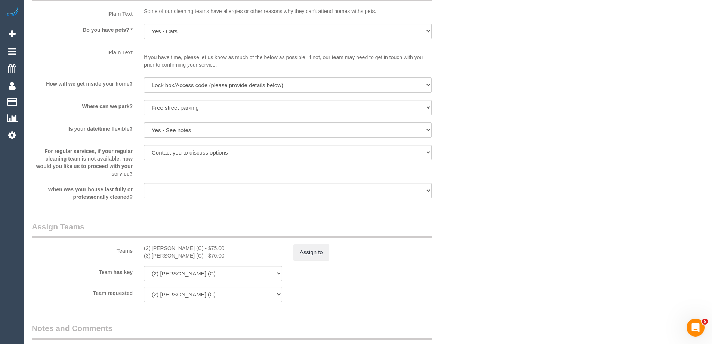
scroll to position [1047, 0]
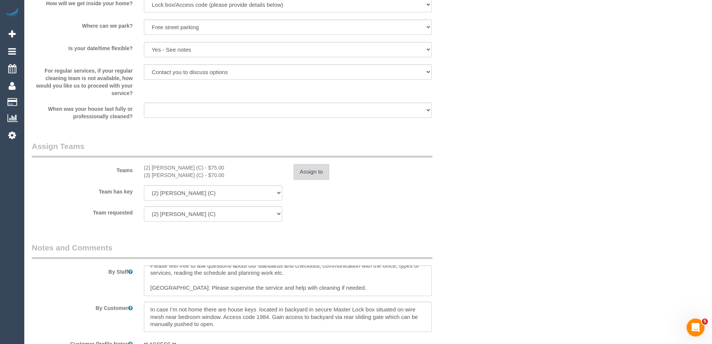
click at [316, 172] on button "Assign to" at bounding box center [311, 172] width 36 height 16
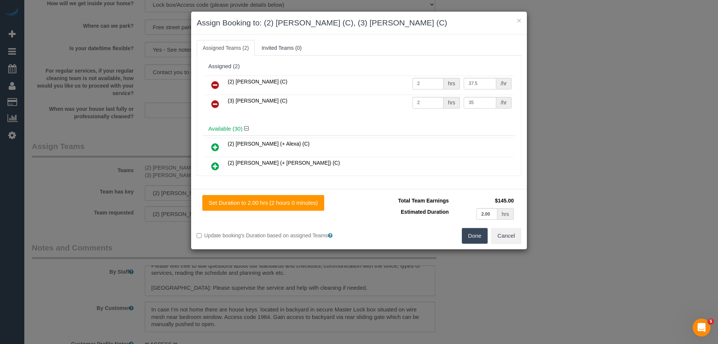
click at [475, 236] on button "Done" at bounding box center [475, 236] width 26 height 16
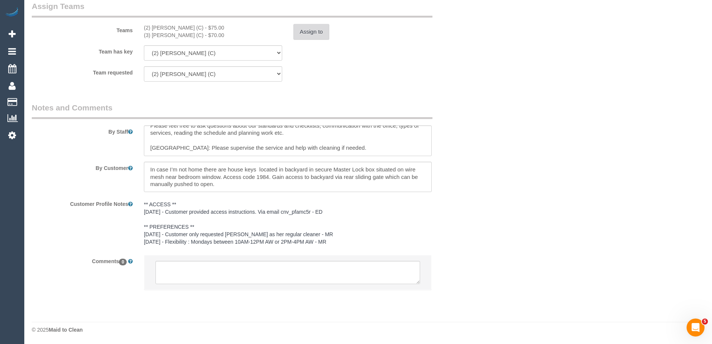
scroll to position [1187, 0]
click at [194, 275] on textarea at bounding box center [288, 271] width 265 height 23
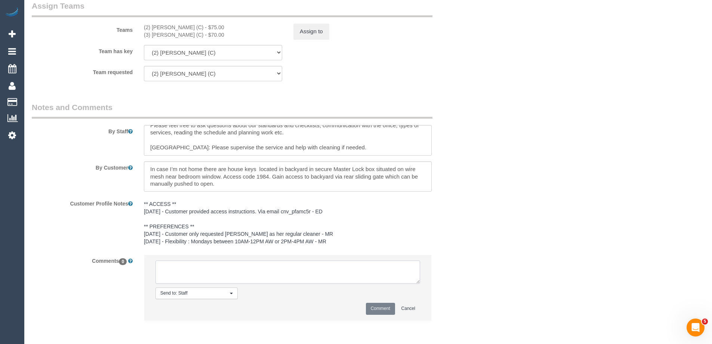
paste textarea "This is a CQA session on (cleaner's name) customer. The customer has been infor…"
drag, startPoint x: 267, startPoint y: 267, endPoint x: 227, endPoint y: 266, distance: 40.4
click at [227, 266] on textarea at bounding box center [288, 271] width 265 height 23
type textarea "This is a CQA session on Roumany's customer. The customer has been informed via…"
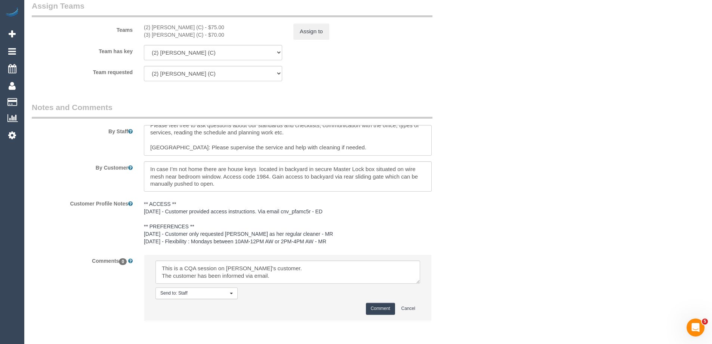
click at [379, 307] on button "Comment" at bounding box center [380, 308] width 29 height 12
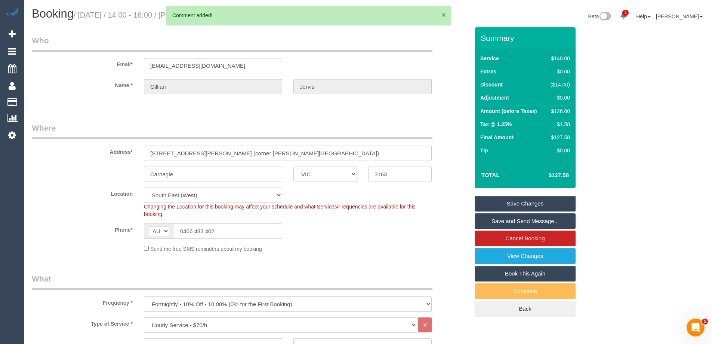
click at [445, 15] on button "×" at bounding box center [443, 15] width 4 height 8
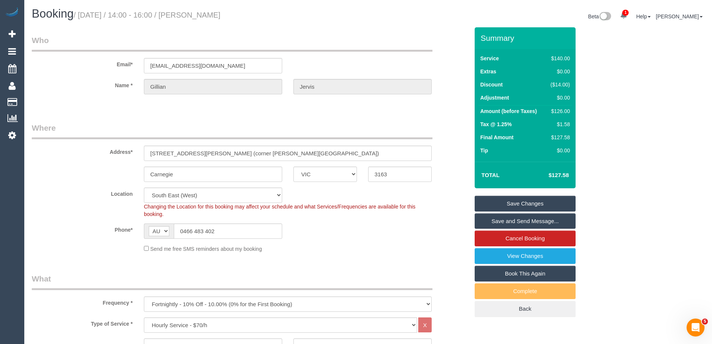
drag, startPoint x: 243, startPoint y: 15, endPoint x: 196, endPoint y: 14, distance: 47.1
click at [196, 14] on h1 "Booking / October 13, 2025 / 14:00 - 16:00 / Gillian Jervis" at bounding box center [197, 13] width 331 height 13
copy small "Gillian Jervis"
click at [499, 206] on link "Save Changes" at bounding box center [525, 204] width 101 height 16
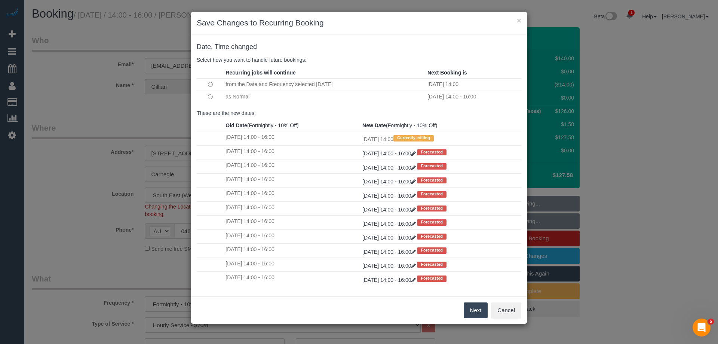
click at [474, 308] on button "Next" at bounding box center [476, 310] width 24 height 16
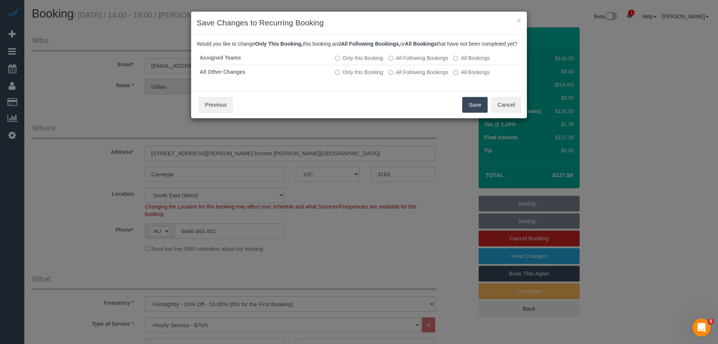
click at [474, 110] on button "Save" at bounding box center [474, 105] width 25 height 16
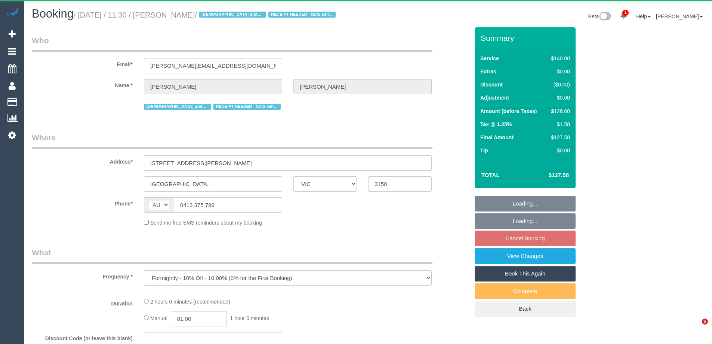
select select "VIC"
select select "string:stripe-pm_1S7Pfz2GScqysDRVJBX9gj0W"
select select "number:28"
select select "number:14"
select select "number:19"
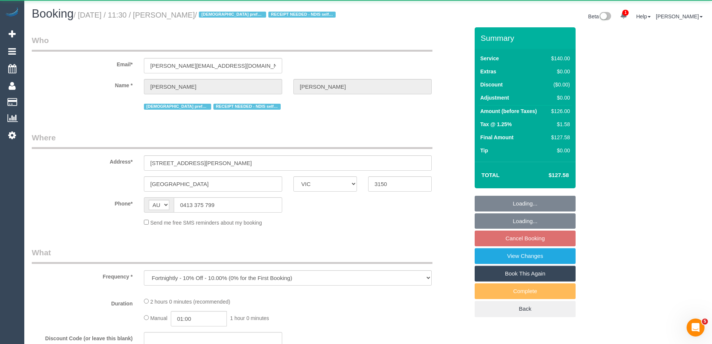
select select "number:36"
select select "number:35"
select select "number:11"
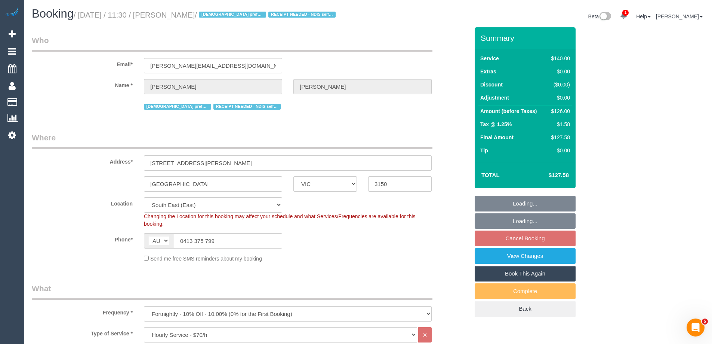
select select "object:904"
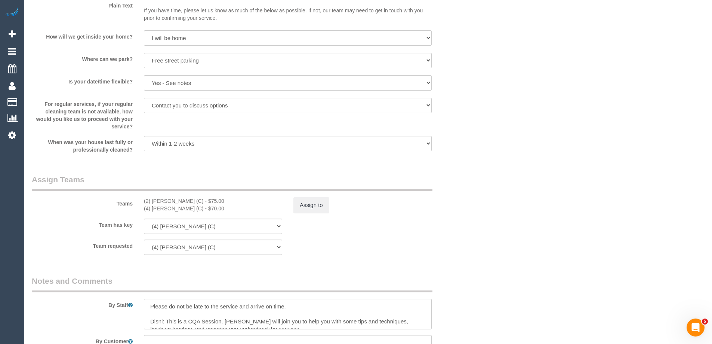
scroll to position [1159, 0]
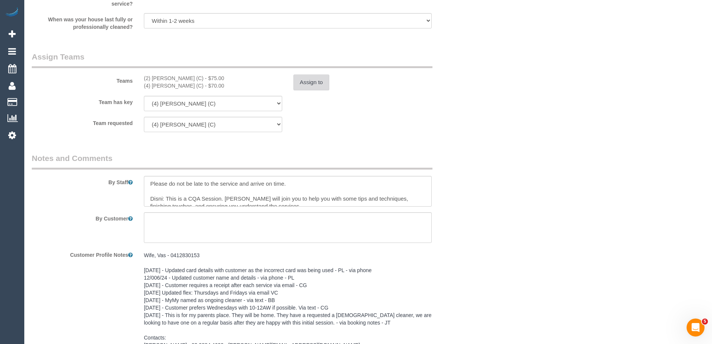
click at [316, 89] on button "Assign to" at bounding box center [311, 82] width 36 height 16
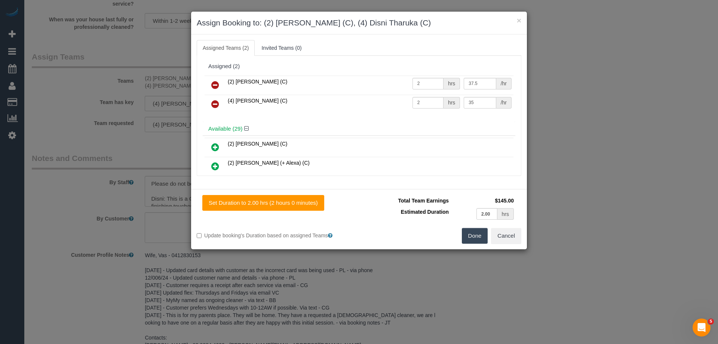
click at [474, 233] on button "Done" at bounding box center [475, 236] width 26 height 16
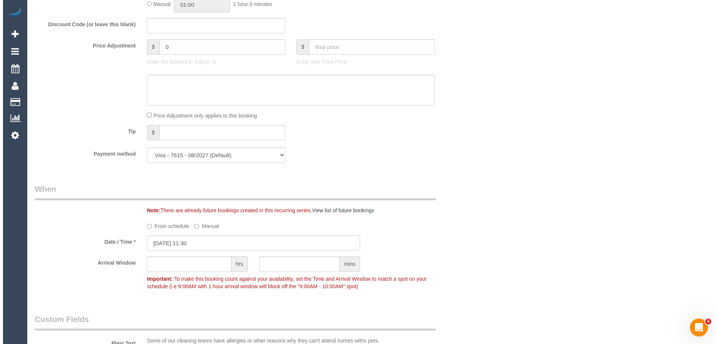
scroll to position [0, 0]
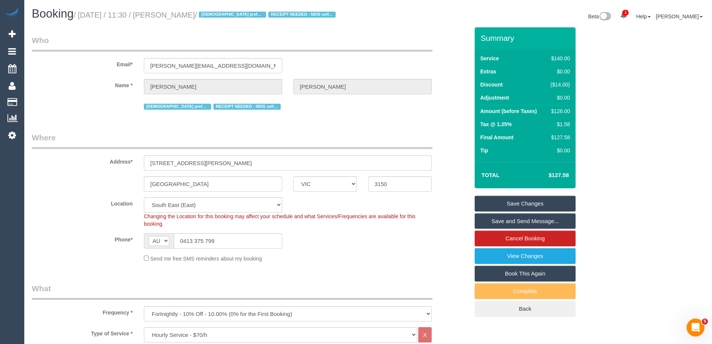
click at [506, 209] on link "Save Changes" at bounding box center [525, 204] width 101 height 16
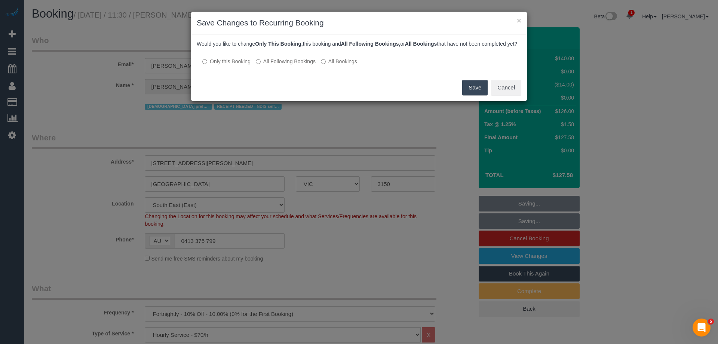
click at [468, 95] on button "Save" at bounding box center [474, 88] width 25 height 16
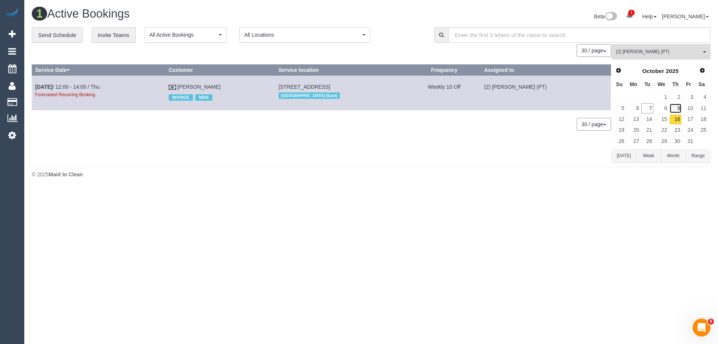
click at [676, 111] on link "9" at bounding box center [675, 108] width 12 height 10
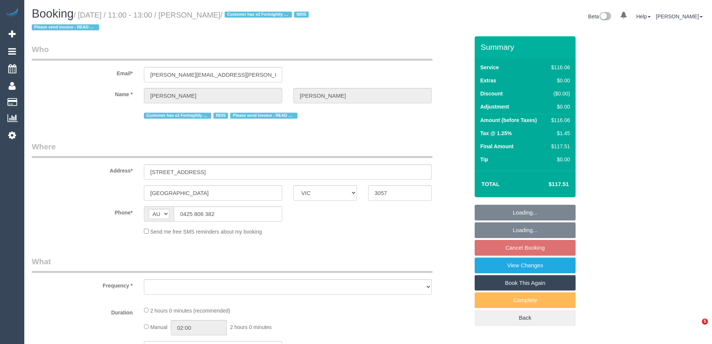
select select "VIC"
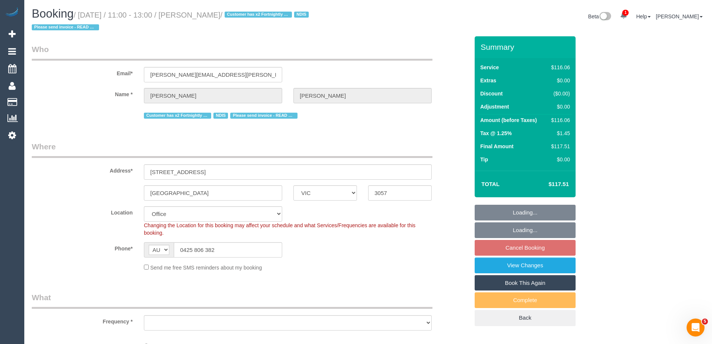
select select "object:701"
select select "number:28"
select select "object:779"
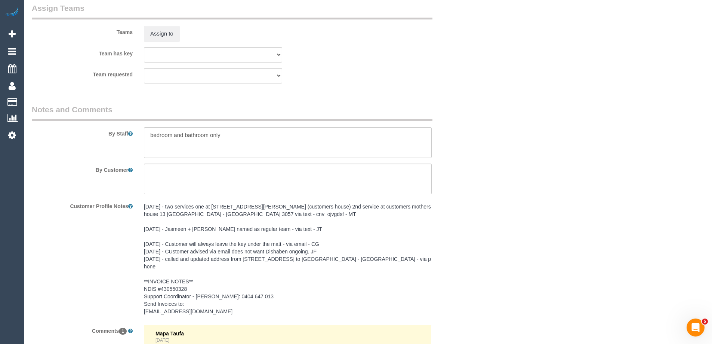
scroll to position [919, 0]
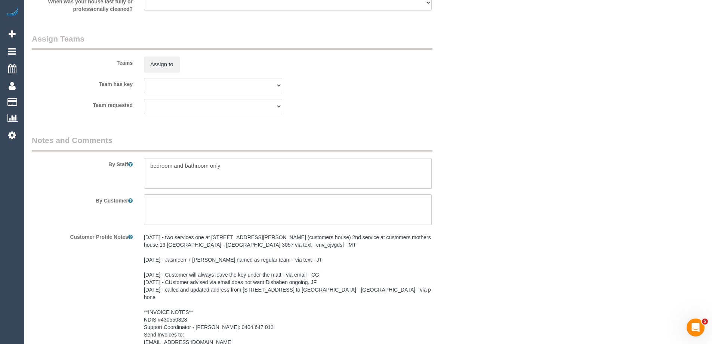
click at [170, 74] on sui-booking-teams "Teams Assign to Team has key (0) Account - Tech (0) Office (0) Raunak Test Acco…" at bounding box center [250, 73] width 437 height 81
click at [167, 64] on button "Assign to" at bounding box center [162, 64] width 36 height 16
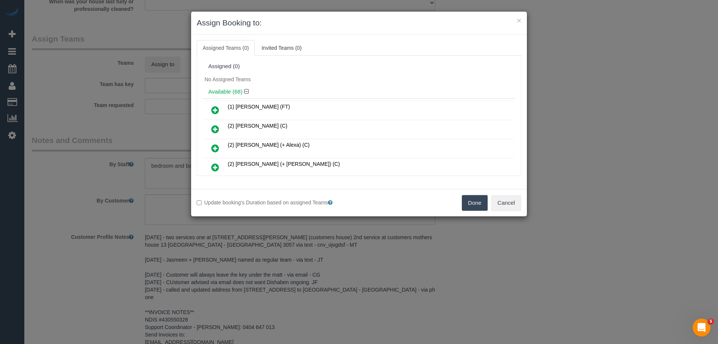
click at [215, 109] on icon at bounding box center [215, 109] width 8 height 9
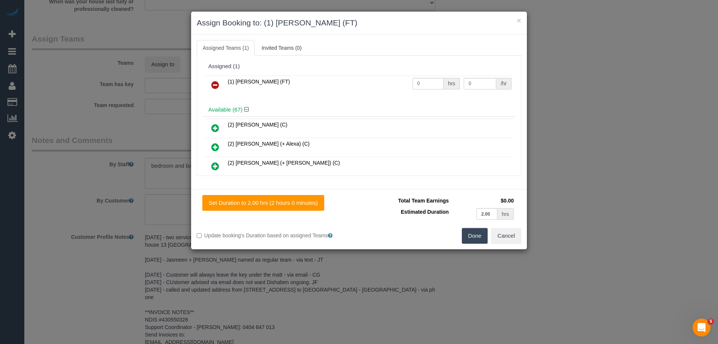
click at [481, 236] on button "Done" at bounding box center [475, 236] width 26 height 16
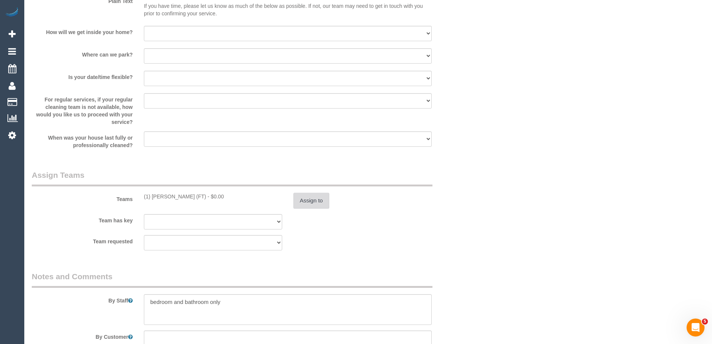
scroll to position [0, 0]
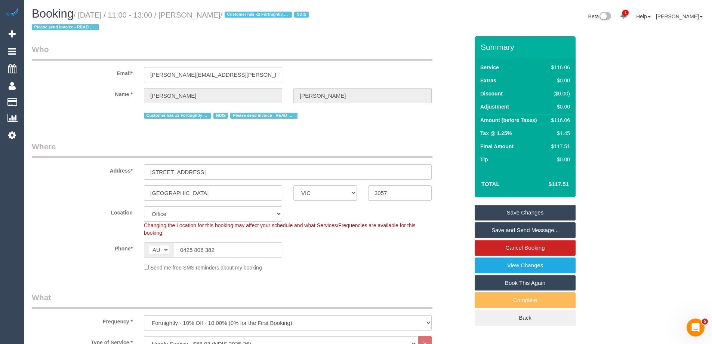
drag, startPoint x: 243, startPoint y: 15, endPoint x: 231, endPoint y: 15, distance: 11.6
click at [231, 15] on small "/ October 13, 2025 / 11:00 - 13:00 / Ramelle Lewis / Customer has x2 Fortnightl…" at bounding box center [171, 21] width 279 height 21
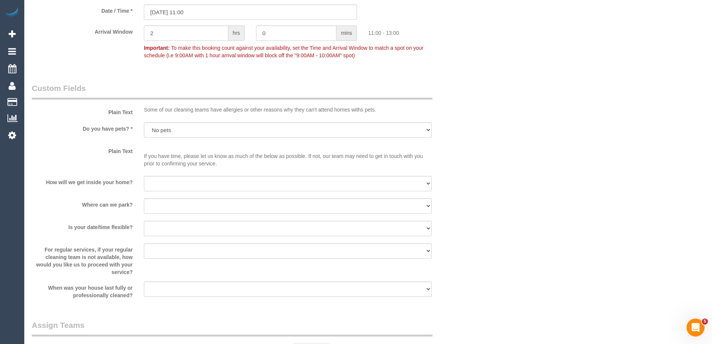
scroll to position [785, 0]
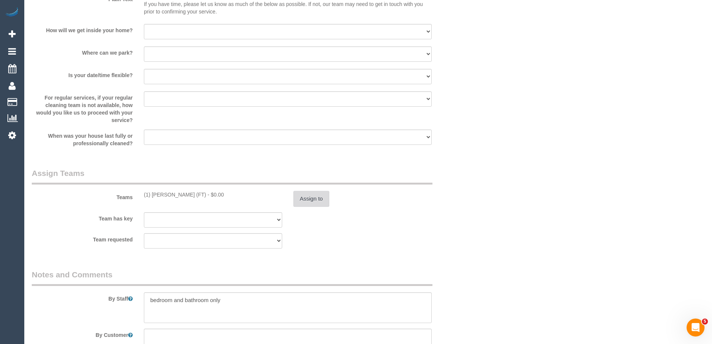
click at [307, 199] on button "Assign to" at bounding box center [311, 199] width 36 height 16
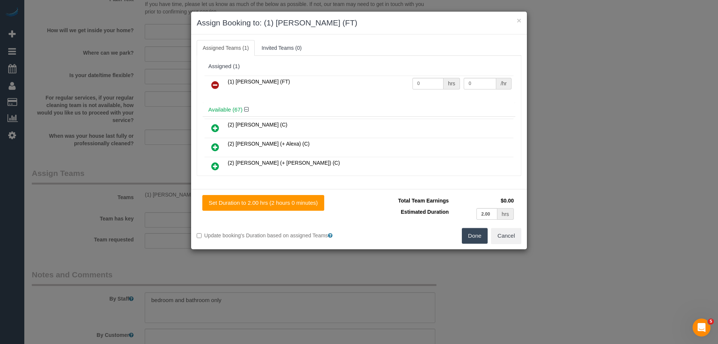
click at [472, 228] on button "Done" at bounding box center [475, 236] width 26 height 16
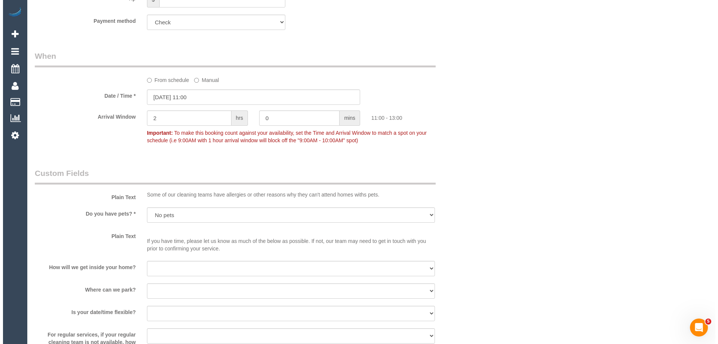
scroll to position [0, 0]
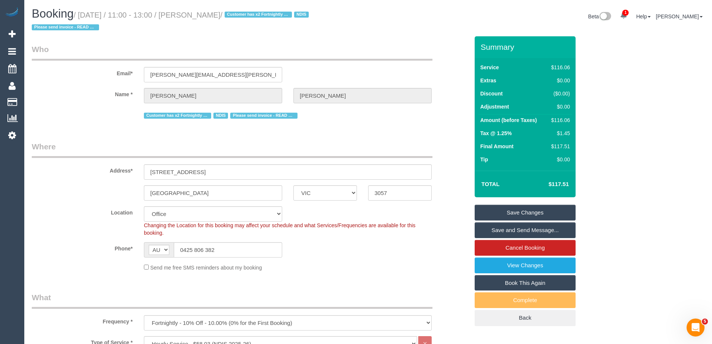
drag, startPoint x: 246, startPoint y: 17, endPoint x: 195, endPoint y: 12, distance: 50.7
click at [195, 12] on small "/ October 13, 2025 / 11:00 - 13:00 / Ramelle Lewis / Customer has x2 Fortnightl…" at bounding box center [171, 21] width 279 height 21
copy small "Ramelle Lewis"
click at [494, 230] on link "Save and Send Message..." at bounding box center [525, 230] width 101 height 16
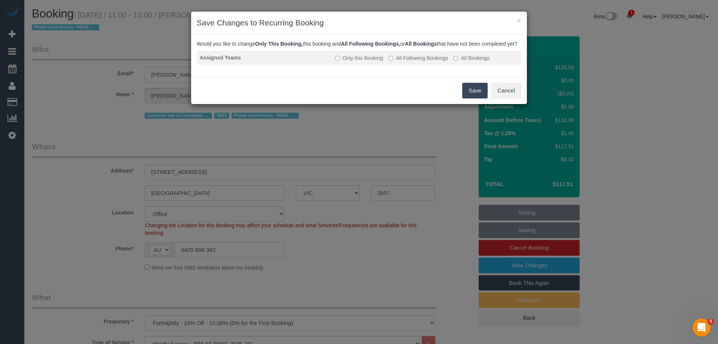
click at [407, 62] on label "All Following Bookings" at bounding box center [418, 57] width 60 height 7
click at [467, 97] on button "Save" at bounding box center [474, 91] width 25 height 16
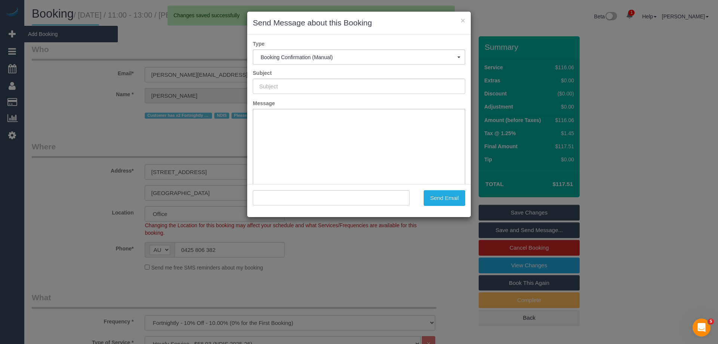
type input "Booking Confirmed"
type input ""Ramelle Lewis" <ramelle.lewis@gmail.com>"
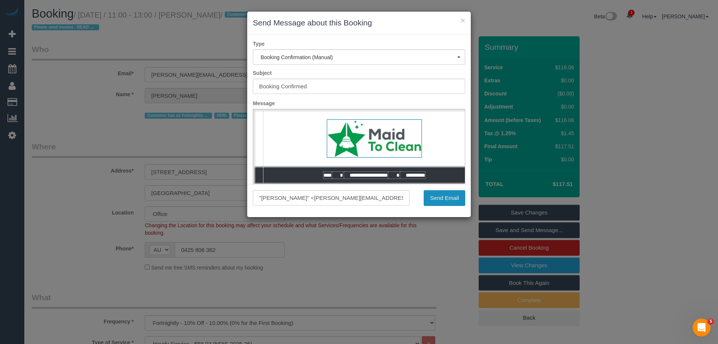
click at [437, 200] on button "Send Email" at bounding box center [444, 198] width 41 height 16
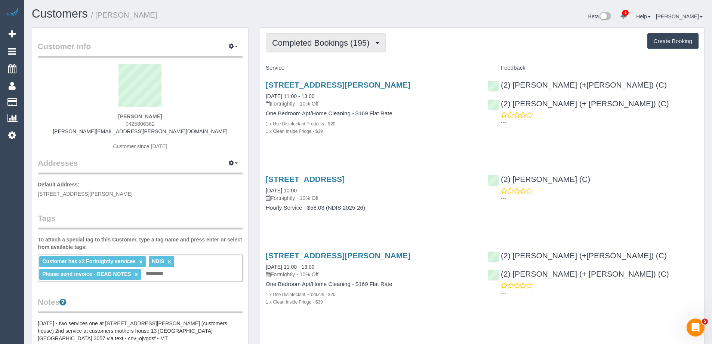
click at [328, 45] on span "Completed Bookings (195)" at bounding box center [322, 42] width 101 height 9
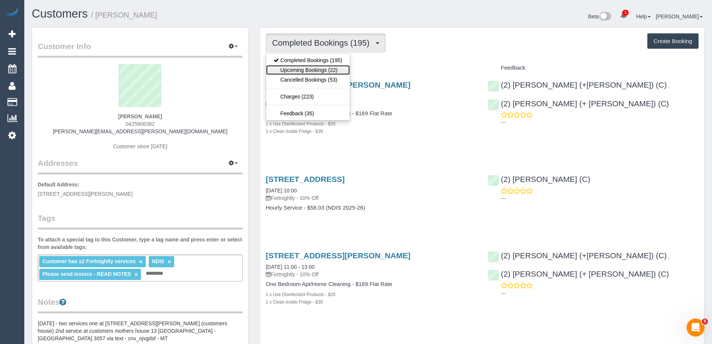
click at [324, 69] on link "Upcoming Bookings (22)" at bounding box center [308, 70] width 84 height 10
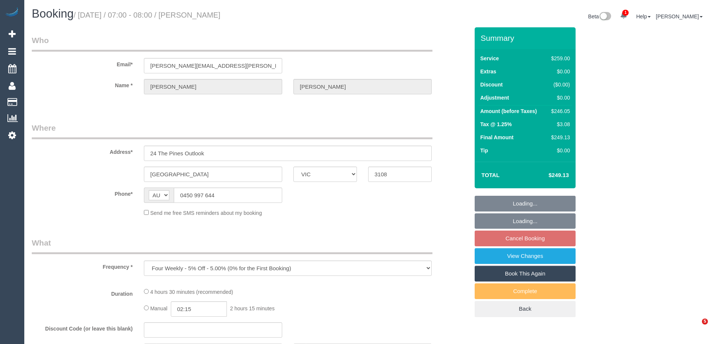
select select "VIC"
select select "string:stripe-pm_1Qfa3Q2GScqysDRVSf6bx62l"
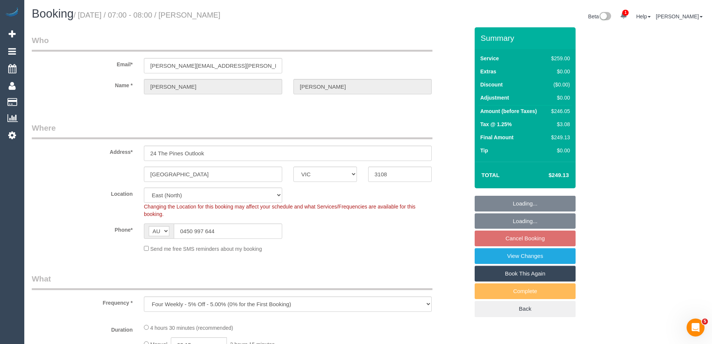
select select "object:569"
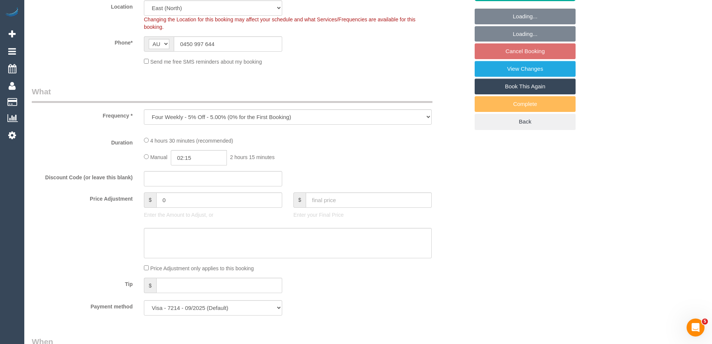
select select "spot1"
select select "number:27"
select select "number:14"
select select "number:19"
select select "number:25"
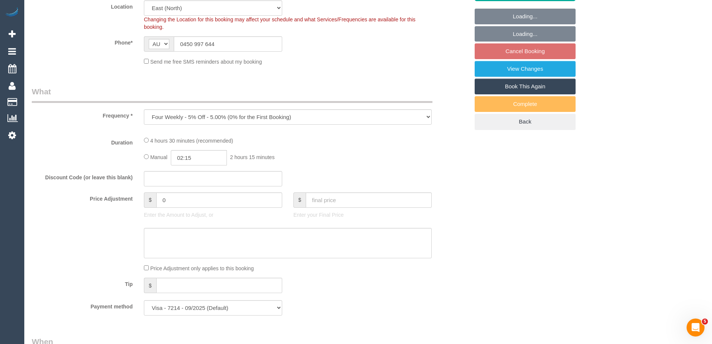
select select "number:33"
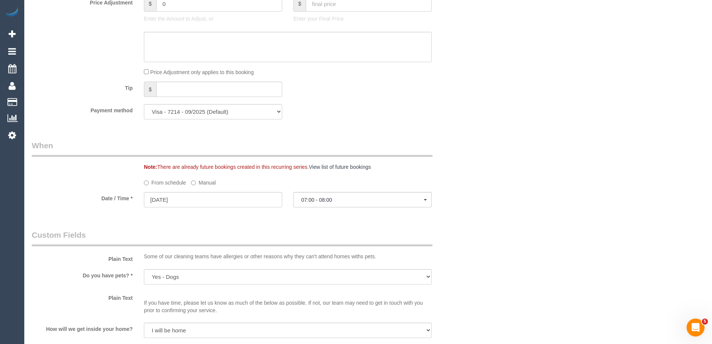
scroll to position [710, 0]
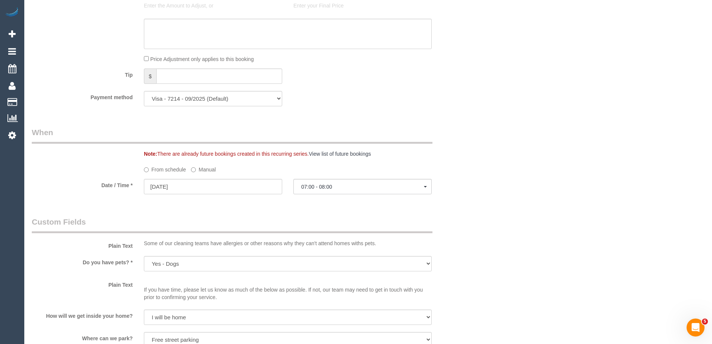
click at [209, 169] on label "Manual" at bounding box center [203, 168] width 25 height 10
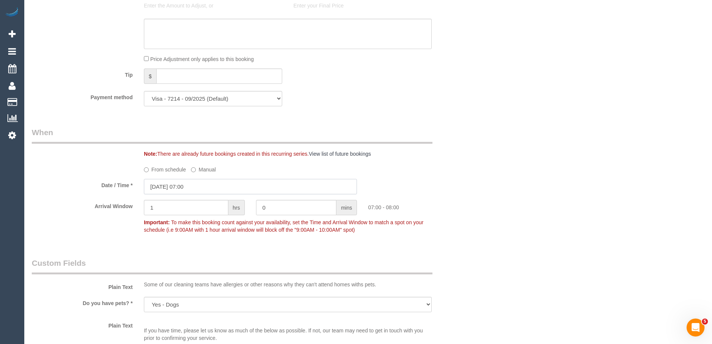
click at [166, 188] on input "[DATE] 07:00" at bounding box center [250, 186] width 213 height 15
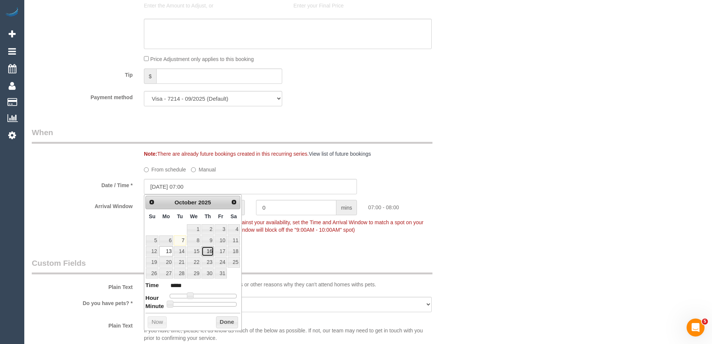
click at [209, 253] on link "16" at bounding box center [207, 251] width 12 height 10
type input "[DATE] 07:00"
click at [296, 249] on div "Who Email* [PERSON_NAME][EMAIL_ADDRESS][PERSON_NAME][DOMAIN_NAME] Name * [PERSO…" at bounding box center [250, 163] width 449 height 1692
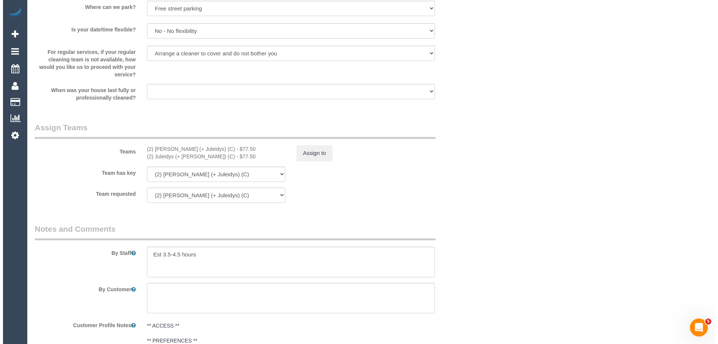
scroll to position [1084, 0]
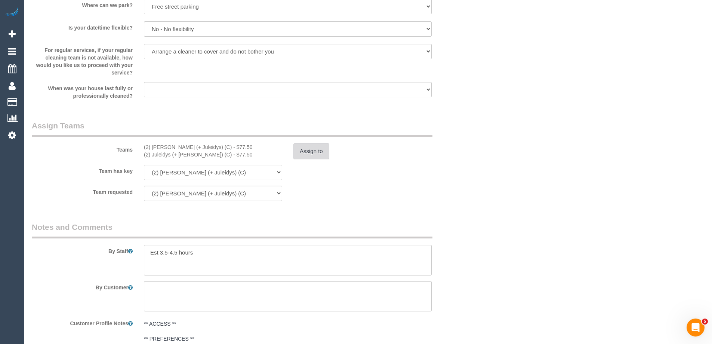
click at [308, 145] on button "Assign to" at bounding box center [311, 151] width 36 height 16
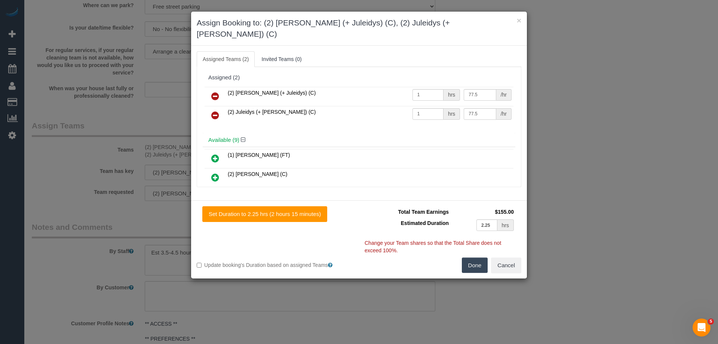
click at [213, 92] on icon at bounding box center [215, 96] width 8 height 9
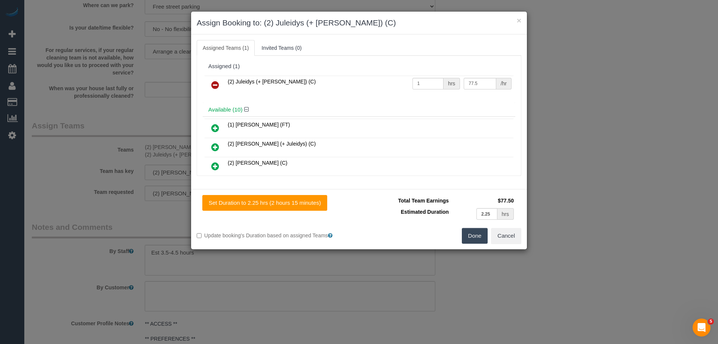
click at [214, 85] on icon at bounding box center [215, 84] width 8 height 9
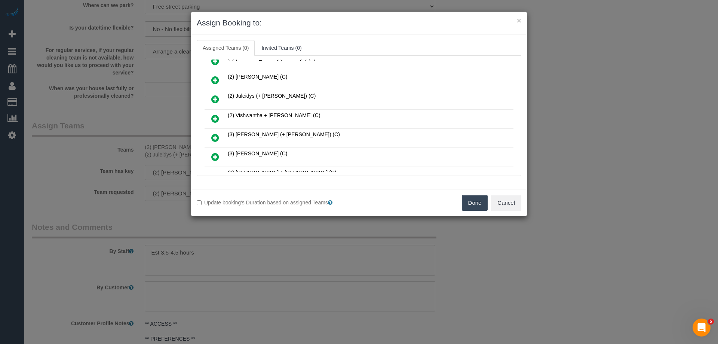
scroll to position [75, 0]
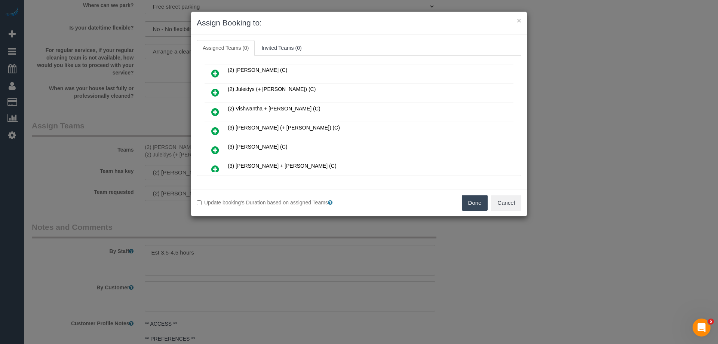
click at [218, 113] on icon at bounding box center [215, 111] width 8 height 9
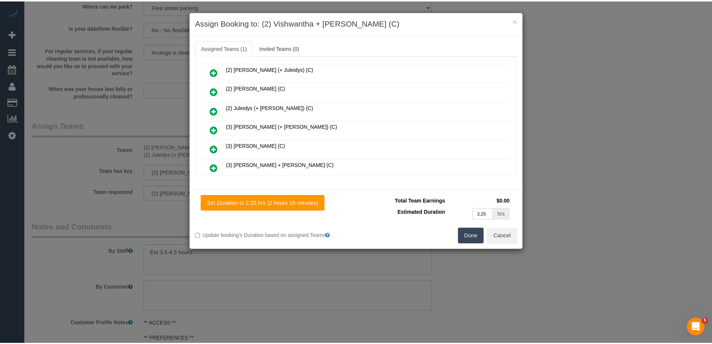
scroll to position [93, 0]
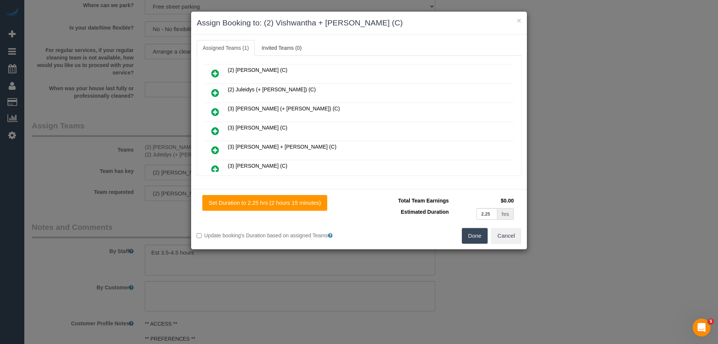
click at [474, 234] on button "Done" at bounding box center [475, 236] width 26 height 16
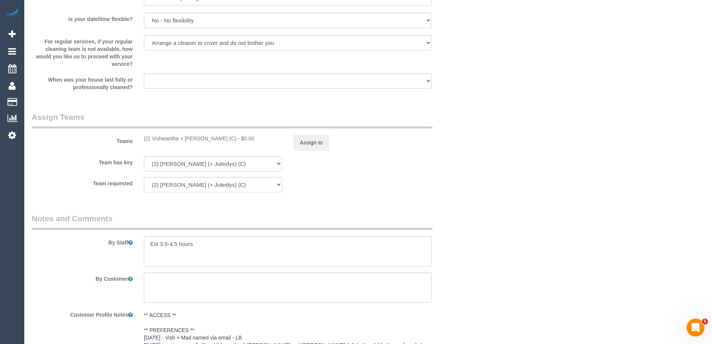
scroll to position [1121, 0]
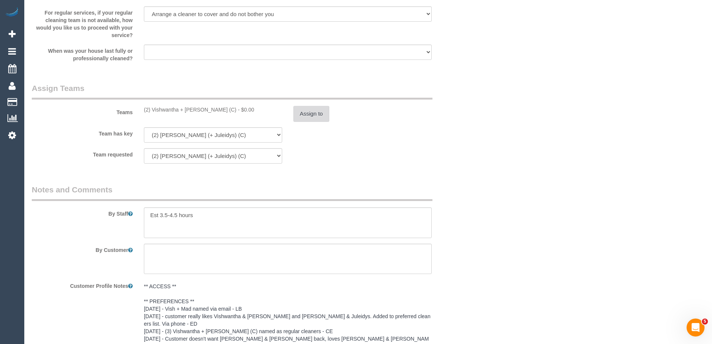
click at [301, 117] on button "Assign to" at bounding box center [311, 114] width 36 height 16
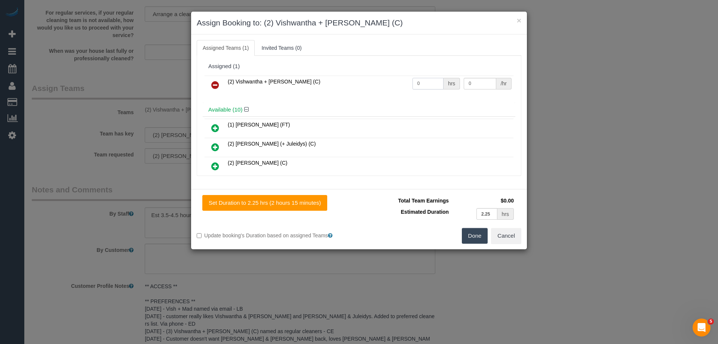
drag, startPoint x: 419, startPoint y: 85, endPoint x: 378, endPoint y: 82, distance: 40.9
click at [378, 82] on tr "(2) Vishwantha + Madhushika (C) 0 hrs 0 /hr" at bounding box center [358, 85] width 309 height 19
type input "1"
drag, startPoint x: 473, startPoint y: 82, endPoint x: 389, endPoint y: 72, distance: 84.3
click at [389, 72] on div "Assigned (1) (2) Vishwantha + Madhushika (C) 1 hrs 0 /hr" at bounding box center [359, 80] width 313 height 43
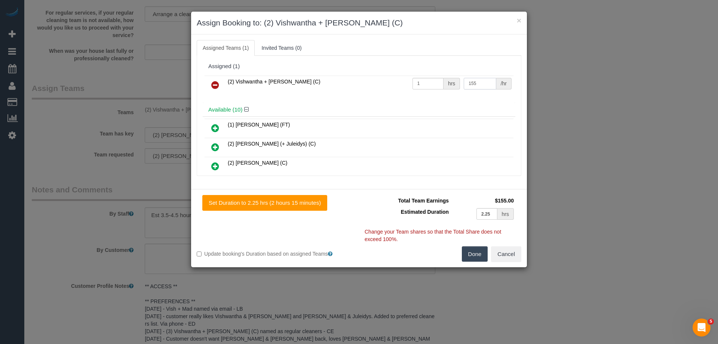
type input "155"
click at [459, 253] on div "Done Cancel" at bounding box center [443, 254] width 168 height 16
click at [469, 256] on button "Done" at bounding box center [475, 254] width 26 height 16
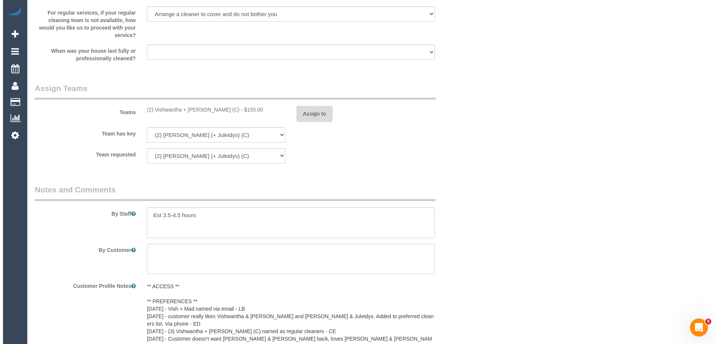
scroll to position [0, 0]
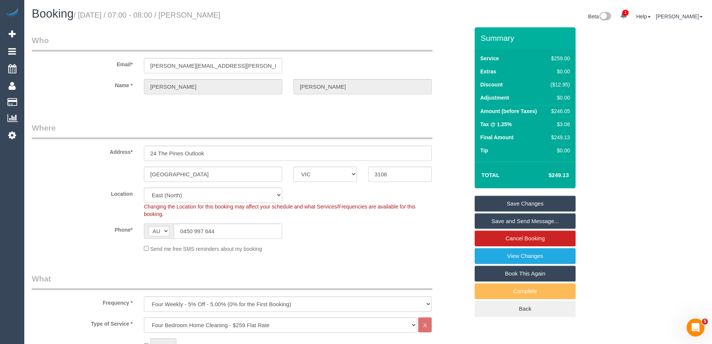
click at [499, 205] on link "Save Changes" at bounding box center [525, 204] width 101 height 16
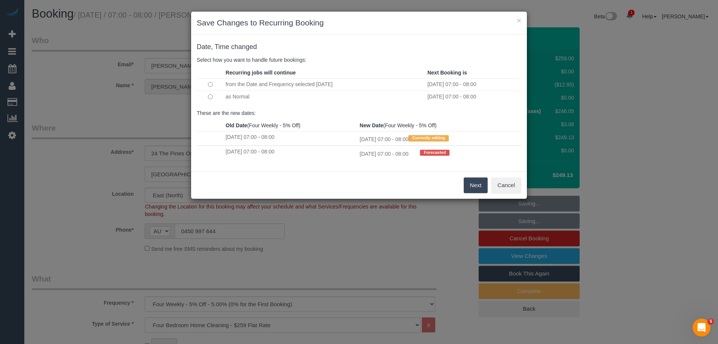
click at [473, 185] on button "Next" at bounding box center [476, 185] width 24 height 16
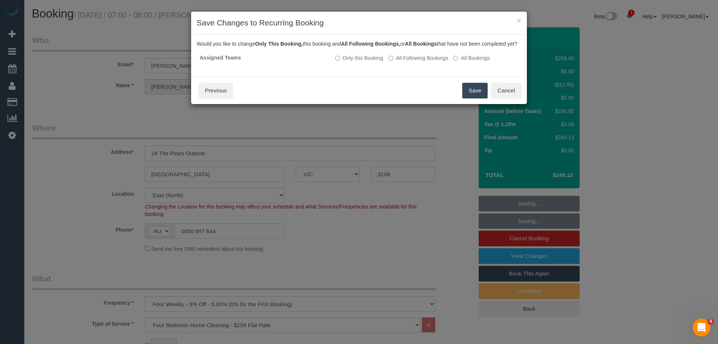
click at [471, 98] on button "Save" at bounding box center [474, 91] width 25 height 16
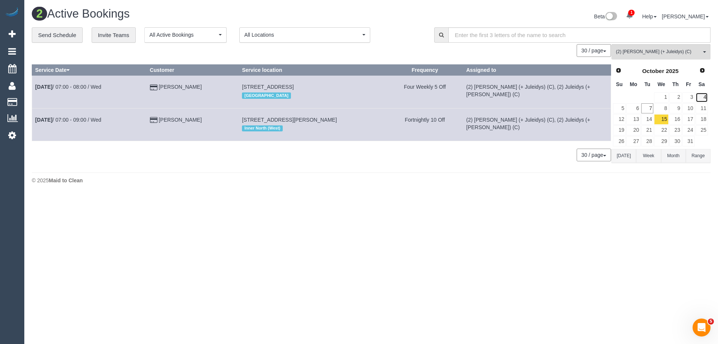
click at [701, 97] on link "4" at bounding box center [701, 97] width 12 height 10
click at [700, 107] on link "11" at bounding box center [701, 108] width 12 height 10
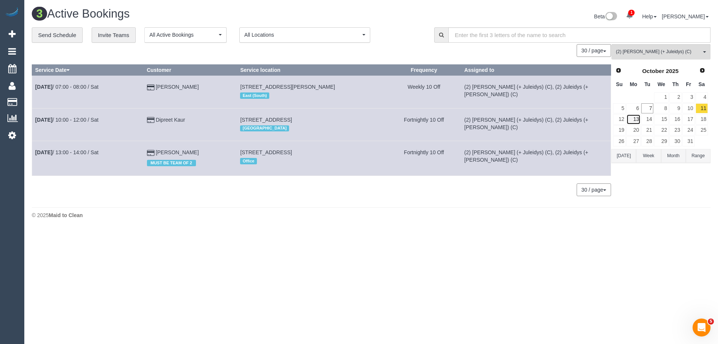
click at [635, 121] on link "13" at bounding box center [633, 119] width 14 height 10
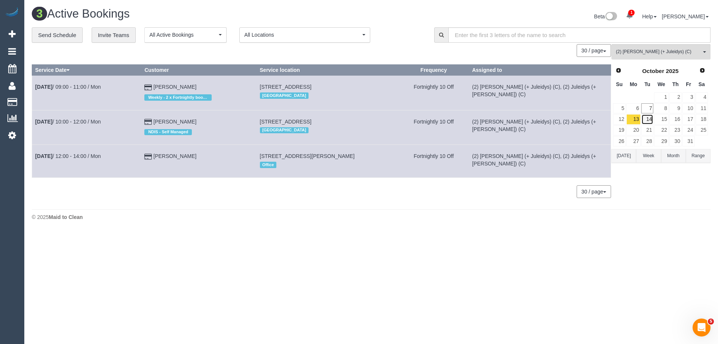
click at [650, 120] on link "14" at bounding box center [647, 119] width 12 height 10
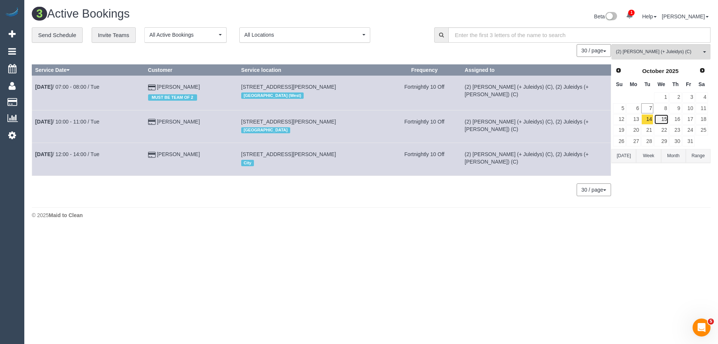
click at [660, 119] on link "15" at bounding box center [661, 119] width 14 height 10
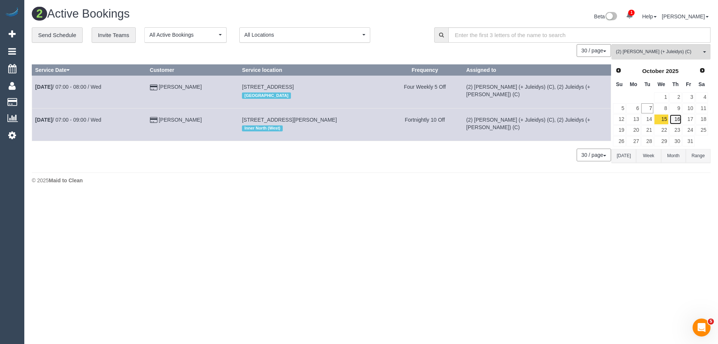
click at [674, 119] on link "16" at bounding box center [675, 119] width 12 height 10
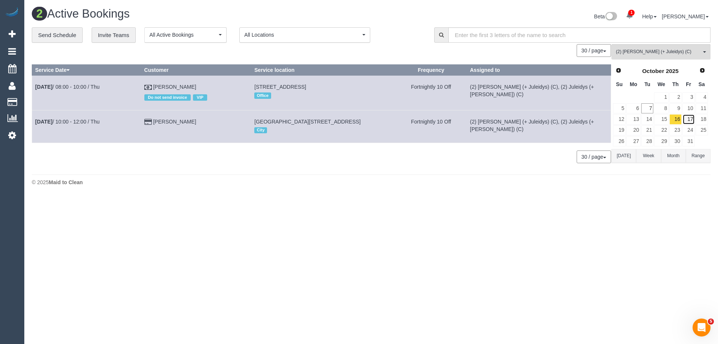
click at [693, 117] on link "17" at bounding box center [688, 119] width 12 height 10
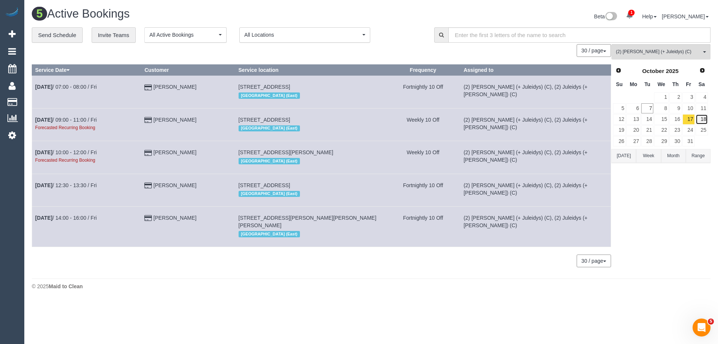
click at [699, 119] on link "18" at bounding box center [701, 119] width 12 height 10
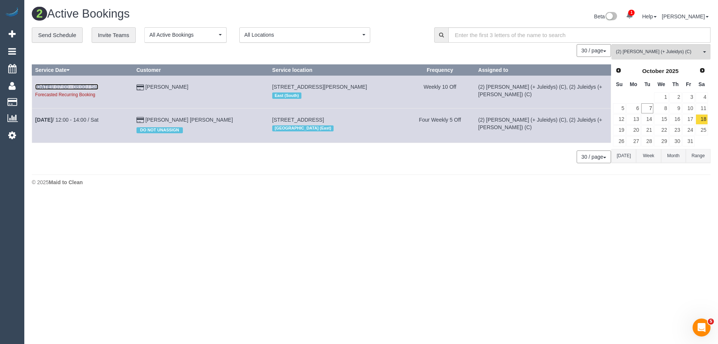
click at [90, 86] on link "Oct 18th / 07:00 - 08:00 / Sat" at bounding box center [66, 87] width 63 height 6
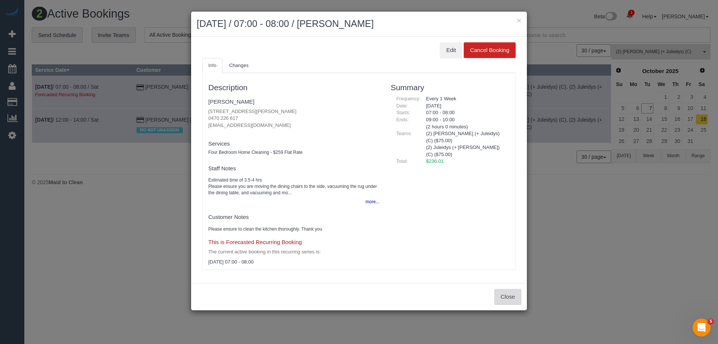
click at [502, 294] on button "Close" at bounding box center [507, 297] width 27 height 16
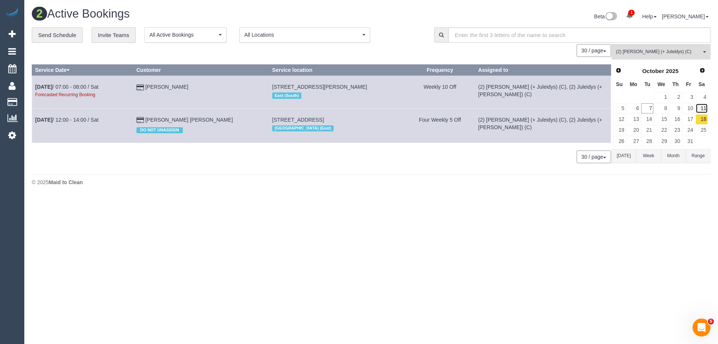
click at [703, 108] on link "11" at bounding box center [701, 108] width 12 height 10
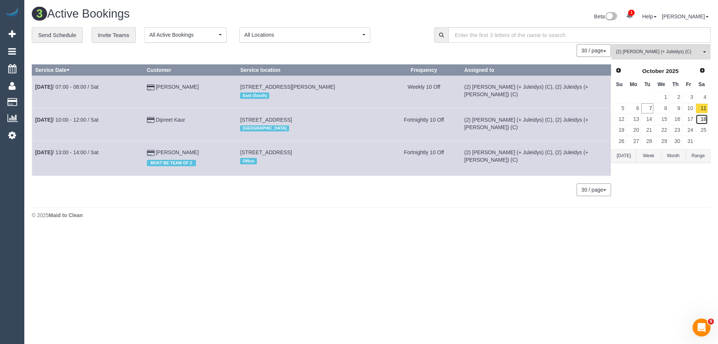
click at [702, 119] on link "18" at bounding box center [701, 119] width 12 height 10
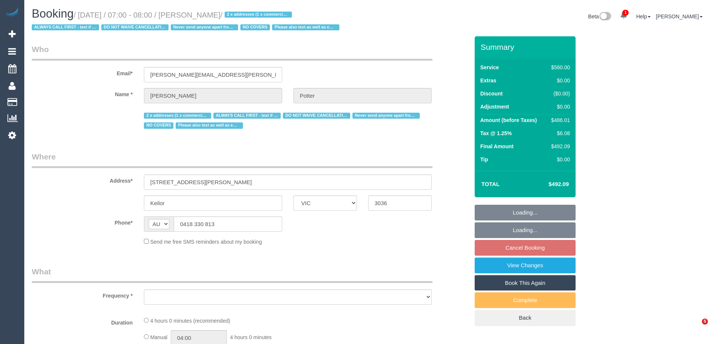
select select "VIC"
select select "object:565"
select select "number:28"
select select "number:14"
select select "number:19"
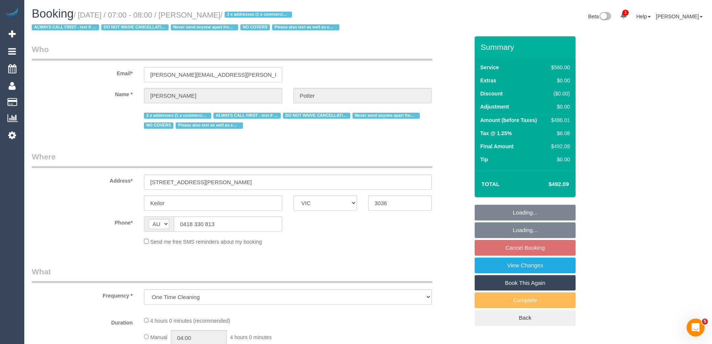
select select "number:22"
select select "number:35"
select select "2"
select select "240"
select select "spot1"
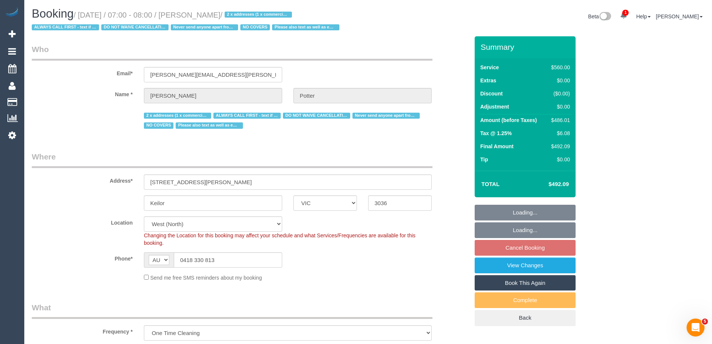
select select "spot26"
select select "object:1430"
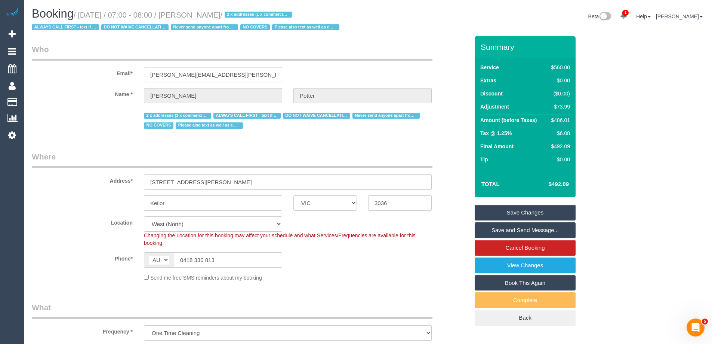
scroll to position [64, 0]
